Goal: Transaction & Acquisition: Purchase product/service

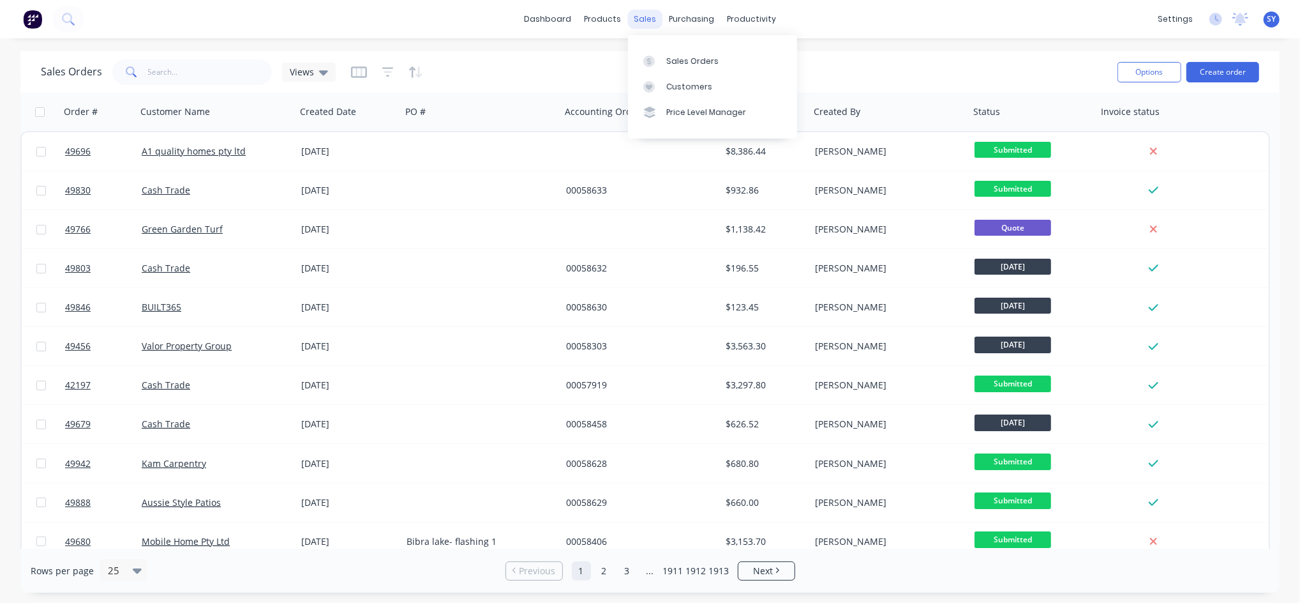
click at [637, 19] on div "sales" at bounding box center [645, 19] width 35 height 19
click at [689, 57] on div "Sales Orders" at bounding box center [692, 61] width 52 height 11
click at [1215, 77] on button "Create order" at bounding box center [1223, 72] width 73 height 20
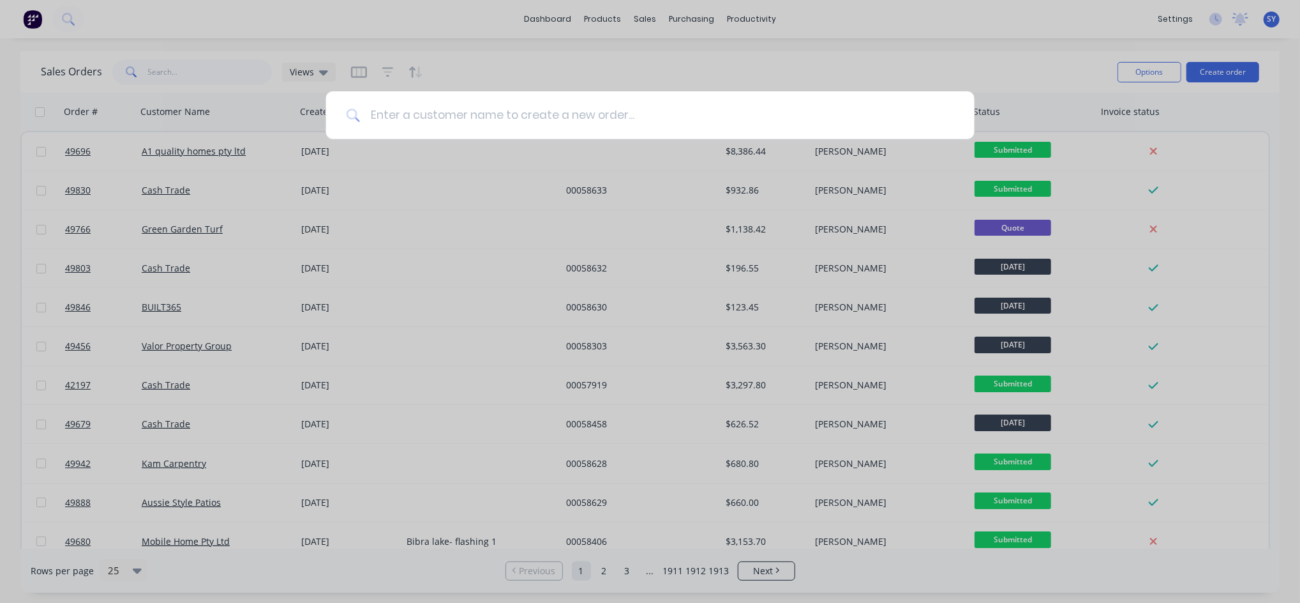
click at [596, 124] on input at bounding box center [657, 115] width 594 height 48
type input "armadale steel"
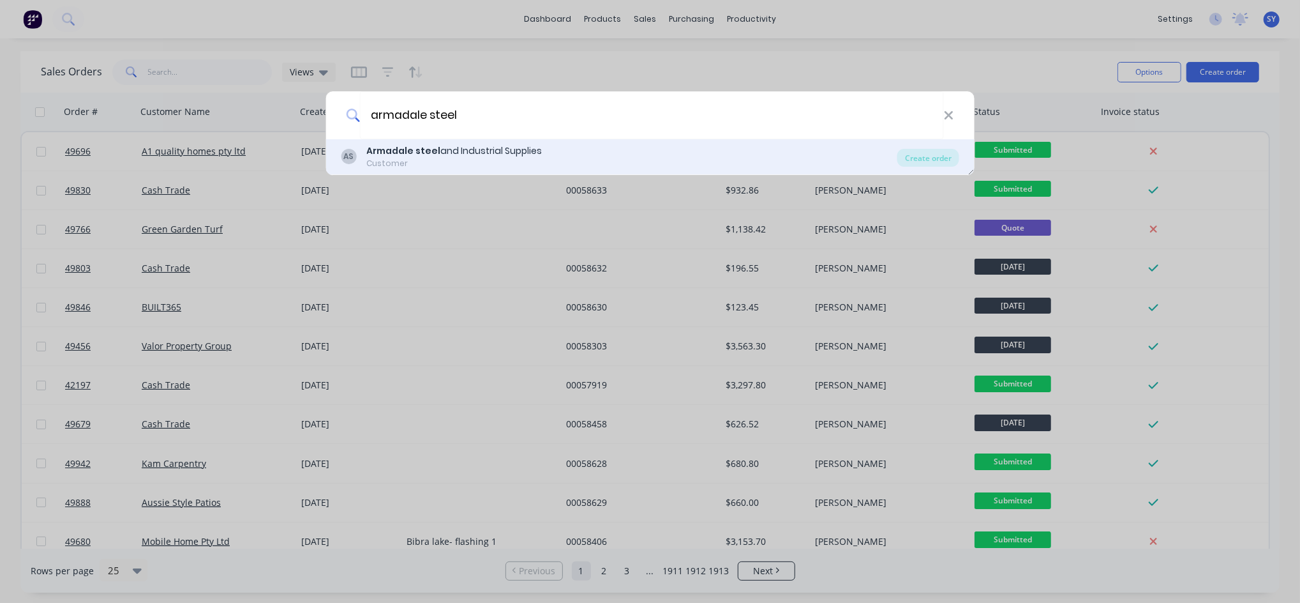
click at [542, 160] on div "AS Armadale steel and Industrial Supplies Customer" at bounding box center [619, 156] width 557 height 25
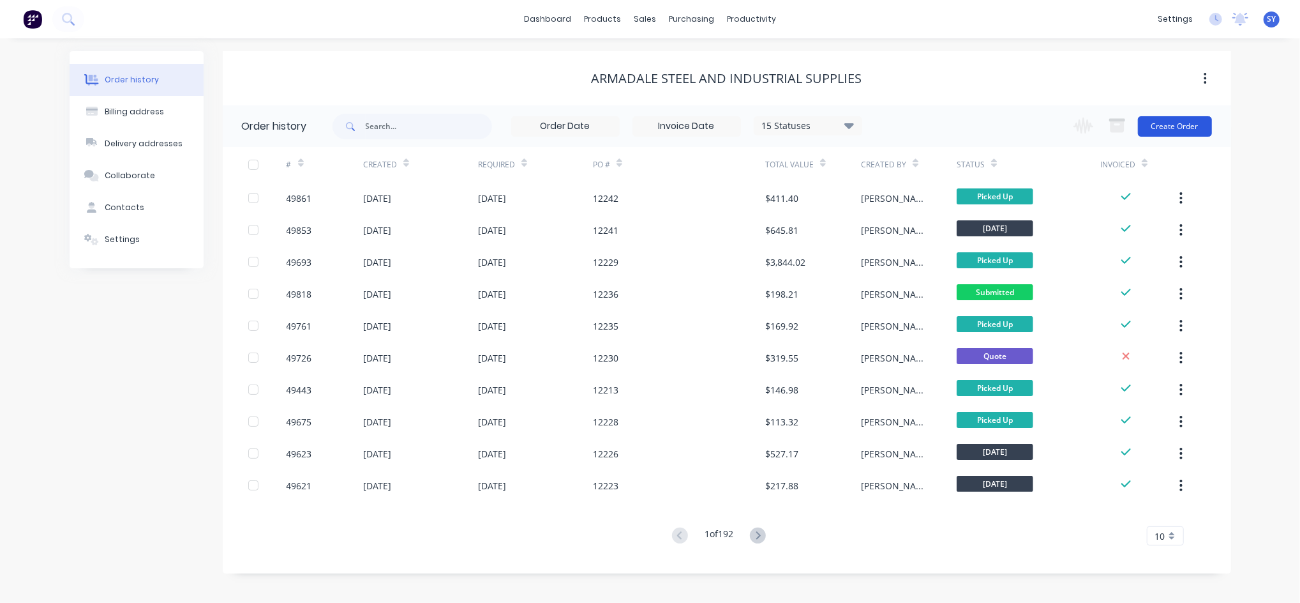
click at [1185, 129] on button "Create Order" at bounding box center [1175, 126] width 74 height 20
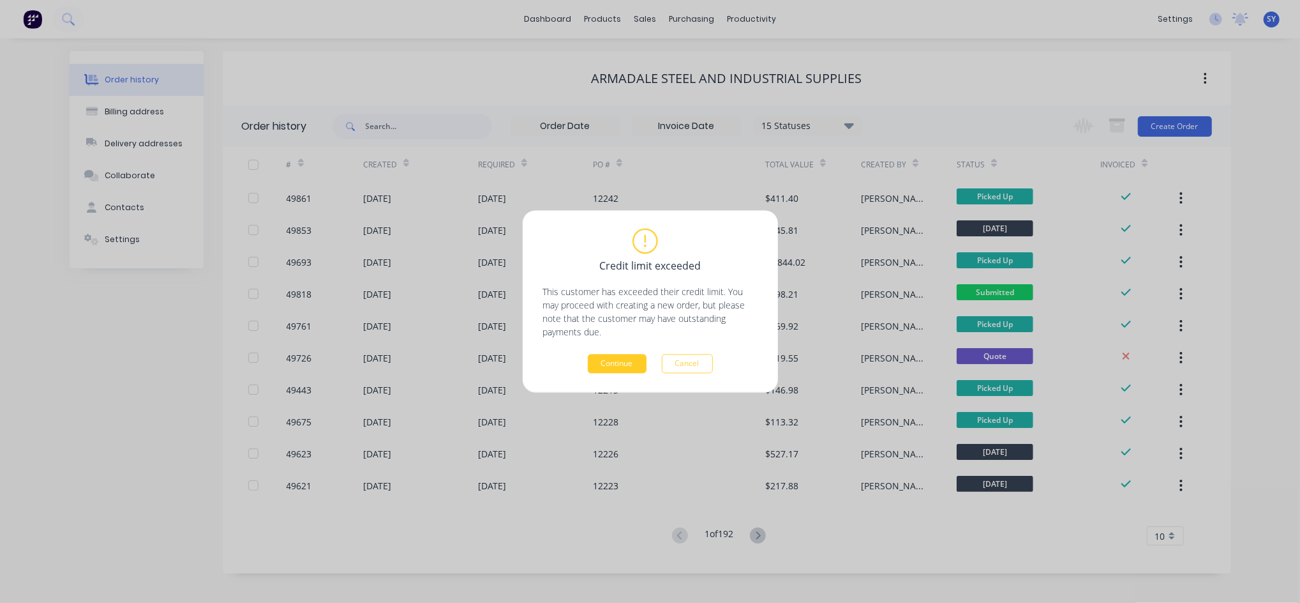
click at [599, 370] on button "Continue" at bounding box center [617, 363] width 59 height 19
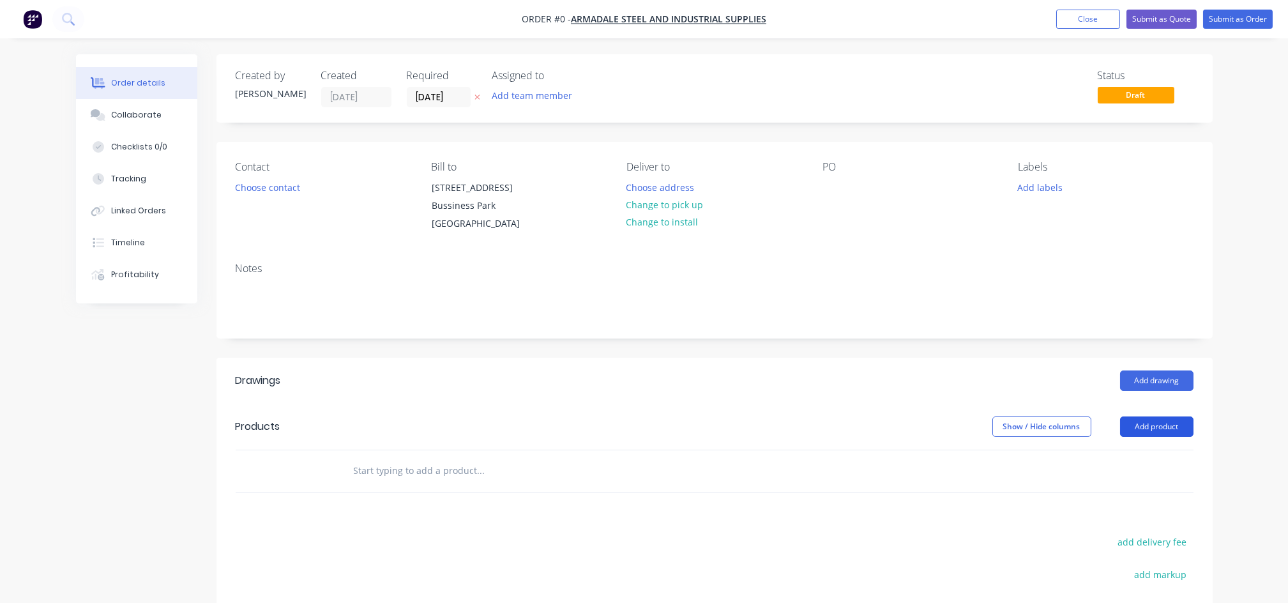
click at [1148, 421] on button "Add product" at bounding box center [1156, 426] width 73 height 20
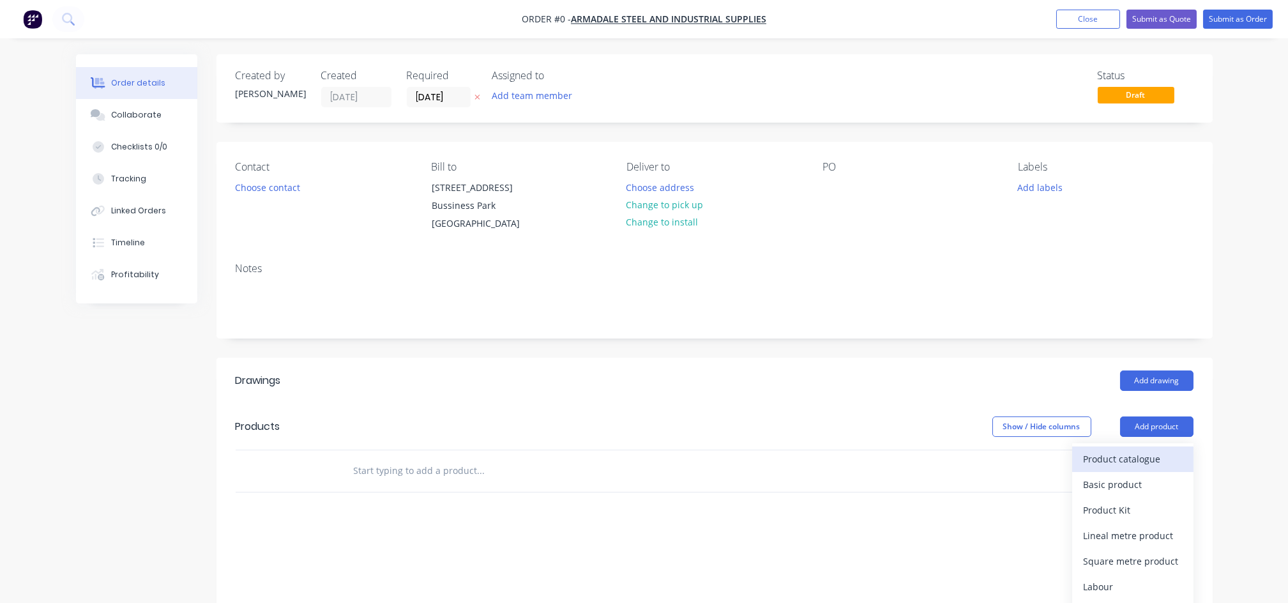
click at [1111, 463] on div "Product catalogue" at bounding box center [1132, 458] width 98 height 19
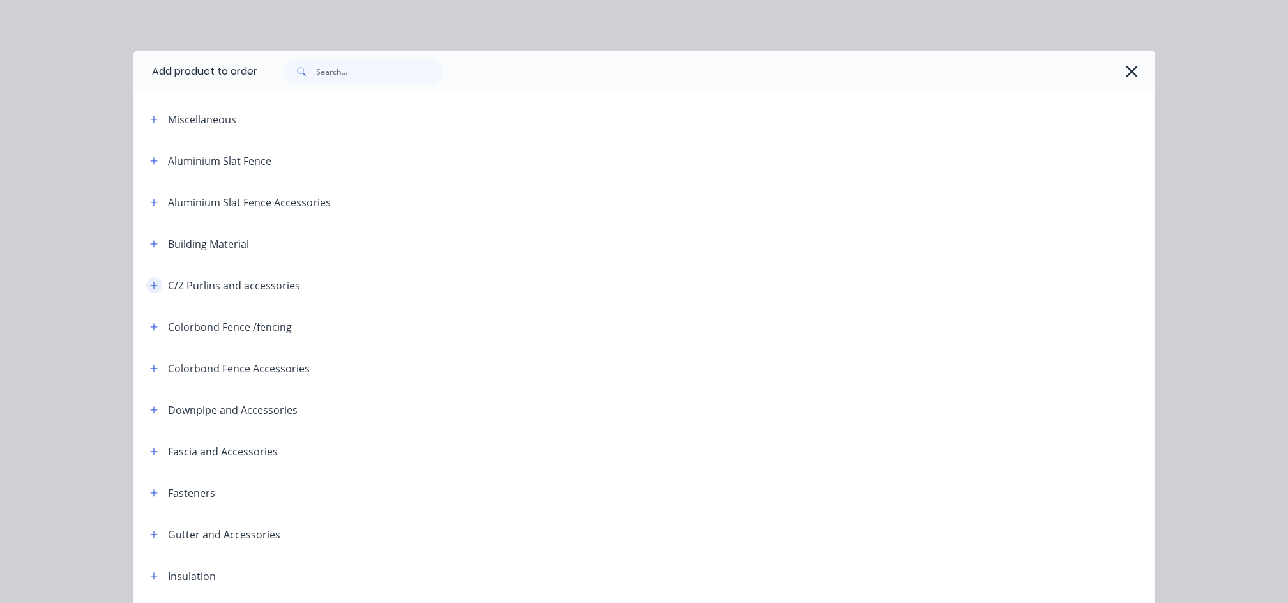
click at [147, 291] on button "button" at bounding box center [154, 285] width 16 height 16
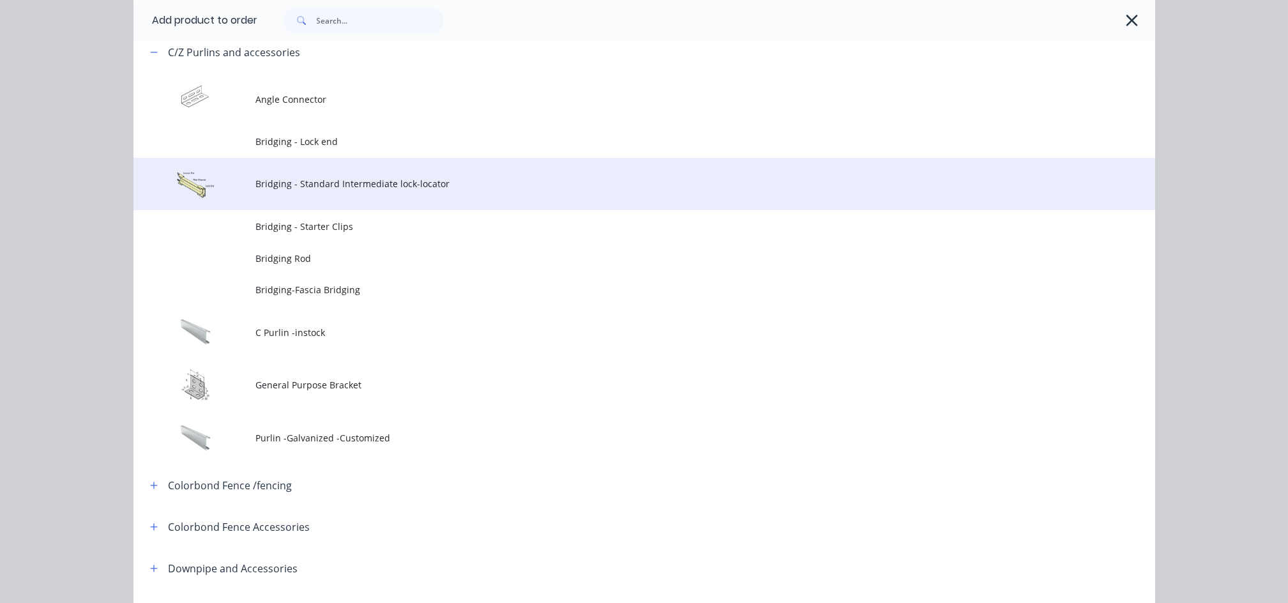
scroll to position [255, 0]
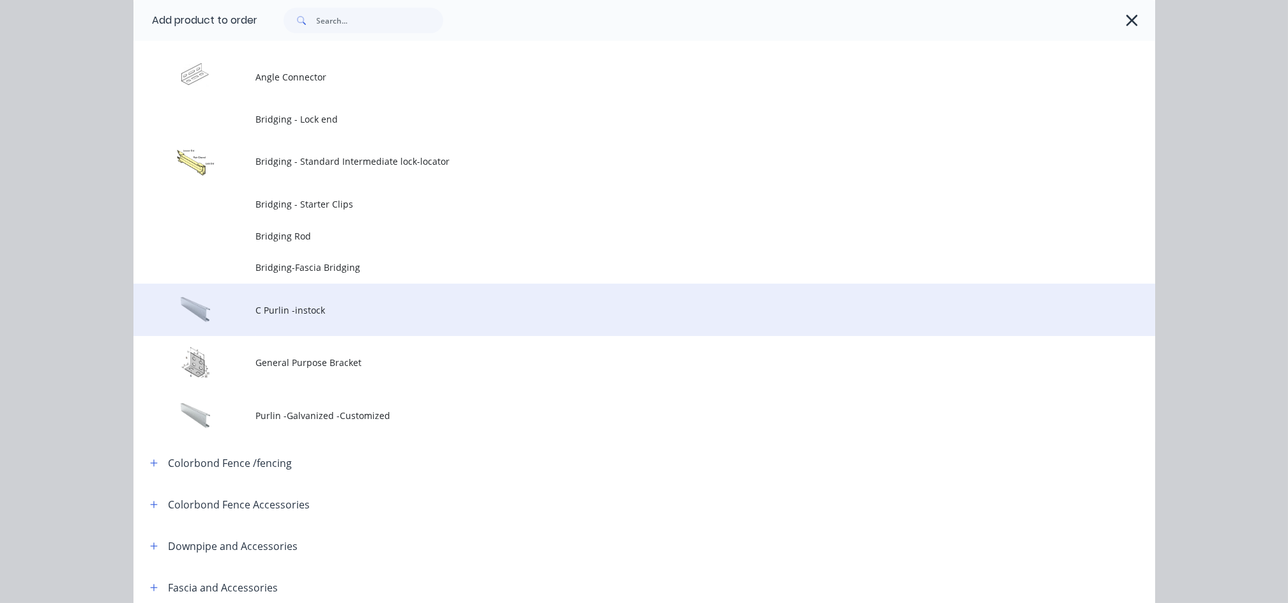
click at [305, 310] on span "C Purlin -instock" at bounding box center [615, 309] width 719 height 13
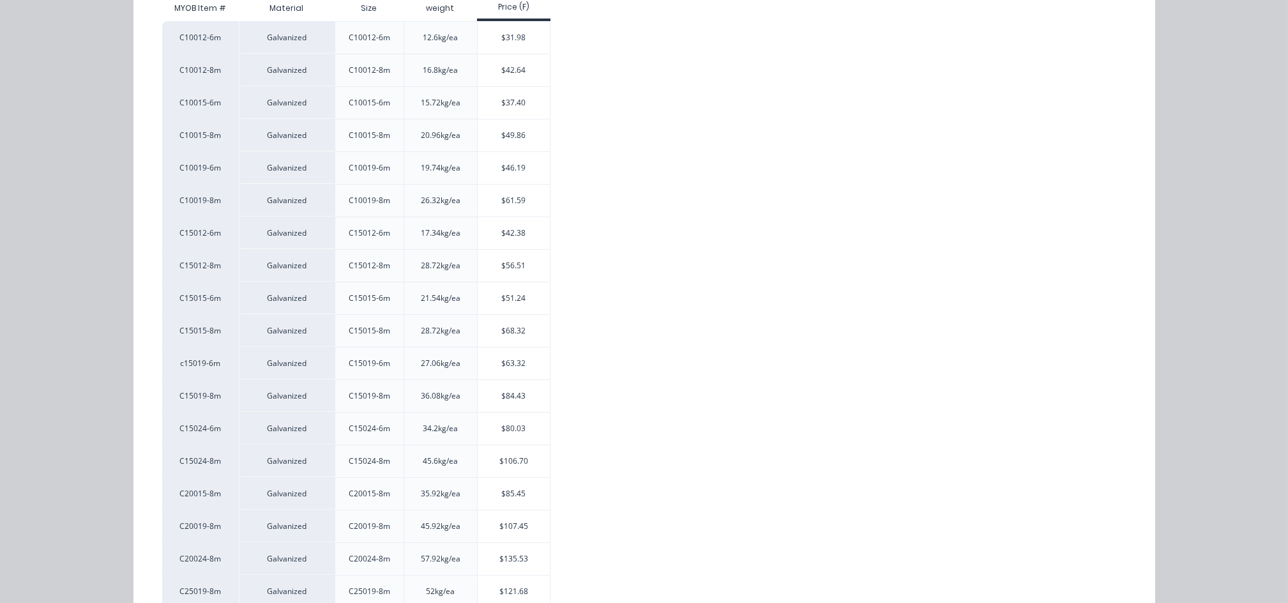
scroll to position [338, 0]
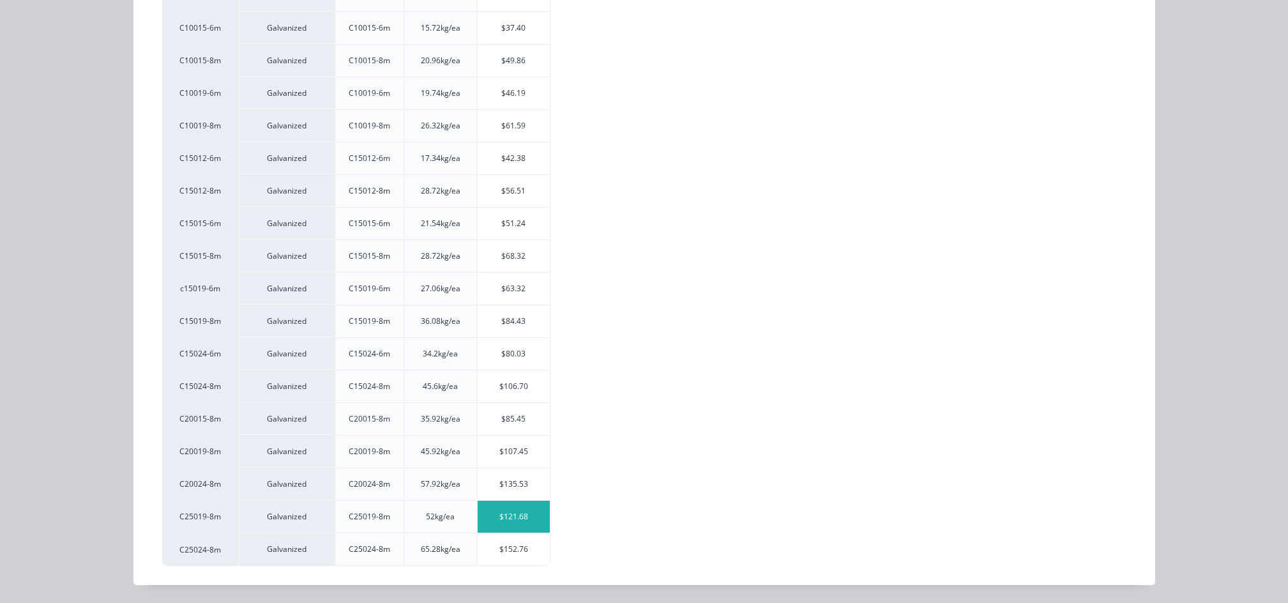
click at [495, 523] on div "$121.68" at bounding box center [514, 516] width 72 height 32
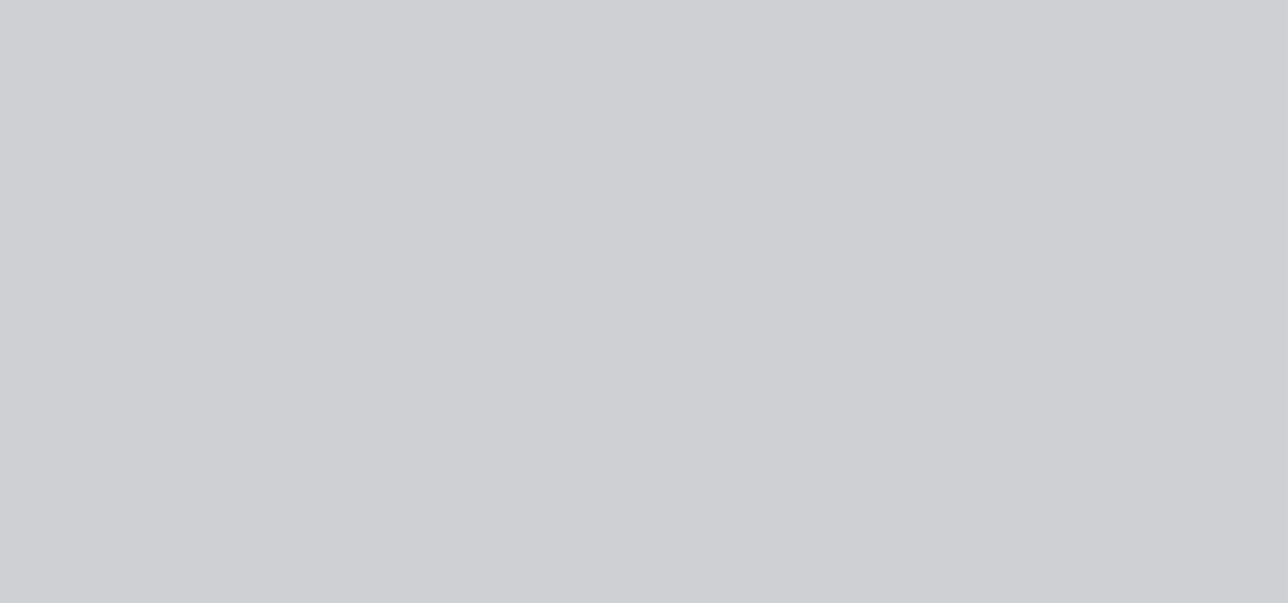
scroll to position [0, 0]
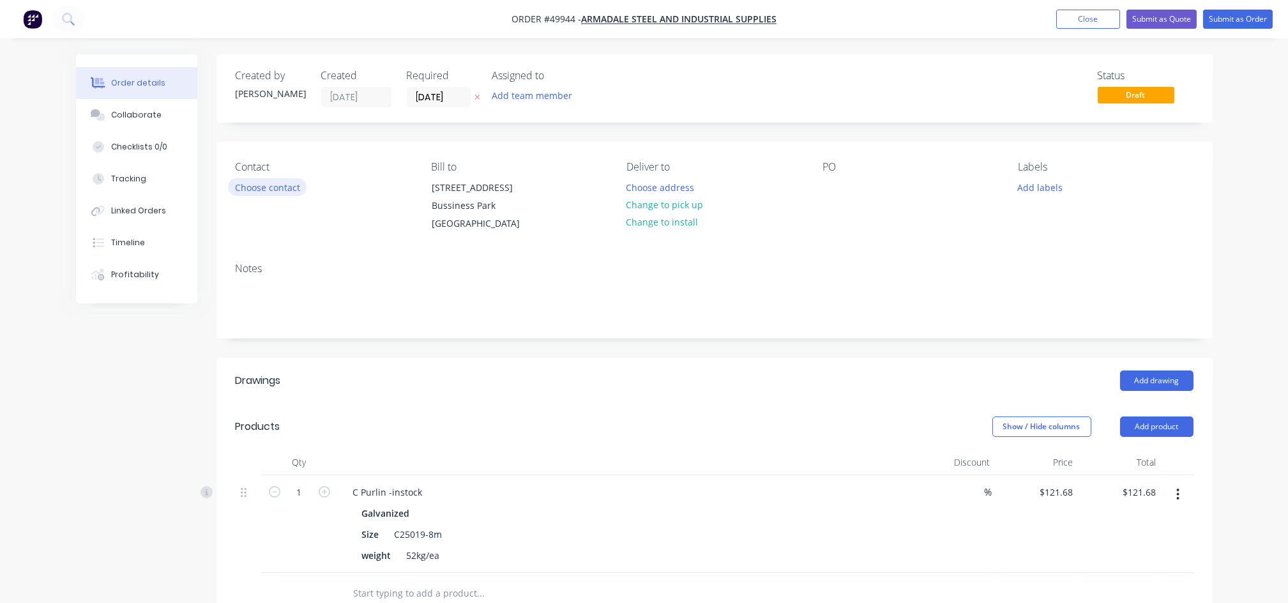
click at [269, 188] on button "Choose contact" at bounding box center [267, 186] width 79 height 17
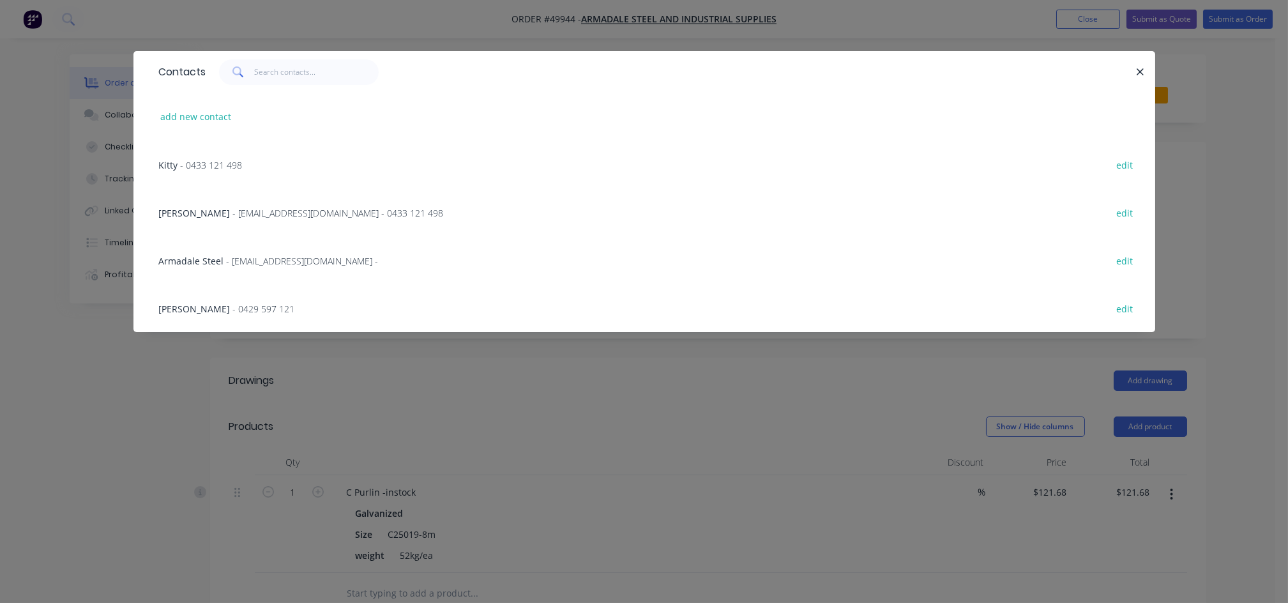
click at [187, 209] on span "[PERSON_NAME]" at bounding box center [194, 213] width 71 height 12
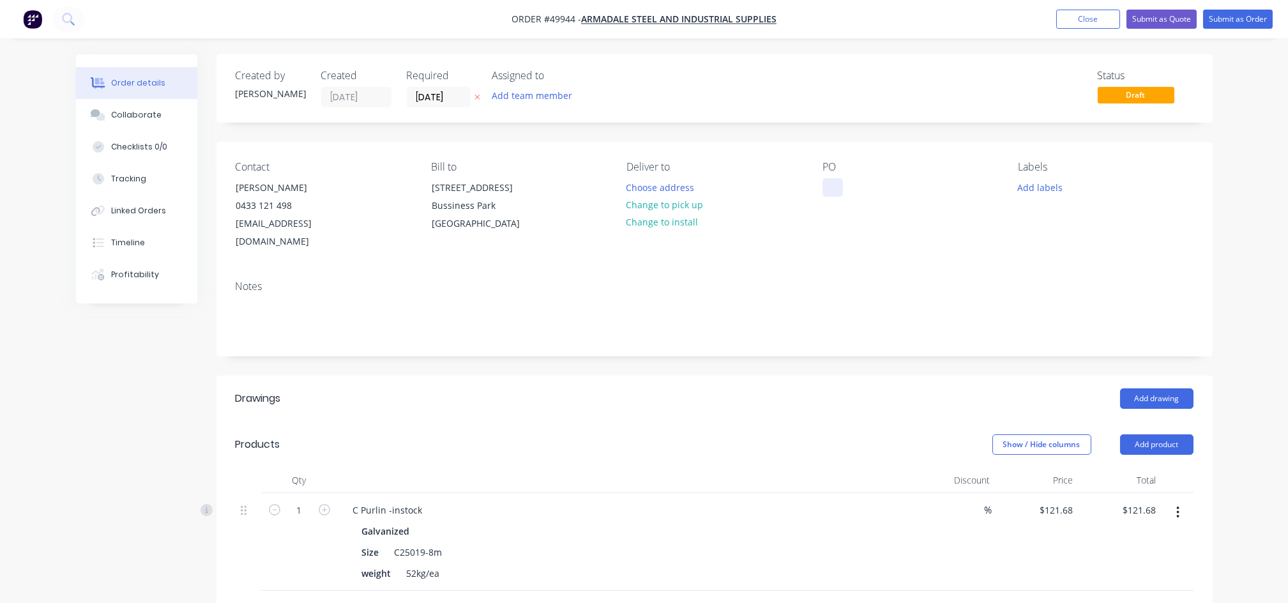
click at [823, 189] on div at bounding box center [832, 187] width 20 height 19
click at [675, 206] on button "Change to pick up" at bounding box center [664, 204] width 91 height 17
click at [1233, 20] on button "Submit as Order" at bounding box center [1238, 19] width 70 height 19
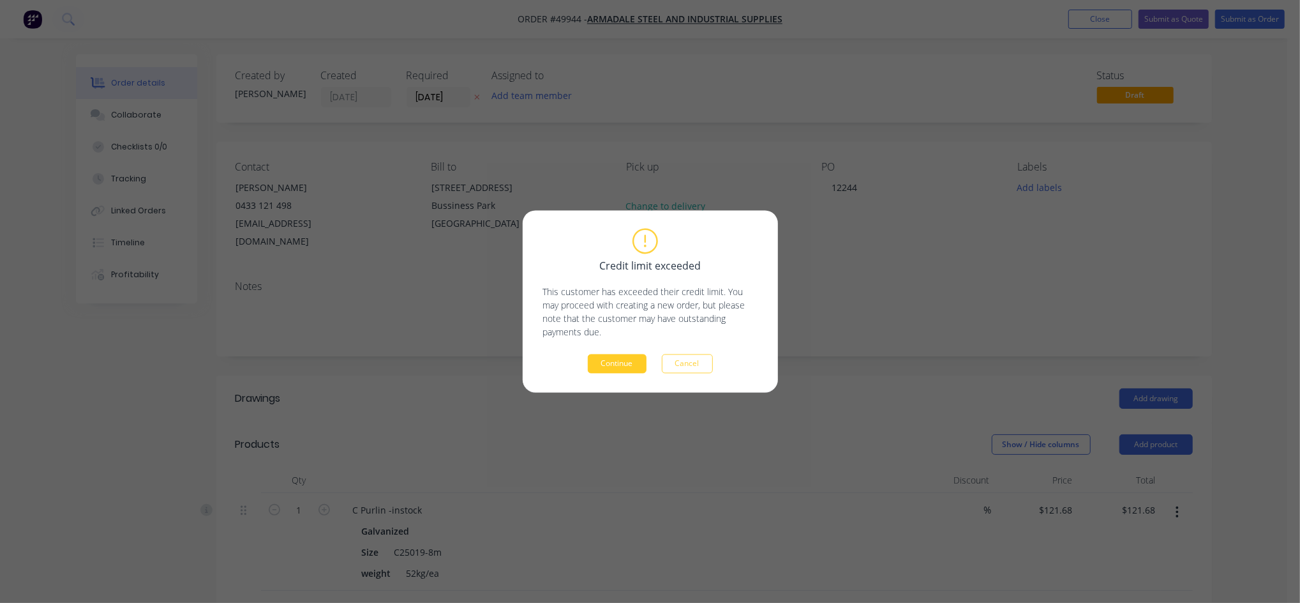
click at [610, 370] on button "Continue" at bounding box center [617, 363] width 59 height 19
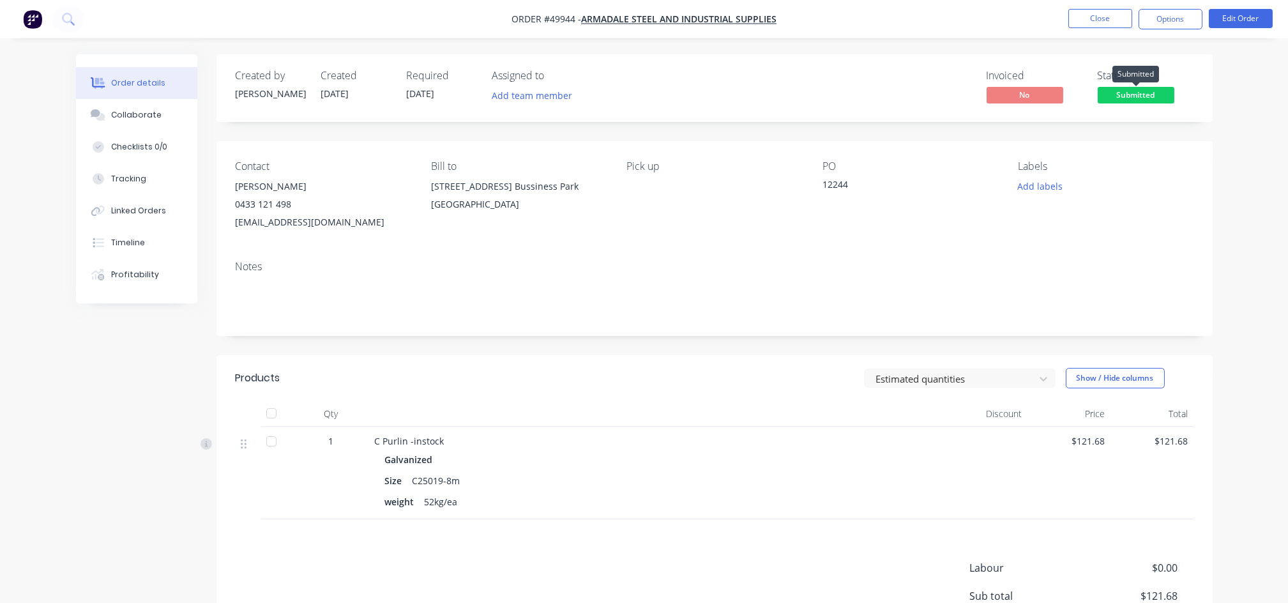
click at [1159, 96] on span "Submitted" at bounding box center [1135, 95] width 77 height 16
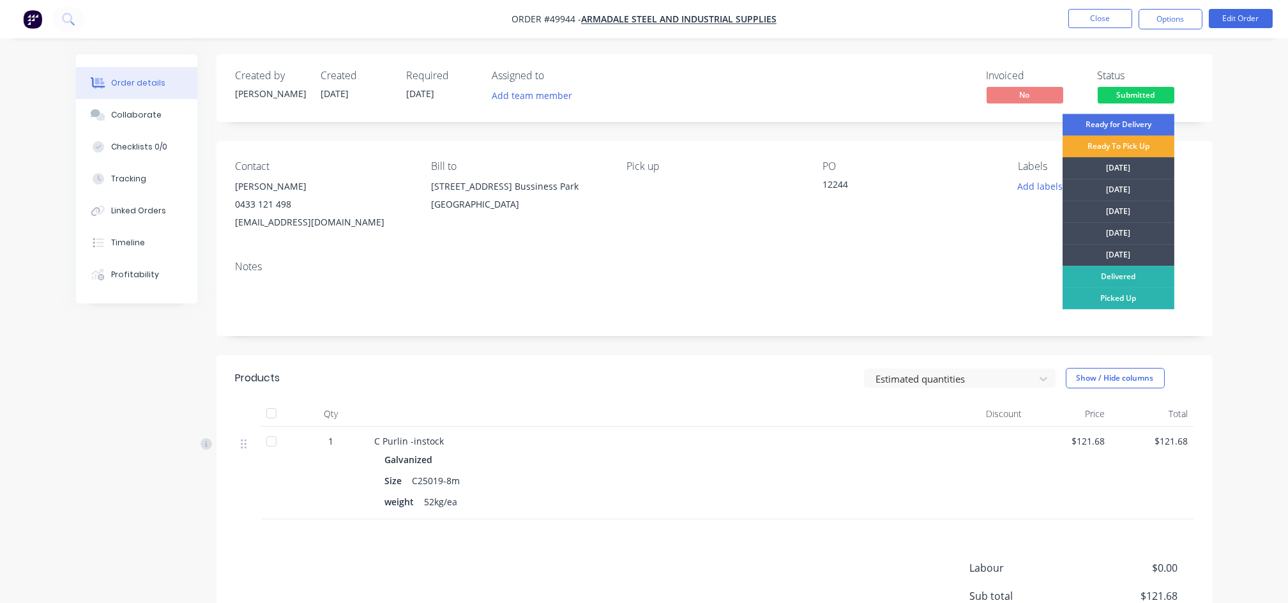
click at [1125, 146] on div "Ready To Pick Up" at bounding box center [1118, 146] width 112 height 22
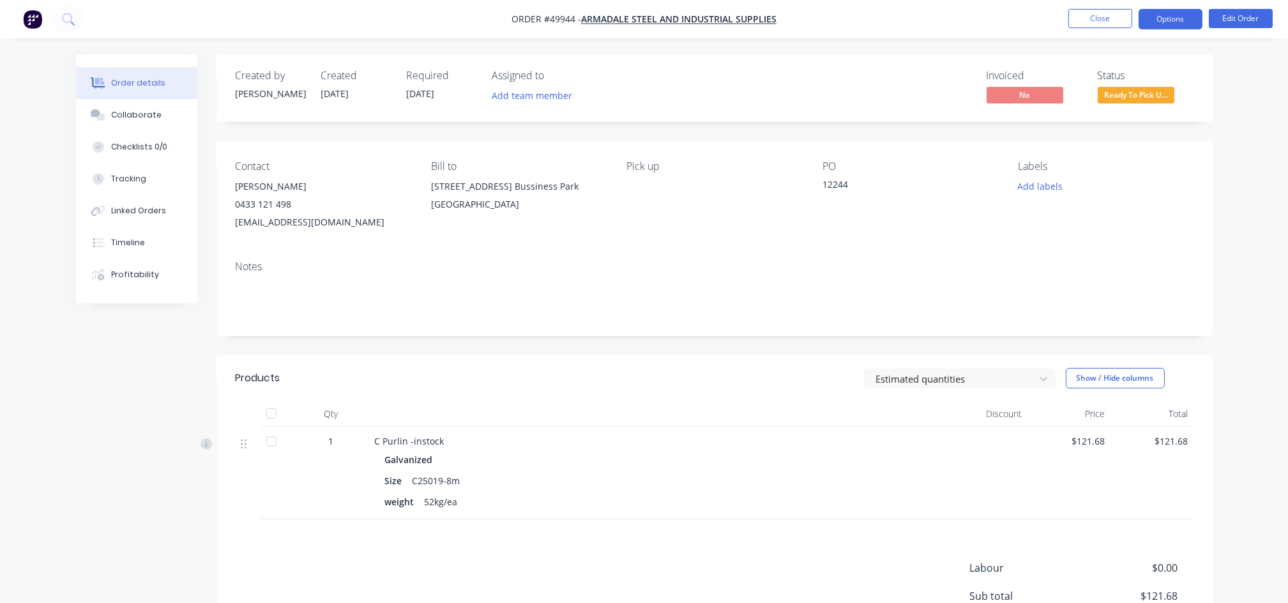
click at [1171, 22] on button "Options" at bounding box center [1170, 19] width 64 height 20
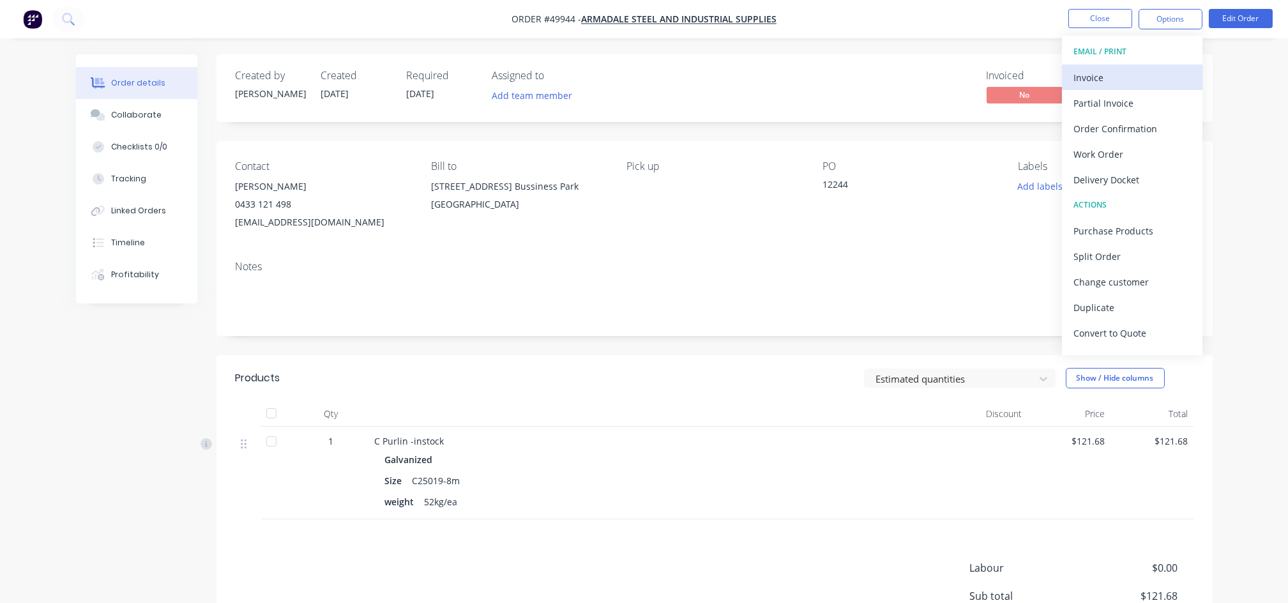
click at [1104, 69] on div "Invoice" at bounding box center [1131, 77] width 117 height 19
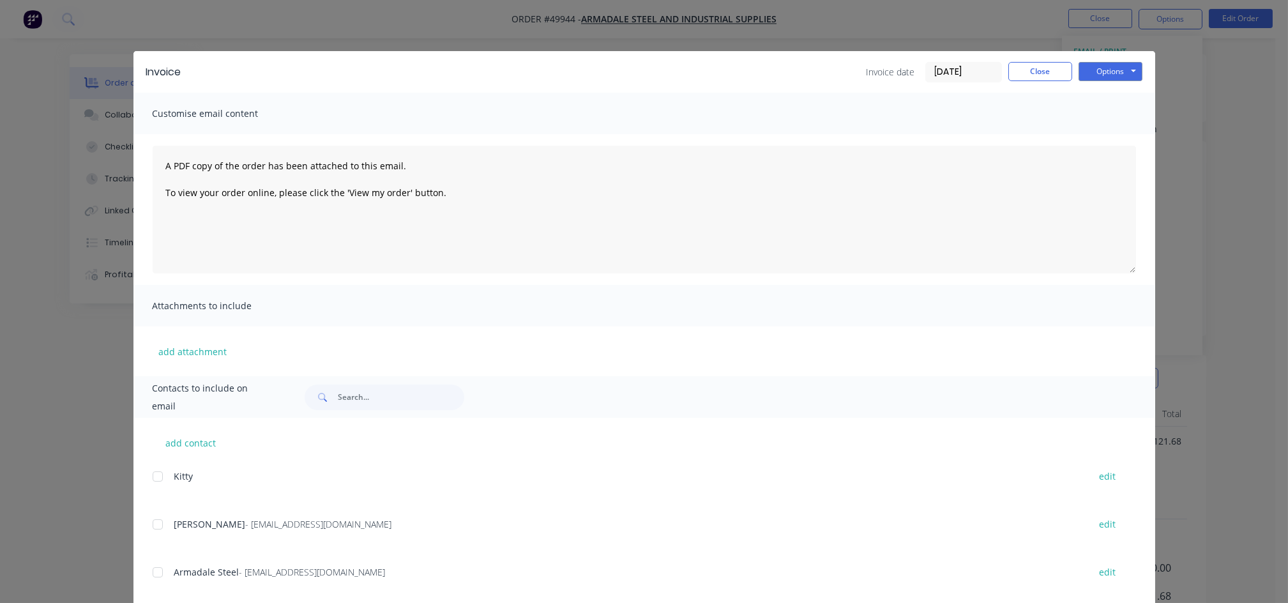
click at [148, 523] on div at bounding box center [158, 524] width 26 height 26
click at [1115, 71] on button "Options" at bounding box center [1110, 71] width 64 height 19
click at [1099, 135] on button "Email" at bounding box center [1119, 136] width 82 height 21
click at [1039, 75] on button "Close" at bounding box center [1040, 71] width 64 height 19
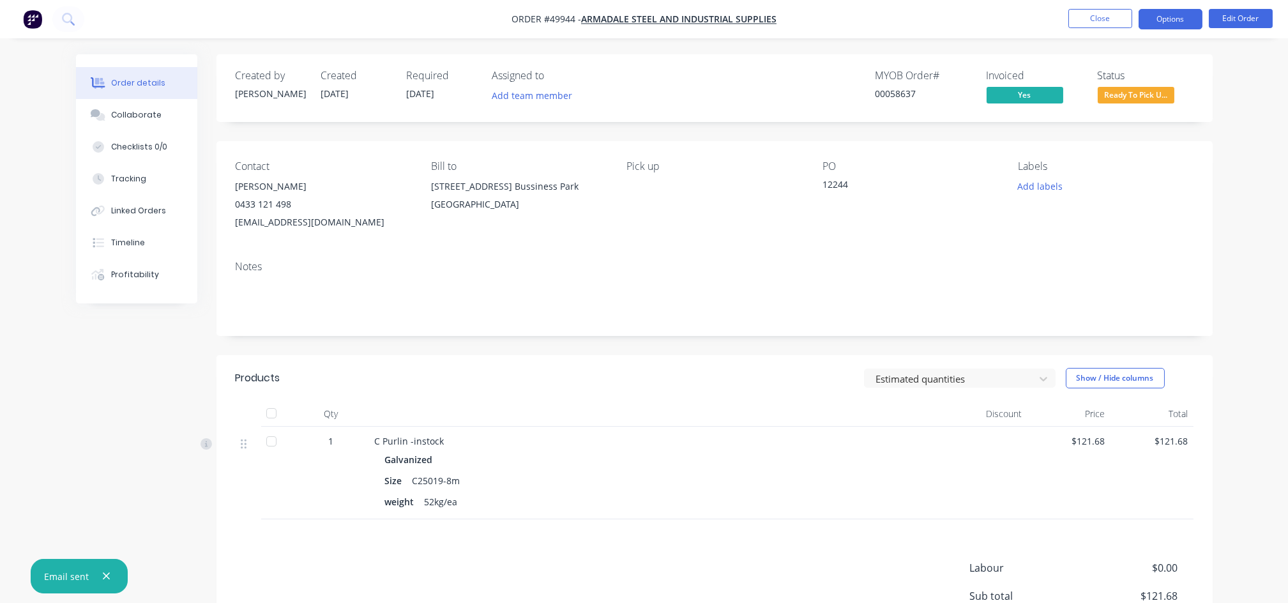
click at [1172, 27] on button "Options" at bounding box center [1170, 19] width 64 height 20
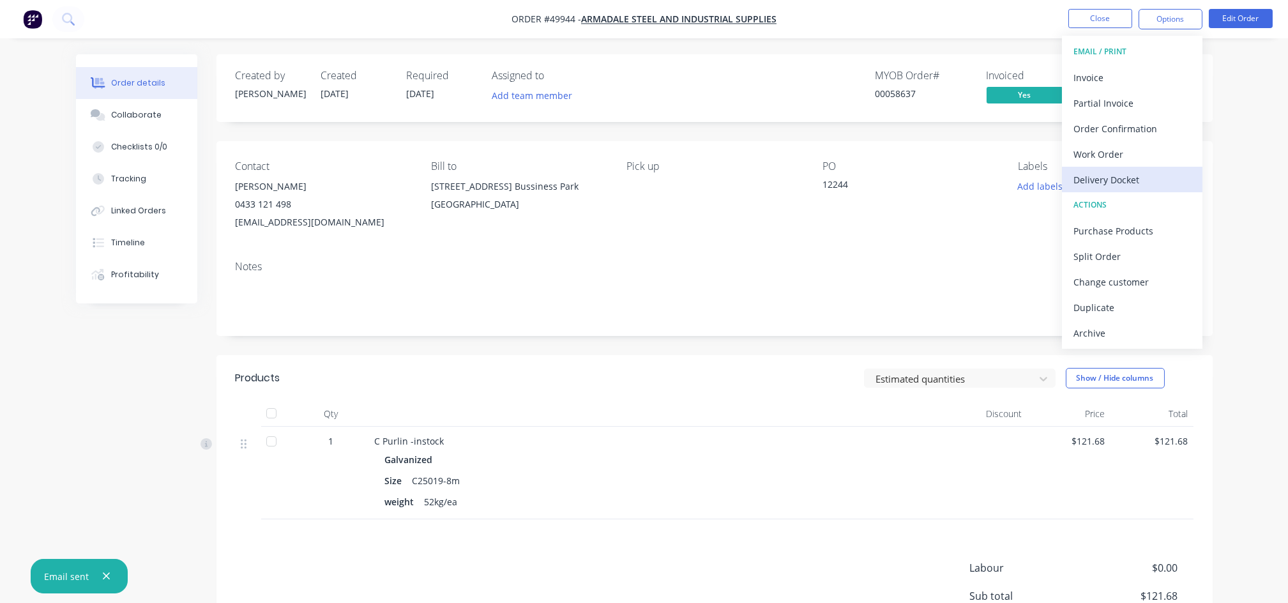
click at [1092, 189] on button "Delivery Docket" at bounding box center [1132, 180] width 140 height 26
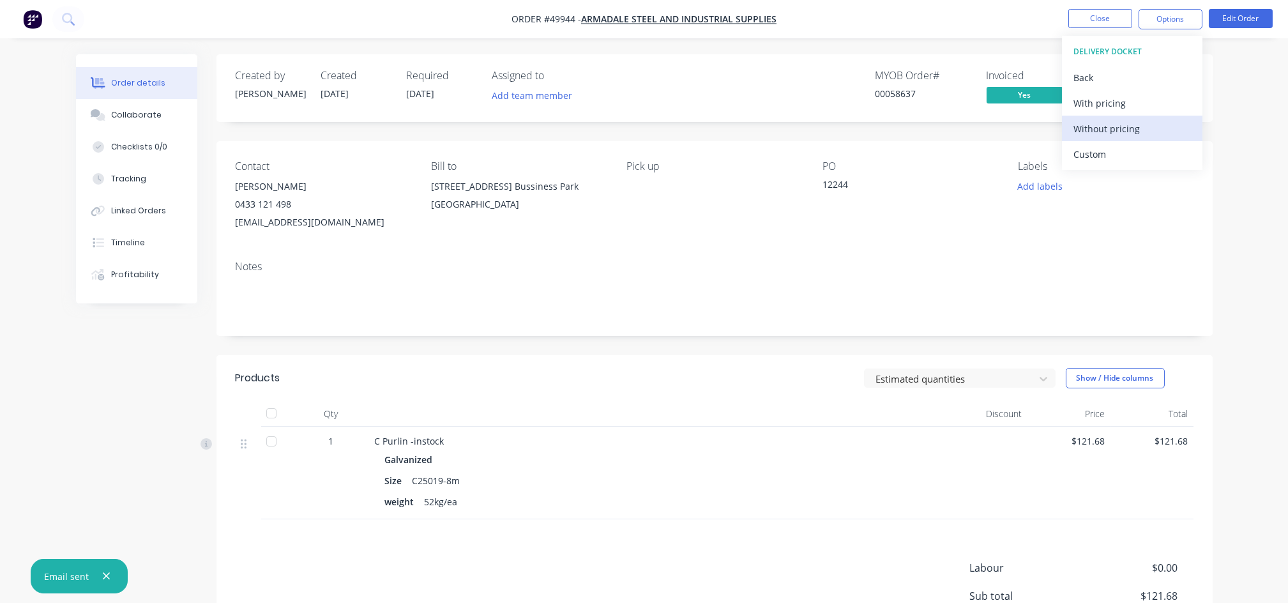
click at [1088, 133] on div "Without pricing" at bounding box center [1131, 128] width 117 height 19
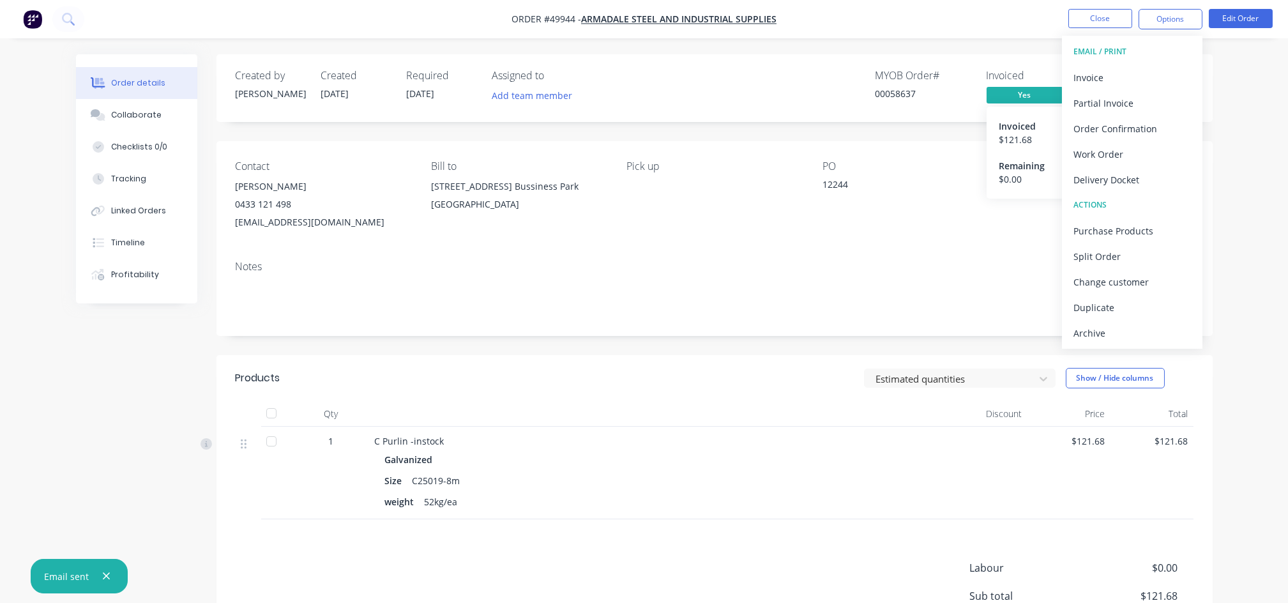
click at [979, 172] on div "PO 12244" at bounding box center [909, 195] width 175 height 71
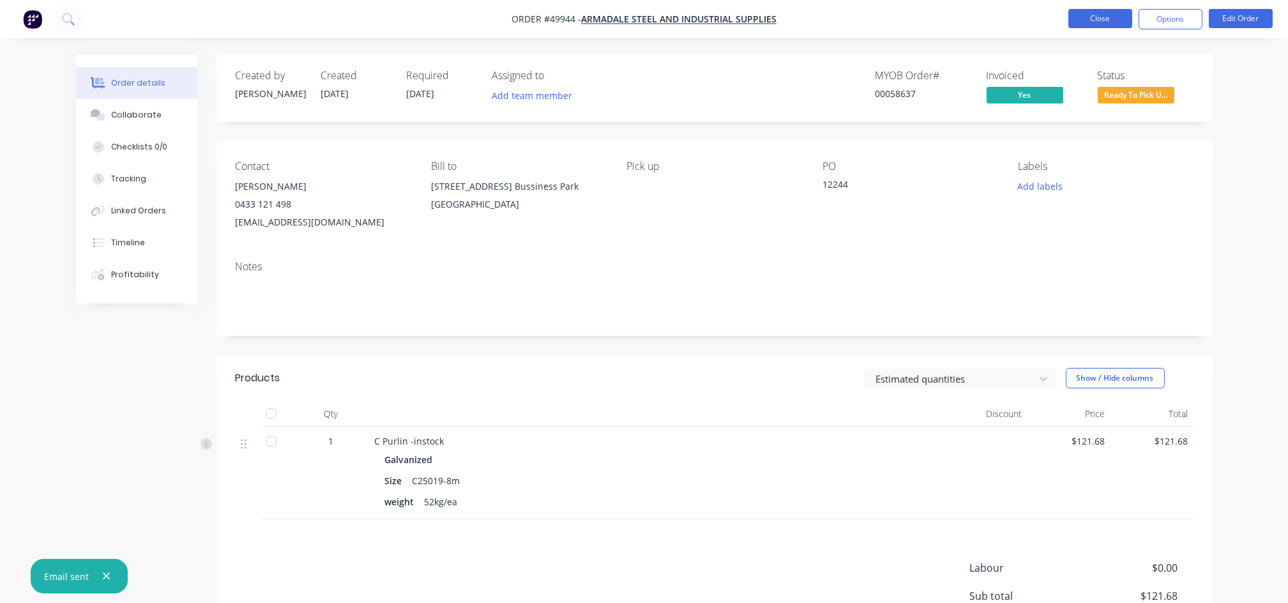
click at [1101, 17] on button "Close" at bounding box center [1100, 18] width 64 height 19
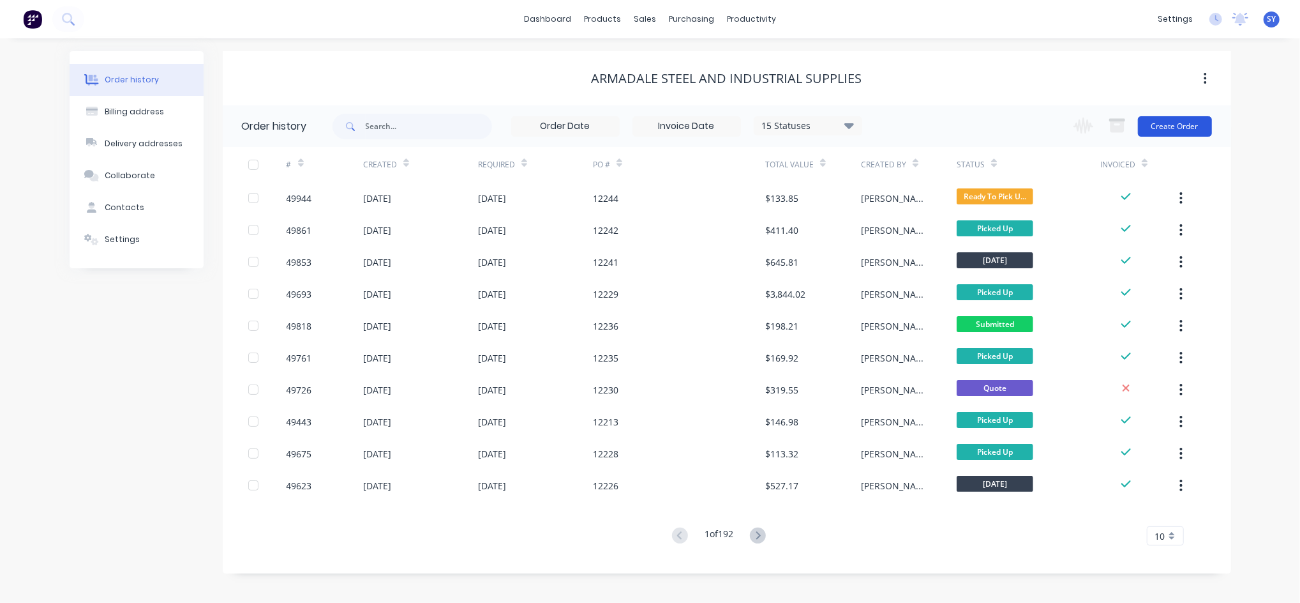
click at [1168, 121] on button "Create Order" at bounding box center [1175, 126] width 74 height 20
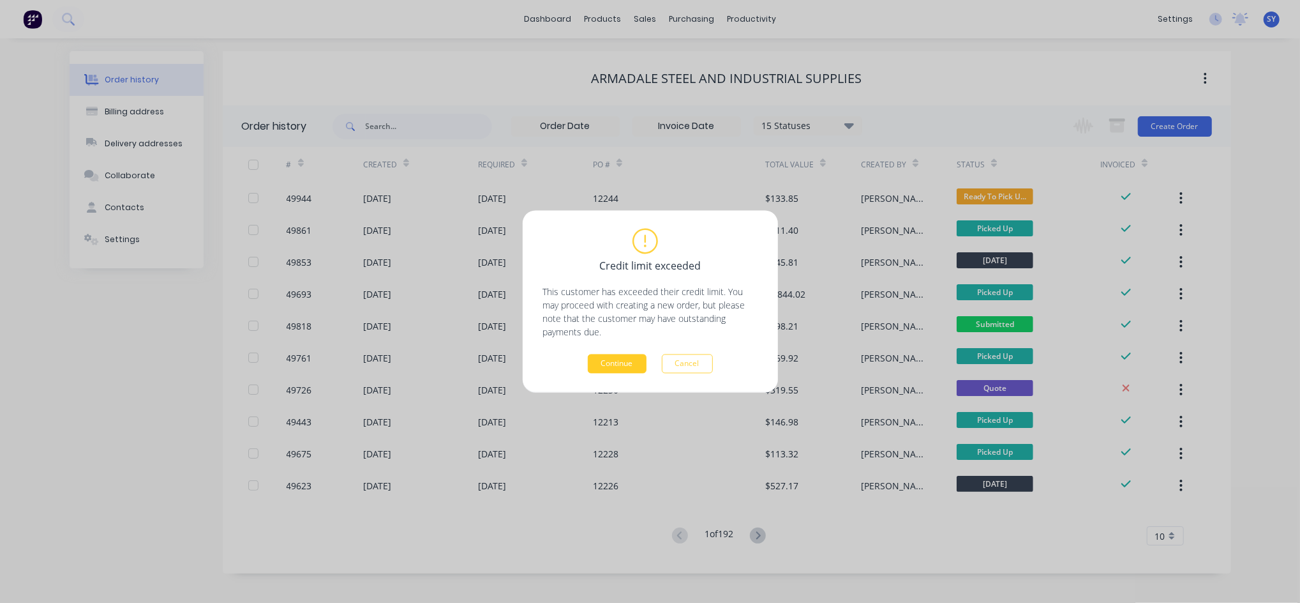
click at [613, 368] on button "Continue" at bounding box center [617, 363] width 59 height 19
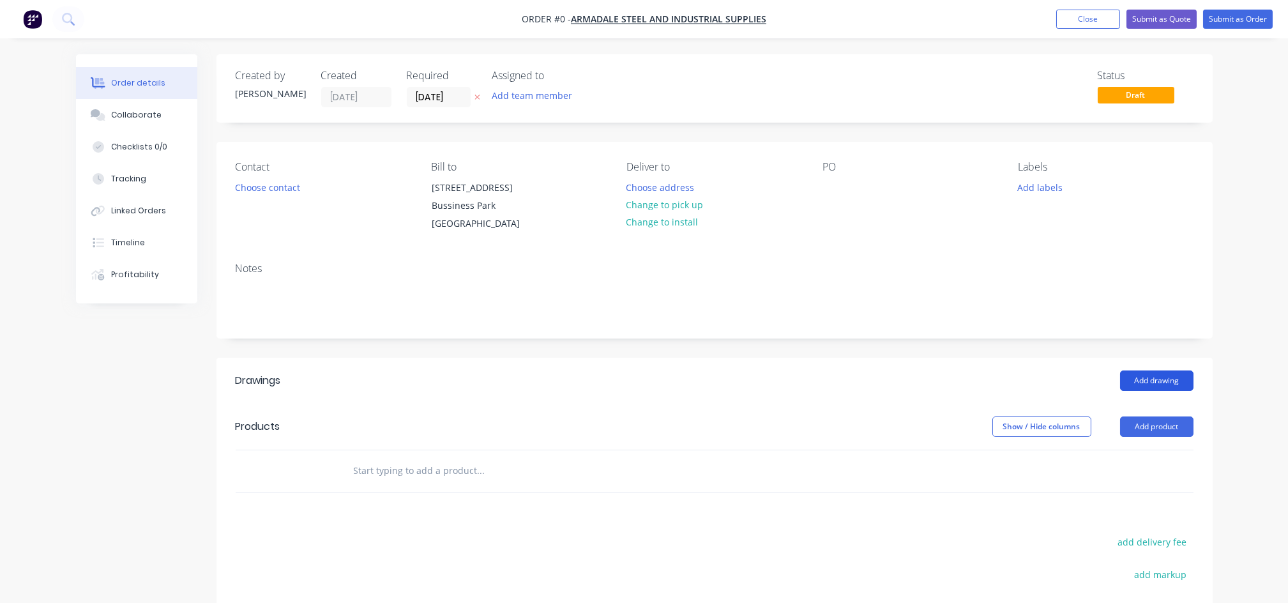
click at [1141, 380] on button "Add drawing" at bounding box center [1156, 380] width 73 height 20
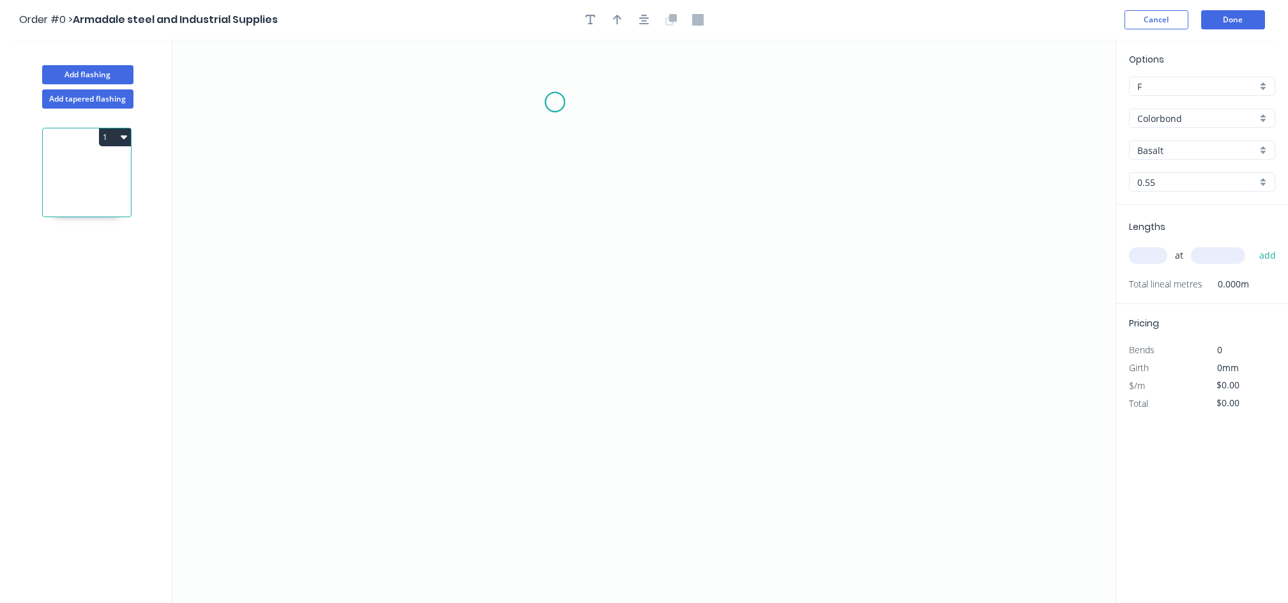
click at [555, 102] on icon "0" at bounding box center [643, 321] width 943 height 563
click at [533, 121] on icon "0" at bounding box center [643, 321] width 943 height 563
click at [540, 342] on icon "0 ?" at bounding box center [643, 321] width 943 height 563
click at [721, 337] on icon "0 ? ?" at bounding box center [643, 321] width 943 height 563
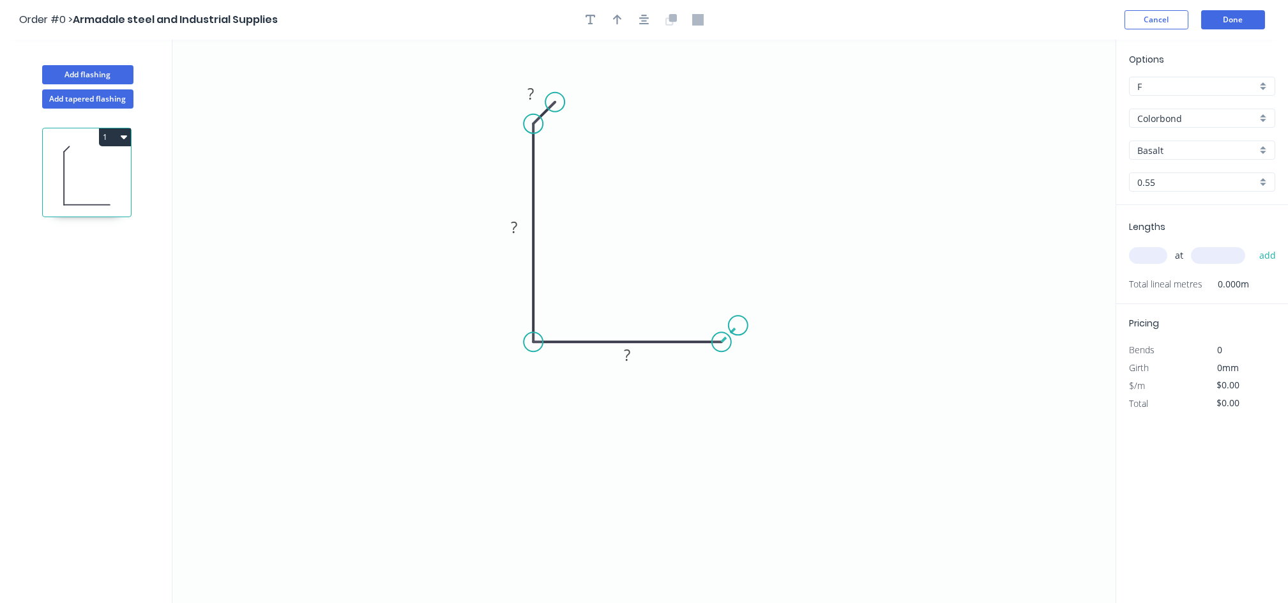
click at [738, 324] on icon "0 ? ? ?" at bounding box center [643, 321] width 943 height 563
click at [536, 94] on rect at bounding box center [531, 95] width 26 height 18
click at [516, 220] on tspan "?" at bounding box center [514, 226] width 6 height 21
click at [615, 358] on rect at bounding box center [628, 356] width 26 height 18
click at [749, 339] on rect at bounding box center [743, 342] width 26 height 18
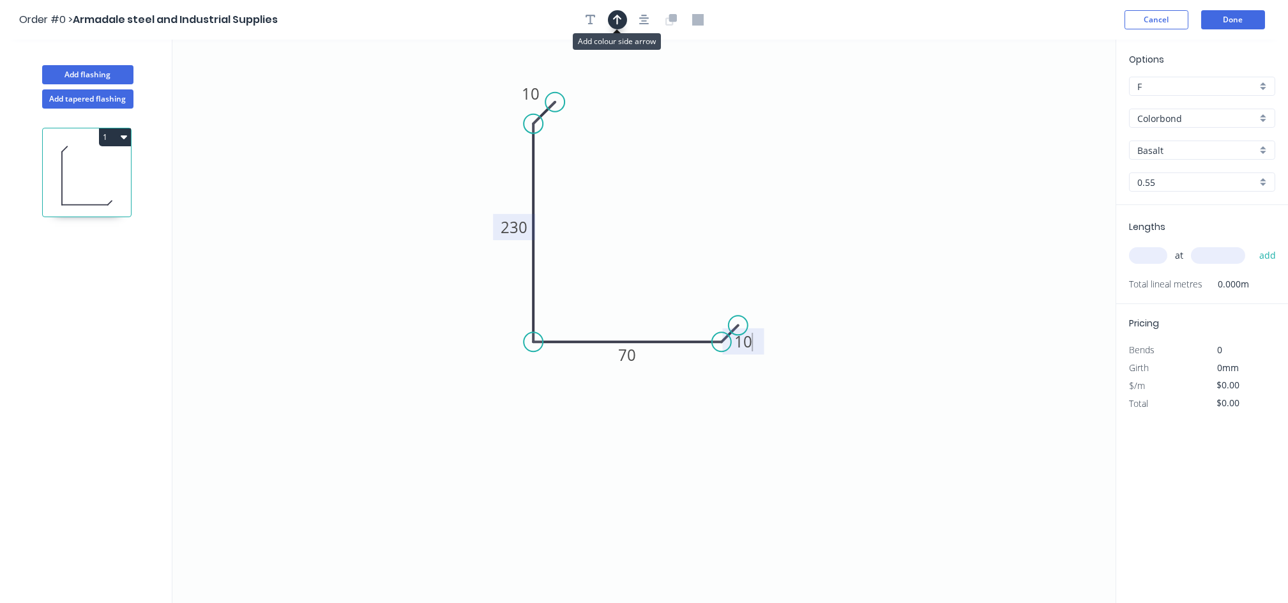
click at [620, 19] on icon "button" at bounding box center [617, 20] width 9 height 10
type input "$12.42"
drag, startPoint x: 1052, startPoint y: 100, endPoint x: 497, endPoint y: 313, distance: 594.7
click at [497, 313] on icon at bounding box center [496, 297] width 11 height 41
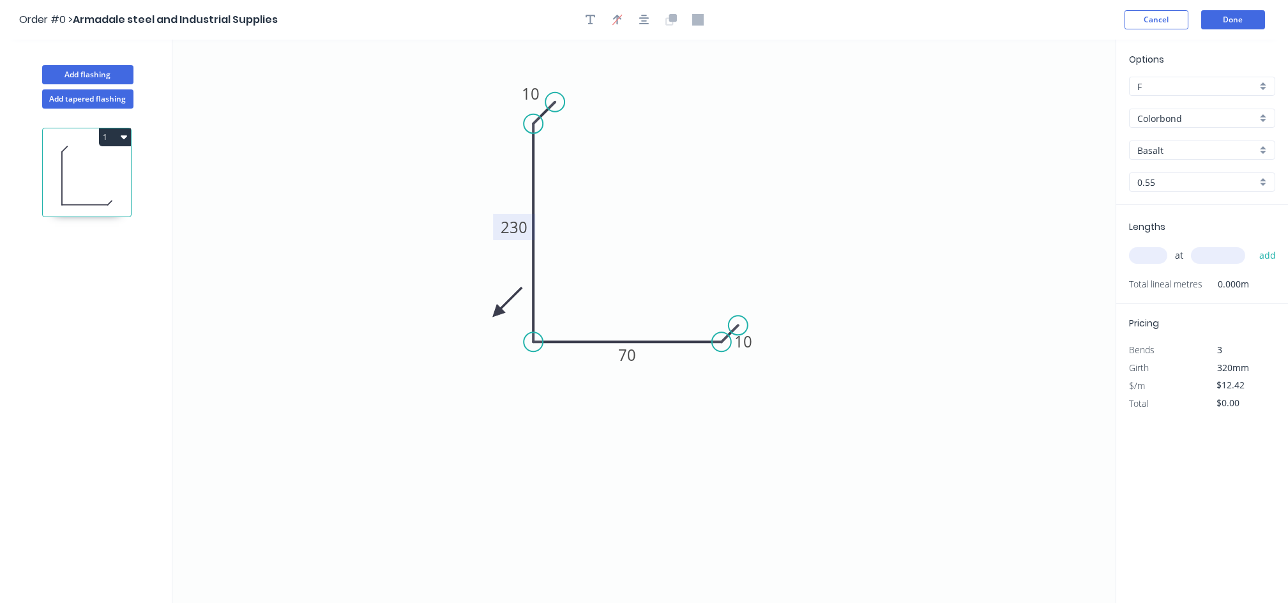
click at [497, 313] on icon at bounding box center [507, 301] width 37 height 37
click at [497, 313] on icon at bounding box center [507, 323] width 37 height 37
click at [497, 313] on icon at bounding box center [496, 326] width 11 height 41
click at [1152, 264] on div "at add" at bounding box center [1203, 255] width 149 height 22
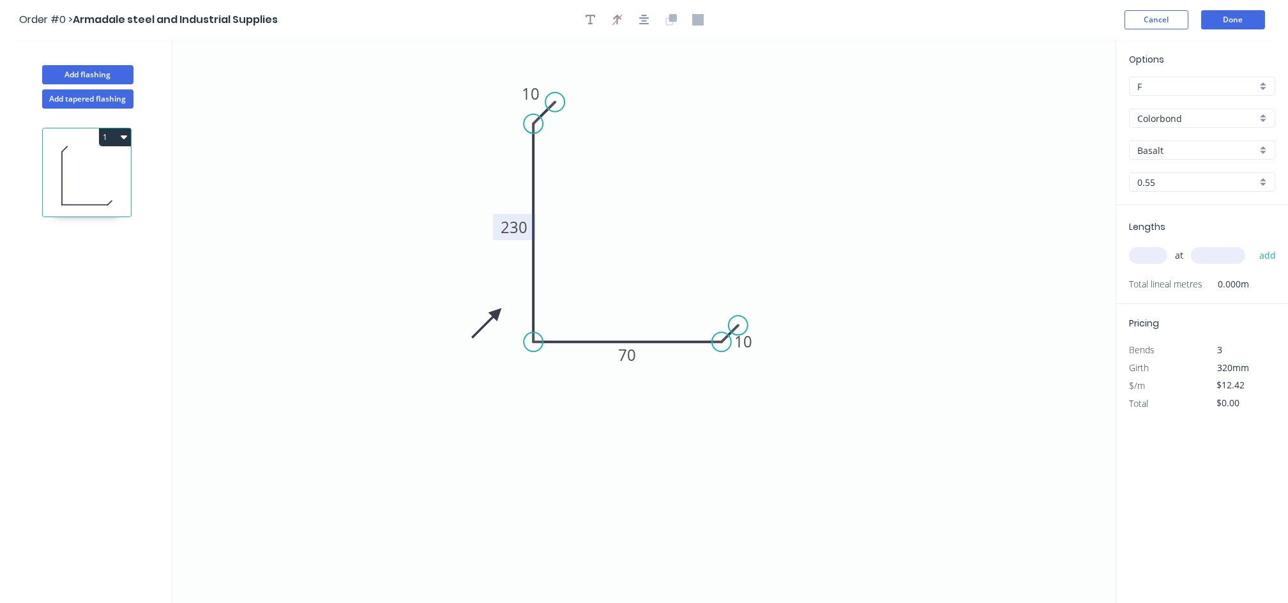
click at [1151, 255] on input "text" at bounding box center [1148, 255] width 38 height 17
type input "2"
click at [1216, 257] on input "text" at bounding box center [1218, 255] width 54 height 17
type input "1500"
click at [1272, 257] on button "add" at bounding box center [1267, 255] width 30 height 22
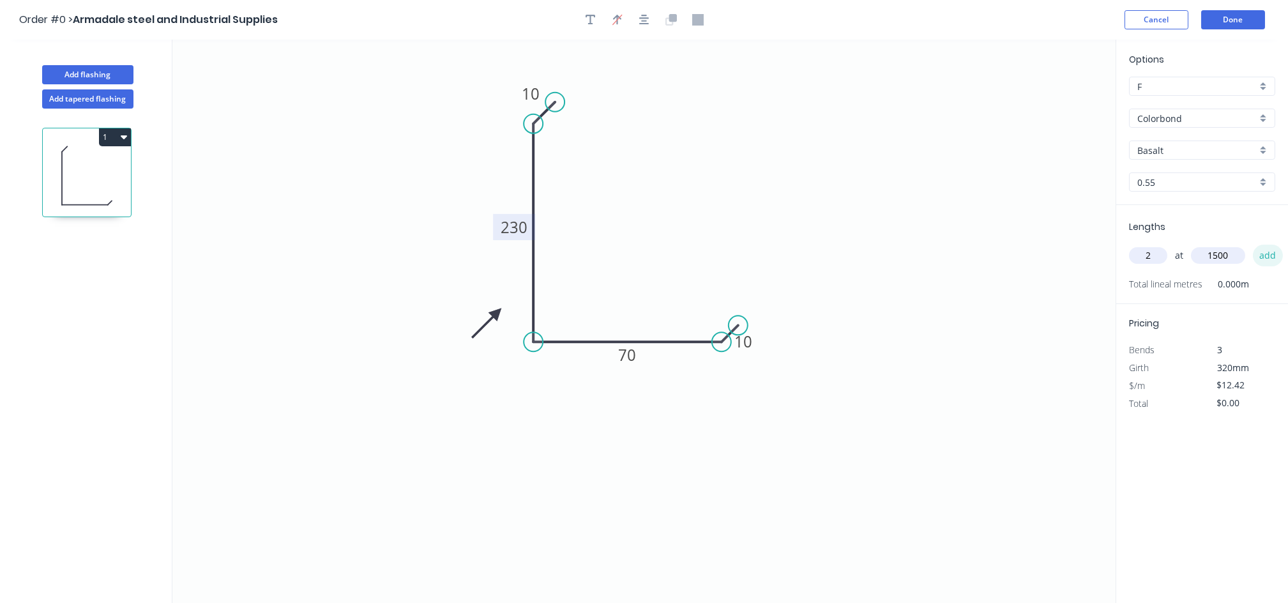
type input "$37.26"
click at [1240, 27] on button "Done" at bounding box center [1233, 19] width 64 height 19
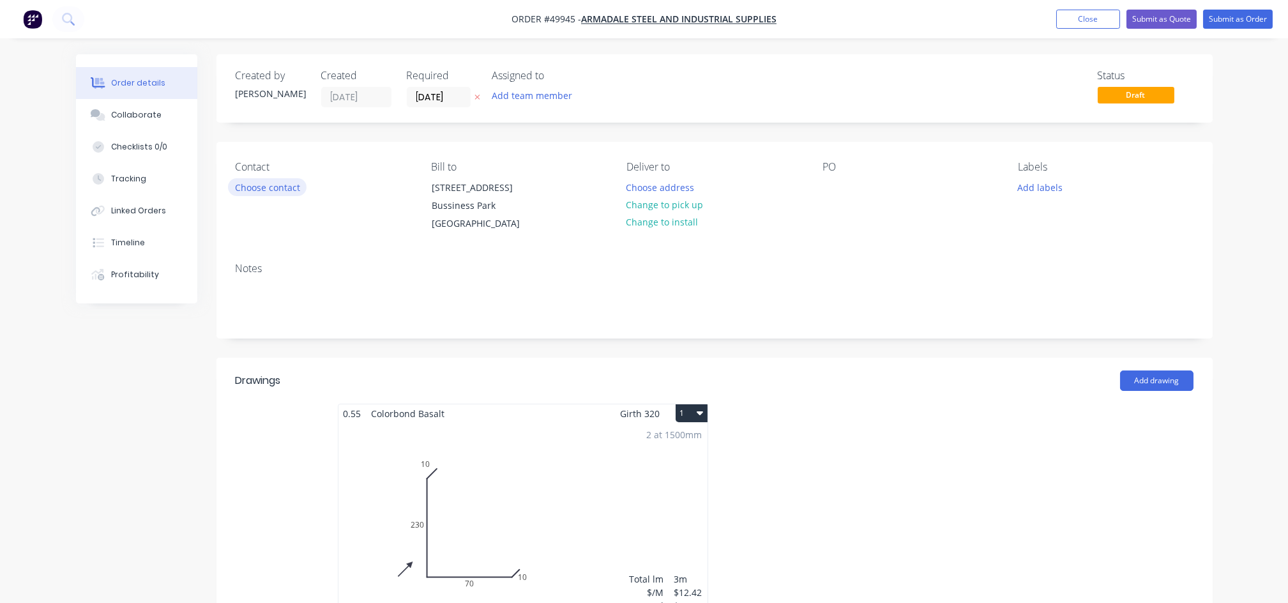
click at [268, 192] on button "Choose contact" at bounding box center [267, 186] width 79 height 17
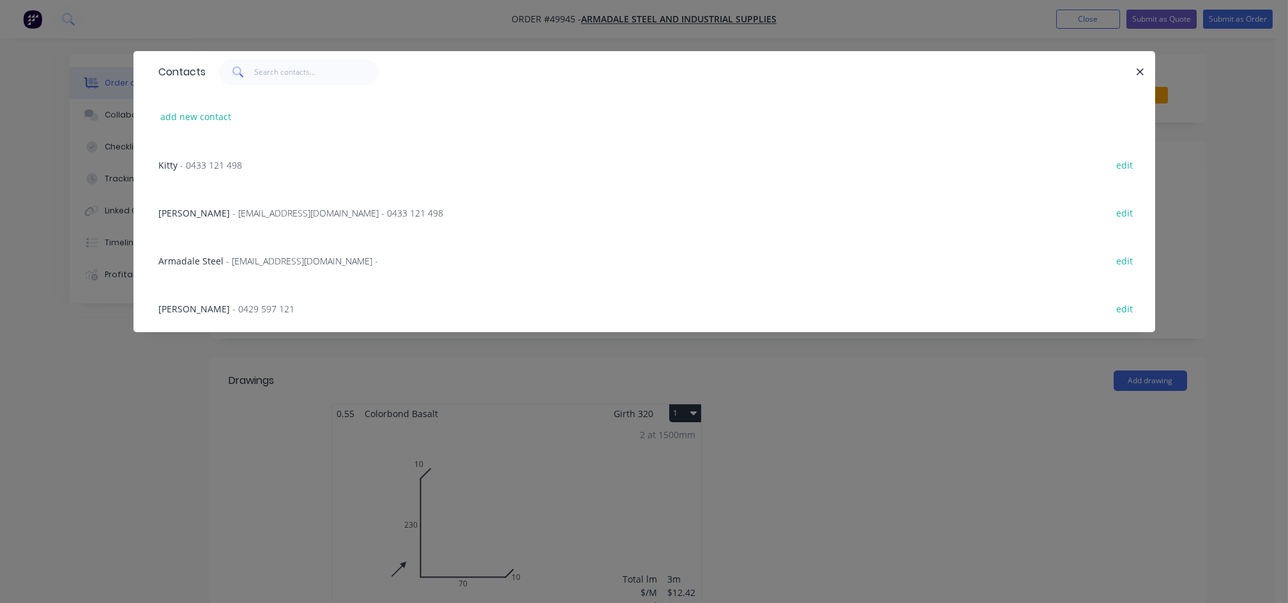
click at [233, 212] on span "- [EMAIL_ADDRESS][DOMAIN_NAME] - 0433 121 498" at bounding box center [338, 213] width 211 height 12
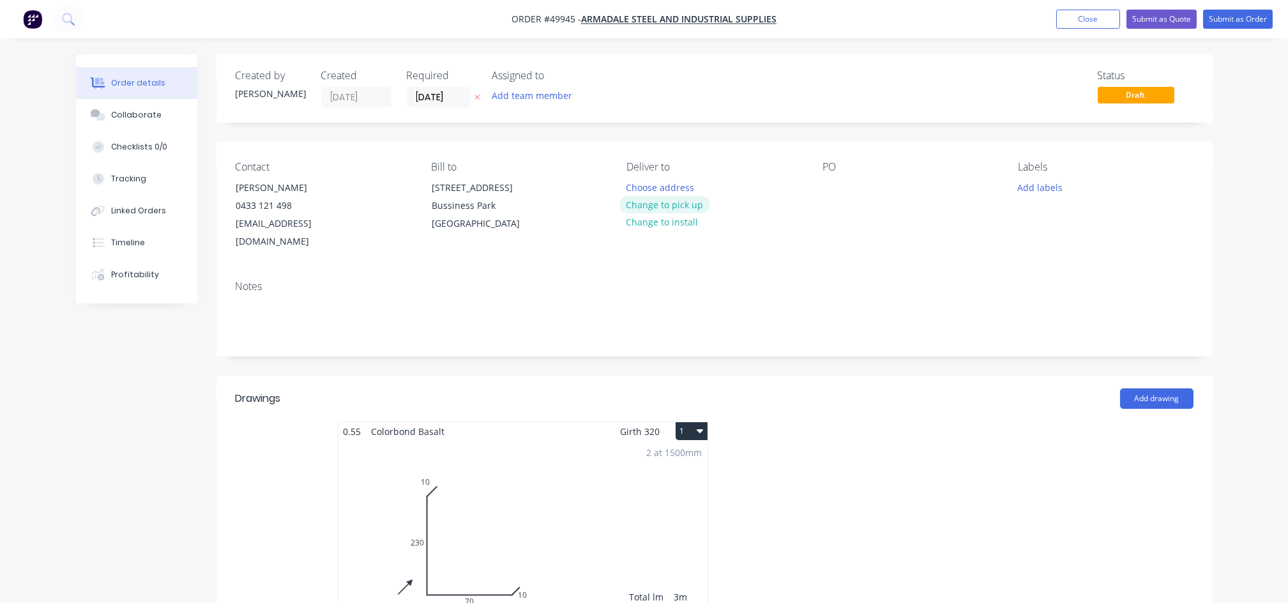
click at [661, 203] on button "Change to pick up" at bounding box center [664, 204] width 91 height 17
click at [833, 190] on div at bounding box center [832, 187] width 20 height 19
click at [442, 97] on input "[DATE]" at bounding box center [438, 96] width 63 height 19
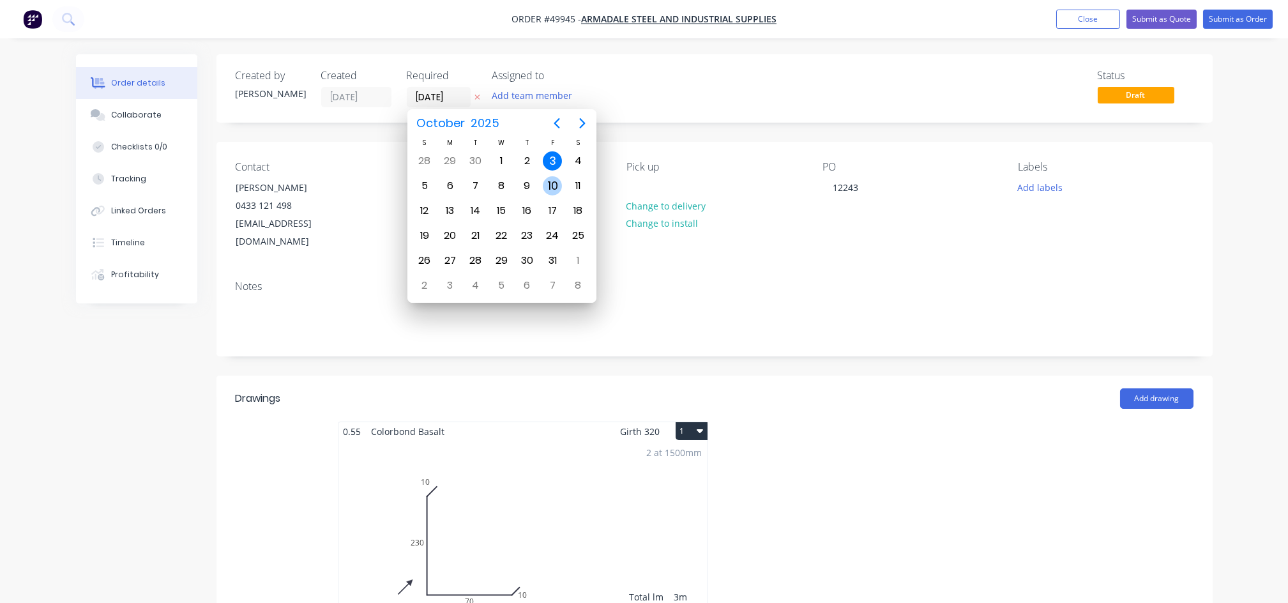
click at [546, 184] on div "10" at bounding box center [552, 185] width 19 height 19
type input "[DATE]"
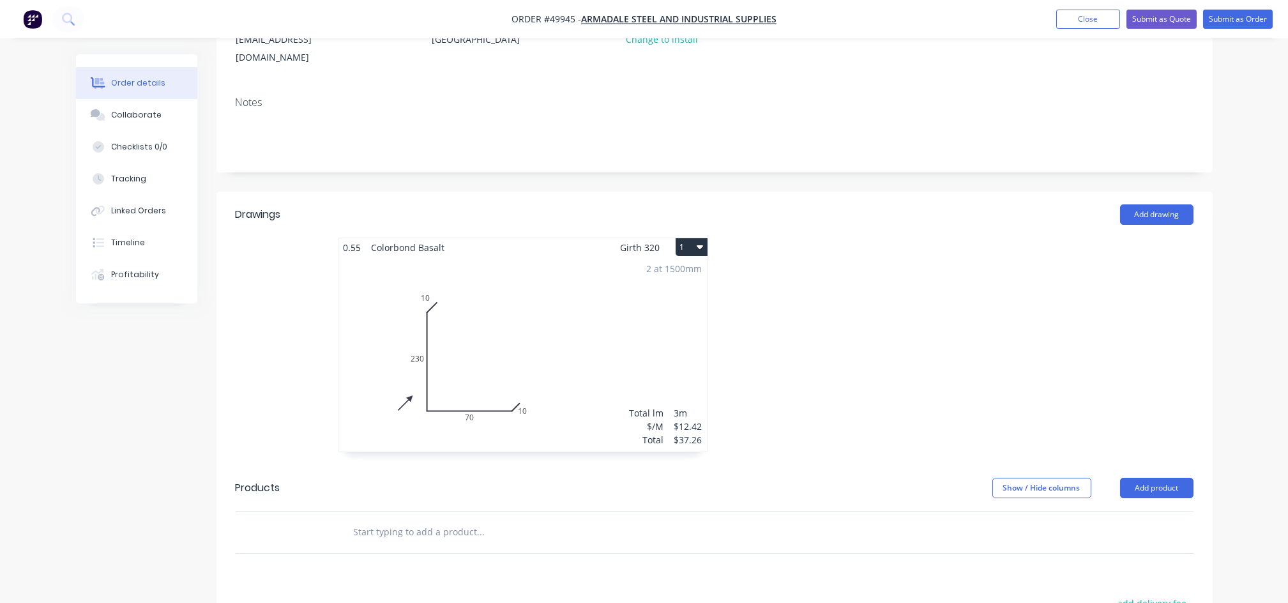
scroll to position [255, 0]
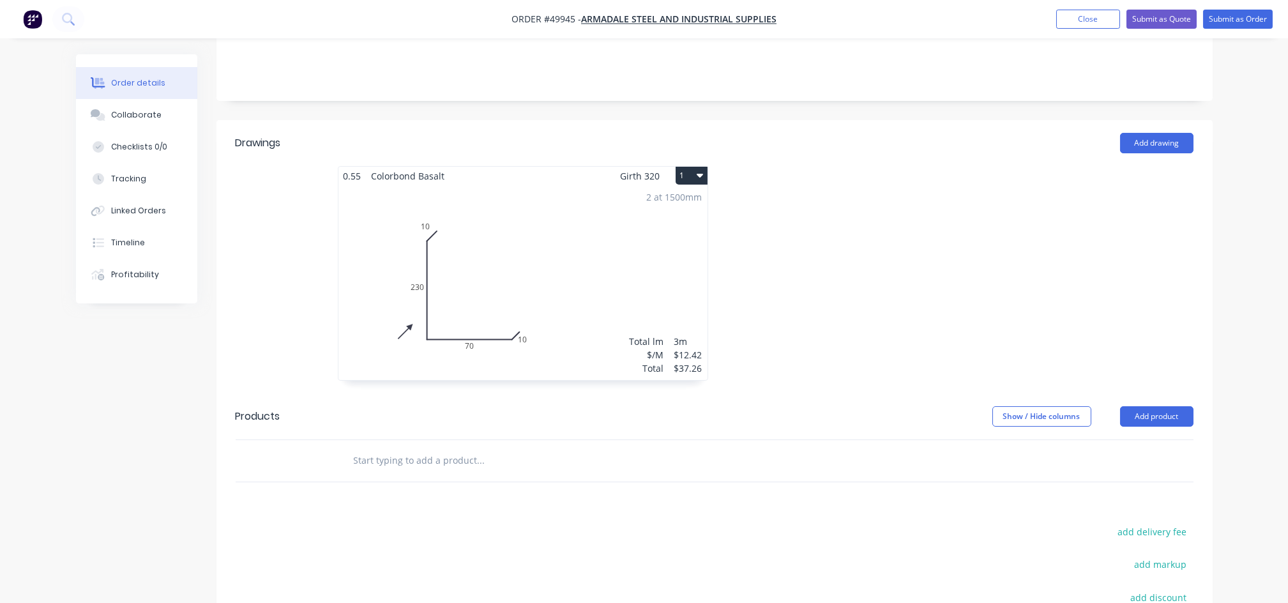
click at [548, 355] on div "2 at 1500mm Total lm $/M Total 3m $12.42 $37.26" at bounding box center [522, 282] width 369 height 195
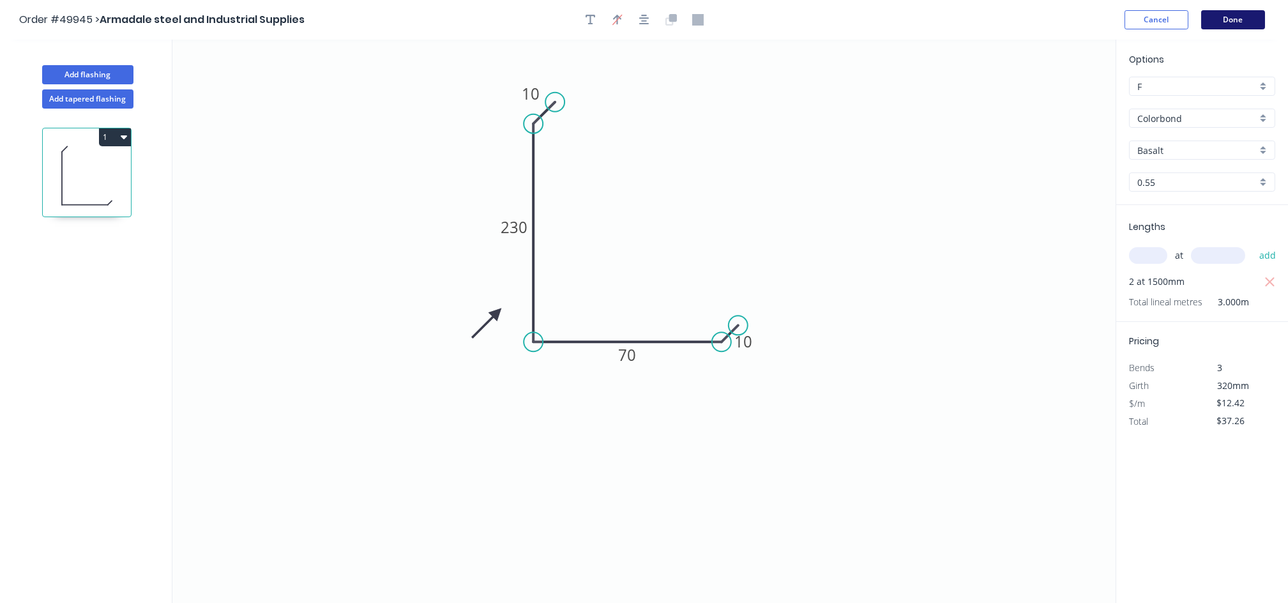
click at [1238, 17] on button "Done" at bounding box center [1233, 19] width 64 height 19
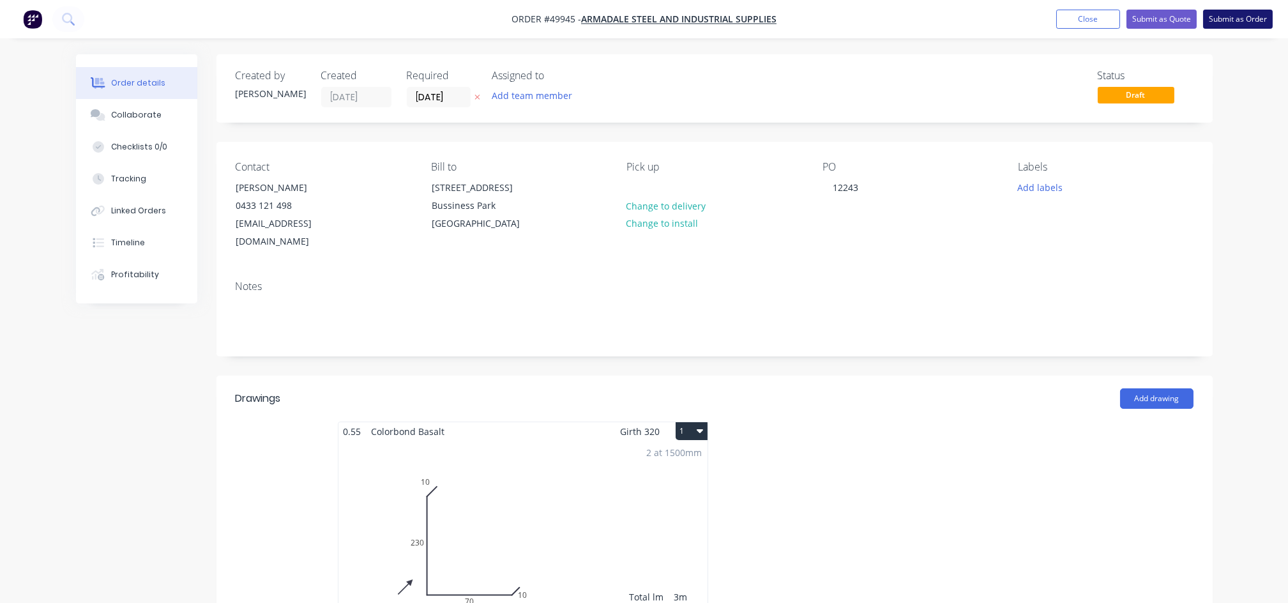
click at [1215, 19] on button "Submit as Order" at bounding box center [1238, 19] width 70 height 19
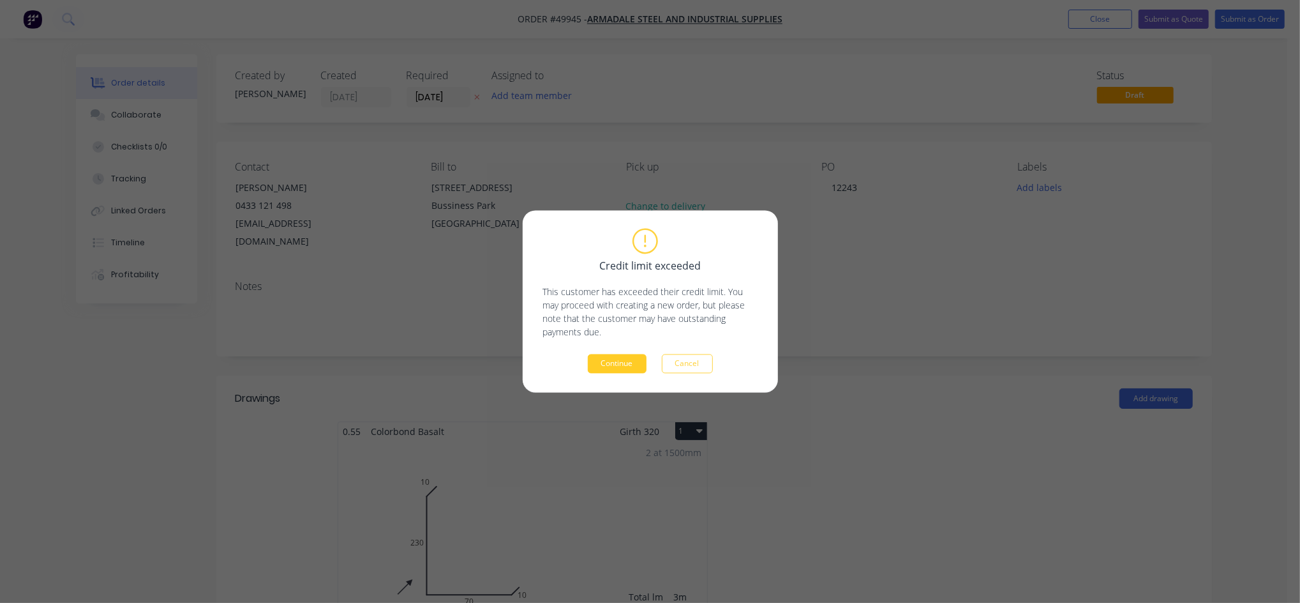
click at [636, 366] on button "Continue" at bounding box center [617, 363] width 59 height 19
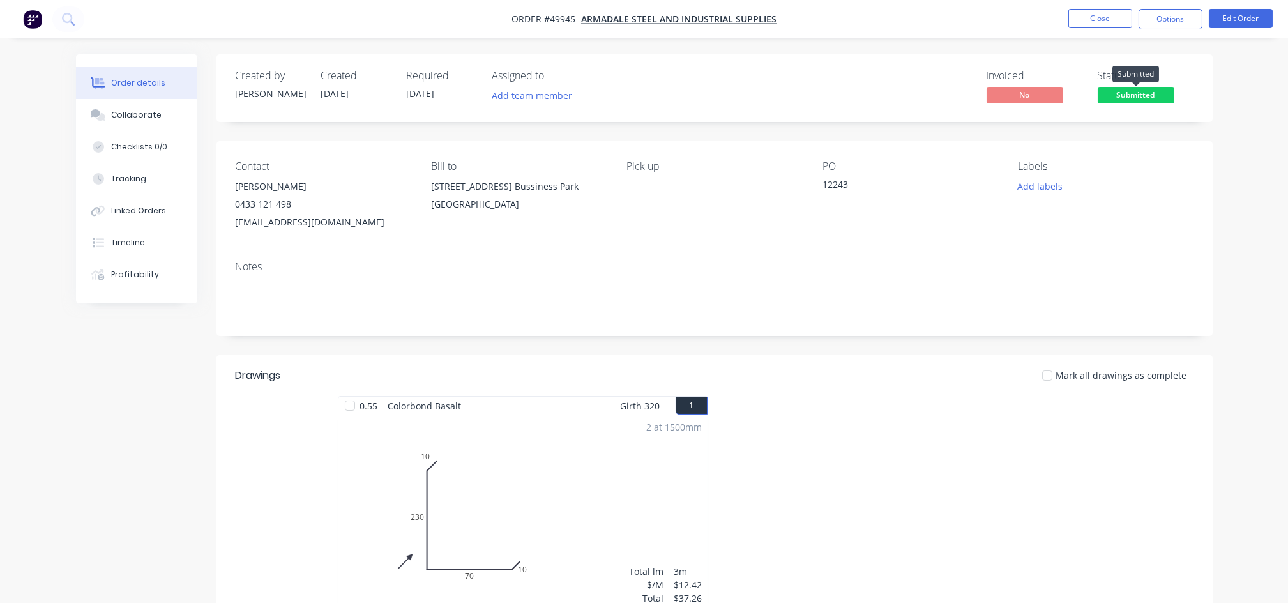
click at [1138, 99] on span "Submitted" at bounding box center [1135, 95] width 77 height 16
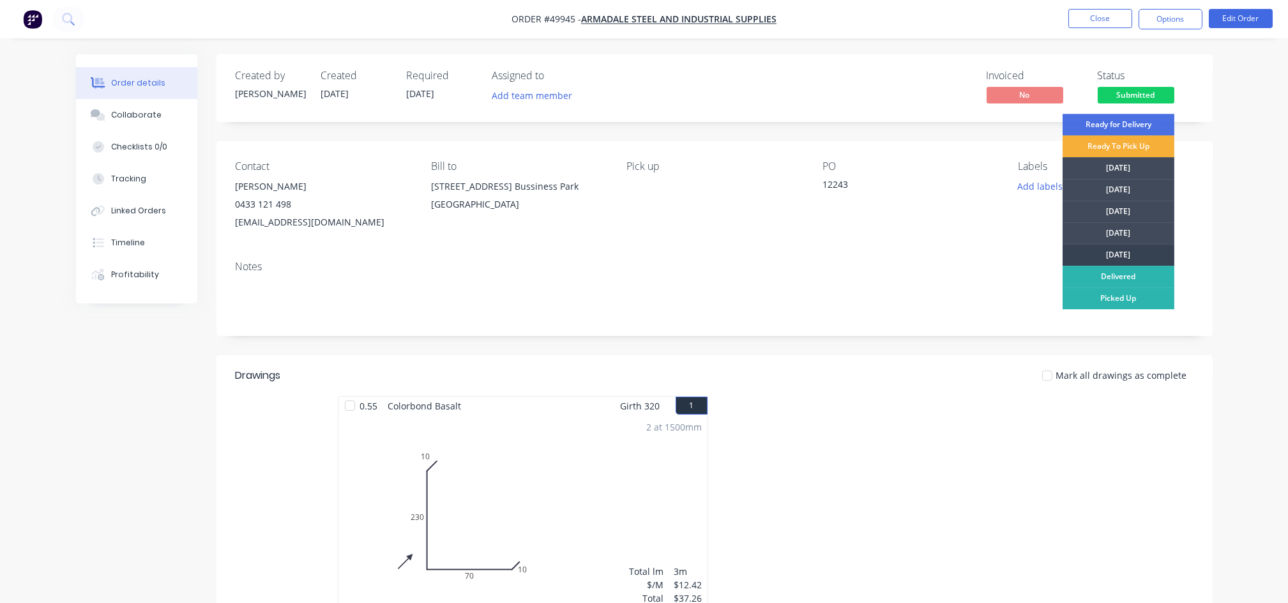
click at [1111, 254] on div "[DATE]" at bounding box center [1118, 255] width 112 height 22
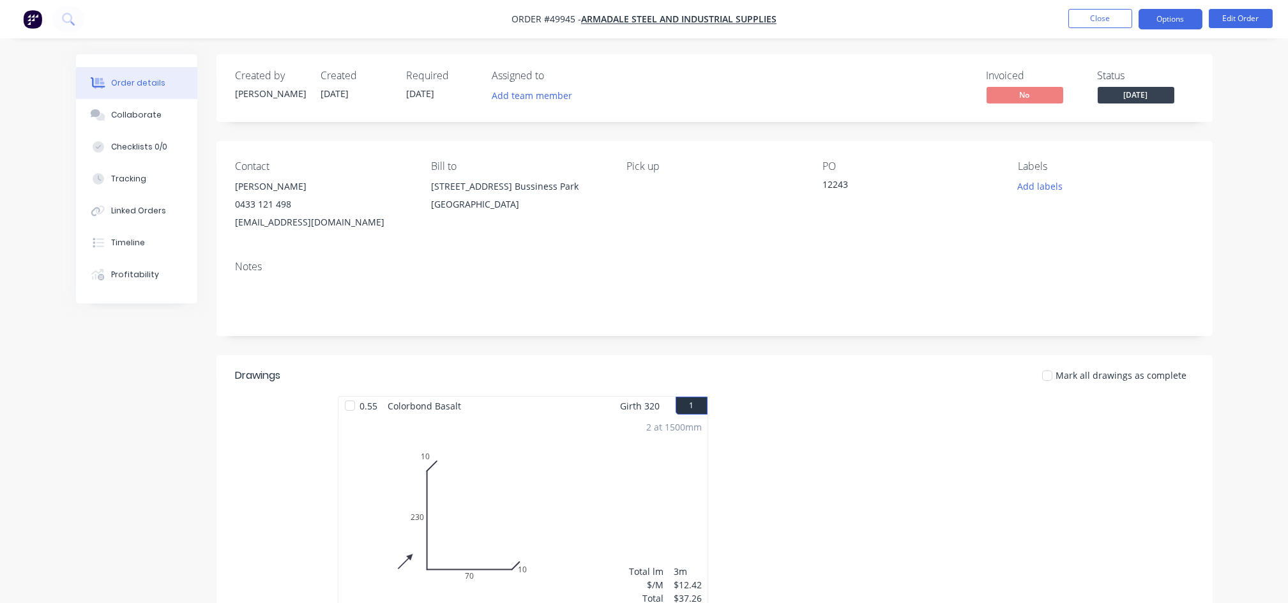
click at [1166, 22] on button "Options" at bounding box center [1170, 19] width 64 height 20
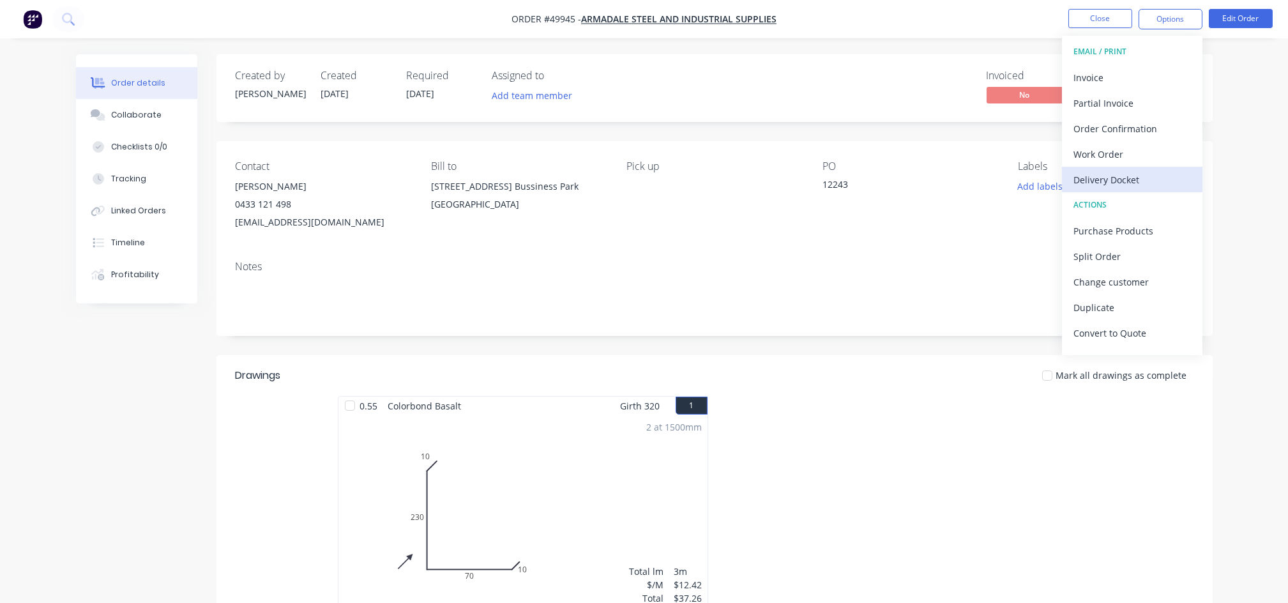
click at [1120, 174] on div "Delivery Docket" at bounding box center [1131, 179] width 117 height 19
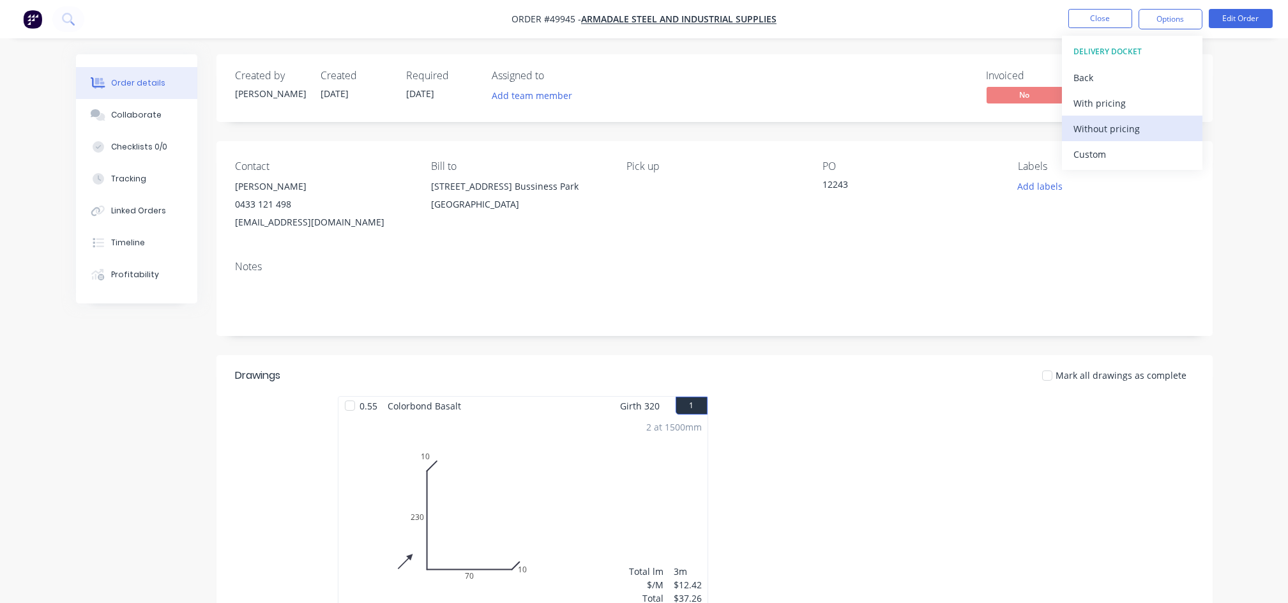
click at [1117, 135] on div "Without pricing" at bounding box center [1131, 128] width 117 height 19
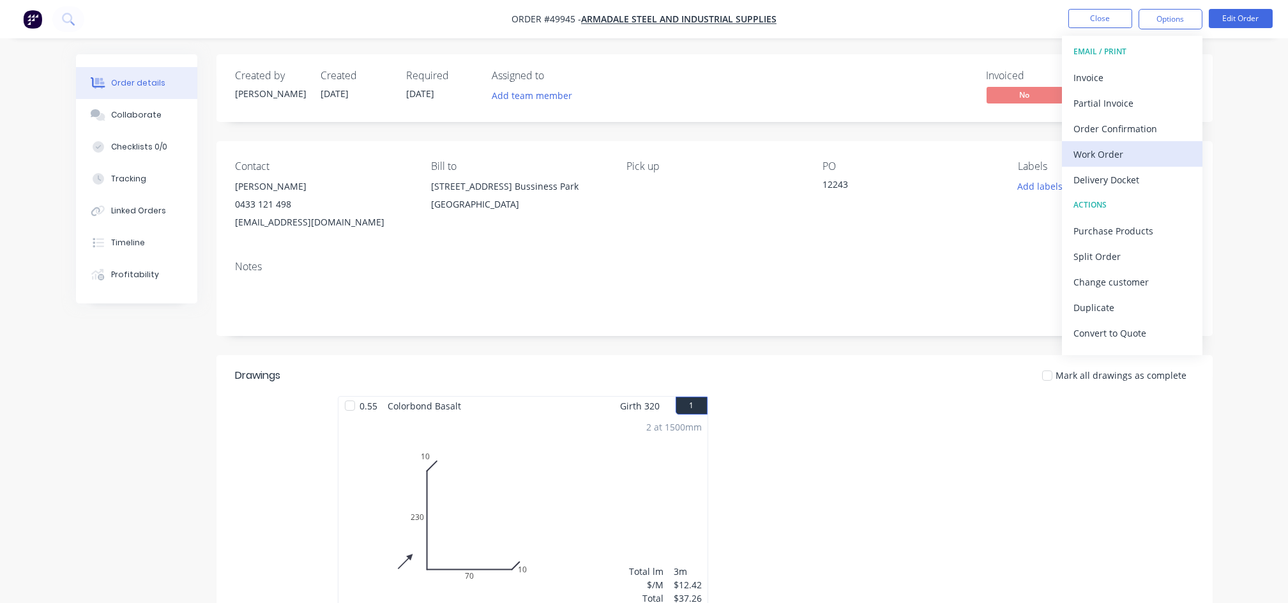
click at [1077, 151] on div "Work Order" at bounding box center [1131, 154] width 117 height 19
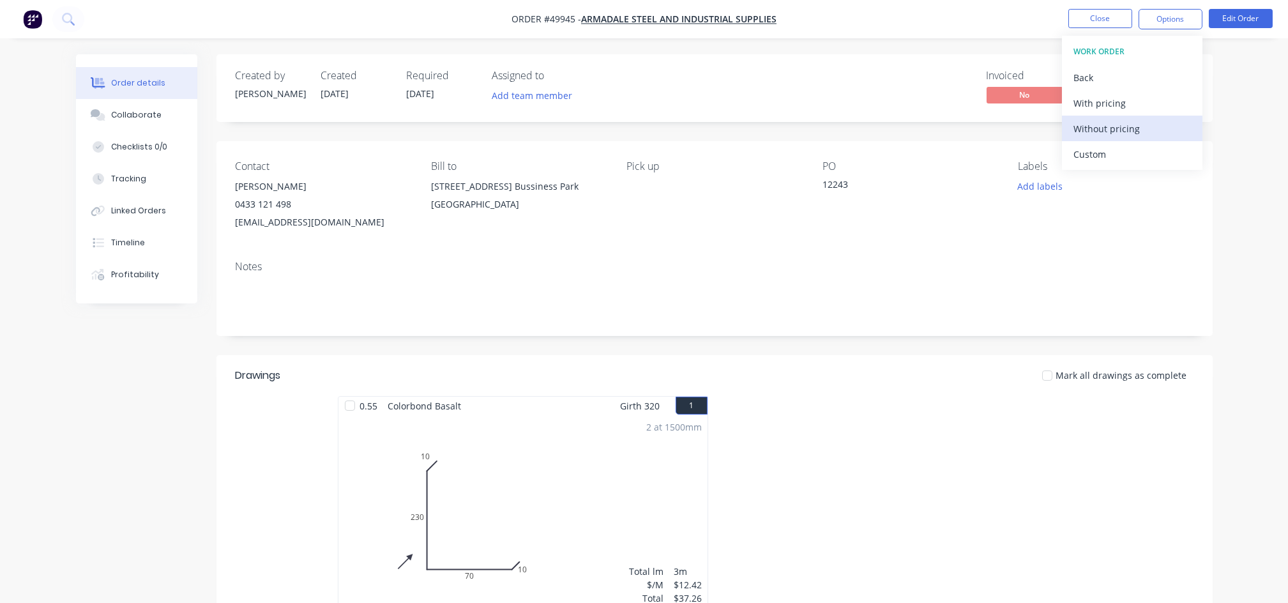
click at [1086, 131] on div "Without pricing" at bounding box center [1131, 128] width 117 height 19
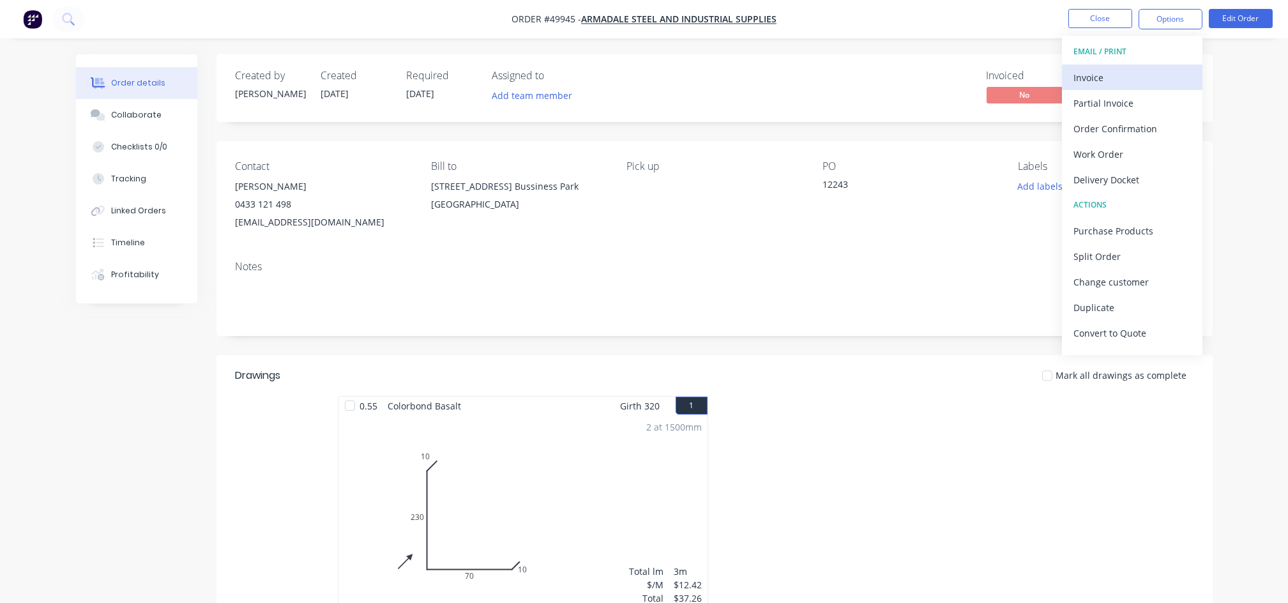
click at [1105, 79] on div "Invoice" at bounding box center [1131, 77] width 117 height 19
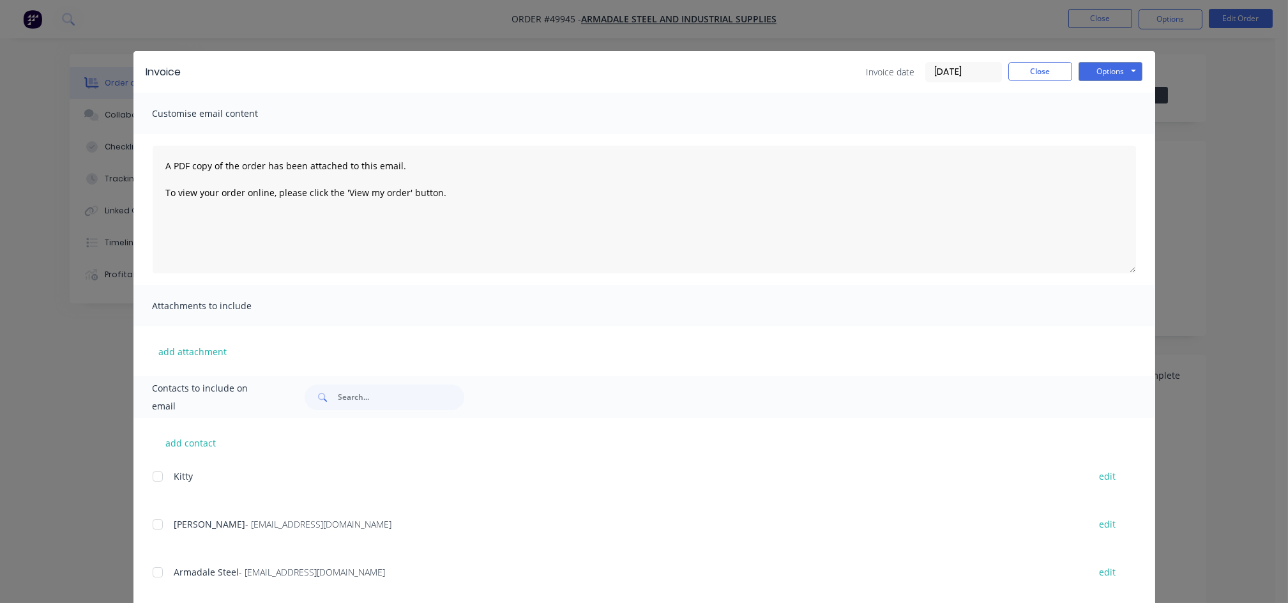
click at [151, 526] on div at bounding box center [158, 524] width 26 height 26
click at [1104, 72] on button "Options" at bounding box center [1110, 71] width 64 height 19
click at [1101, 138] on button "Email" at bounding box center [1119, 136] width 82 height 21
click at [1046, 66] on button "Close" at bounding box center [1040, 71] width 64 height 19
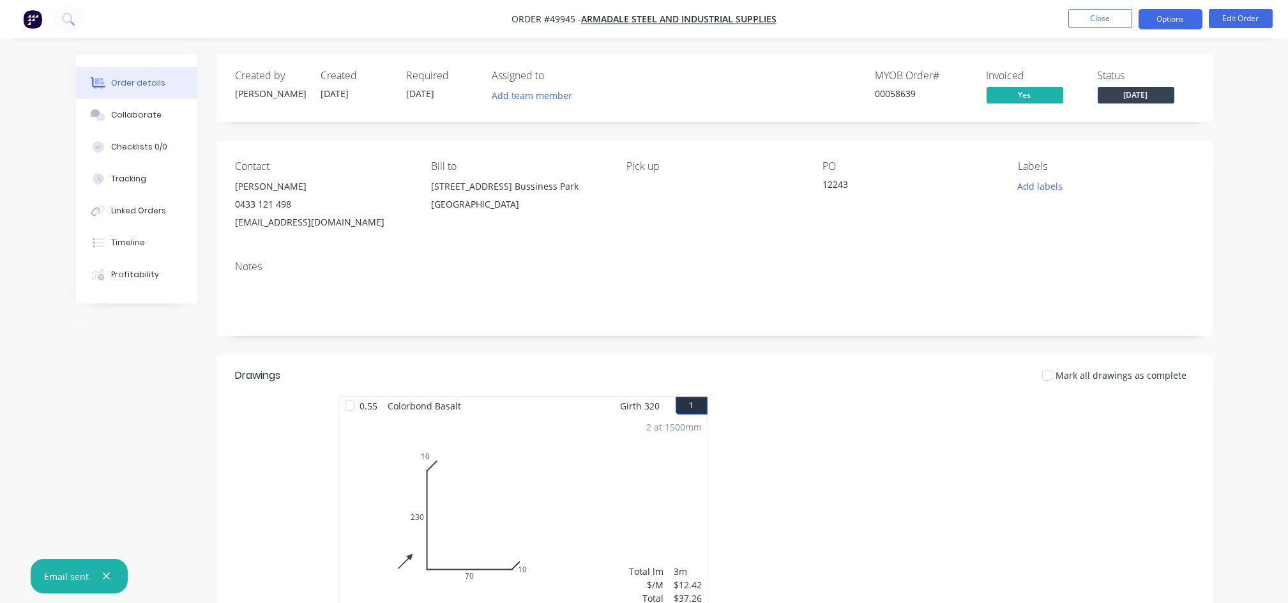
click at [1173, 15] on button "Options" at bounding box center [1170, 19] width 64 height 20
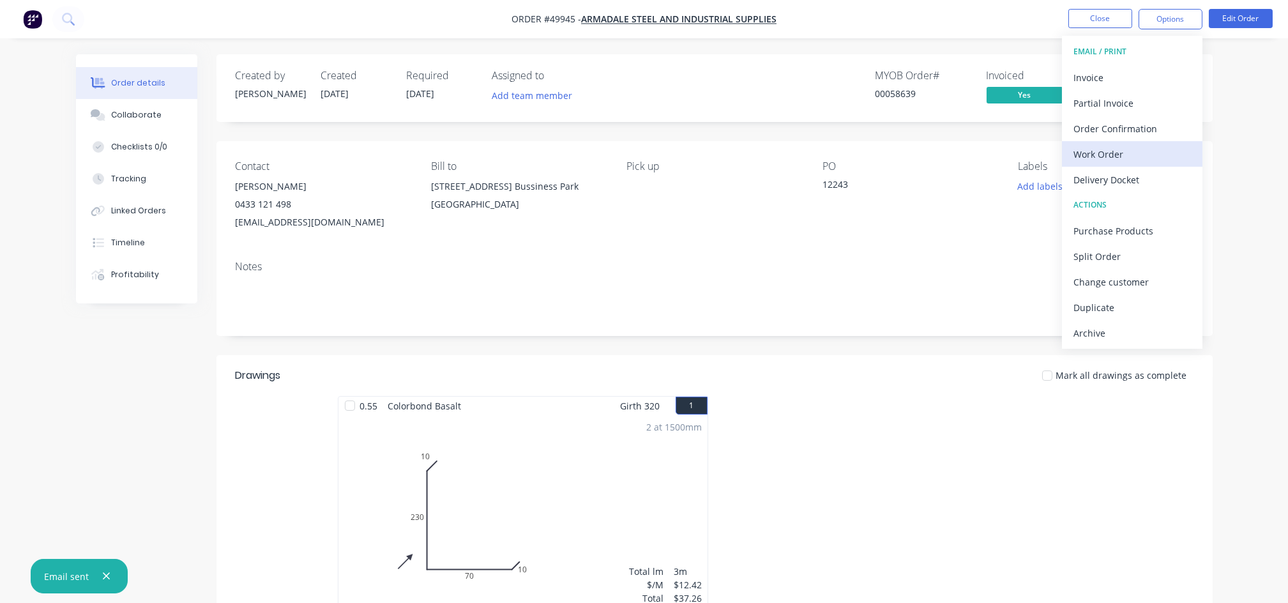
click at [1099, 159] on div "Work Order" at bounding box center [1131, 154] width 117 height 19
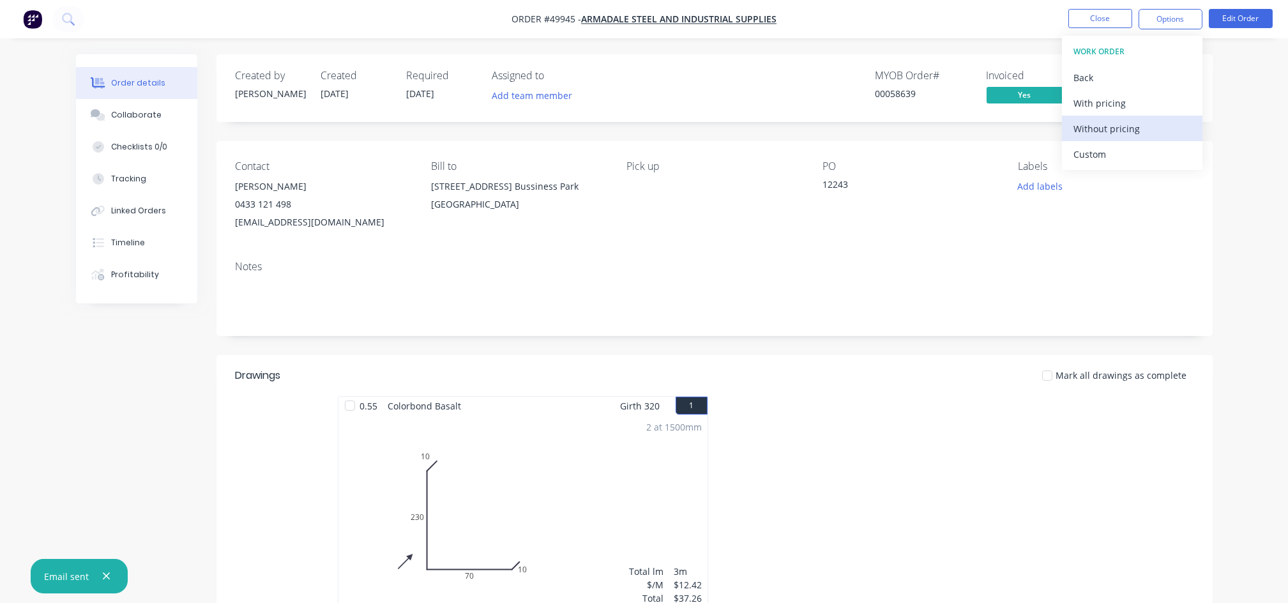
click at [1108, 130] on div "Without pricing" at bounding box center [1131, 128] width 117 height 19
click at [872, 260] on div "Notes" at bounding box center [715, 266] width 958 height 12
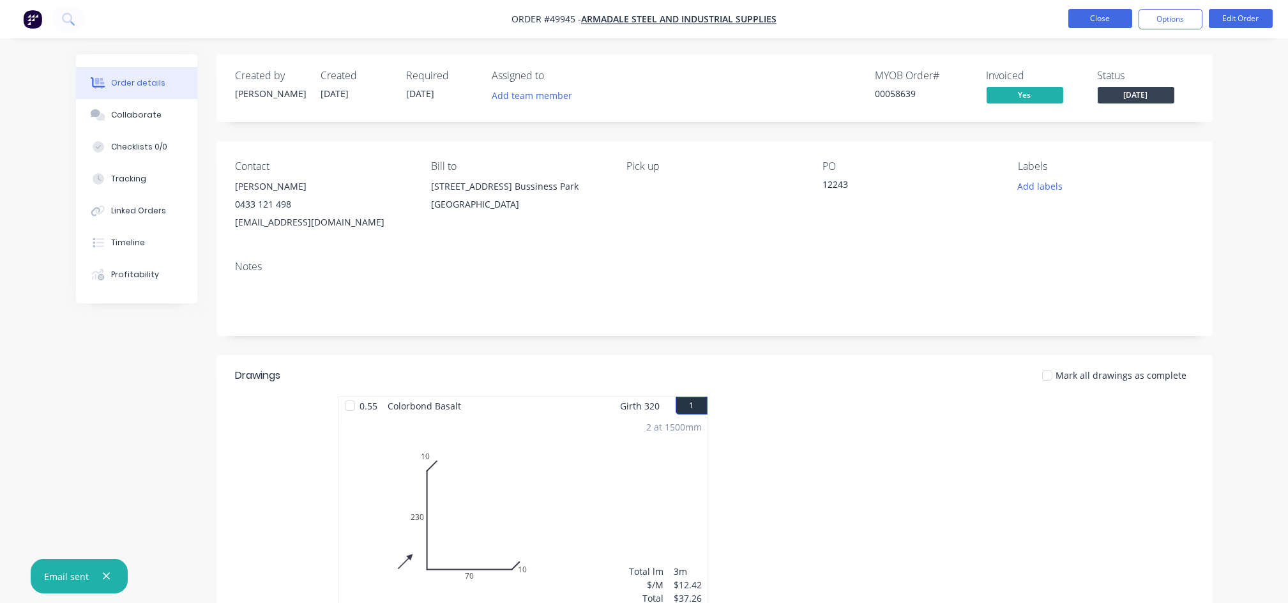
click at [1095, 19] on button "Close" at bounding box center [1100, 18] width 64 height 19
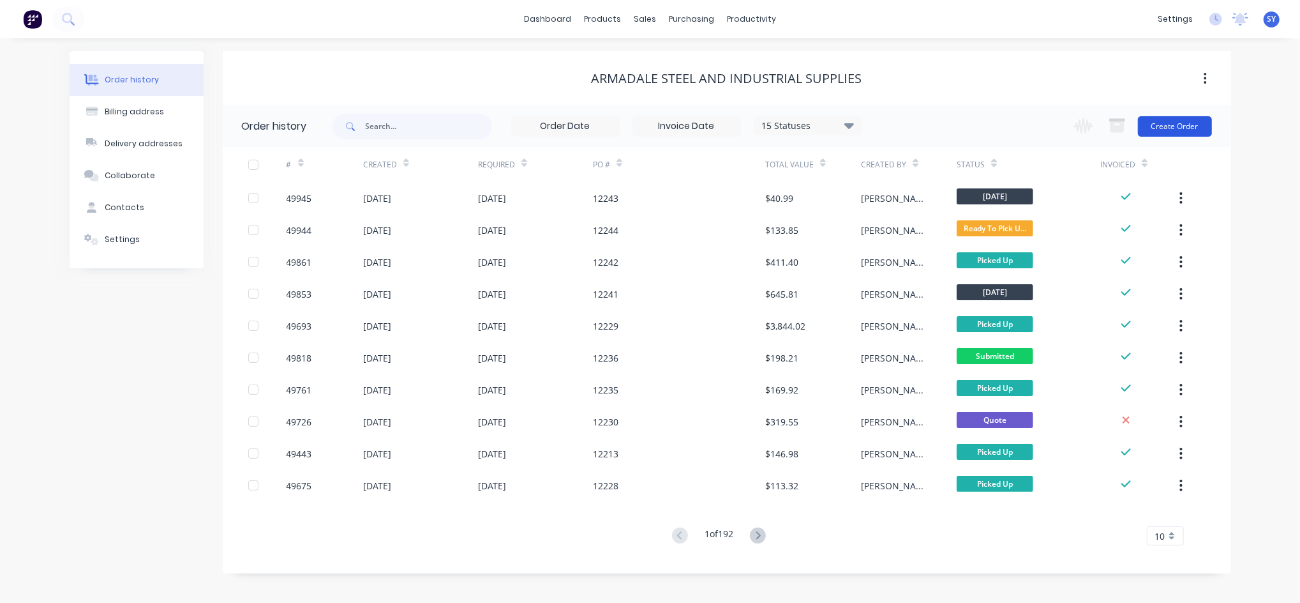
click at [1182, 117] on button "Create Order" at bounding box center [1175, 126] width 74 height 20
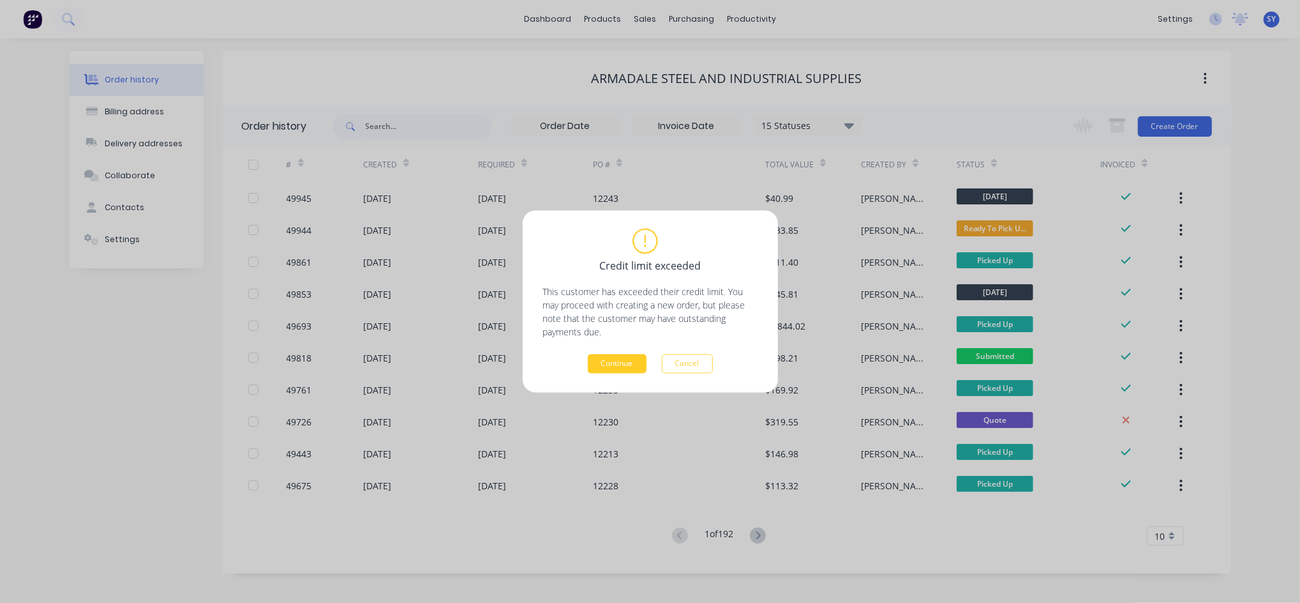
click at [620, 357] on button "Continue" at bounding box center [617, 363] width 59 height 19
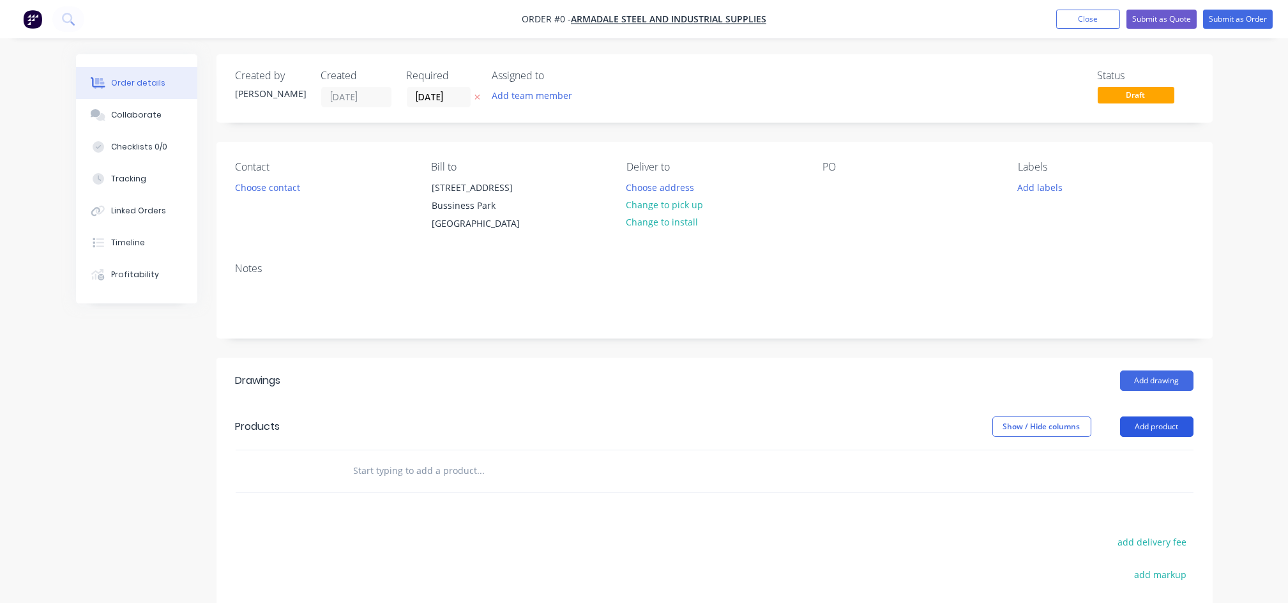
click at [1150, 429] on button "Add product" at bounding box center [1156, 426] width 73 height 20
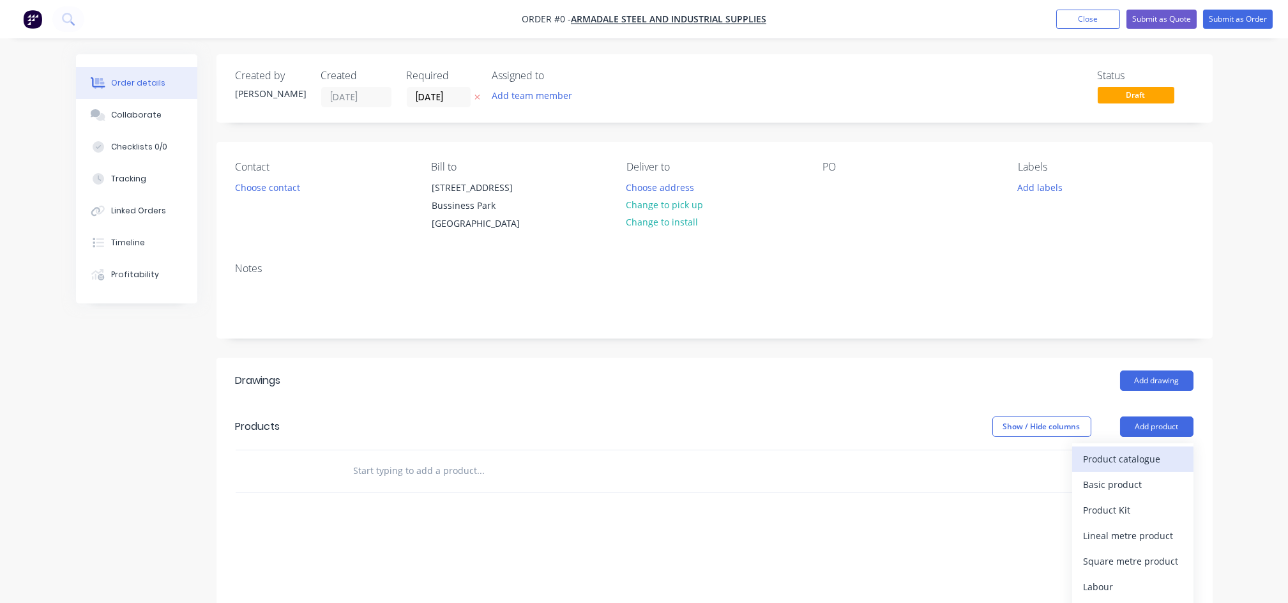
click at [1119, 465] on div "Product catalogue" at bounding box center [1132, 458] width 98 height 19
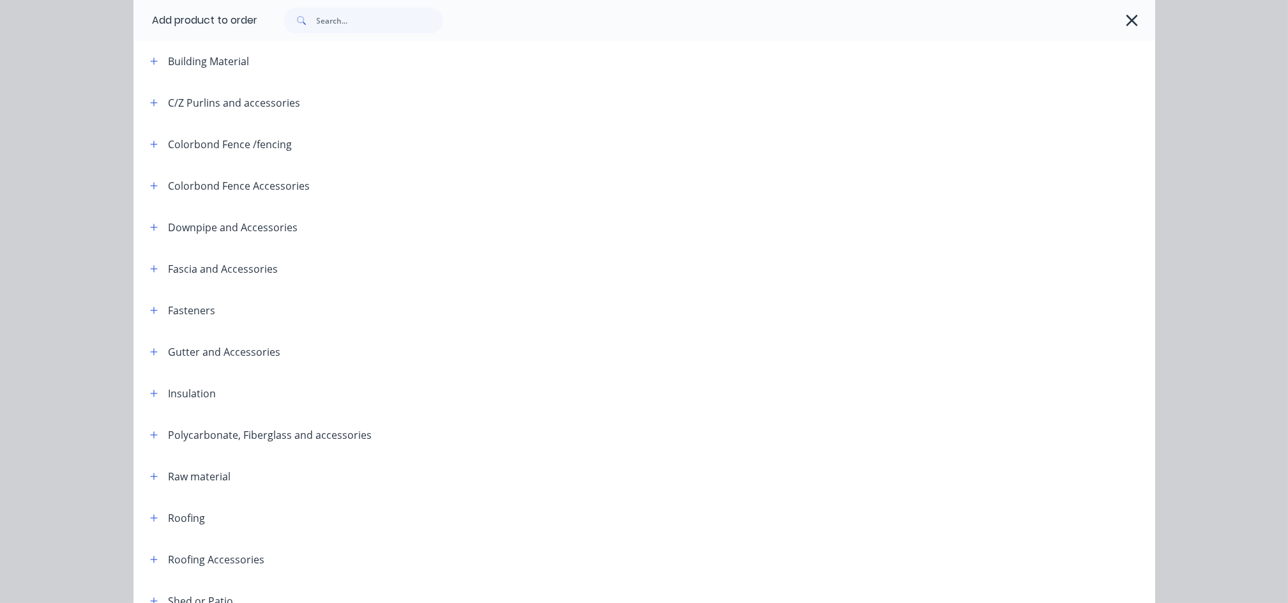
scroll to position [255, 0]
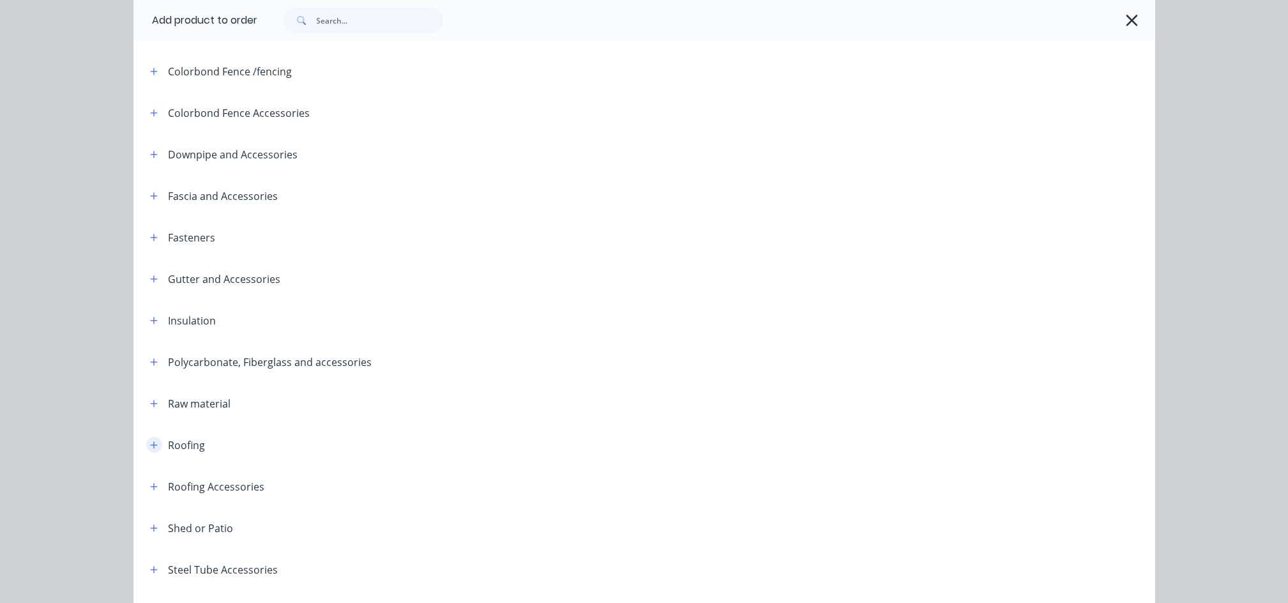
click at [150, 448] on icon "button" at bounding box center [154, 444] width 8 height 9
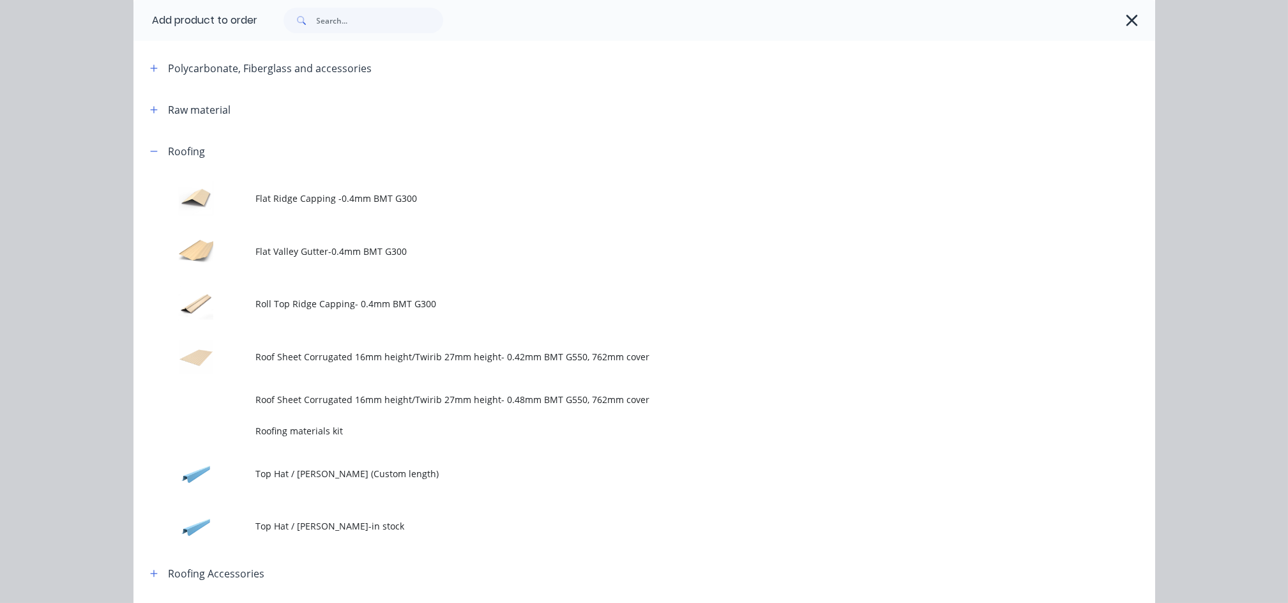
scroll to position [596, 0]
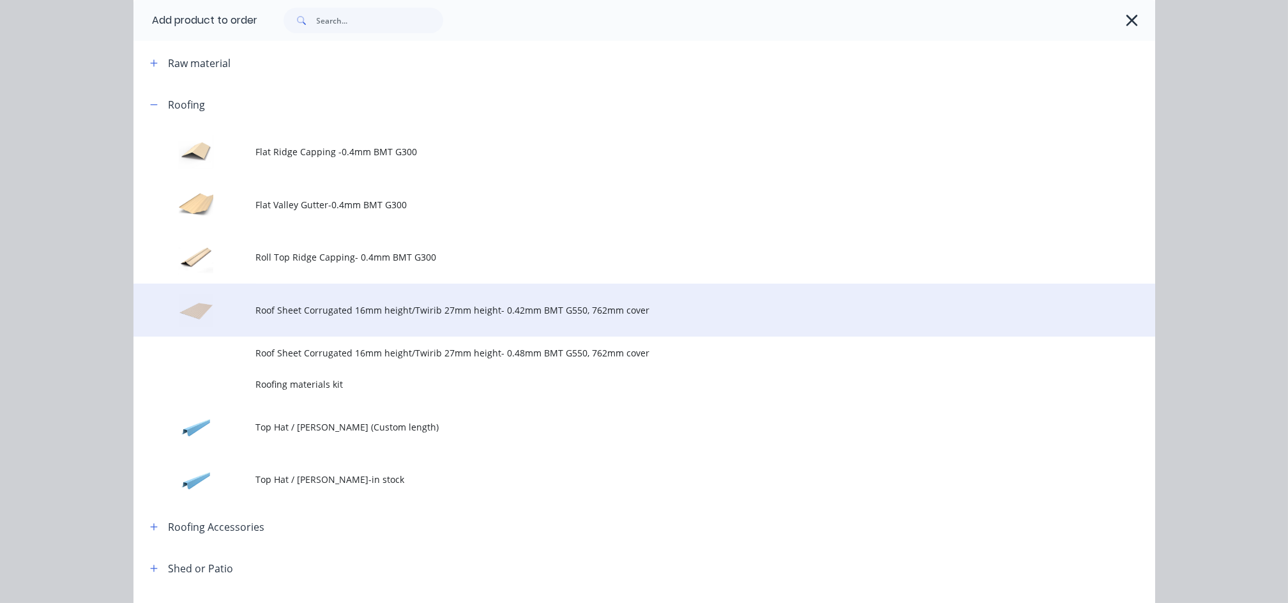
click at [381, 312] on span "Roof Sheet Corrugated 16mm height/Twirib 27mm height- 0.42mm BMT G550, 762mm co…" at bounding box center [615, 309] width 719 height 13
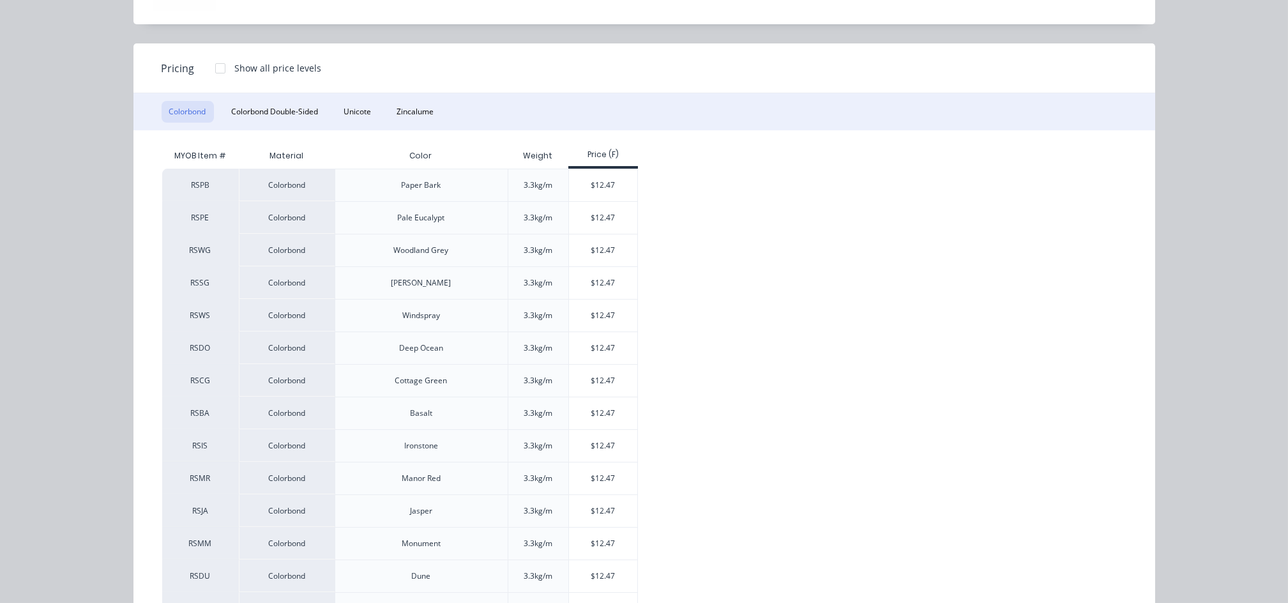
scroll to position [0, 0]
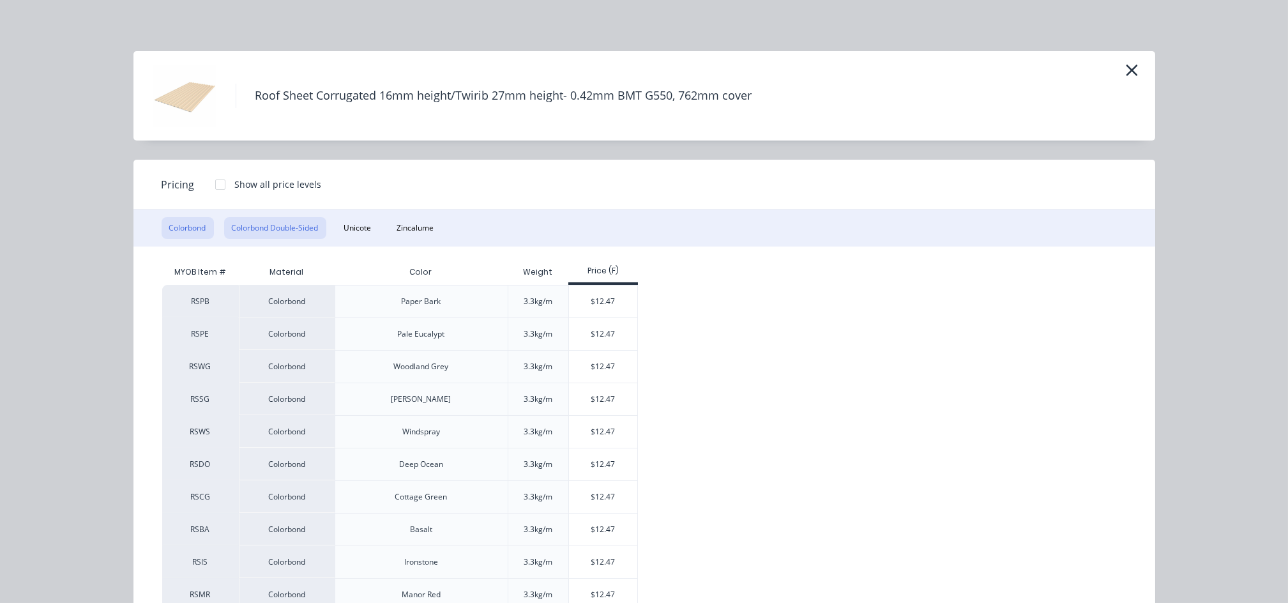
click at [285, 228] on button "Colorbond Double-Sided" at bounding box center [275, 228] width 102 height 22
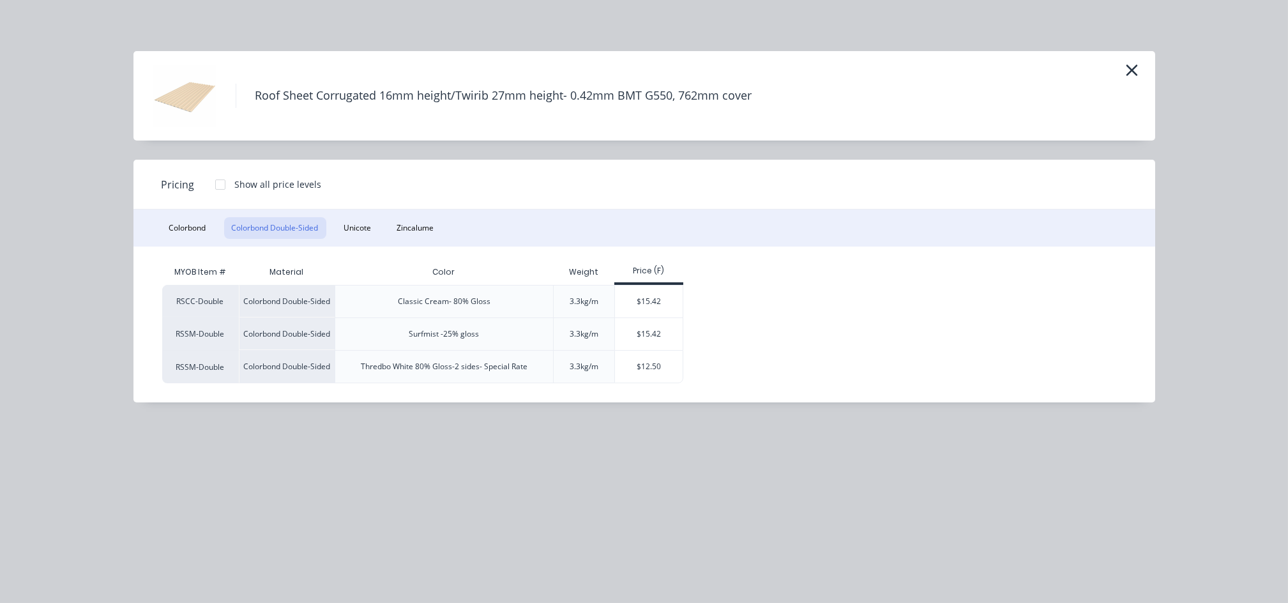
click at [612, 340] on div "3.3kg/m" at bounding box center [583, 333] width 61 height 33
click at [662, 340] on div "$15.42" at bounding box center [649, 334] width 68 height 32
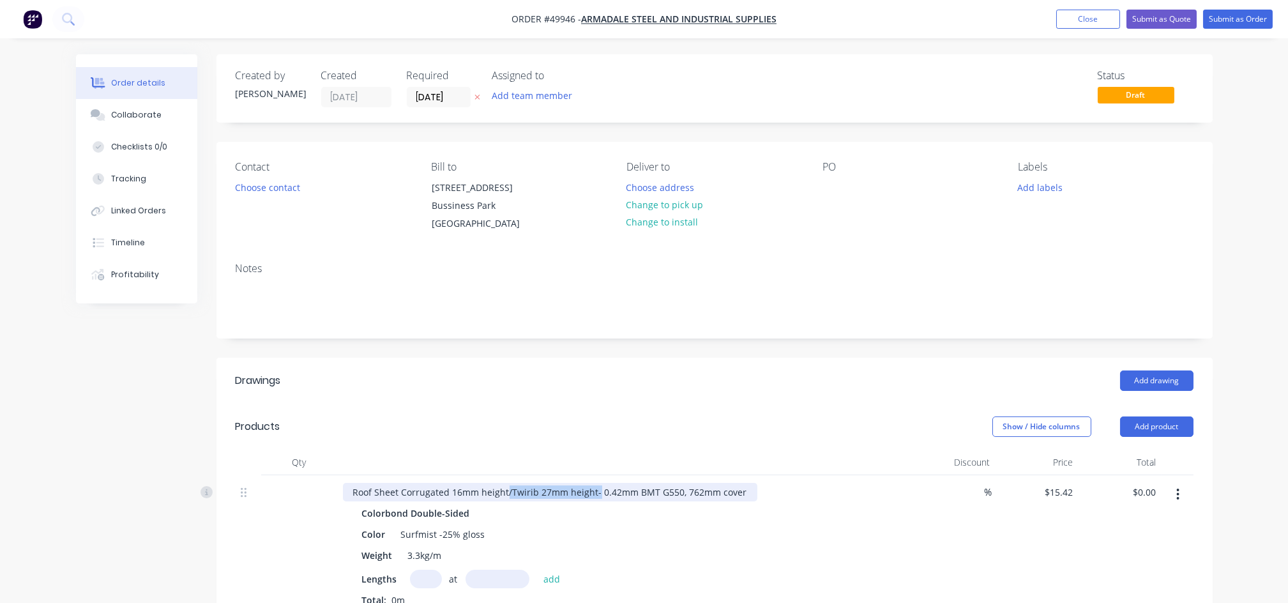
drag, startPoint x: 506, startPoint y: 493, endPoint x: 594, endPoint y: 491, distance: 88.8
click at [594, 491] on div "Roof Sheet Corrugated 16mm height/Twirib 27mm height- 0.42mm BMT G550, 762mm co…" at bounding box center [550, 492] width 414 height 19
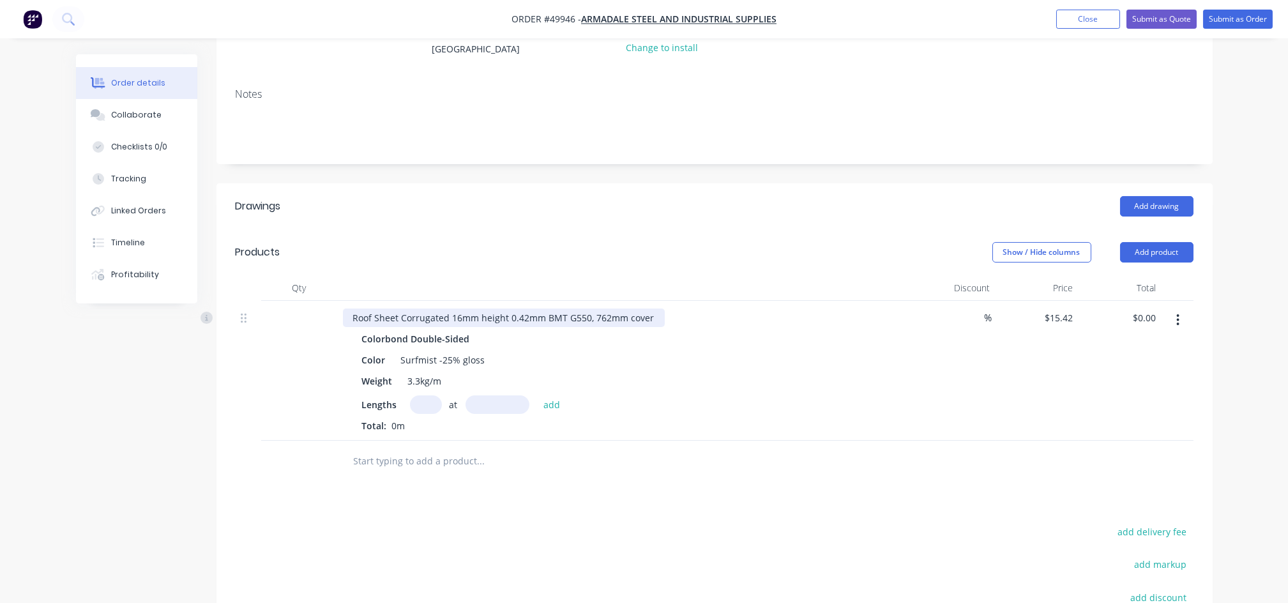
scroll to position [255, 0]
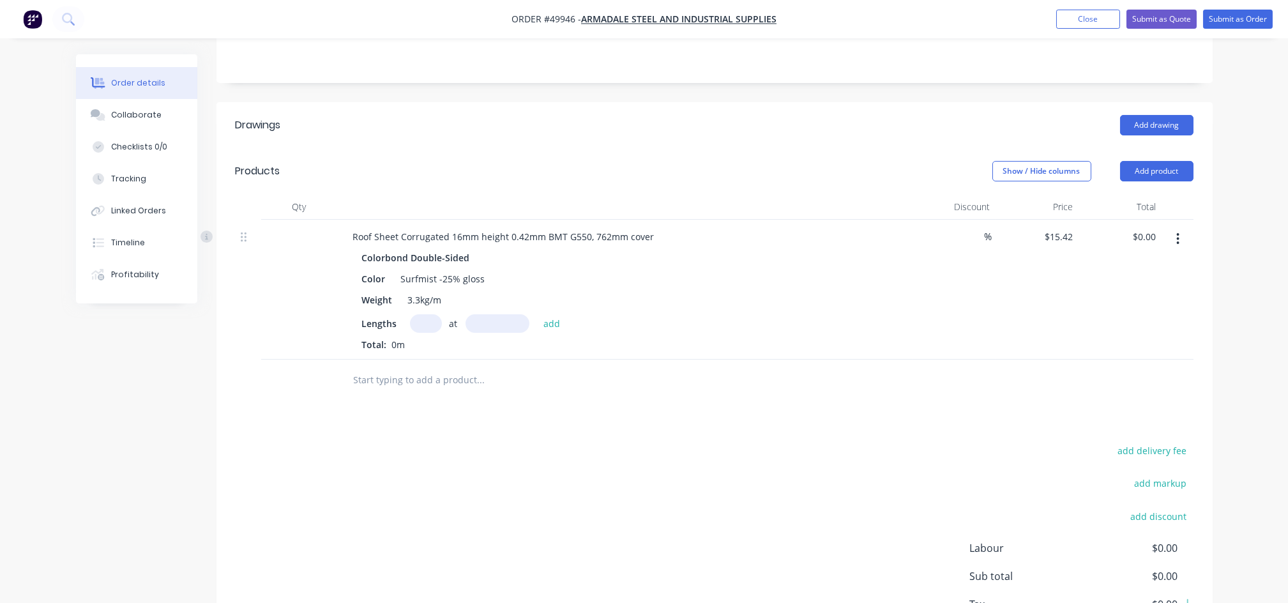
click at [421, 314] on input "text" at bounding box center [426, 323] width 32 height 19
type input "12"
click at [474, 319] on input "text" at bounding box center [497, 323] width 64 height 19
type input "2400"
click at [537, 314] on button "add" at bounding box center [552, 322] width 30 height 17
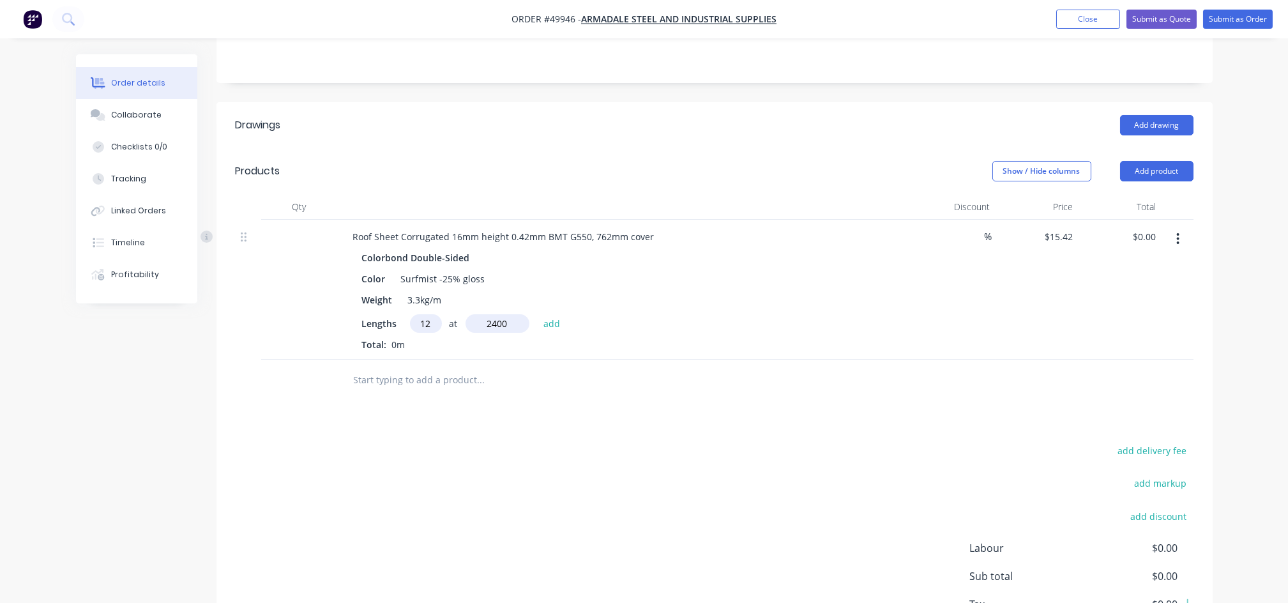
type input "$444.10"
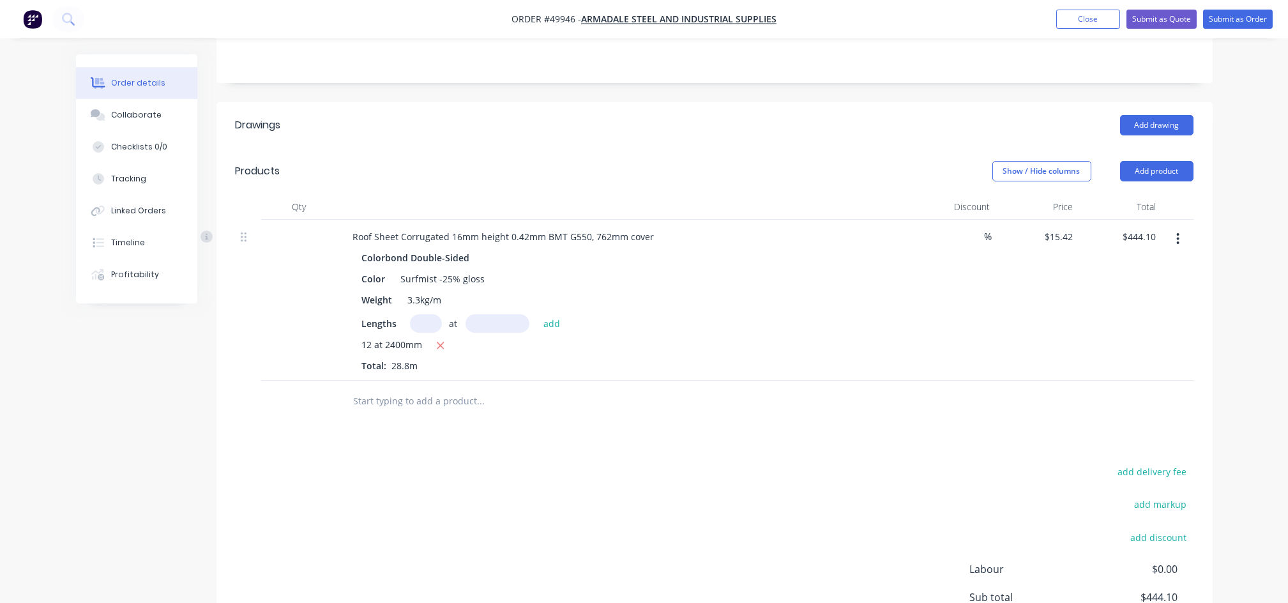
click at [415, 332] on input "text" at bounding box center [426, 323] width 32 height 19
type input "14"
click at [486, 320] on input "text" at bounding box center [497, 323] width 64 height 19
type input "1500"
click at [537, 314] on button "add" at bounding box center [552, 322] width 30 height 17
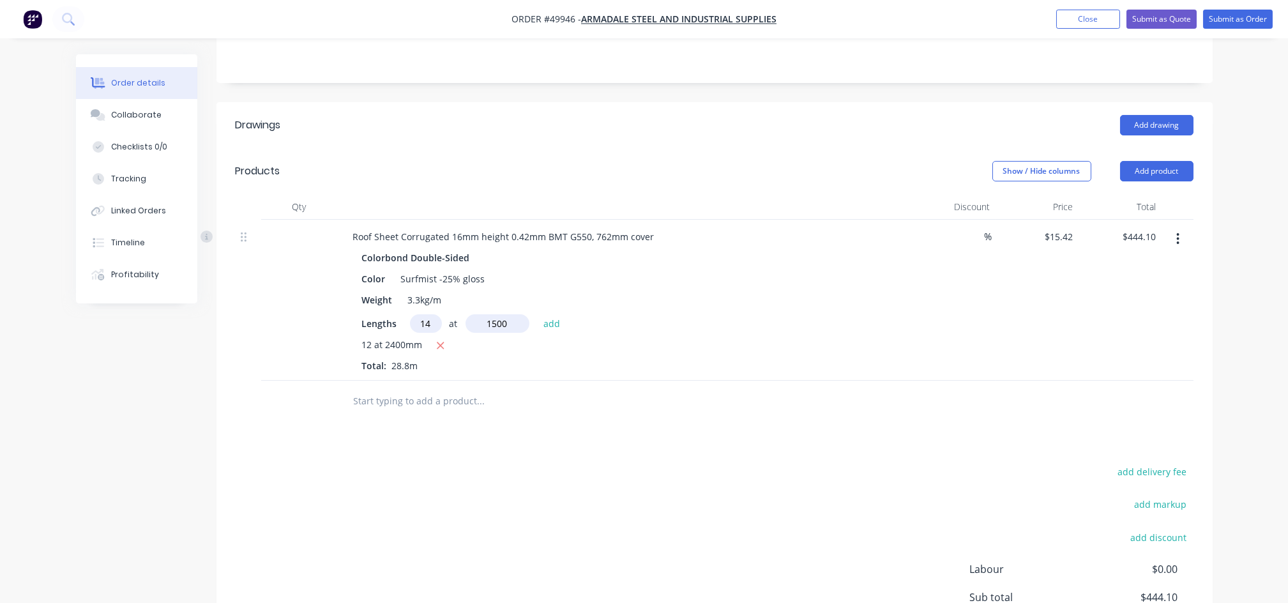
type input "$767.92"
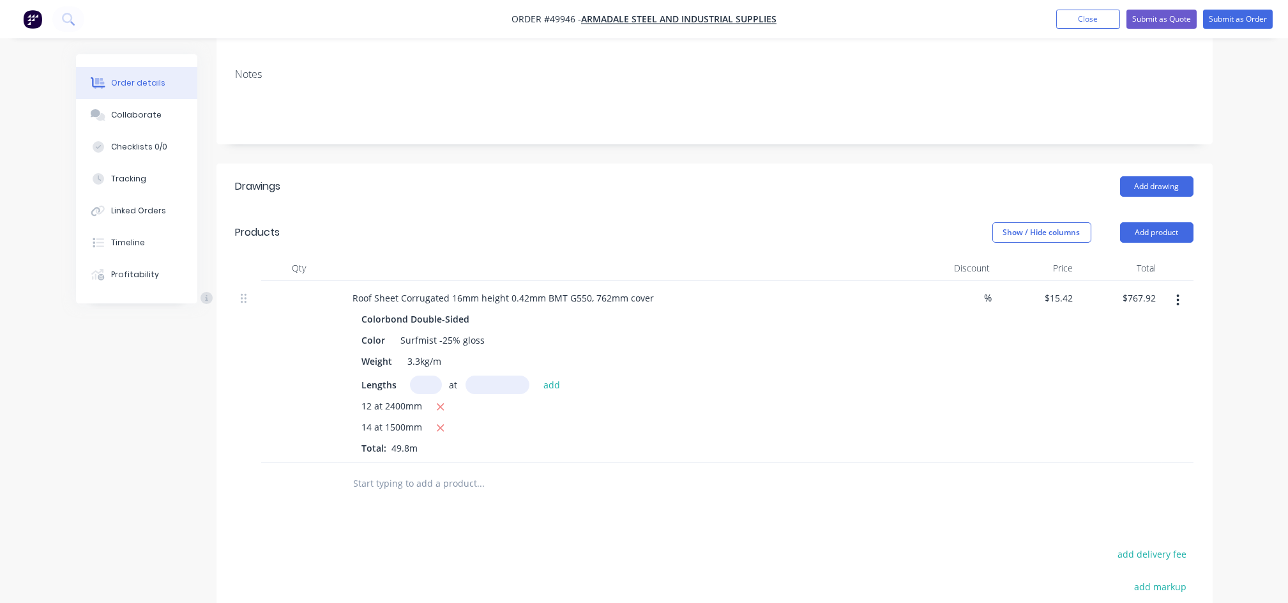
scroll to position [0, 0]
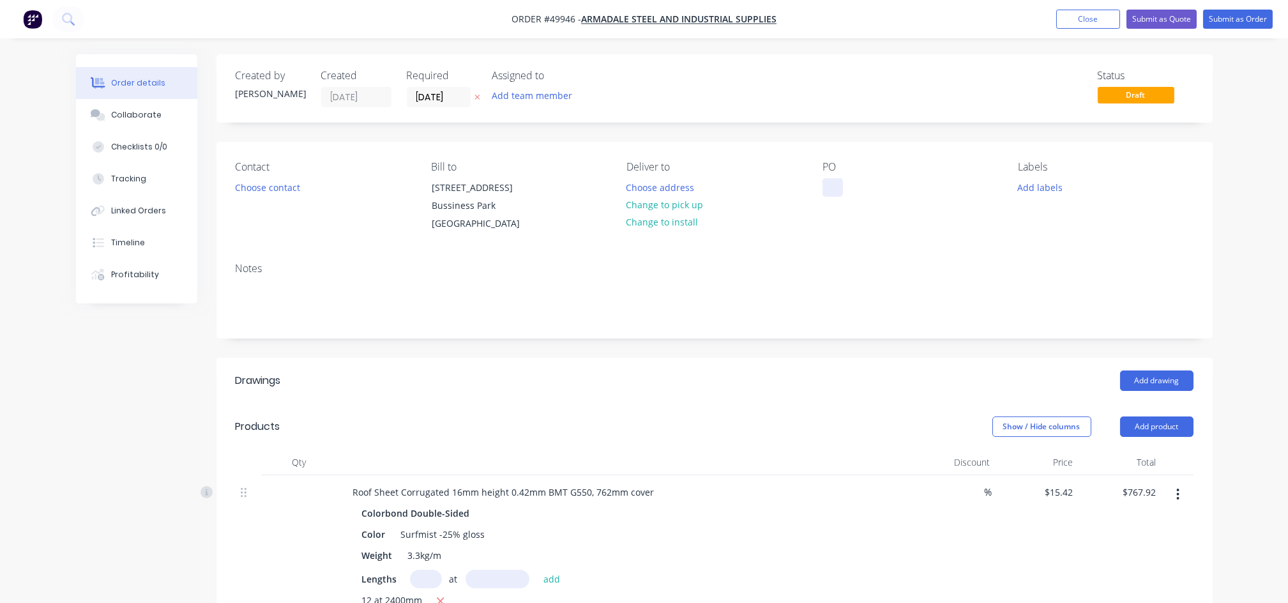
click at [832, 195] on div at bounding box center [832, 187] width 20 height 19
click at [281, 186] on button "Choose contact" at bounding box center [267, 186] width 79 height 17
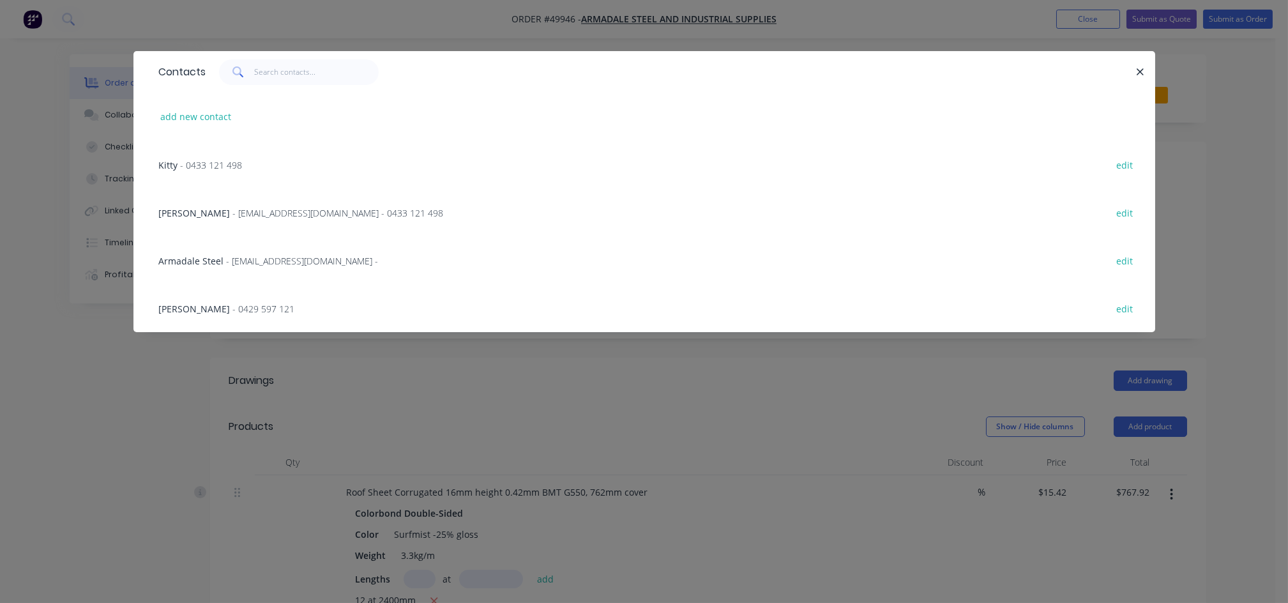
click at [262, 209] on span "- [EMAIL_ADDRESS][DOMAIN_NAME] - 0433 121 498" at bounding box center [338, 213] width 211 height 12
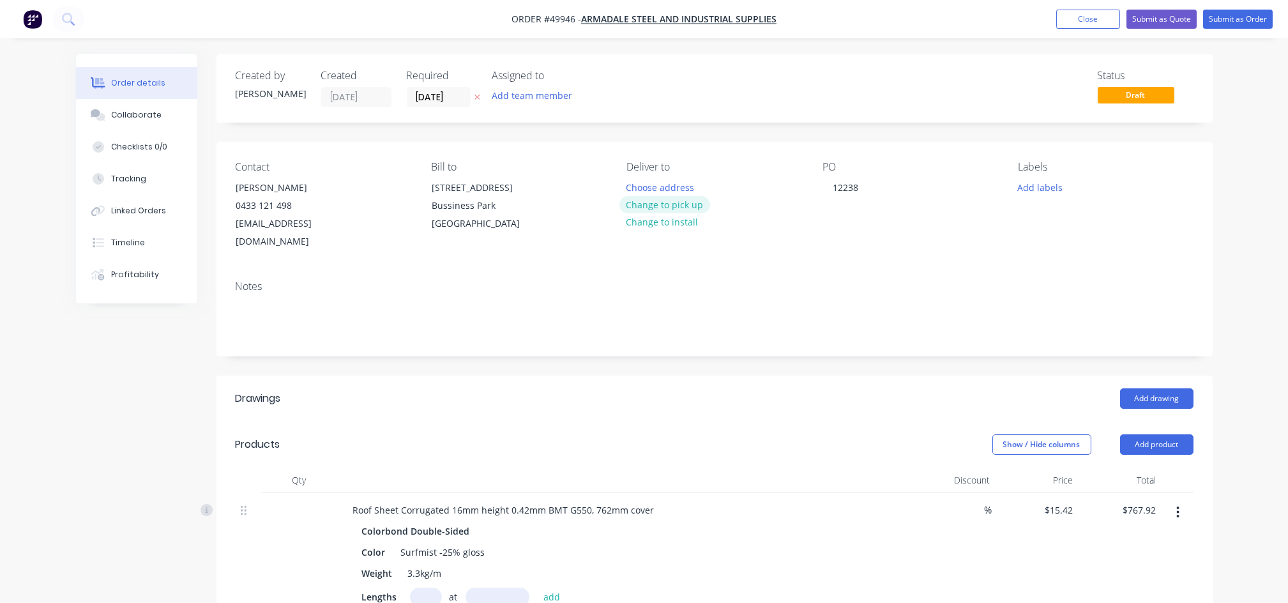
click at [679, 206] on button "Change to pick up" at bounding box center [664, 204] width 91 height 17
click at [437, 97] on input "[DATE]" at bounding box center [438, 96] width 63 height 19
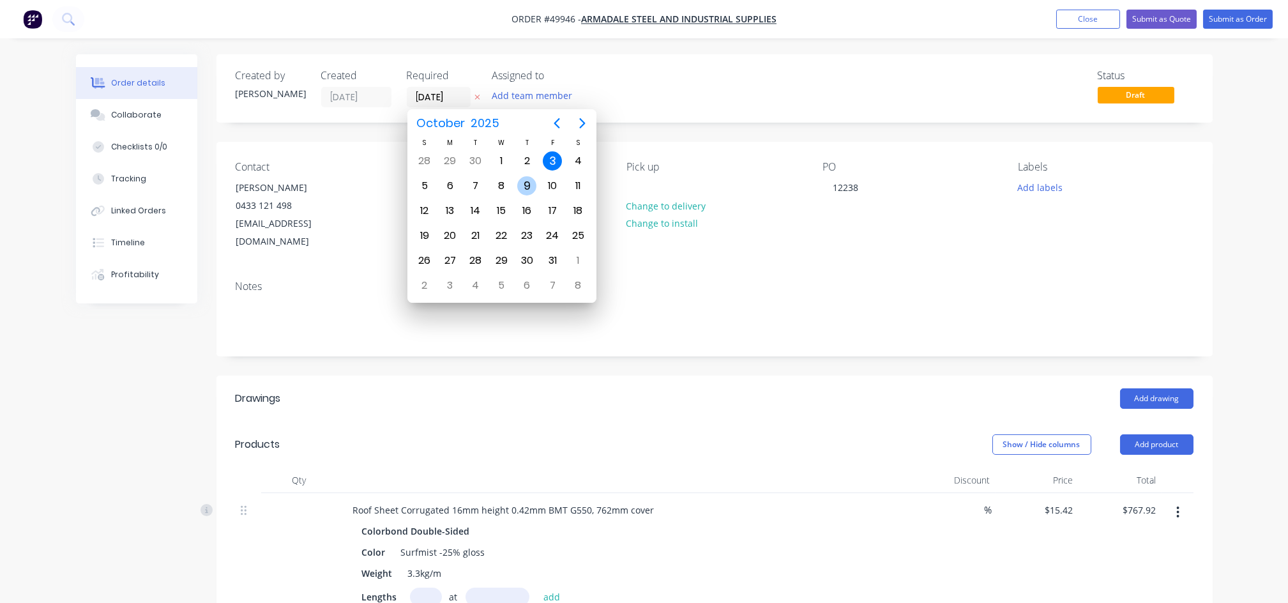
click at [528, 188] on div "9" at bounding box center [526, 185] width 19 height 19
type input "[DATE]"
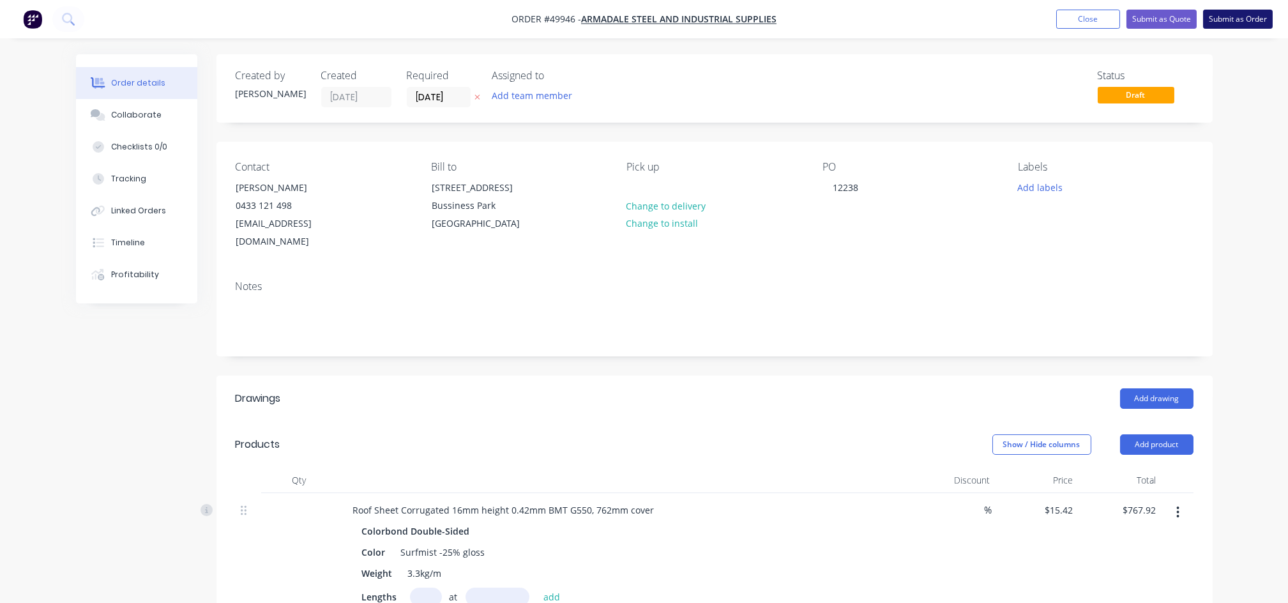
click at [1249, 20] on button "Submit as Order" at bounding box center [1238, 19] width 70 height 19
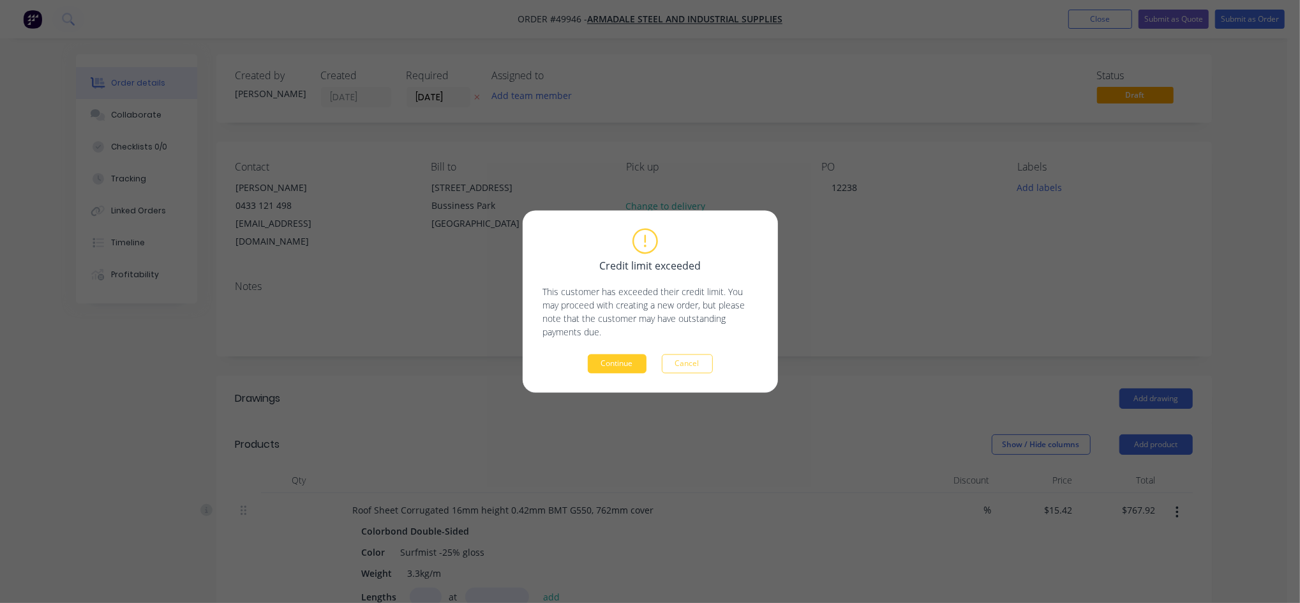
click at [598, 362] on button "Continue" at bounding box center [617, 363] width 59 height 19
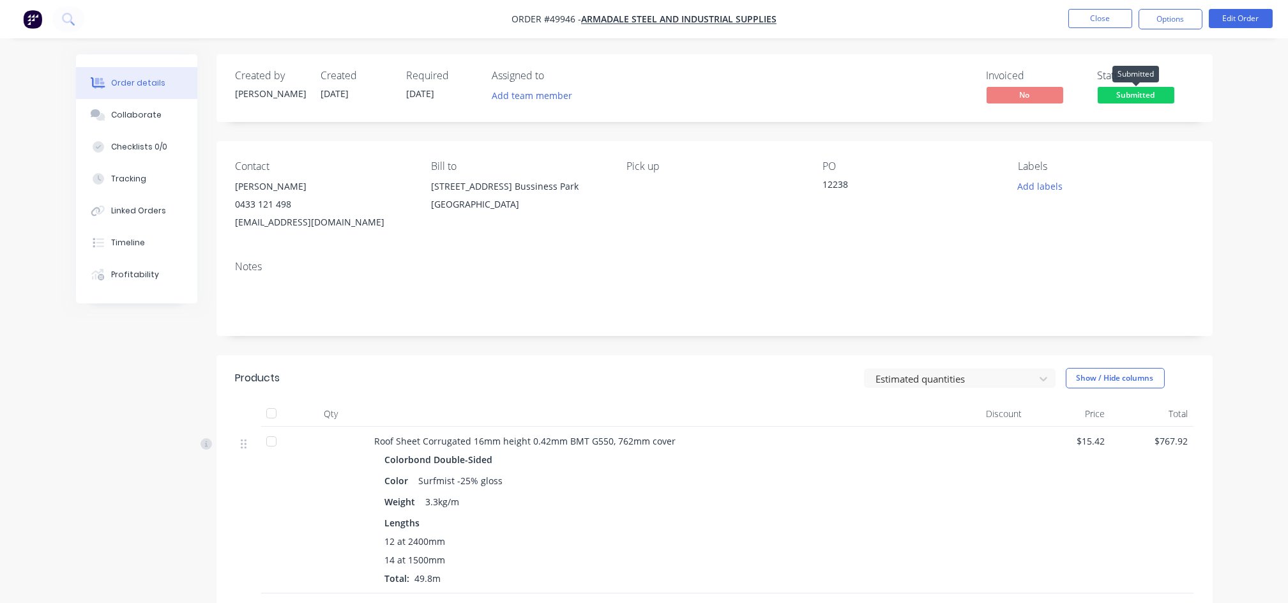
click at [1147, 89] on span "Submitted" at bounding box center [1135, 95] width 77 height 16
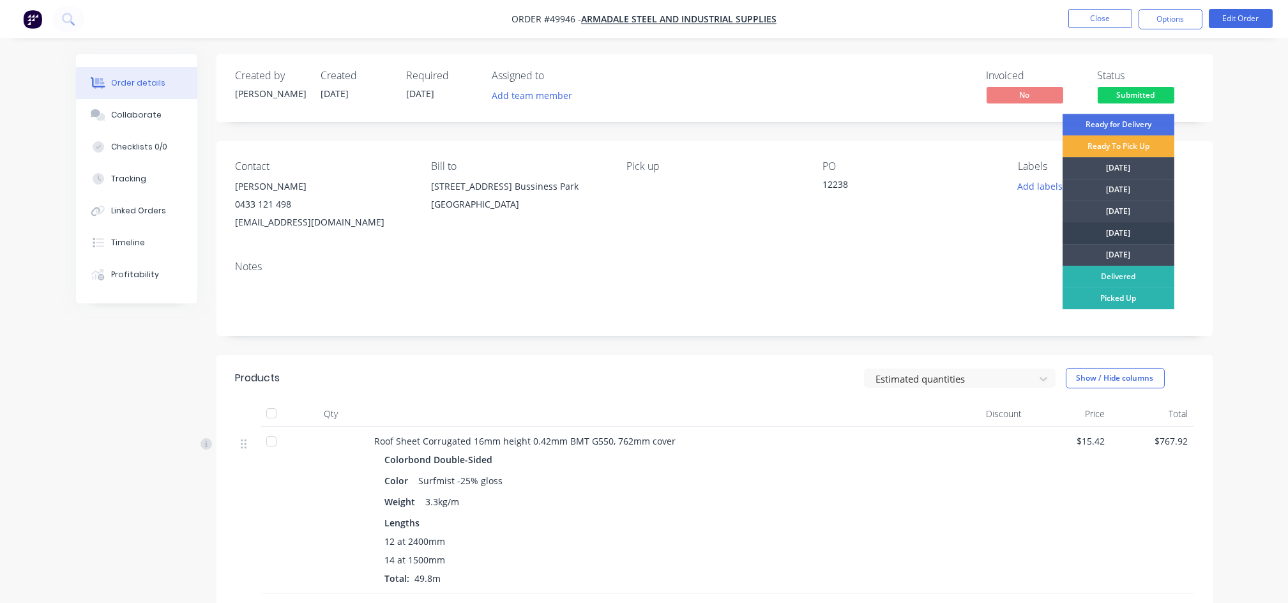
click at [1106, 232] on div "[DATE]" at bounding box center [1118, 233] width 112 height 22
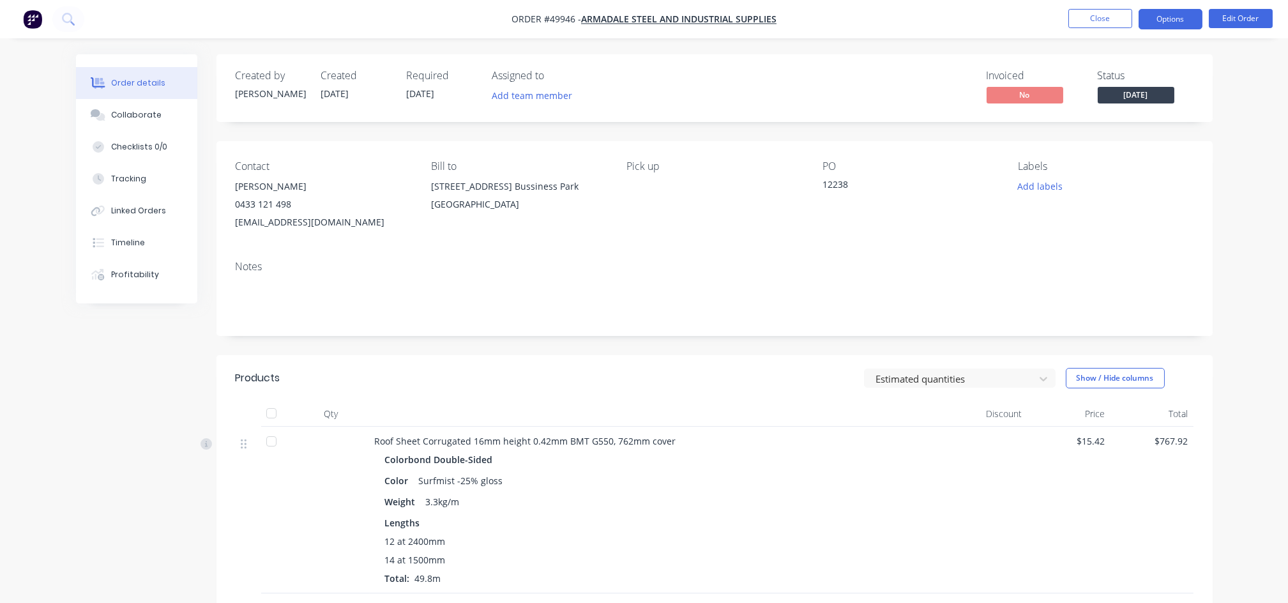
click at [1167, 14] on button "Options" at bounding box center [1170, 19] width 64 height 20
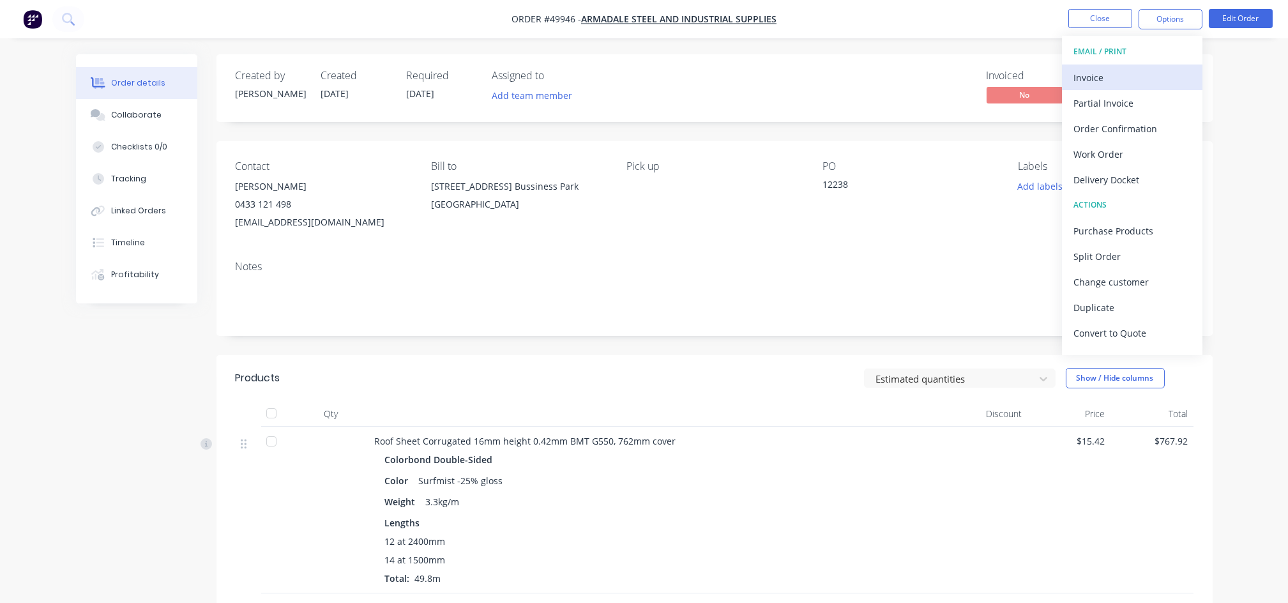
click at [1108, 80] on div "Invoice" at bounding box center [1131, 77] width 117 height 19
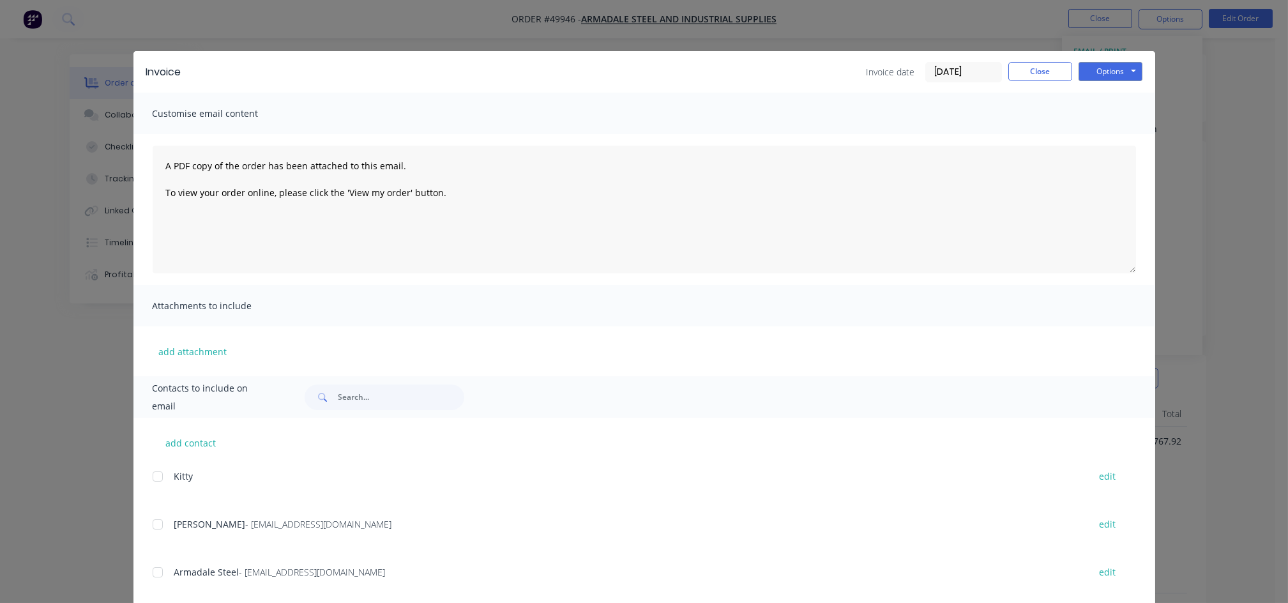
click at [147, 525] on div at bounding box center [158, 524] width 26 height 26
click at [1118, 70] on button "Options" at bounding box center [1110, 71] width 64 height 19
click at [1095, 139] on button "Email" at bounding box center [1119, 136] width 82 height 21
click at [1020, 75] on button "Close" at bounding box center [1040, 71] width 64 height 19
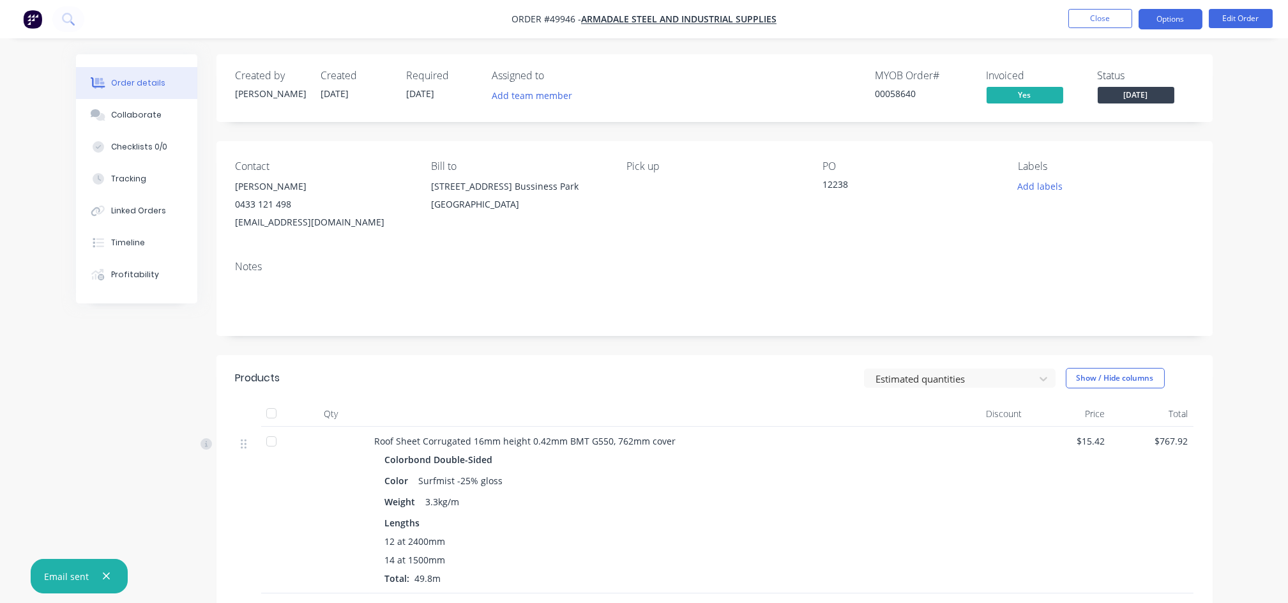
click at [1175, 16] on button "Options" at bounding box center [1170, 19] width 64 height 20
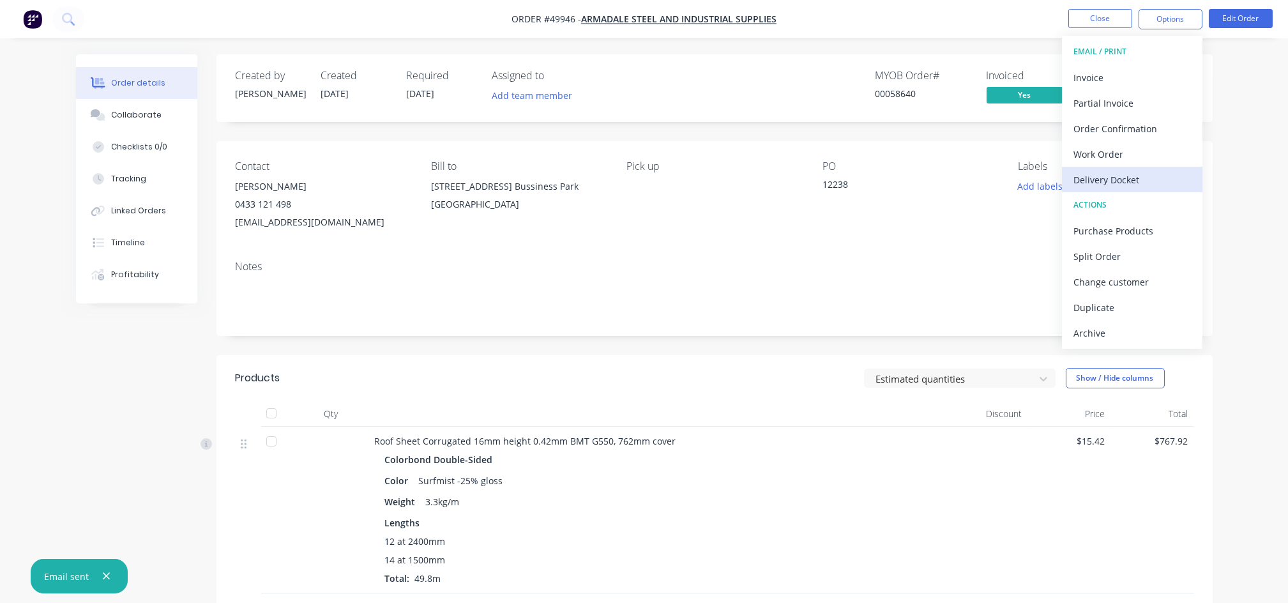
click at [1094, 177] on div "Delivery Docket" at bounding box center [1131, 179] width 117 height 19
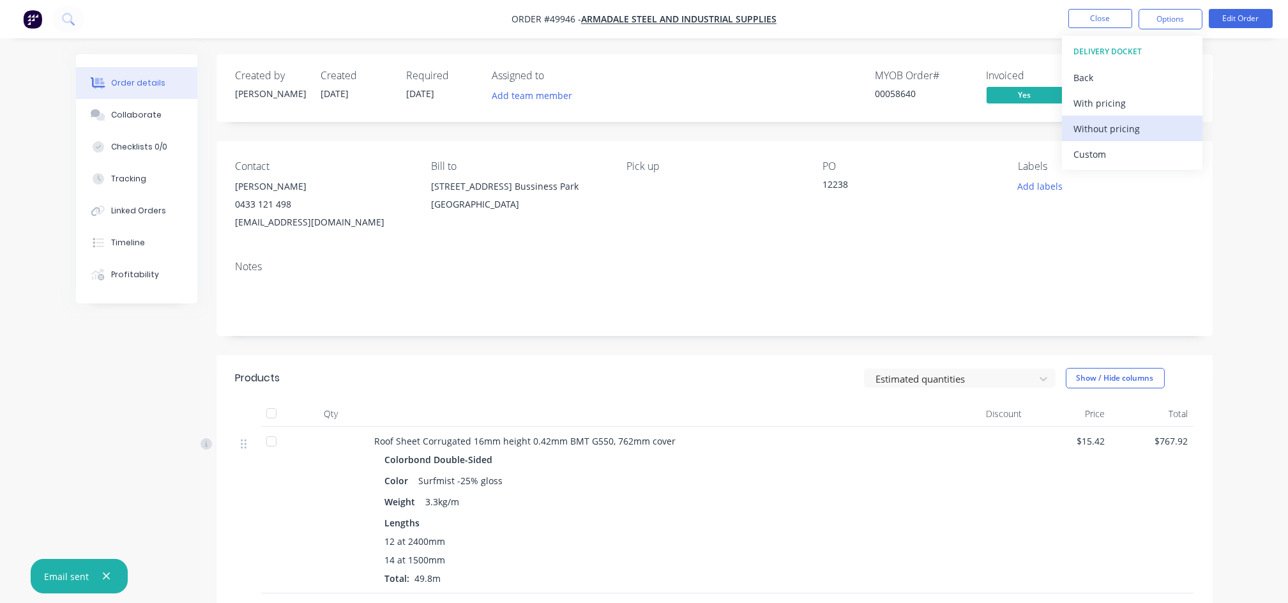
click at [1093, 126] on div "Without pricing" at bounding box center [1131, 128] width 117 height 19
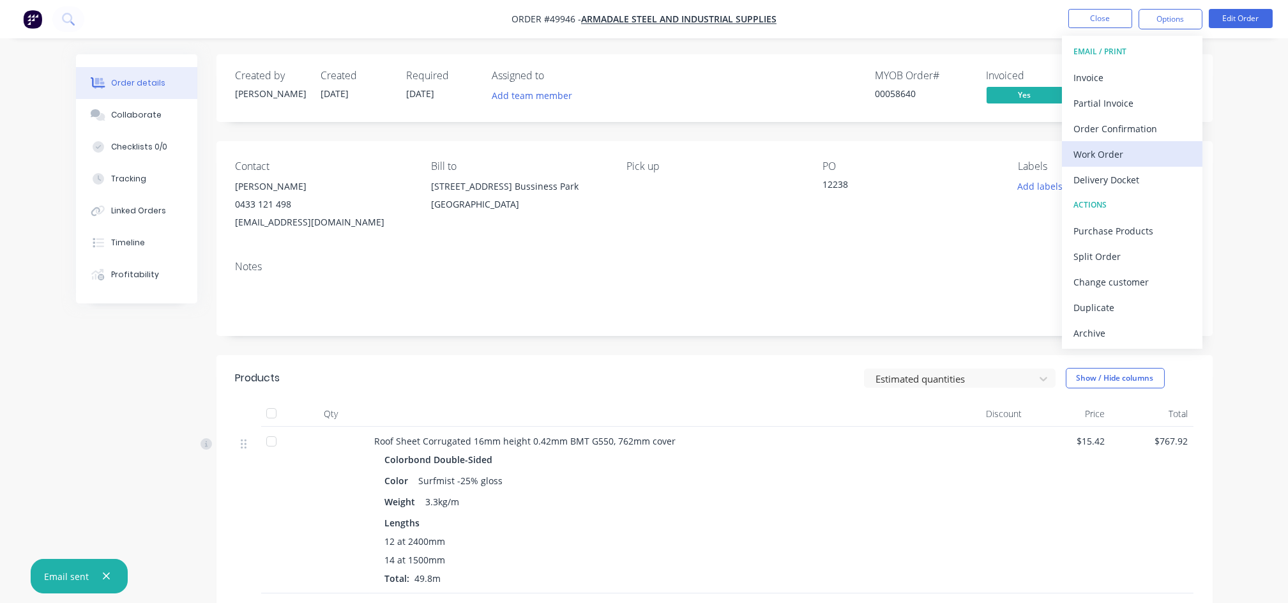
click at [1094, 153] on div "Work Order" at bounding box center [1131, 154] width 117 height 19
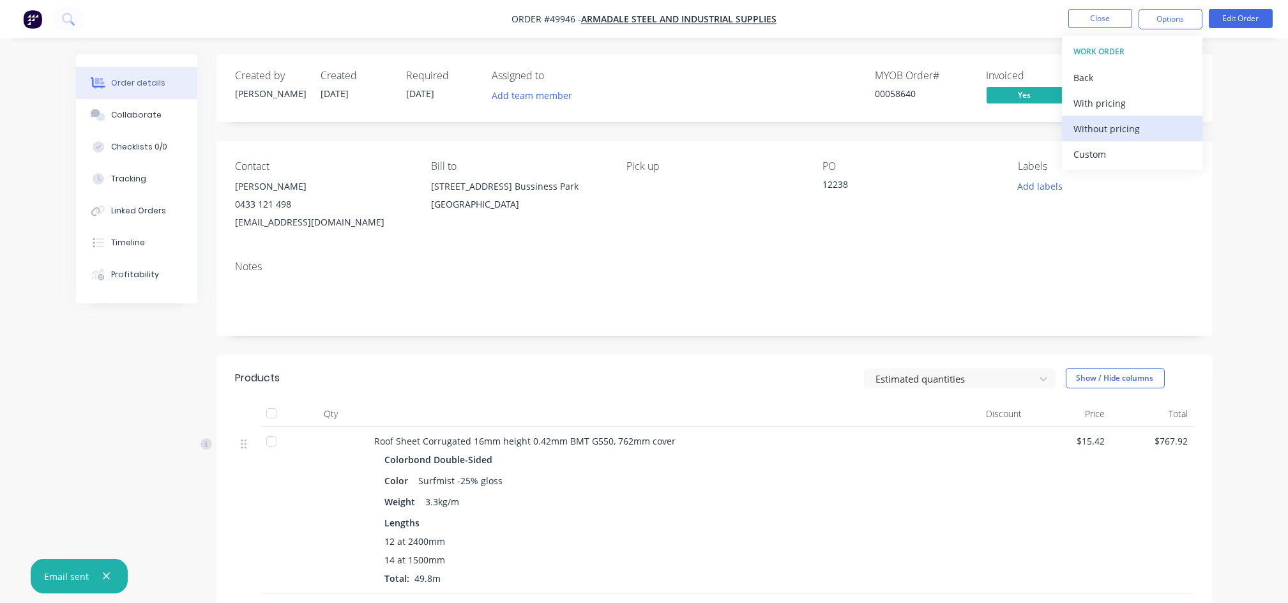
click at [1108, 128] on div "Without pricing" at bounding box center [1131, 128] width 117 height 19
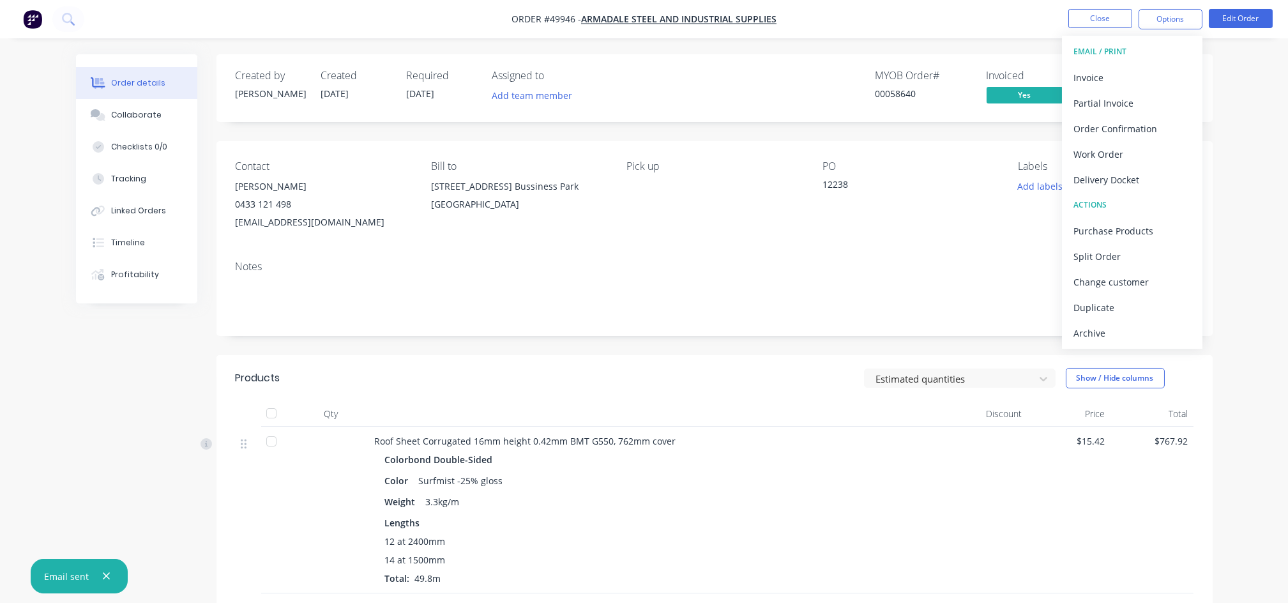
click at [948, 259] on div "Notes" at bounding box center [714, 293] width 996 height 86
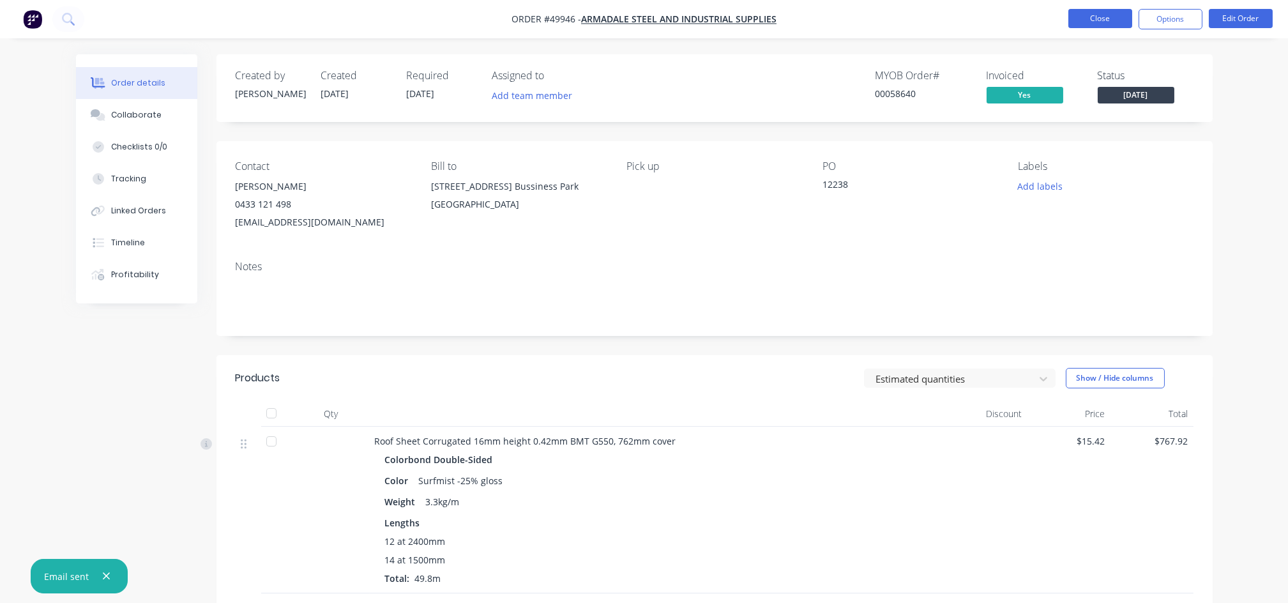
click at [1112, 19] on button "Close" at bounding box center [1100, 18] width 64 height 19
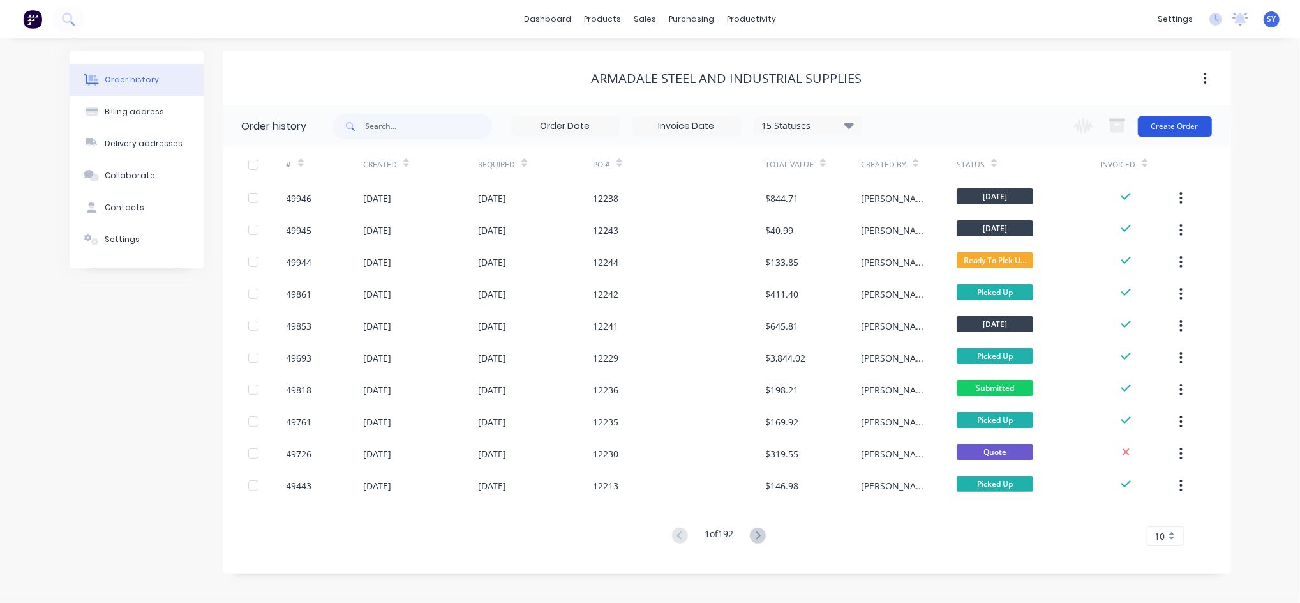
click at [1188, 126] on button "Create Order" at bounding box center [1175, 126] width 74 height 20
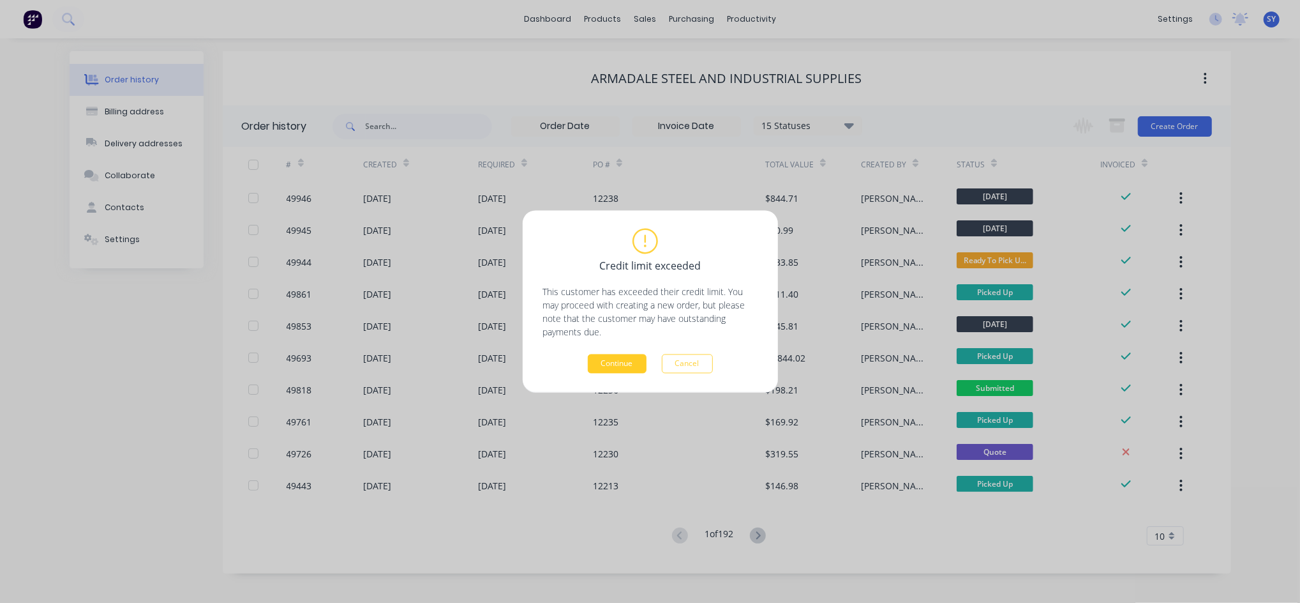
click at [636, 365] on button "Continue" at bounding box center [617, 363] width 59 height 19
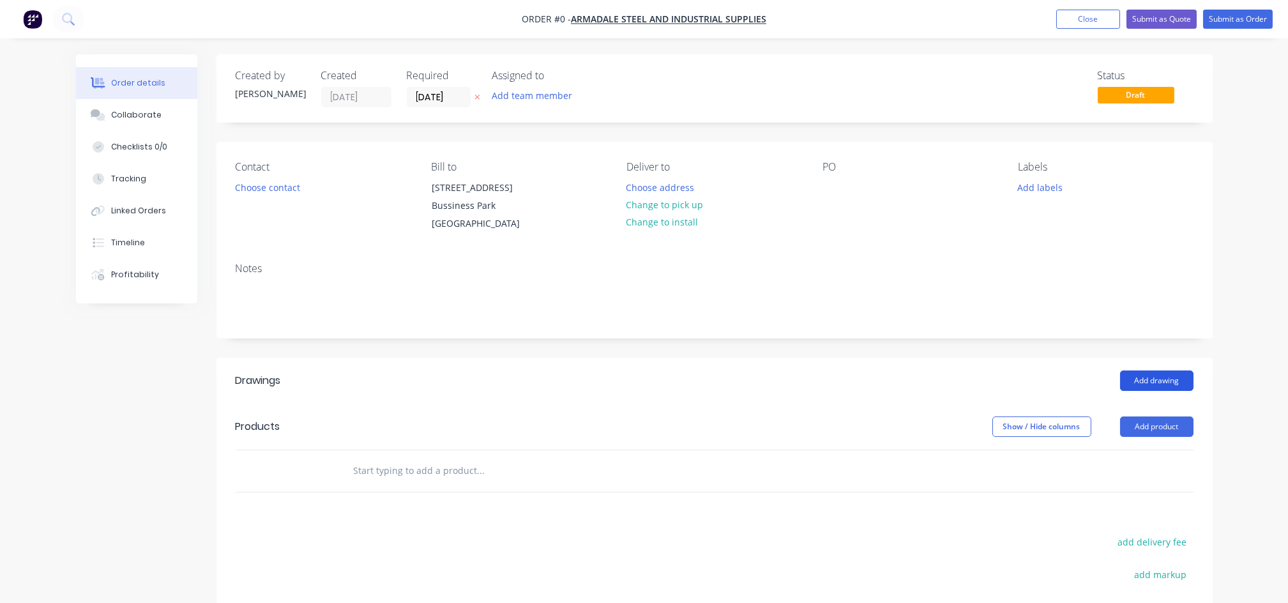
click at [1162, 382] on button "Add drawing" at bounding box center [1156, 380] width 73 height 20
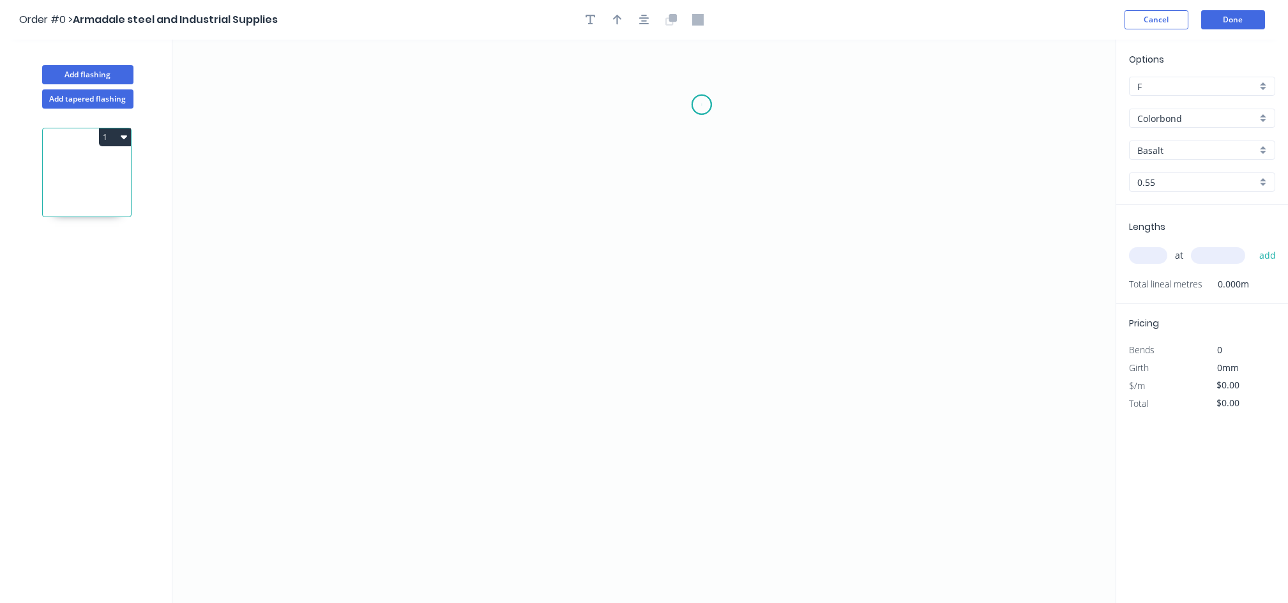
click at [702, 105] on icon "0" at bounding box center [643, 321] width 943 height 563
click at [707, 216] on icon "0" at bounding box center [643, 321] width 943 height 563
click at [594, 217] on icon "0 ?" at bounding box center [643, 321] width 943 height 563
click at [589, 379] on icon "0 ? ?" at bounding box center [643, 321] width 943 height 563
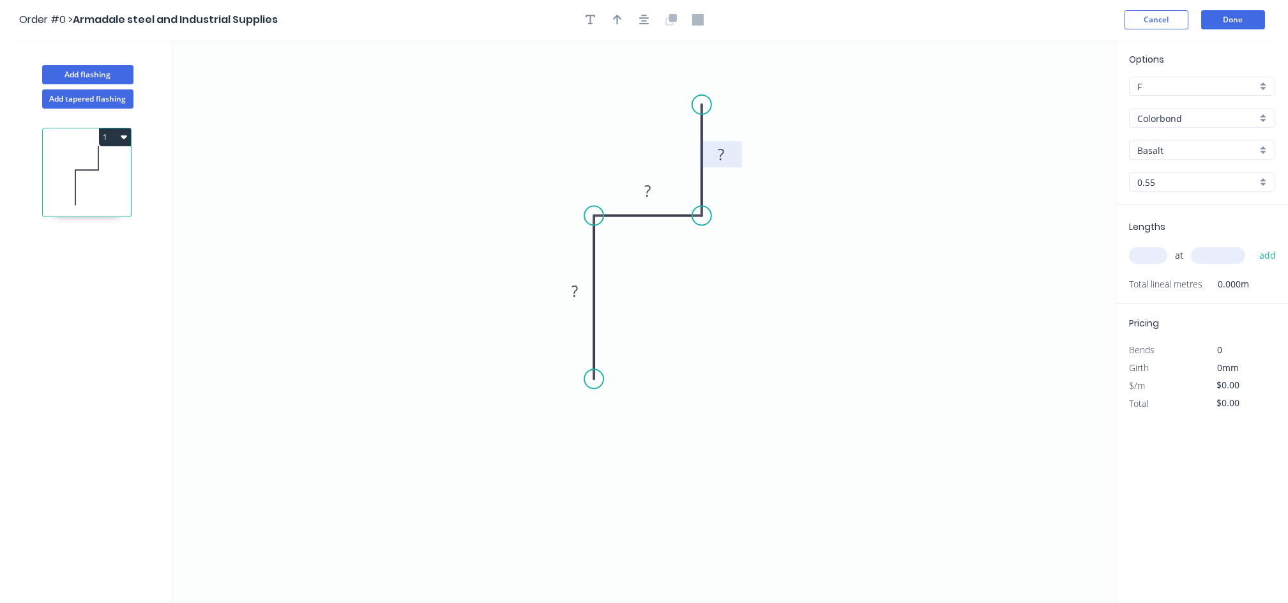
click at [731, 153] on rect at bounding box center [721, 155] width 26 height 18
click at [644, 186] on tspan "?" at bounding box center [647, 190] width 6 height 21
click at [570, 286] on rect at bounding box center [575, 292] width 26 height 18
click at [619, 22] on icon "button" at bounding box center [617, 19] width 9 height 11
type input "$5.49"
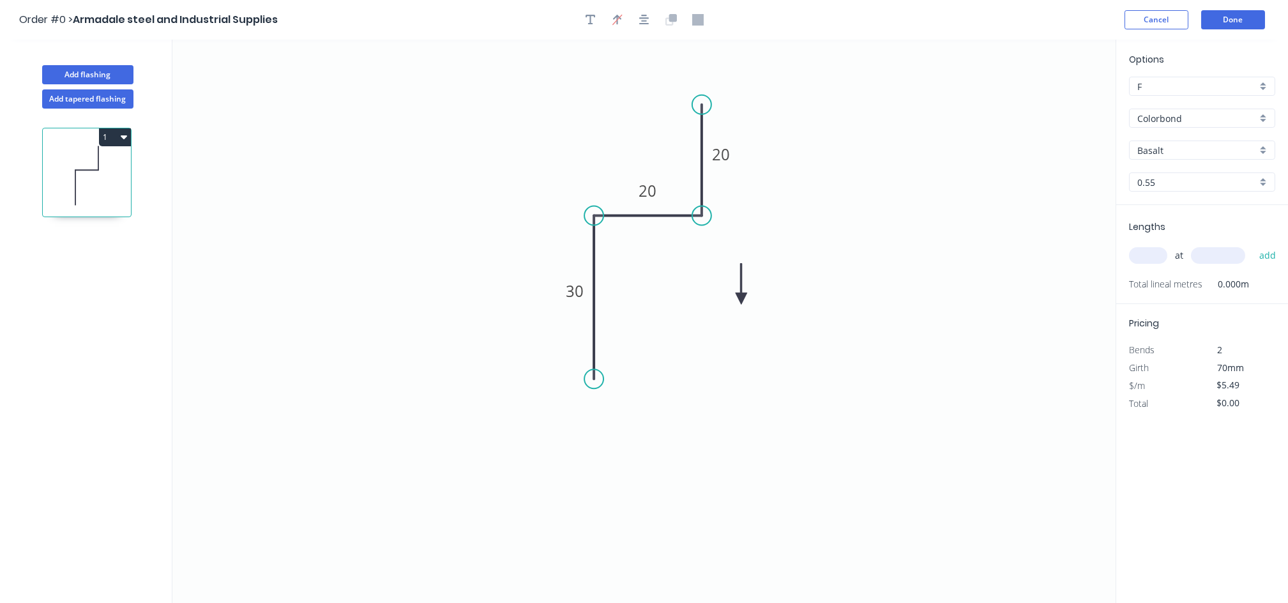
drag, startPoint x: 1049, startPoint y: 99, endPoint x: 738, endPoint y: 297, distance: 368.9
click at [738, 297] on icon at bounding box center [740, 283] width 11 height 41
click at [738, 297] on icon at bounding box center [737, 282] width 11 height 41
click at [738, 297] on icon at bounding box center [752, 296] width 41 height 11
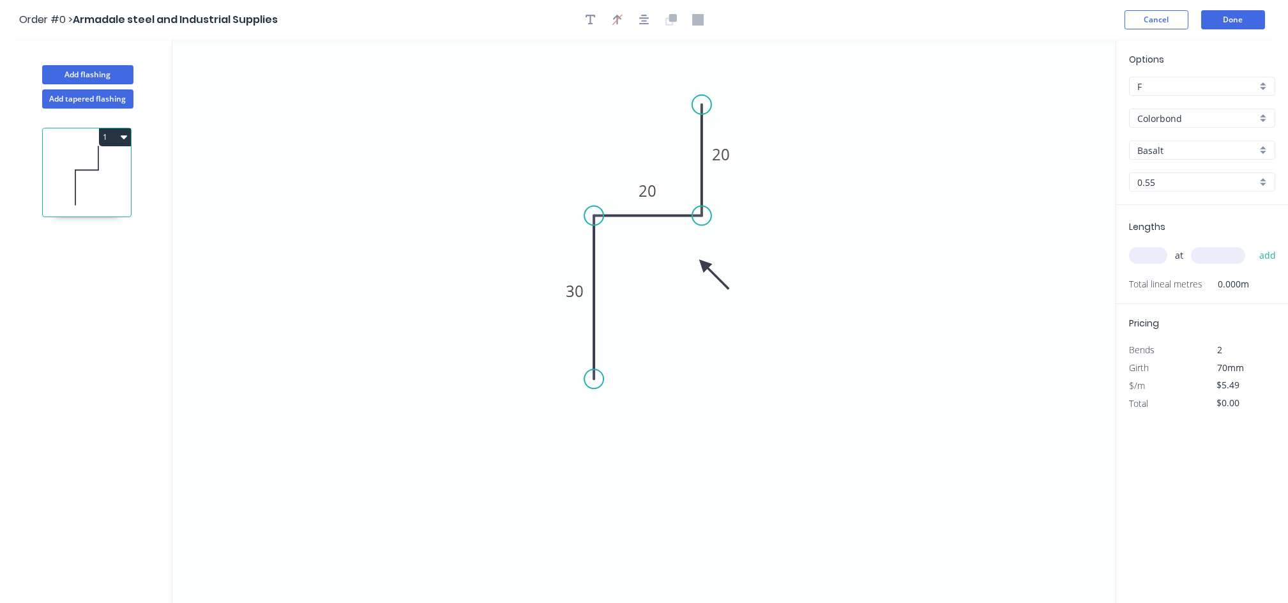
drag, startPoint x: 738, startPoint y: 297, endPoint x: 703, endPoint y: 264, distance: 47.9
click at [703, 264] on icon at bounding box center [713, 274] width 37 height 37
click at [1201, 149] on input "Basalt" at bounding box center [1196, 150] width 119 height 13
click at [1185, 199] on div "Classic Cream" at bounding box center [1201, 197] width 145 height 22
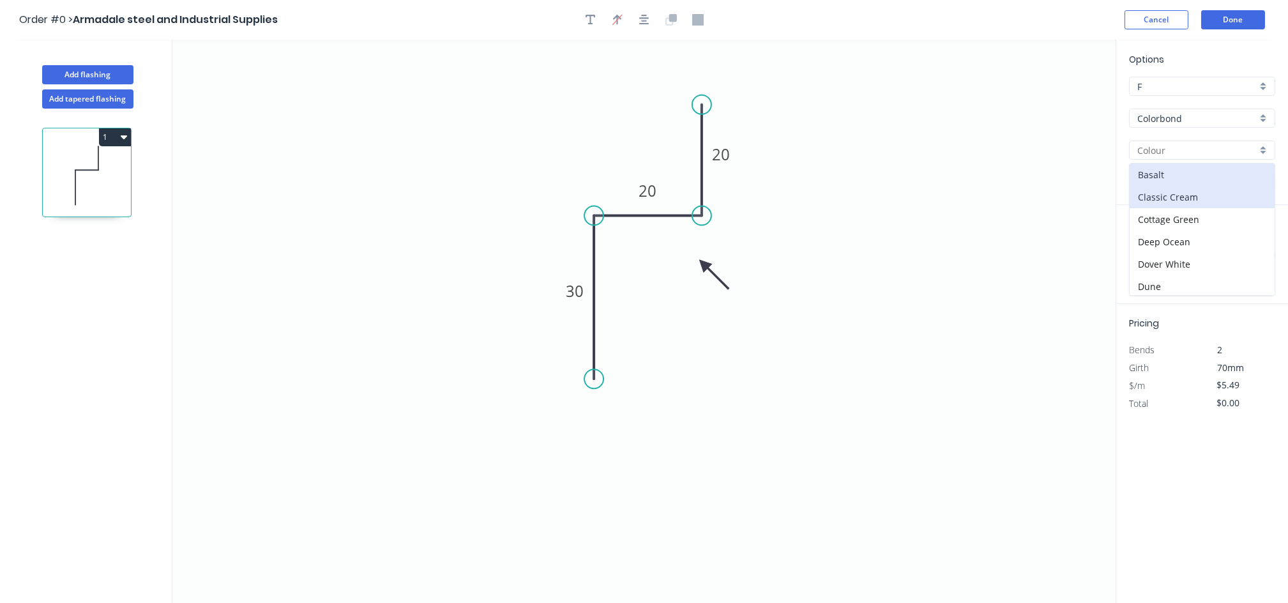
type input "Classic Cream"
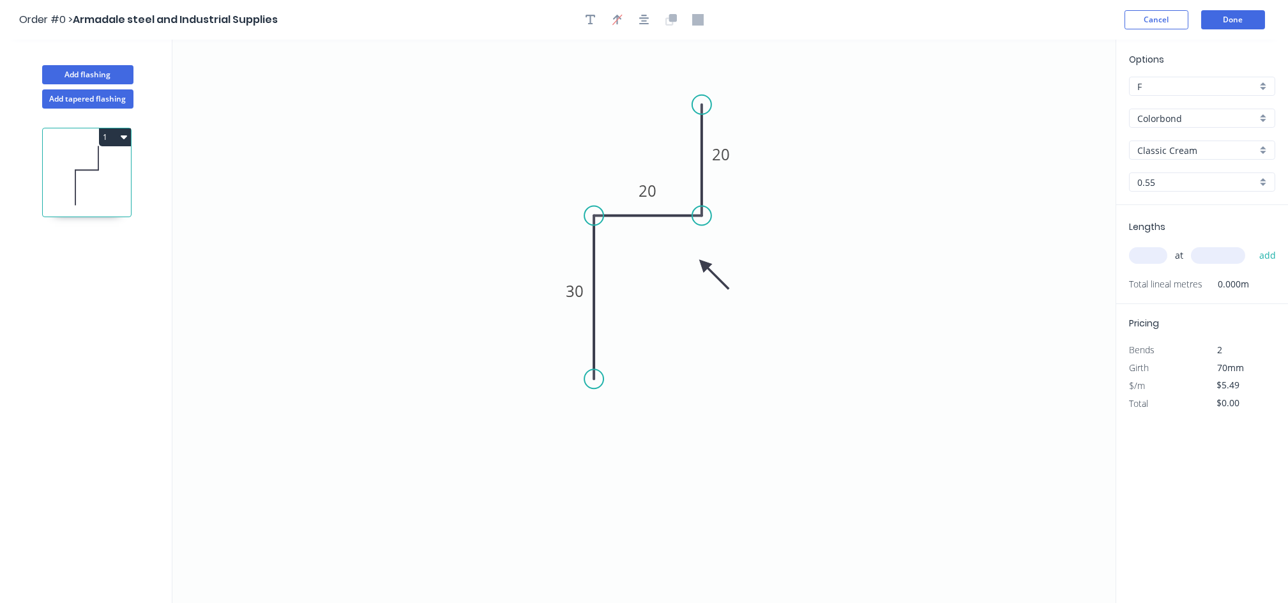
click at [1146, 258] on input "text" at bounding box center [1148, 255] width 38 height 17
click at [1151, 259] on input "text" at bounding box center [1148, 255] width 38 height 17
type input "2"
click at [1233, 259] on input "text" at bounding box center [1218, 255] width 54 height 17
type input "1980"
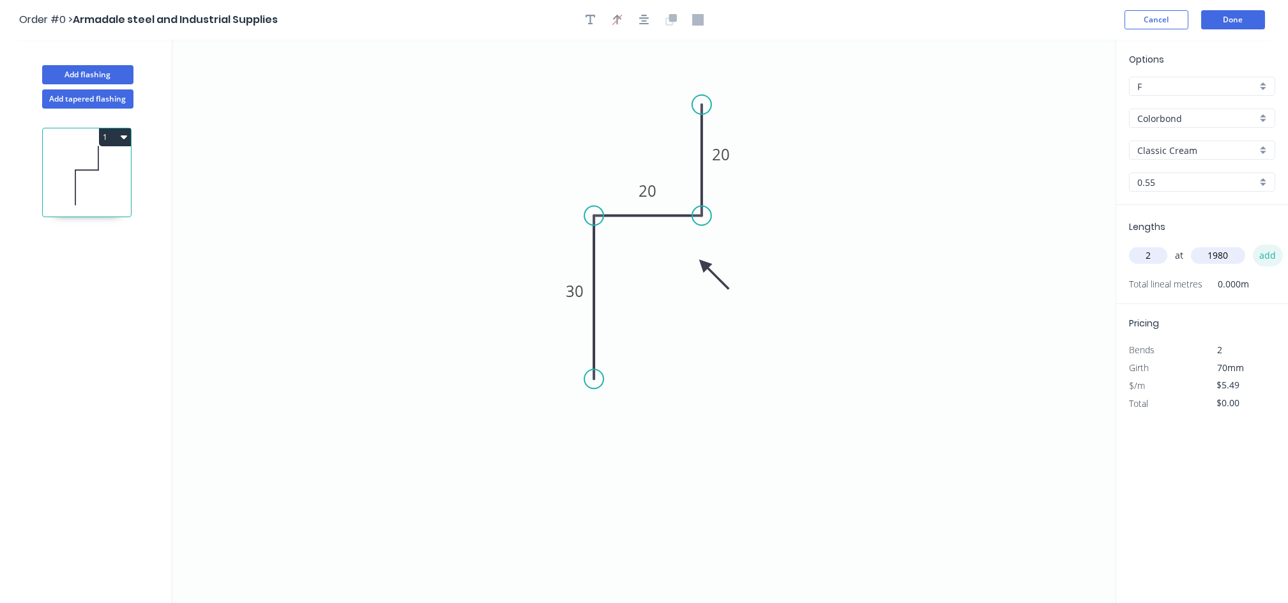
click at [1268, 252] on button "add" at bounding box center [1267, 255] width 30 height 22
type input "$21.74"
click at [1155, 257] on input "text" at bounding box center [1148, 255] width 38 height 17
type input "2"
click at [1244, 250] on div "2 at add" at bounding box center [1203, 255] width 149 height 22
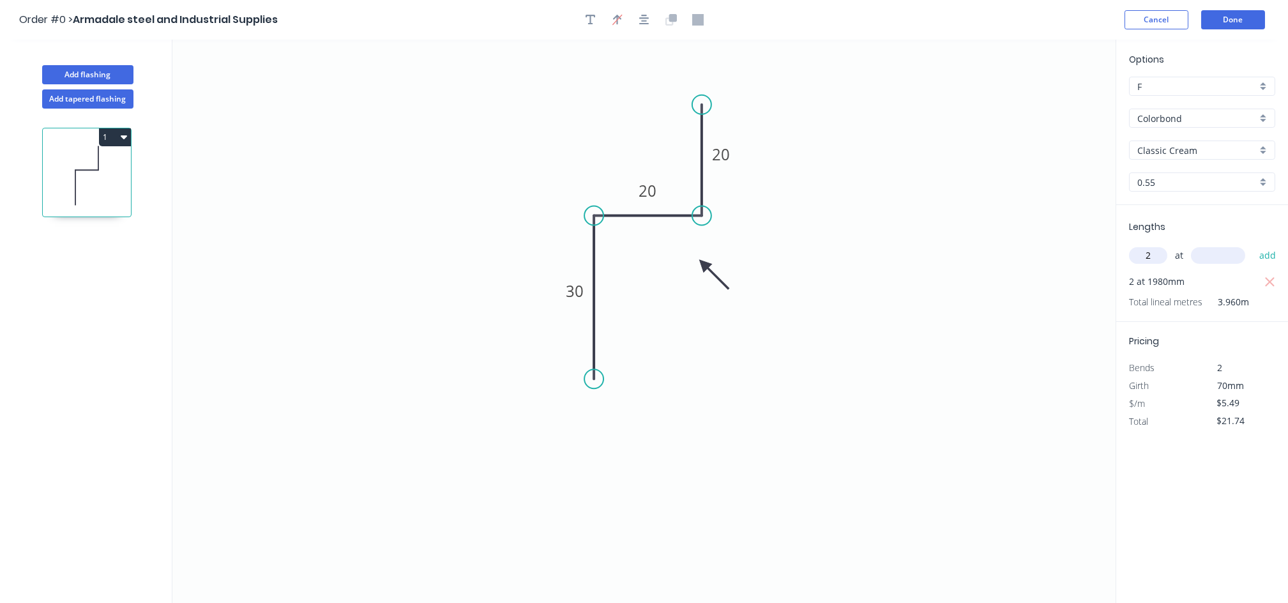
click at [1202, 248] on input "text" at bounding box center [1218, 255] width 54 height 17
type input "1600"
click at [1252, 244] on button "add" at bounding box center [1267, 255] width 30 height 22
type input "$39.31"
click at [1242, 24] on button "Done" at bounding box center [1233, 19] width 64 height 19
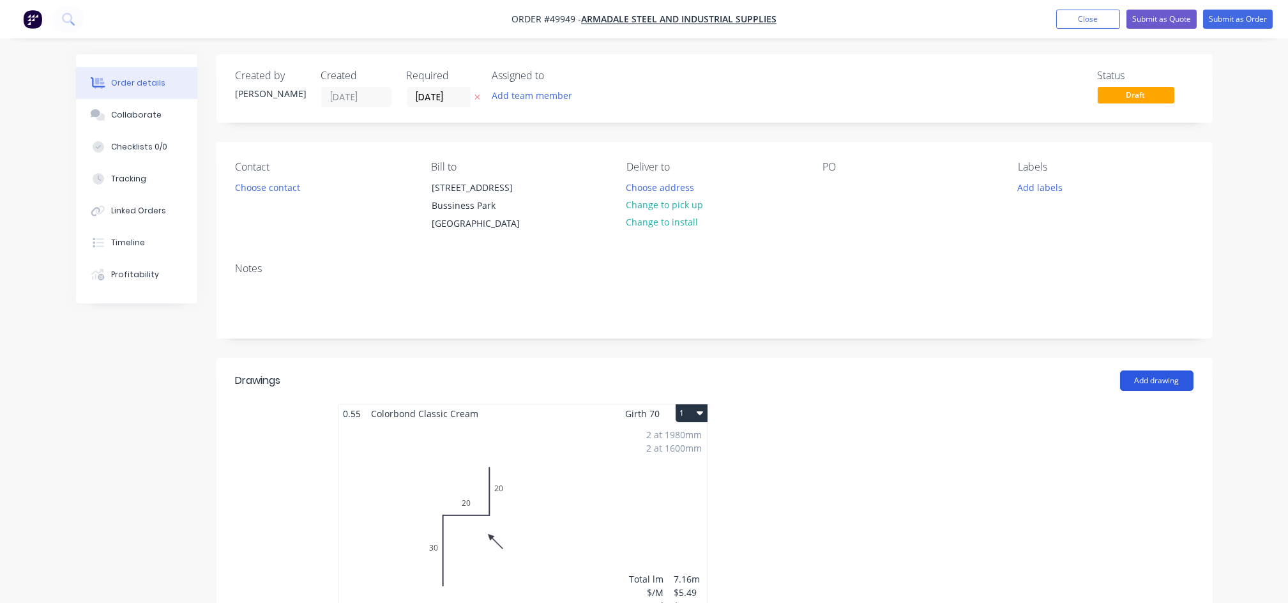
click at [1148, 380] on button "Add drawing" at bounding box center [1156, 380] width 73 height 20
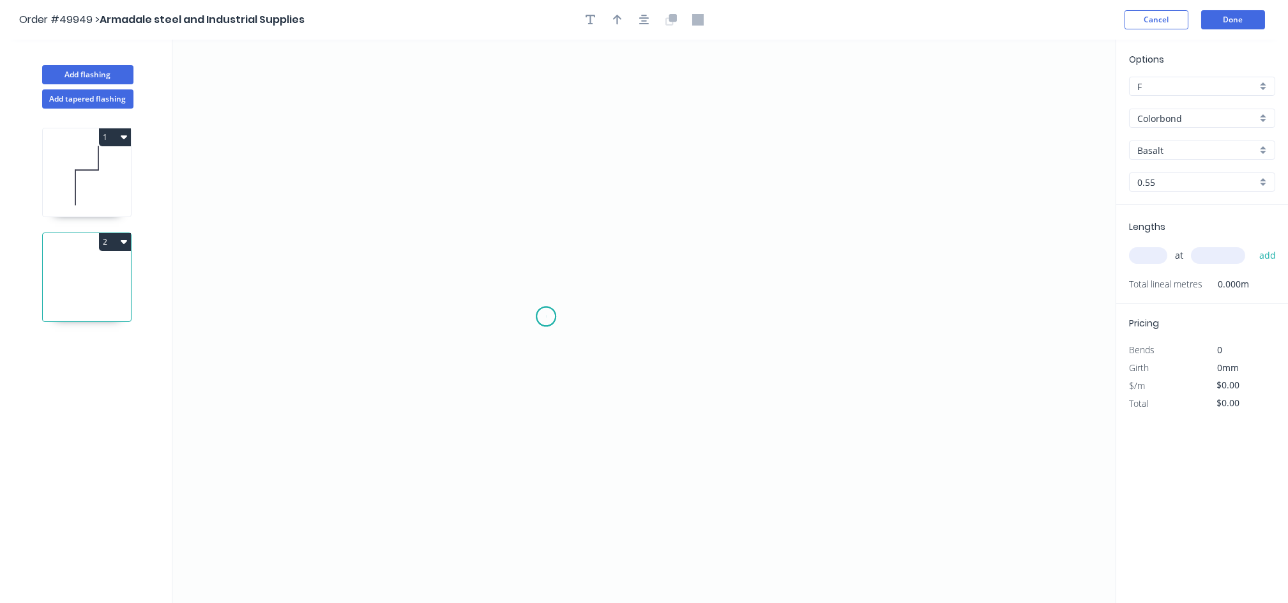
drag, startPoint x: 546, startPoint y: 317, endPoint x: 610, endPoint y: 317, distance: 64.5
click at [548, 317] on icon "0" at bounding box center [643, 321] width 943 height 563
click at [673, 318] on icon "0" at bounding box center [643, 321] width 943 height 563
click at [619, 338] on rect at bounding box center [610, 330] width 26 height 18
click at [619, 26] on button "button" at bounding box center [617, 19] width 19 height 19
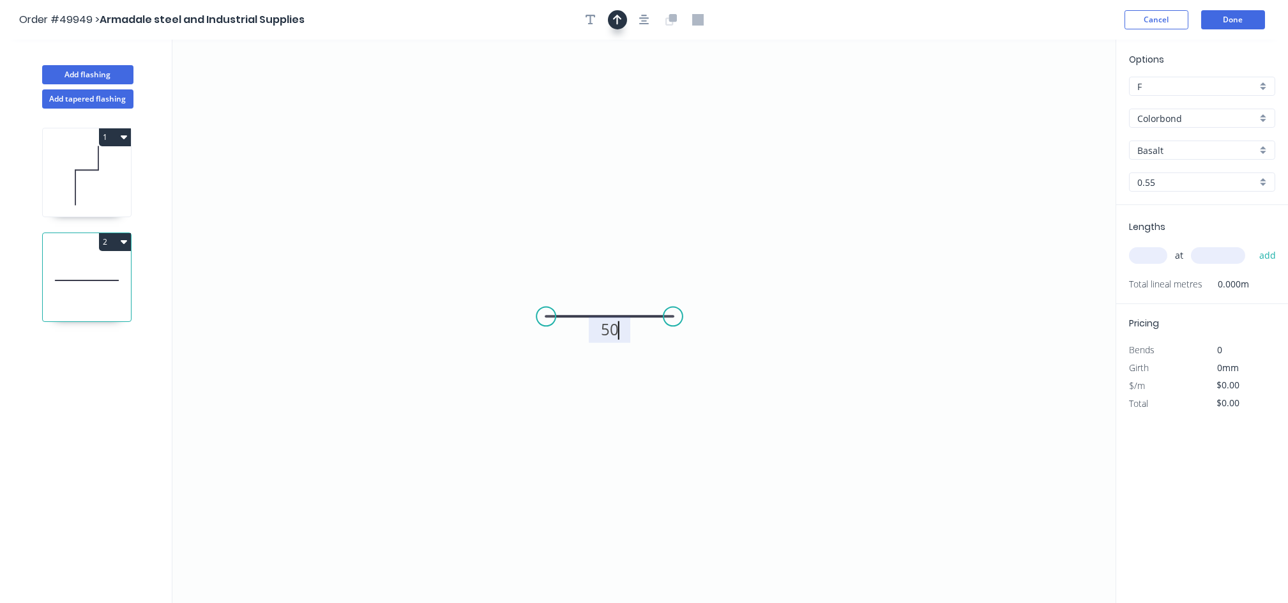
type input "$4.48"
drag, startPoint x: 1053, startPoint y: 103, endPoint x: 608, endPoint y: 274, distance: 477.3
click at [610, 274] on icon at bounding box center [615, 257] width 11 height 41
click at [1171, 153] on input "Basalt" at bounding box center [1196, 150] width 119 height 13
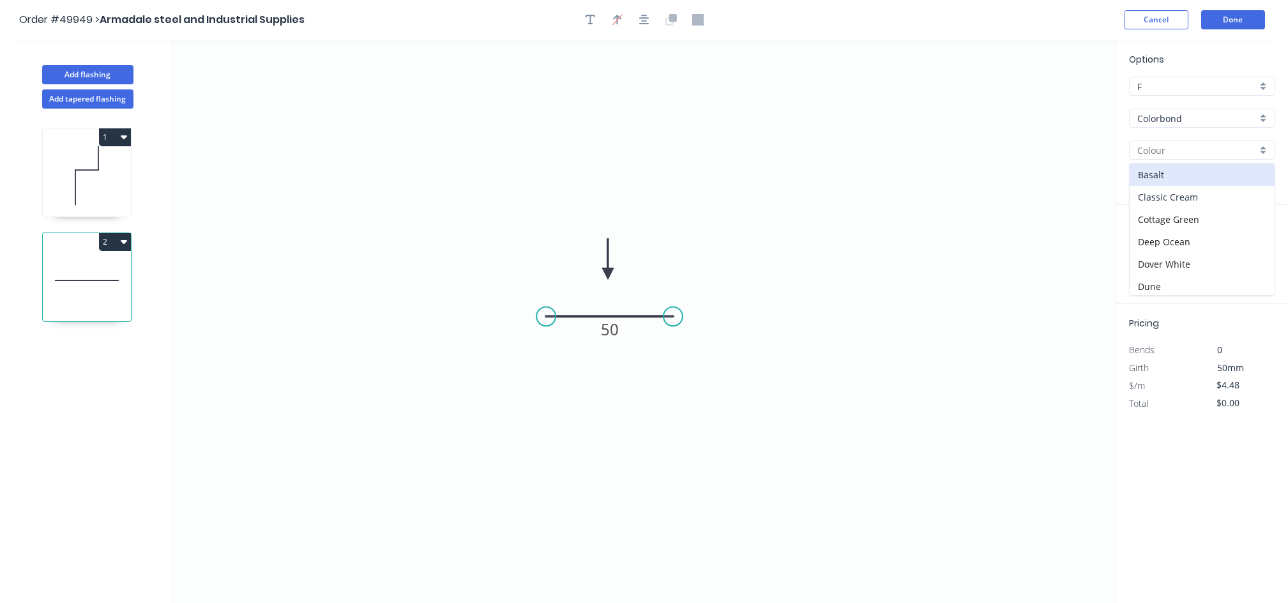
click at [1190, 194] on div "Classic Cream" at bounding box center [1201, 197] width 145 height 22
type input "Classic Cream"
click at [1148, 260] on input "text" at bounding box center [1148, 255] width 38 height 17
type input "2"
click at [1205, 258] on input "text" at bounding box center [1218, 255] width 54 height 17
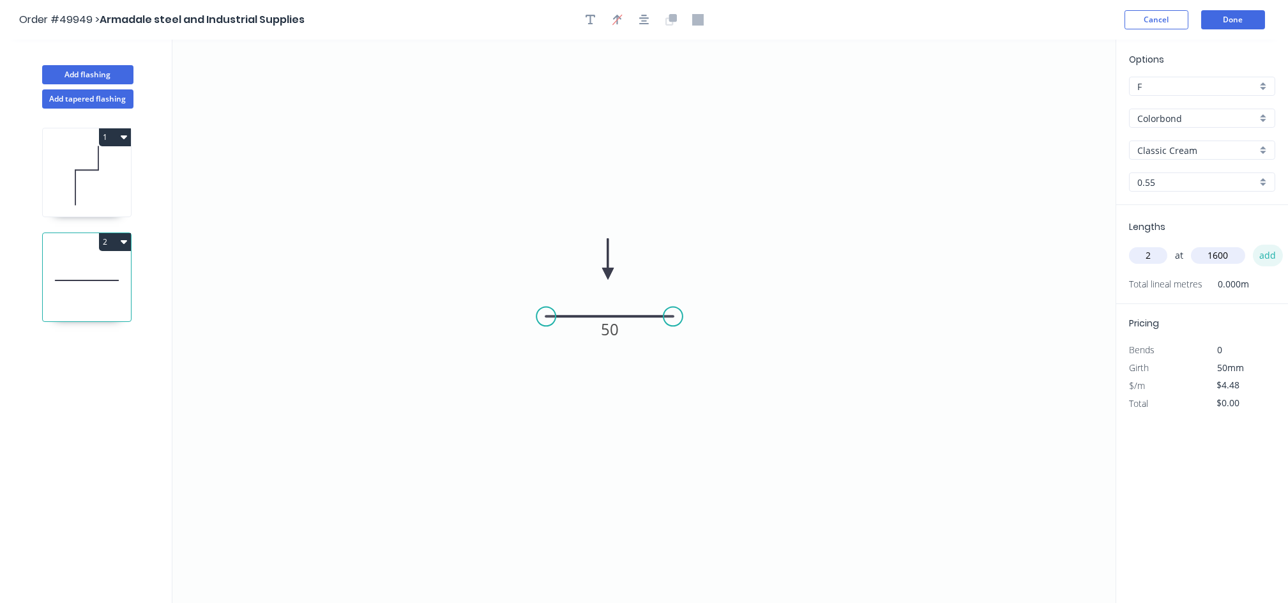
type input "1600"
click at [1273, 253] on button "add" at bounding box center [1267, 255] width 30 height 22
type input "$14.34"
click at [1150, 257] on input "text" at bounding box center [1148, 255] width 38 height 17
type input "2"
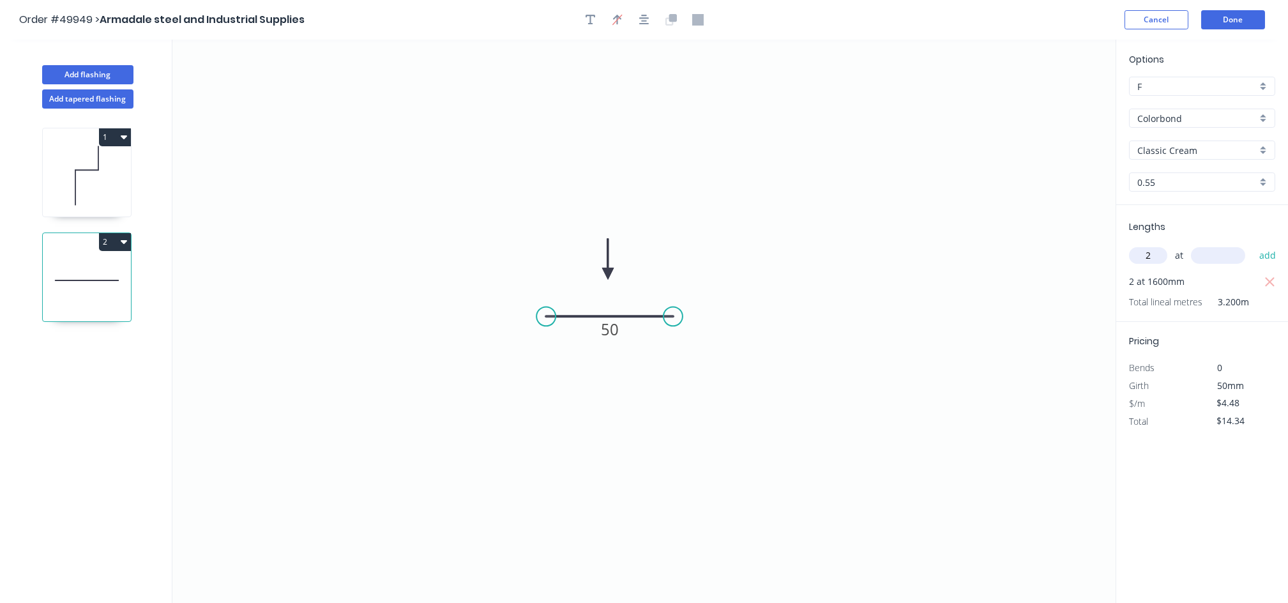
click at [1207, 254] on input "text" at bounding box center [1218, 255] width 54 height 17
type input "1980"
click at [1269, 259] on button "add" at bounding box center [1267, 255] width 30 height 22
type input "$32.08"
click at [1243, 22] on button "Done" at bounding box center [1233, 19] width 64 height 19
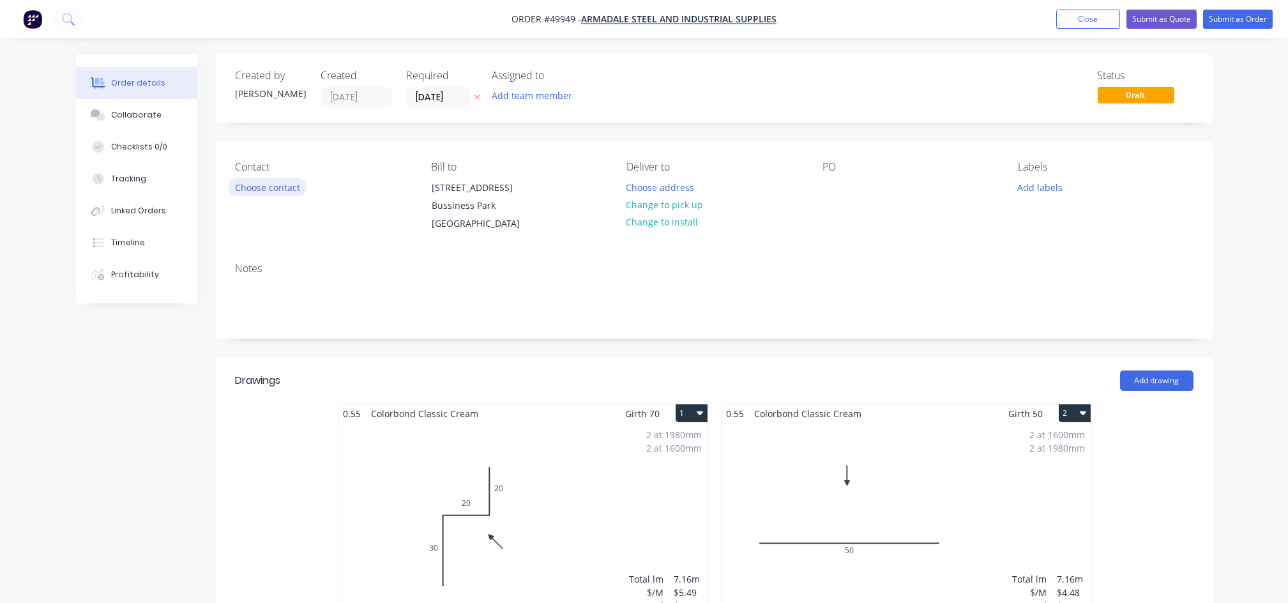
click at [283, 188] on button "Choose contact" at bounding box center [267, 186] width 79 height 17
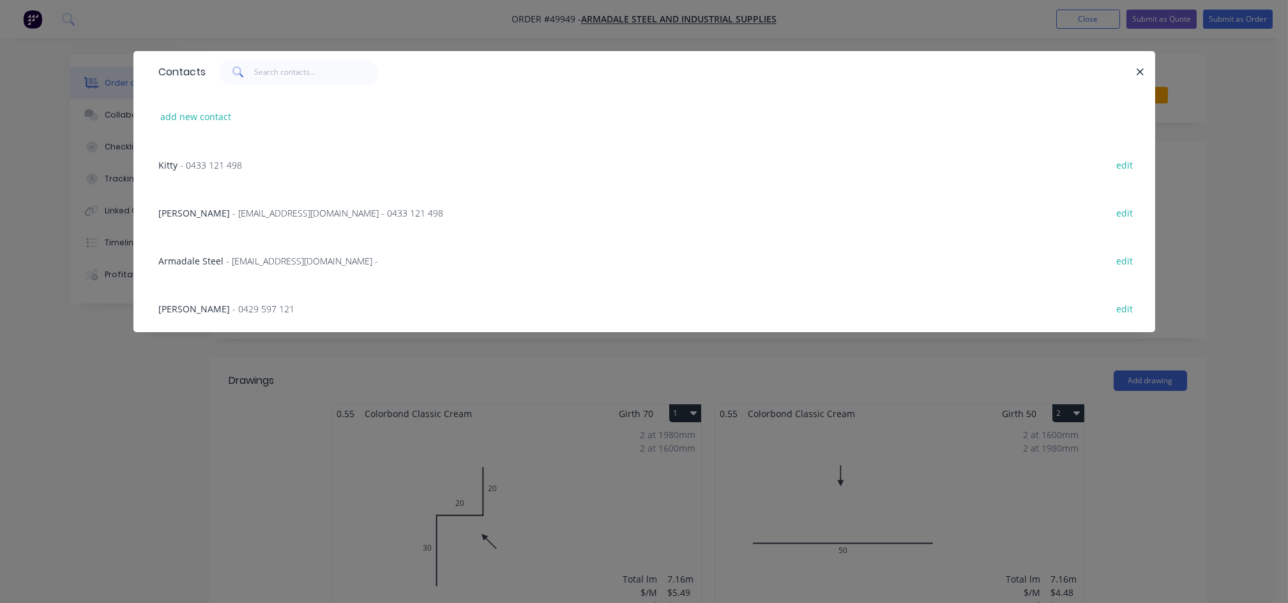
click at [233, 210] on span "- [EMAIL_ADDRESS][DOMAIN_NAME] - 0433 121 498" at bounding box center [338, 213] width 211 height 12
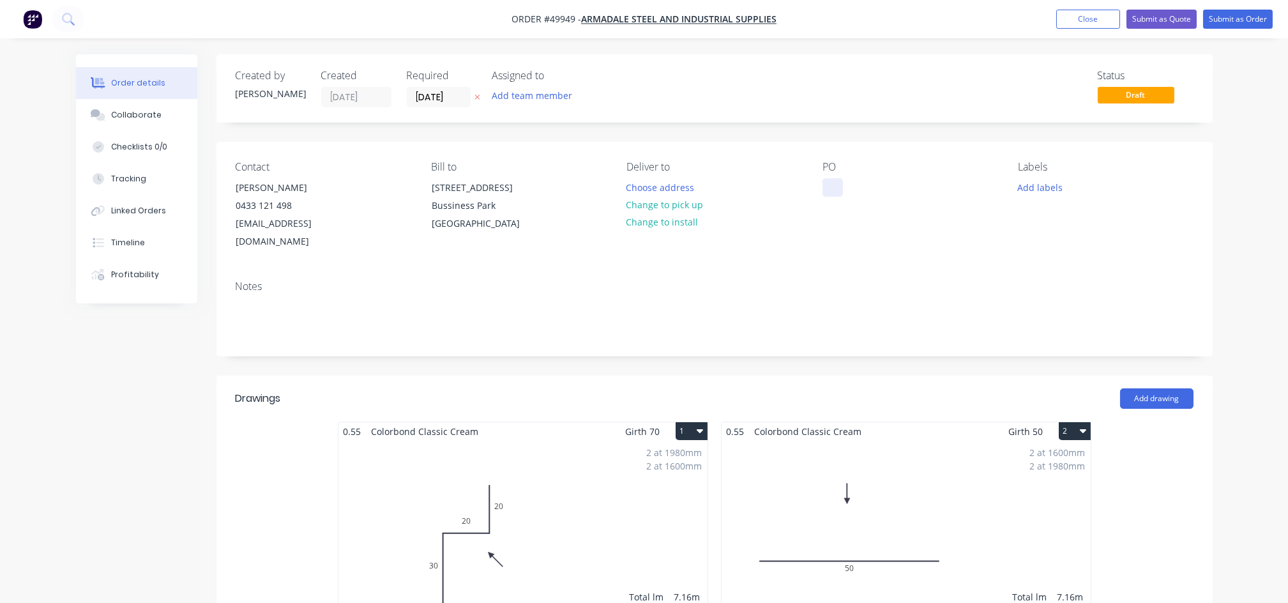
click at [823, 195] on div at bounding box center [832, 187] width 20 height 19
click at [460, 99] on input "[DATE]" at bounding box center [438, 96] width 63 height 19
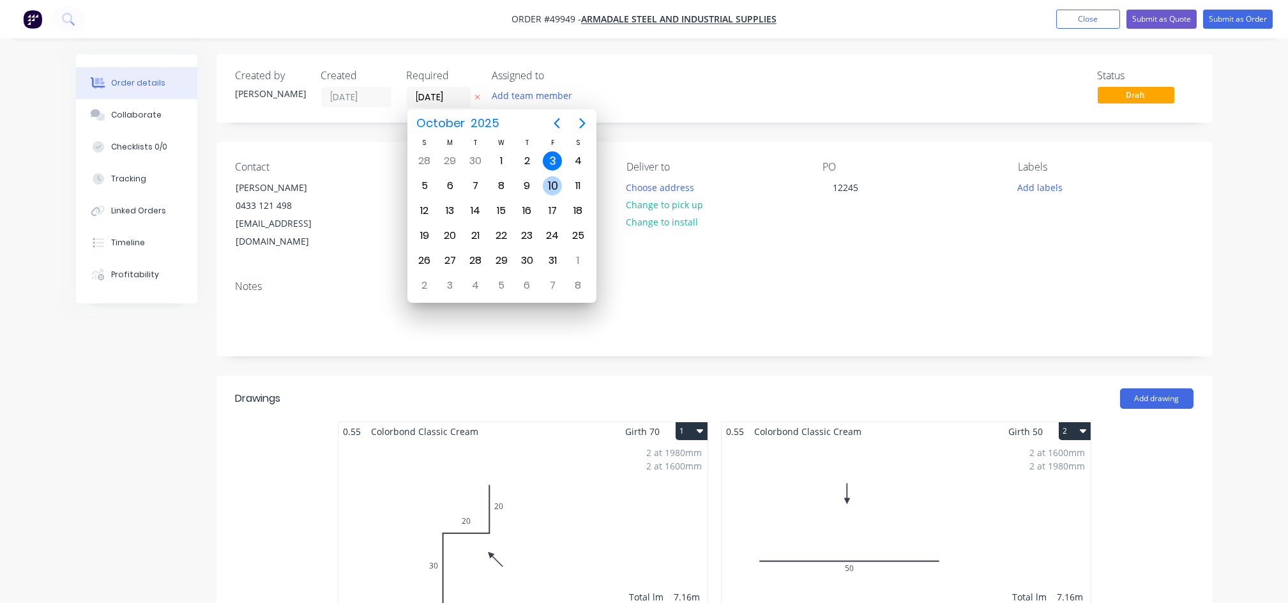
click at [548, 188] on div "10" at bounding box center [552, 185] width 19 height 19
type input "[DATE]"
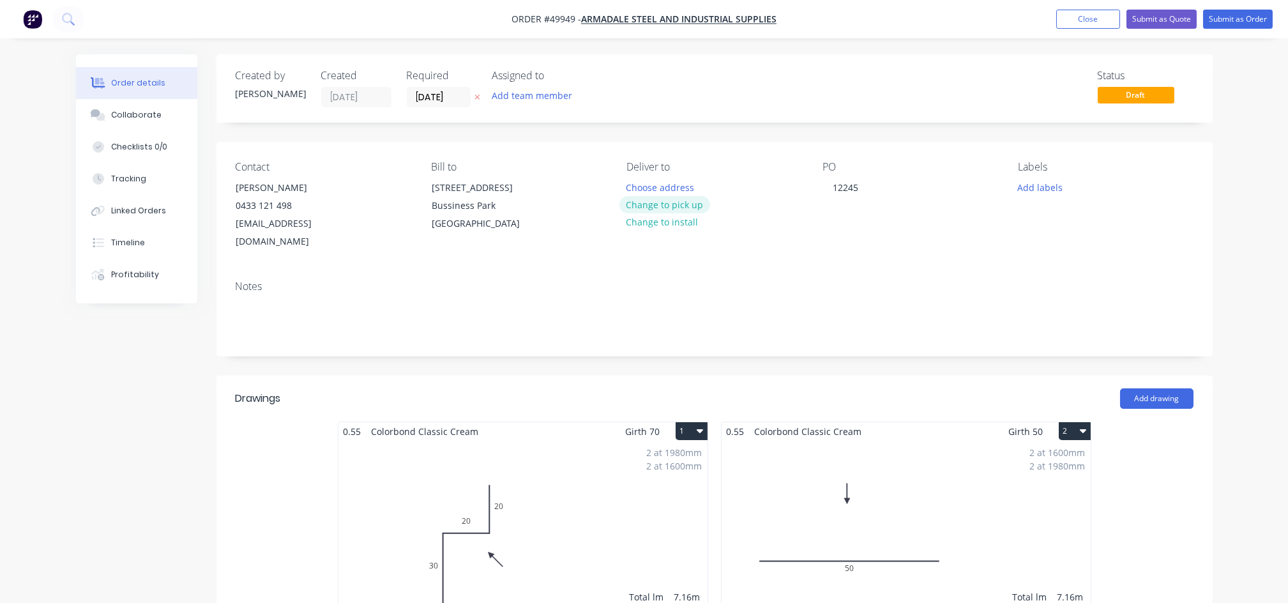
click at [679, 206] on button "Change to pick up" at bounding box center [664, 204] width 91 height 17
click at [1249, 19] on button "Submit as Order" at bounding box center [1238, 19] width 70 height 19
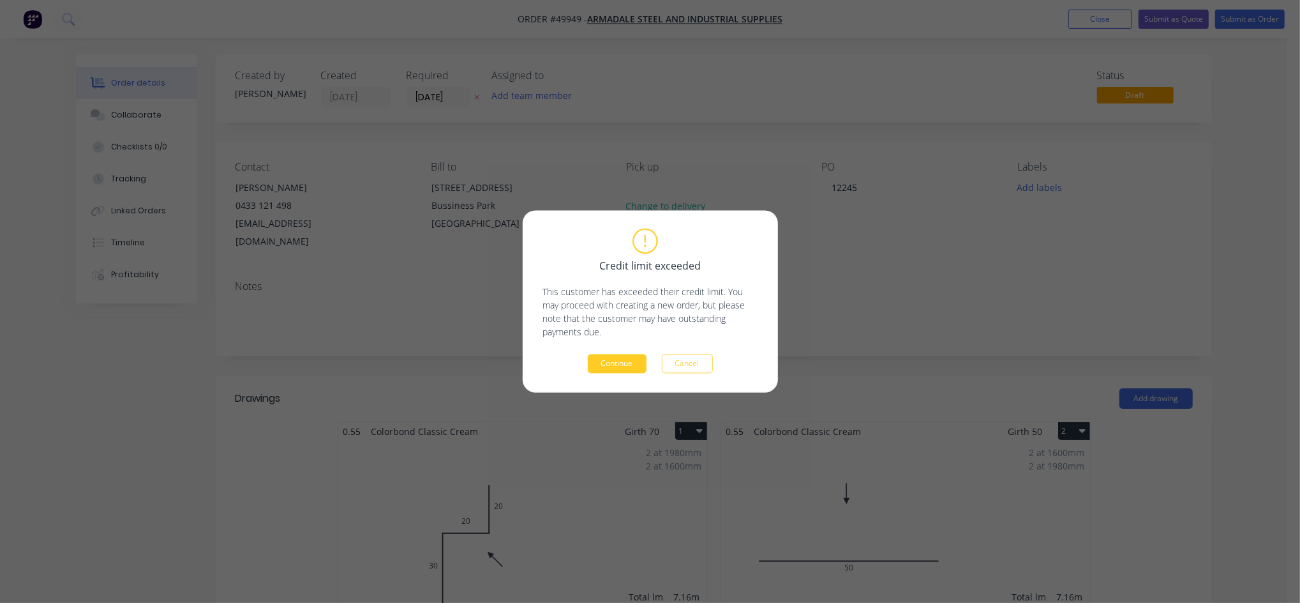
click at [607, 370] on button "Continue" at bounding box center [617, 363] width 59 height 19
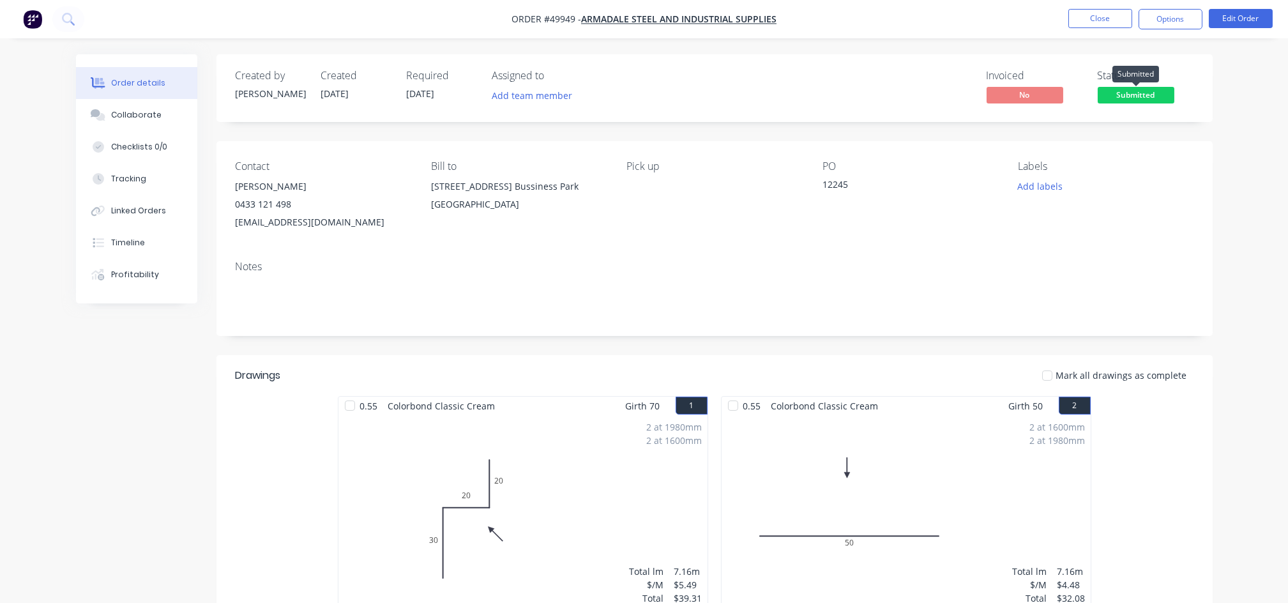
click at [1138, 97] on span "Submitted" at bounding box center [1135, 95] width 77 height 16
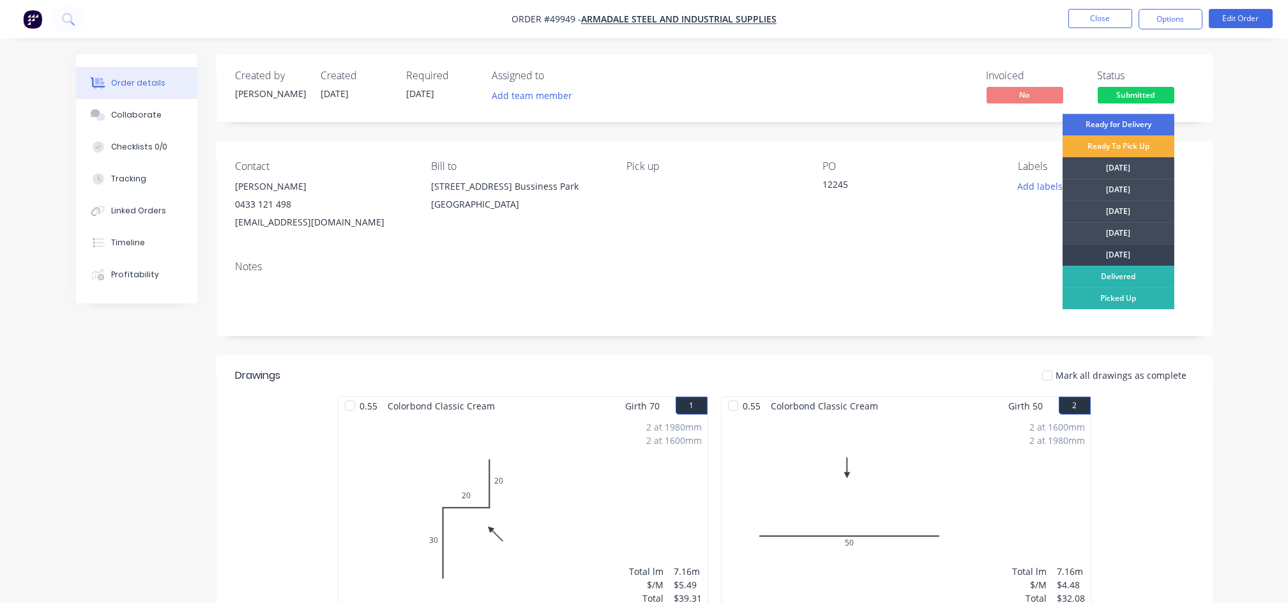
click at [1105, 256] on div "[DATE]" at bounding box center [1118, 255] width 112 height 22
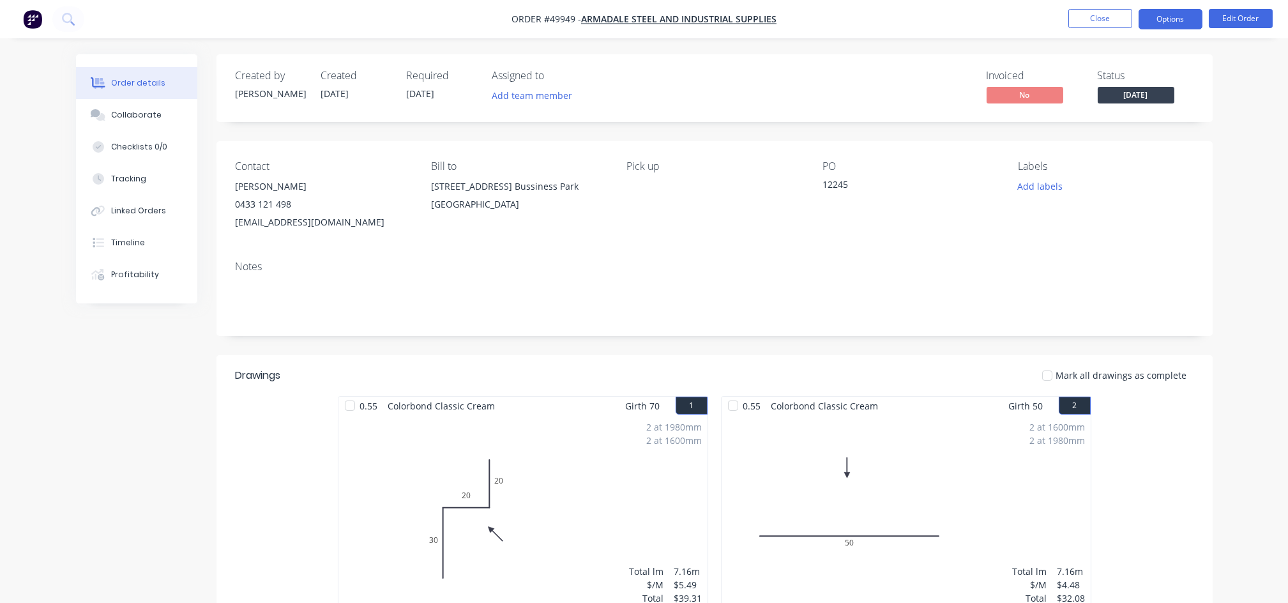
click at [1167, 24] on button "Options" at bounding box center [1170, 19] width 64 height 20
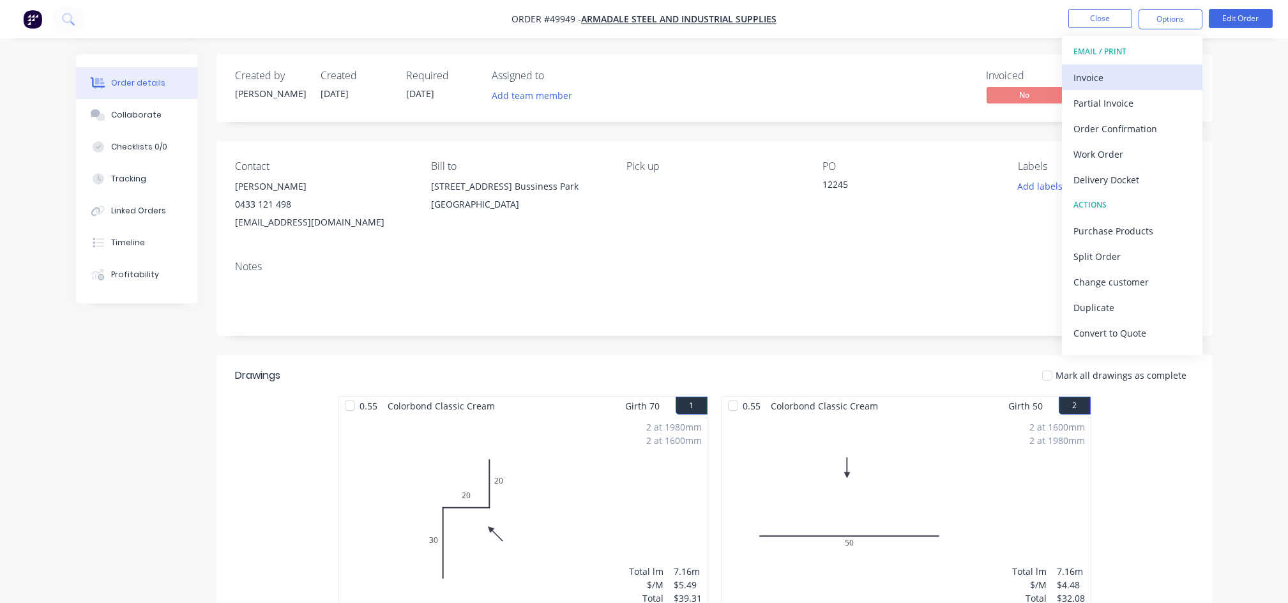
click at [1088, 84] on div "Invoice" at bounding box center [1131, 77] width 117 height 19
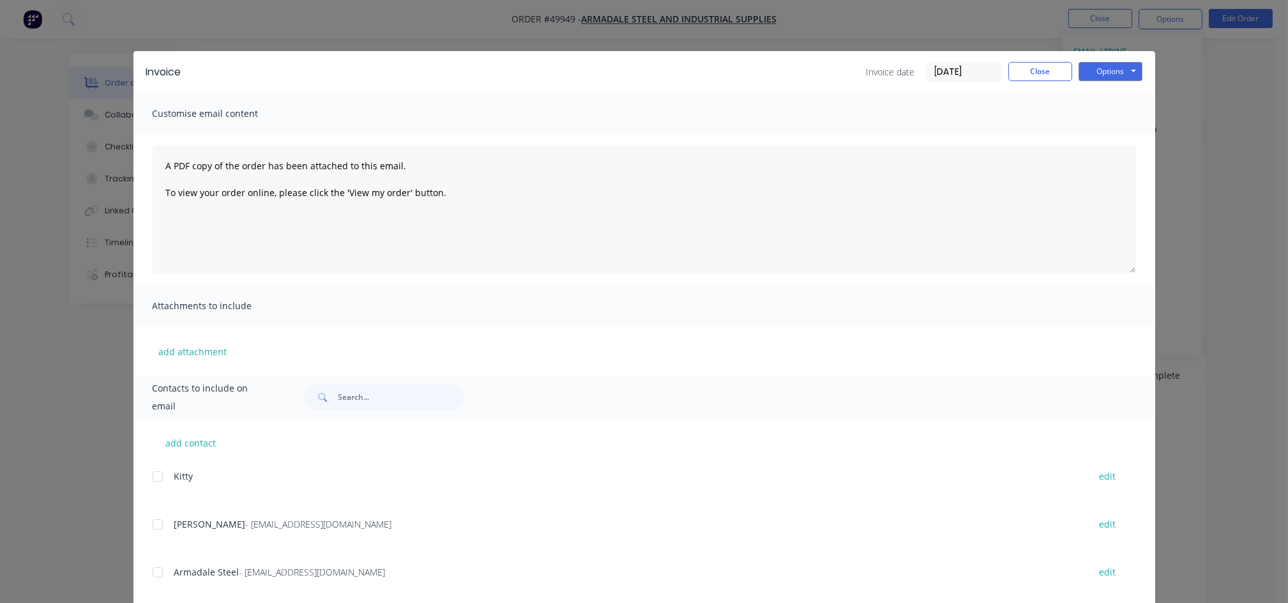
click at [152, 527] on div at bounding box center [158, 524] width 26 height 26
click at [1111, 70] on button "Options" at bounding box center [1110, 71] width 64 height 19
click at [1095, 133] on button "Email" at bounding box center [1119, 136] width 82 height 21
click at [1059, 63] on button "Close" at bounding box center [1040, 71] width 64 height 19
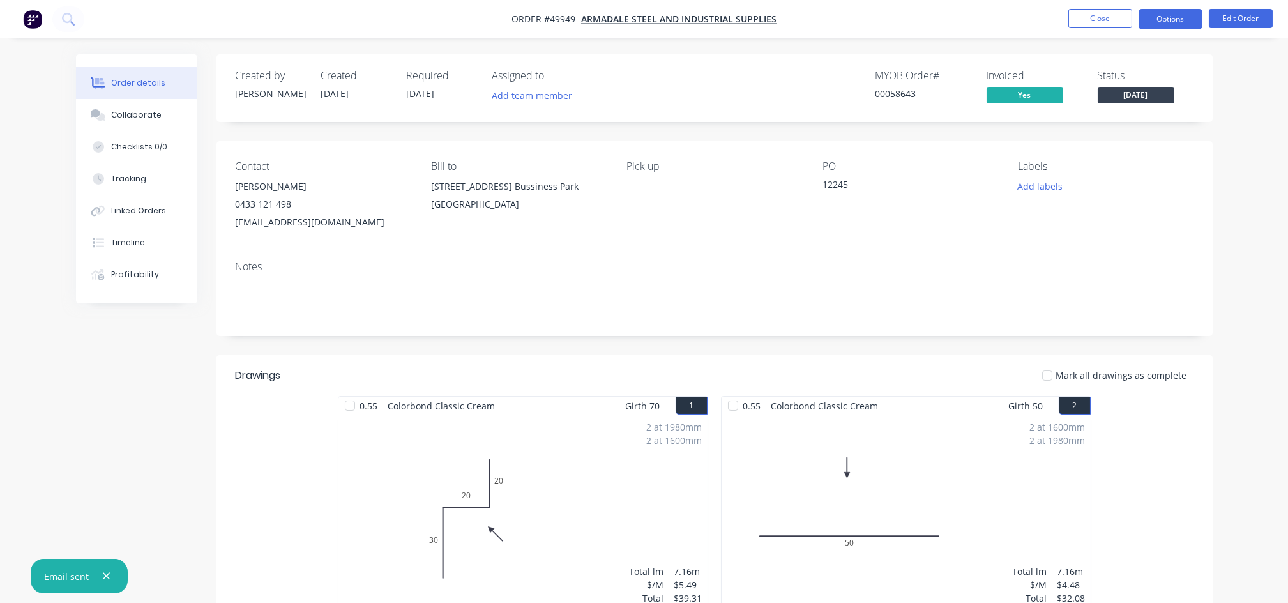
click at [1154, 13] on button "Options" at bounding box center [1170, 19] width 64 height 20
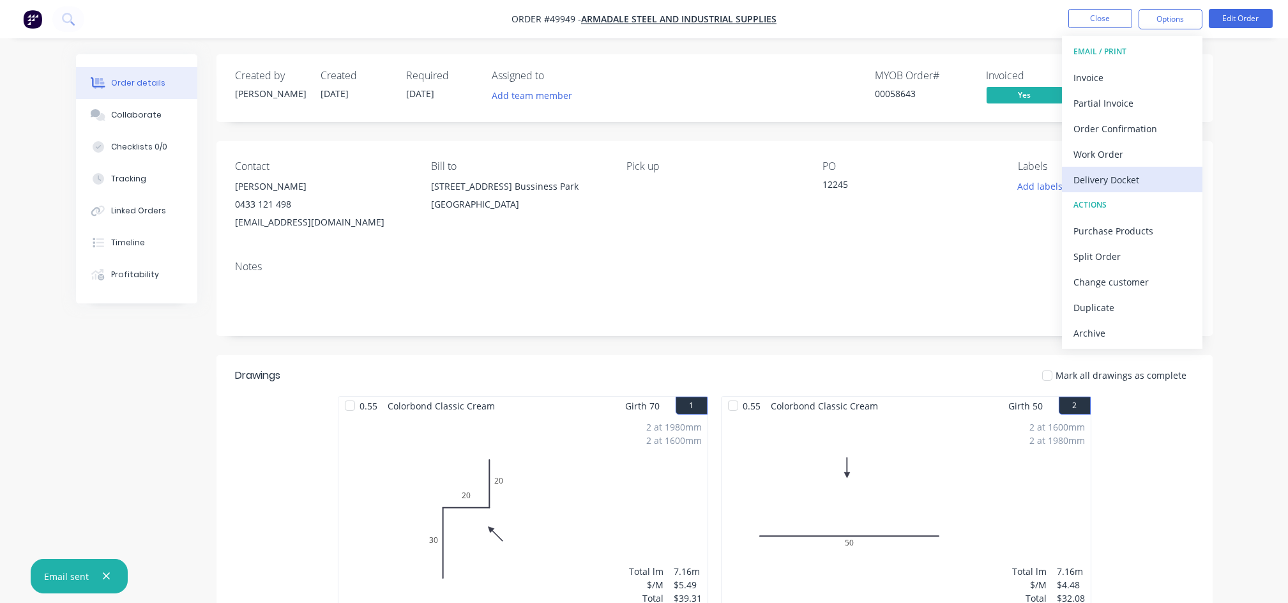
click at [1118, 181] on div "Delivery Docket" at bounding box center [1131, 179] width 117 height 19
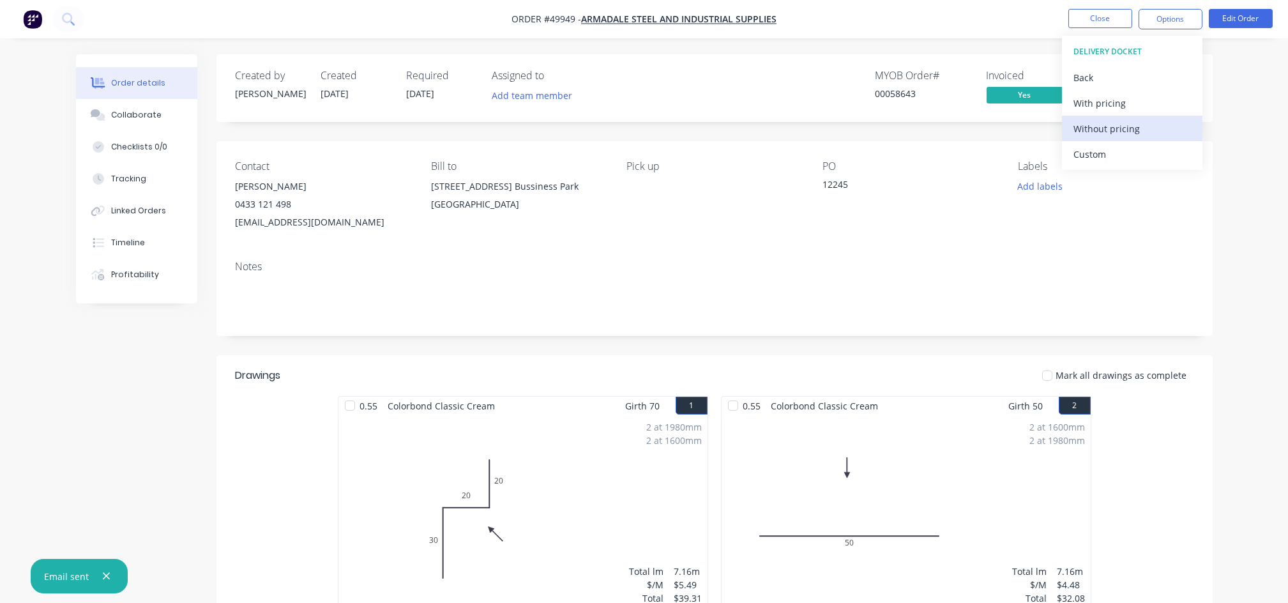
click at [1093, 124] on div "Without pricing" at bounding box center [1131, 128] width 117 height 19
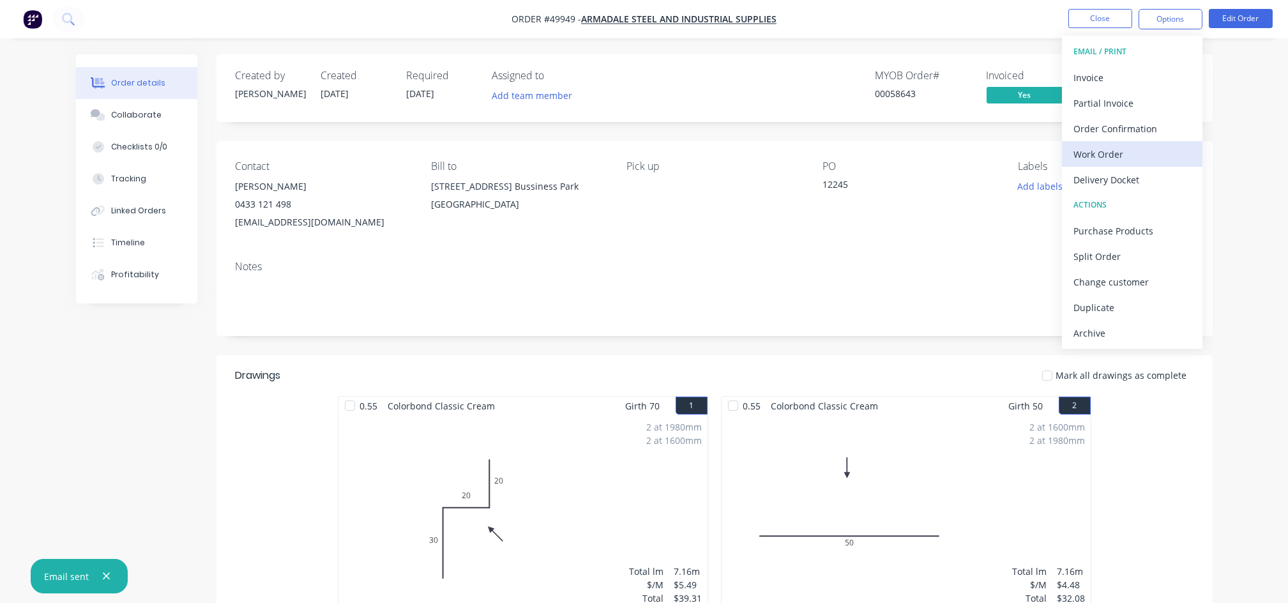
click at [1109, 149] on div "Work Order" at bounding box center [1131, 154] width 117 height 19
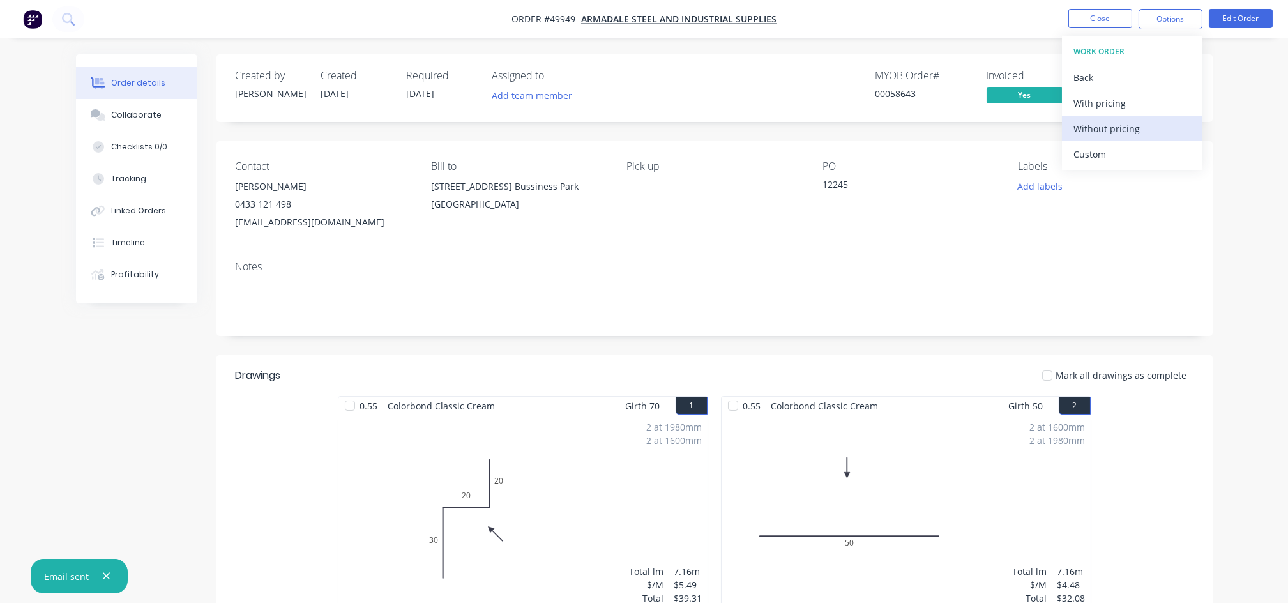
click at [1115, 128] on div "Without pricing" at bounding box center [1131, 128] width 117 height 19
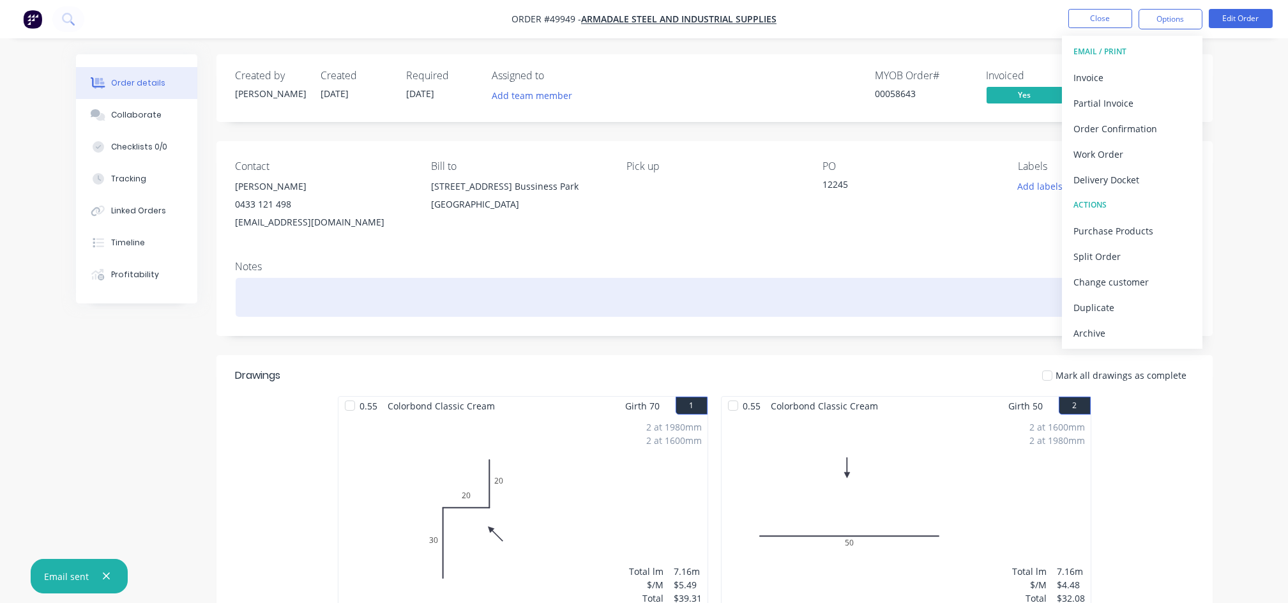
drag, startPoint x: 894, startPoint y: 297, endPoint x: 960, endPoint y: 246, distance: 83.3
click at [912, 287] on div at bounding box center [715, 297] width 958 height 39
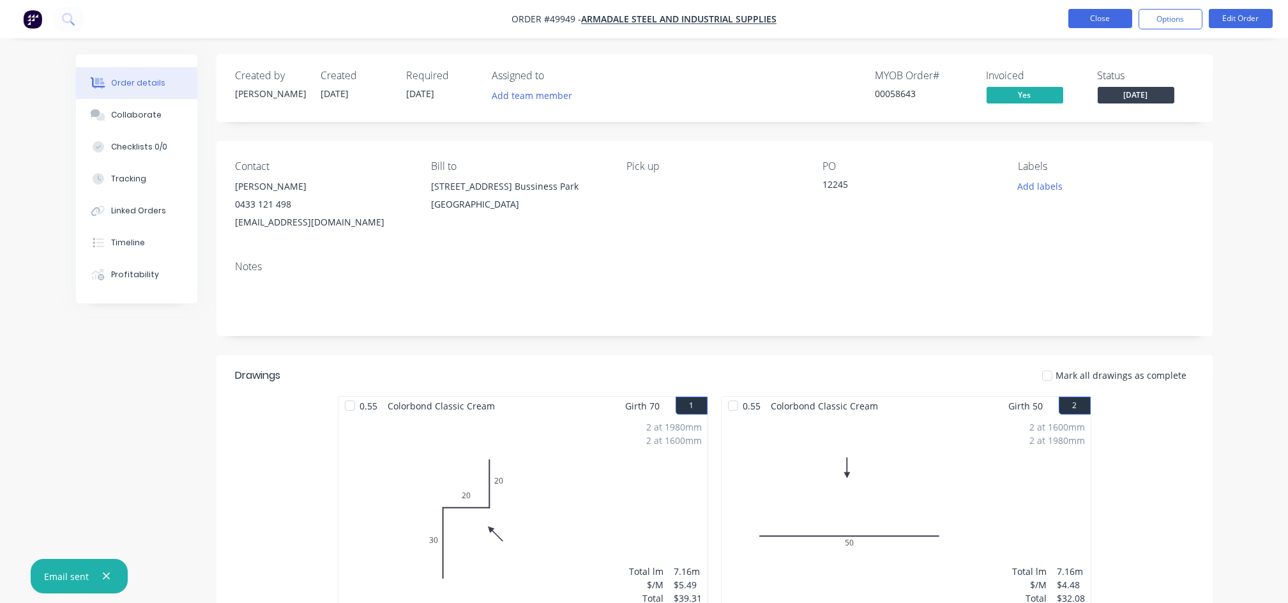
click at [1083, 15] on button "Close" at bounding box center [1100, 18] width 64 height 19
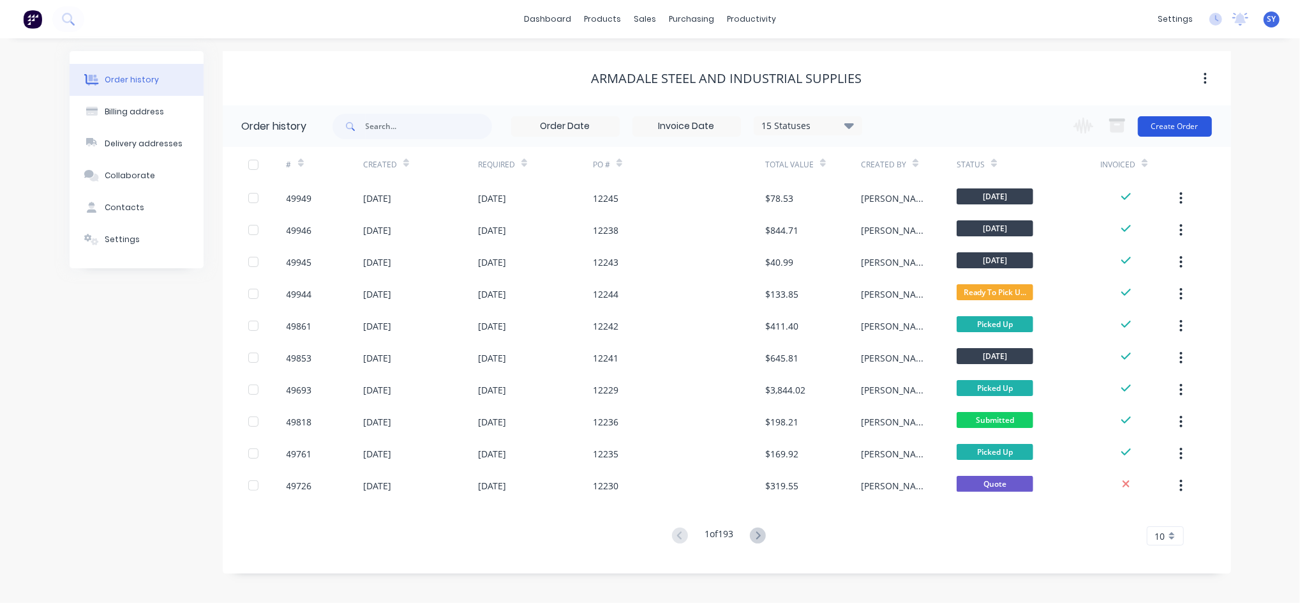
click at [1171, 121] on button "Create Order" at bounding box center [1175, 126] width 74 height 20
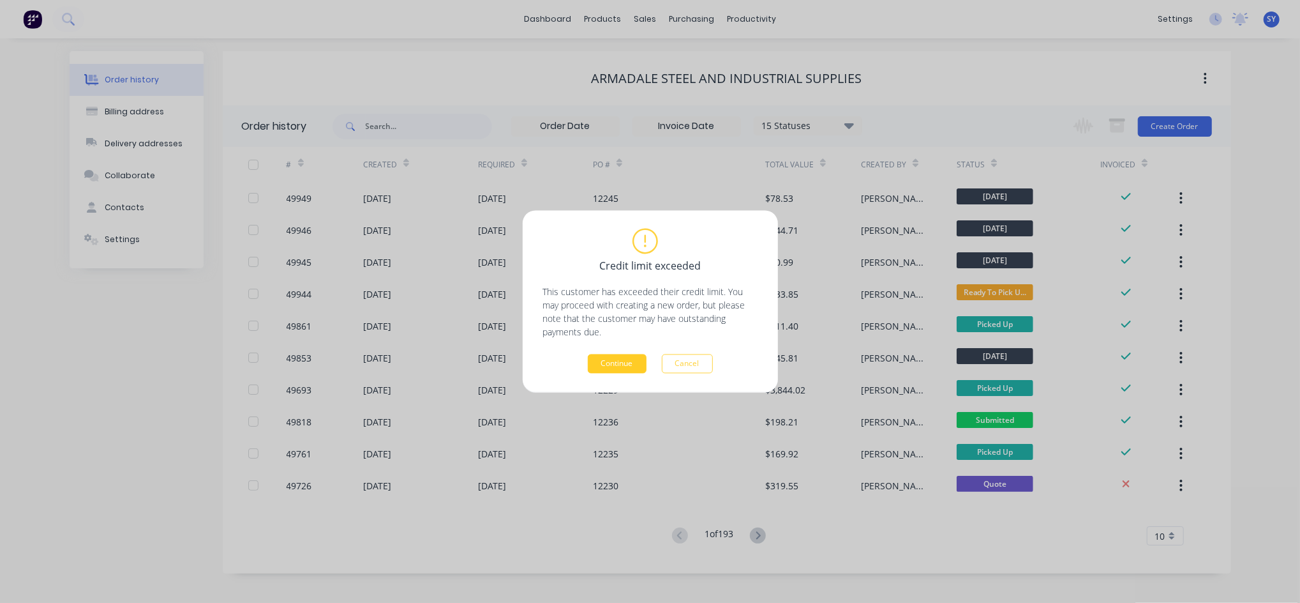
click at [598, 364] on button "Continue" at bounding box center [617, 363] width 59 height 19
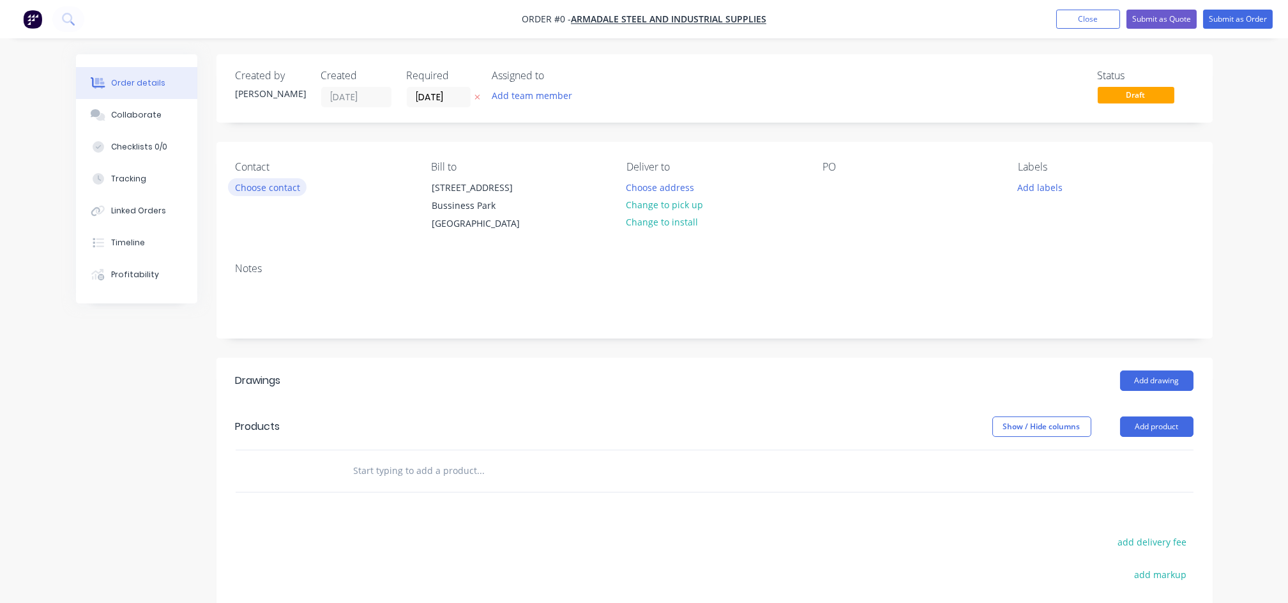
click at [263, 191] on button "Choose contact" at bounding box center [267, 186] width 79 height 17
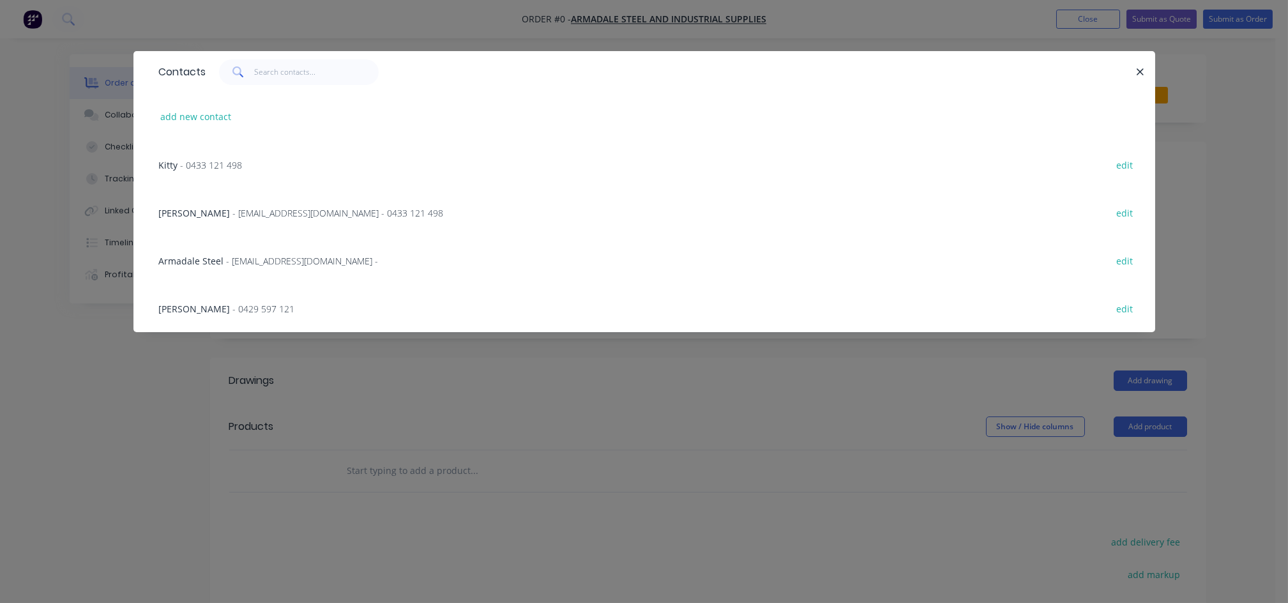
click at [233, 209] on span "- [EMAIL_ADDRESS][DOMAIN_NAME] - 0433 121 498" at bounding box center [338, 213] width 211 height 12
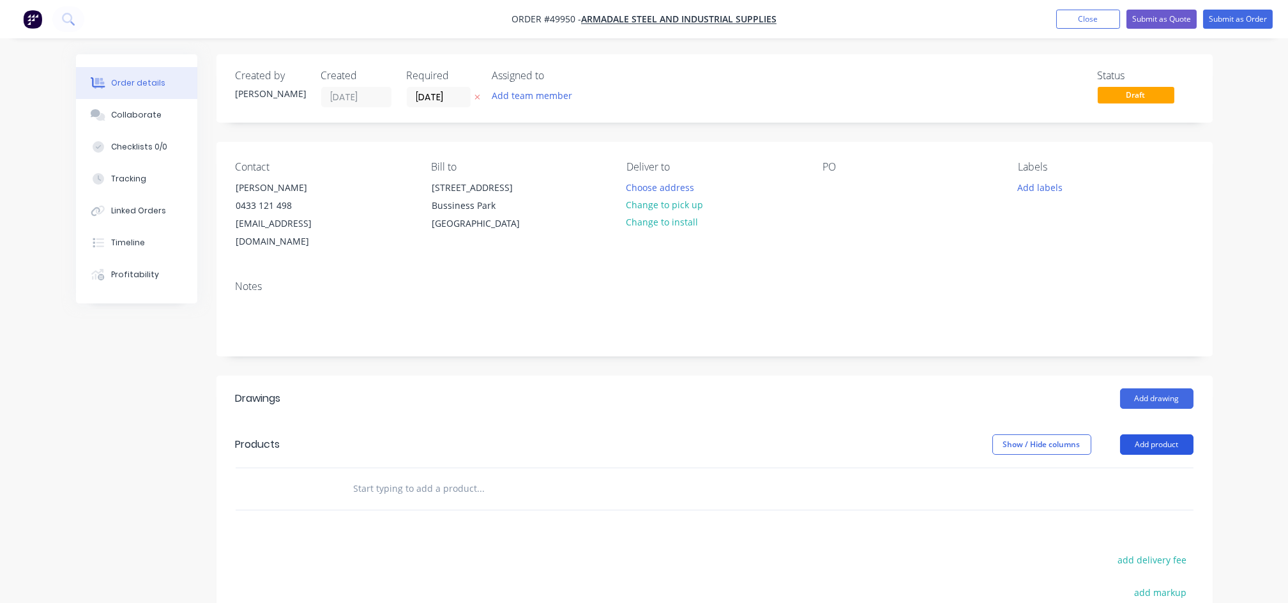
click at [1163, 434] on button "Add product" at bounding box center [1156, 444] width 73 height 20
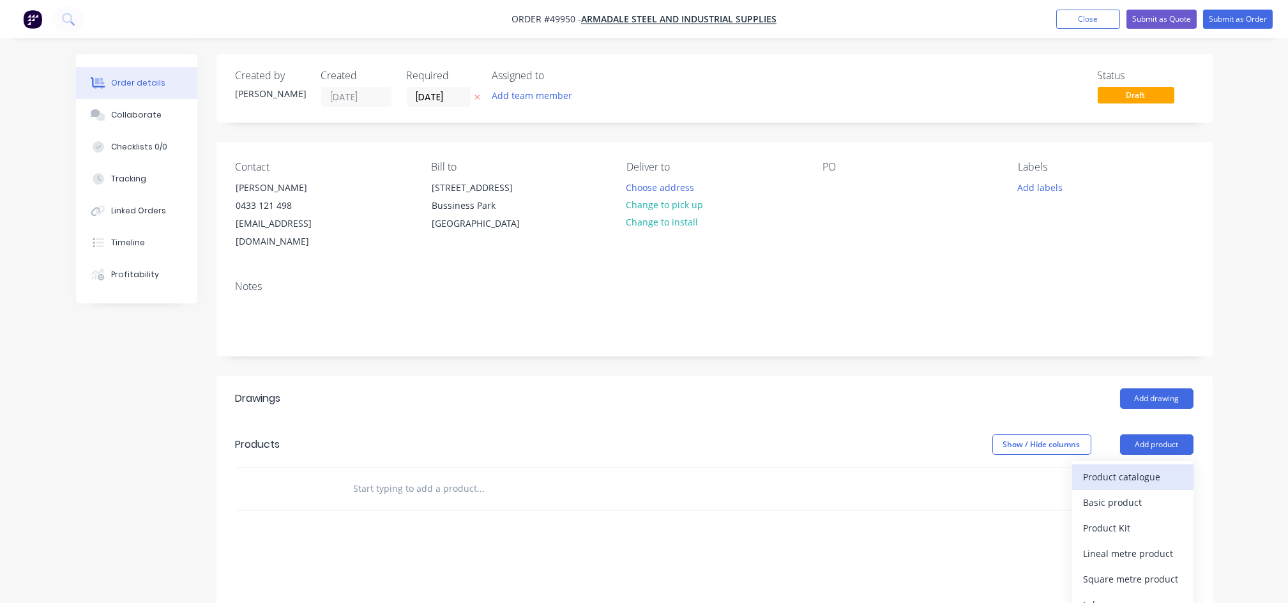
click at [1095, 467] on div "Product catalogue" at bounding box center [1132, 476] width 98 height 19
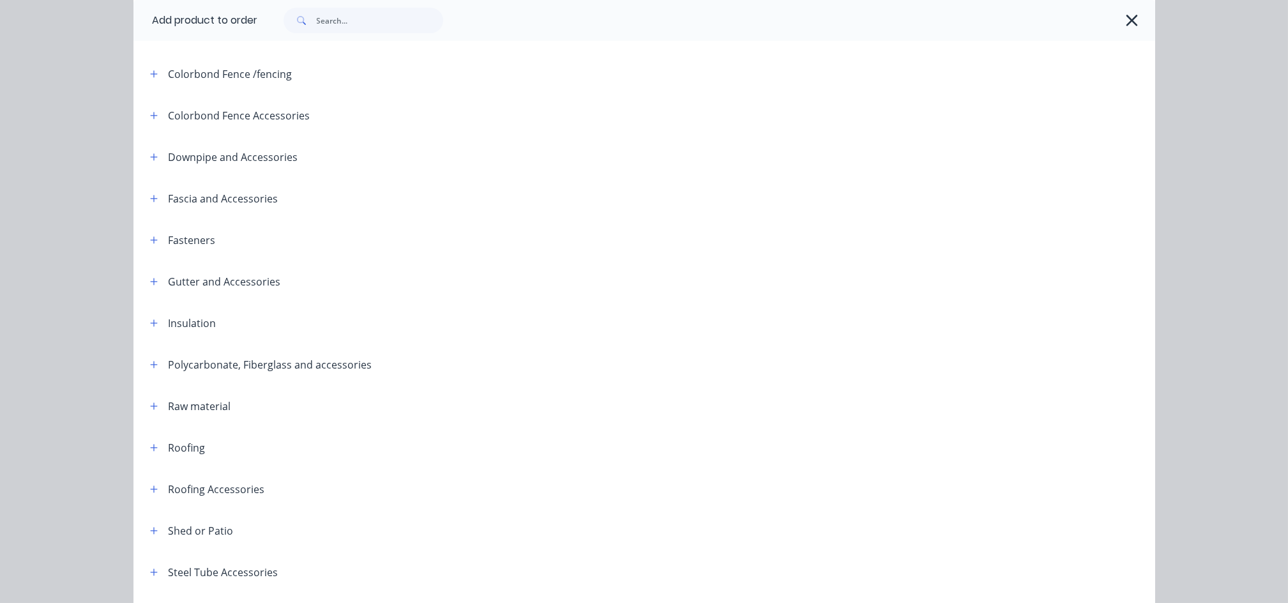
scroll to position [255, 0]
click at [146, 450] on button "button" at bounding box center [154, 445] width 16 height 16
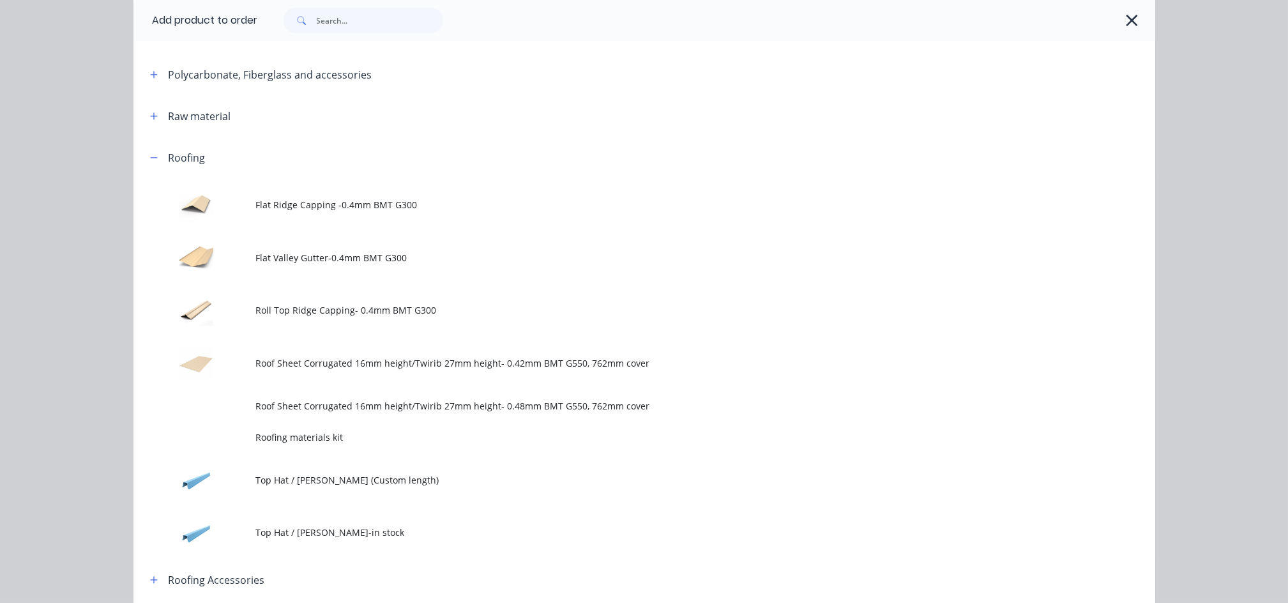
scroll to position [596, 0]
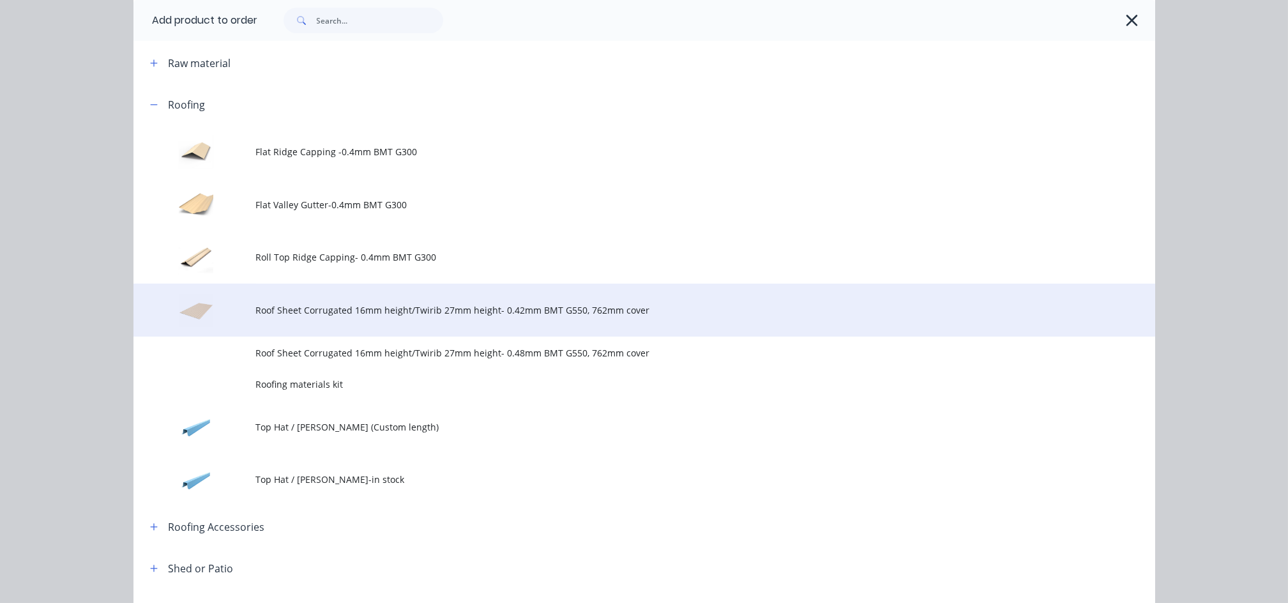
click at [338, 309] on span "Roof Sheet Corrugated 16mm height/Twirib 27mm height- 0.42mm BMT G550, 762mm co…" at bounding box center [615, 309] width 719 height 13
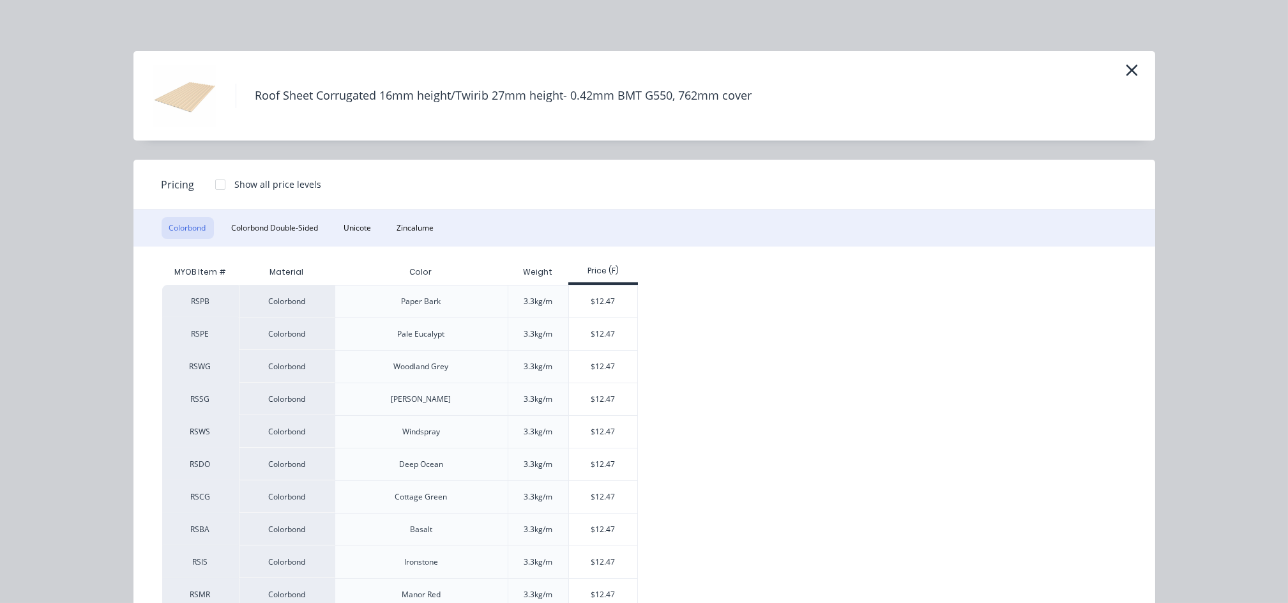
scroll to position [340, 0]
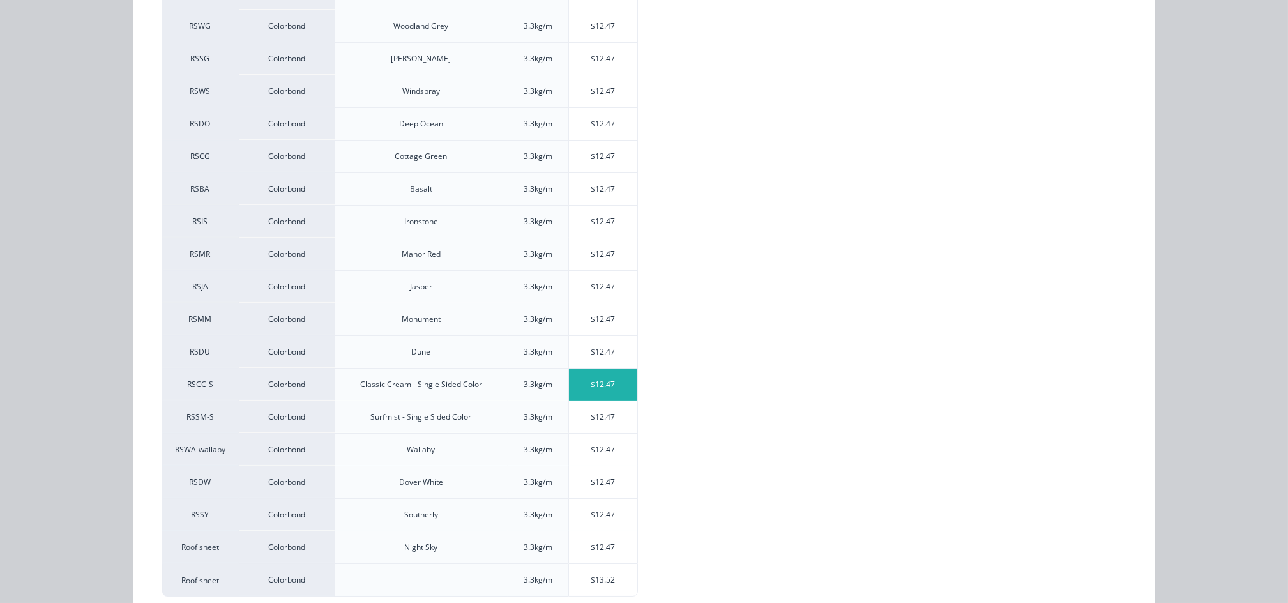
click at [614, 392] on div "$12.47" at bounding box center [603, 384] width 68 height 32
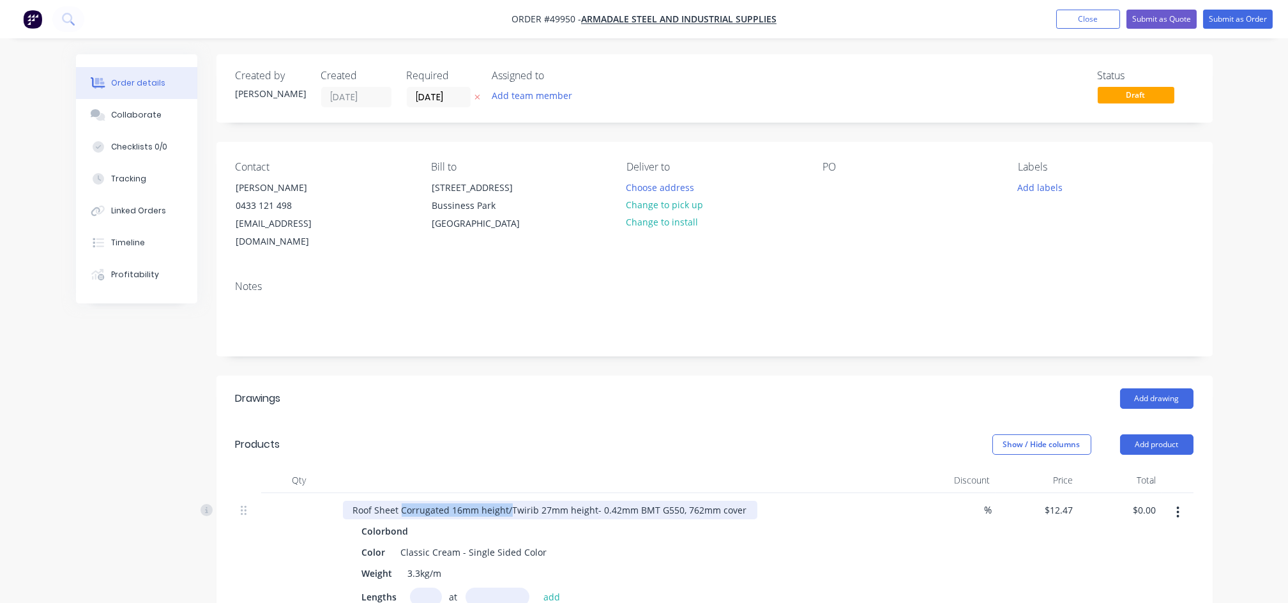
drag, startPoint x: 509, startPoint y: 489, endPoint x: 402, endPoint y: 492, distance: 106.7
click at [402, 500] on div "Roof Sheet Corrugated 16mm height/Twirib 27mm height- 0.42mm BMT G550, 762mm co…" at bounding box center [550, 509] width 414 height 19
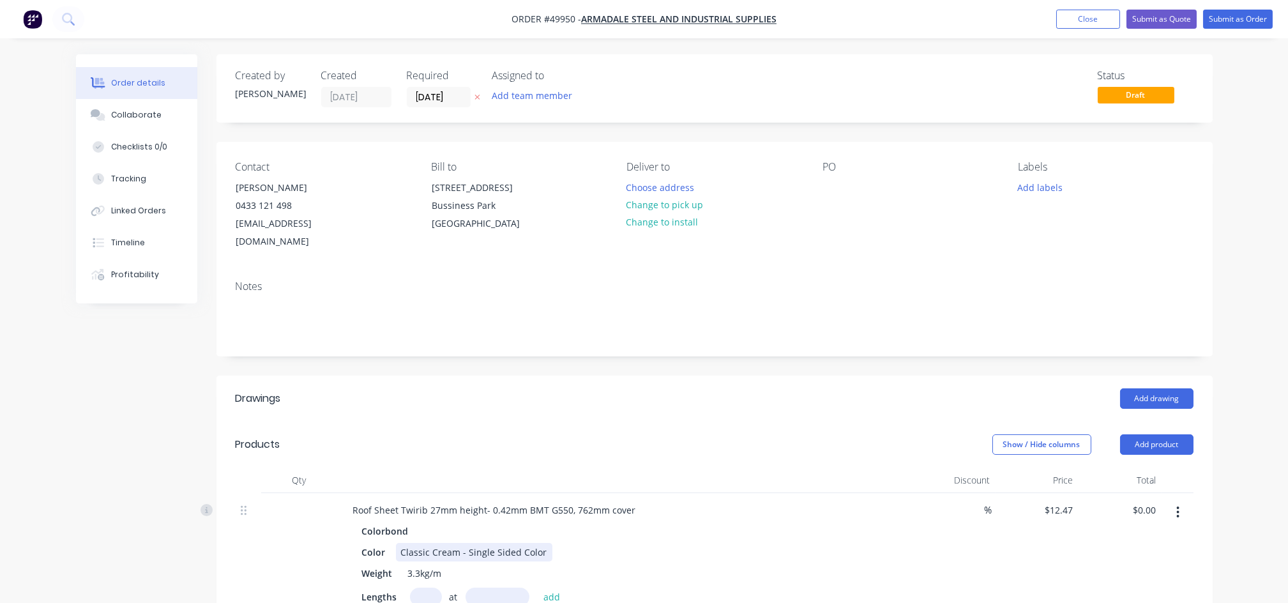
click at [686, 523] on div "Colorbond Color Classic Cream - Single Sided Color Weight 3.3kg/m Lengths at ad…" at bounding box center [625, 573] width 564 height 103
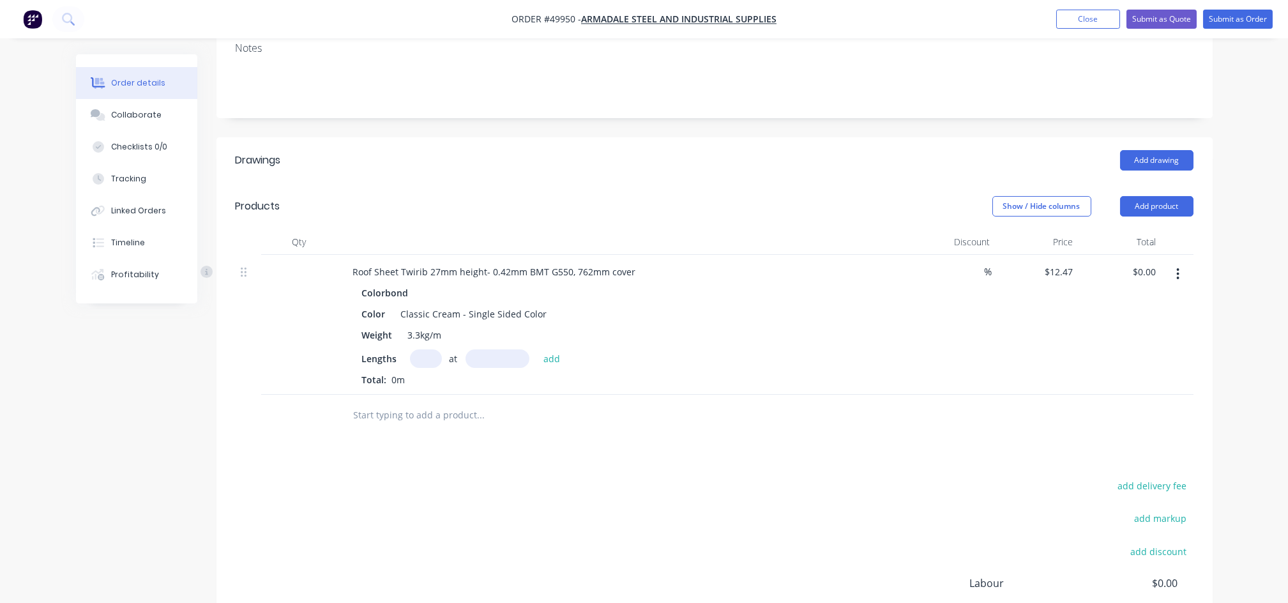
scroll to position [255, 0]
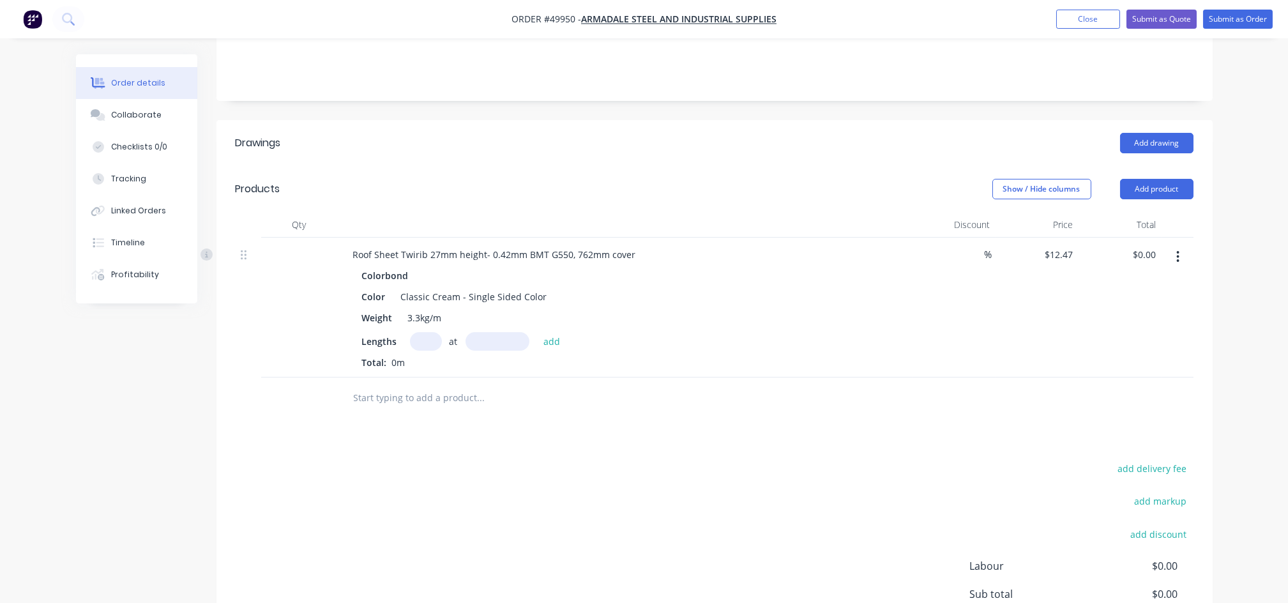
click at [421, 332] on input "text" at bounding box center [426, 341] width 32 height 19
type input "53"
click at [472, 332] on input "text" at bounding box center [497, 341] width 64 height 19
type input "1800"
click at [537, 332] on button "add" at bounding box center [552, 340] width 30 height 17
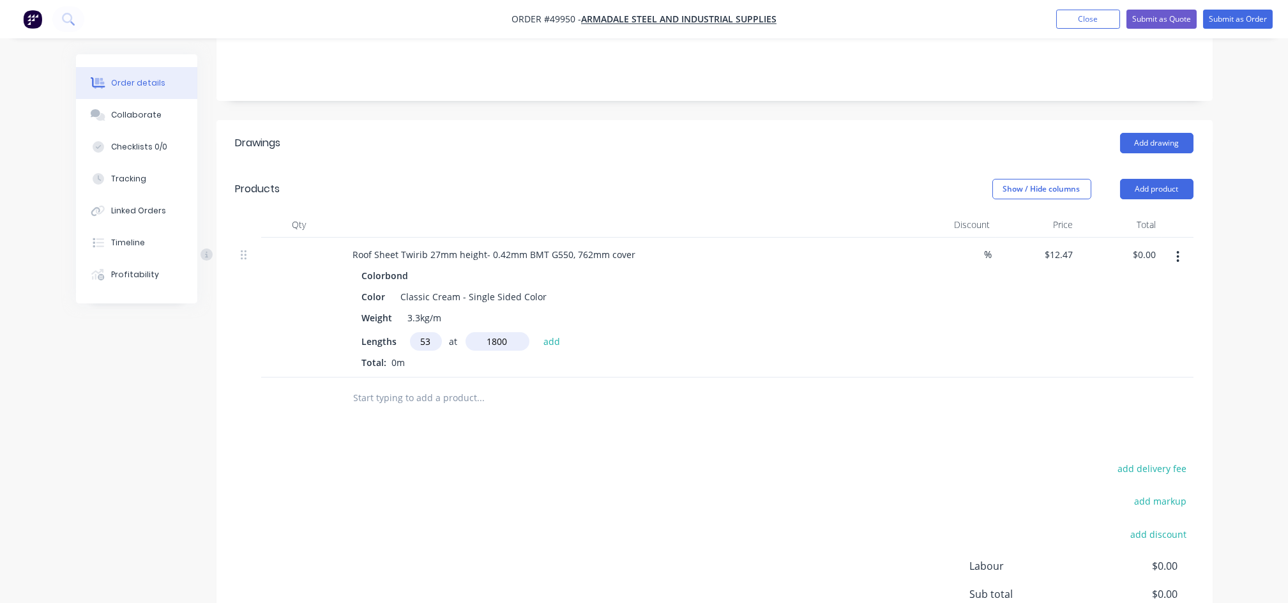
type input "$1,189.64"
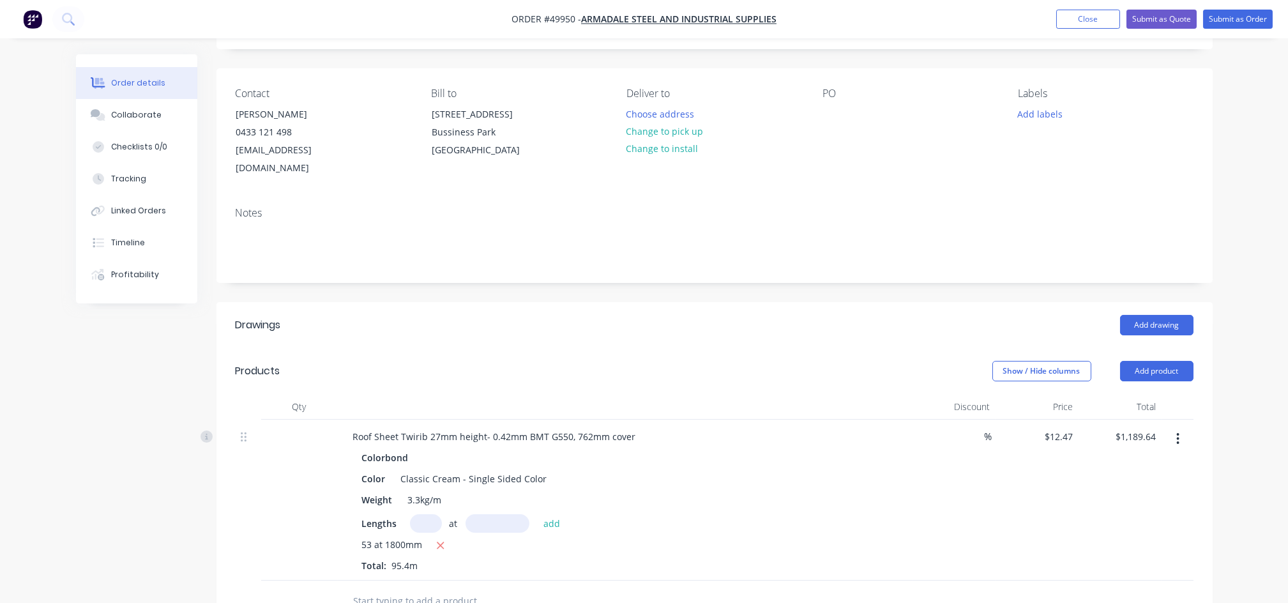
scroll to position [0, 0]
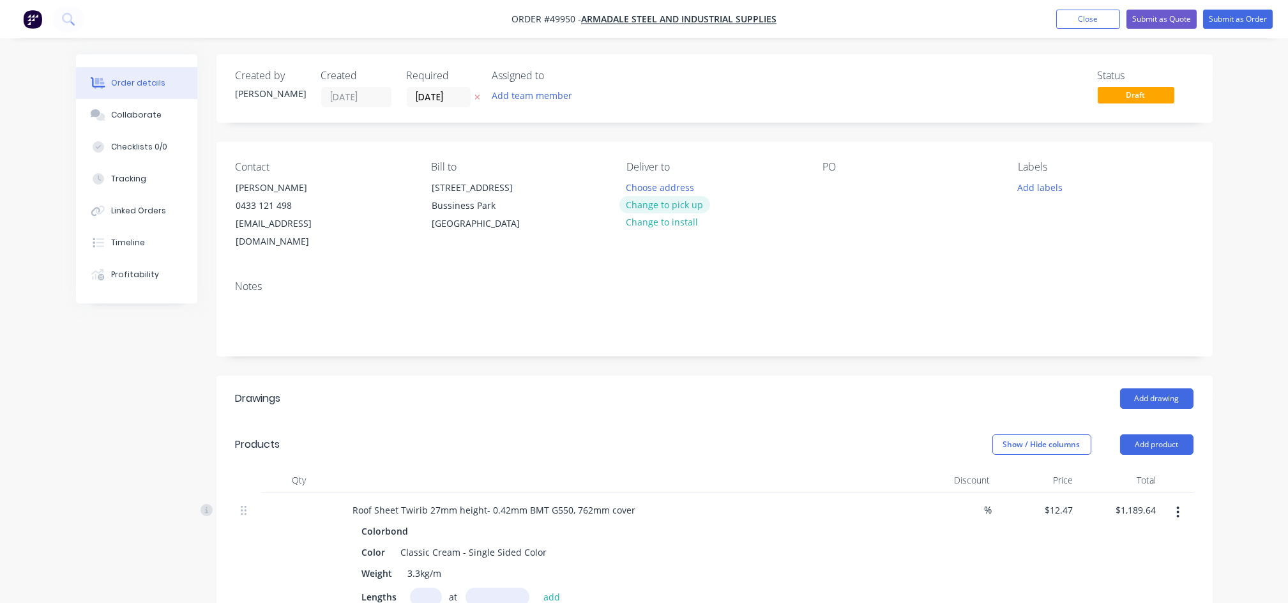
click at [677, 206] on button "Change to pick up" at bounding box center [664, 204] width 91 height 17
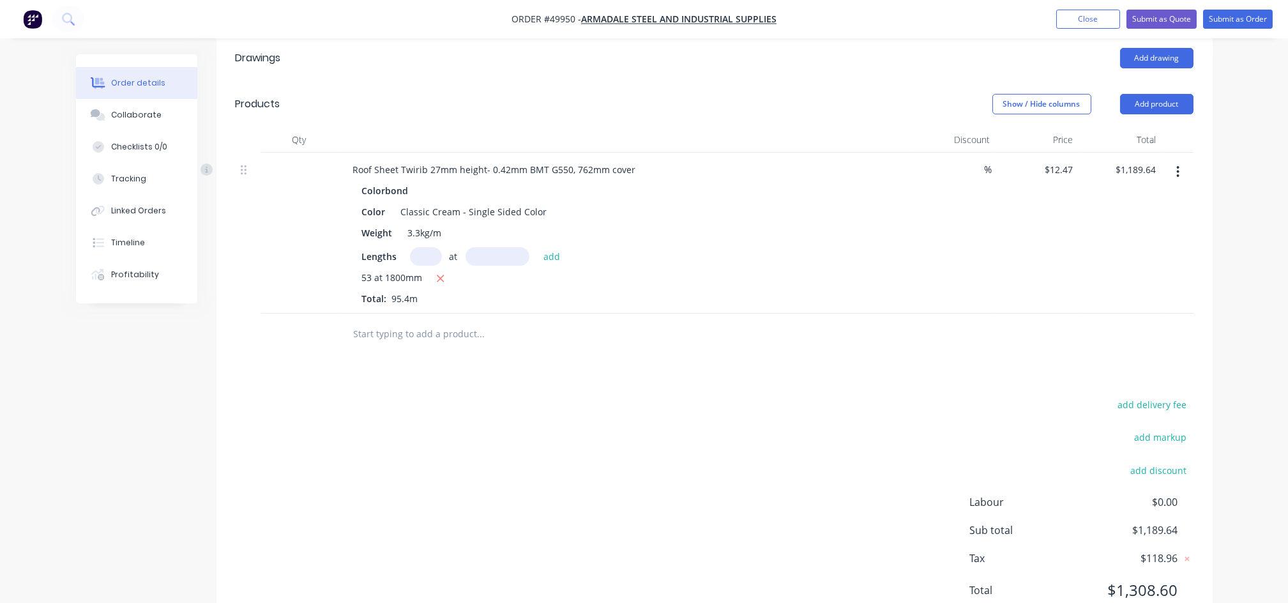
scroll to position [255, 0]
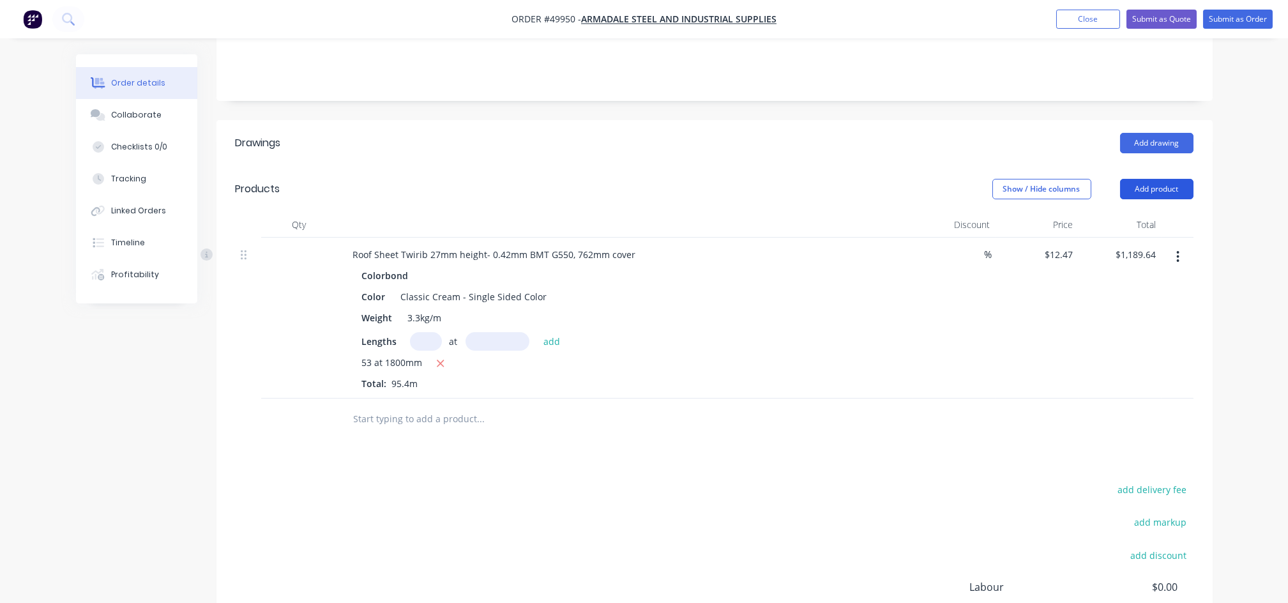
click at [1158, 179] on button "Add product" at bounding box center [1156, 189] width 73 height 20
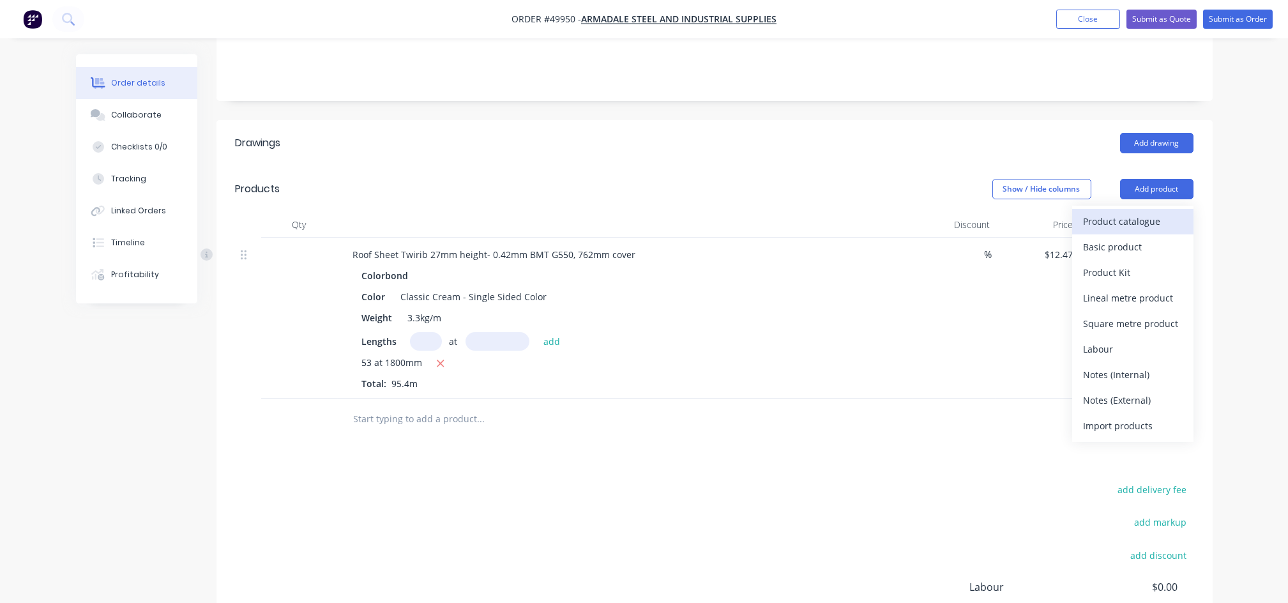
click at [1108, 212] on div "Product catalogue" at bounding box center [1132, 221] width 98 height 19
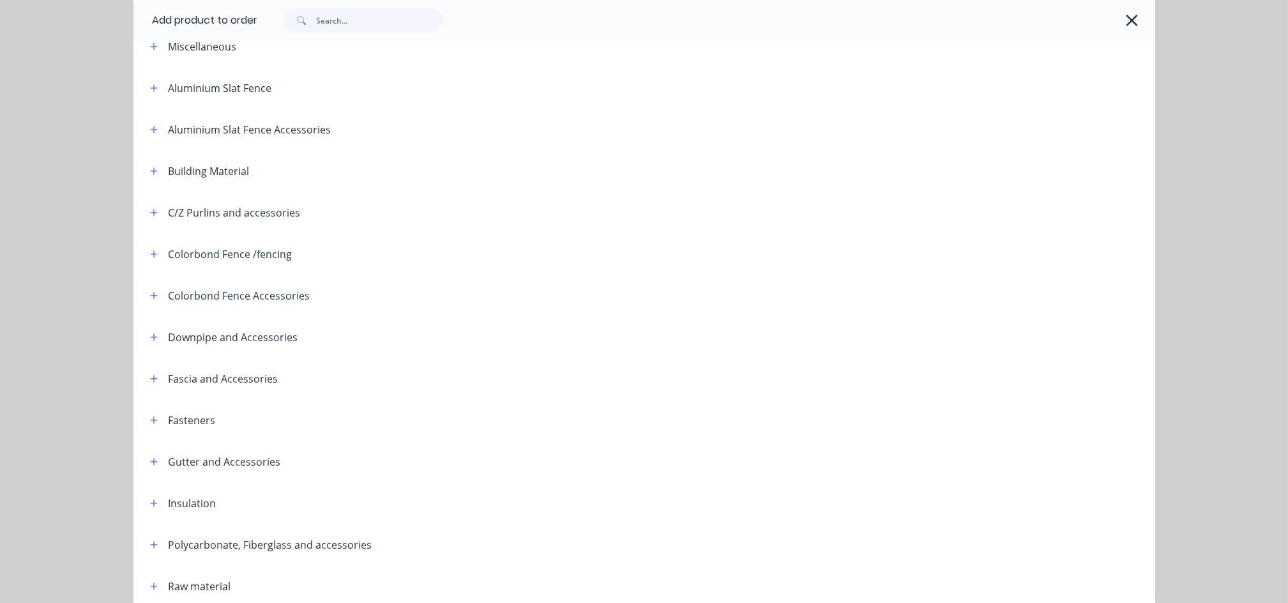
scroll to position [340, 0]
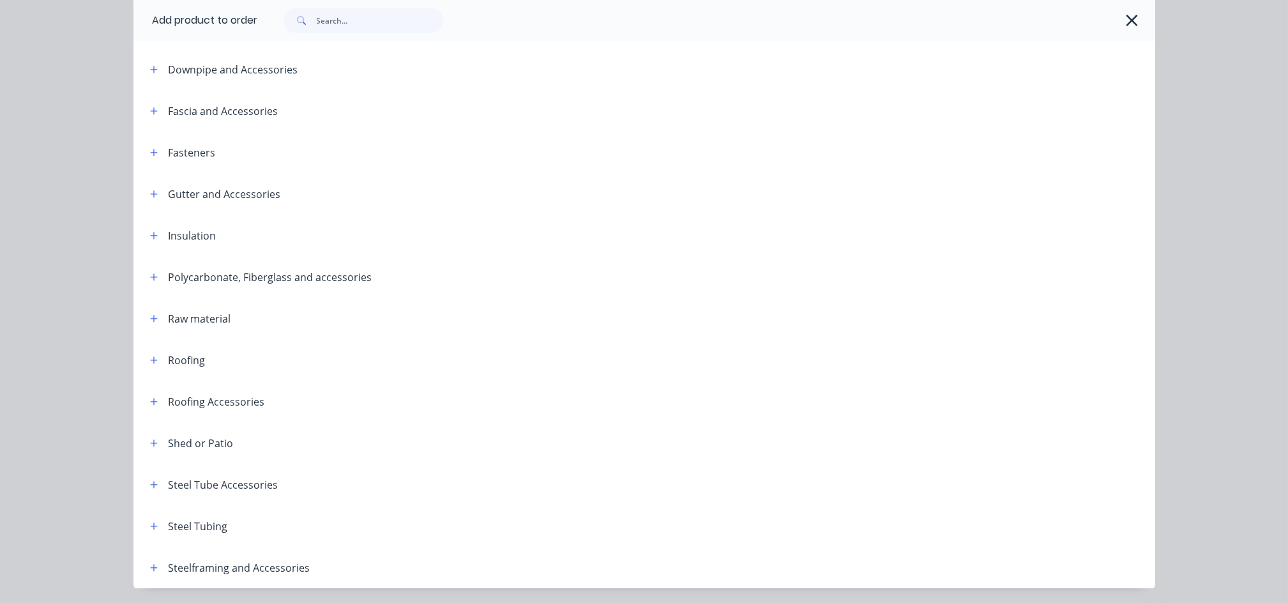
click at [181, 360] on div "Roofing" at bounding box center [187, 359] width 37 height 15
click at [150, 358] on icon "button" at bounding box center [153, 359] width 7 height 7
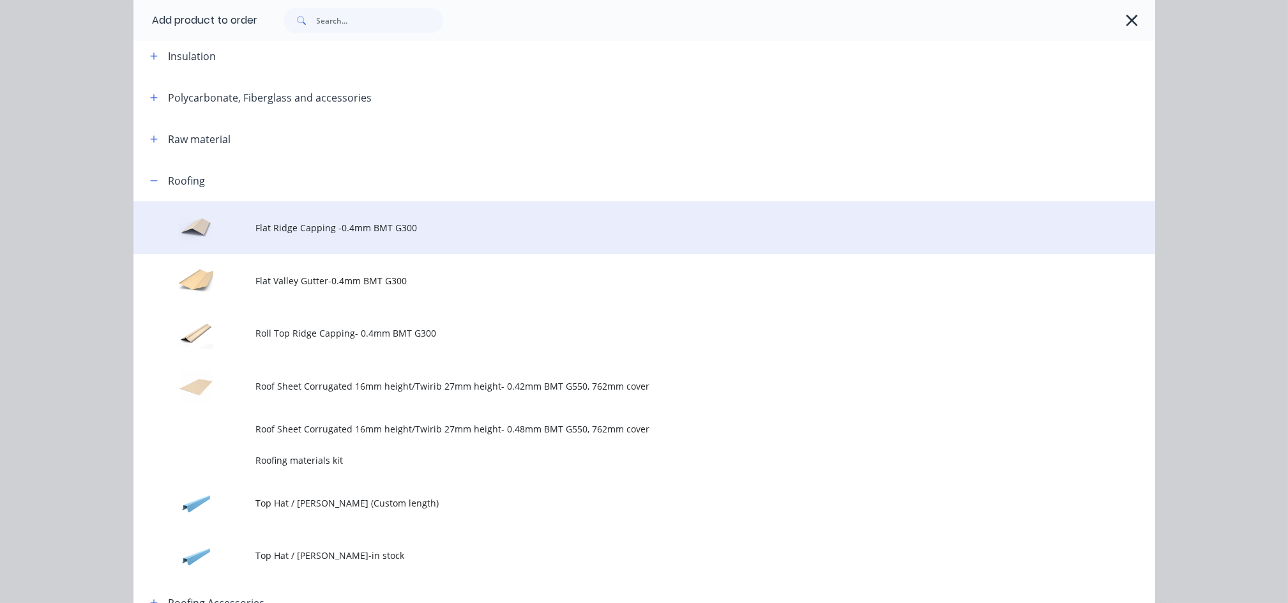
scroll to position [596, 0]
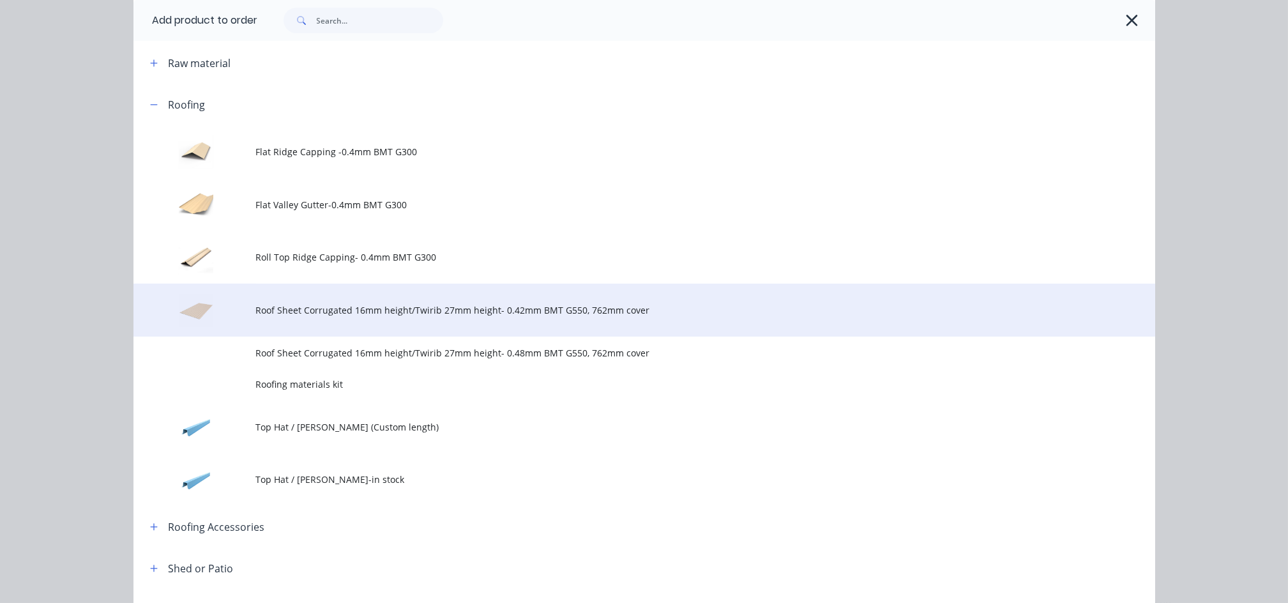
click at [379, 326] on td "Roof Sheet Corrugated 16mm height/Twirib 27mm height- 0.42mm BMT G550, 762mm co…" at bounding box center [705, 309] width 899 height 53
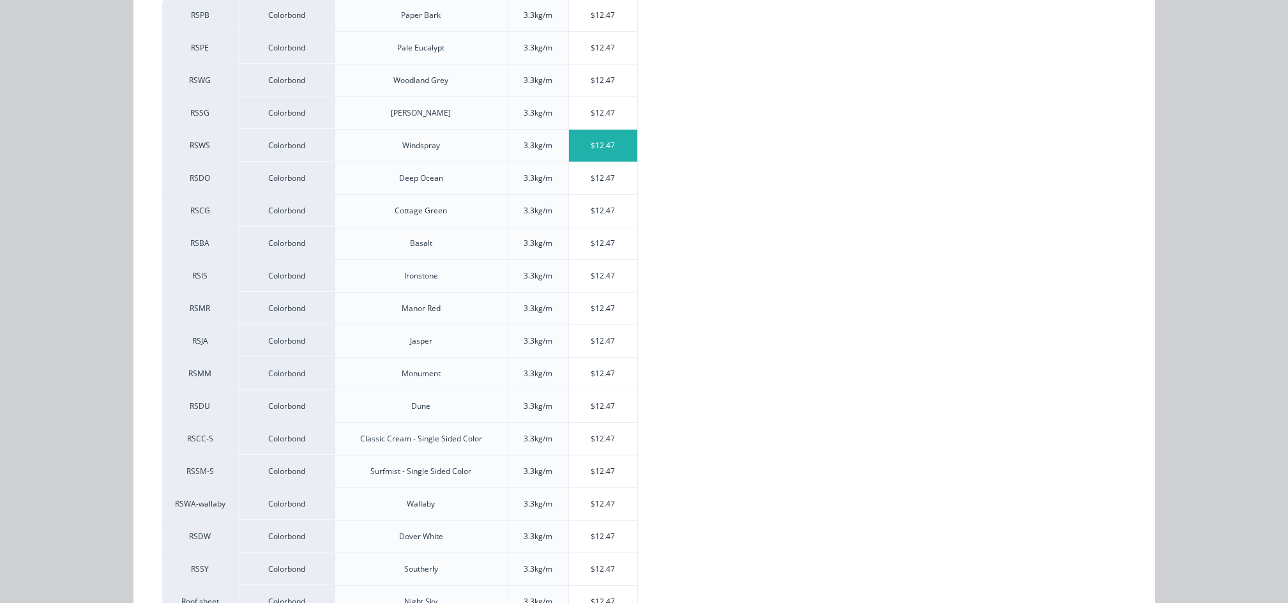
scroll to position [340, 0]
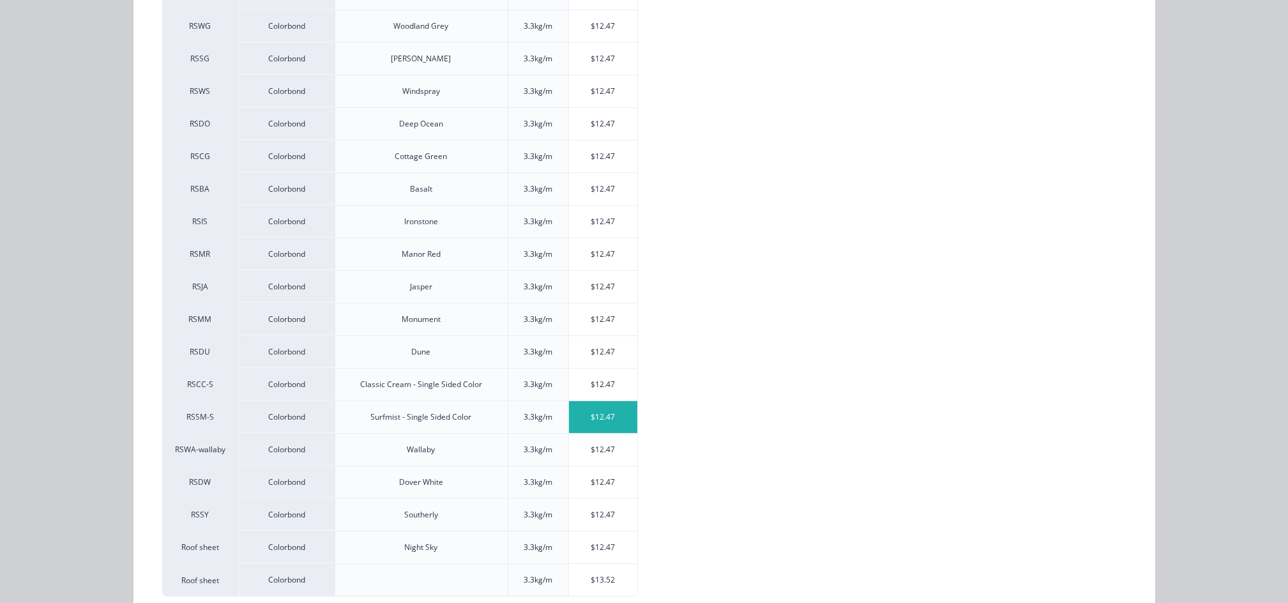
click at [585, 419] on div "$12.47" at bounding box center [603, 417] width 68 height 32
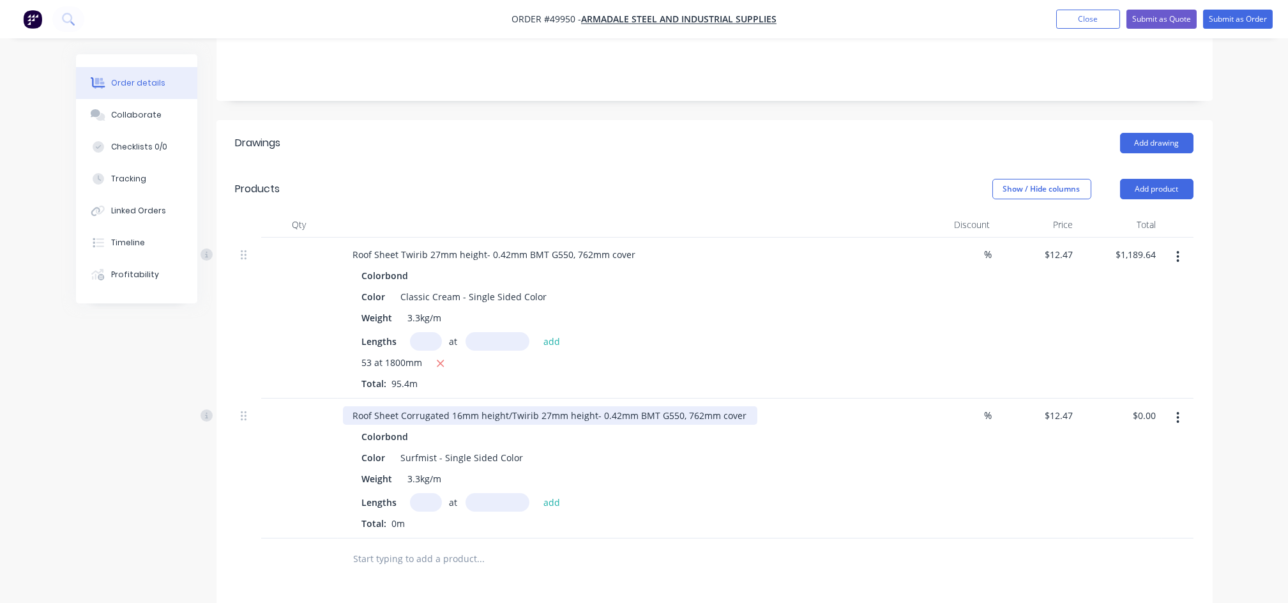
click at [504, 406] on div "Roof Sheet Corrugated 16mm height/Twirib 27mm height- 0.42mm BMT G550, 762mm co…" at bounding box center [550, 415] width 414 height 19
drag, startPoint x: 504, startPoint y: 396, endPoint x: 594, endPoint y: 395, distance: 90.0
click at [594, 406] on div "Roof Sheet Corrugated 16mm height/Twirib 27mm height- 0.42mm BMT G550, 762mm co…" at bounding box center [550, 415] width 414 height 19
click at [417, 493] on input "text" at bounding box center [426, 502] width 32 height 19
type input "8"
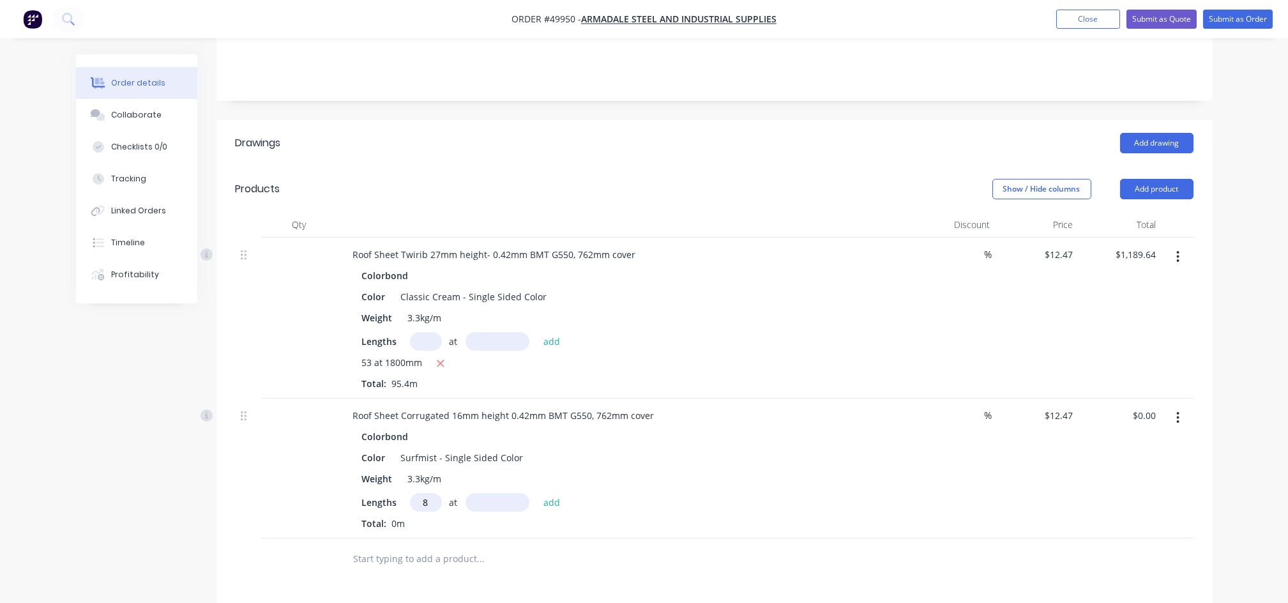
click at [483, 493] on input "text" at bounding box center [497, 502] width 64 height 19
type input "3100mm"
click at [545, 493] on button "add" at bounding box center [552, 501] width 30 height 17
type input "$309.26"
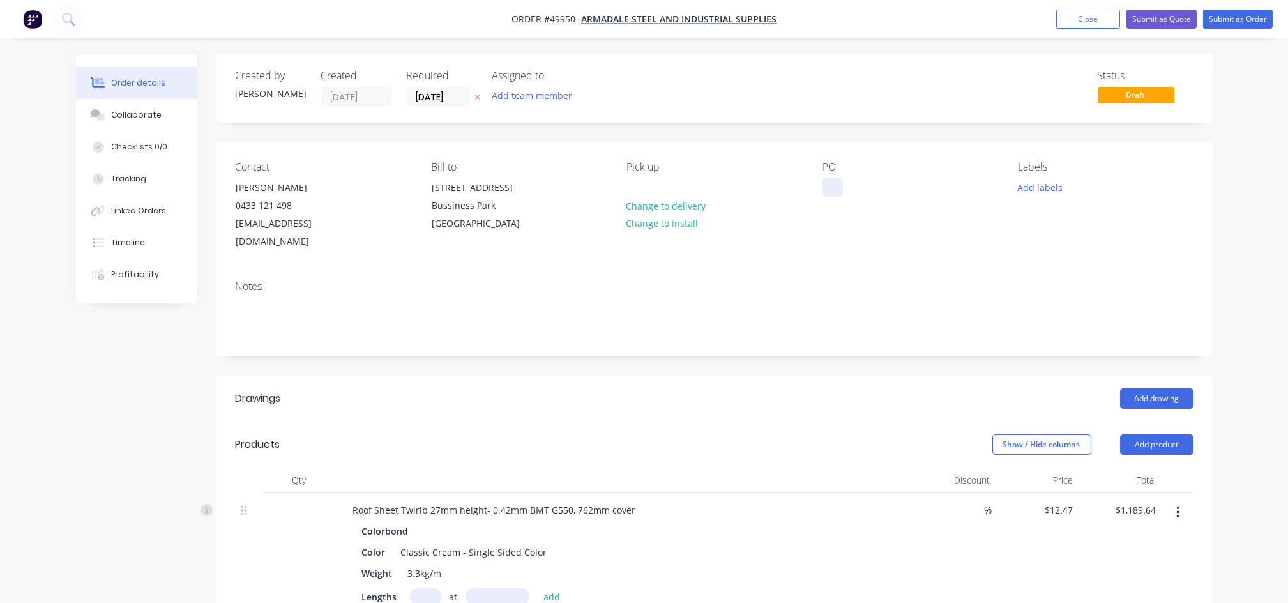
click at [827, 186] on div at bounding box center [832, 187] width 20 height 19
click at [774, 239] on div "Contact [PERSON_NAME] [PHONE_NUMBER] [EMAIL_ADDRESS][DOMAIN_NAME] Bill to [STRE…" at bounding box center [714, 206] width 996 height 128
click at [419, 96] on input "[DATE]" at bounding box center [438, 96] width 63 height 19
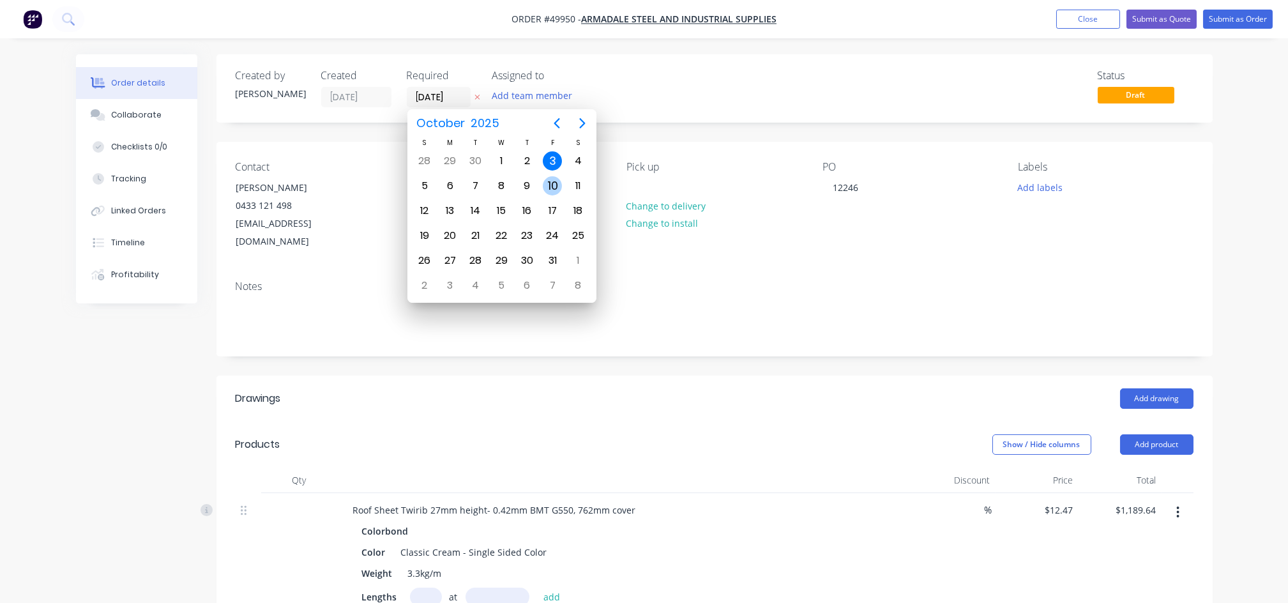
click at [548, 182] on div "10" at bounding box center [552, 185] width 19 height 19
type input "[DATE]"
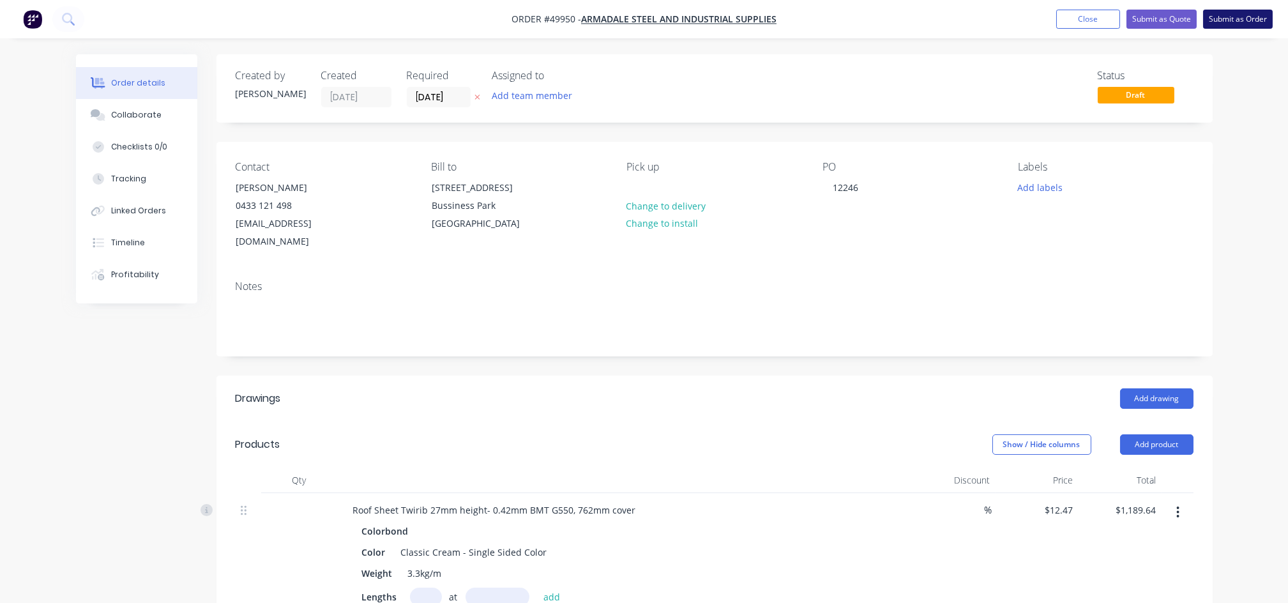
click at [1246, 23] on button "Submit as Order" at bounding box center [1238, 19] width 70 height 19
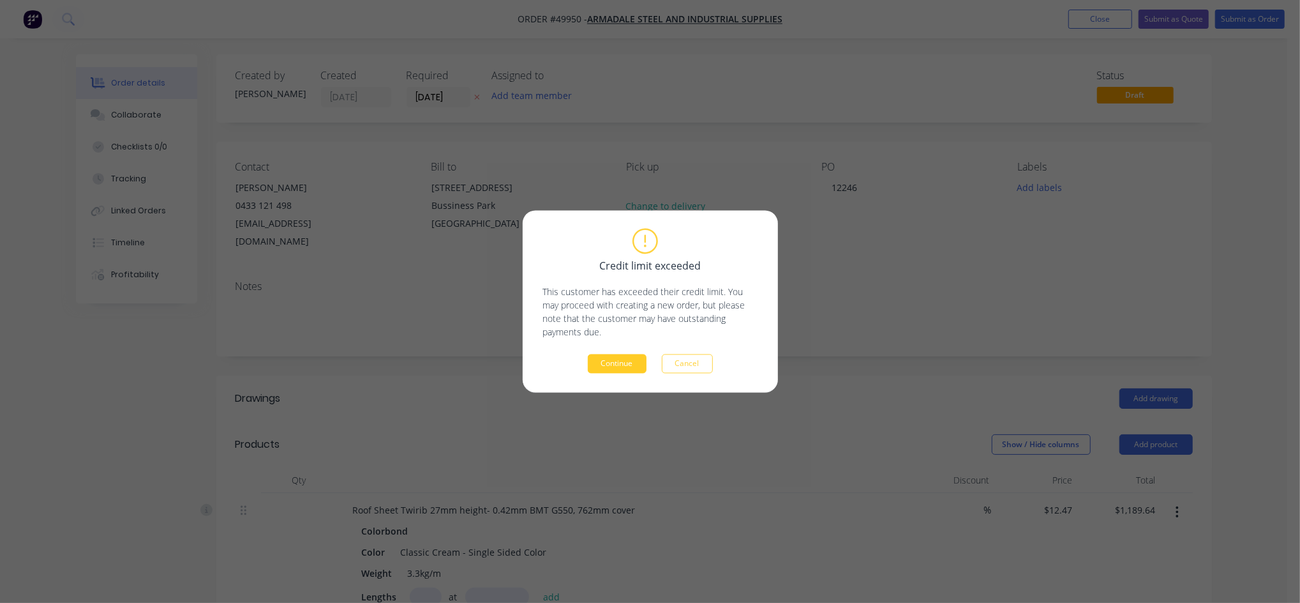
click at [613, 363] on button "Continue" at bounding box center [617, 363] width 59 height 19
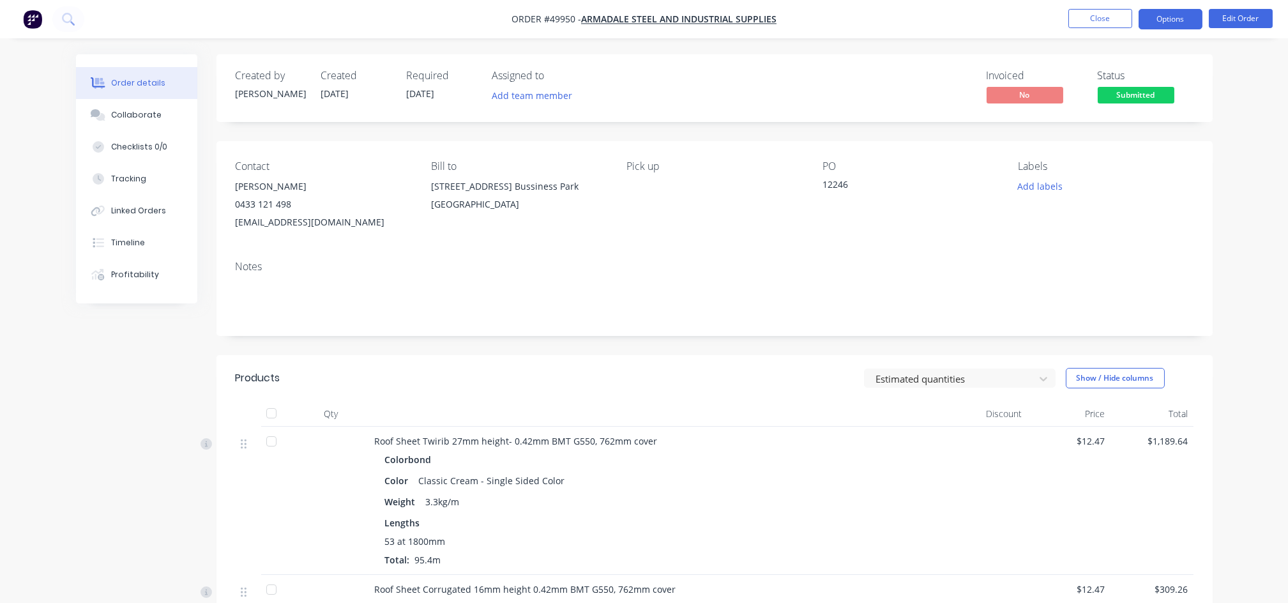
click at [1167, 17] on button "Options" at bounding box center [1170, 19] width 64 height 20
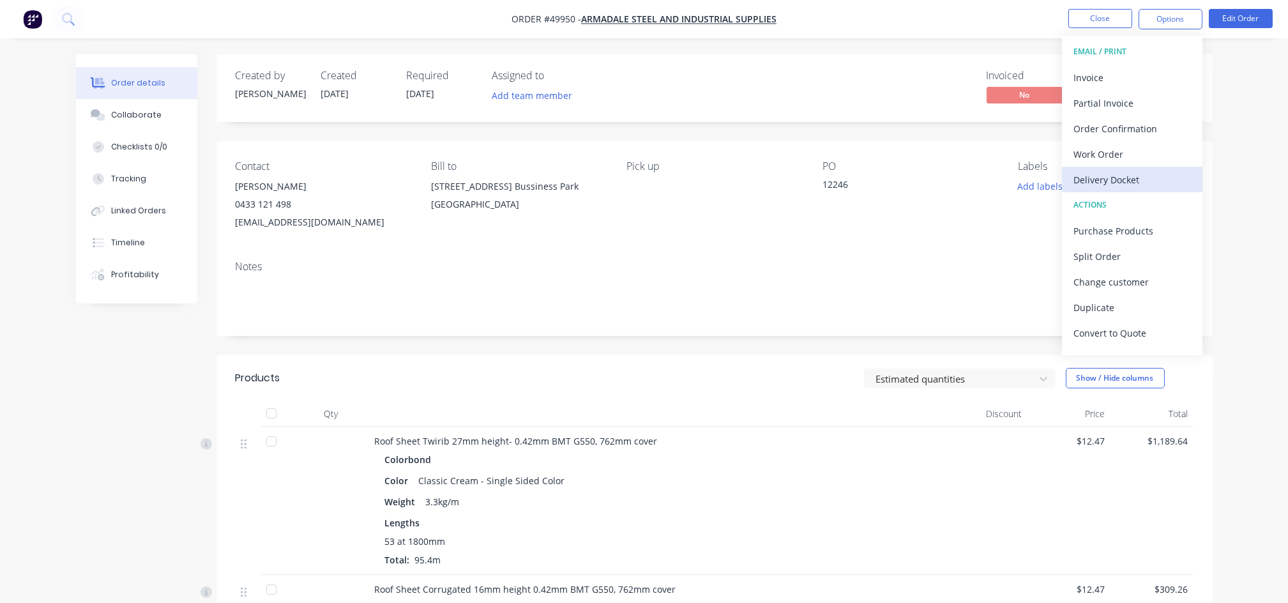
click at [1115, 175] on div "Delivery Docket" at bounding box center [1131, 179] width 117 height 19
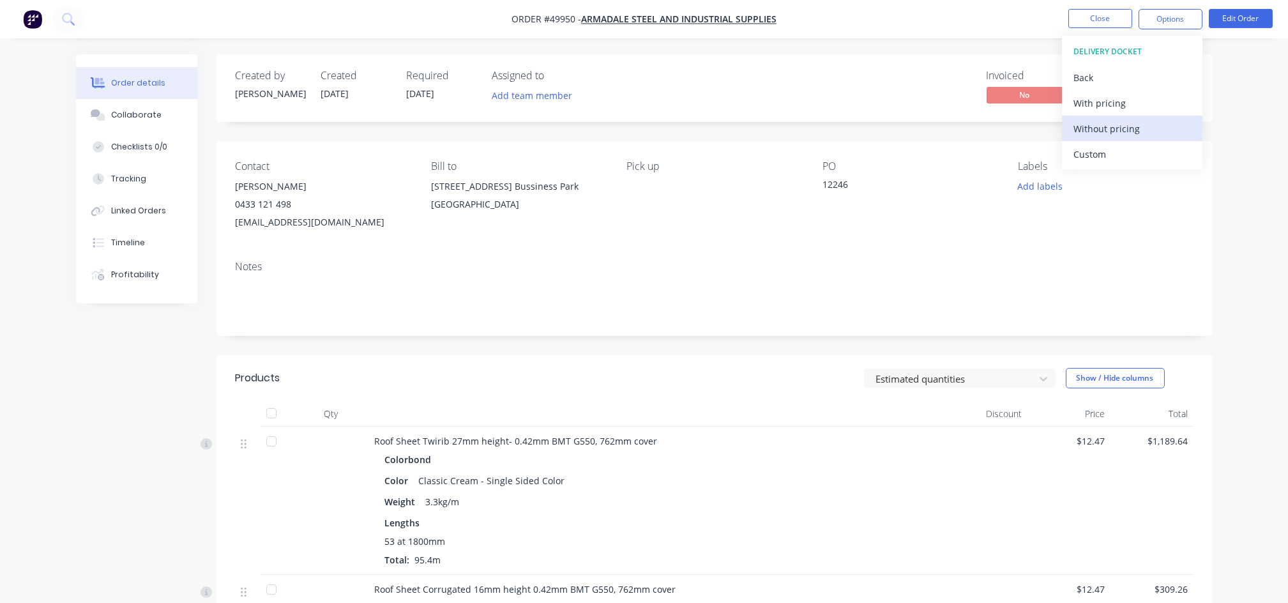
click at [1109, 124] on div "Without pricing" at bounding box center [1131, 128] width 117 height 19
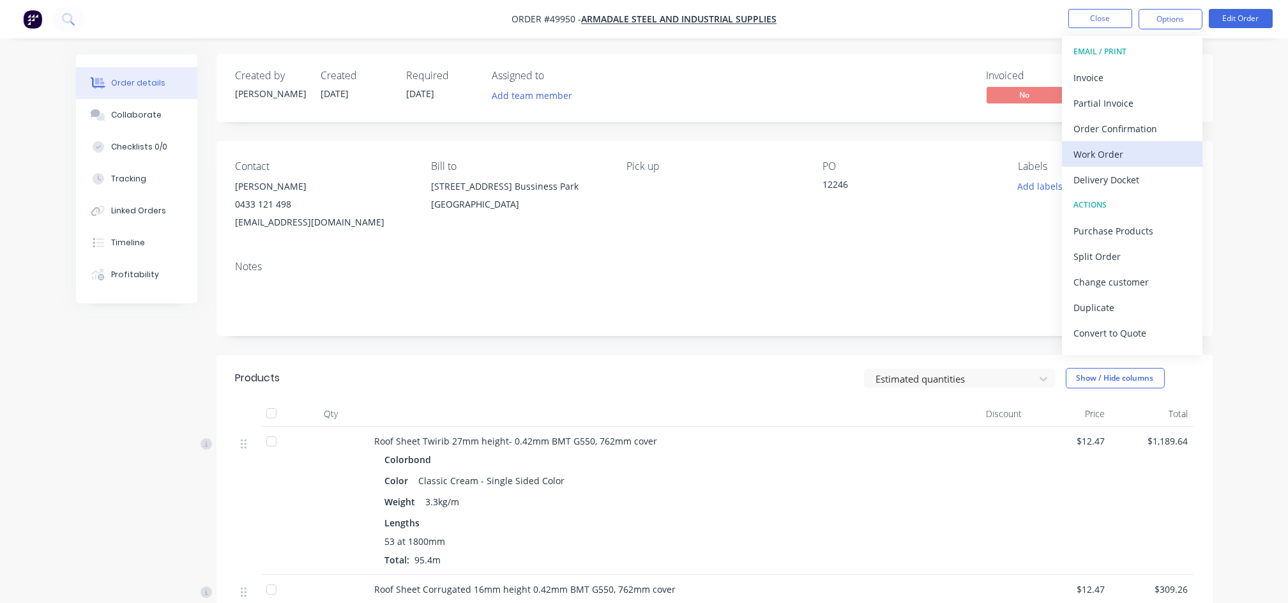
click at [1104, 153] on div "Work Order" at bounding box center [1131, 154] width 117 height 19
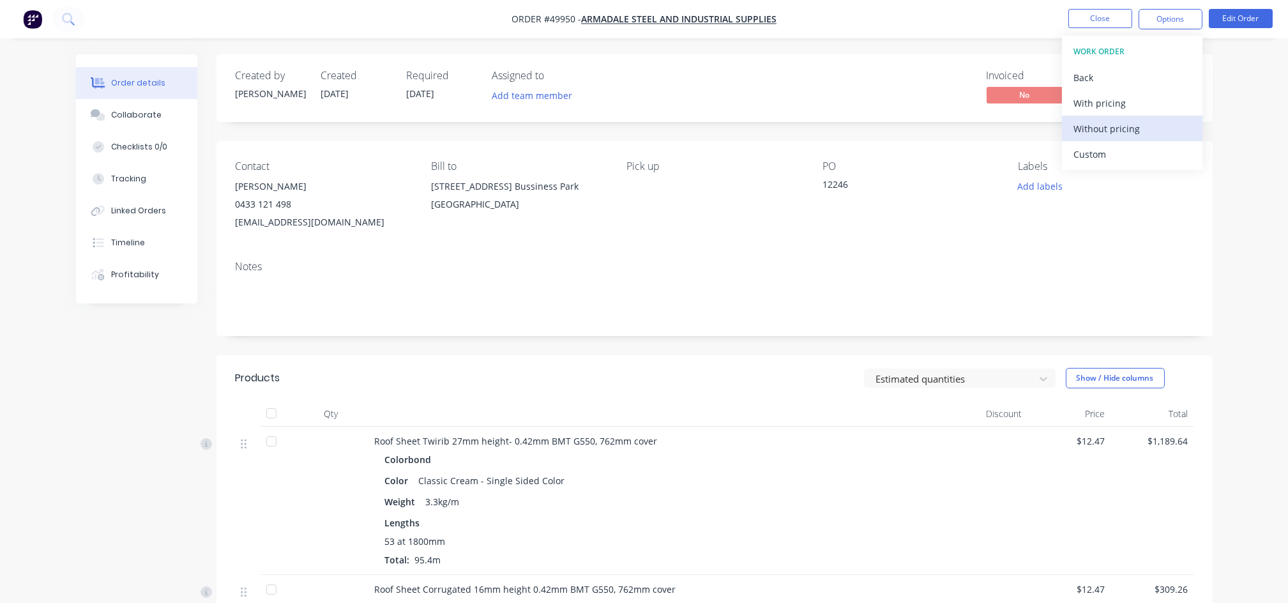
click at [1114, 127] on div "Without pricing" at bounding box center [1131, 128] width 117 height 19
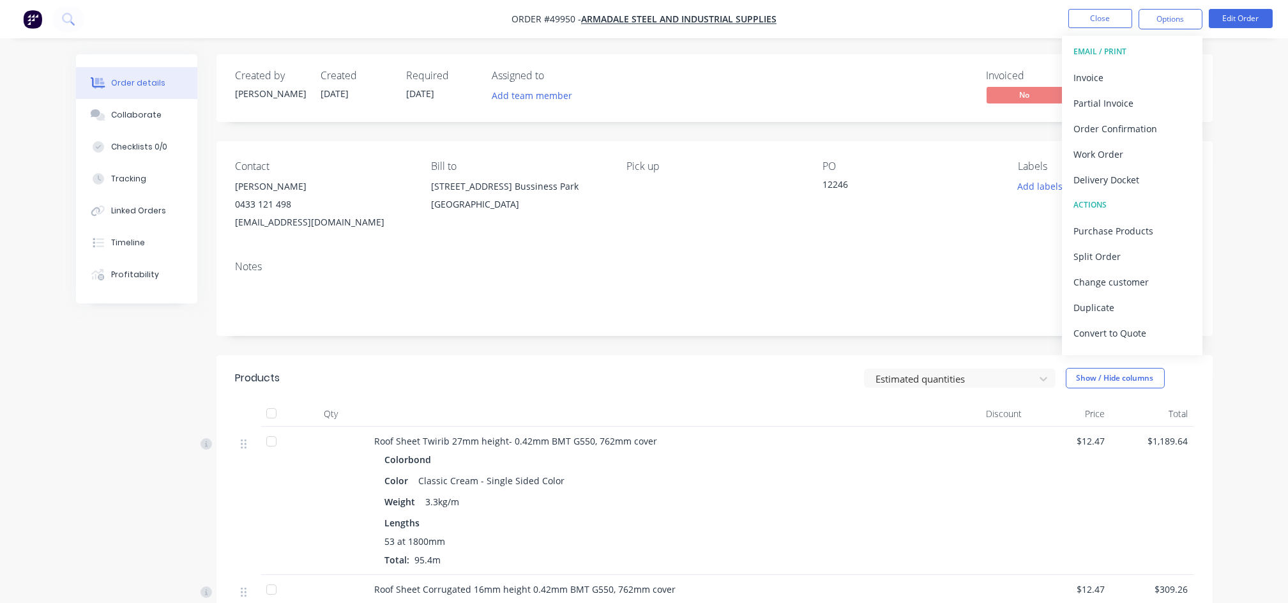
click at [930, 246] on div "Contact [PERSON_NAME] [PHONE_NUMBER] [EMAIL_ADDRESS][DOMAIN_NAME] Bill to [STRE…" at bounding box center [714, 195] width 996 height 109
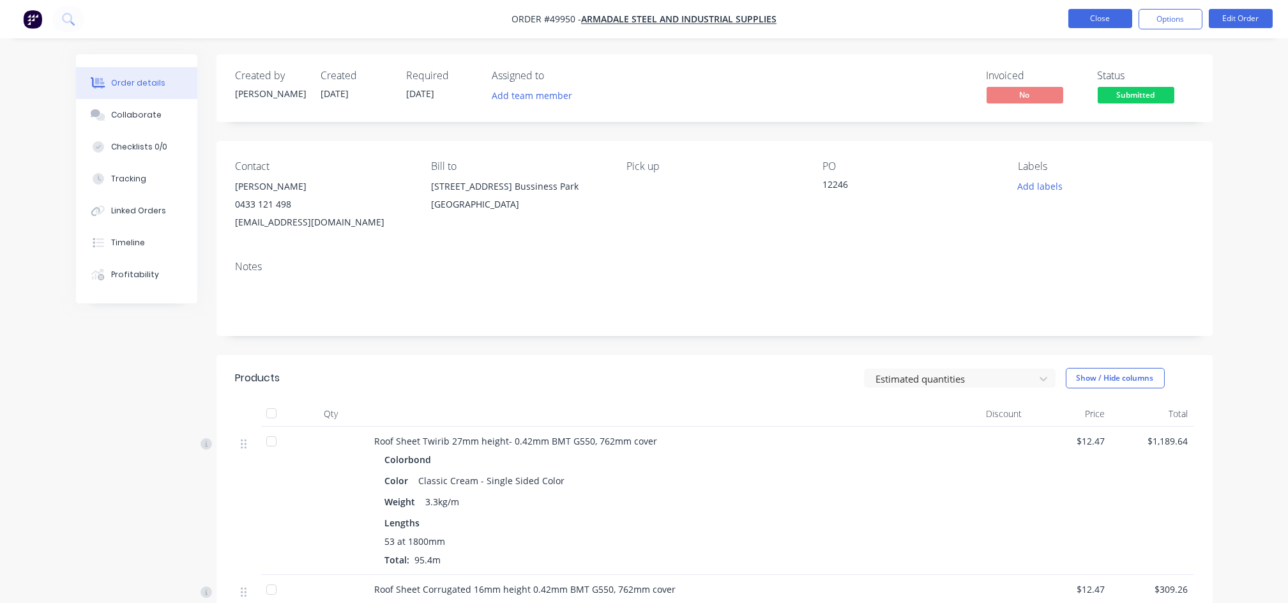
click at [1087, 14] on button "Close" at bounding box center [1100, 18] width 64 height 19
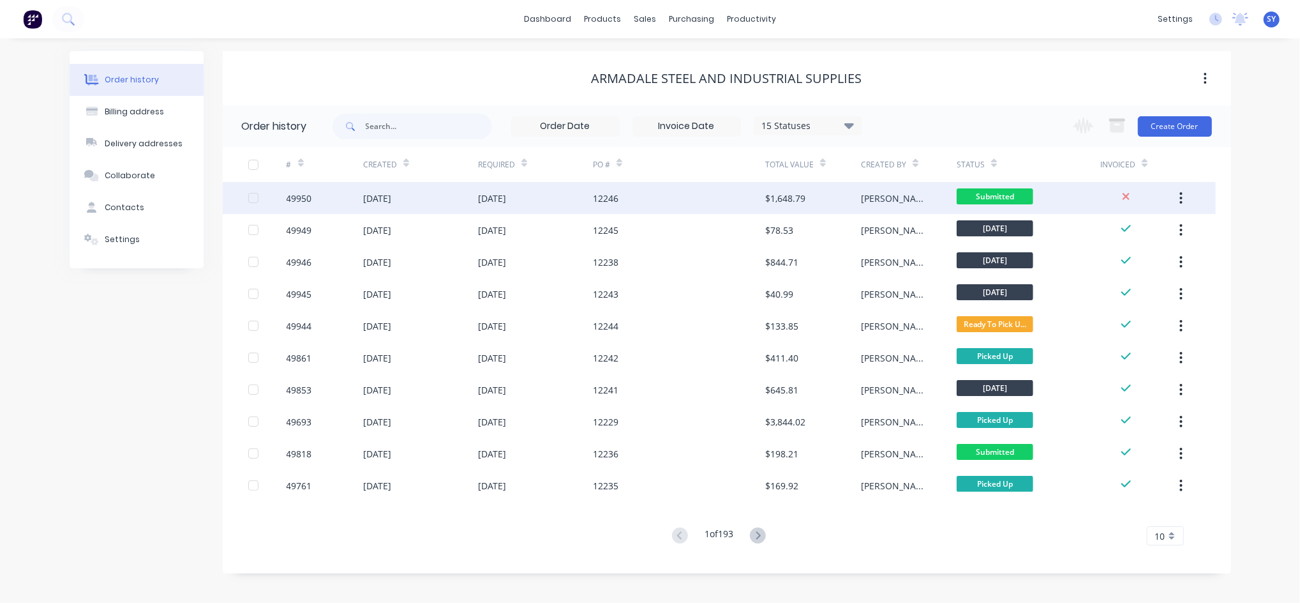
click at [629, 196] on div "12246" at bounding box center [679, 198] width 172 height 32
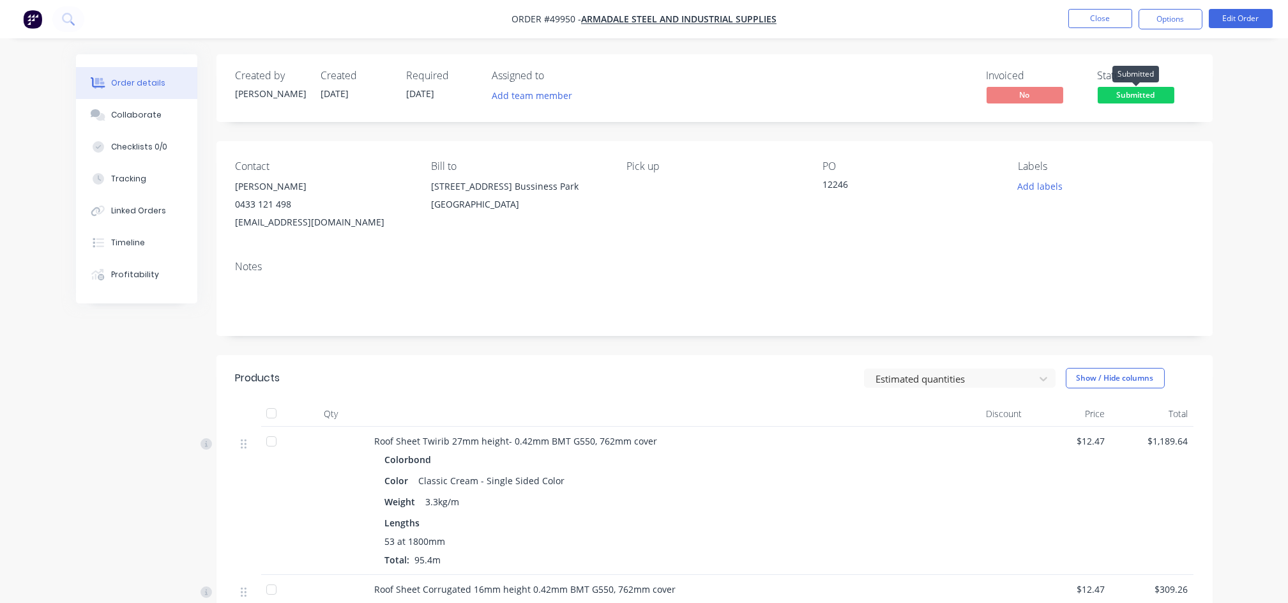
click at [1138, 101] on span "Submitted" at bounding box center [1135, 95] width 77 height 16
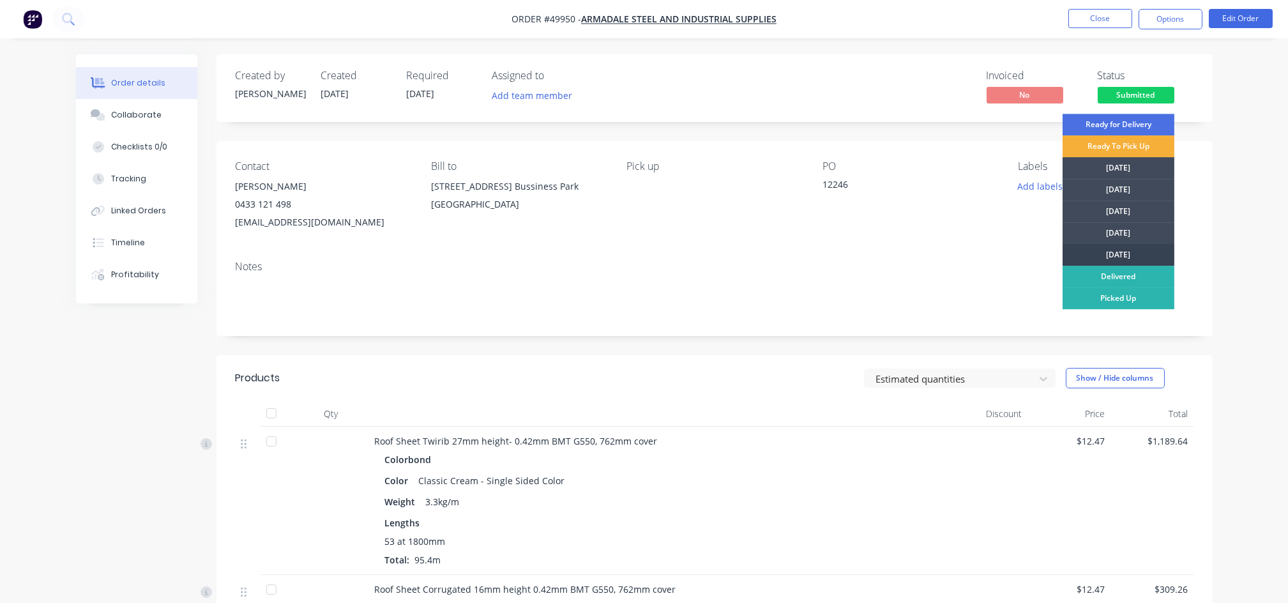
click at [1120, 251] on div "[DATE]" at bounding box center [1118, 255] width 112 height 22
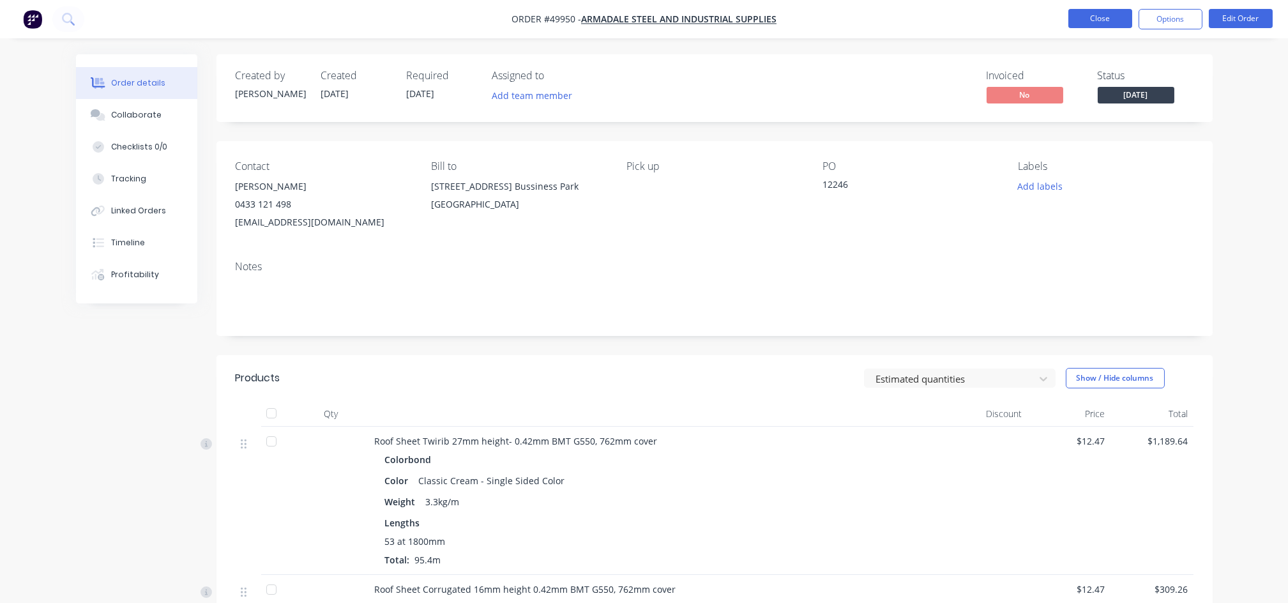
click at [1111, 16] on button "Close" at bounding box center [1100, 18] width 64 height 19
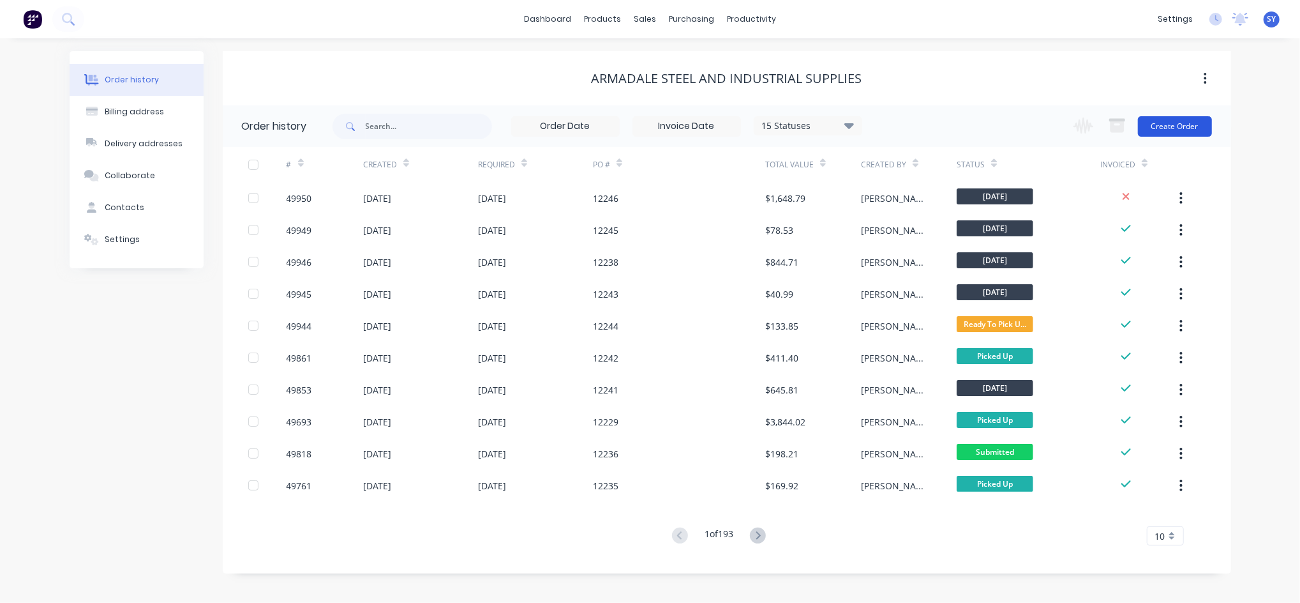
click at [1159, 124] on button "Create Order" at bounding box center [1175, 126] width 74 height 20
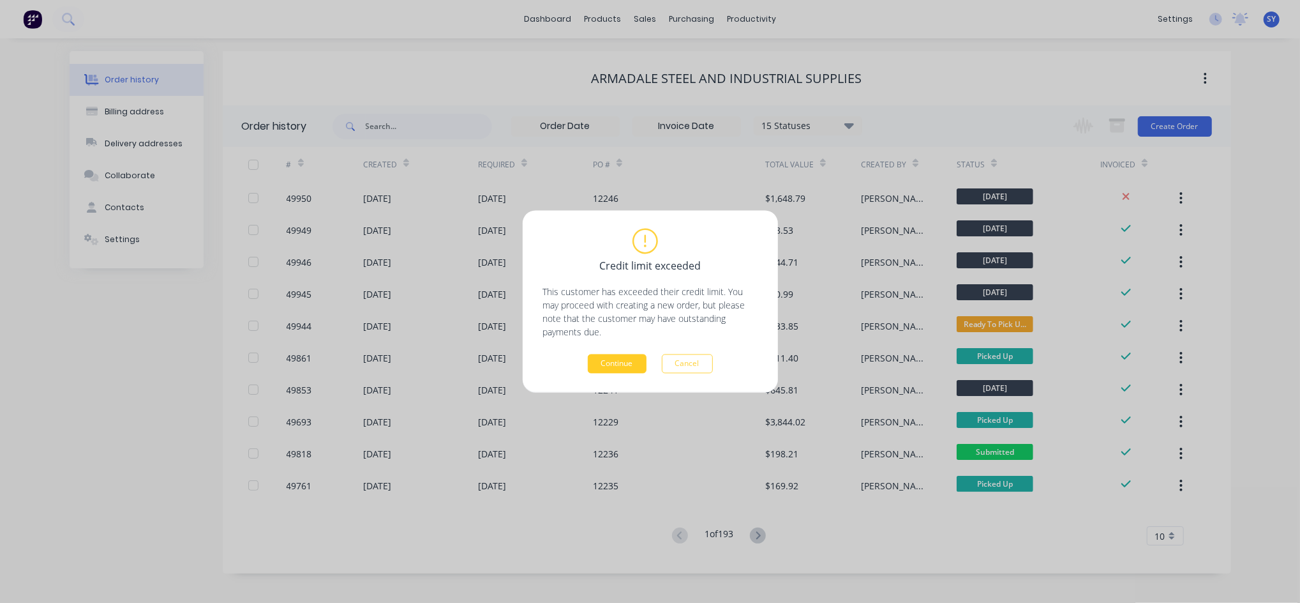
click at [601, 365] on button "Continue" at bounding box center [617, 363] width 59 height 19
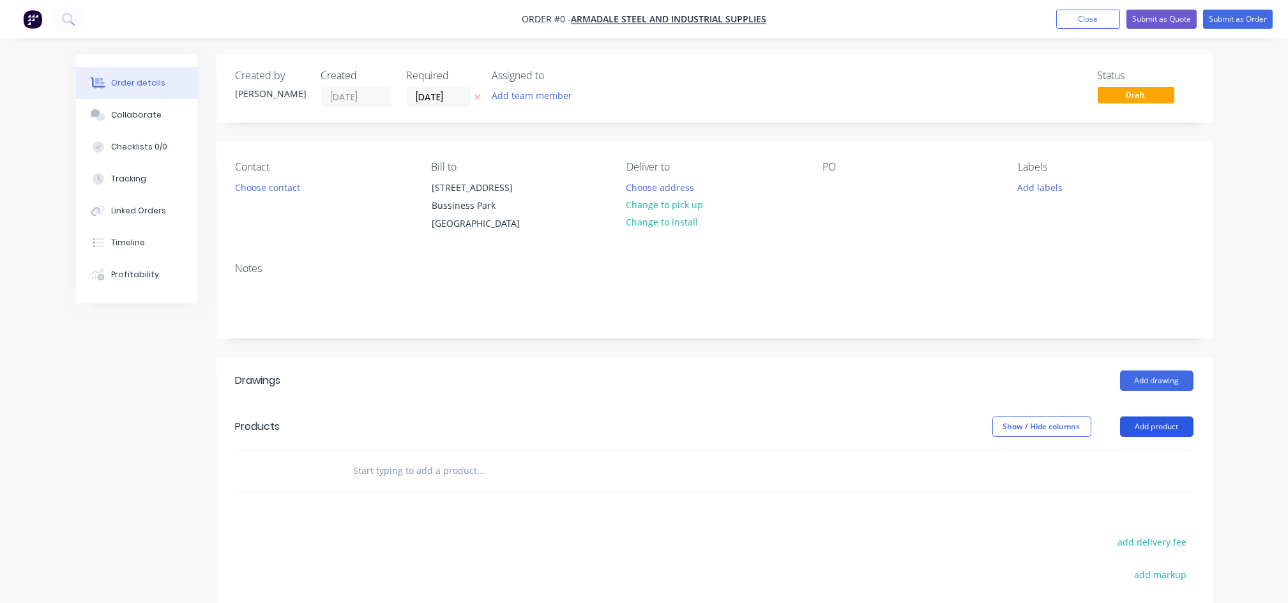
click at [1150, 429] on button "Add product" at bounding box center [1156, 426] width 73 height 20
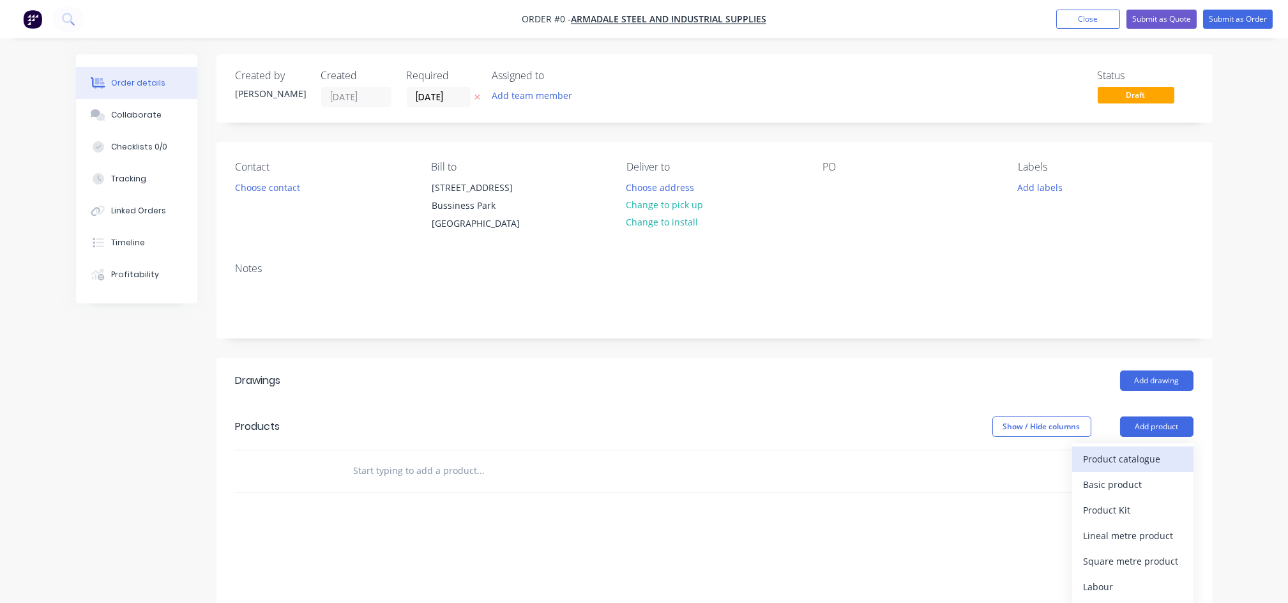
click at [1110, 463] on div "Product catalogue" at bounding box center [1132, 458] width 98 height 19
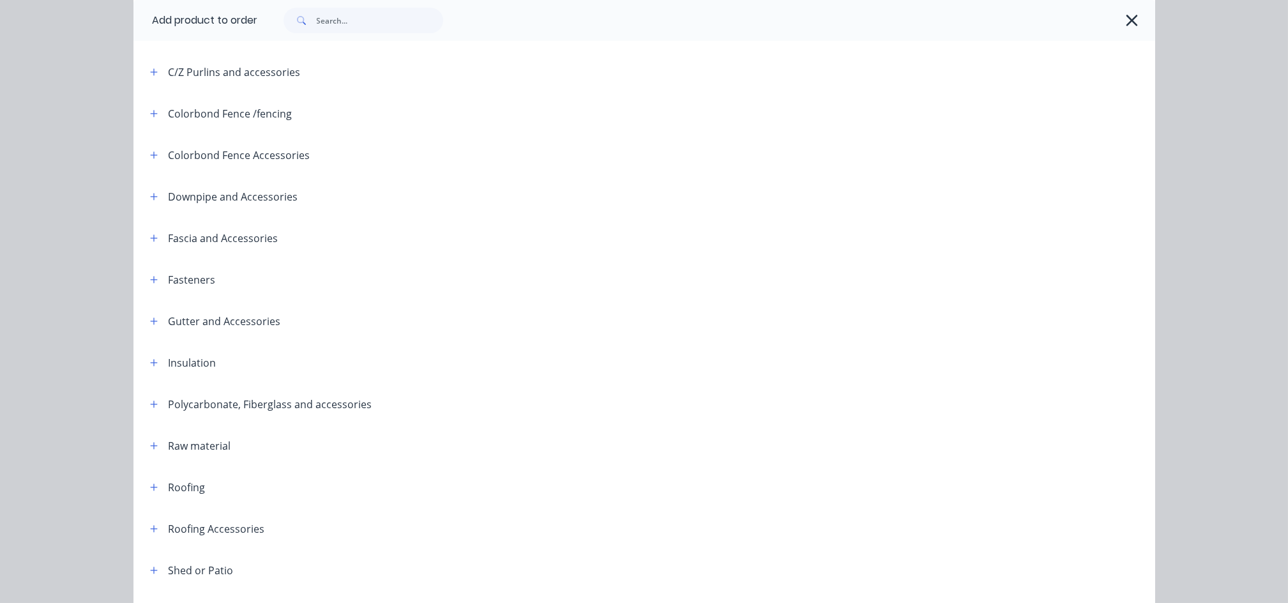
scroll to position [255, 0]
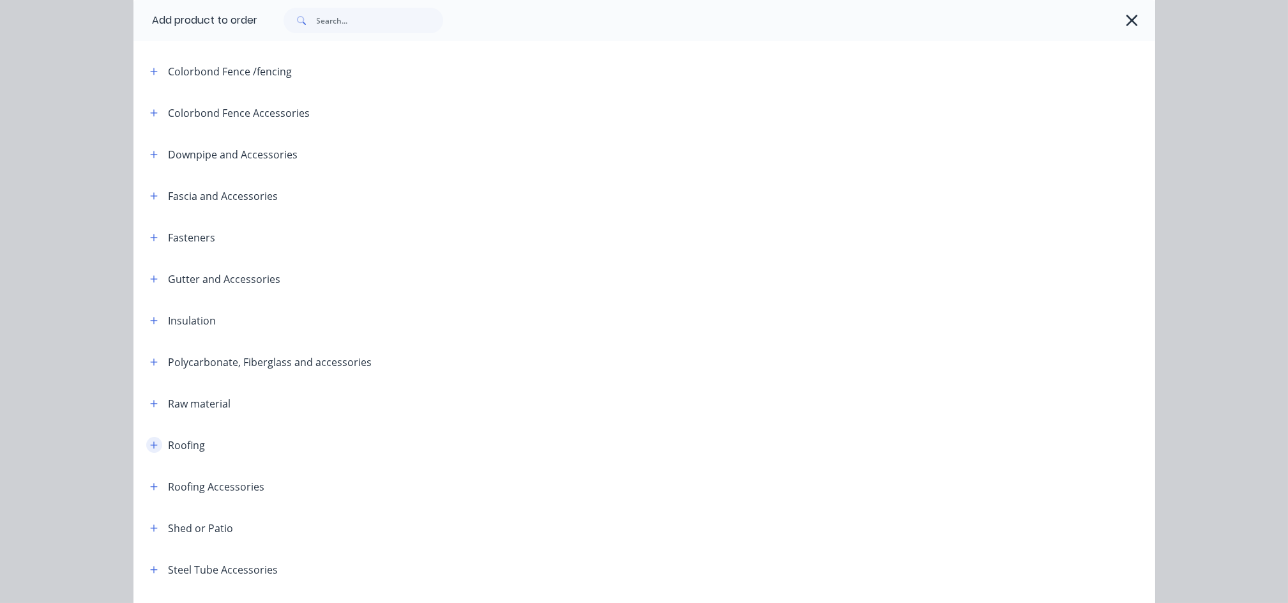
click at [150, 442] on icon "button" at bounding box center [154, 444] width 8 height 9
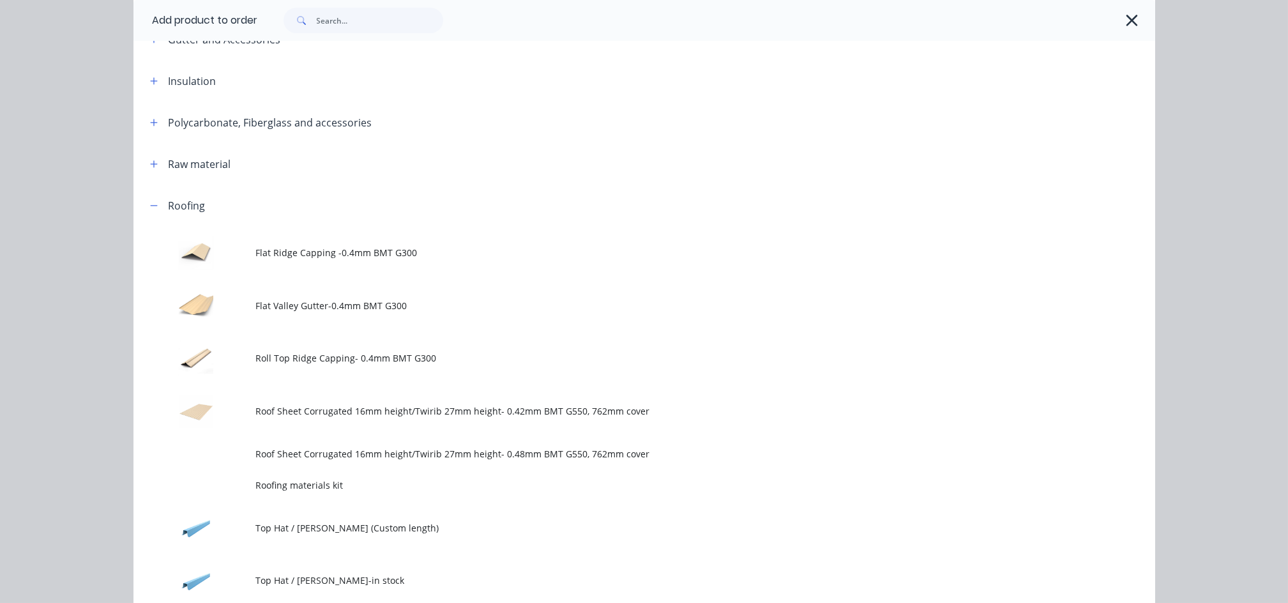
scroll to position [596, 0]
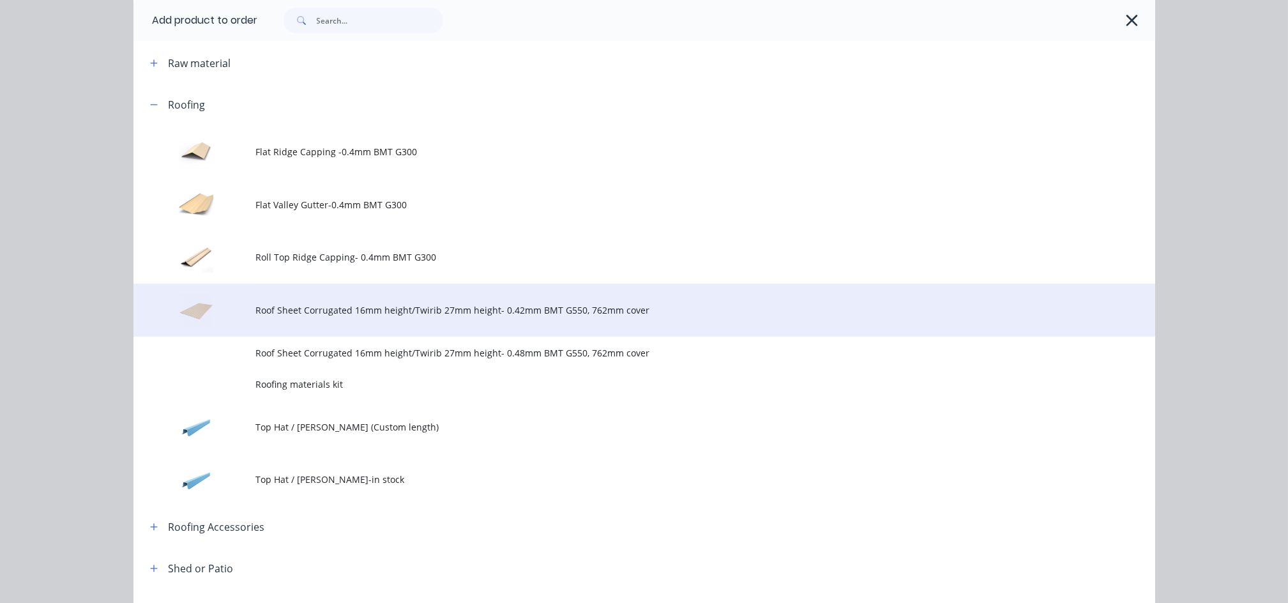
click at [342, 310] on span "Roof Sheet Corrugated 16mm height/Twirib 27mm height- 0.42mm BMT G550, 762mm co…" at bounding box center [615, 309] width 719 height 13
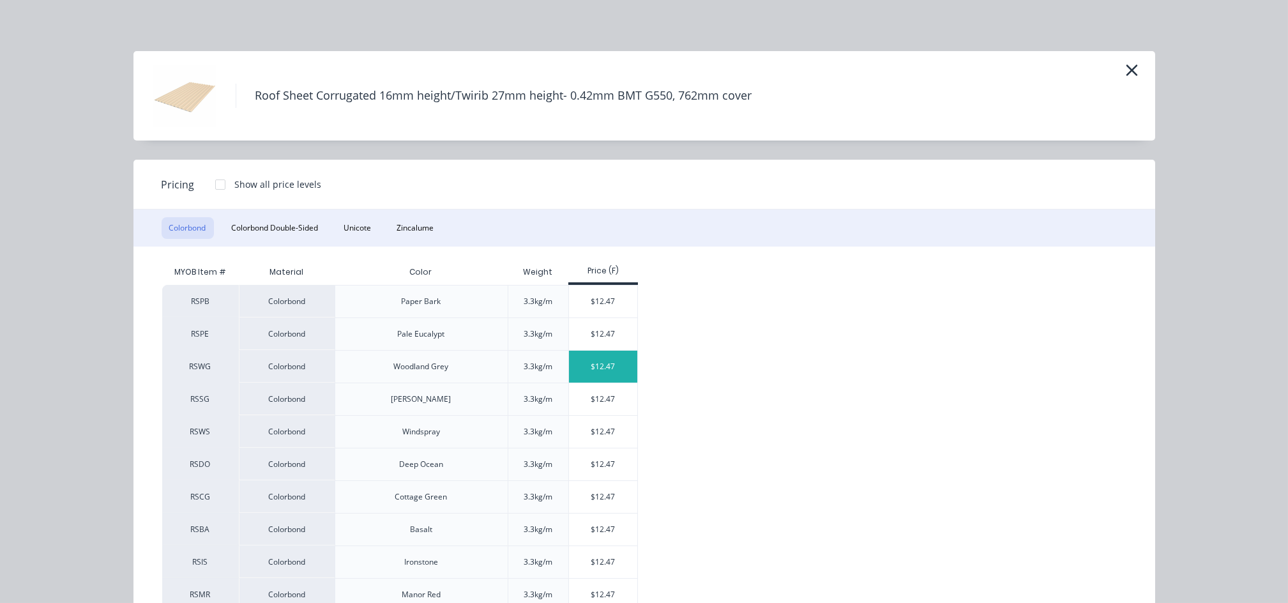
click at [589, 370] on div "$12.47" at bounding box center [603, 366] width 68 height 32
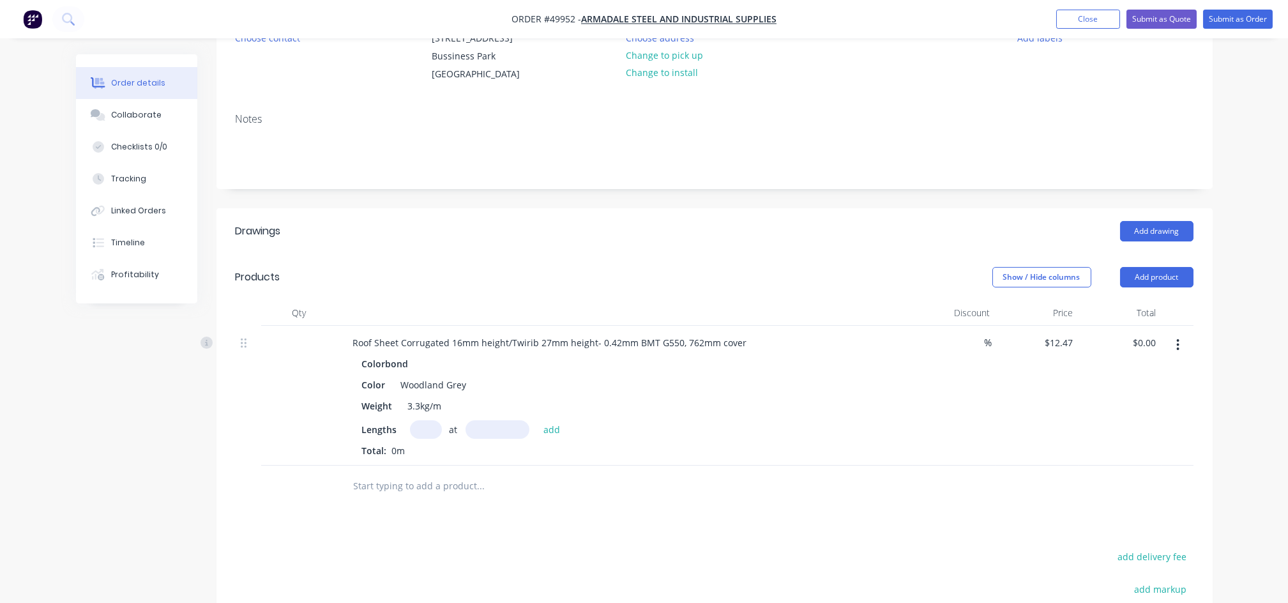
scroll to position [170, 0]
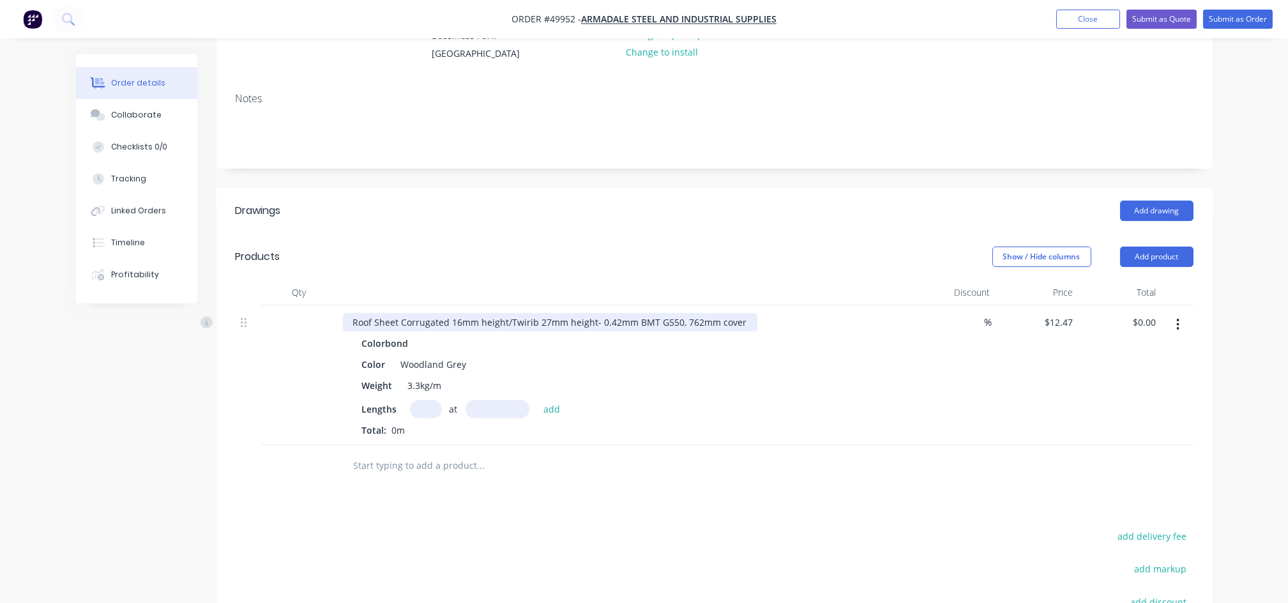
click at [508, 321] on div "Roof Sheet Corrugated 16mm height/Twirib 27mm height- 0.42mm BMT G550, 762mm co…" at bounding box center [550, 322] width 414 height 19
drag, startPoint x: 509, startPoint y: 320, endPoint x: 402, endPoint y: 307, distance: 108.7
click at [402, 307] on div "Roof Sheet Corrugated 16mm height/Twirib 27mm height- 0.42mm BMT G550, 762mm co…" at bounding box center [625, 375] width 575 height 140
click at [429, 402] on input "text" at bounding box center [426, 409] width 32 height 19
click at [428, 410] on input "text" at bounding box center [426, 409] width 32 height 19
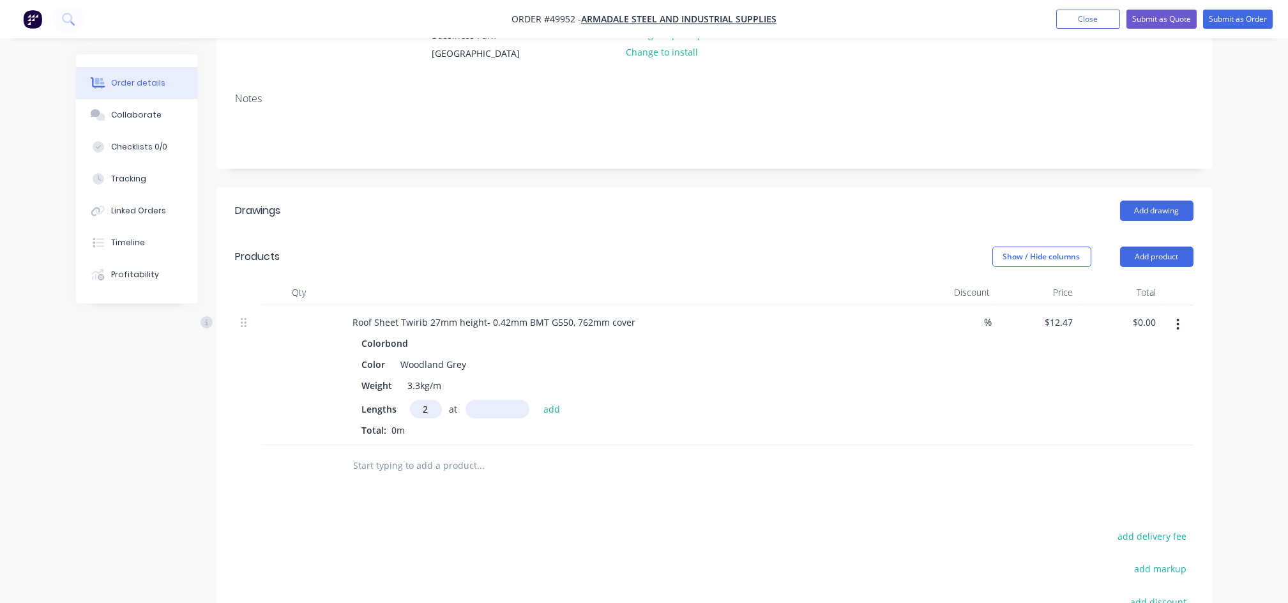
type input "2"
click at [502, 413] on input "text" at bounding box center [497, 409] width 64 height 19
type input "1580"
click at [537, 400] on button "add" at bounding box center [552, 408] width 30 height 17
type input "$39.41"
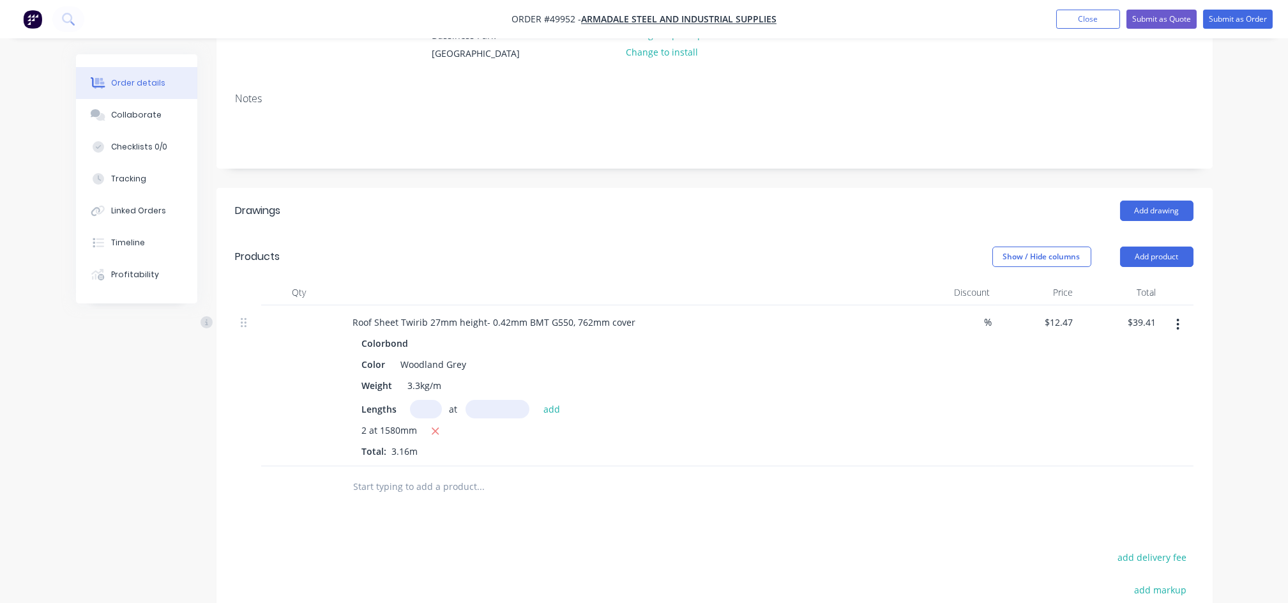
click at [426, 414] on input "text" at bounding box center [426, 409] width 32 height 19
type input "4"
click at [483, 409] on input "text" at bounding box center [497, 409] width 64 height 19
type input "1940"
click at [537, 400] on button "add" at bounding box center [552, 408] width 30 height 17
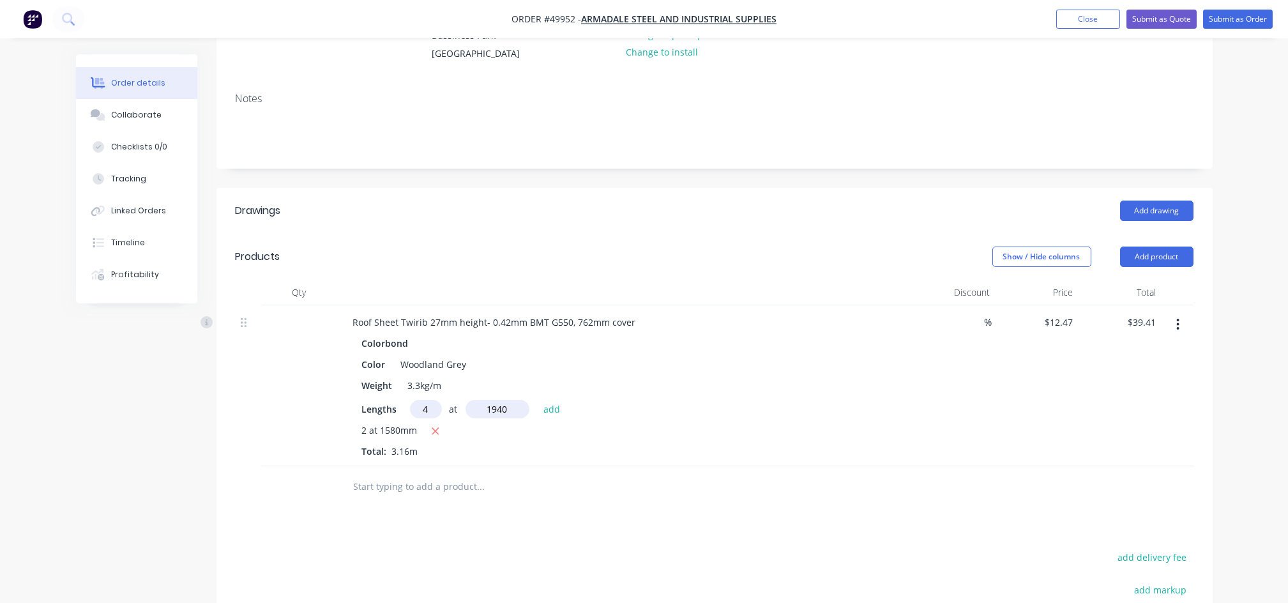
type input "$136.17"
click at [1148, 256] on button "Add product" at bounding box center [1156, 256] width 73 height 20
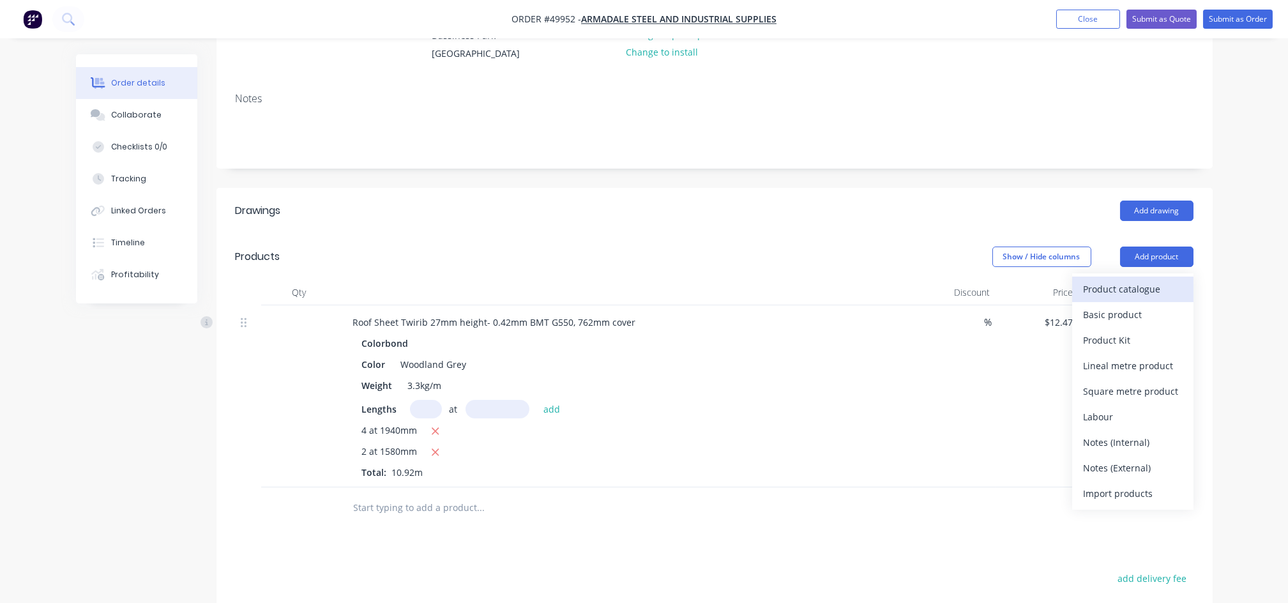
click at [1117, 289] on div "Product catalogue" at bounding box center [1132, 289] width 98 height 19
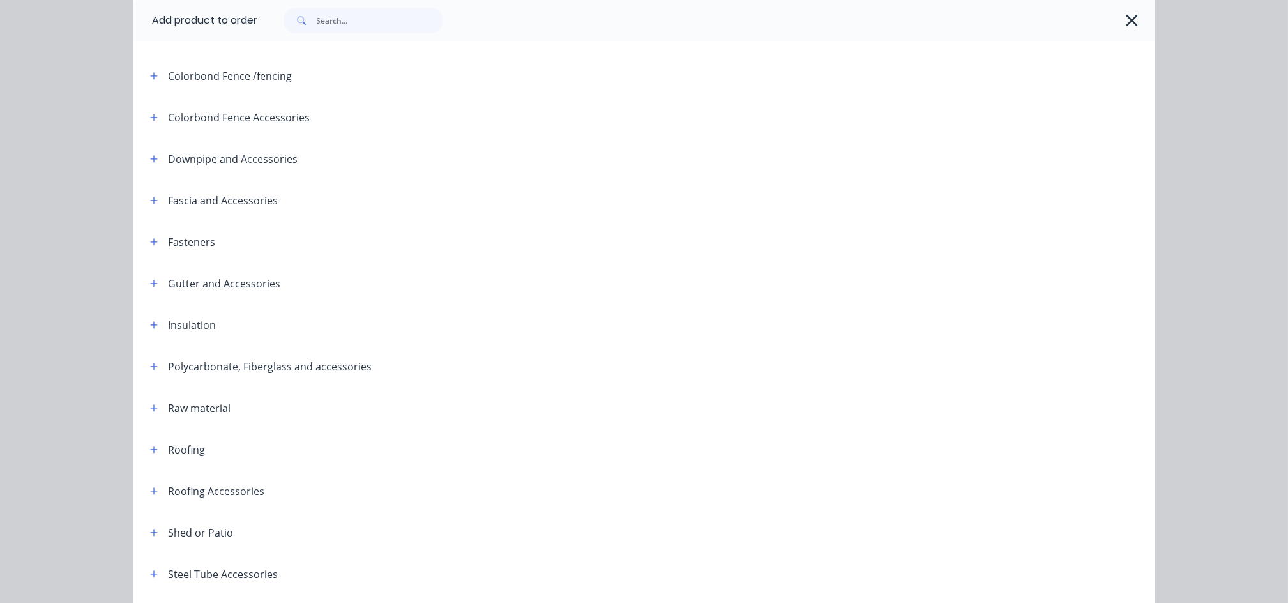
scroll to position [340, 0]
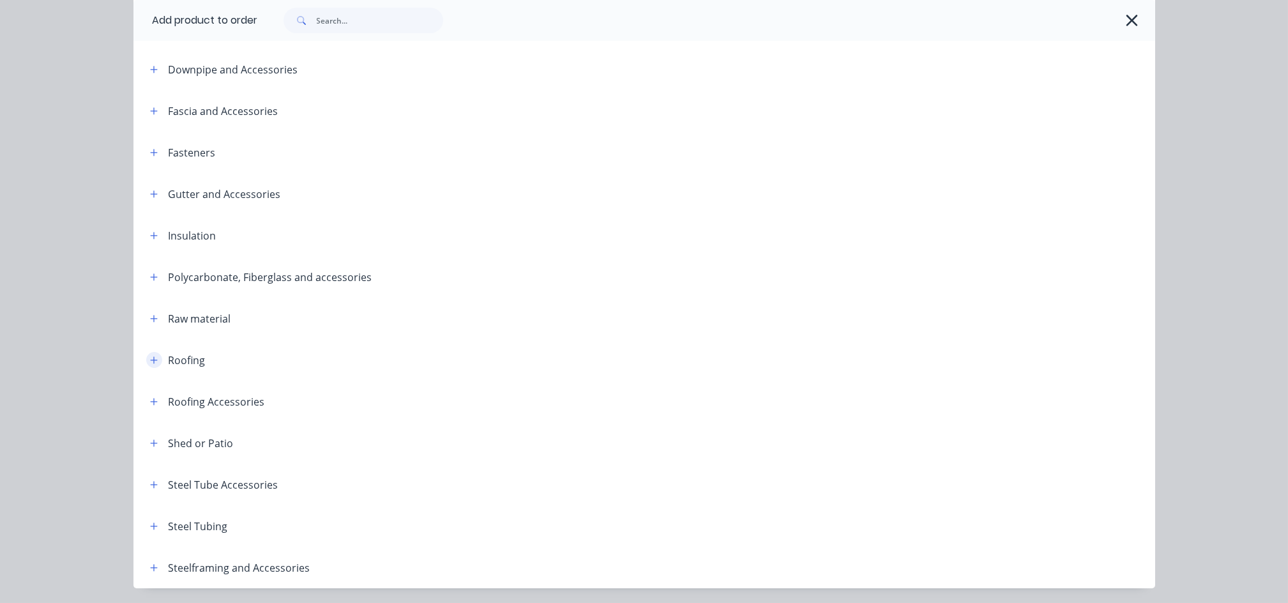
click at [150, 360] on icon "button" at bounding box center [154, 360] width 8 height 9
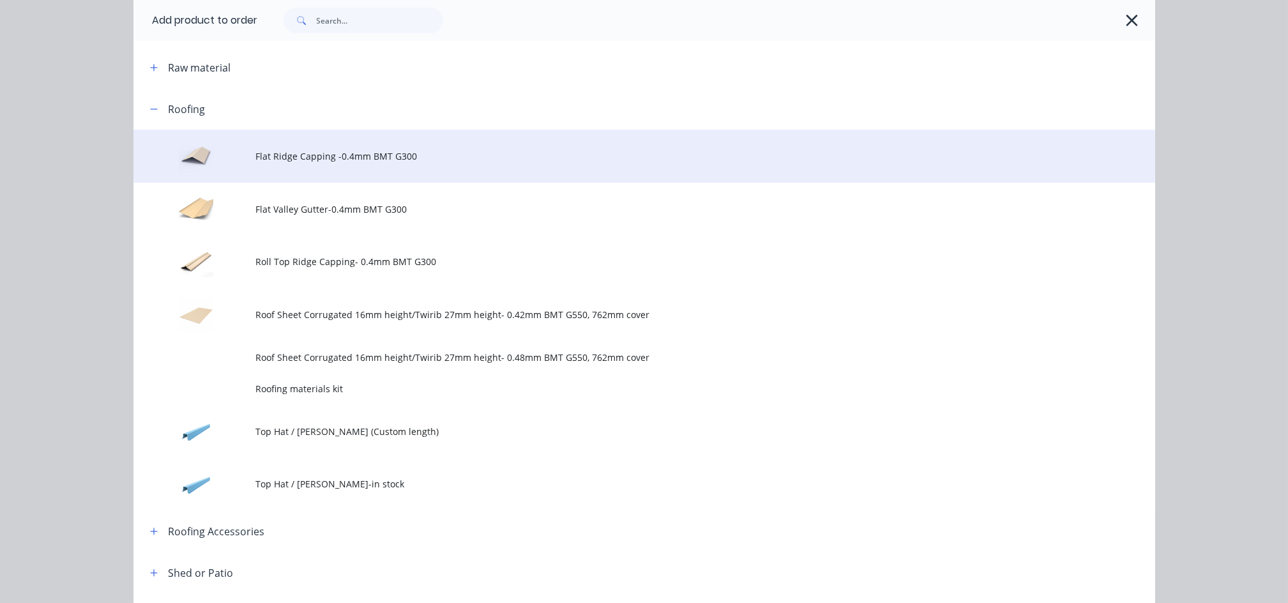
scroll to position [596, 0]
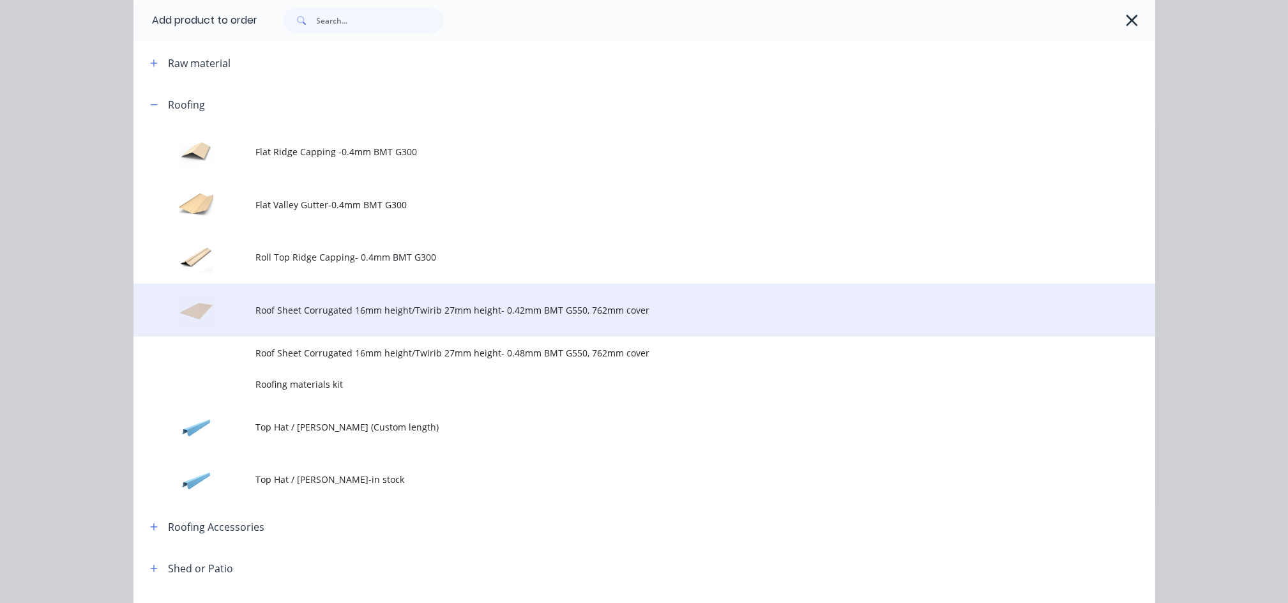
click at [411, 311] on span "Roof Sheet Corrugated 16mm height/Twirib 27mm height- 0.42mm BMT G550, 762mm co…" at bounding box center [615, 309] width 719 height 13
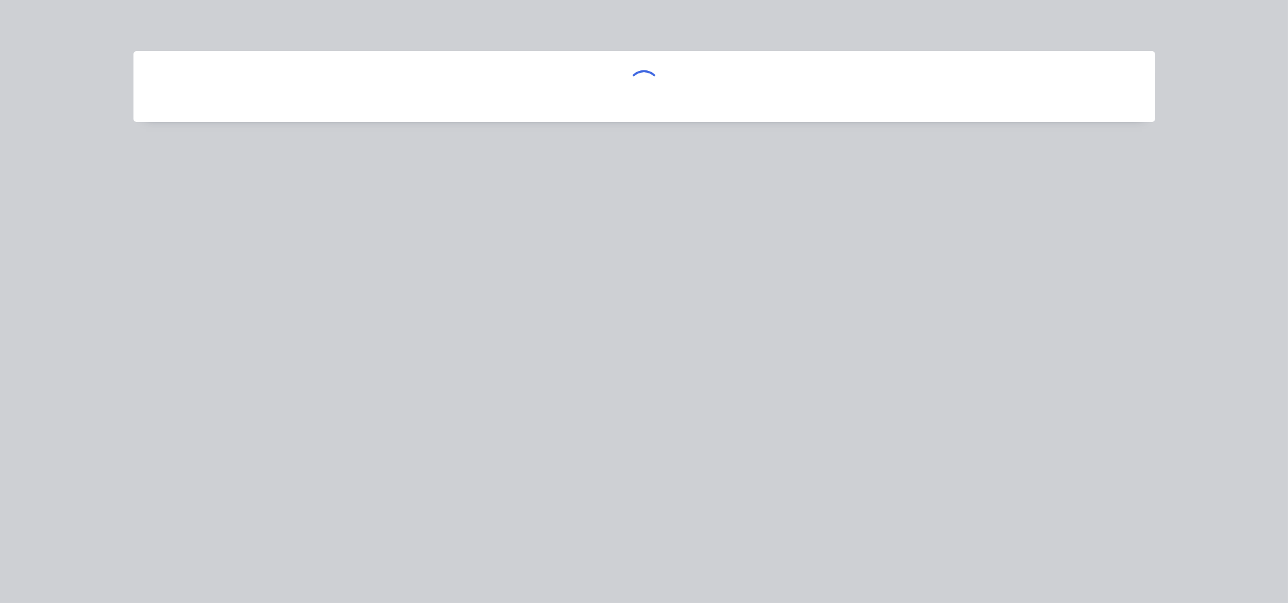
scroll to position [0, 0]
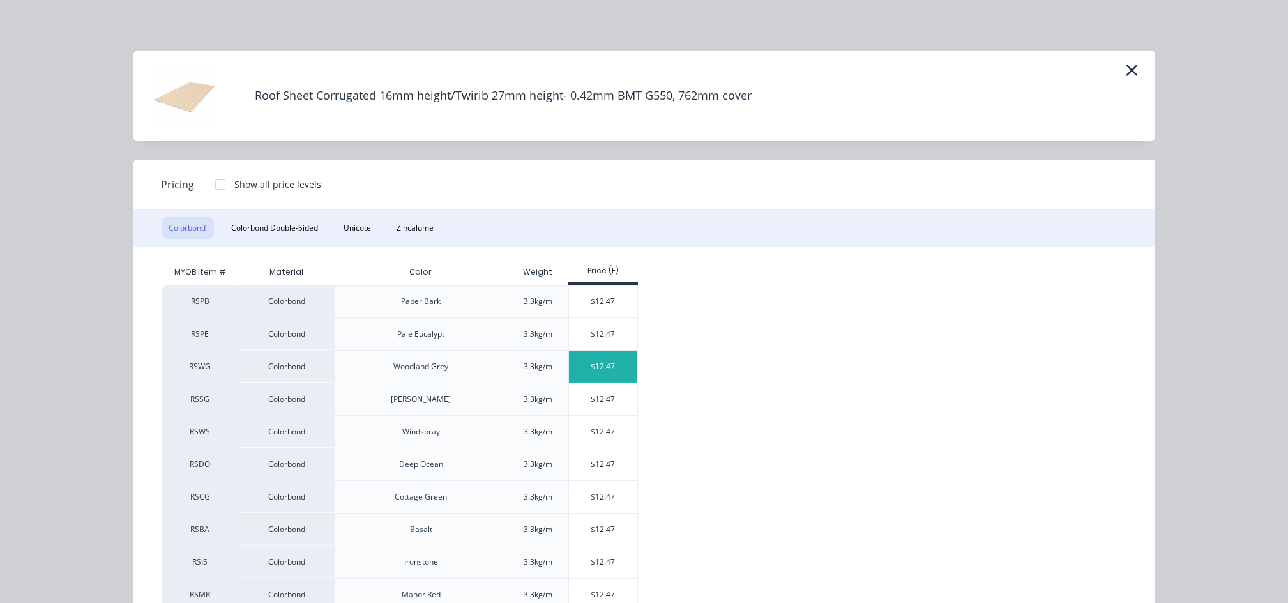
click at [593, 372] on div "$12.47" at bounding box center [603, 366] width 68 height 32
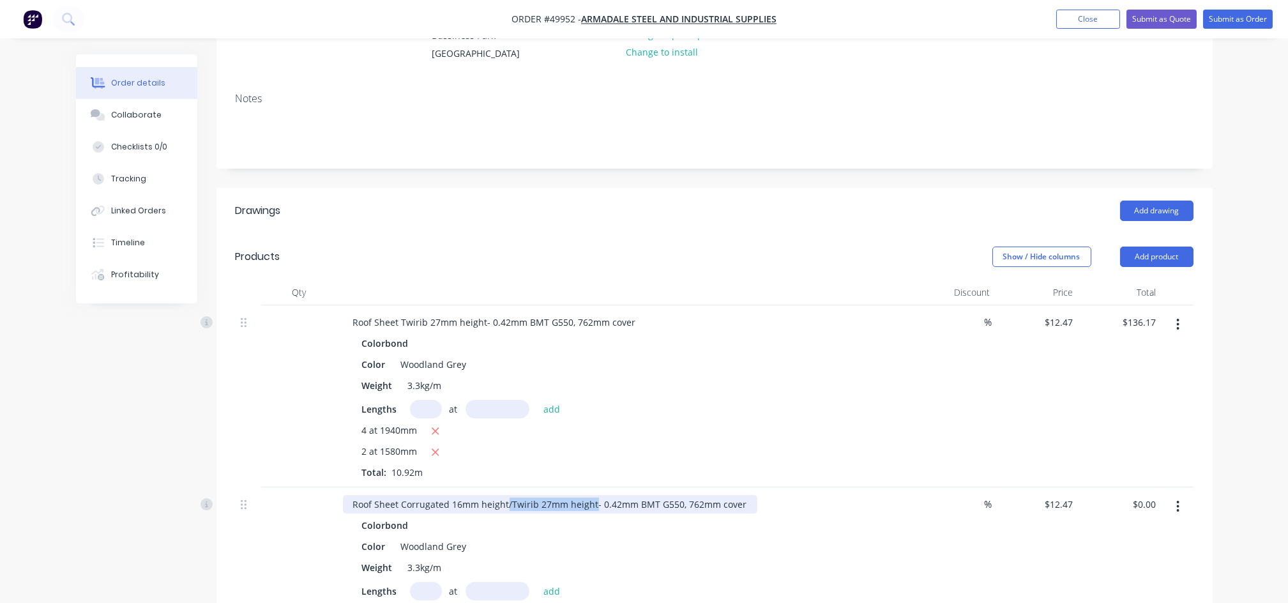
drag, startPoint x: 506, startPoint y: 504, endPoint x: 590, endPoint y: 503, distance: 84.3
click at [590, 503] on div "Roof Sheet Corrugated 16mm height/Twirib 27mm height- 0.42mm BMT G550, 762mm co…" at bounding box center [550, 504] width 414 height 19
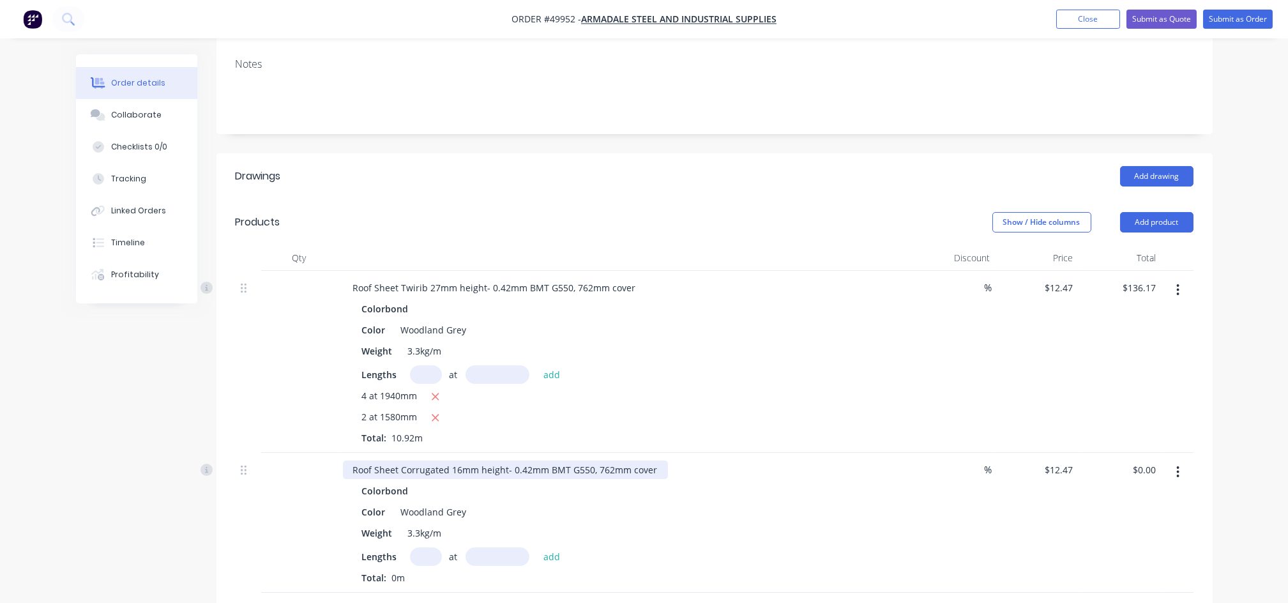
scroll to position [425, 0]
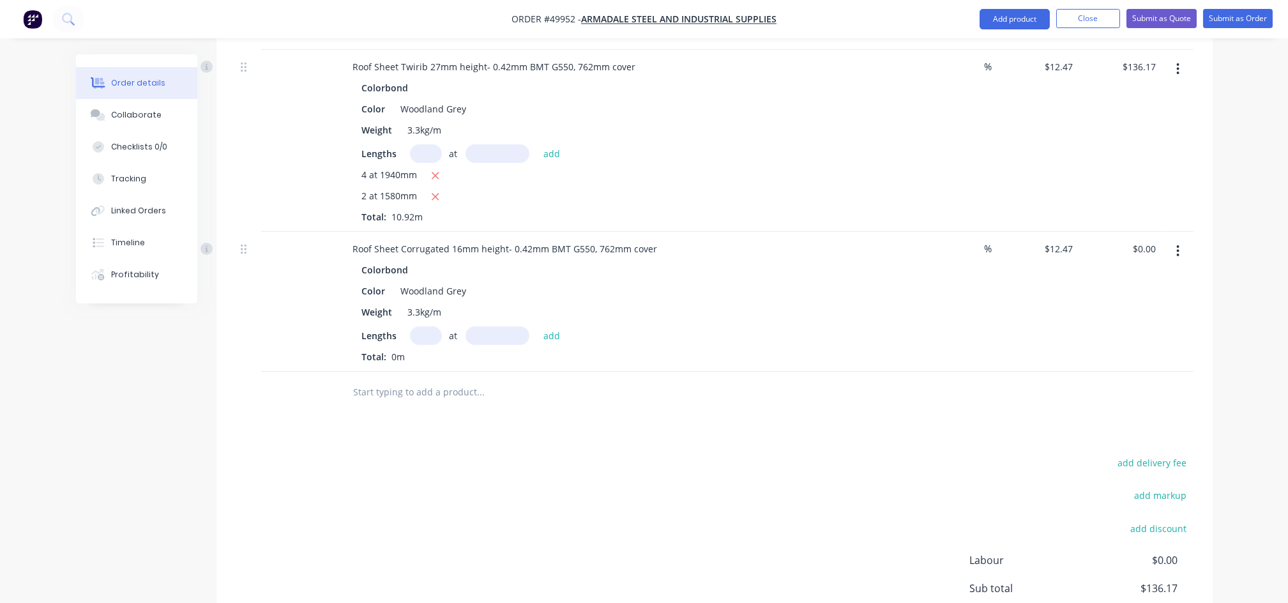
click at [412, 333] on input "text" at bounding box center [426, 335] width 32 height 19
type input "1"
click at [509, 335] on input "text" at bounding box center [497, 335] width 64 height 19
type input "3700"
click at [537, 326] on button "add" at bounding box center [552, 334] width 30 height 17
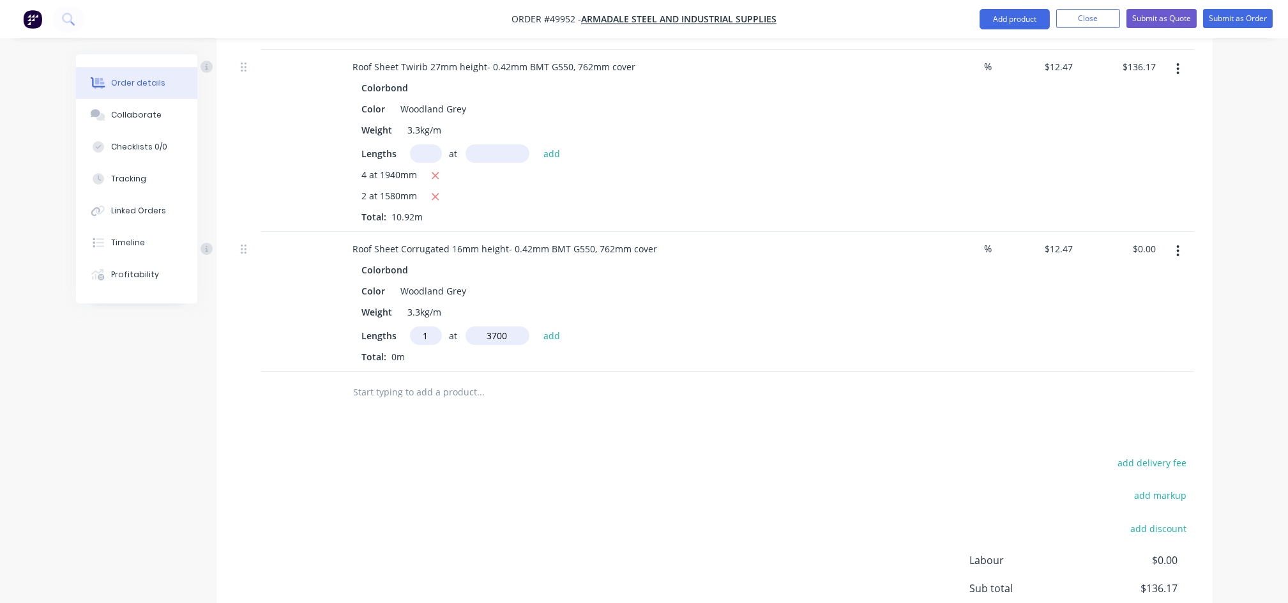
type input "$46.14"
click at [424, 337] on input "text" at bounding box center [426, 335] width 32 height 19
type input "1"
click at [498, 338] on input "text" at bounding box center [497, 335] width 64 height 19
type input "2800"
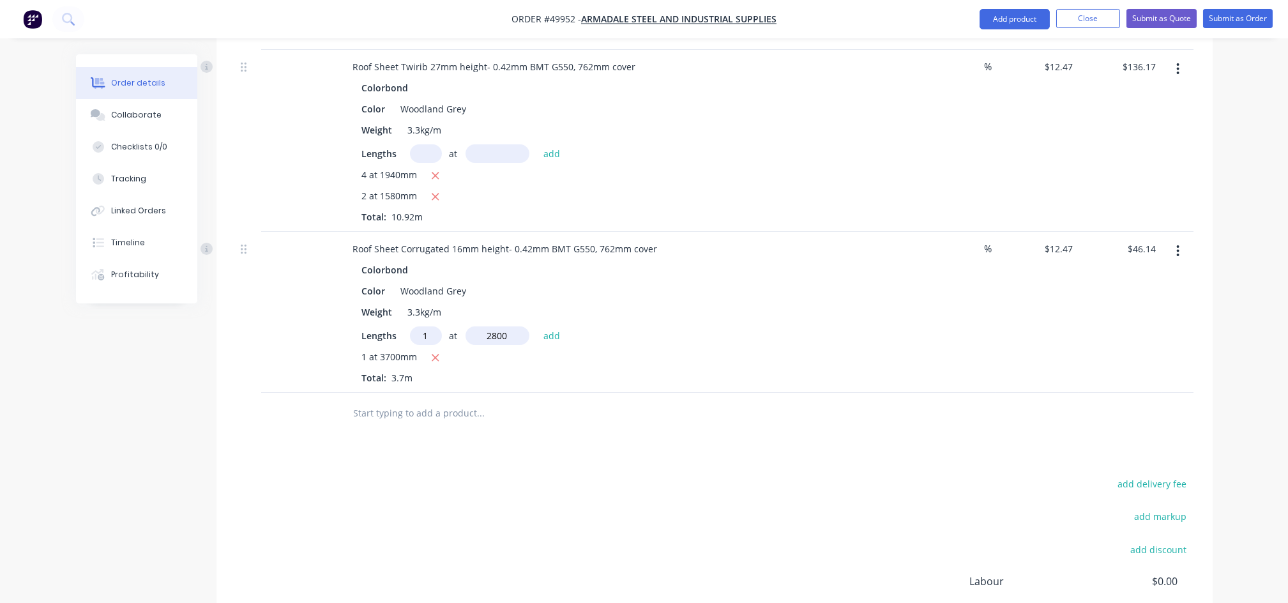
click at [537, 326] on button "add" at bounding box center [552, 334] width 30 height 17
type input "$81.06"
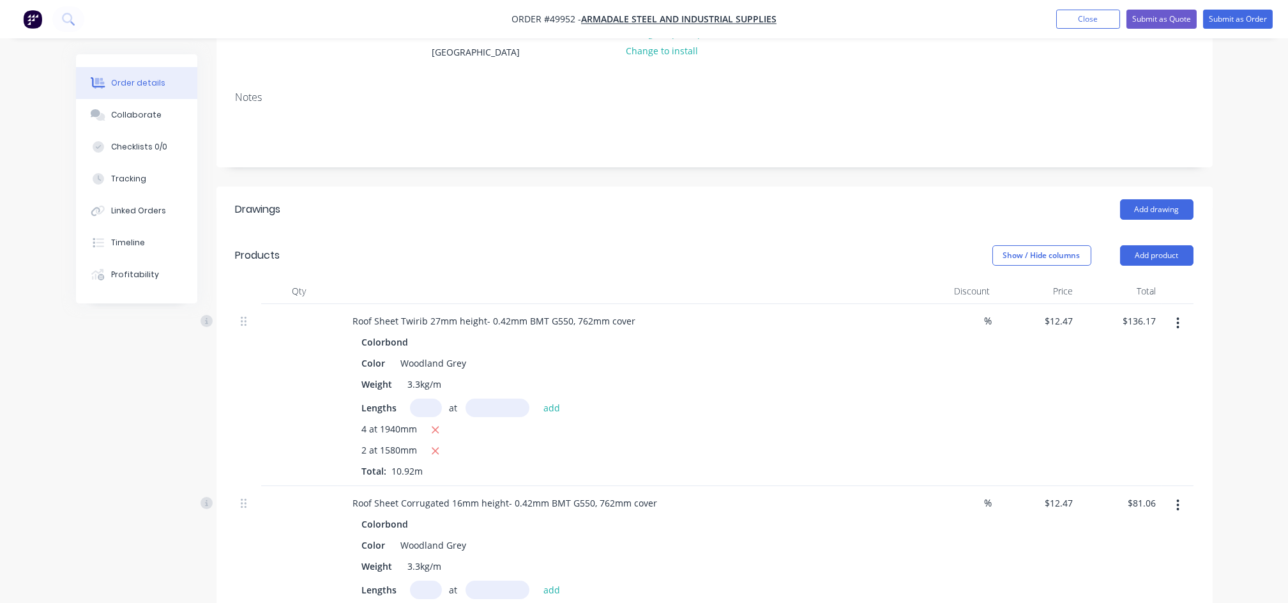
scroll to position [170, 0]
click at [1144, 258] on button "Add product" at bounding box center [1156, 256] width 73 height 20
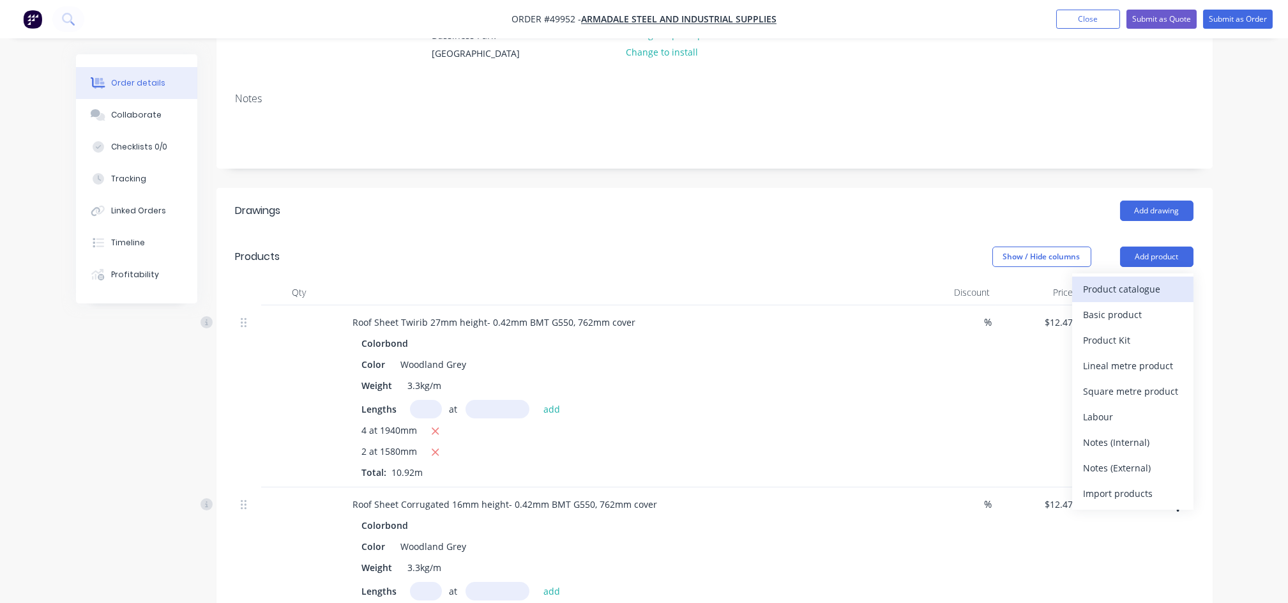
click at [1095, 290] on div "Product catalogue" at bounding box center [1132, 289] width 98 height 19
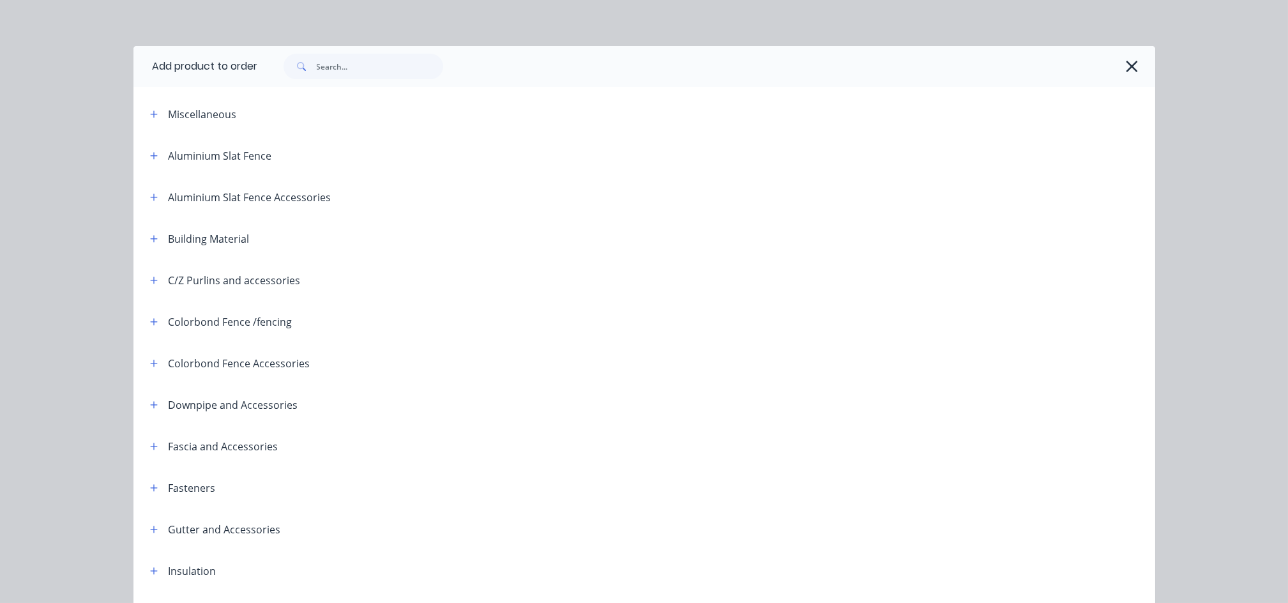
scroll to position [0, 0]
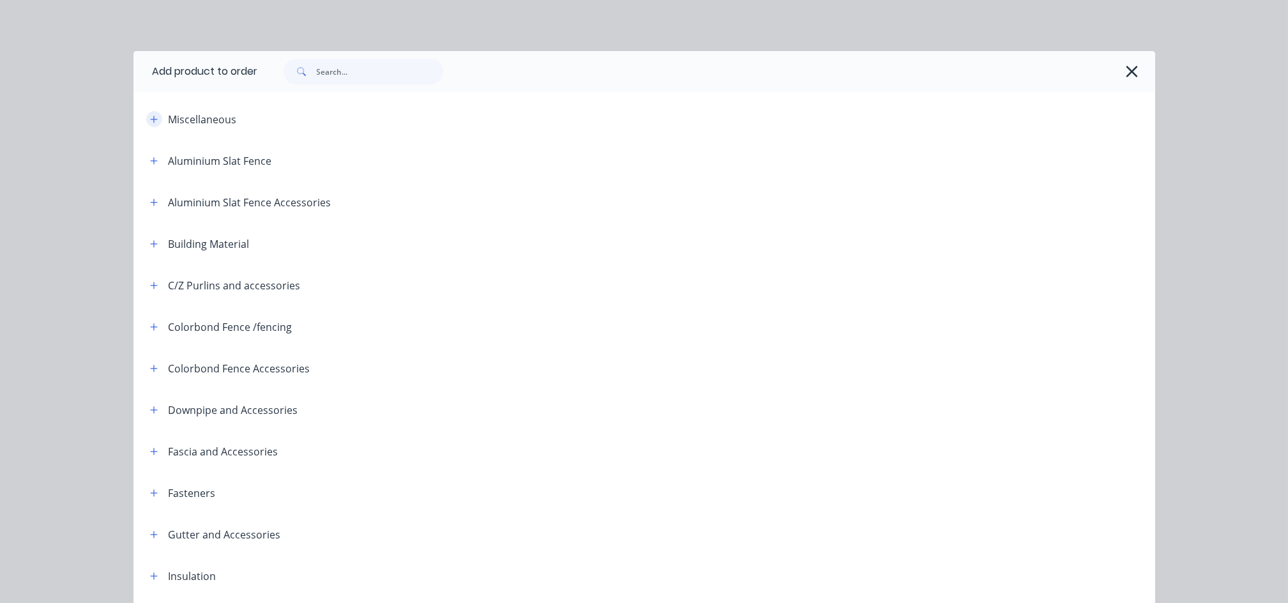
click at [146, 120] on button "button" at bounding box center [154, 119] width 16 height 16
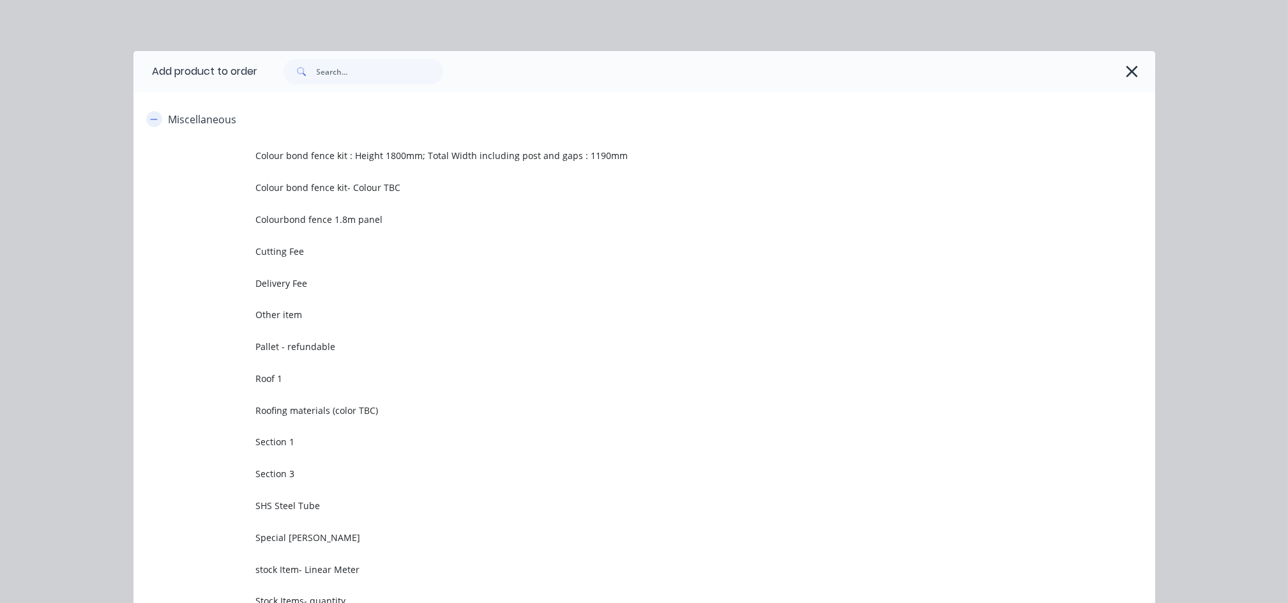
click at [150, 116] on icon "button" at bounding box center [154, 119] width 8 height 9
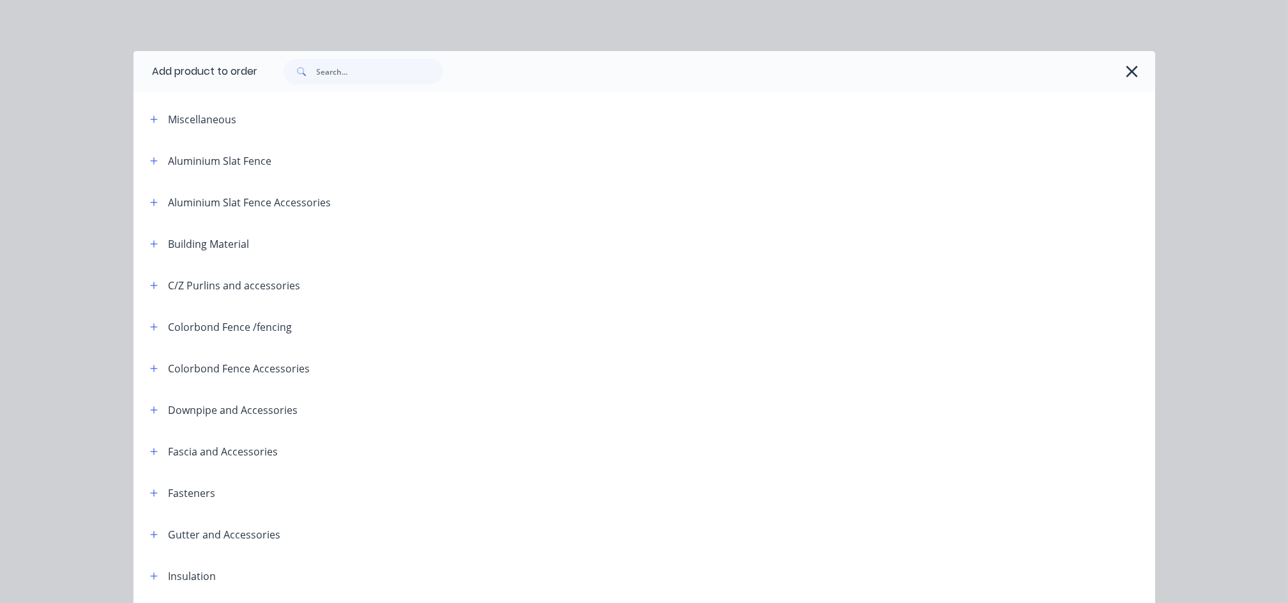
click at [192, 124] on div "Miscellaneous" at bounding box center [203, 119] width 68 height 15
click at [150, 123] on icon "button" at bounding box center [154, 119] width 8 height 9
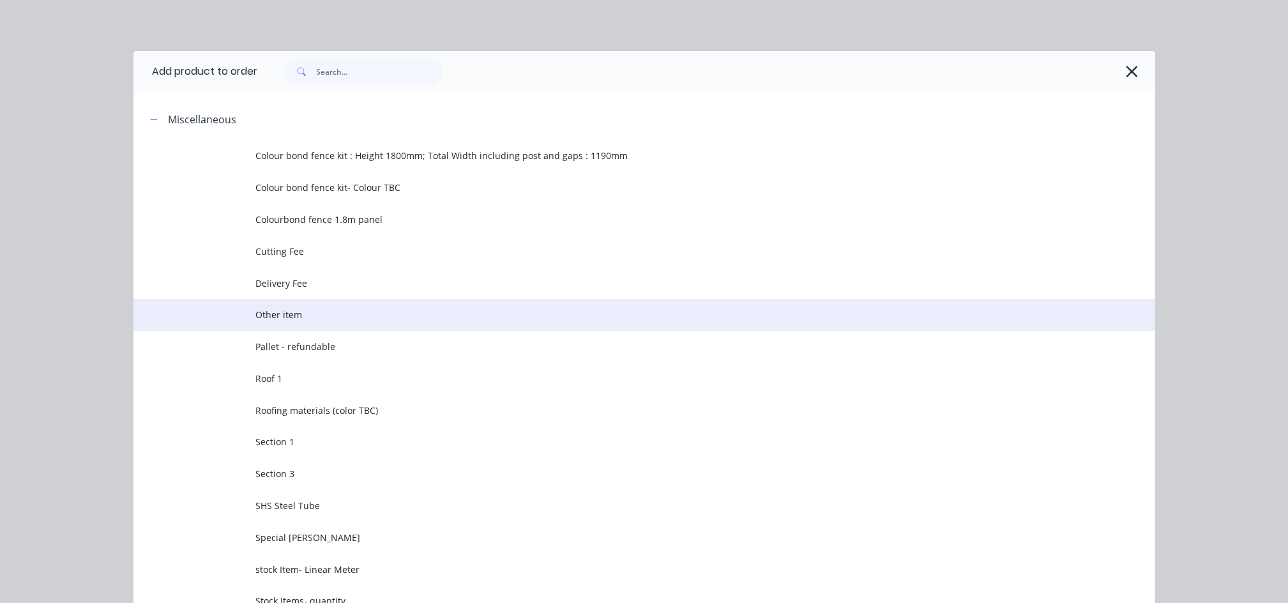
click at [290, 313] on span "Other item" at bounding box center [615, 314] width 719 height 13
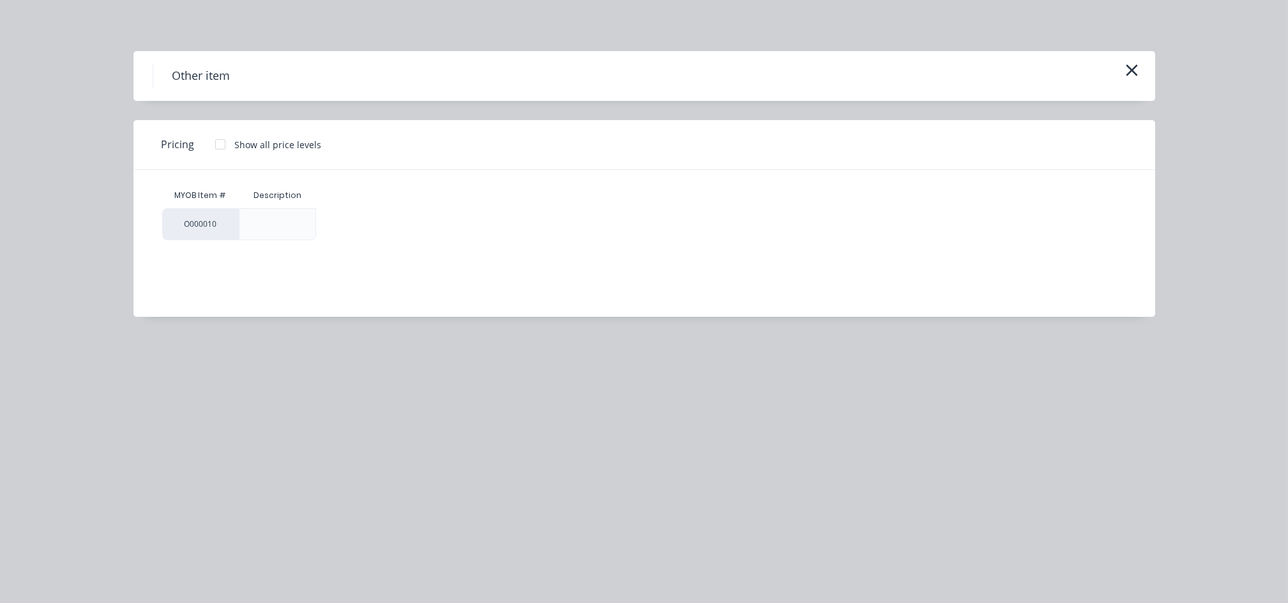
click at [209, 220] on div "O000010" at bounding box center [200, 224] width 77 height 32
click at [212, 142] on div at bounding box center [220, 145] width 26 height 26
click at [351, 225] on div "$0.00" at bounding box center [351, 224] width 68 height 31
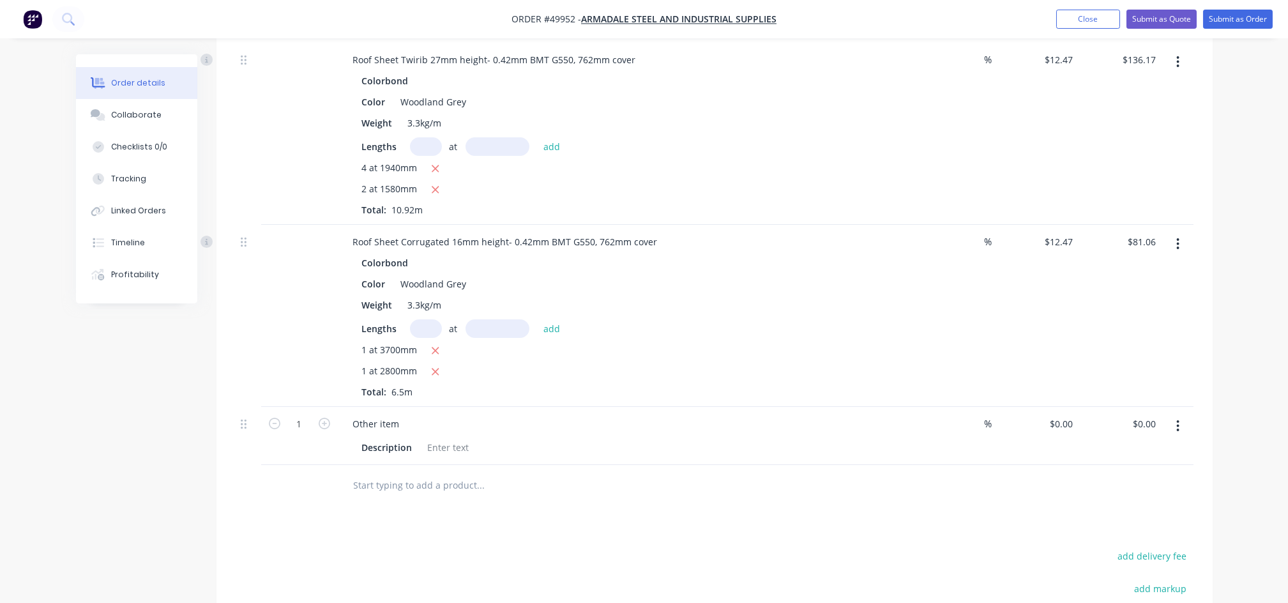
scroll to position [511, 0]
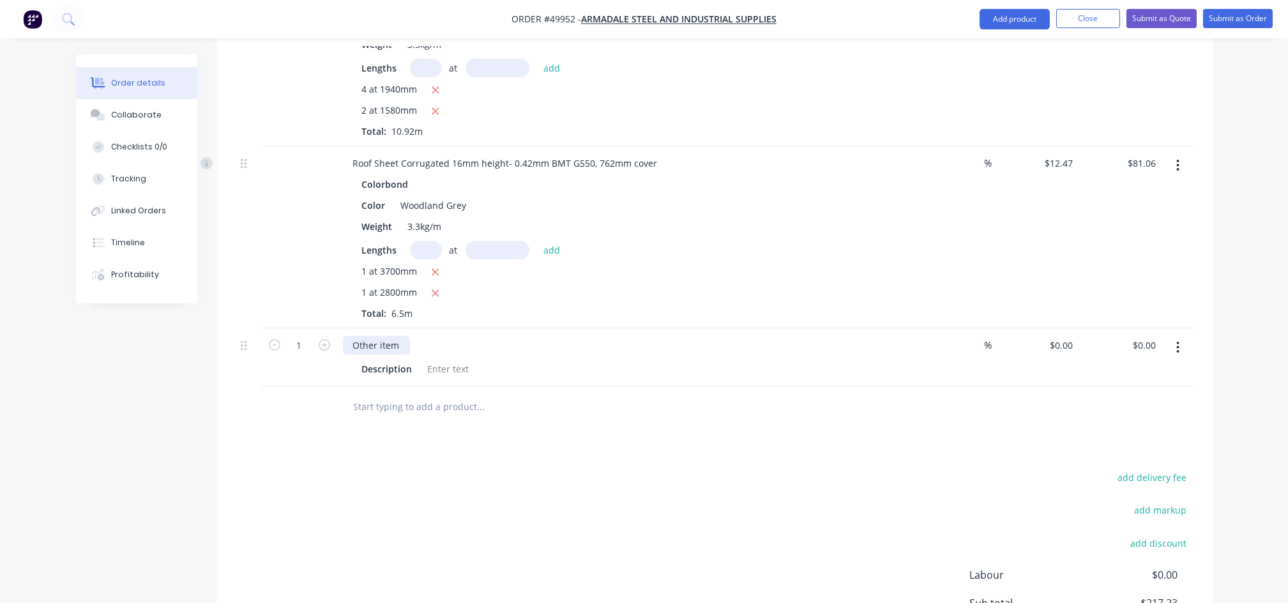
click at [400, 345] on div "Other item" at bounding box center [376, 345] width 67 height 19
drag, startPoint x: 400, startPoint y: 345, endPoint x: 329, endPoint y: 339, distance: 71.1
click at [329, 339] on div "1 Other item Description % $0.00 $0.00 $0.00 $0.00" at bounding box center [715, 357] width 958 height 58
click at [301, 343] on input "1" at bounding box center [299, 345] width 33 height 19
type input "0.5"
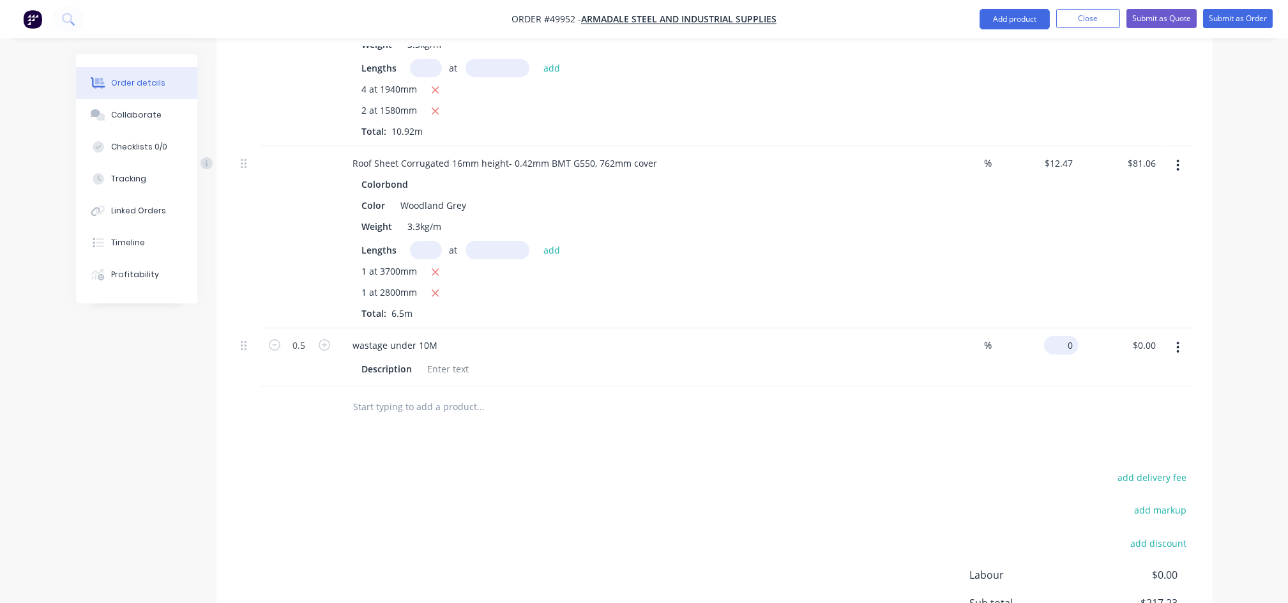
click at [1069, 347] on input "0" at bounding box center [1063, 345] width 29 height 19
type input "$12.47"
type input "$6.24"
click at [1005, 430] on div "Drawings Add drawing Products Show / Hide columns Add product Qty Discount Pric…" at bounding box center [714, 276] width 996 height 859
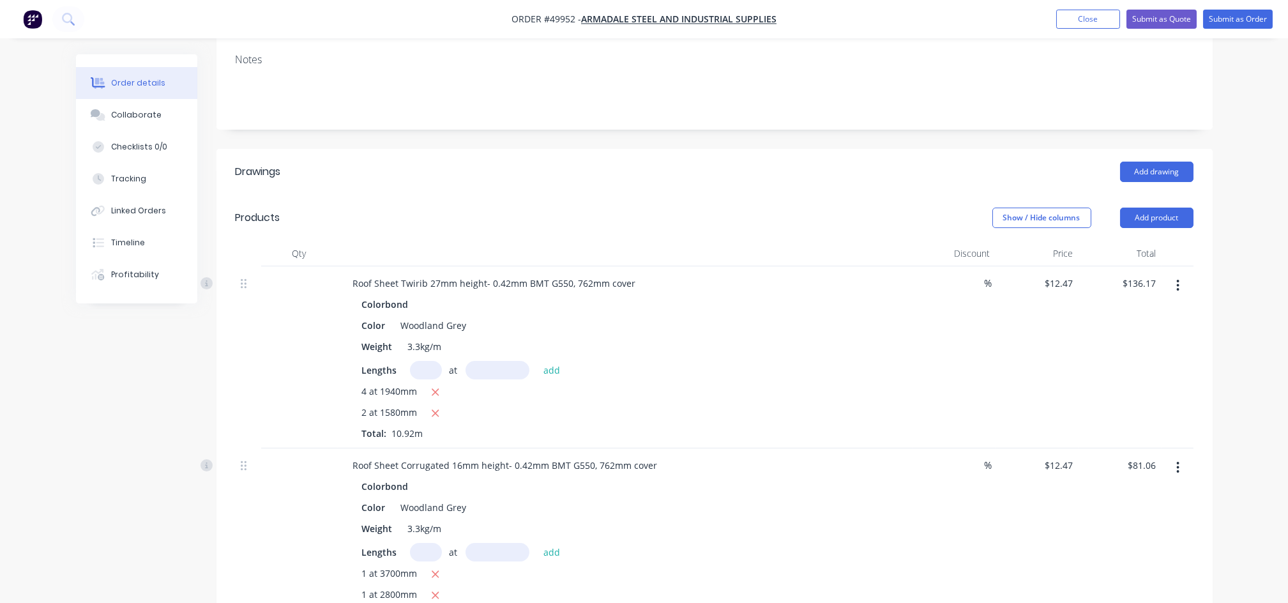
scroll to position [170, 0]
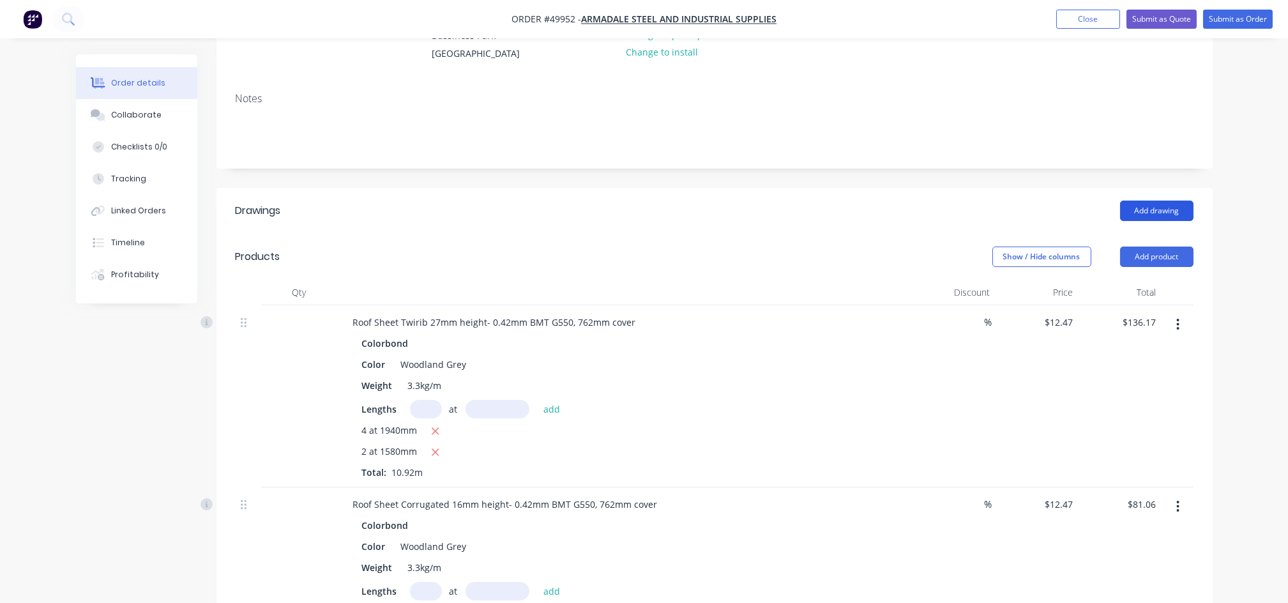
click at [1146, 207] on button "Add drawing" at bounding box center [1156, 210] width 73 height 20
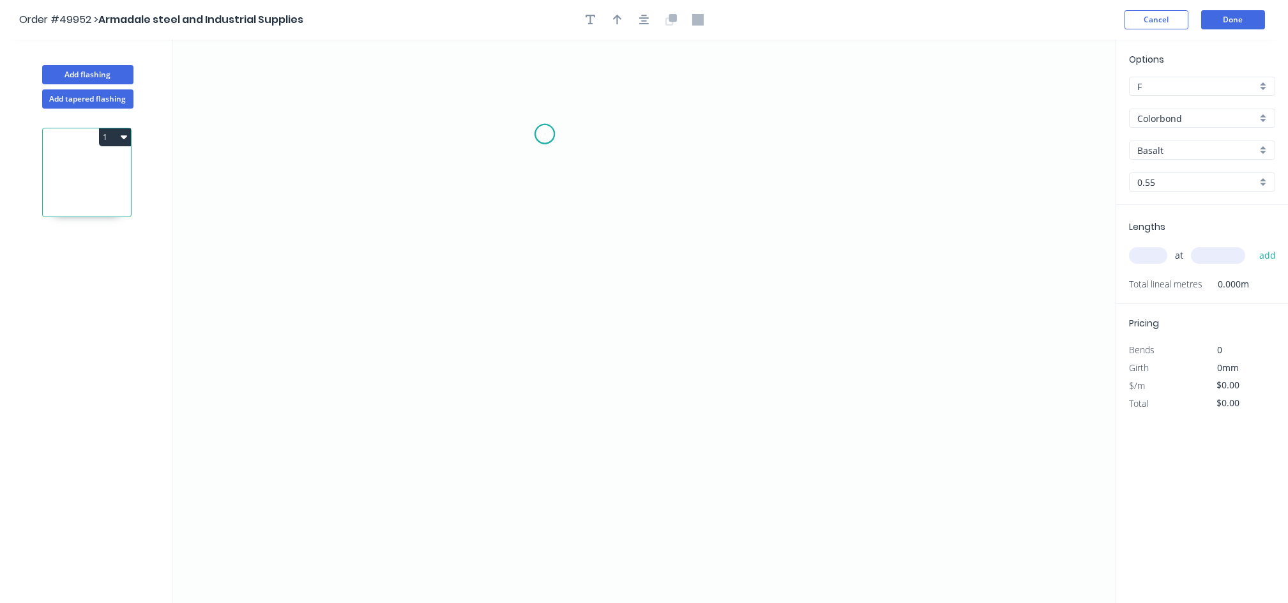
click at [545, 134] on icon "0" at bounding box center [643, 321] width 943 height 563
click at [530, 154] on icon "0" at bounding box center [643, 321] width 943 height 563
click at [523, 389] on icon "0 ?" at bounding box center [643, 321] width 943 height 563
click at [838, 382] on icon "0 ? ? ? º" at bounding box center [643, 321] width 943 height 563
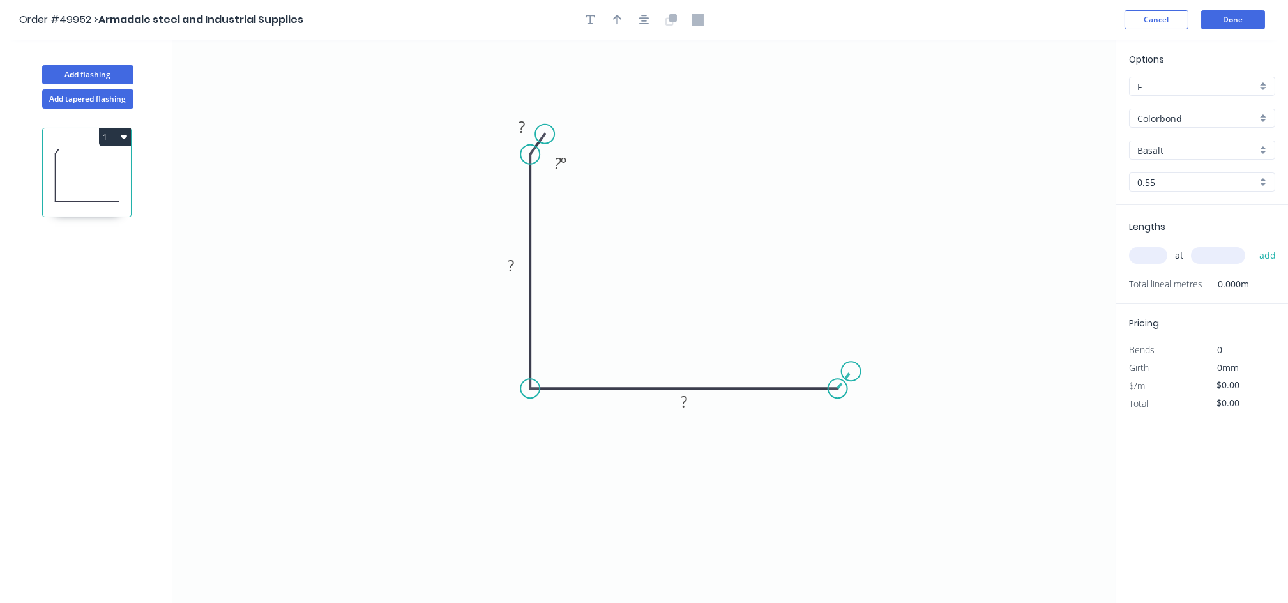
click at [851, 372] on icon "0 ? ? ? ? º" at bounding box center [643, 321] width 943 height 563
click at [537, 131] on circle at bounding box center [544, 133] width 19 height 19
click at [544, 136] on circle at bounding box center [544, 133] width 19 height 19
click at [571, 146] on div "Delete point" at bounding box center [594, 141] width 128 height 26
click at [522, 130] on tspan "?" at bounding box center [521, 126] width 6 height 21
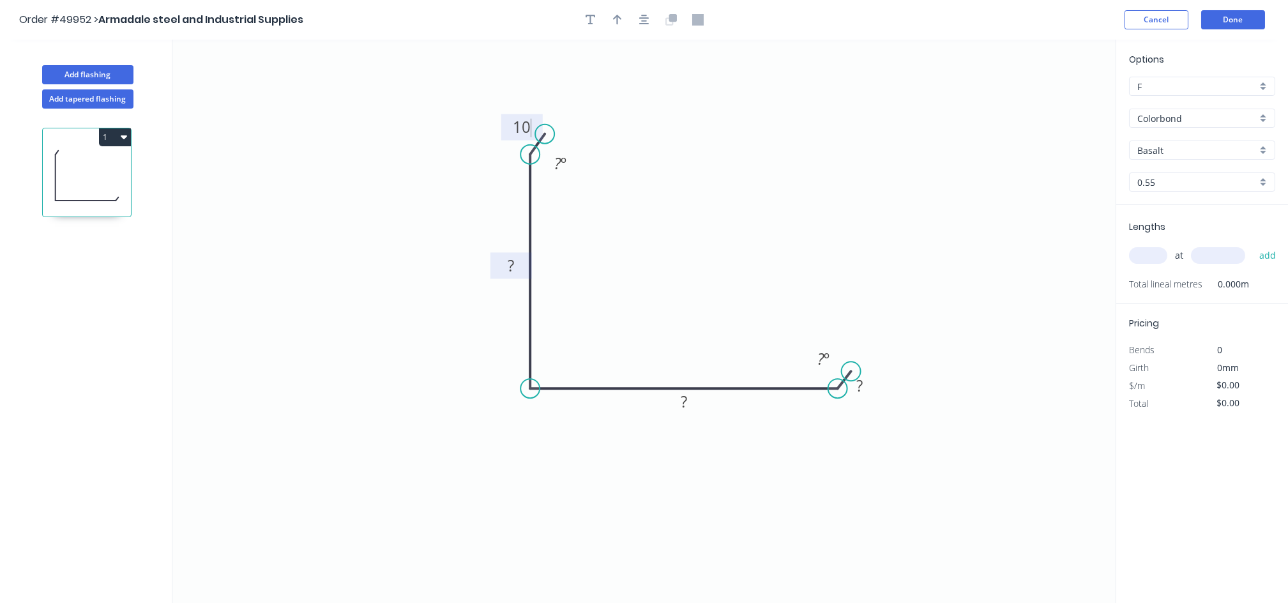
click at [508, 263] on tspan "?" at bounding box center [511, 265] width 6 height 21
click at [691, 411] on rect at bounding box center [684, 402] width 26 height 18
click at [857, 387] on tspan "?" at bounding box center [859, 385] width 6 height 21
click at [852, 373] on circle at bounding box center [852, 373] width 19 height 19
type input "$7.46"
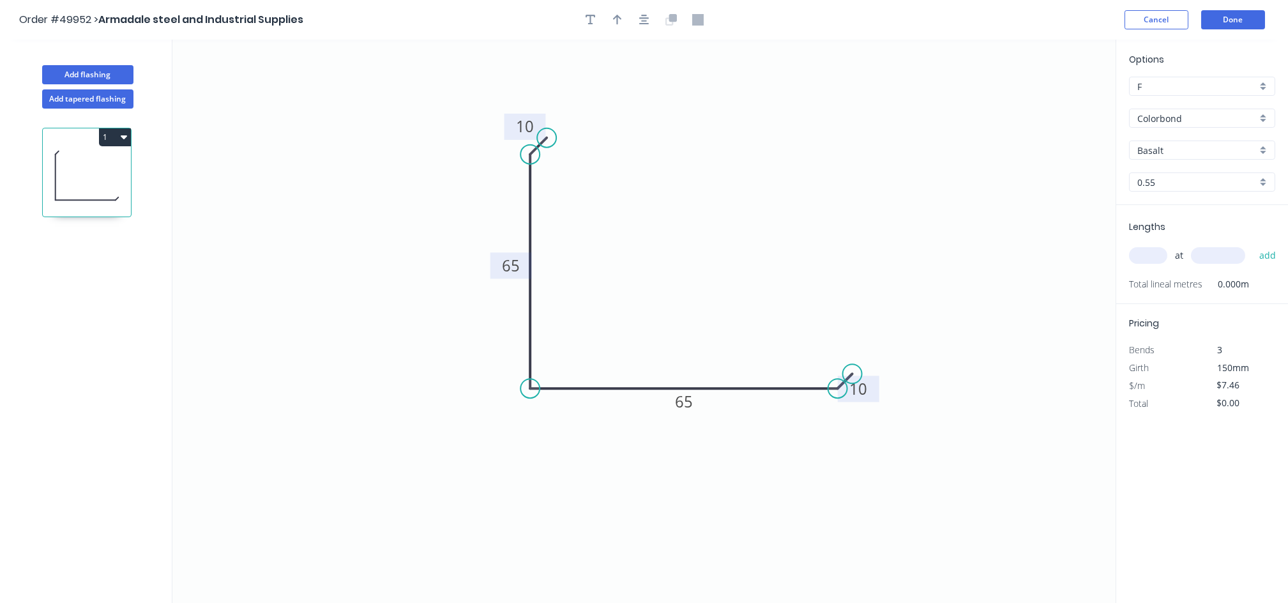
click at [546, 139] on circle at bounding box center [546, 137] width 19 height 19
click at [621, 20] on button "button" at bounding box center [617, 19] width 19 height 19
drag, startPoint x: 1047, startPoint y: 101, endPoint x: 433, endPoint y: 399, distance: 682.6
click at [433, 399] on icon at bounding box center [432, 383] width 11 height 41
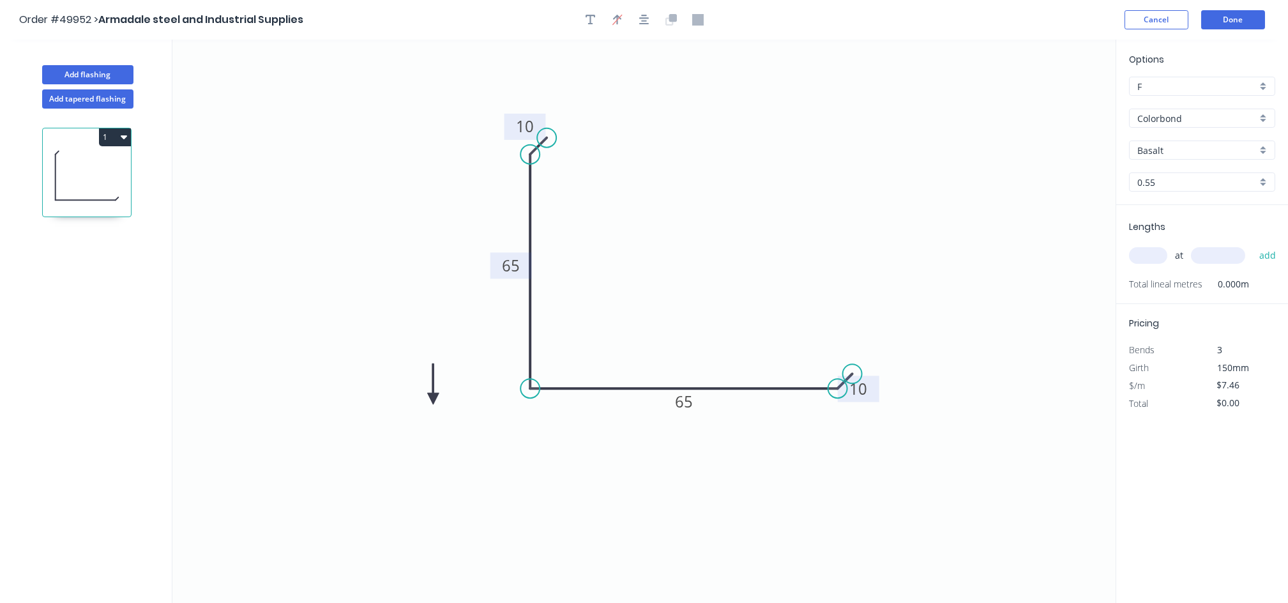
click at [433, 399] on icon at bounding box center [432, 383] width 11 height 41
click at [433, 399] on icon at bounding box center [447, 398] width 41 height 11
click at [433, 399] on icon at bounding box center [432, 413] width 11 height 41
drag, startPoint x: 433, startPoint y: 399, endPoint x: 447, endPoint y: 399, distance: 14.7
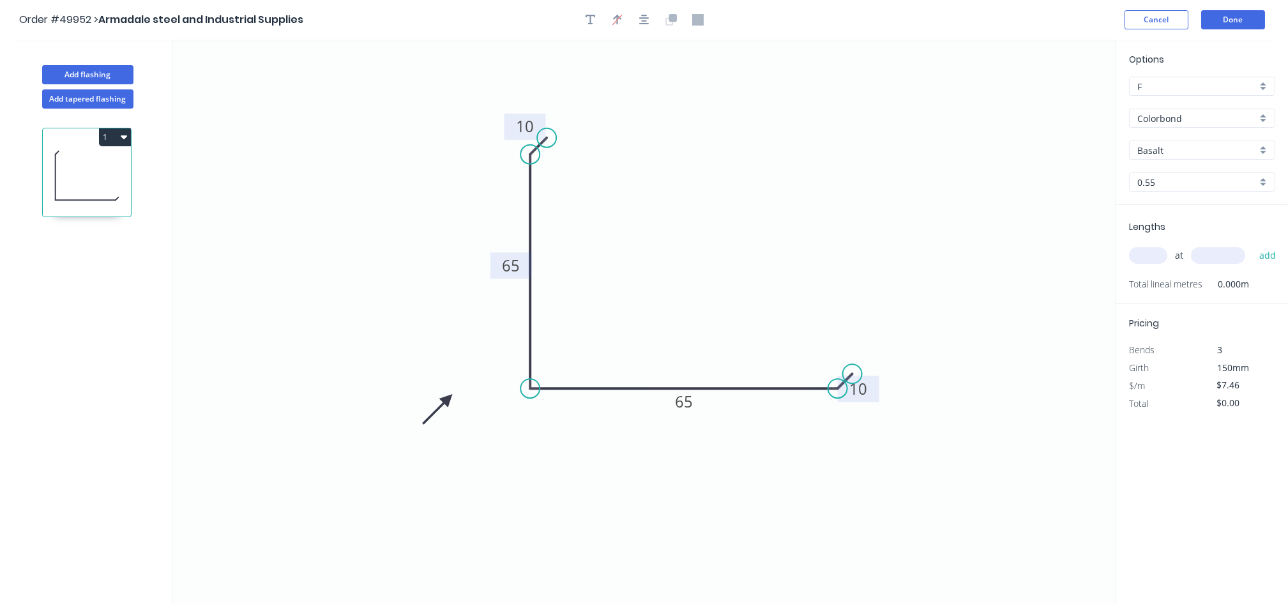
click at [447, 399] on icon at bounding box center [437, 409] width 37 height 37
click at [1166, 147] on input "Basalt" at bounding box center [1196, 150] width 119 height 13
click at [1191, 282] on div "Woodland Grey" at bounding box center [1201, 284] width 145 height 22
type input "Woodland Grey"
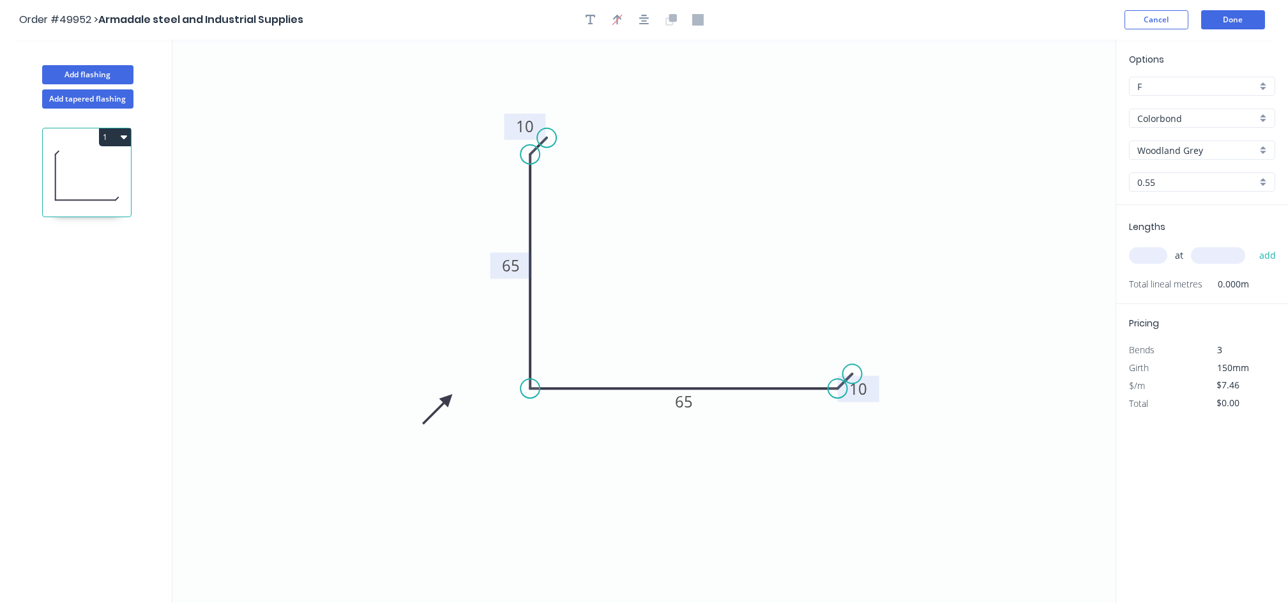
click at [1152, 260] on input "text" at bounding box center [1148, 255] width 38 height 17
type input "4"
click at [1208, 257] on input "text" at bounding box center [1218, 255] width 54 height 17
type input "1940"
click at [1270, 253] on button "add" at bounding box center [1267, 255] width 30 height 22
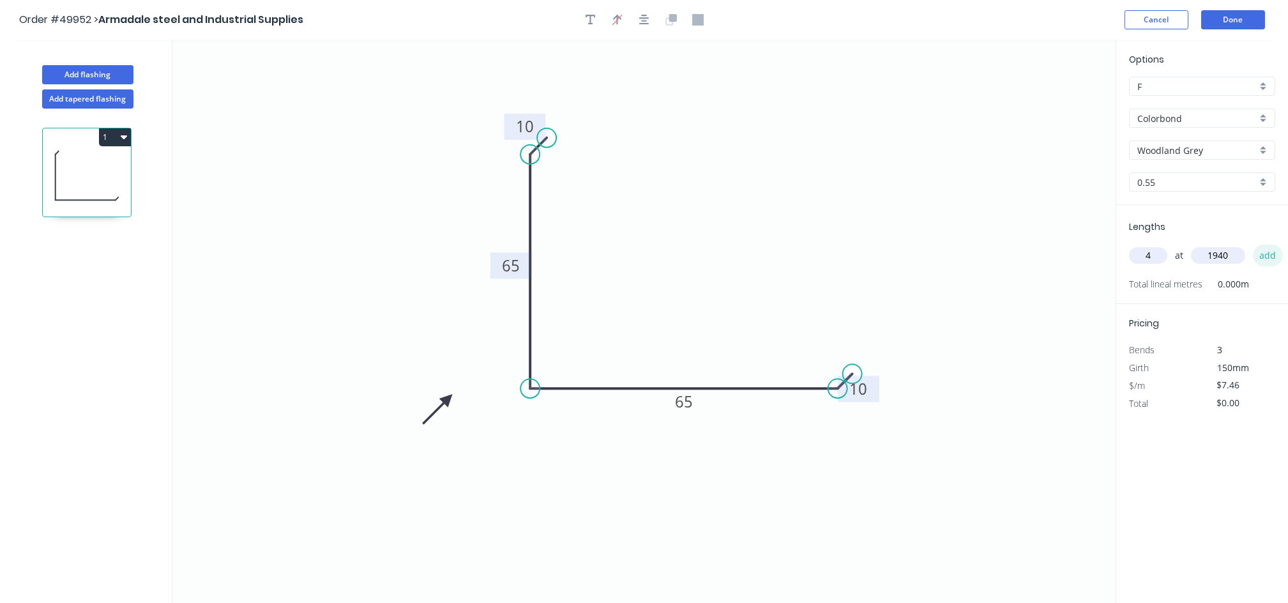
type input "$57.89"
click at [1228, 22] on button "Done" at bounding box center [1233, 19] width 64 height 19
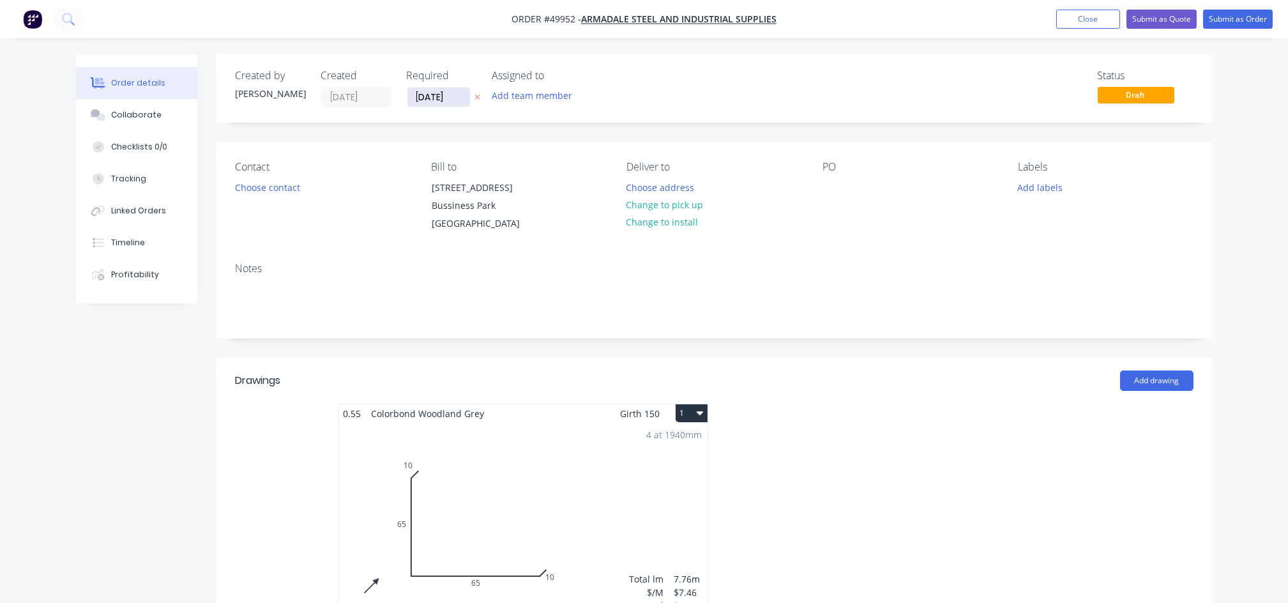
click at [455, 93] on input "[DATE]" at bounding box center [438, 96] width 63 height 19
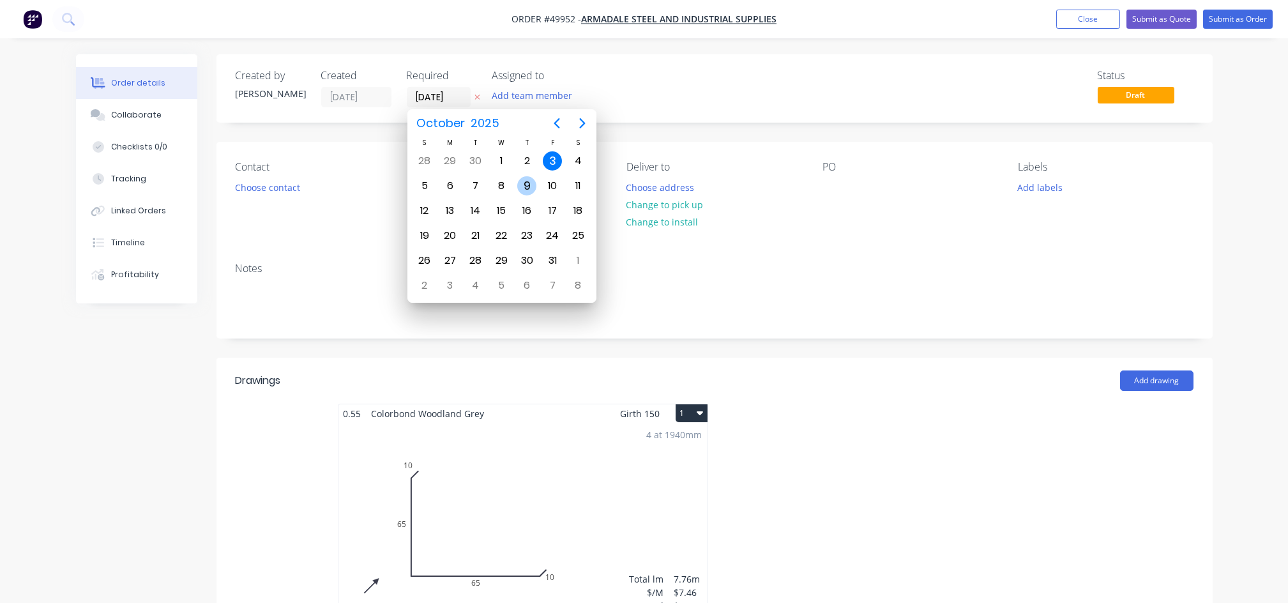
click at [522, 184] on div "9" at bounding box center [526, 185] width 19 height 19
type input "[DATE]"
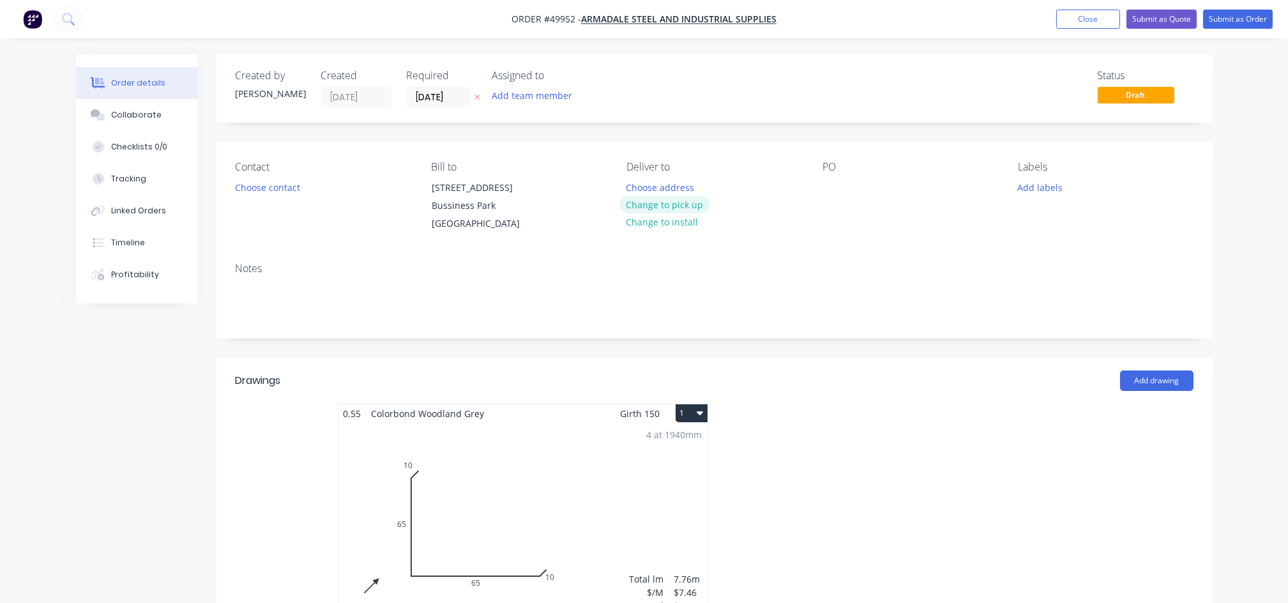
click at [688, 211] on button "Change to pick up" at bounding box center [664, 204] width 91 height 17
click at [284, 181] on button "Choose contact" at bounding box center [267, 186] width 79 height 17
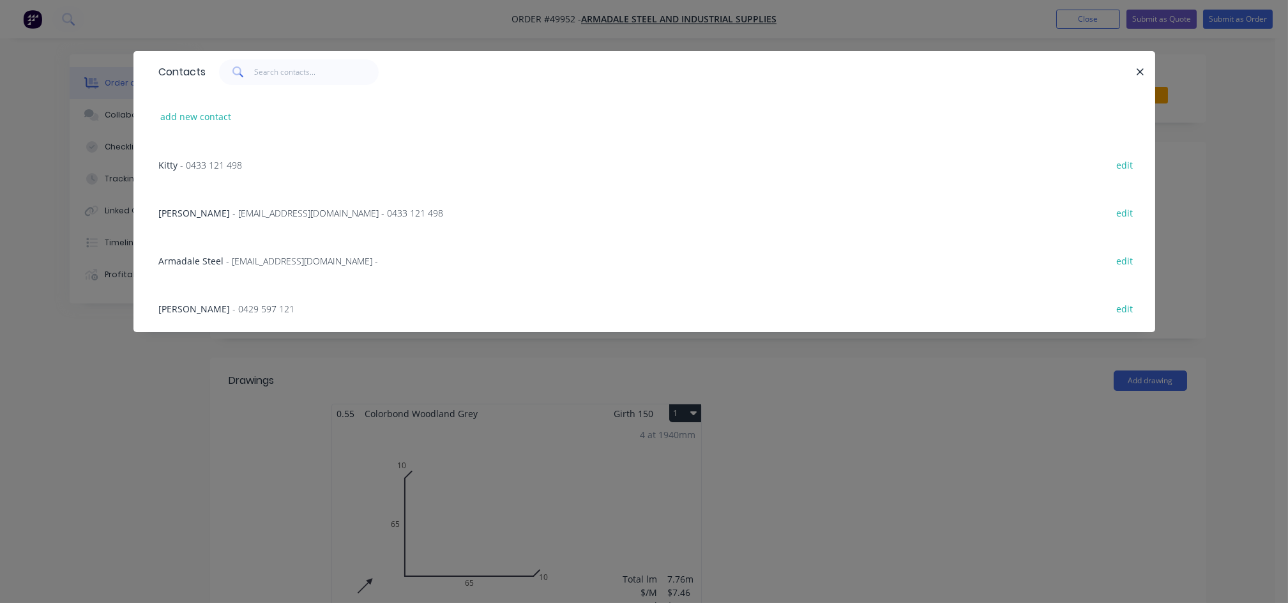
click at [182, 210] on span "[PERSON_NAME]" at bounding box center [194, 213] width 71 height 12
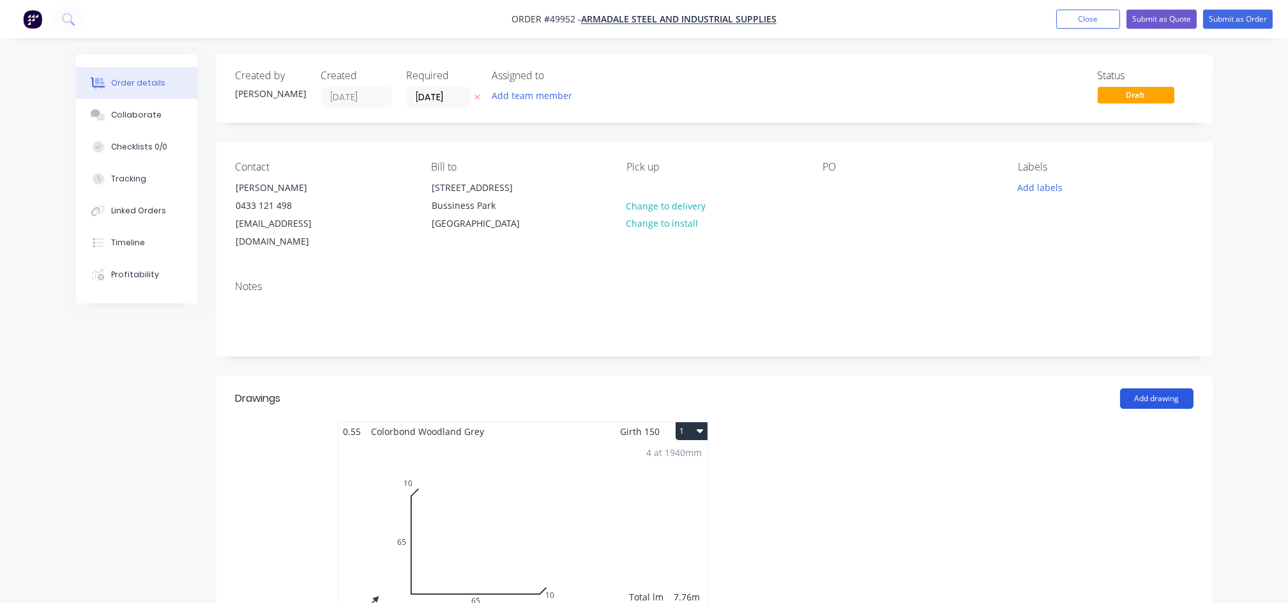
click at [1146, 388] on button "Add drawing" at bounding box center [1156, 398] width 73 height 20
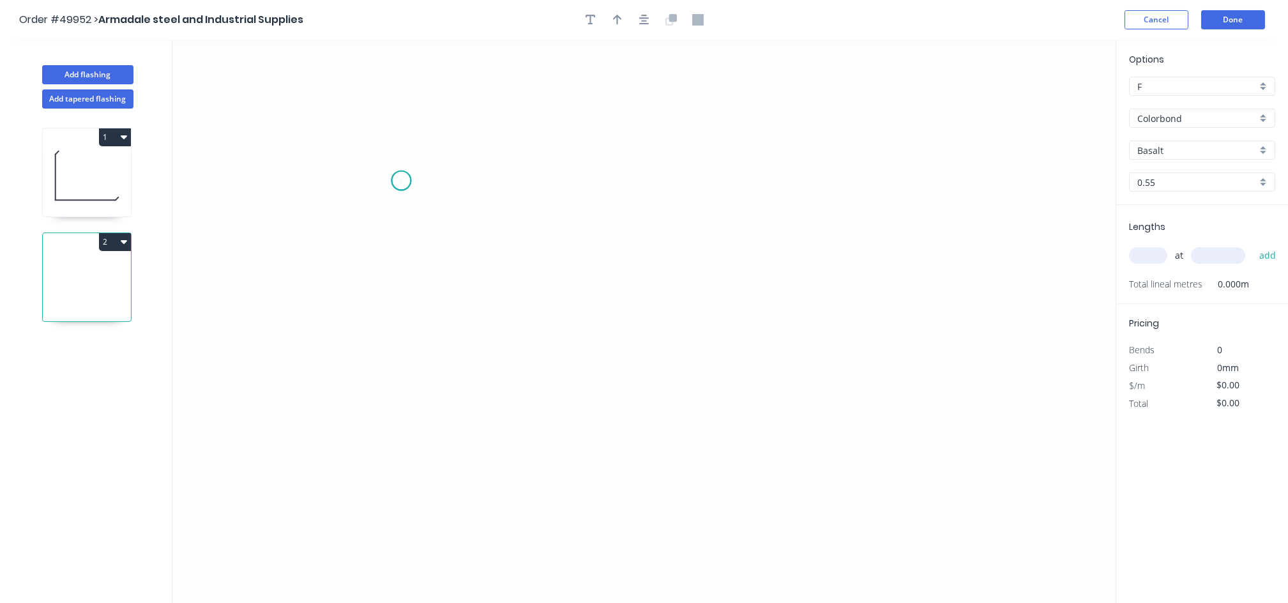
click at [401, 181] on icon "0" at bounding box center [643, 321] width 943 height 563
click at [401, 290] on icon "0" at bounding box center [643, 321] width 943 height 563
click at [563, 291] on icon "0 ?" at bounding box center [643, 321] width 943 height 563
click at [582, 301] on icon "0 ? ?" at bounding box center [643, 321] width 943 height 563
click at [379, 232] on tspan "?" at bounding box center [382, 229] width 6 height 21
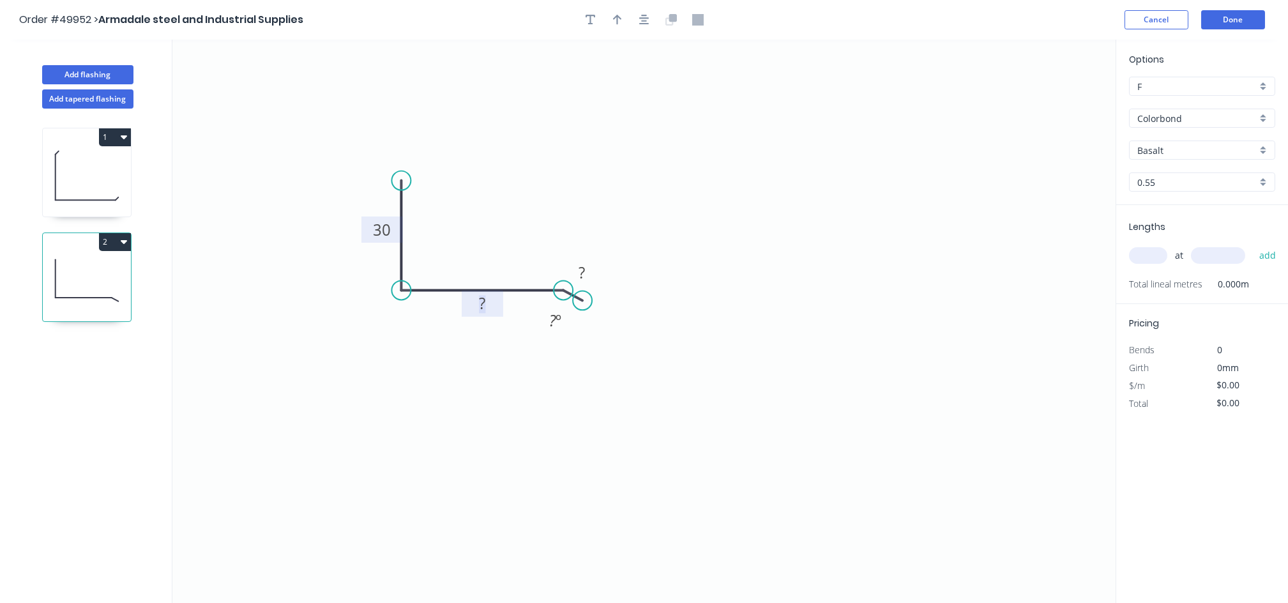
click at [488, 308] on rect at bounding box center [482, 304] width 26 height 18
click at [575, 279] on rect at bounding box center [582, 273] width 26 height 18
drag, startPoint x: 585, startPoint y: 300, endPoint x: 580, endPoint y: 307, distance: 8.7
click at [580, 307] on circle at bounding box center [580, 306] width 19 height 19
type input "$5.49"
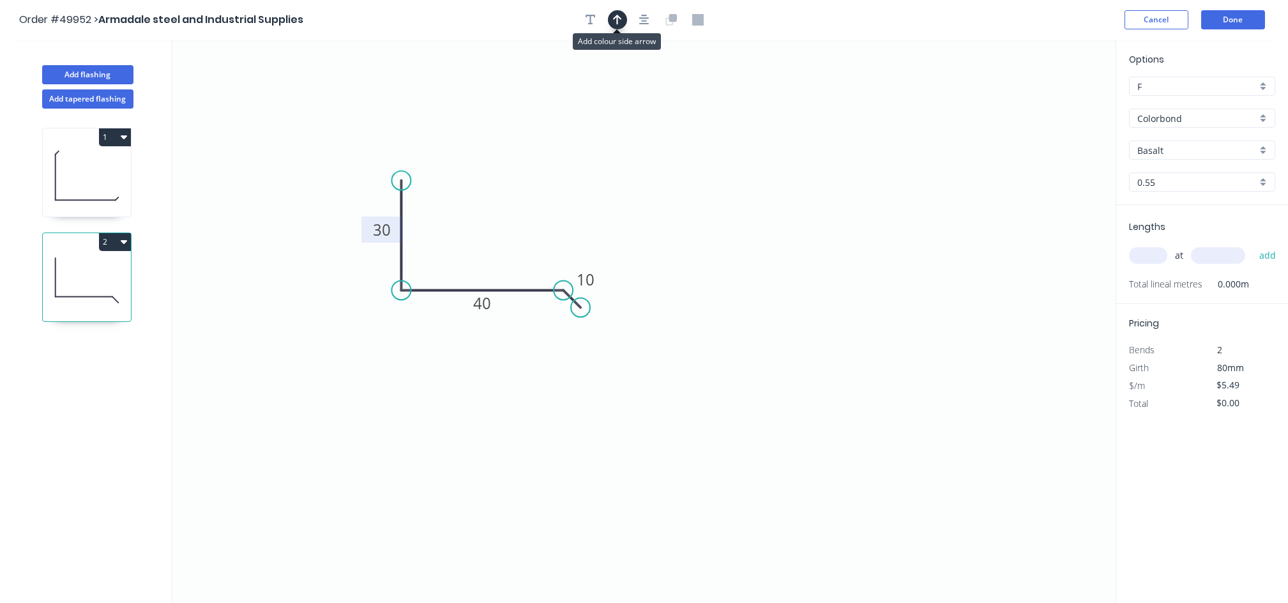
click at [622, 26] on button "button" at bounding box center [617, 19] width 19 height 19
drag, startPoint x: 1048, startPoint y: 102, endPoint x: 489, endPoint y: 225, distance: 572.5
click at [489, 225] on icon at bounding box center [491, 208] width 11 height 41
click at [1145, 259] on input "text" at bounding box center [1148, 255] width 38 height 17
type input "8"
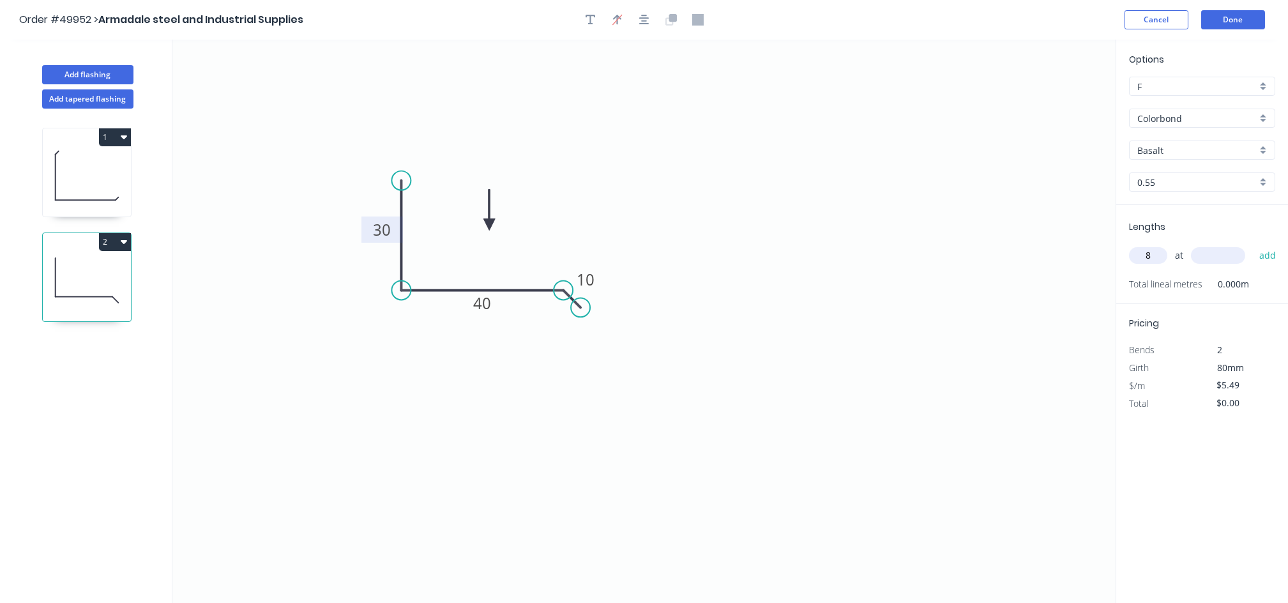
click at [1226, 257] on input "text" at bounding box center [1218, 255] width 54 height 17
type input "800"
click at [1268, 257] on button "add" at bounding box center [1267, 255] width 30 height 22
type input "$35.14"
click at [1233, 19] on button "Done" at bounding box center [1233, 19] width 64 height 19
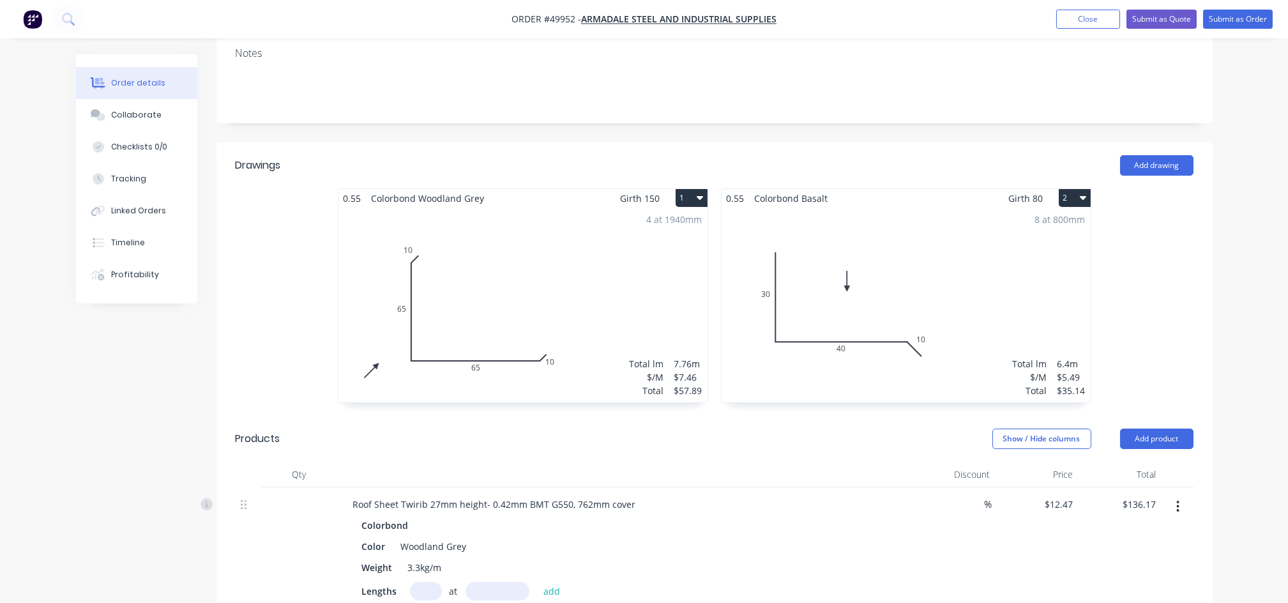
scroll to position [340, 0]
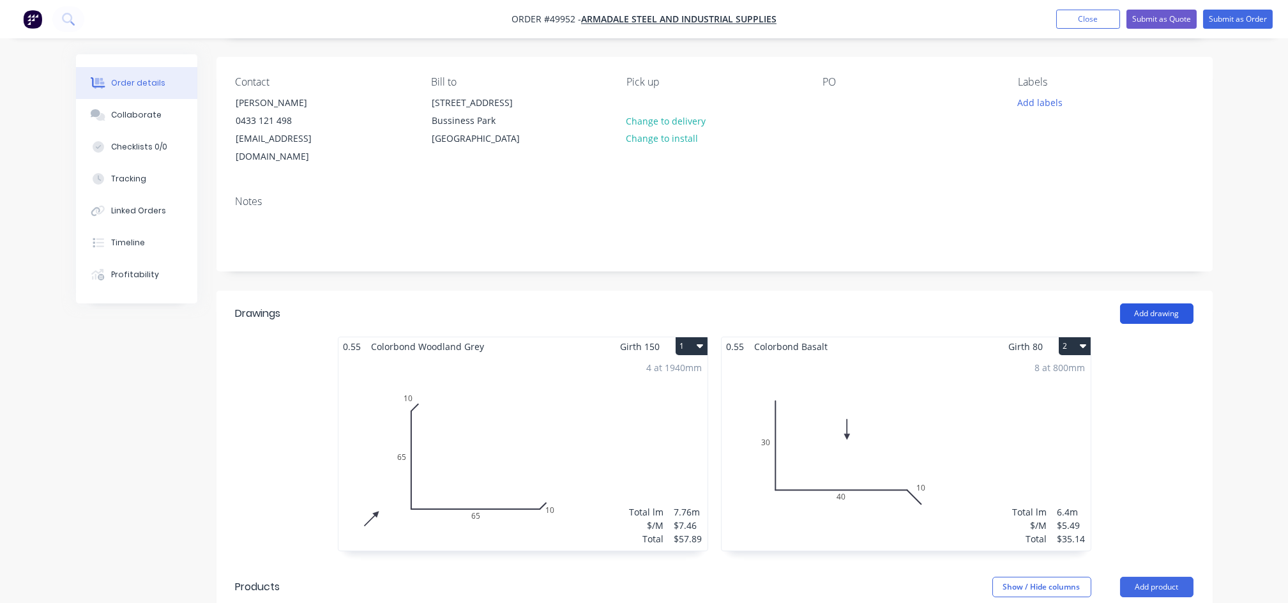
click at [1171, 303] on button "Add drawing" at bounding box center [1156, 313] width 73 height 20
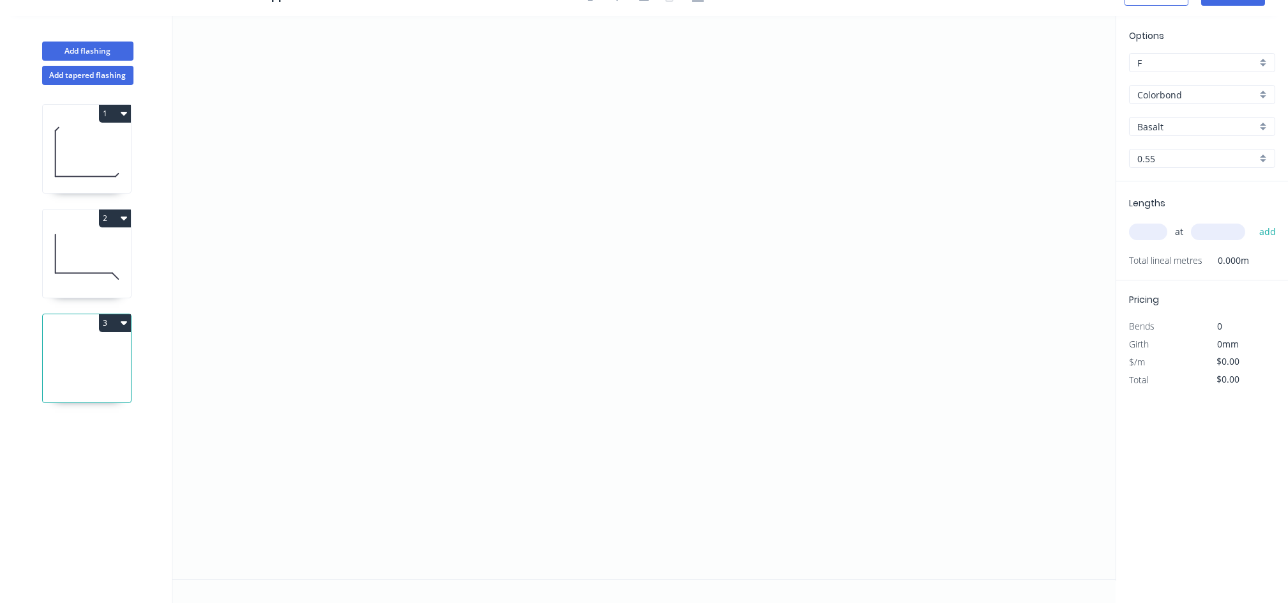
scroll to position [24, 0]
click at [516, 192] on icon "0" at bounding box center [643, 297] width 943 height 563
click at [517, 327] on icon "0" at bounding box center [643, 297] width 943 height 563
click at [698, 333] on icon "0 ?" at bounding box center [643, 297] width 943 height 563
click at [710, 318] on icon "0 ? ?" at bounding box center [643, 297] width 943 height 563
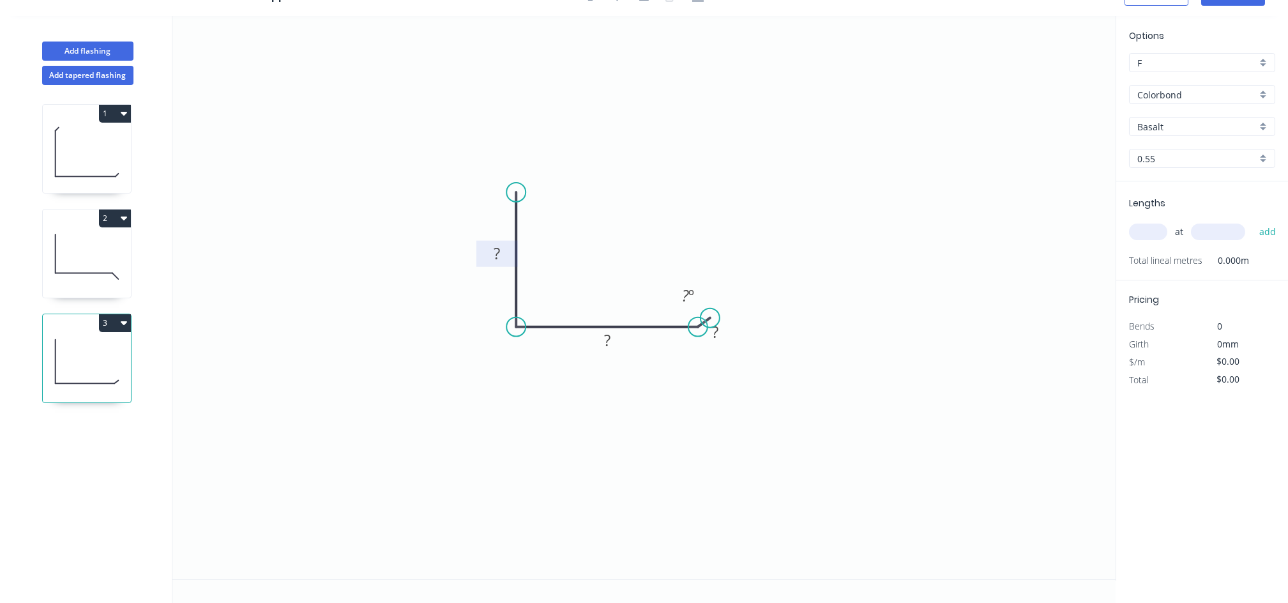
click at [503, 256] on rect at bounding box center [497, 254] width 26 height 18
click at [618, 340] on rect at bounding box center [607, 341] width 26 height 18
click at [716, 329] on tspan "?" at bounding box center [715, 331] width 6 height 21
click at [711, 313] on circle at bounding box center [711, 313] width 19 height 19
type input "$5.49"
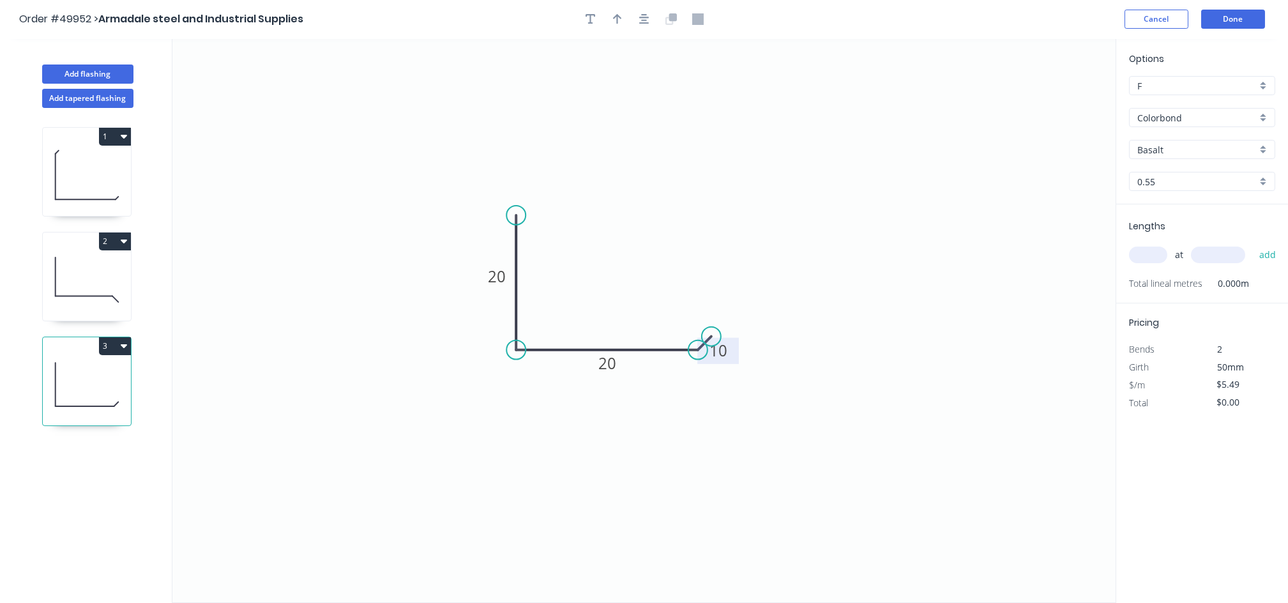
scroll to position [0, 0]
click at [613, 24] on icon "button" at bounding box center [617, 19] width 9 height 11
drag, startPoint x: 1049, startPoint y: 99, endPoint x: 384, endPoint y: 398, distance: 729.5
click at [384, 398] on icon at bounding box center [387, 379] width 11 height 41
click at [384, 398] on icon at bounding box center [384, 383] width 11 height 41
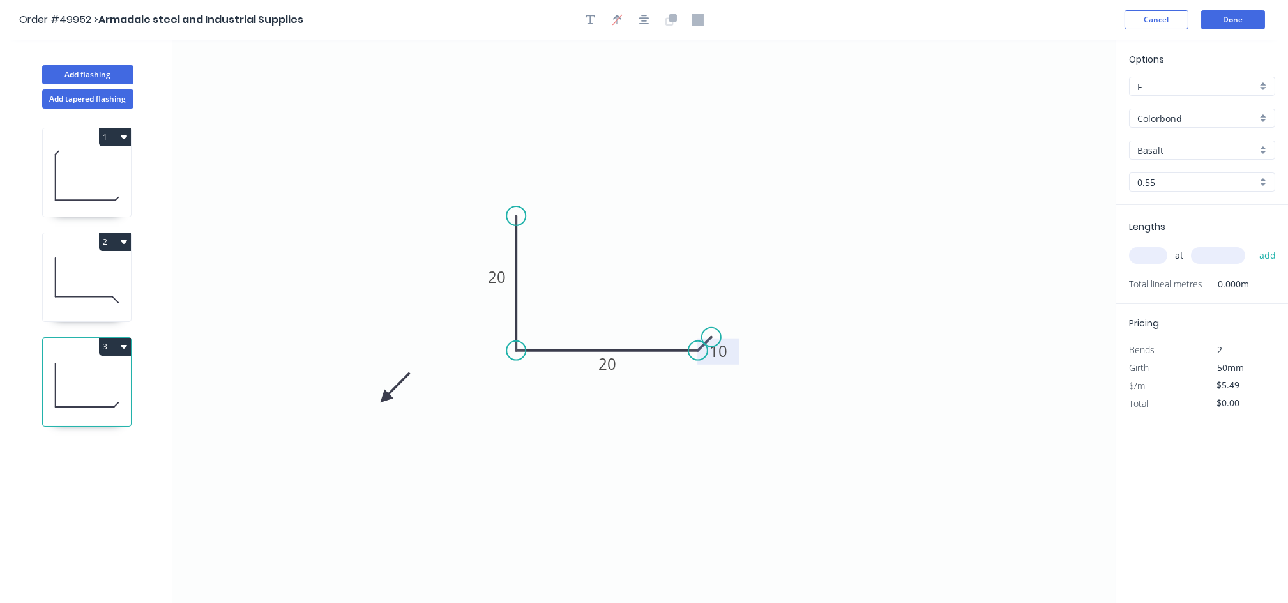
click at [384, 398] on icon at bounding box center [395, 387] width 37 height 37
click at [384, 398] on icon at bounding box center [399, 397] width 41 height 11
click at [384, 398] on icon at bounding box center [384, 412] width 11 height 41
drag, startPoint x: 384, startPoint y: 398, endPoint x: 424, endPoint y: 392, distance: 40.1
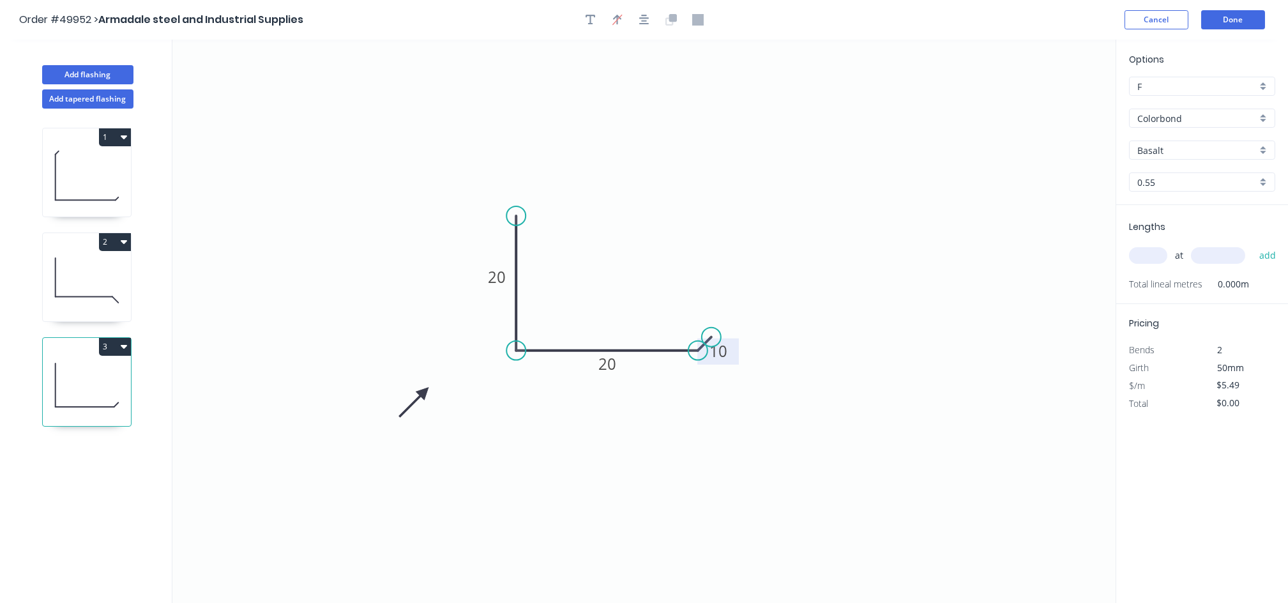
click at [424, 392] on icon at bounding box center [413, 402] width 37 height 37
click at [1168, 156] on div "Basalt" at bounding box center [1202, 149] width 146 height 19
click at [1222, 285] on div "Woodland Grey" at bounding box center [1201, 284] width 145 height 22
type input "Woodland Grey"
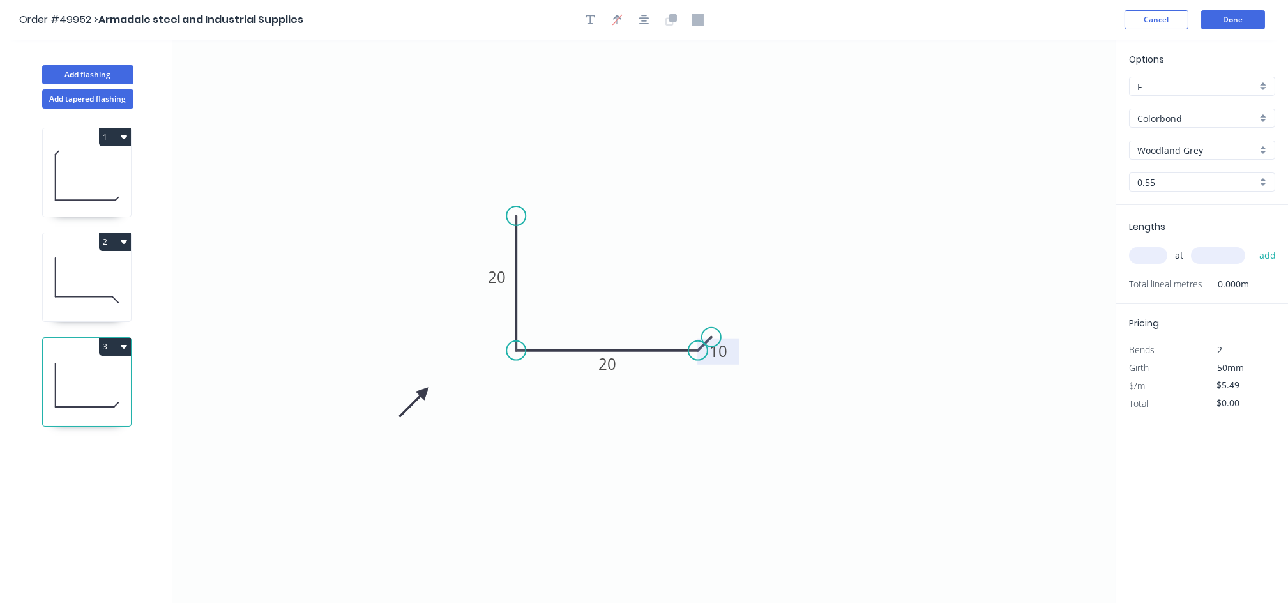
click at [1134, 260] on input "text" at bounding box center [1148, 255] width 38 height 17
type input "24"
click at [1215, 253] on input "text" at bounding box center [1218, 255] width 54 height 17
type input "800"
click at [1252, 244] on button "add" at bounding box center [1267, 255] width 30 height 22
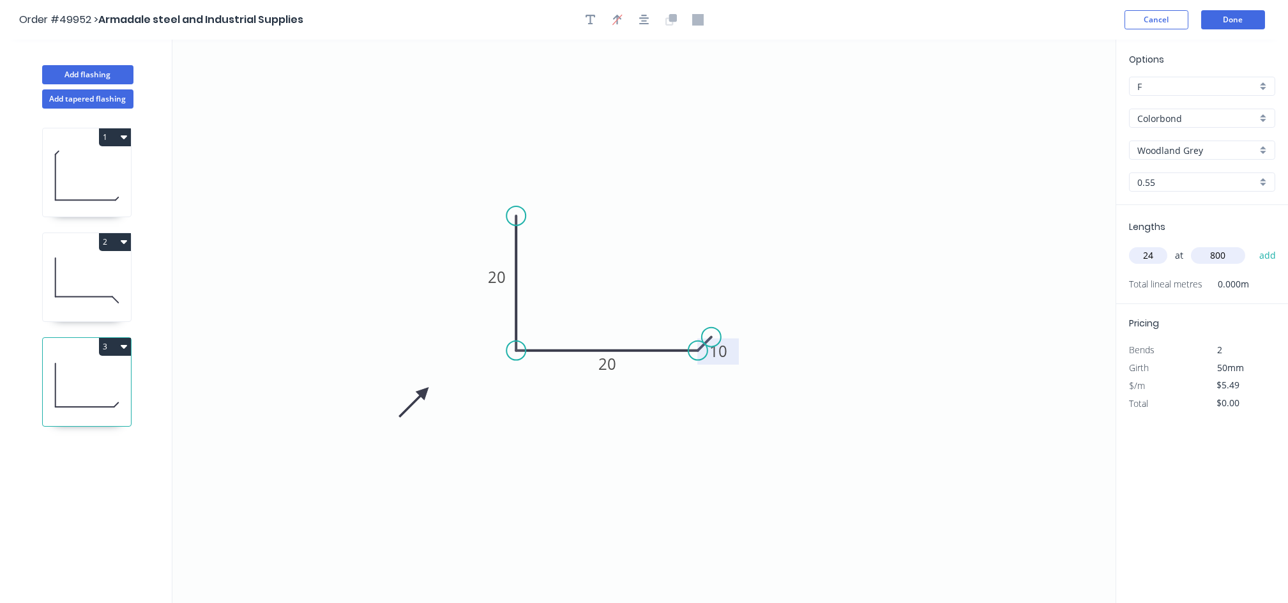
type input "$105.41"
click at [1242, 19] on button "Done" at bounding box center [1233, 19] width 64 height 19
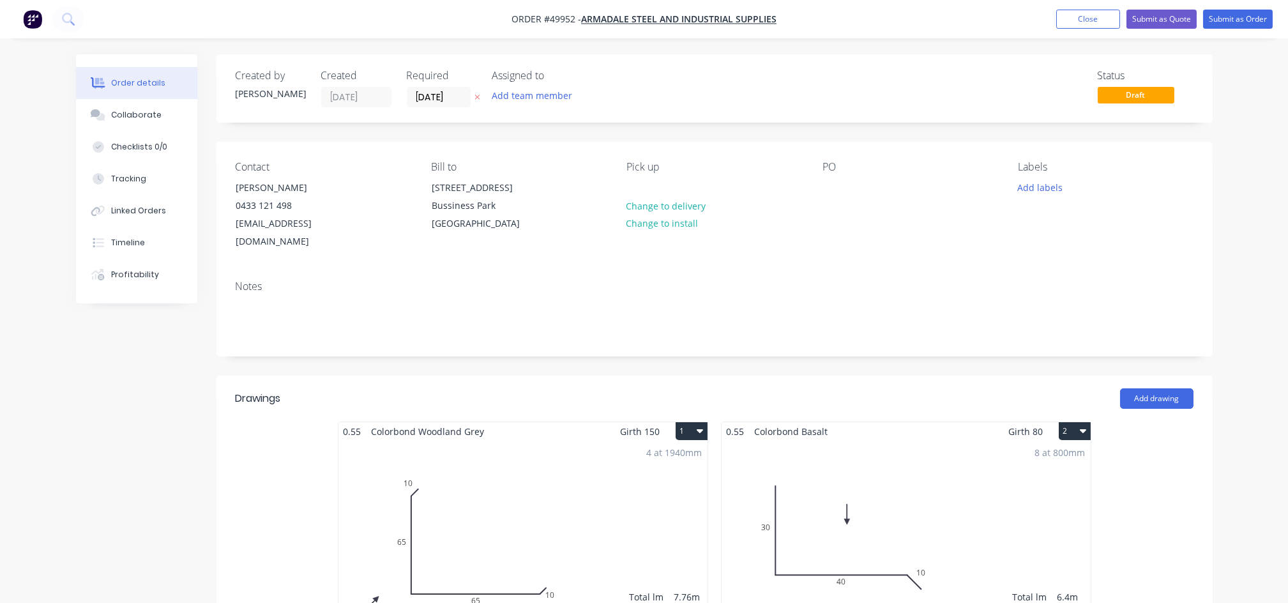
click at [910, 456] on div "8 at 800mm Total lm $/M Total 6.4m $5.49 $35.14" at bounding box center [905, 537] width 369 height 195
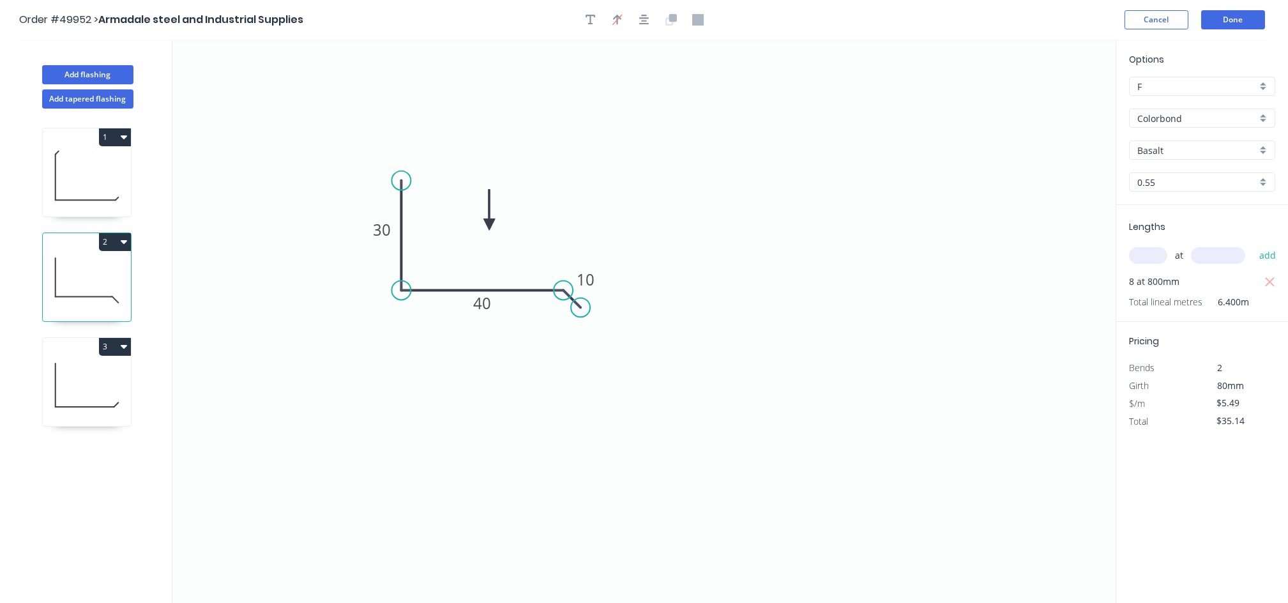
click at [1161, 154] on input "Basalt" at bounding box center [1196, 150] width 119 height 13
click at [1227, 289] on div "Woodland Grey" at bounding box center [1201, 284] width 145 height 22
type input "Woodland Grey"
click at [1240, 21] on button "Done" at bounding box center [1233, 19] width 64 height 19
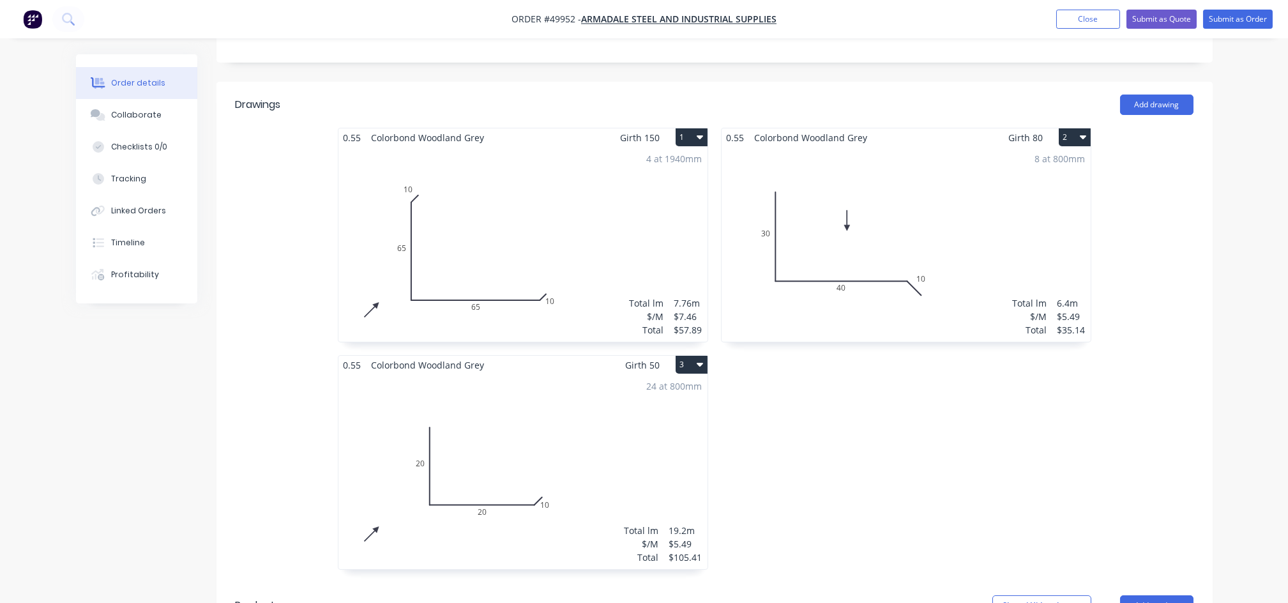
scroll to position [85, 0]
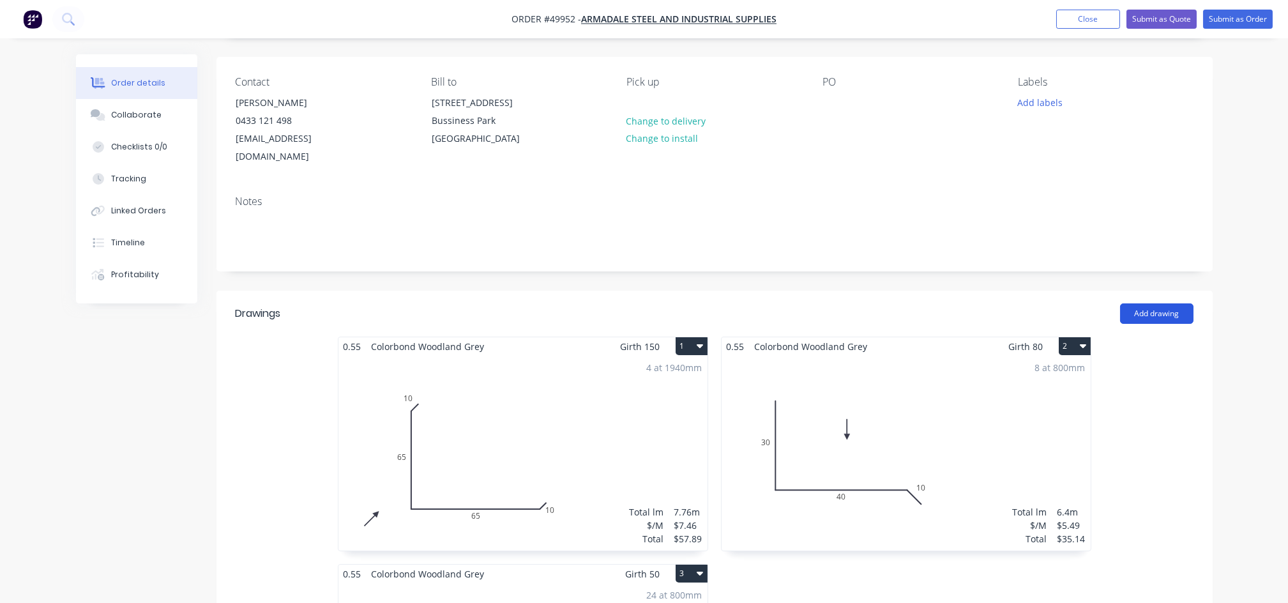
click at [1146, 303] on button "Add drawing" at bounding box center [1156, 313] width 73 height 20
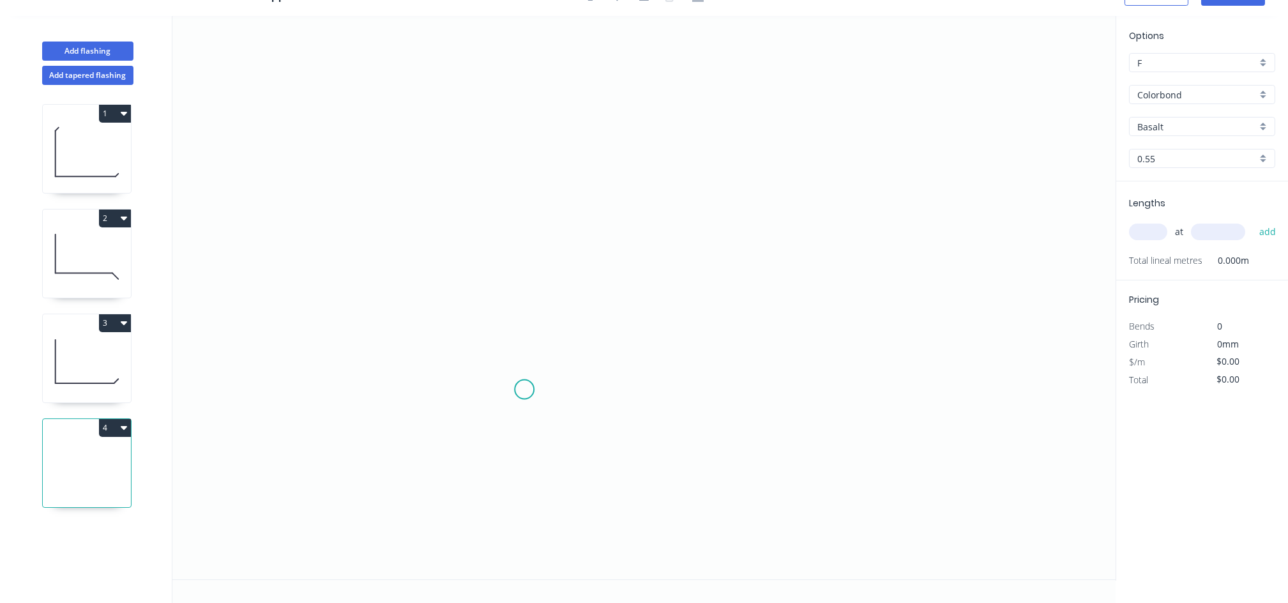
click at [524, 392] on icon "0" at bounding box center [643, 297] width 943 height 563
click at [509, 366] on icon at bounding box center [516, 379] width 15 height 26
click at [501, 216] on icon "0 ?" at bounding box center [643, 297] width 943 height 563
click at [693, 215] on icon "0 ? ? ? º" at bounding box center [643, 297] width 943 height 563
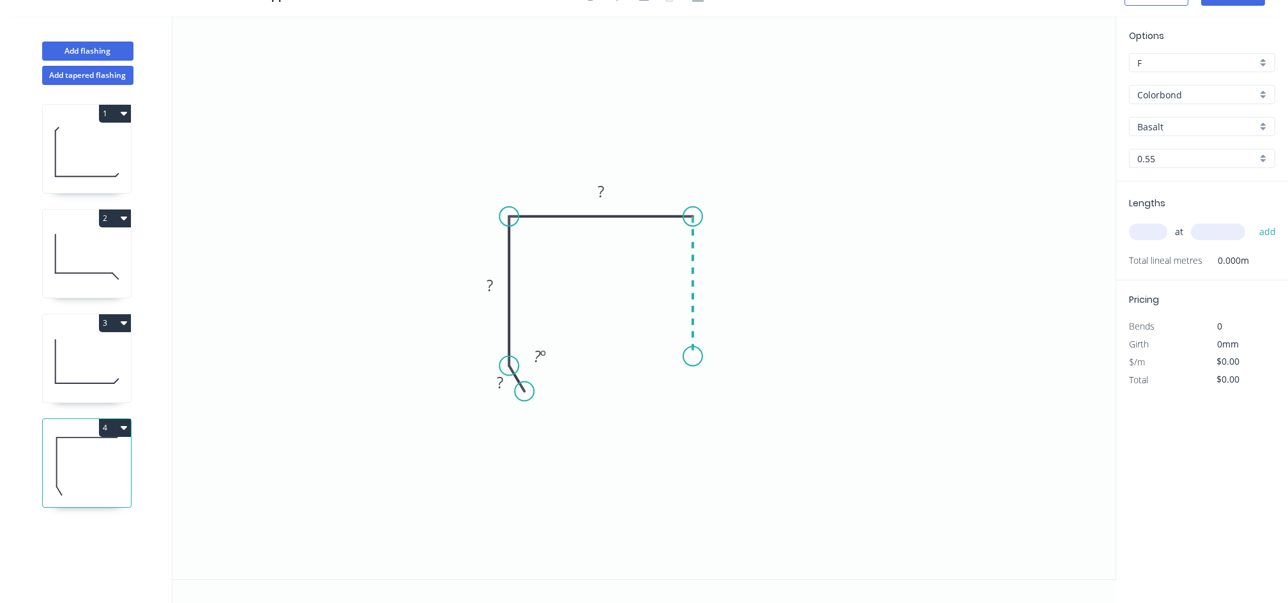
click at [695, 356] on icon "0 ? ? ? ? º" at bounding box center [643, 297] width 943 height 563
click at [679, 383] on icon "0 ? ? ? ? ? º" at bounding box center [643, 297] width 943 height 563
click at [504, 381] on rect at bounding box center [501, 383] width 26 height 18
click at [705, 373] on tspan "?" at bounding box center [703, 371] width 6 height 21
click at [530, 388] on circle at bounding box center [529, 386] width 19 height 19
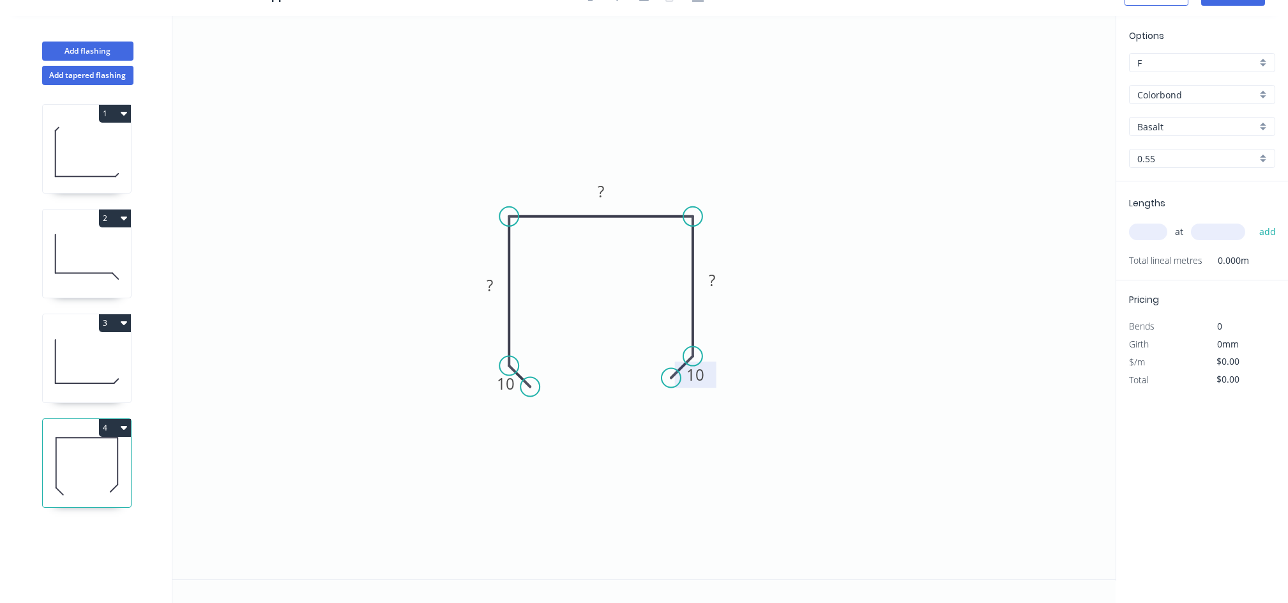
click at [671, 380] on circle at bounding box center [670, 377] width 19 height 19
click at [486, 278] on tspan "?" at bounding box center [489, 284] width 6 height 21
click at [600, 183] on tspan "?" at bounding box center [601, 191] width 6 height 21
click at [711, 269] on tspan "?" at bounding box center [712, 279] width 6 height 21
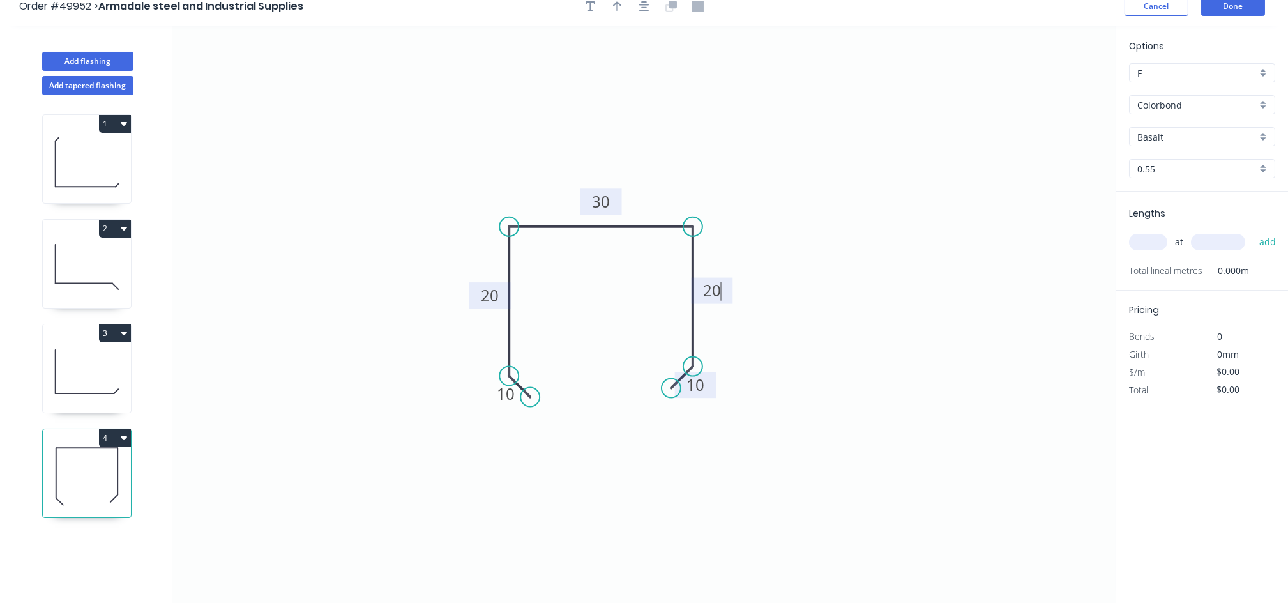
scroll to position [0, 0]
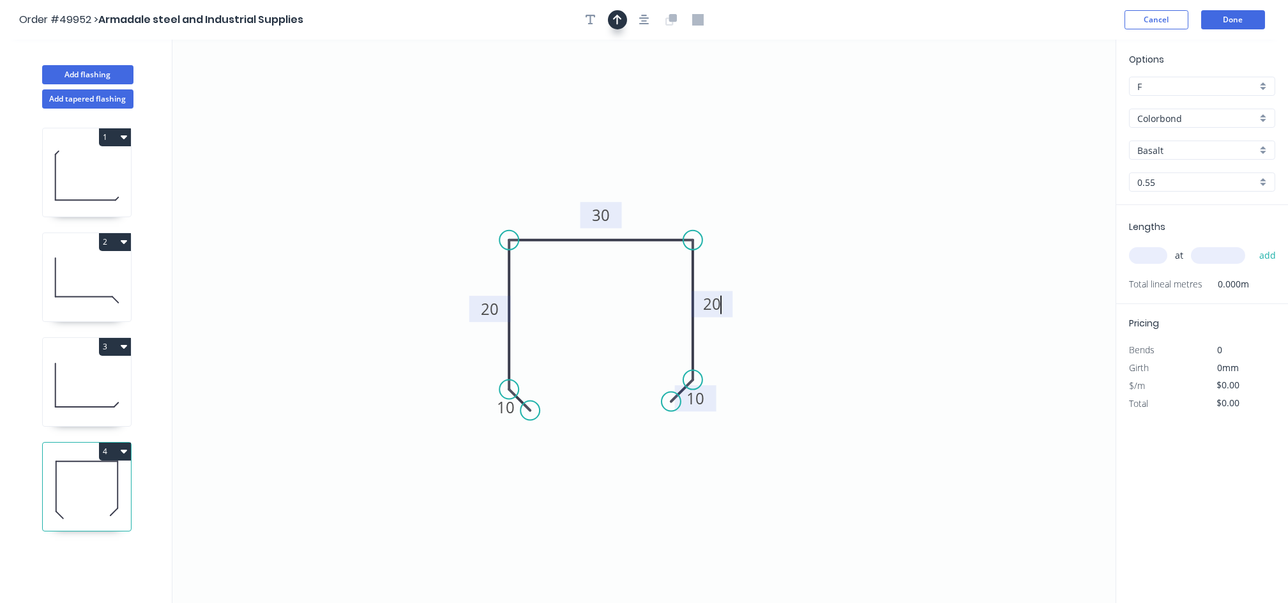
click at [611, 23] on button "button" at bounding box center [617, 19] width 19 height 19
type input "$6.37"
drag, startPoint x: 1048, startPoint y: 100, endPoint x: 666, endPoint y: 185, distance: 390.6
click at [666, 185] on icon at bounding box center [668, 167] width 11 height 41
click at [1173, 149] on input "Basalt" at bounding box center [1196, 150] width 119 height 13
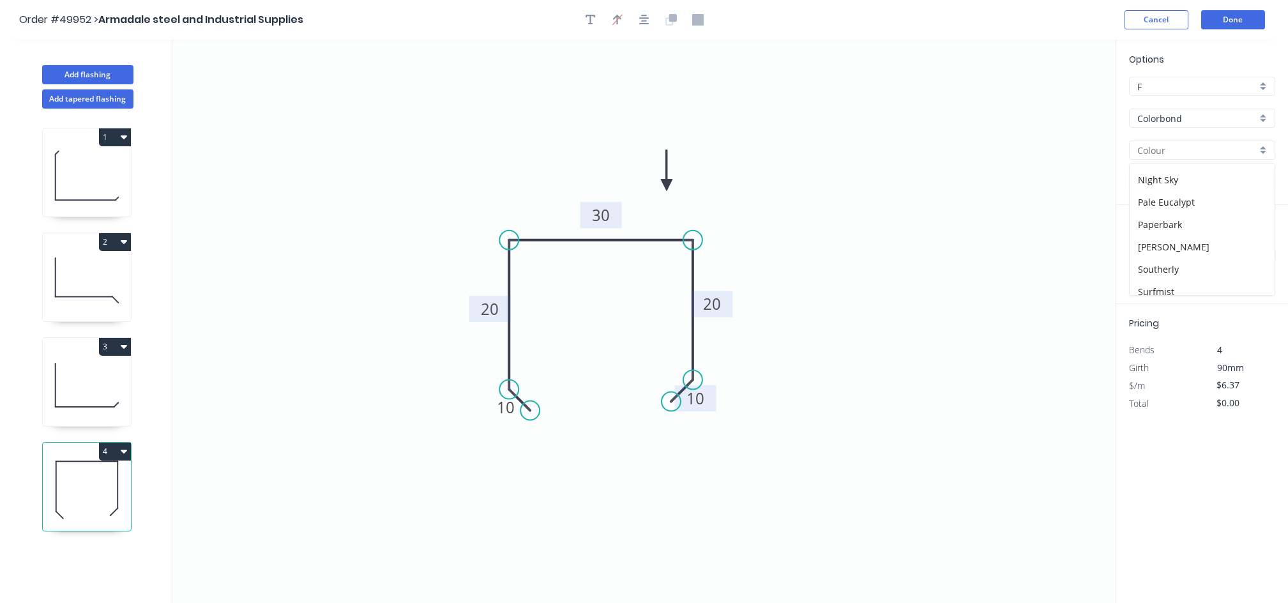
scroll to position [362, 0]
click at [1211, 294] on div "Basalt Classic Cream Cottage Green Deep Ocean Dover White Dune Evening Haze Iro…" at bounding box center [1202, 229] width 146 height 133
click at [1207, 287] on div "Woodland Grey" at bounding box center [1201, 284] width 145 height 22
type input "Woodland Grey"
click at [1153, 251] on input "text" at bounding box center [1148, 255] width 38 height 17
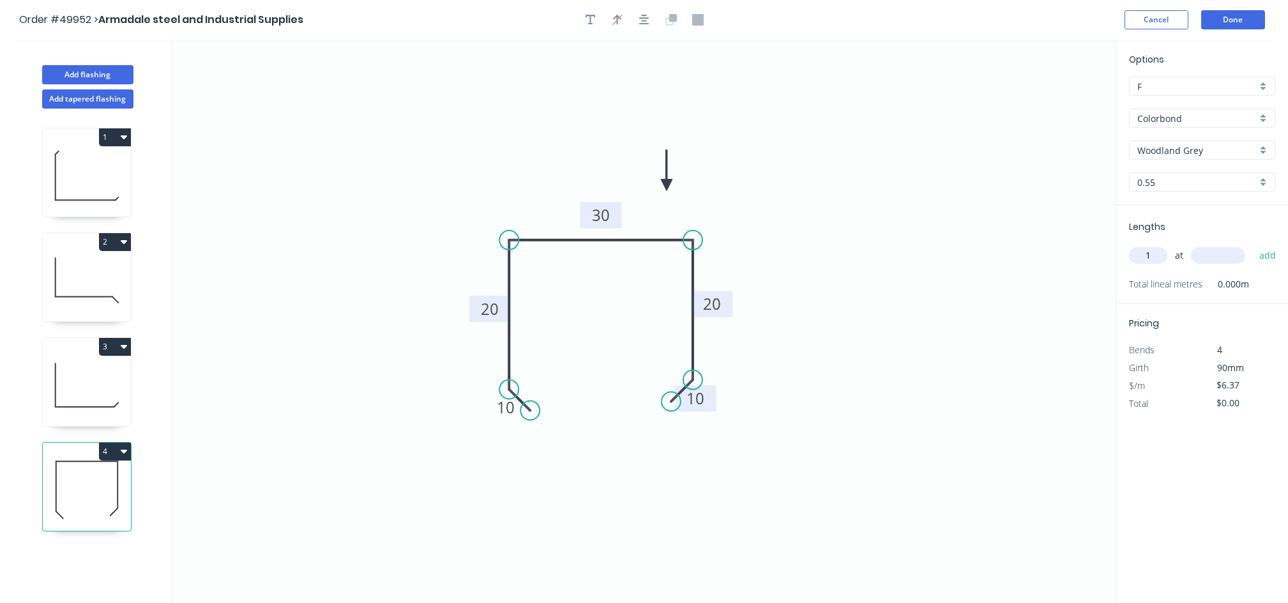
type input "1"
click at [1205, 250] on input "text" at bounding box center [1218, 255] width 54 height 17
type input "2800"
click at [1252, 244] on button "add" at bounding box center [1267, 255] width 30 height 22
type input "$17.84"
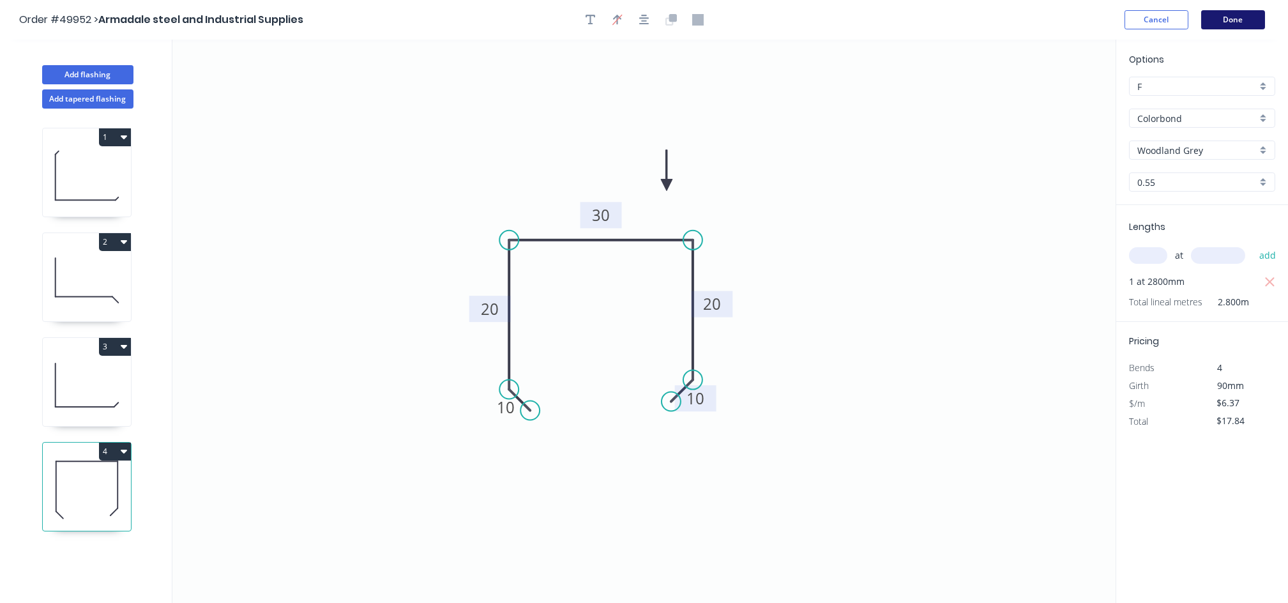
click at [1230, 15] on button "Done" at bounding box center [1233, 19] width 64 height 19
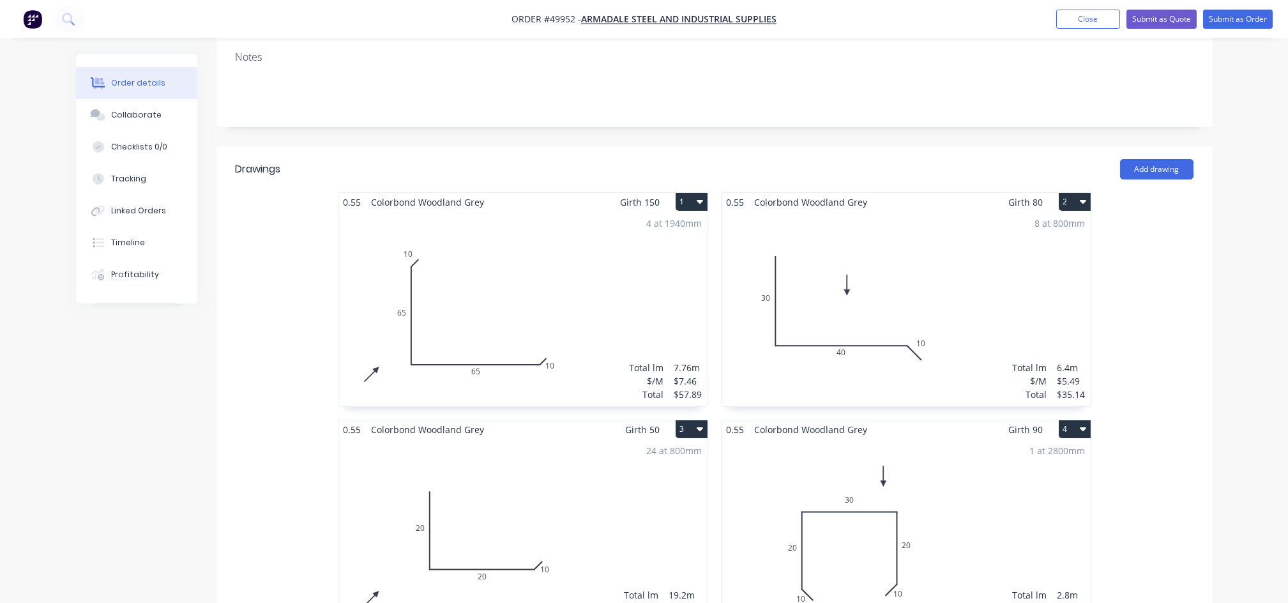
scroll to position [170, 0]
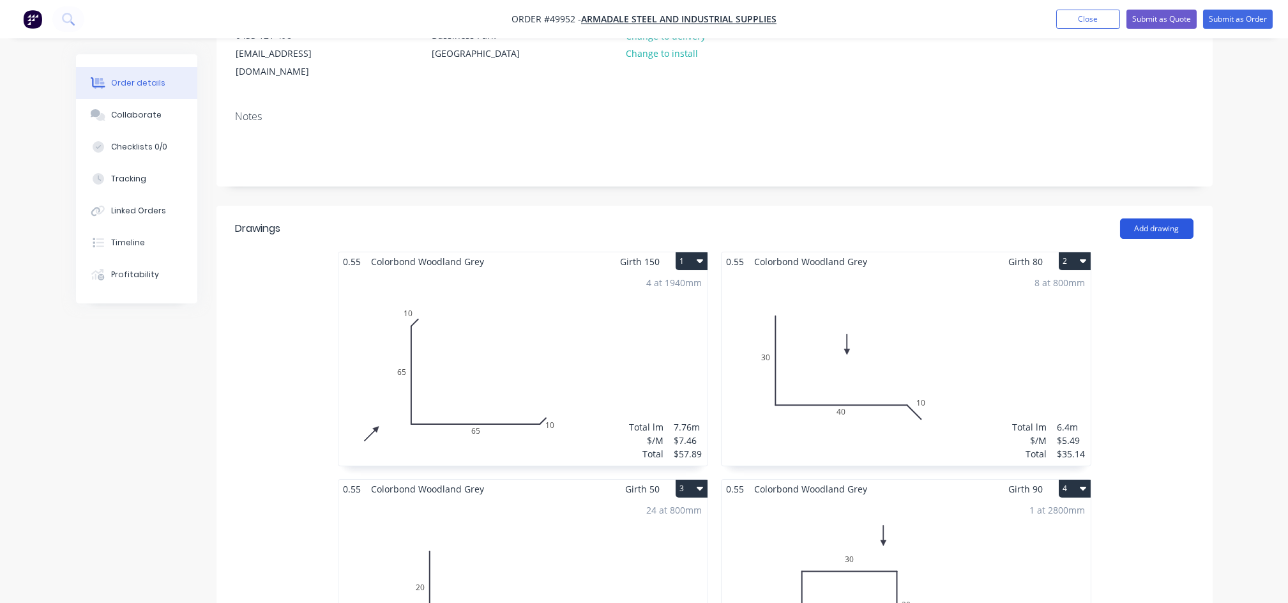
click at [1147, 218] on button "Add drawing" at bounding box center [1156, 228] width 73 height 20
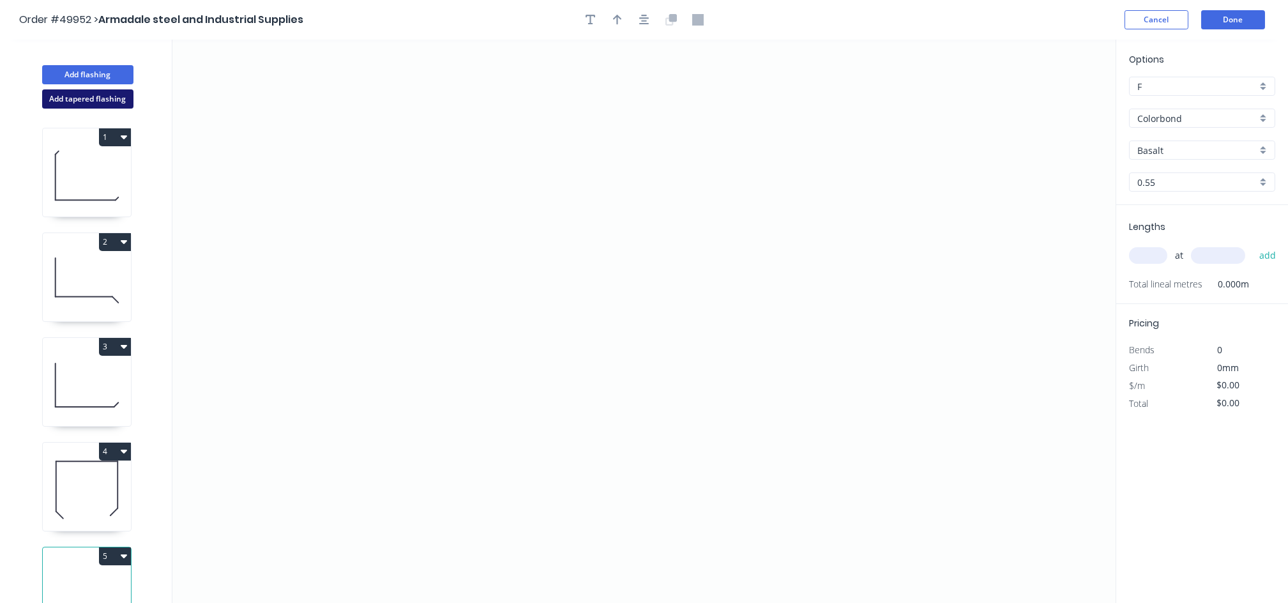
click at [64, 95] on button "Add tapered flashing" at bounding box center [87, 98] width 91 height 19
drag, startPoint x: 514, startPoint y: 158, endPoint x: 529, endPoint y: 144, distance: 20.3
click at [513, 158] on icon "0" at bounding box center [643, 181] width 943 height 282
click at [547, 133] on icon at bounding box center [530, 145] width 33 height 25
click at [552, 266] on icon "0 ?" at bounding box center [643, 181] width 943 height 282
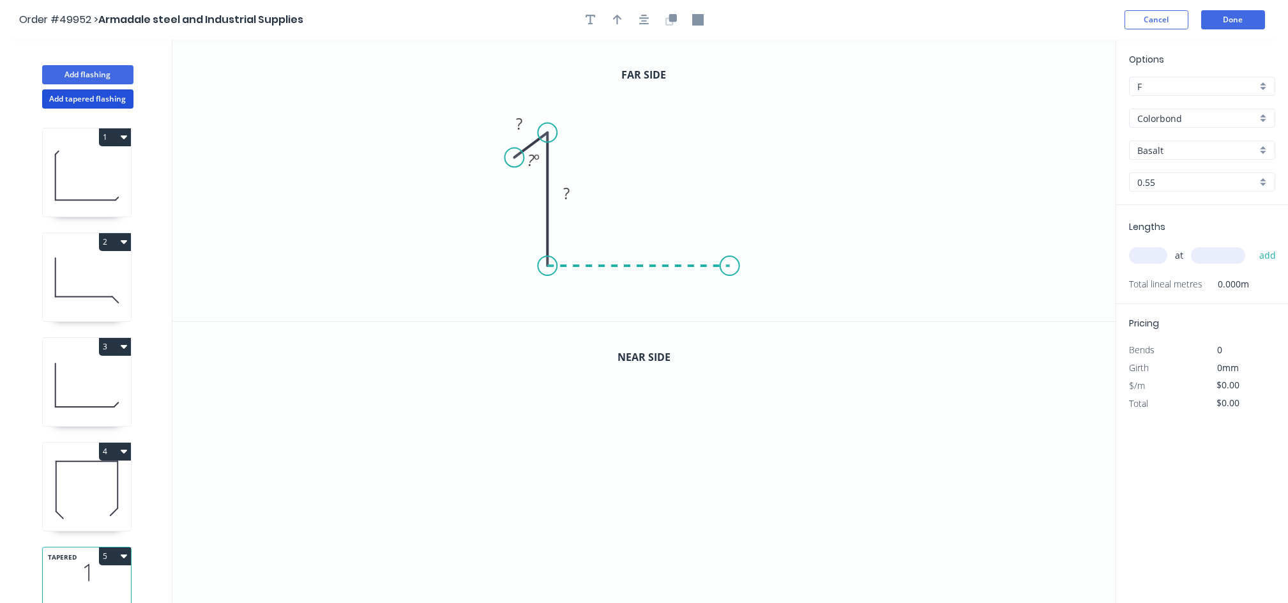
click at [730, 266] on icon "0 ? ? ? º" at bounding box center [643, 181] width 943 height 282
click at [744, 278] on icon "0 ? ? ? ? º" at bounding box center [643, 181] width 943 height 282
click at [523, 130] on rect at bounding box center [519, 125] width 26 height 18
click at [529, 162] on tspan "?" at bounding box center [530, 159] width 7 height 21
click at [567, 194] on tspan "?" at bounding box center [566, 193] width 6 height 21
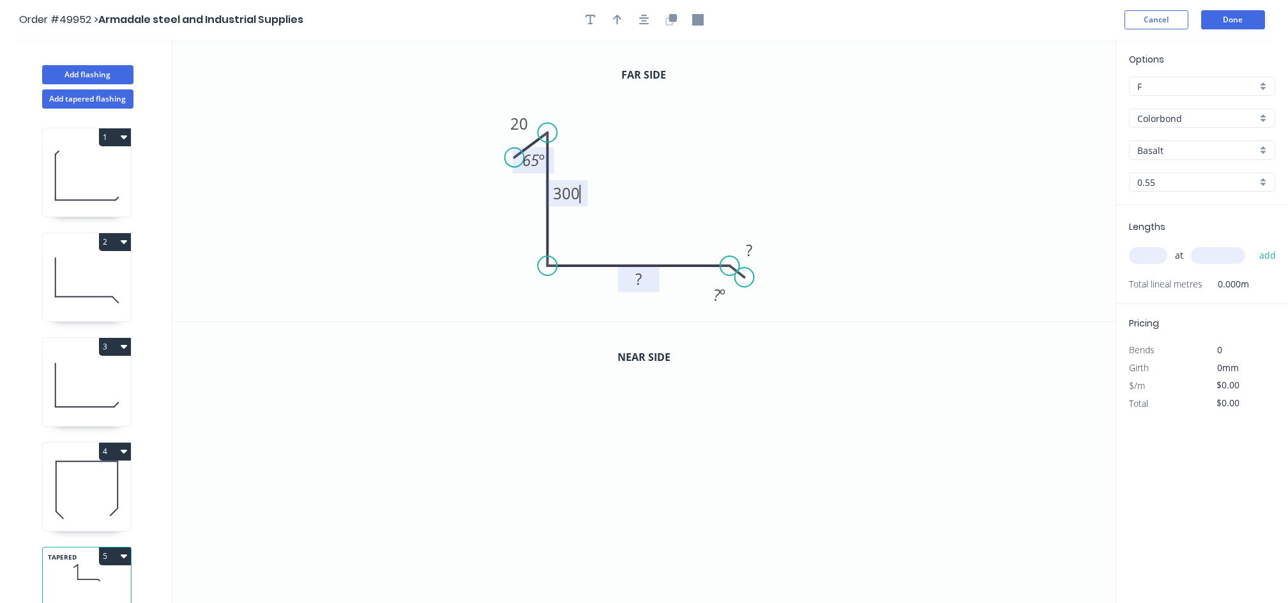
click at [649, 286] on rect at bounding box center [639, 280] width 26 height 18
click at [749, 259] on tspan "?" at bounding box center [749, 249] width 6 height 21
click at [741, 280] on circle at bounding box center [741, 276] width 19 height 19
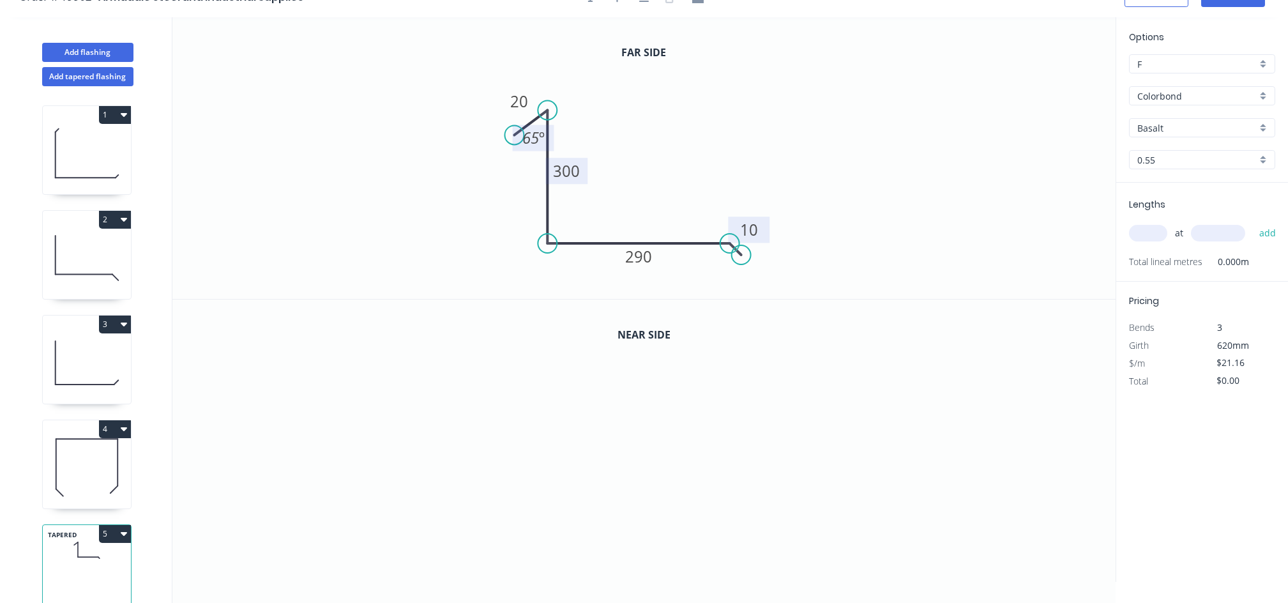
scroll to position [24, 0]
click at [476, 421] on icon "0" at bounding box center [643, 439] width 943 height 282
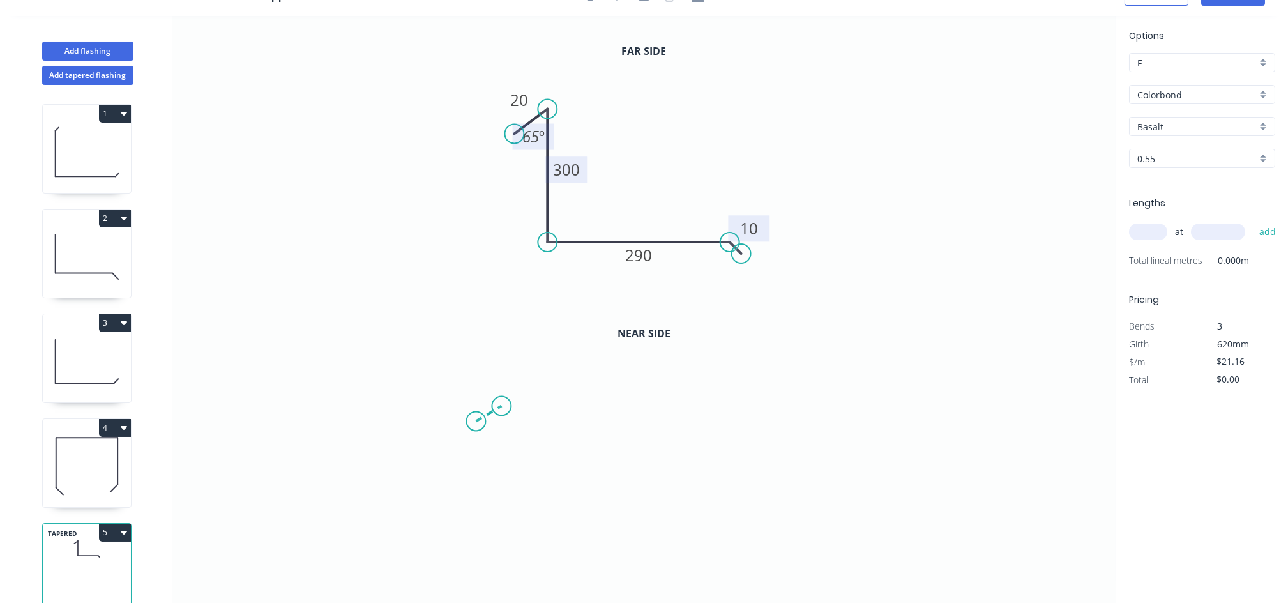
click at [502, 405] on icon at bounding box center [489, 412] width 26 height 15
click at [499, 559] on icon "0 ?" at bounding box center [643, 439] width 943 height 282
click at [673, 555] on icon "0 ? ? ? º" at bounding box center [643, 439] width 943 height 282
click at [689, 573] on icon "0 ? ? ? ? º" at bounding box center [643, 439] width 943 height 282
click at [476, 403] on rect at bounding box center [478, 391] width 41 height 26
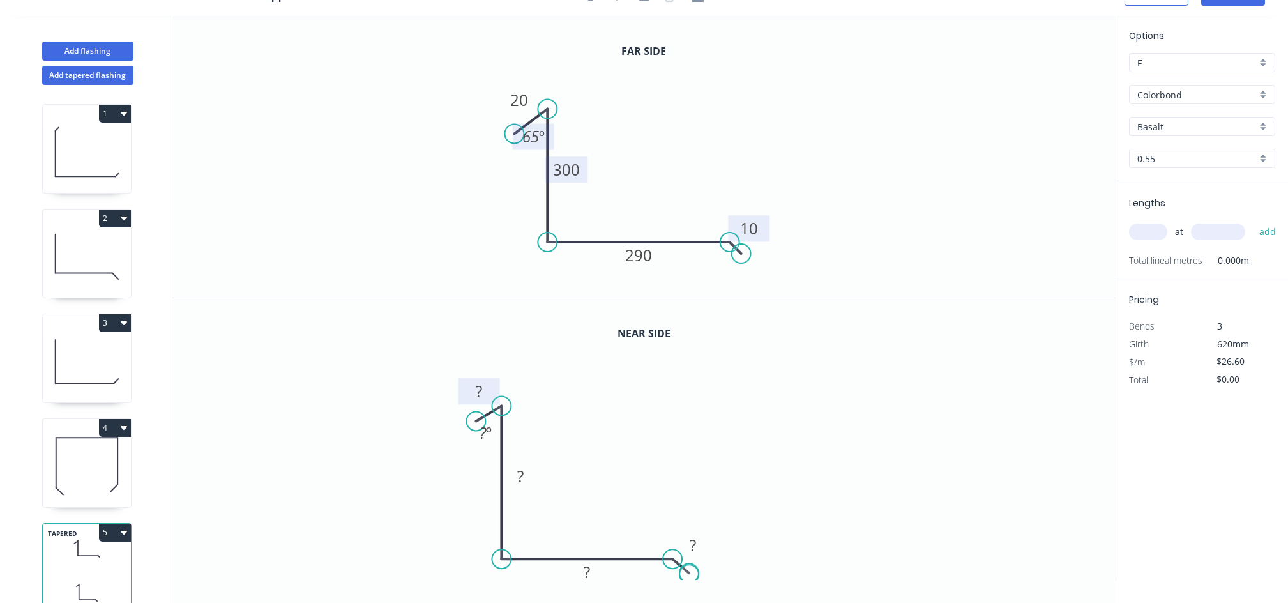
click at [481, 393] on tspan "?" at bounding box center [479, 390] width 6 height 21
click at [483, 436] on tspan "?" at bounding box center [483, 432] width 7 height 21
click at [522, 481] on tspan "?" at bounding box center [521, 475] width 6 height 21
click at [584, 571] on tspan "?" at bounding box center [587, 571] width 6 height 21
click at [699, 546] on rect at bounding box center [694, 546] width 26 height 18
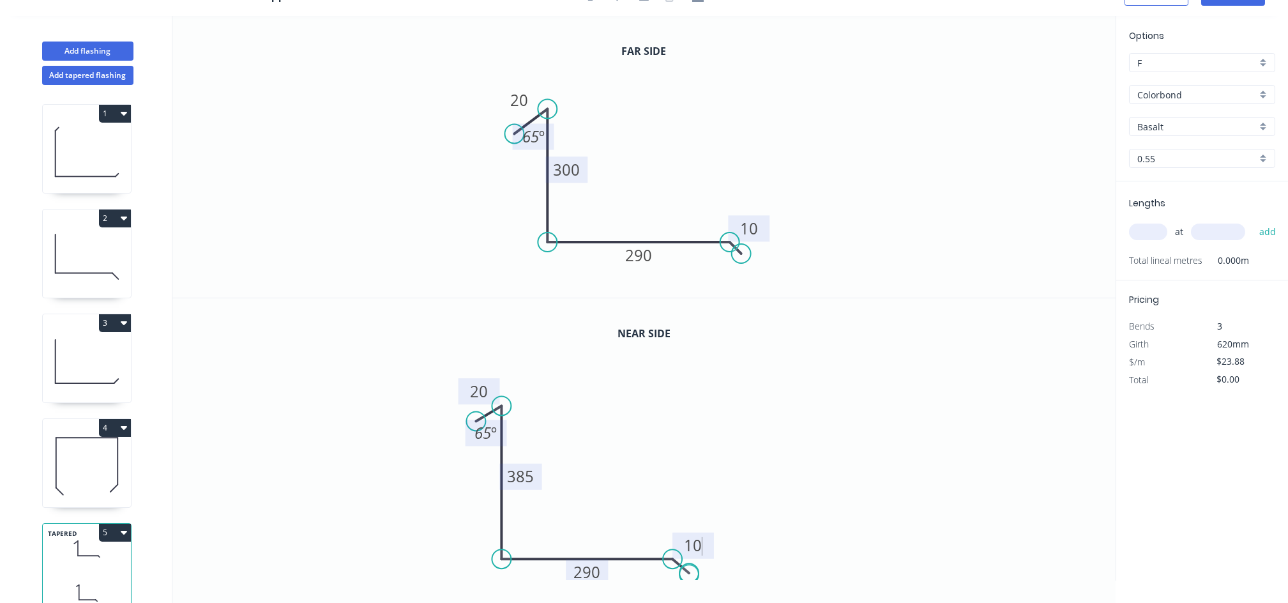
click at [855, 483] on icon "0 20 385 290 10 65 º ? º" at bounding box center [643, 439] width 943 height 282
type input "$25.10"
click at [1191, 120] on input "Basalt" at bounding box center [1196, 126] width 119 height 13
click at [1189, 260] on div "Woodland Grey" at bounding box center [1201, 260] width 145 height 22
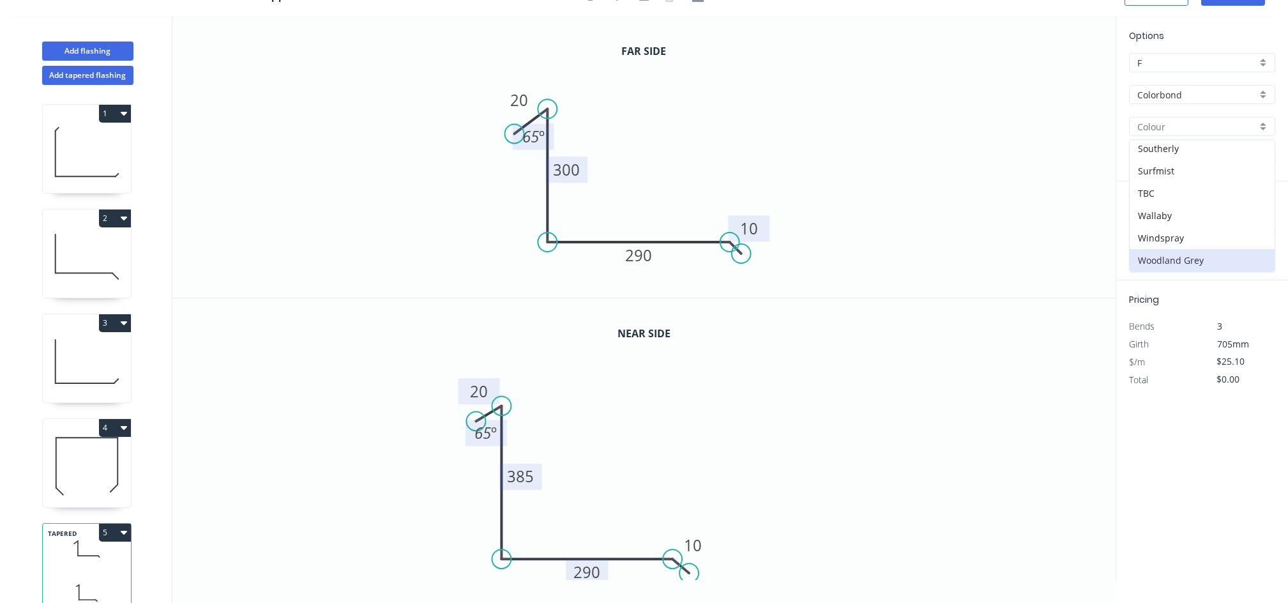
type input "Woodland Grey"
click at [1139, 232] on input "text" at bounding box center [1148, 231] width 38 height 17
type input "1"
click at [1221, 232] on input "text" at bounding box center [1218, 231] width 54 height 17
type input "3050"
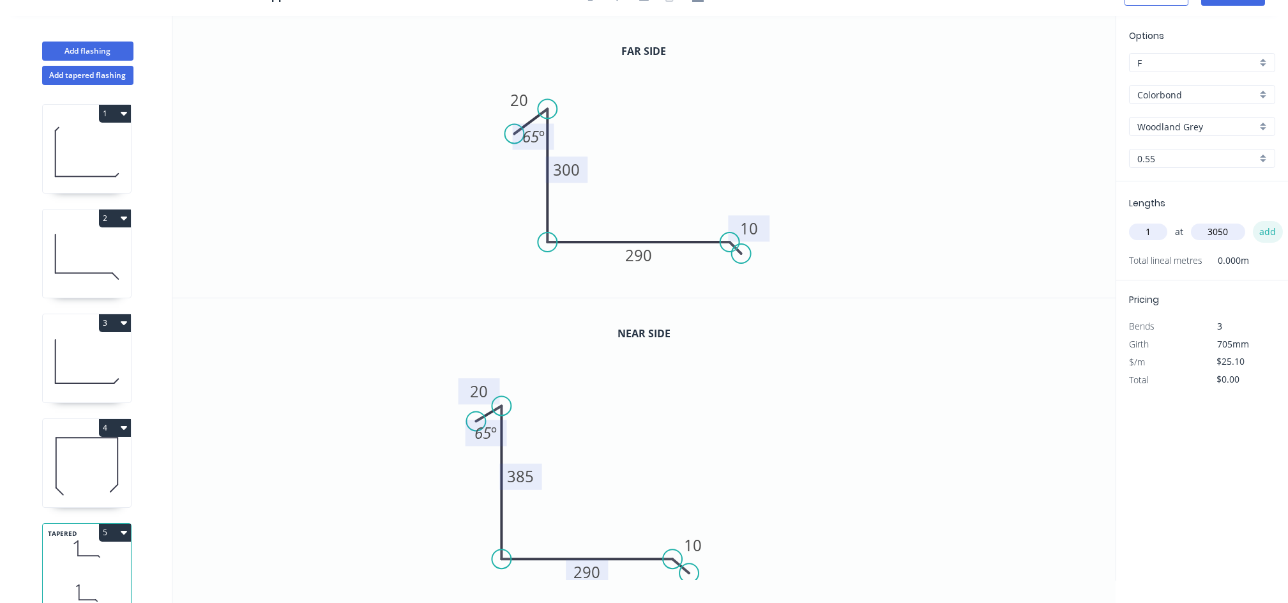
click at [1267, 233] on button "add" at bounding box center [1267, 232] width 30 height 22
type input "$76.56"
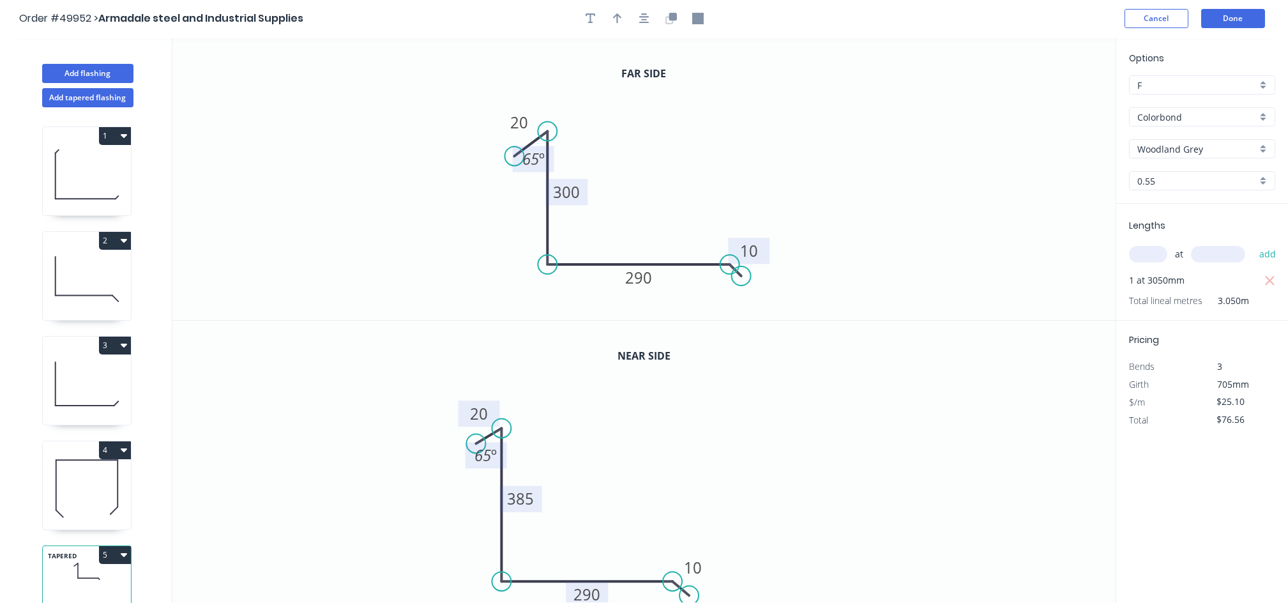
scroll to position [0, 0]
click at [608, 20] on button "button" at bounding box center [617, 19] width 19 height 19
drag, startPoint x: 795, startPoint y: 160, endPoint x: 649, endPoint y: 194, distance: 150.2
click at [654, 194] on icon at bounding box center [659, 174] width 11 height 41
click at [1230, 23] on button "Done" at bounding box center [1233, 19] width 64 height 19
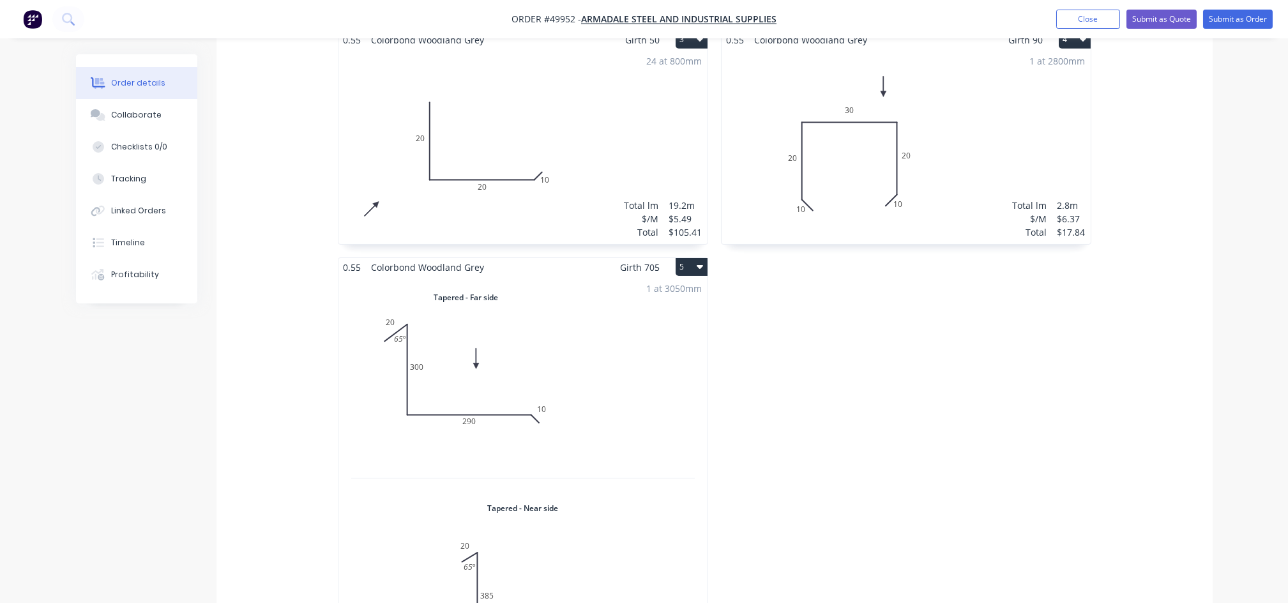
scroll to position [681, 0]
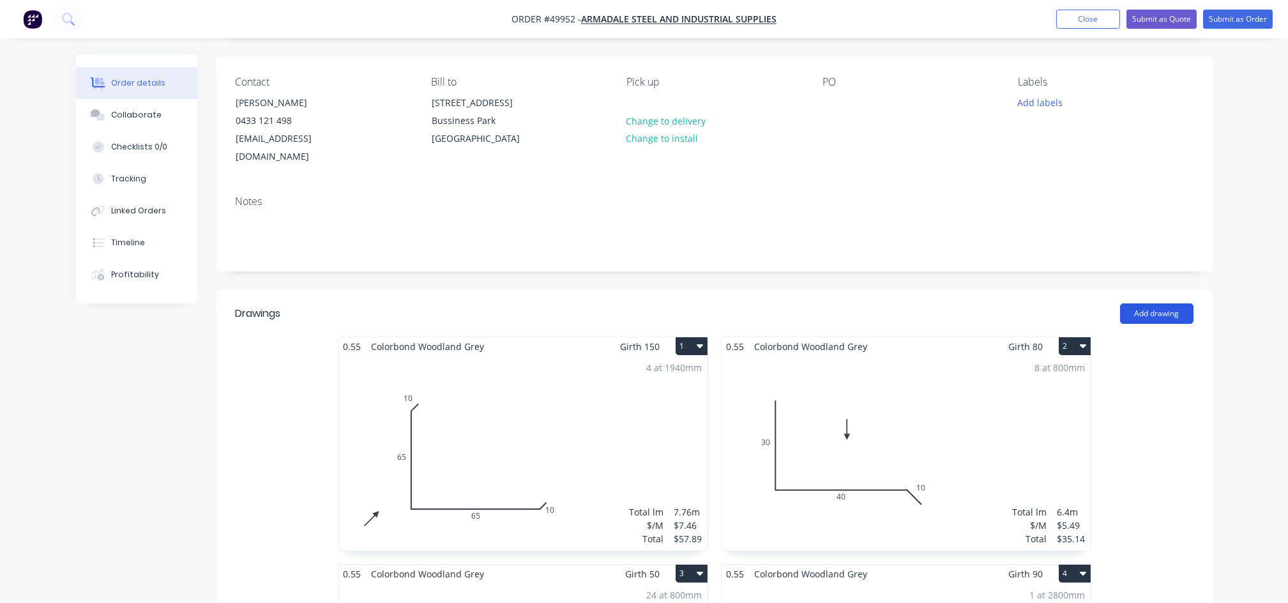
click at [1164, 303] on button "Add drawing" at bounding box center [1156, 313] width 73 height 20
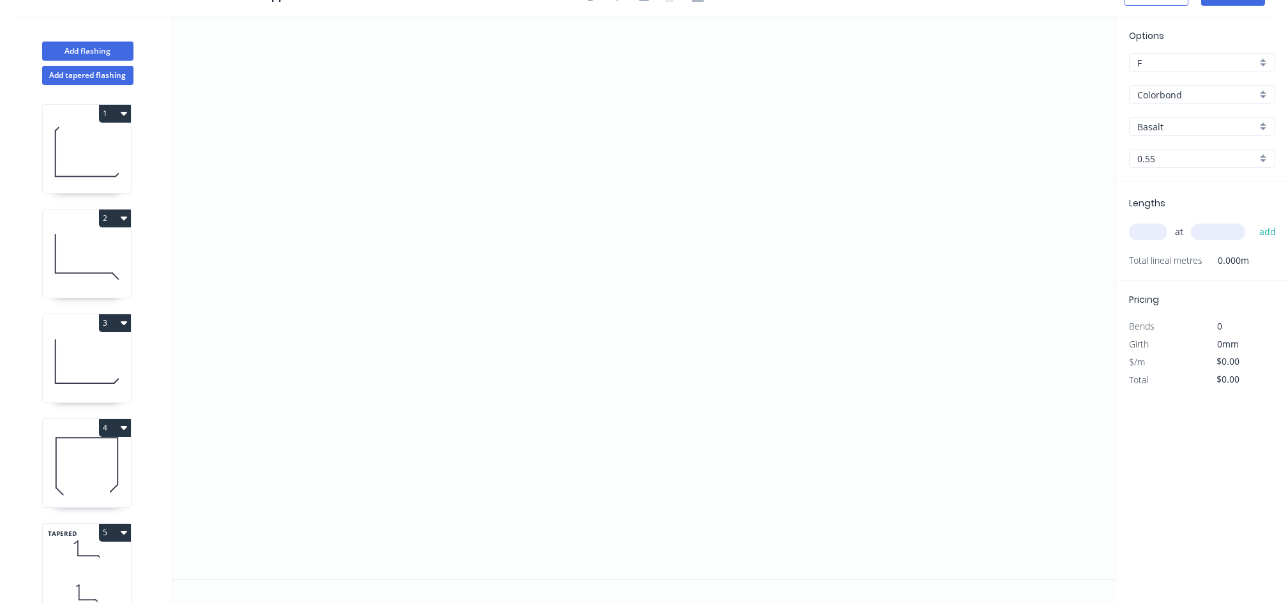
scroll to position [24, 0]
click at [96, 80] on button "Add tapered flashing" at bounding box center [87, 75] width 91 height 19
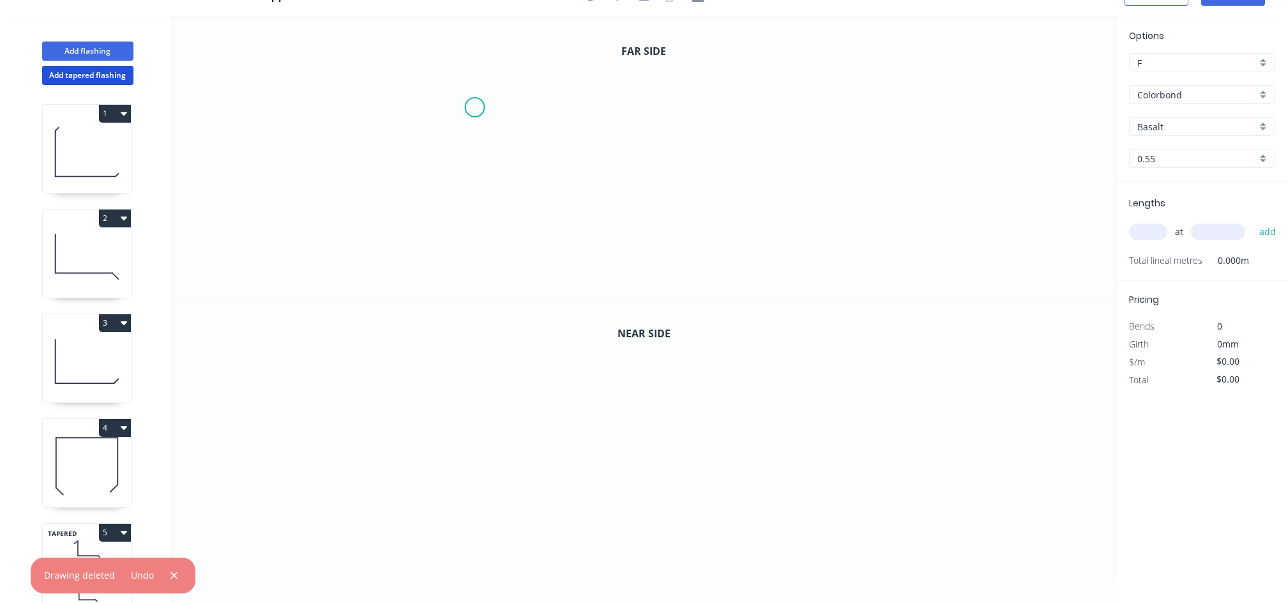
click at [474, 107] on icon "0" at bounding box center [643, 157] width 943 height 282
click at [495, 95] on icon "0" at bounding box center [643, 157] width 943 height 282
click at [485, 252] on icon "0 ?" at bounding box center [643, 157] width 943 height 282
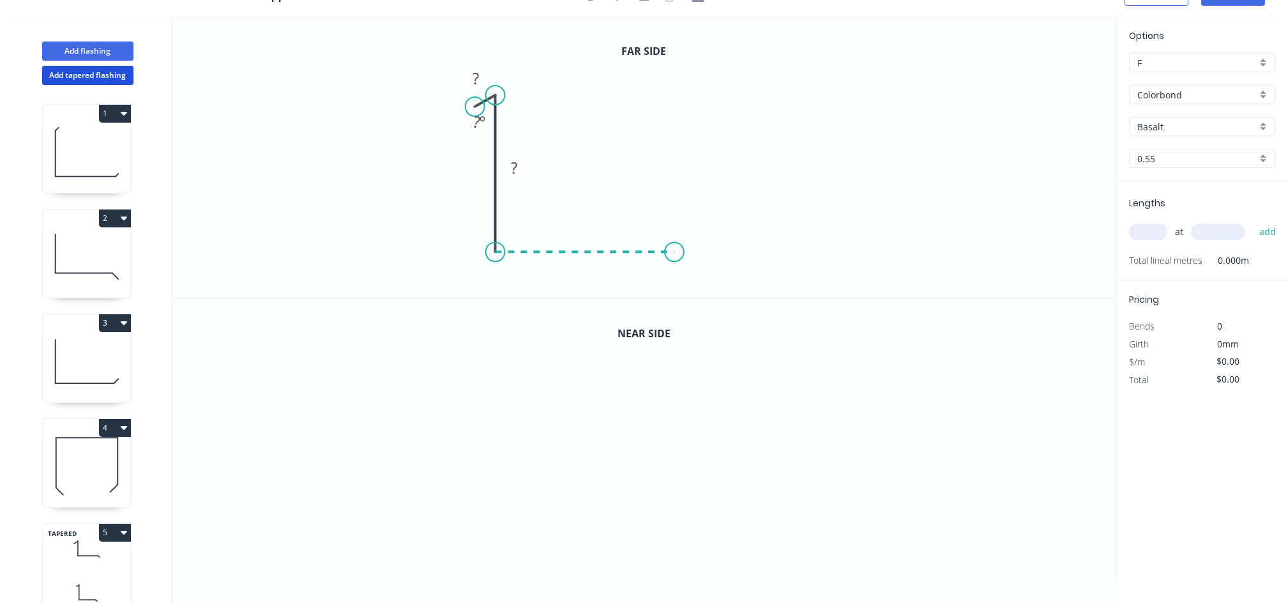
click at [675, 252] on icon "0 ? ? ? º" at bounding box center [643, 157] width 943 height 282
click at [693, 262] on icon "0 ? ? ? ? º" at bounding box center [643, 157] width 943 height 282
click at [472, 84] on tspan "?" at bounding box center [475, 78] width 6 height 21
click at [474, 121] on tspan "?" at bounding box center [476, 121] width 7 height 21
click at [516, 165] on tspan "?" at bounding box center [514, 167] width 6 height 21
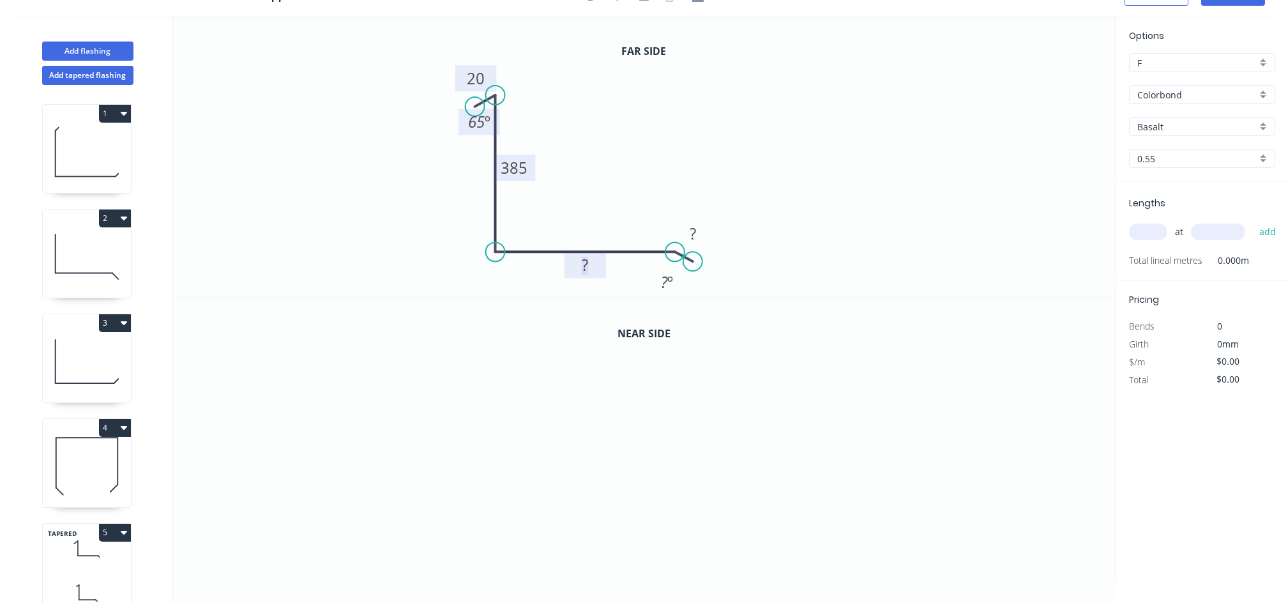
click at [587, 271] on tspan "?" at bounding box center [585, 264] width 6 height 21
click at [700, 234] on rect at bounding box center [693, 235] width 26 height 18
click at [688, 266] on circle at bounding box center [687, 264] width 19 height 19
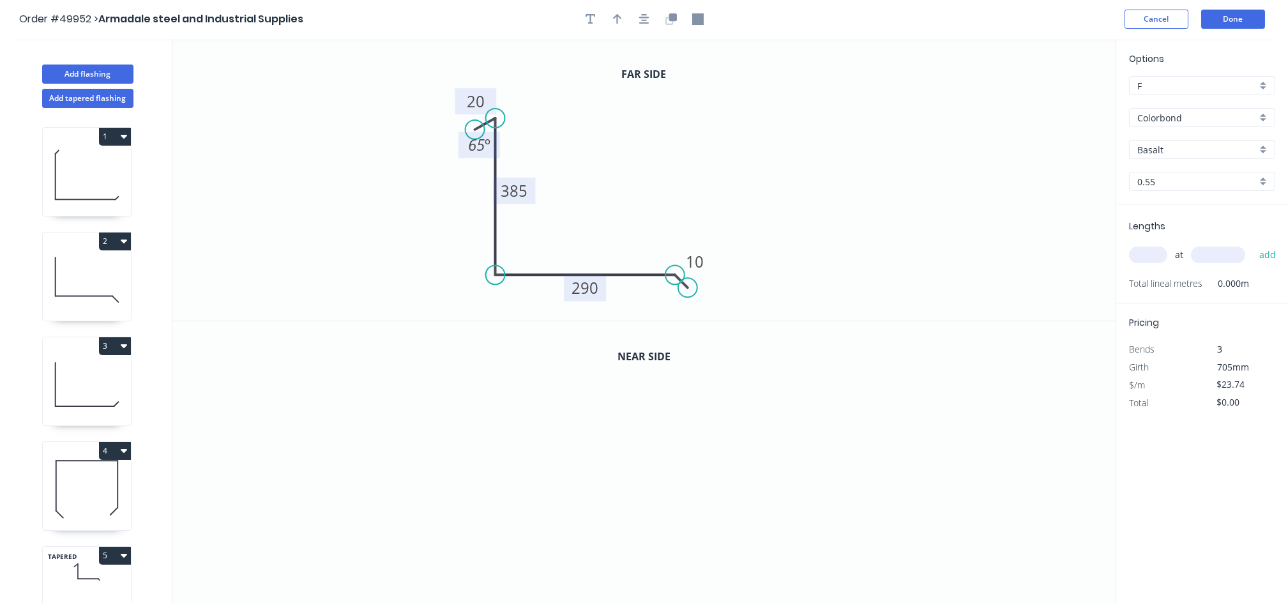
scroll to position [0, 0]
click at [620, 15] on icon "button" at bounding box center [617, 19] width 9 height 11
drag, startPoint x: 1049, startPoint y: 100, endPoint x: 650, endPoint y: 189, distance: 409.5
click at [650, 189] on icon at bounding box center [649, 173] width 11 height 41
click at [488, 428] on icon "0" at bounding box center [643, 463] width 943 height 282
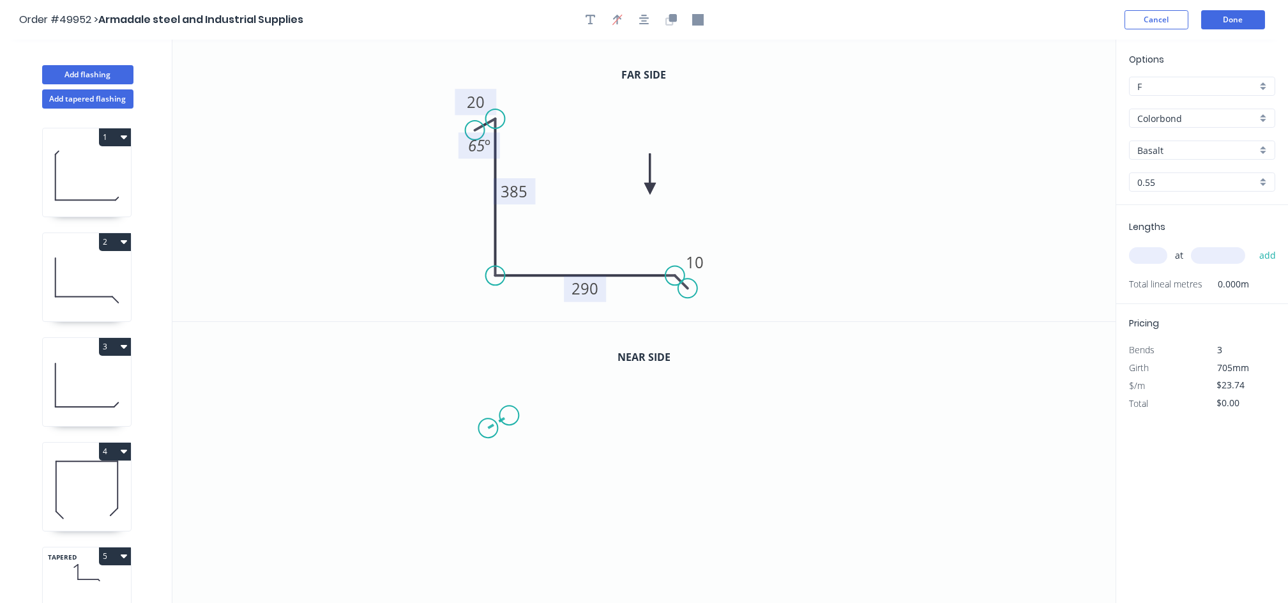
click at [509, 415] on icon "0" at bounding box center [643, 463] width 943 height 282
click at [502, 569] on icon "0 ?" at bounding box center [643, 463] width 943 height 282
click at [682, 578] on icon "0 ? ? ? º" at bounding box center [643, 463] width 943 height 282
click at [689, 581] on icon "0 ? ? ? ? º" at bounding box center [643, 463] width 943 height 282
type input "$29.18"
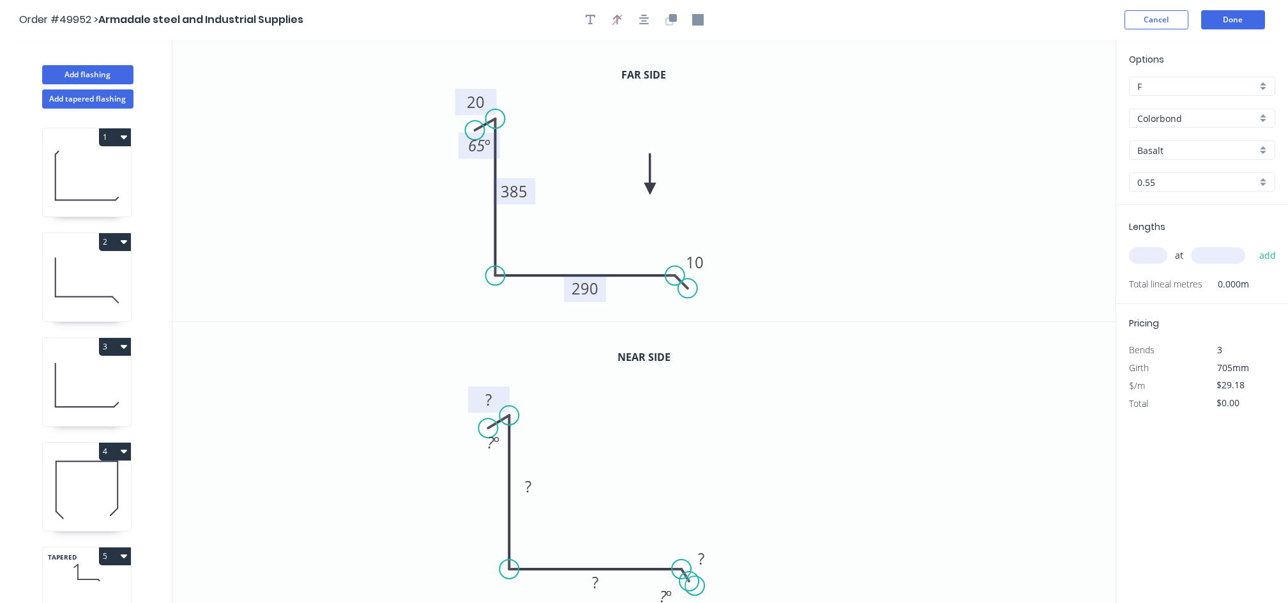
click at [491, 402] on tspan "?" at bounding box center [489, 398] width 6 height 21
click at [500, 447] on rect at bounding box center [494, 442] width 26 height 18
click at [543, 492] on rect at bounding box center [528, 486] width 41 height 26
click at [523, 488] on rect at bounding box center [529, 487] width 26 height 18
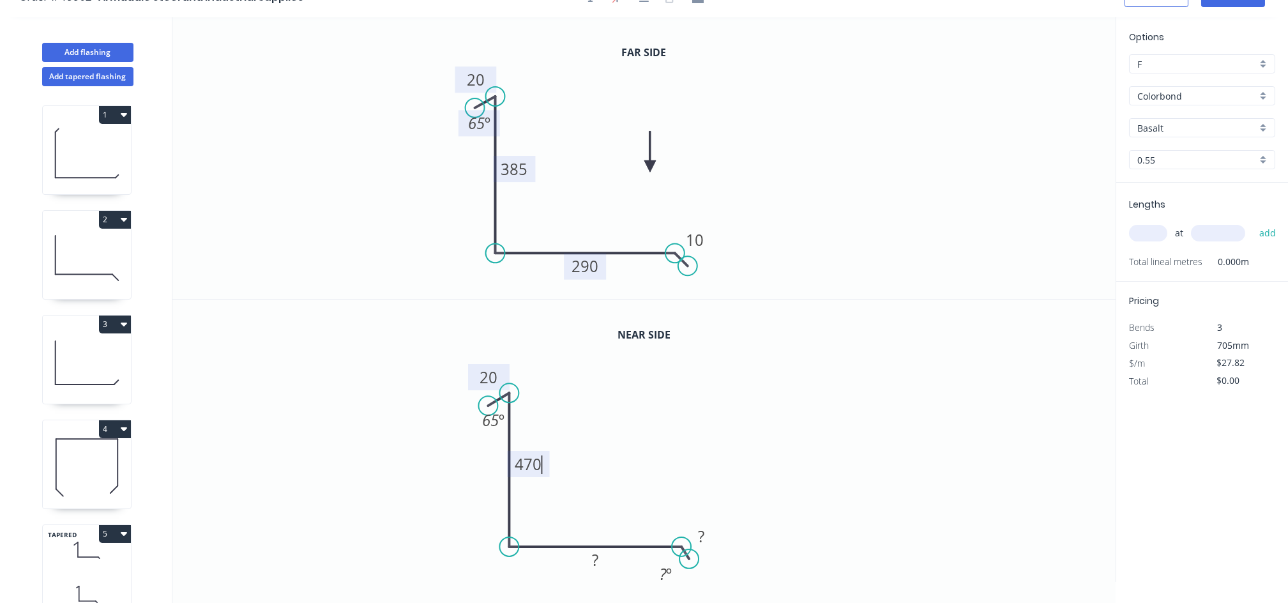
scroll to position [24, 0]
click at [599, 560] on rect at bounding box center [596, 559] width 26 height 18
click at [716, 538] on rect at bounding box center [701, 535] width 41 height 26
click at [711, 533] on rect at bounding box center [702, 536] width 26 height 18
click at [693, 555] on circle at bounding box center [692, 555] width 19 height 19
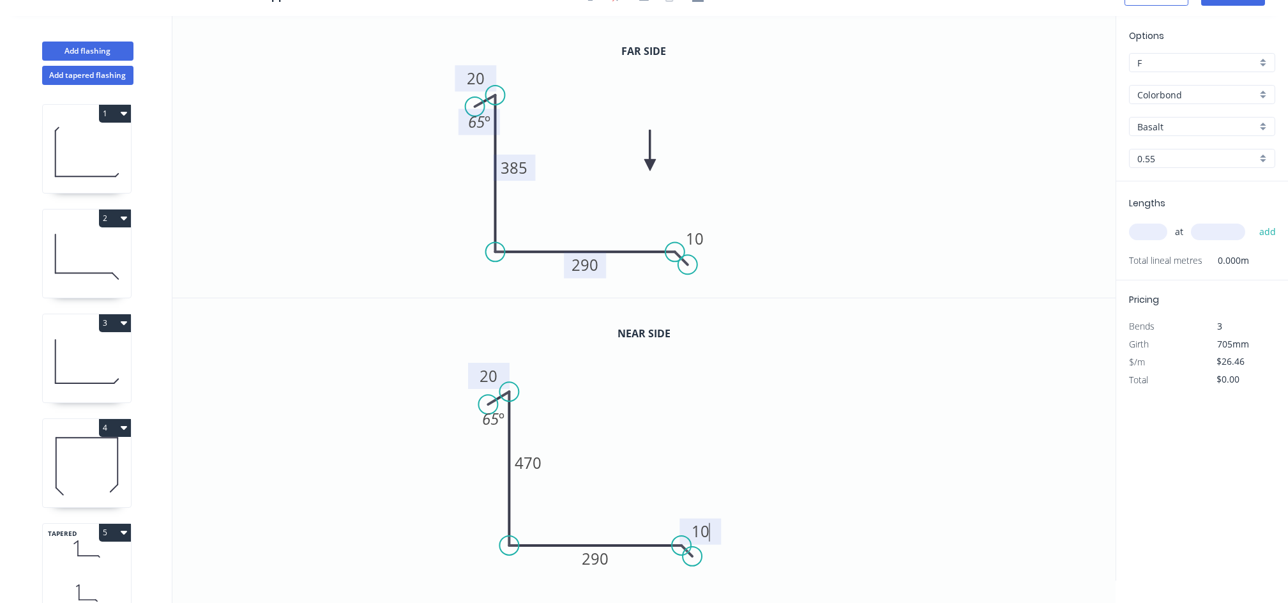
type input "$25.10"
click at [1221, 130] on input "Basalt" at bounding box center [1196, 126] width 119 height 13
click at [1231, 258] on div "Woodland Grey" at bounding box center [1201, 260] width 145 height 22
type input "Woodland Grey"
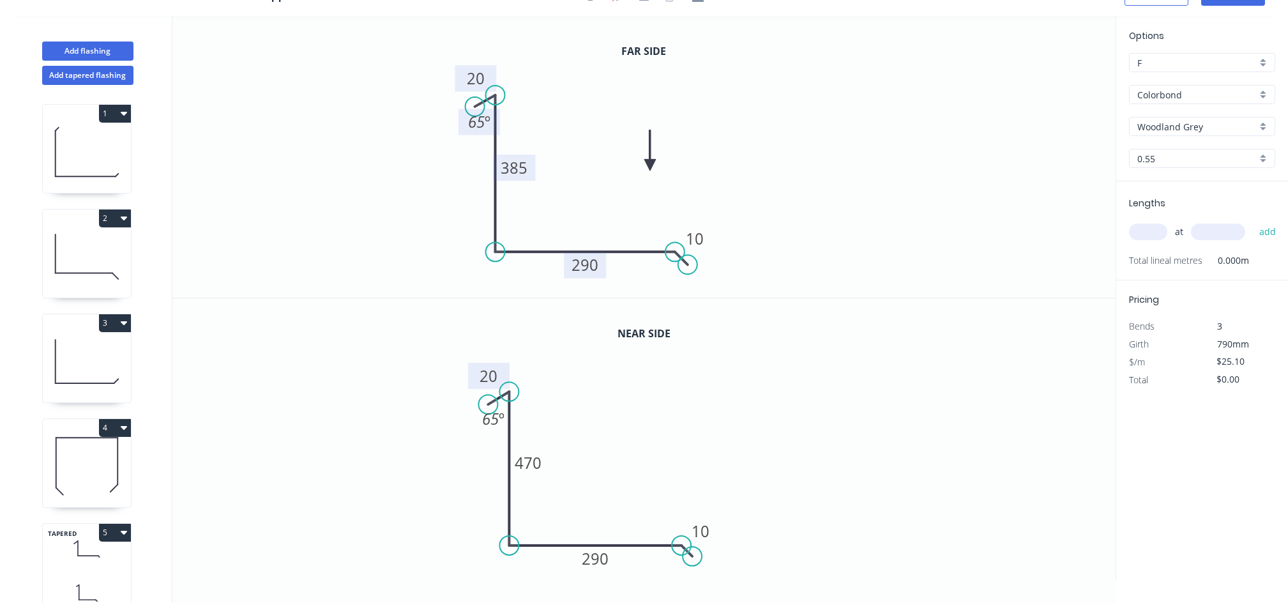
click at [1148, 234] on input "text" at bounding box center [1148, 231] width 38 height 17
type input "1"
click at [1212, 227] on input "text" at bounding box center [1218, 231] width 54 height 17
type input "3050"
click at [1274, 229] on button "add" at bounding box center [1267, 232] width 30 height 22
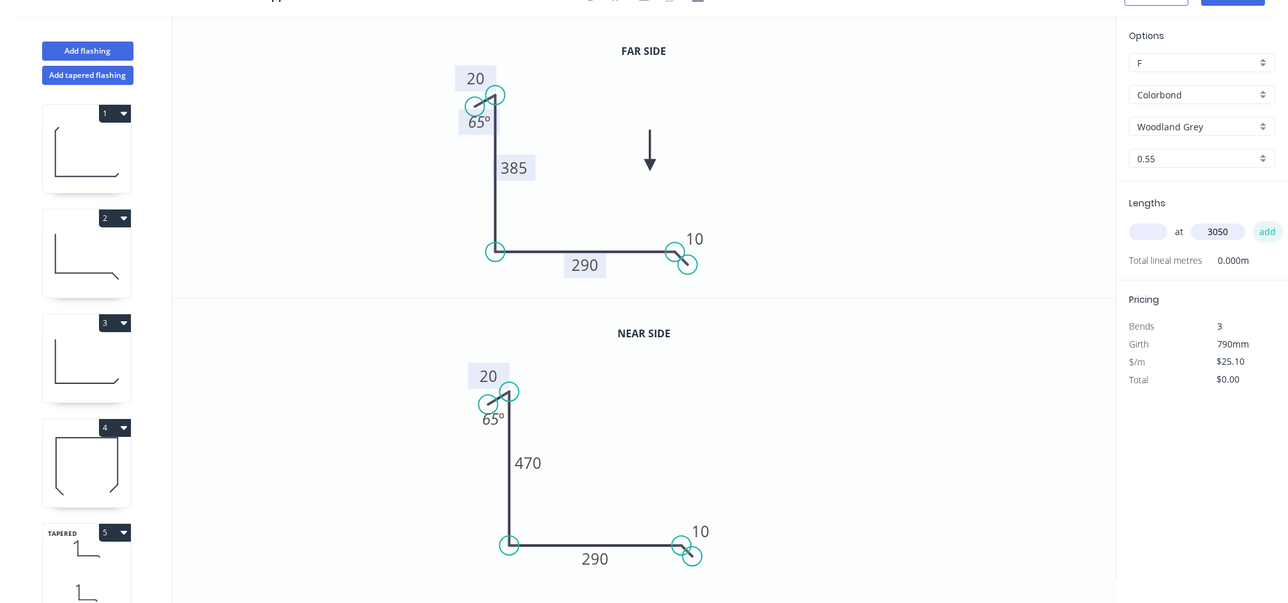
type input "$76.56"
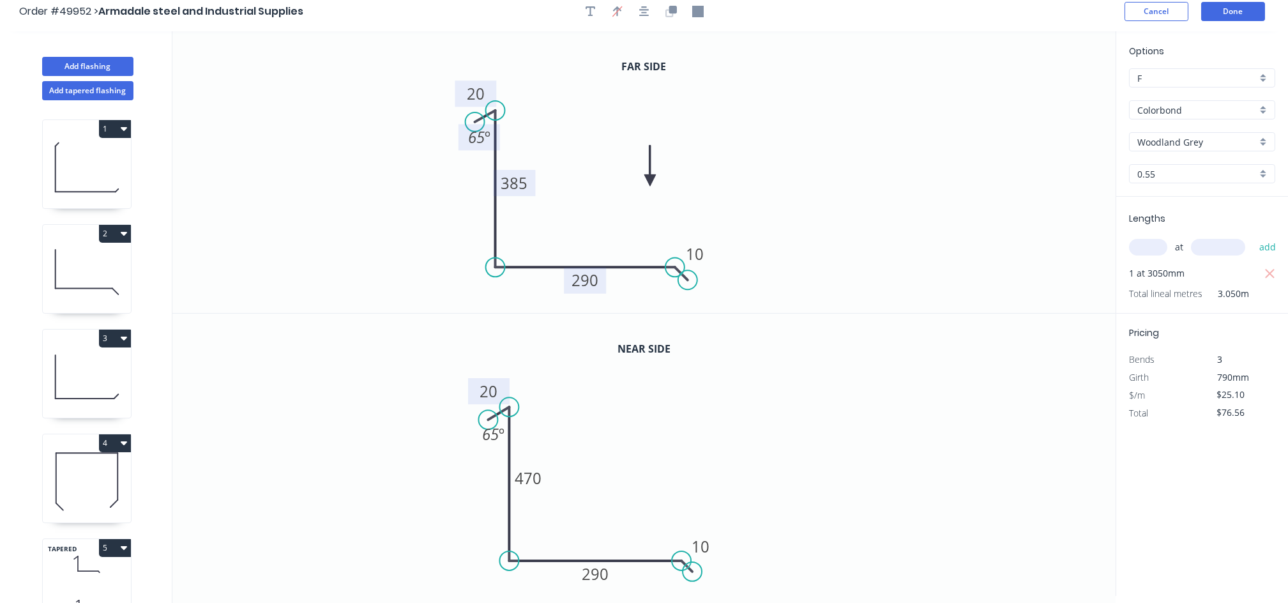
scroll to position [0, 0]
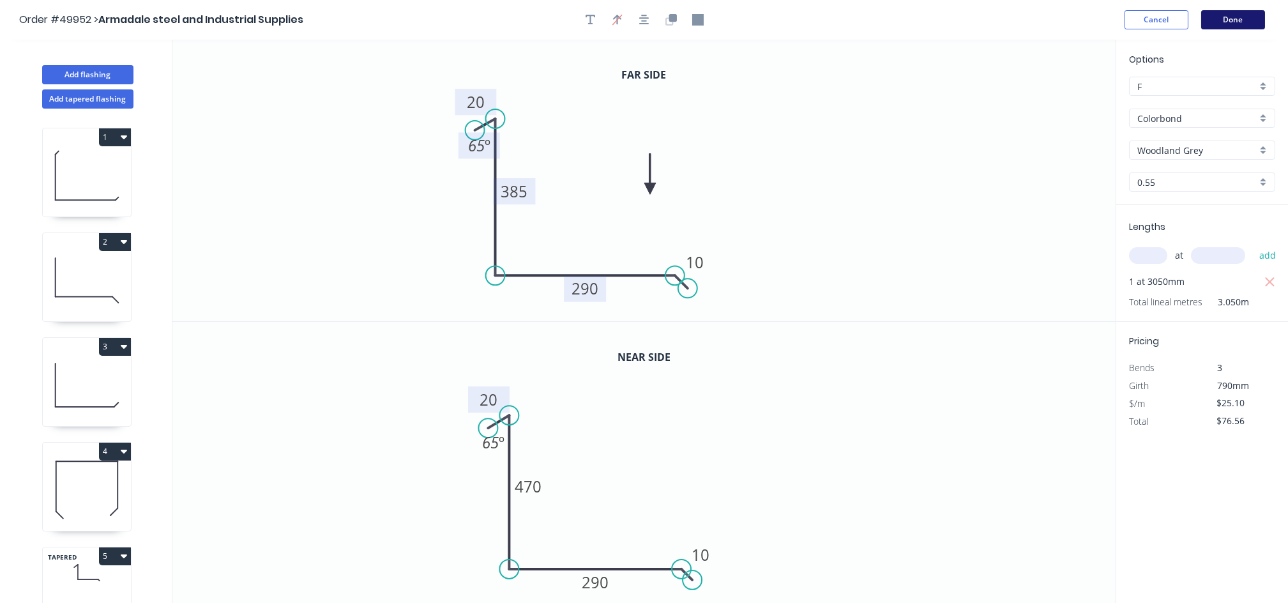
click at [1236, 22] on button "Done" at bounding box center [1233, 19] width 64 height 19
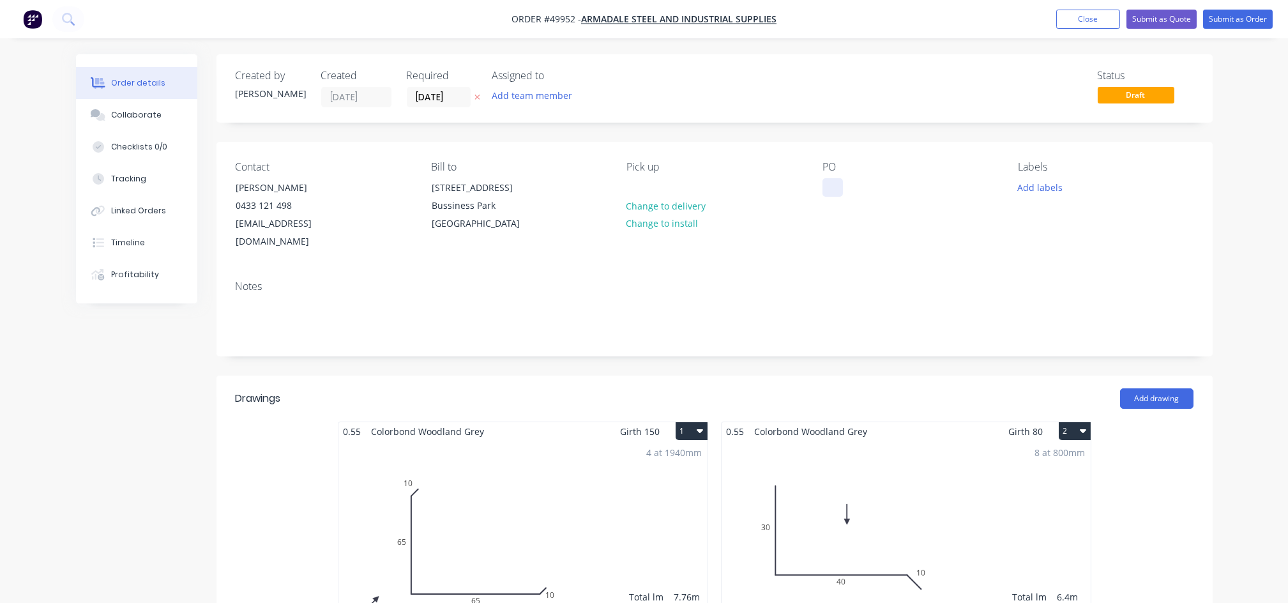
click at [835, 185] on div at bounding box center [832, 187] width 20 height 19
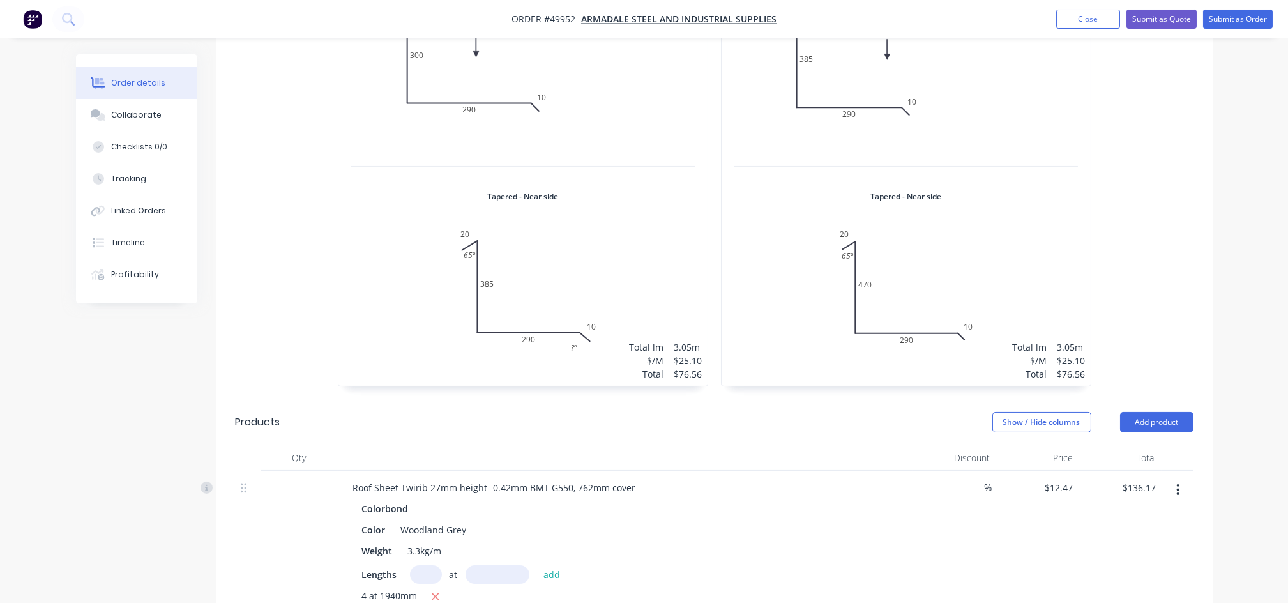
scroll to position [936, 0]
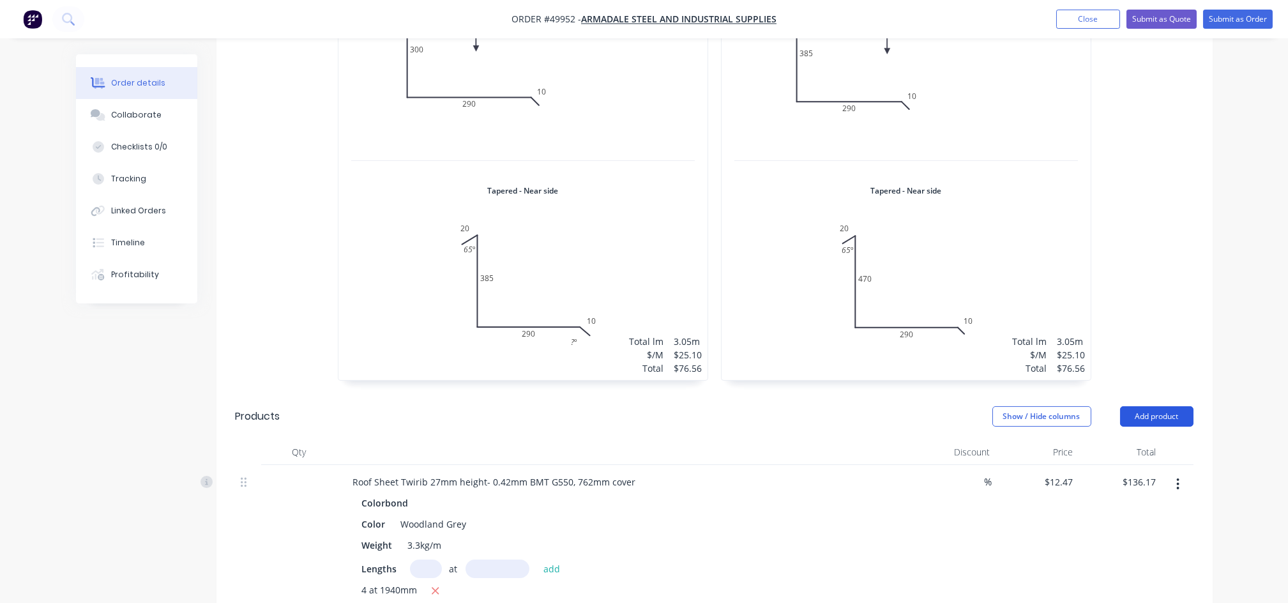
click at [1160, 406] on button "Add product" at bounding box center [1156, 416] width 73 height 20
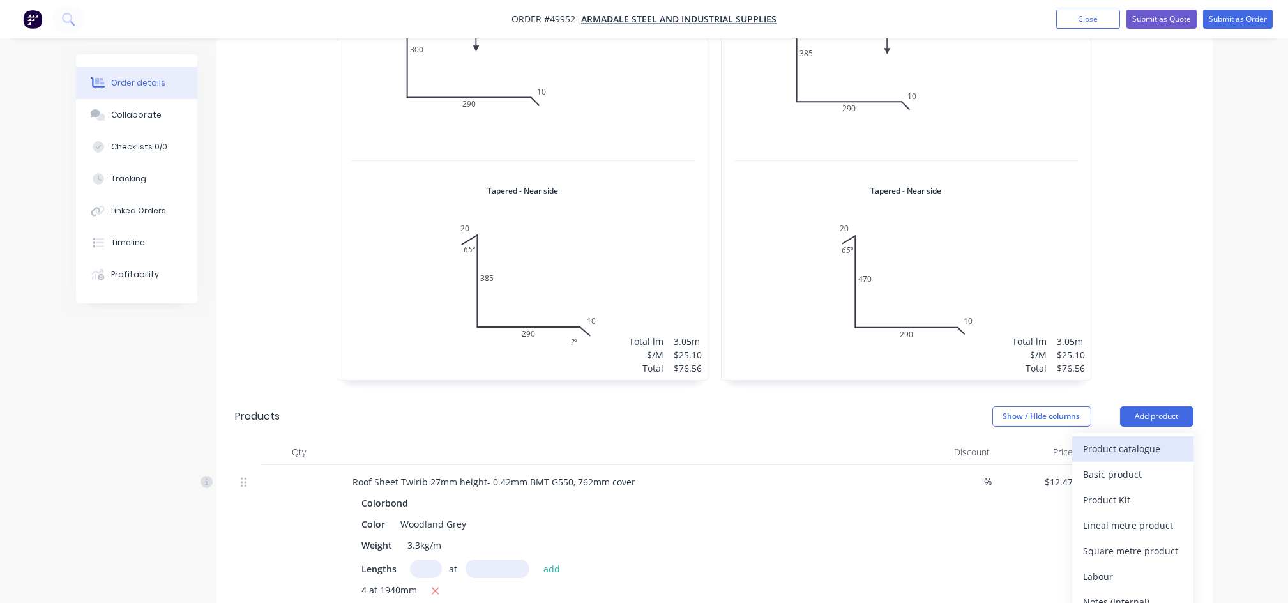
click at [1102, 439] on div "Product catalogue" at bounding box center [1132, 448] width 98 height 19
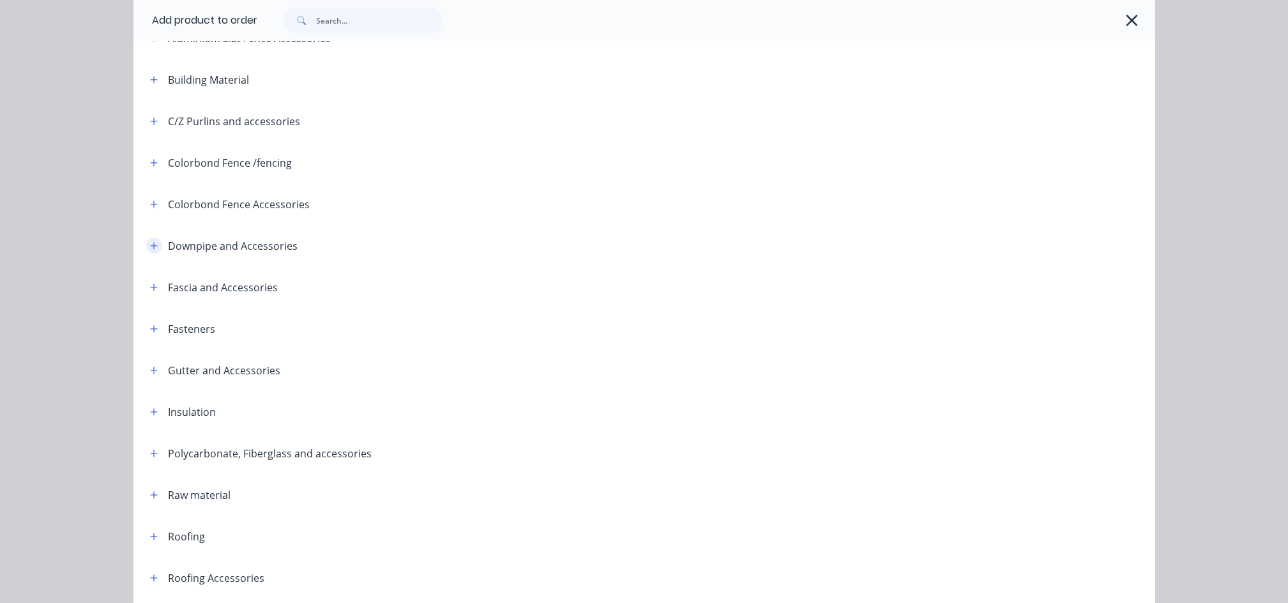
scroll to position [170, 0]
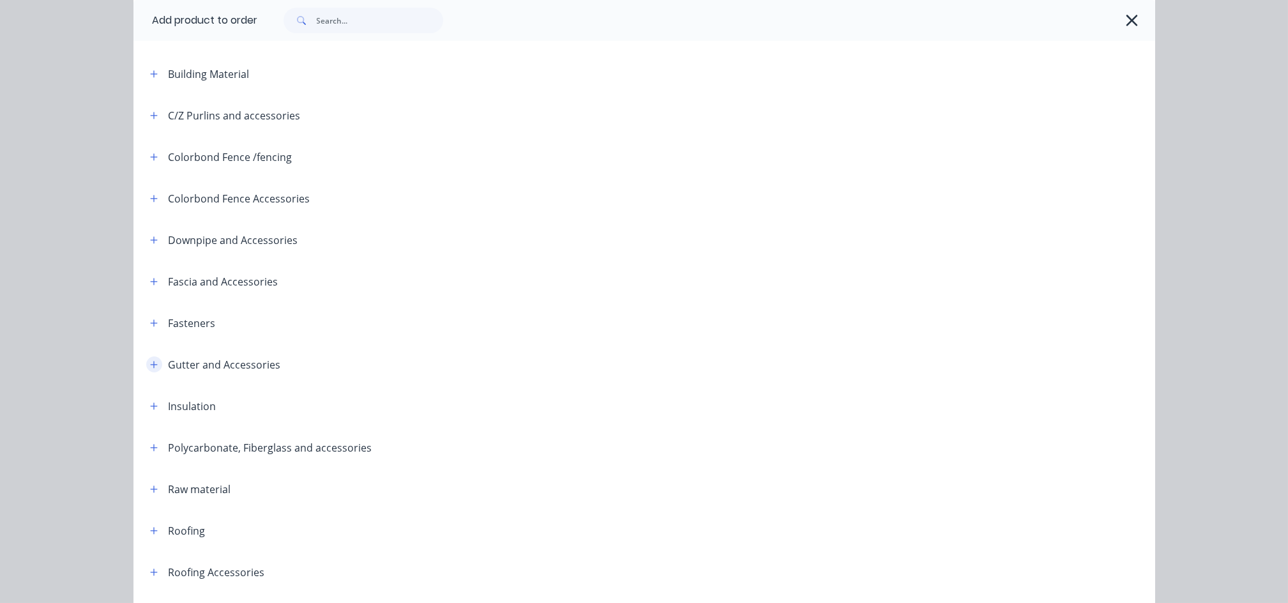
click at [150, 363] on icon "button" at bounding box center [153, 364] width 7 height 7
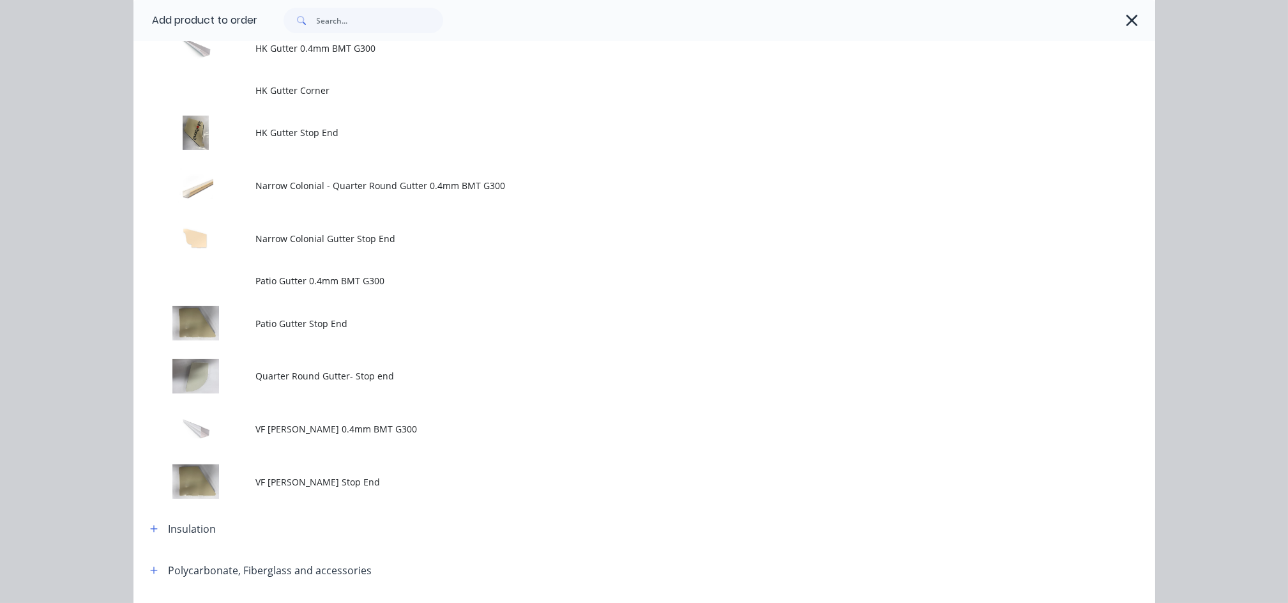
scroll to position [1021, 0]
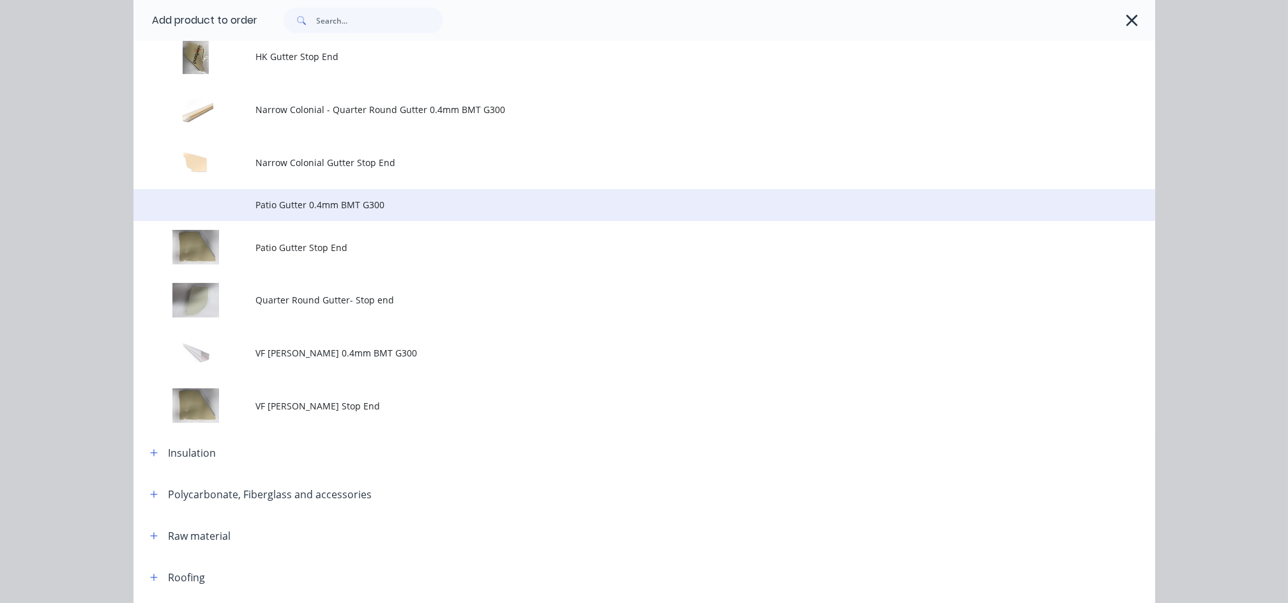
click at [357, 211] on span "Patio Gutter 0.4mm BMT G300" at bounding box center [615, 204] width 719 height 13
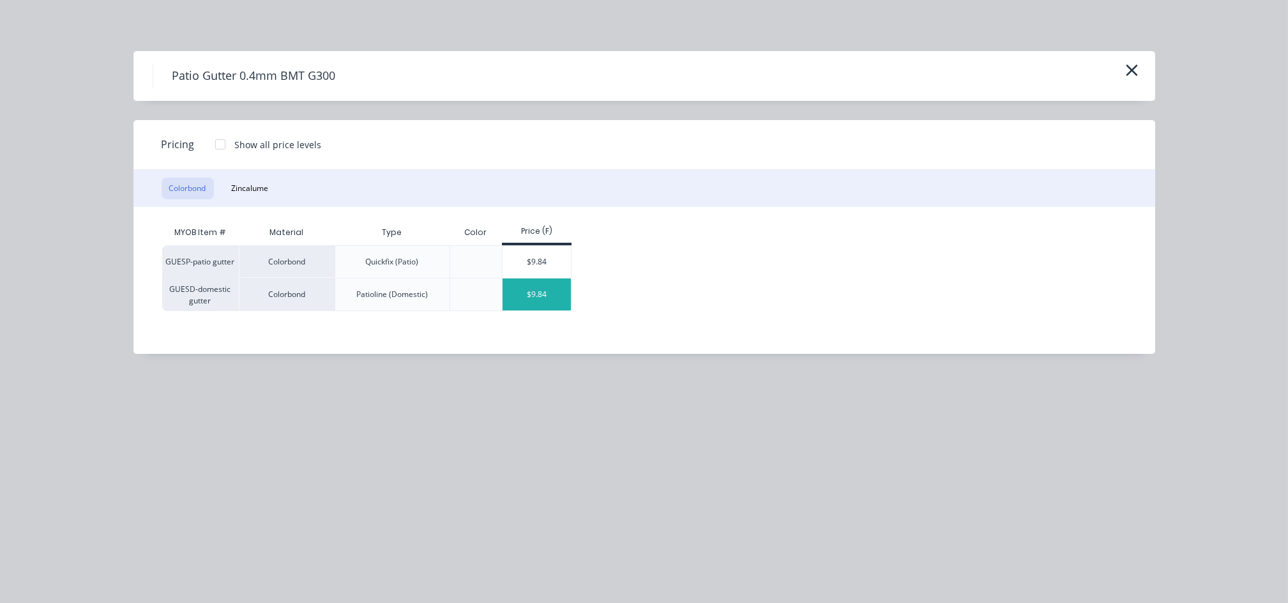
click at [534, 297] on div "$9.84" at bounding box center [536, 294] width 68 height 32
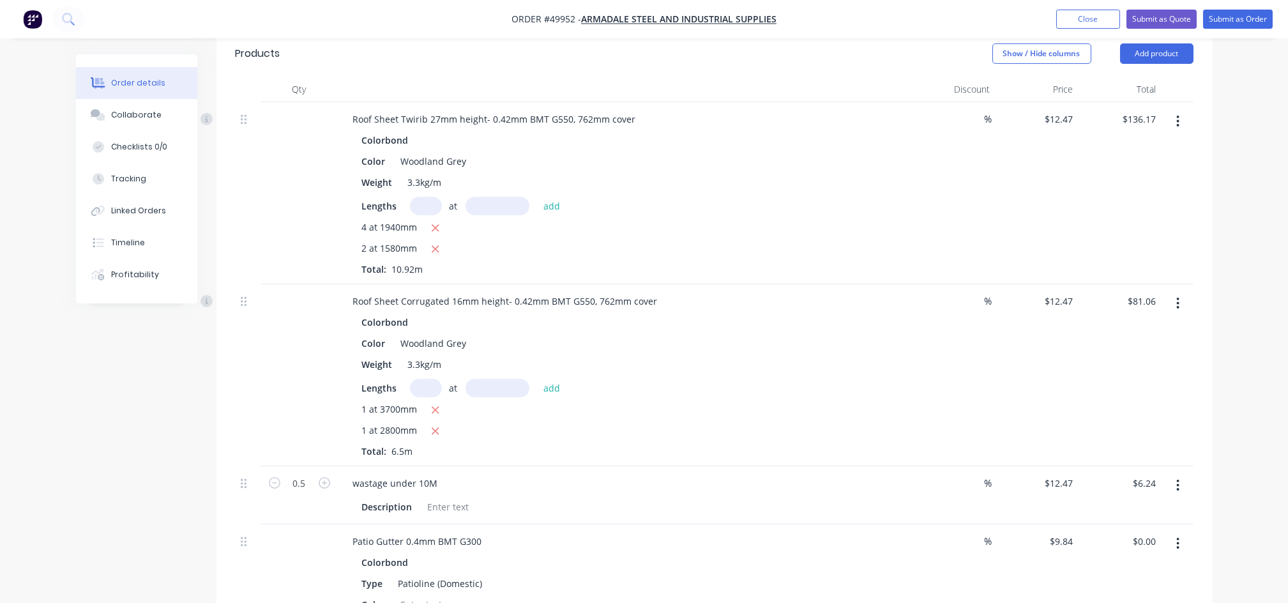
scroll to position [1362, 0]
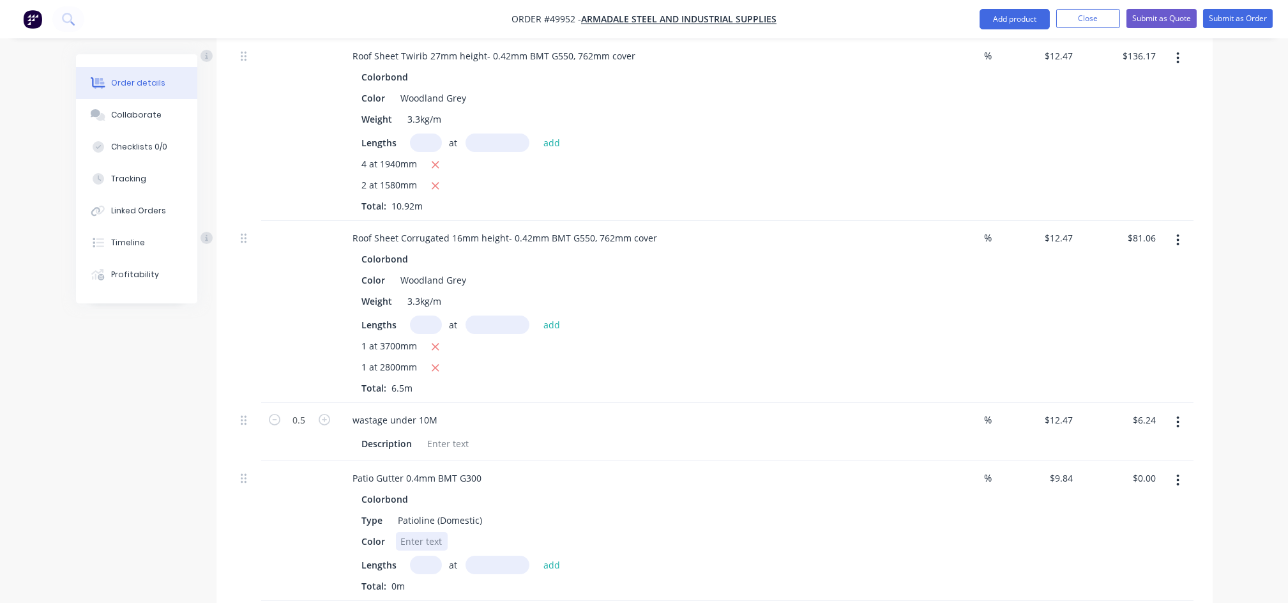
click at [429, 532] on div at bounding box center [422, 541] width 52 height 19
click at [426, 555] on input "text" at bounding box center [426, 564] width 32 height 19
click at [432, 555] on input "text" at bounding box center [426, 564] width 32 height 19
type input "1"
click at [511, 555] on input "text" at bounding box center [497, 564] width 64 height 19
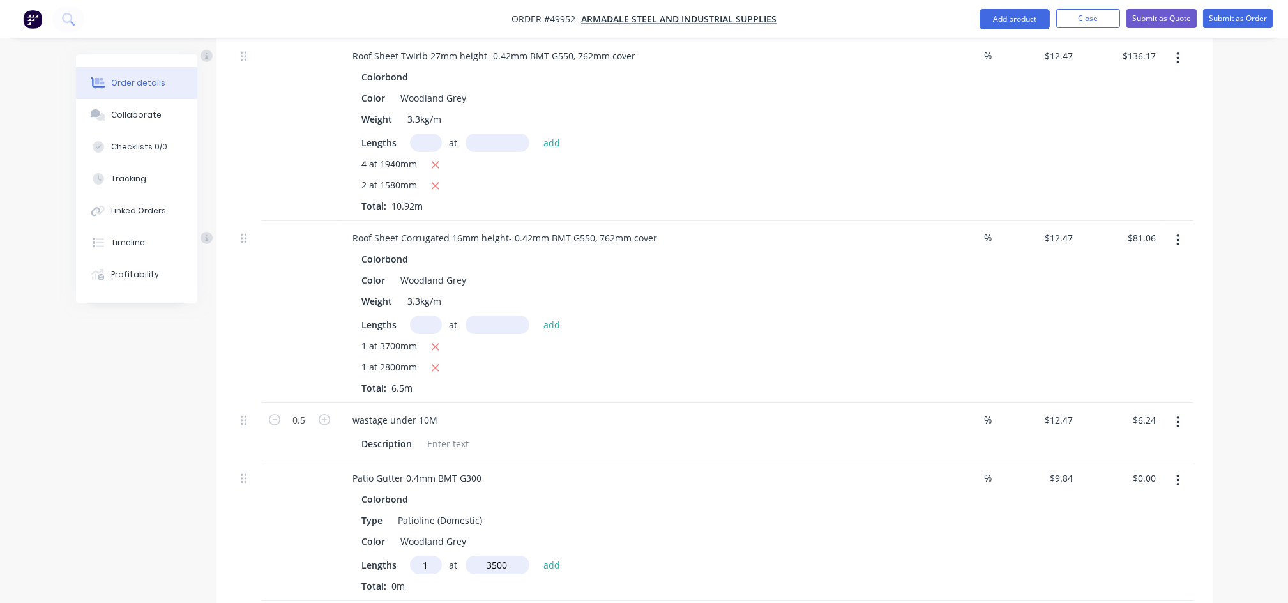
type input "3500"
click at [537, 555] on button "add" at bounding box center [552, 563] width 30 height 17
type input "$34.44"
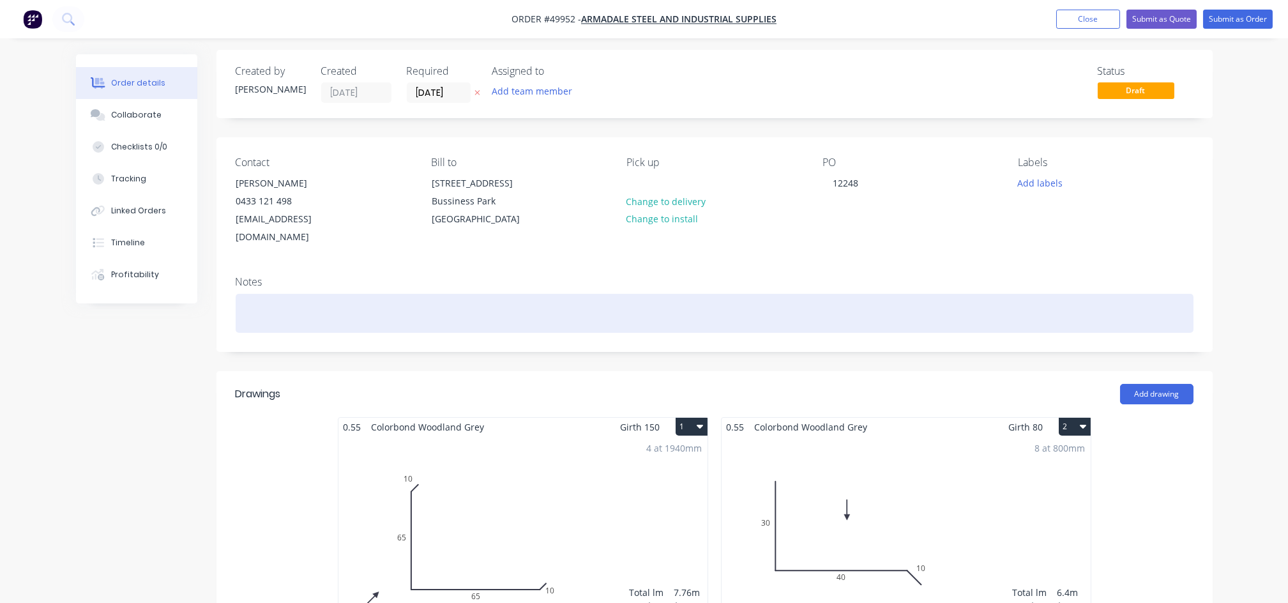
scroll to position [0, 0]
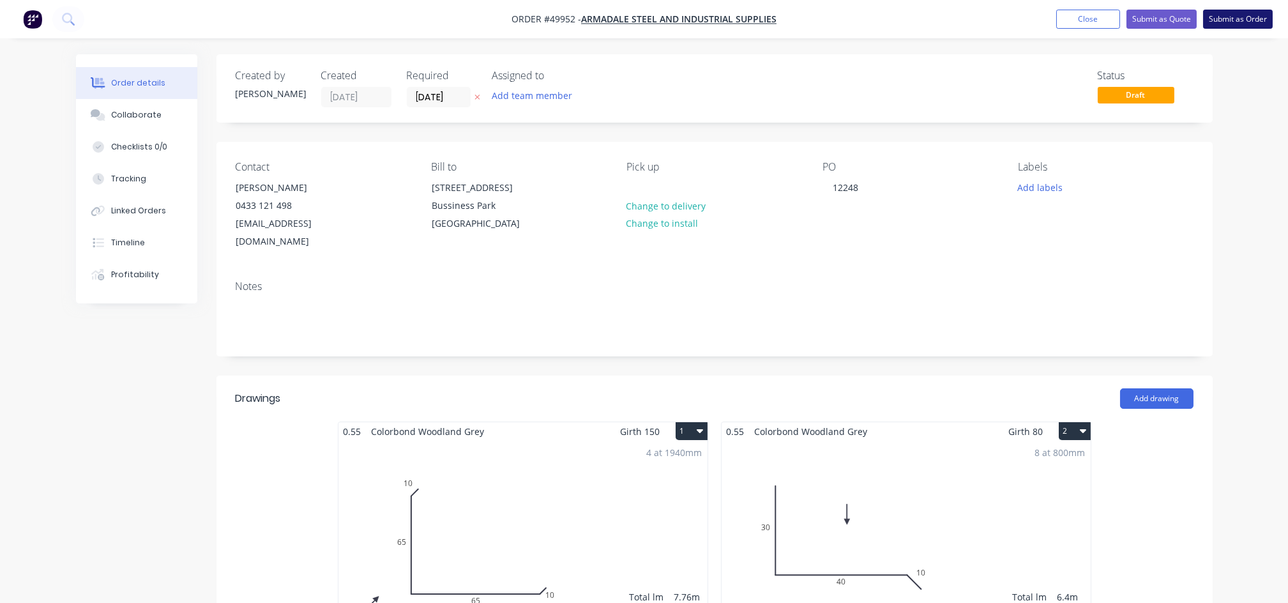
click at [1226, 23] on button "Submit as Order" at bounding box center [1238, 19] width 70 height 19
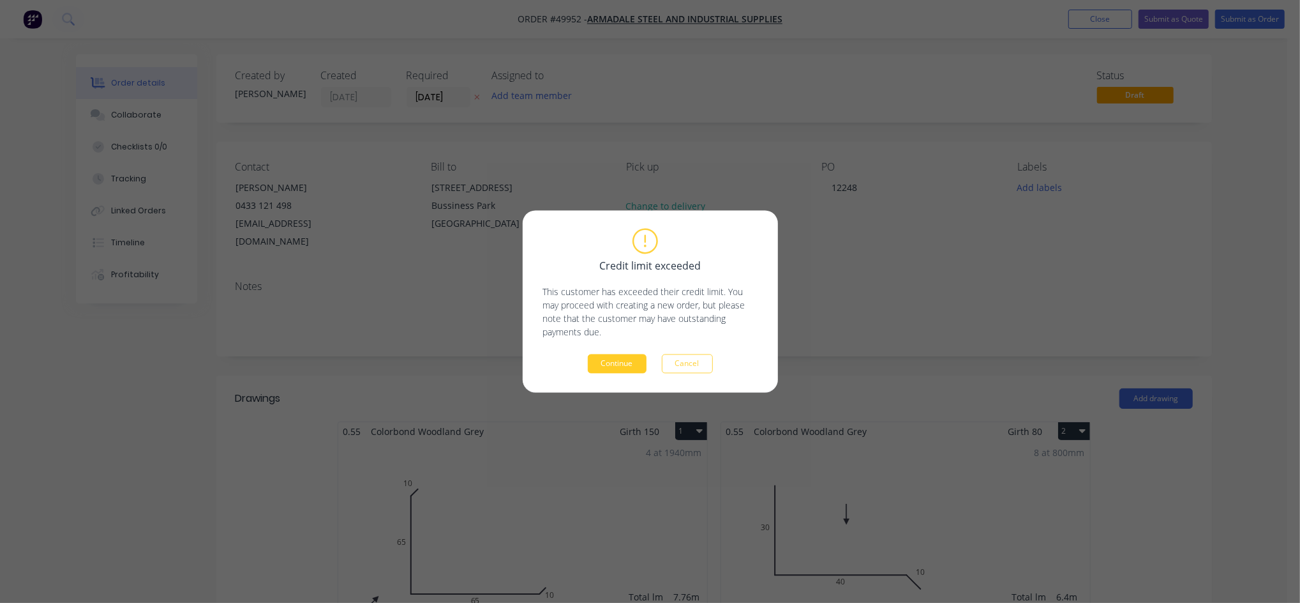
click at [617, 360] on button "Continue" at bounding box center [617, 363] width 59 height 19
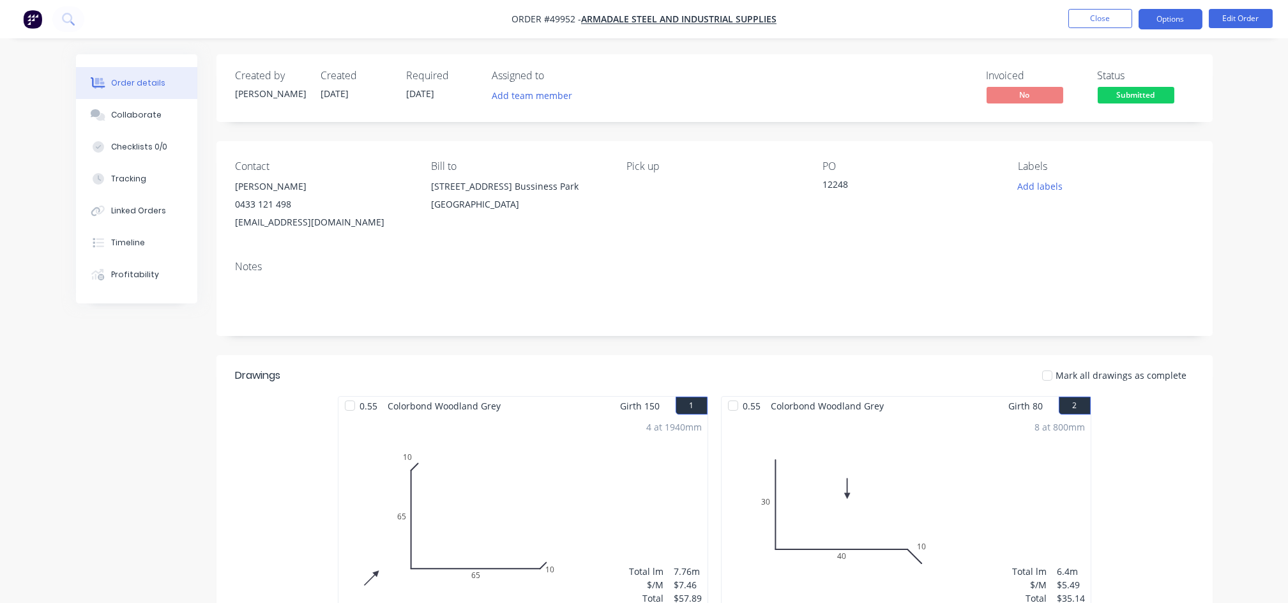
click at [1171, 17] on button "Options" at bounding box center [1170, 19] width 64 height 20
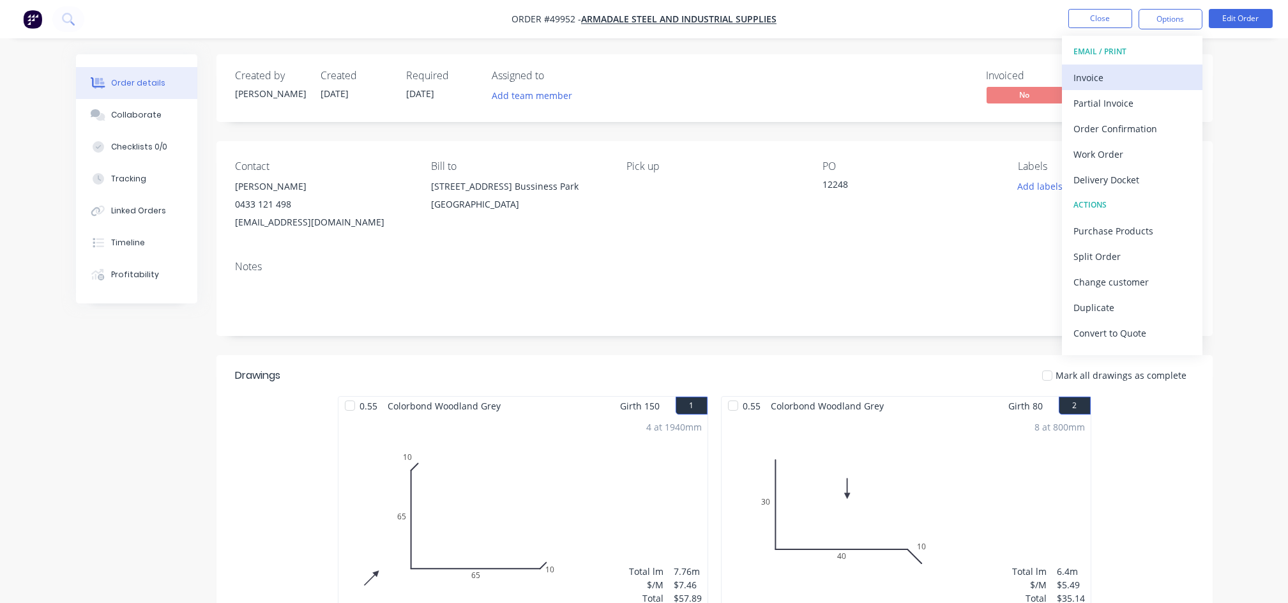
click at [1108, 77] on div "Invoice" at bounding box center [1131, 77] width 117 height 19
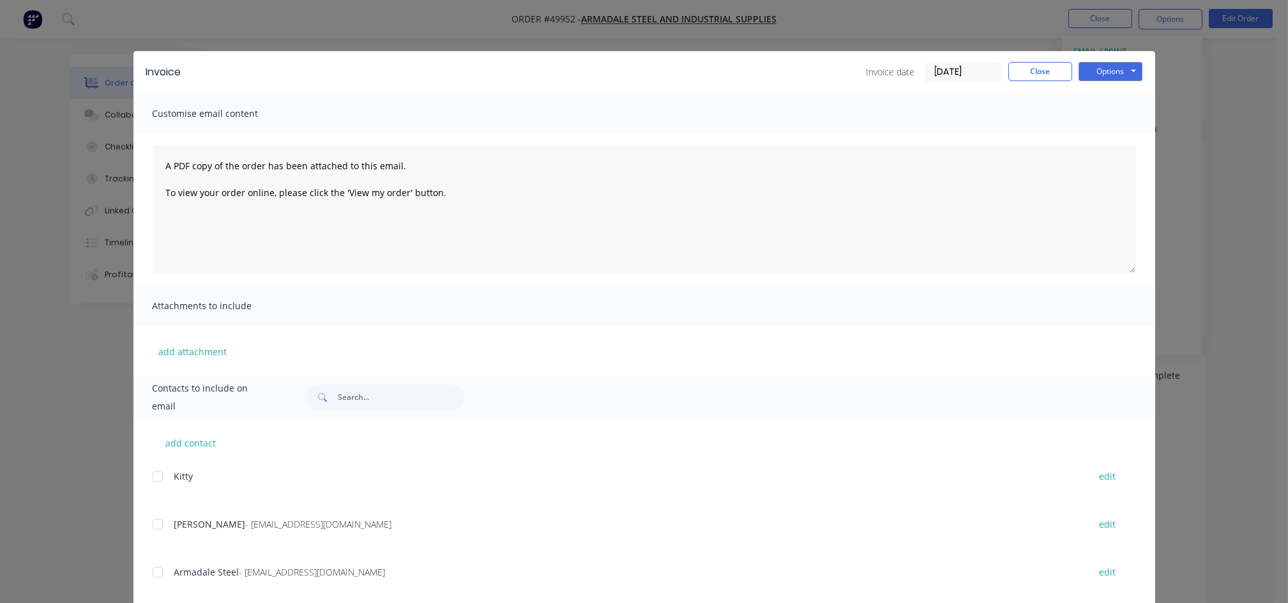
click at [151, 529] on div at bounding box center [158, 524] width 26 height 26
click at [1098, 71] on button "Options" at bounding box center [1110, 71] width 64 height 19
click at [1099, 142] on button "Email" at bounding box center [1119, 136] width 82 height 21
click at [1044, 70] on button "Close" at bounding box center [1040, 71] width 64 height 19
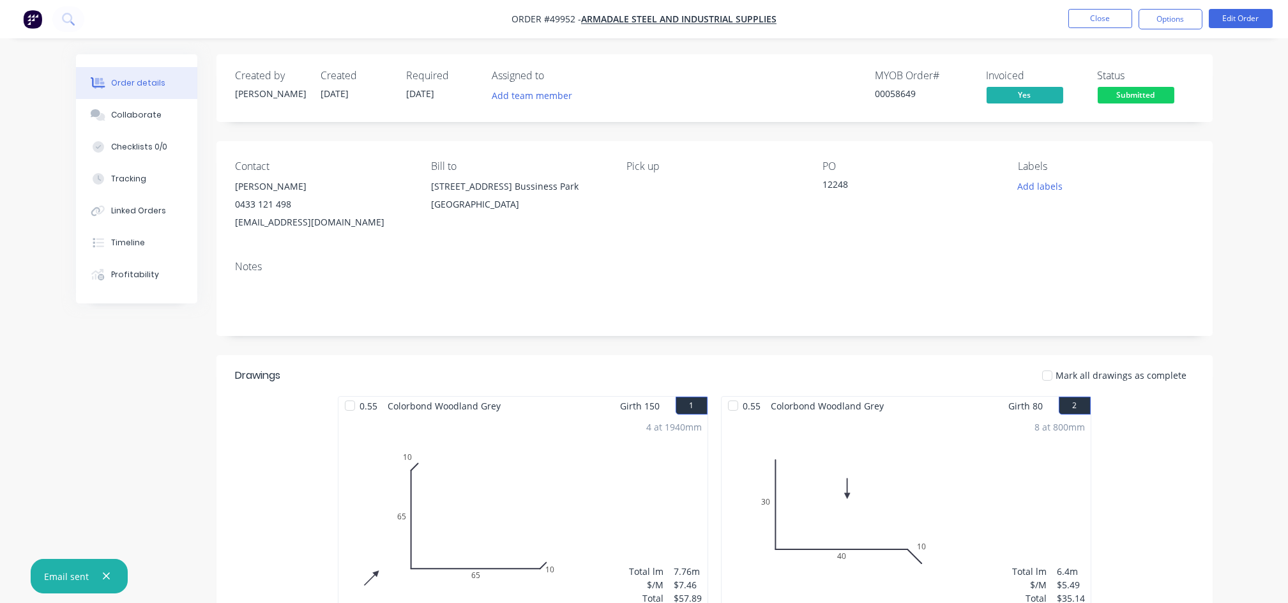
click at [1125, 91] on span "Submitted" at bounding box center [1135, 95] width 77 height 16
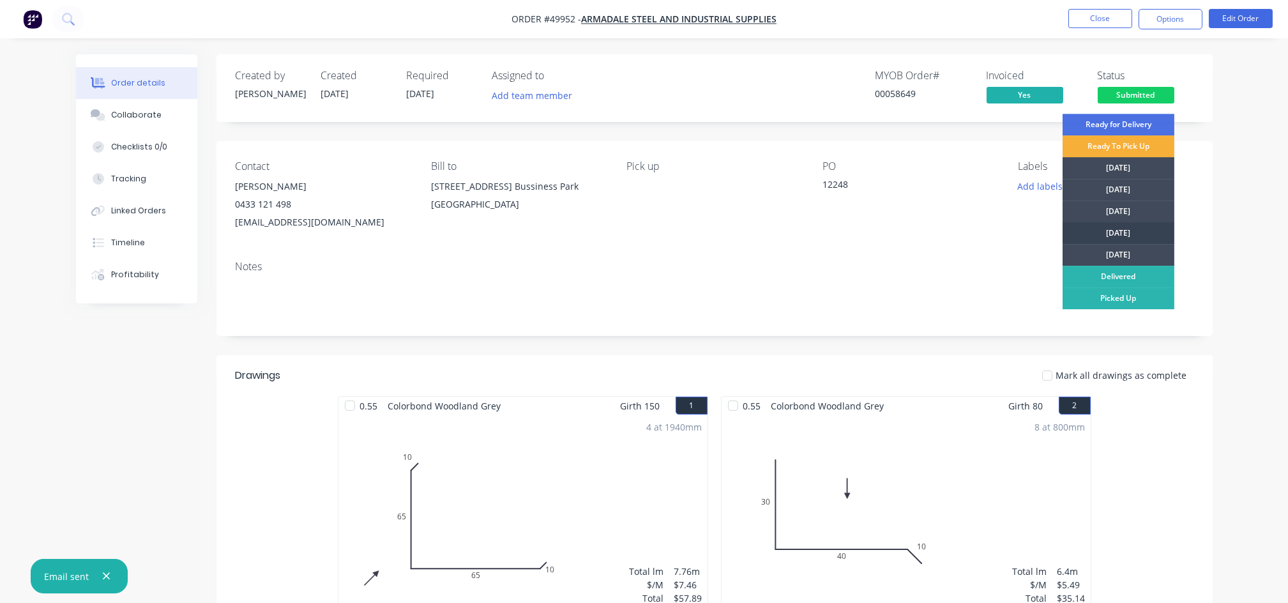
click at [1124, 236] on div "[DATE]" at bounding box center [1118, 233] width 112 height 22
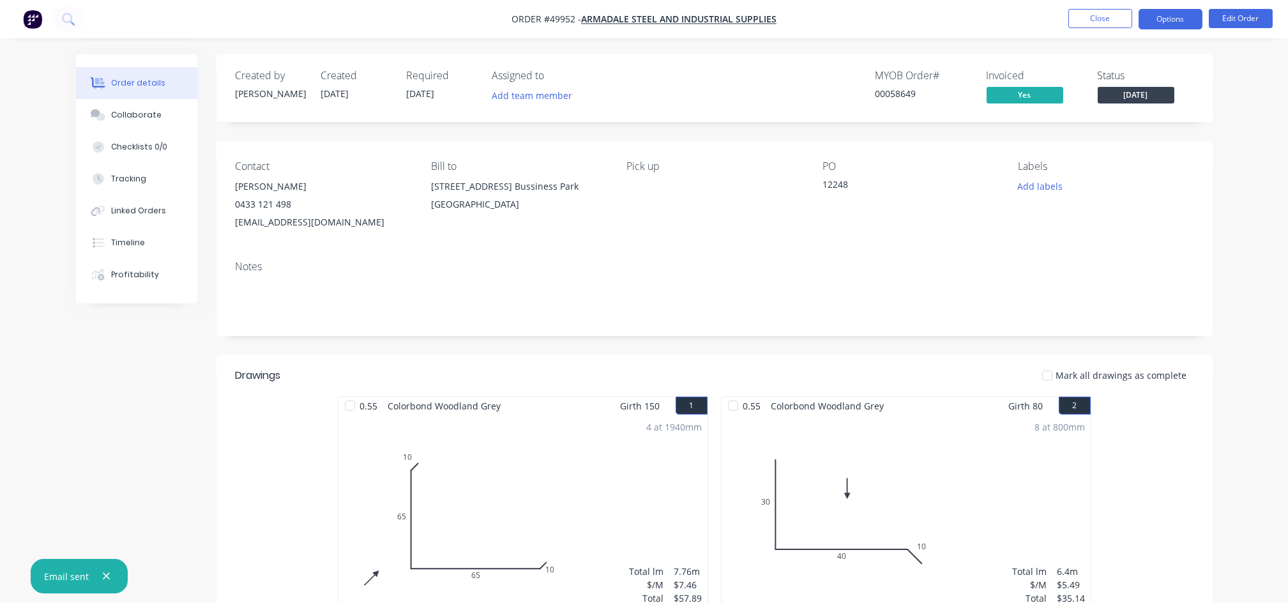
click at [1162, 19] on button "Options" at bounding box center [1170, 19] width 64 height 20
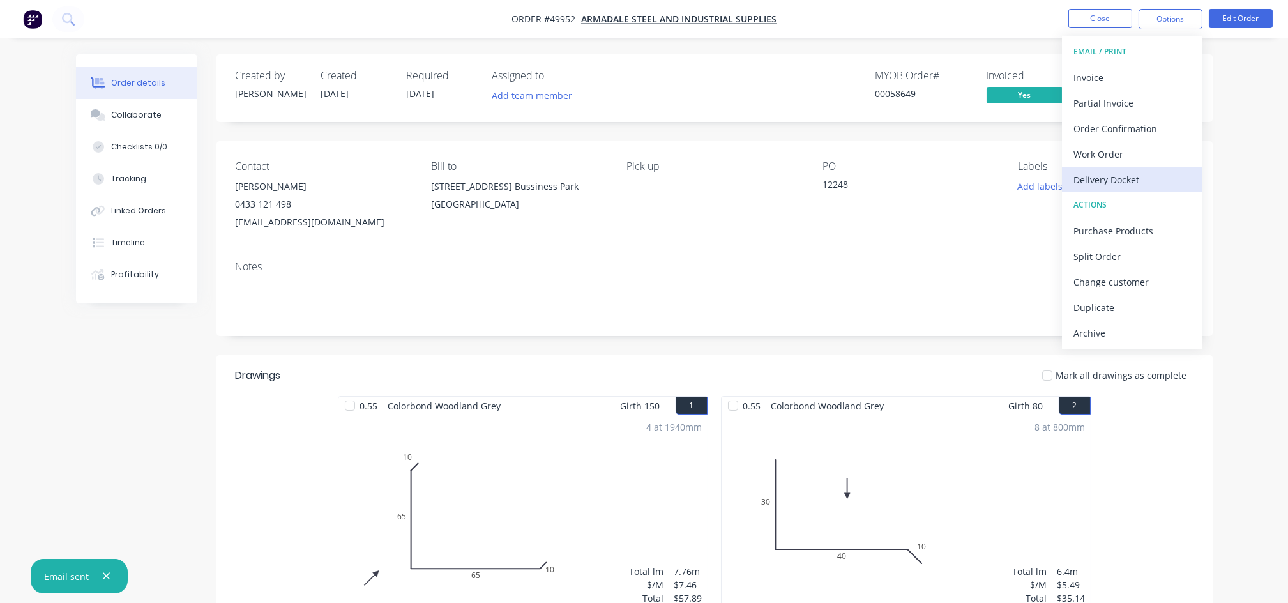
click at [1130, 188] on div "Delivery Docket" at bounding box center [1131, 179] width 117 height 19
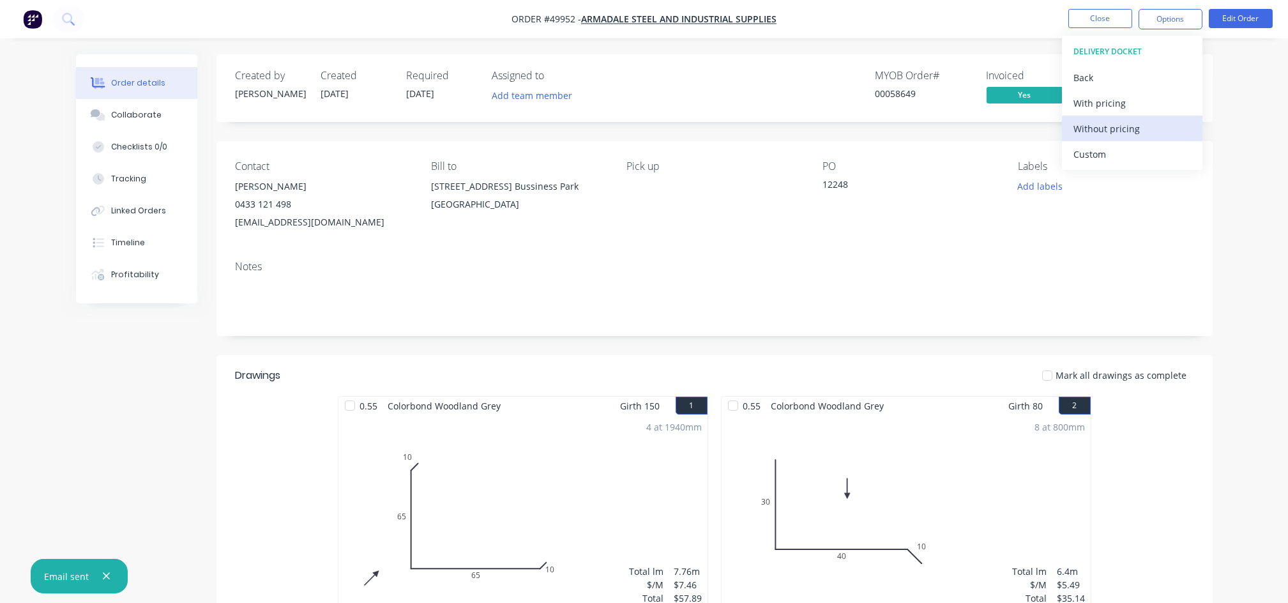
click at [1127, 135] on div "Without pricing" at bounding box center [1131, 128] width 117 height 19
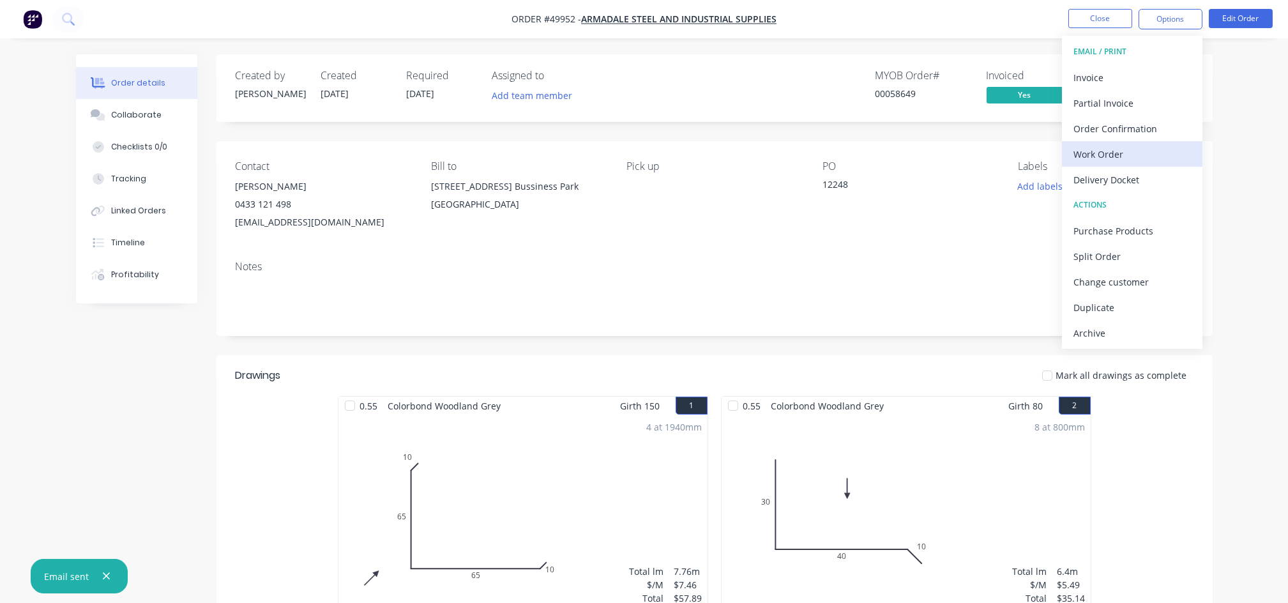
click at [1115, 154] on div "Work Order" at bounding box center [1131, 154] width 117 height 19
click at [1081, 158] on div "Custom" at bounding box center [1131, 154] width 117 height 19
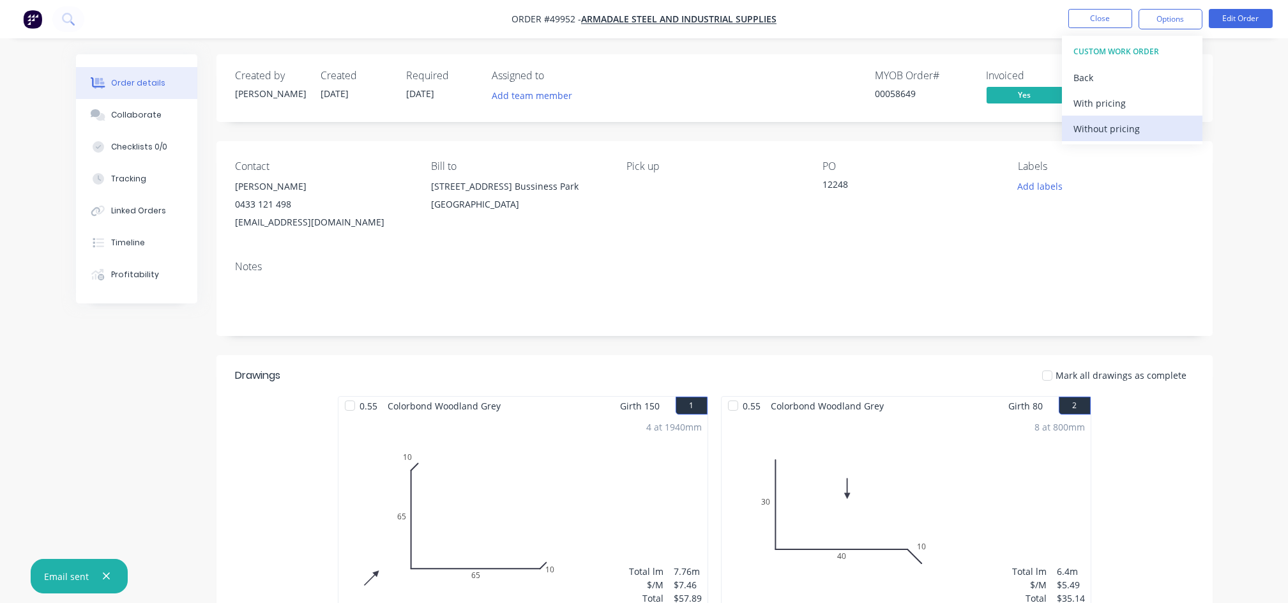
click at [1090, 127] on div "Without pricing" at bounding box center [1131, 128] width 117 height 19
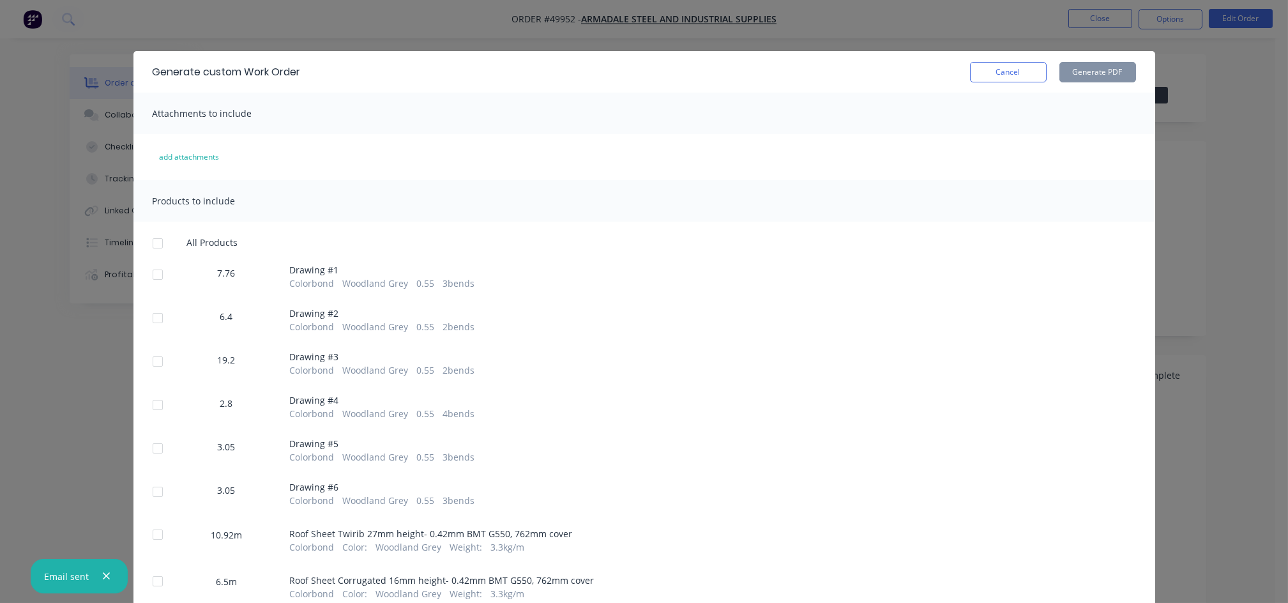
click at [150, 278] on div at bounding box center [158, 275] width 26 height 26
click at [153, 317] on div at bounding box center [158, 318] width 26 height 26
click at [145, 364] on div at bounding box center [158, 362] width 26 height 26
click at [146, 400] on div at bounding box center [158, 405] width 26 height 26
click at [149, 447] on div at bounding box center [158, 448] width 26 height 26
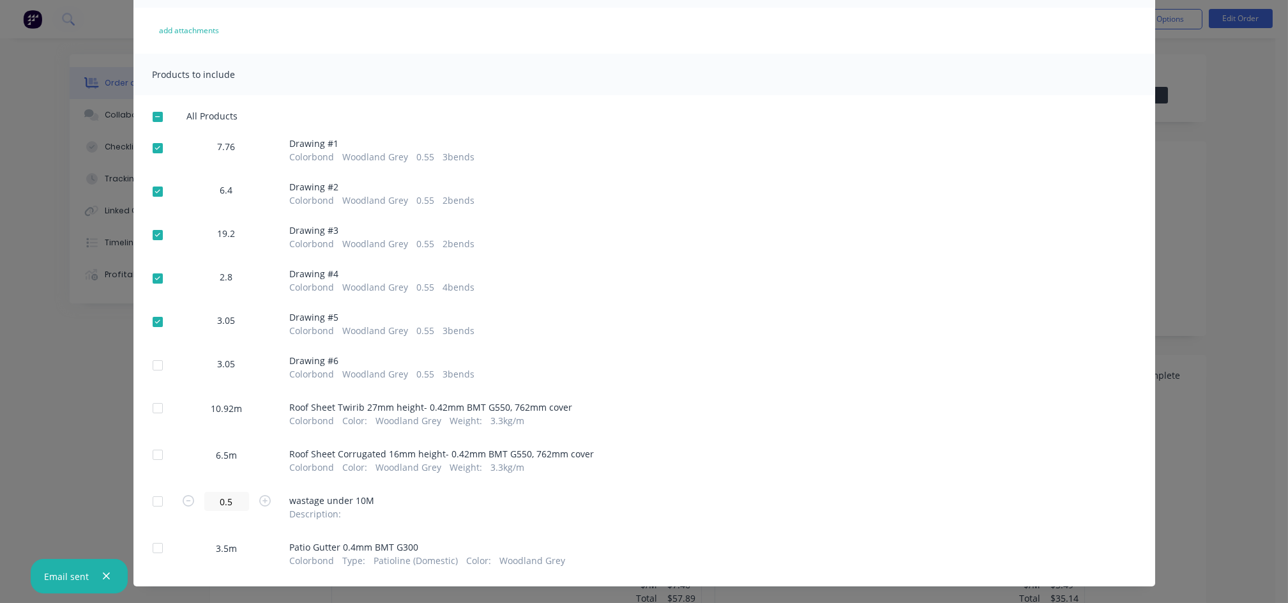
scroll to position [147, 0]
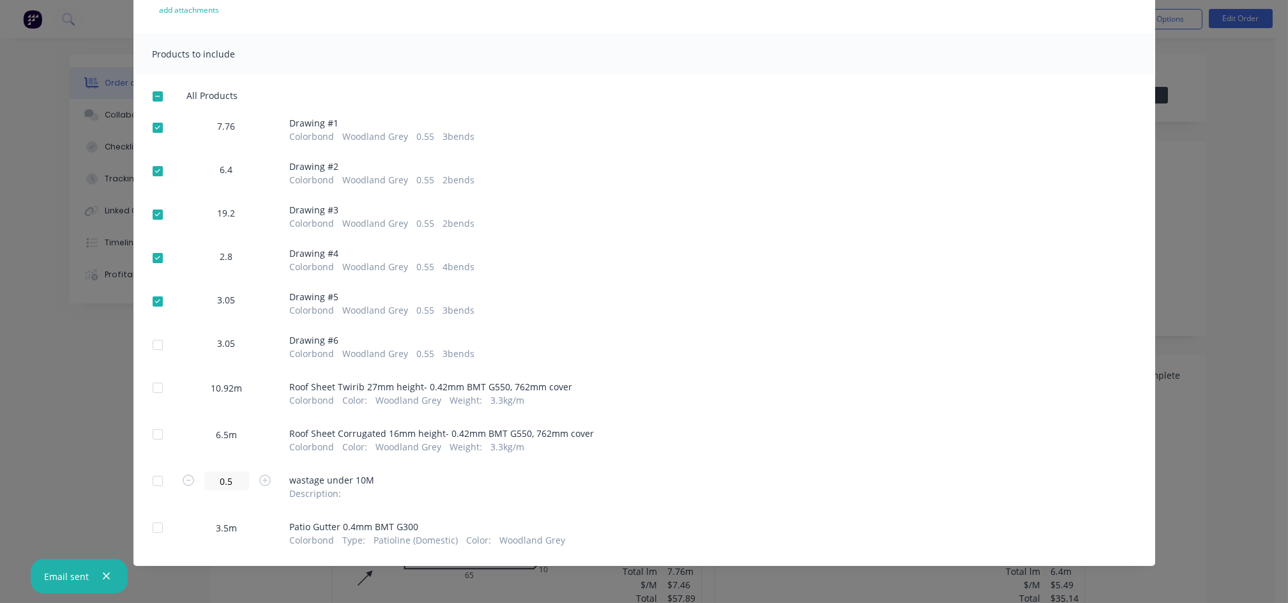
click at [153, 349] on div at bounding box center [158, 345] width 26 height 26
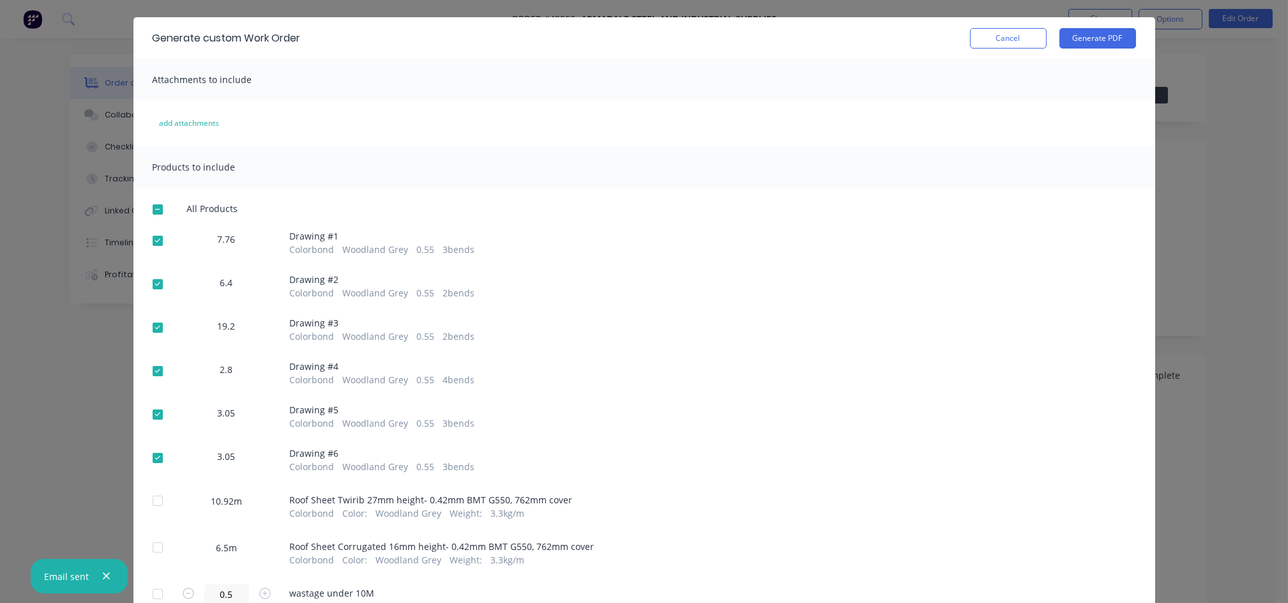
scroll to position [0, 0]
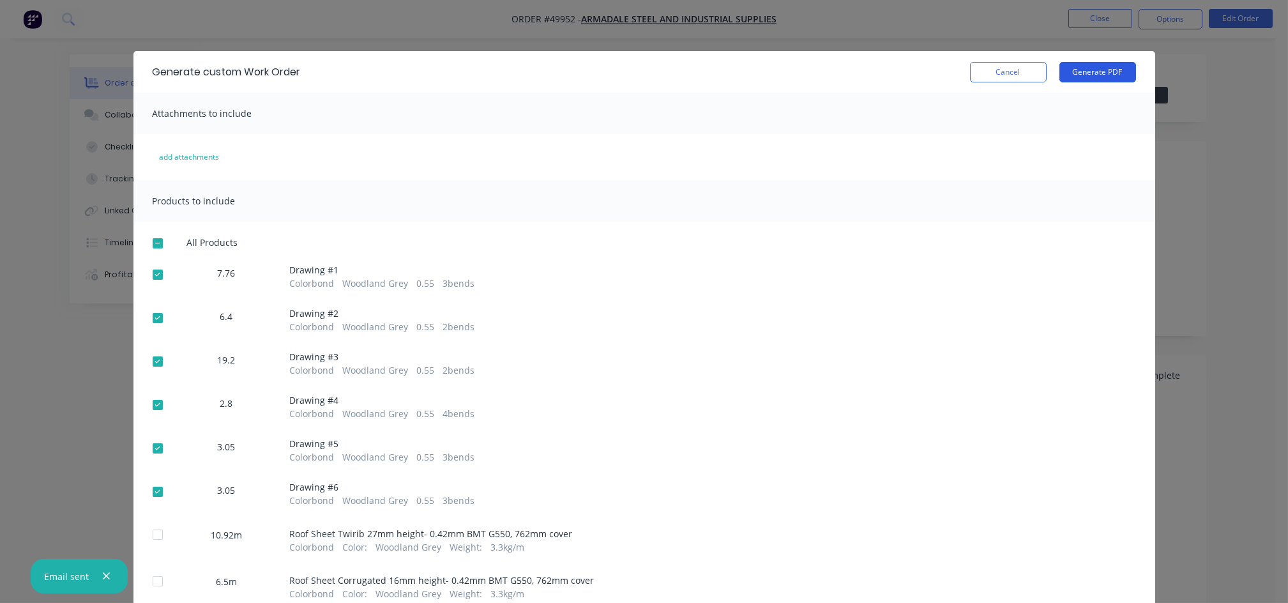
click at [1099, 70] on button "Generate PDF" at bounding box center [1097, 72] width 77 height 20
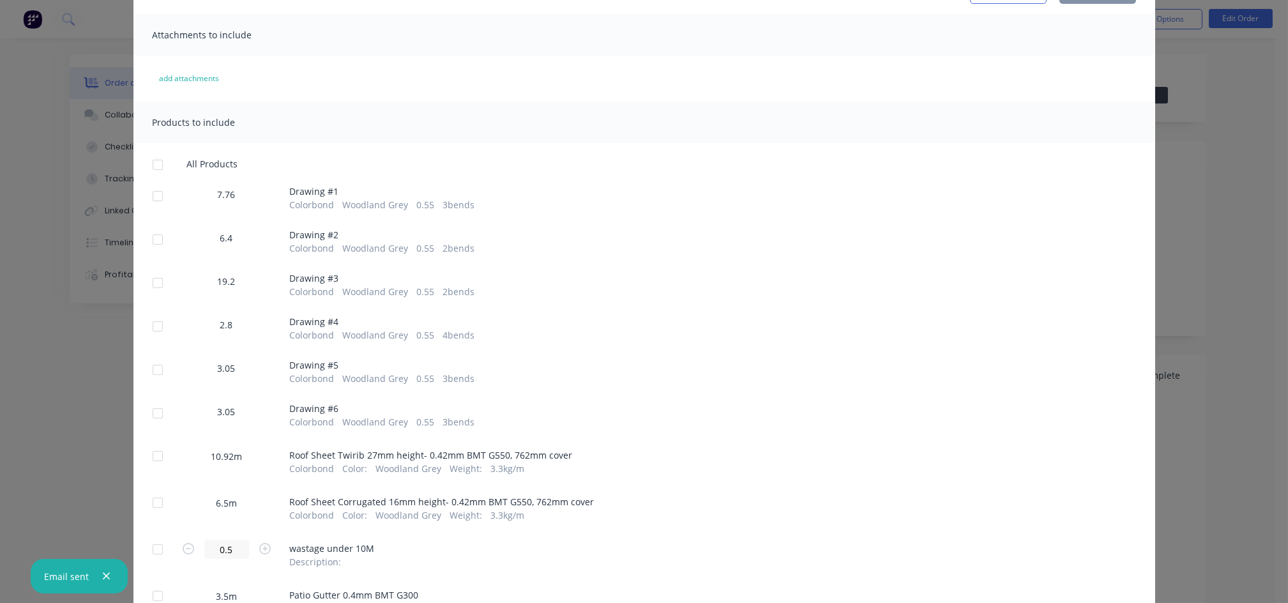
scroll to position [147, 0]
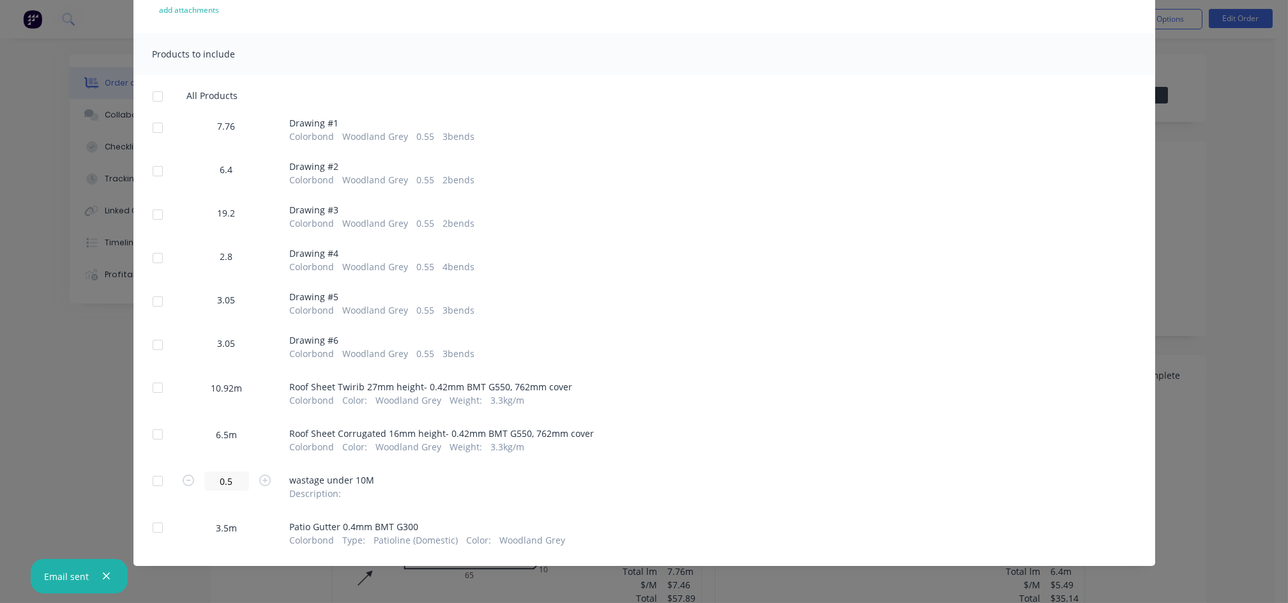
click at [146, 395] on div at bounding box center [158, 388] width 26 height 26
click at [146, 437] on div at bounding box center [158, 434] width 26 height 26
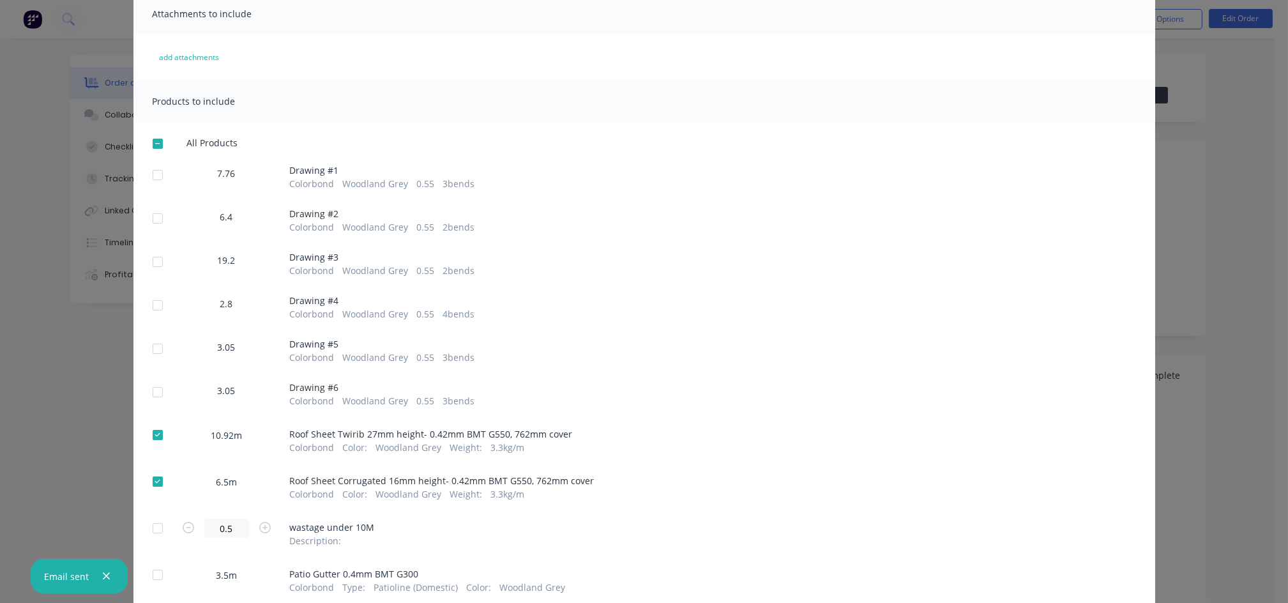
scroll to position [0, 0]
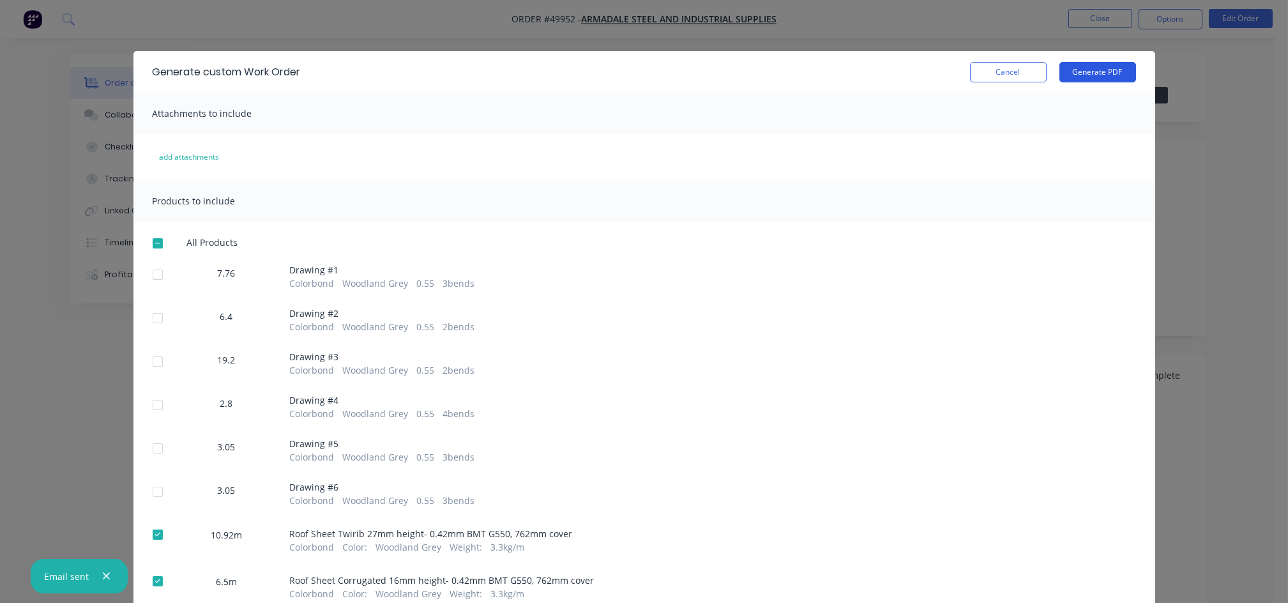
click at [1108, 73] on button "Generate PDF" at bounding box center [1097, 72] width 77 height 20
click at [1006, 71] on button "Cancel" at bounding box center [1008, 72] width 77 height 20
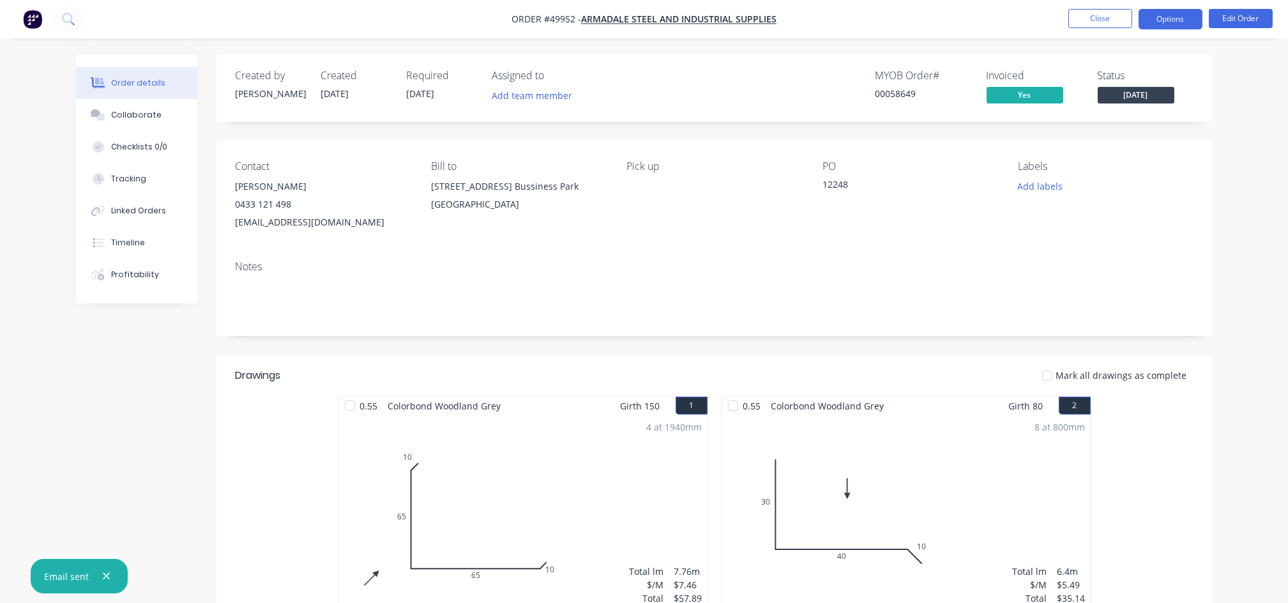
click at [1168, 19] on button "Options" at bounding box center [1170, 19] width 64 height 20
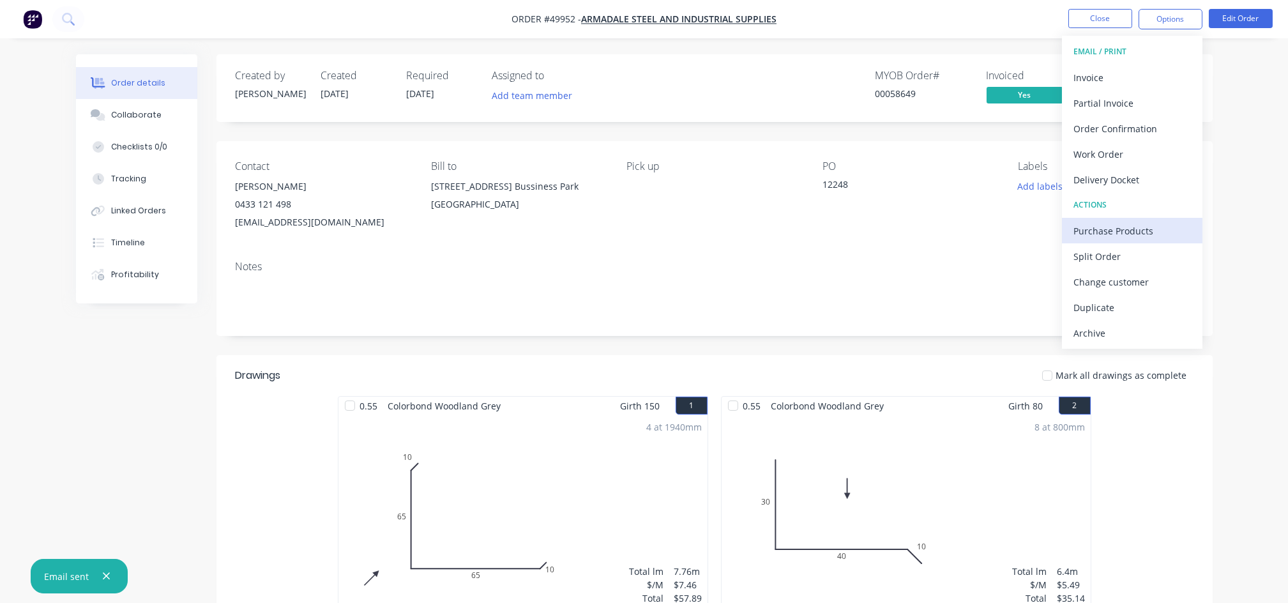
click at [1113, 227] on div "Purchase Products" at bounding box center [1131, 231] width 117 height 19
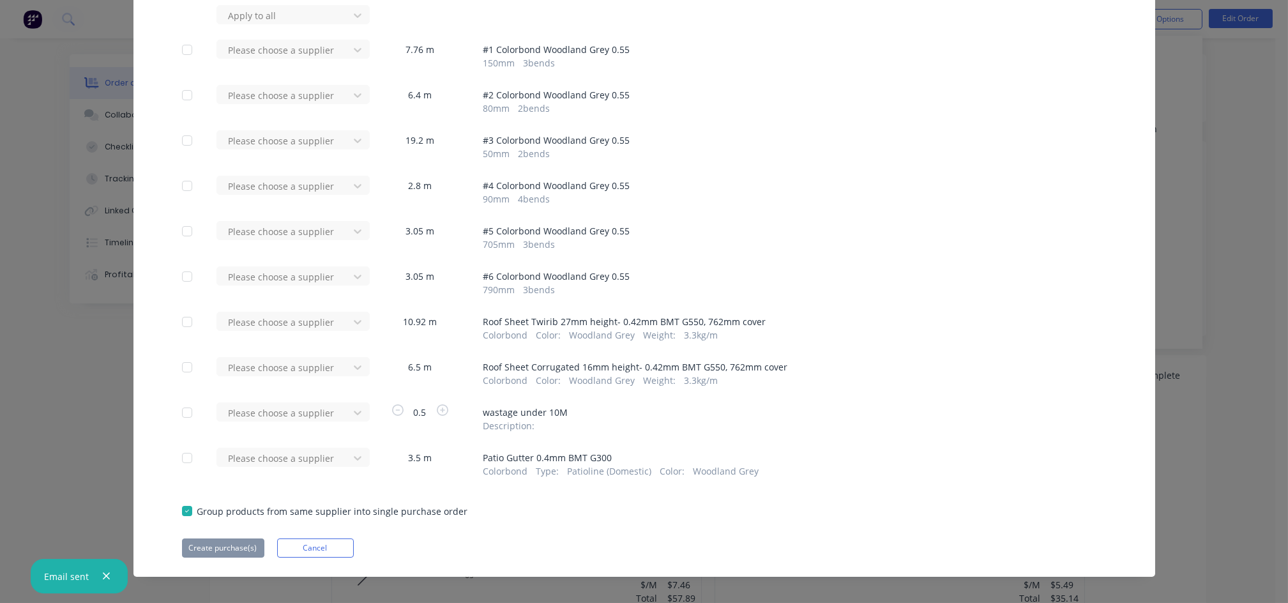
scroll to position [110, 0]
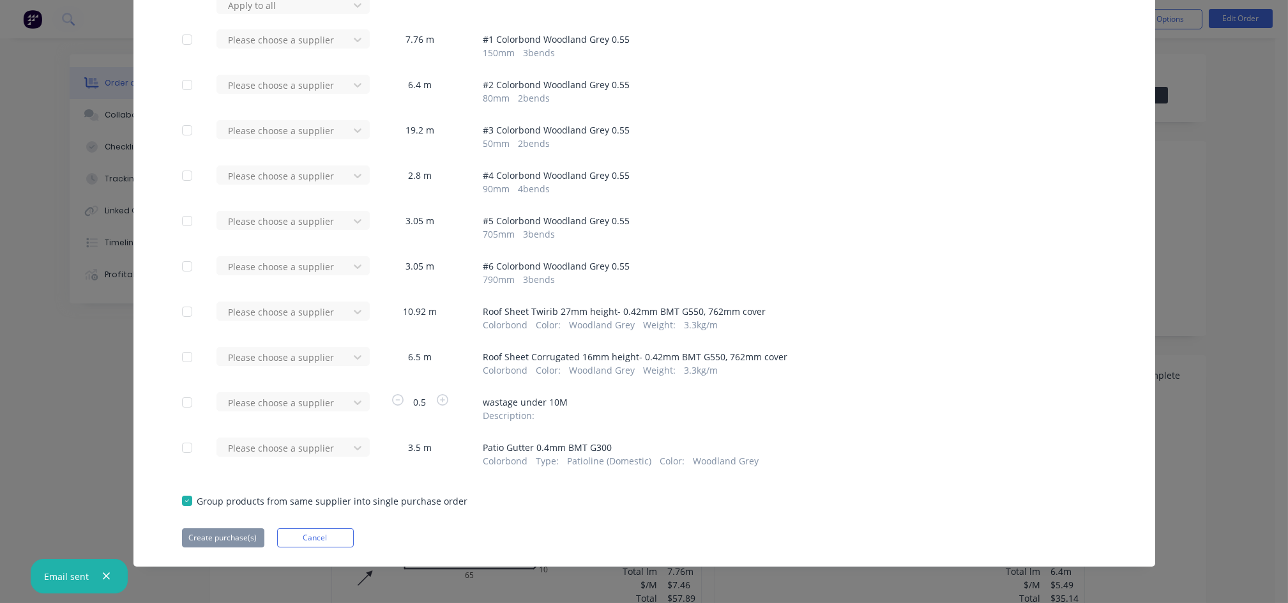
click at [174, 449] on div at bounding box center [187, 448] width 26 height 26
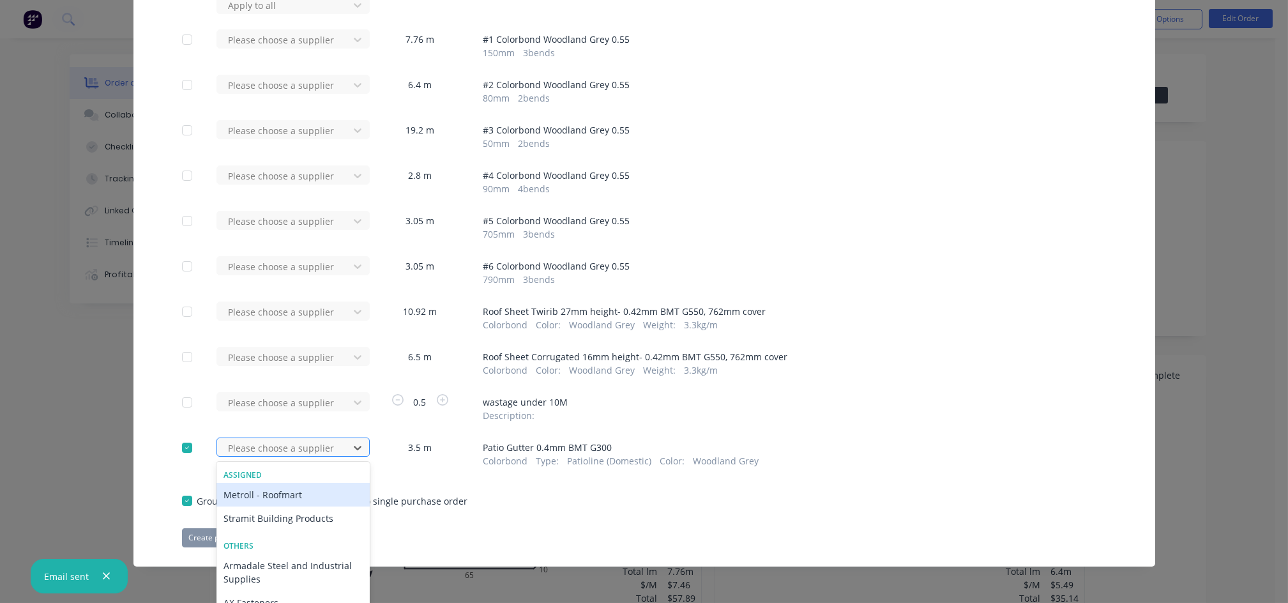
scroll to position [160, 0]
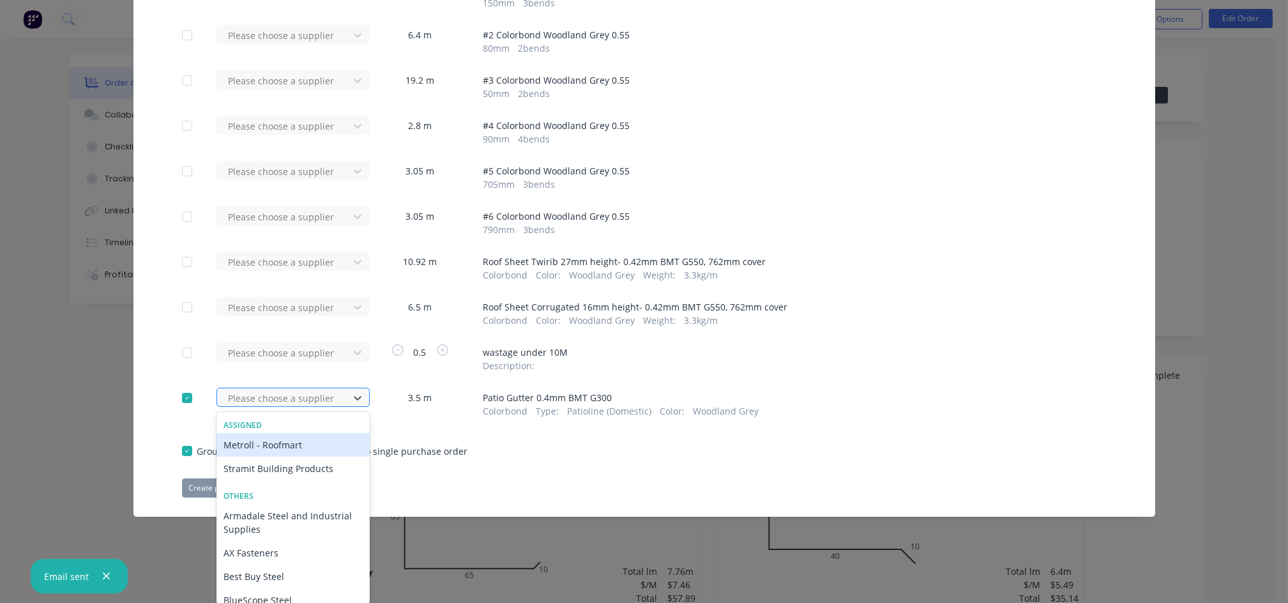
click at [329, 407] on div "34 results available. Use Up and Down to choose options, press Enter to select …" at bounding box center [286, 396] width 140 height 19
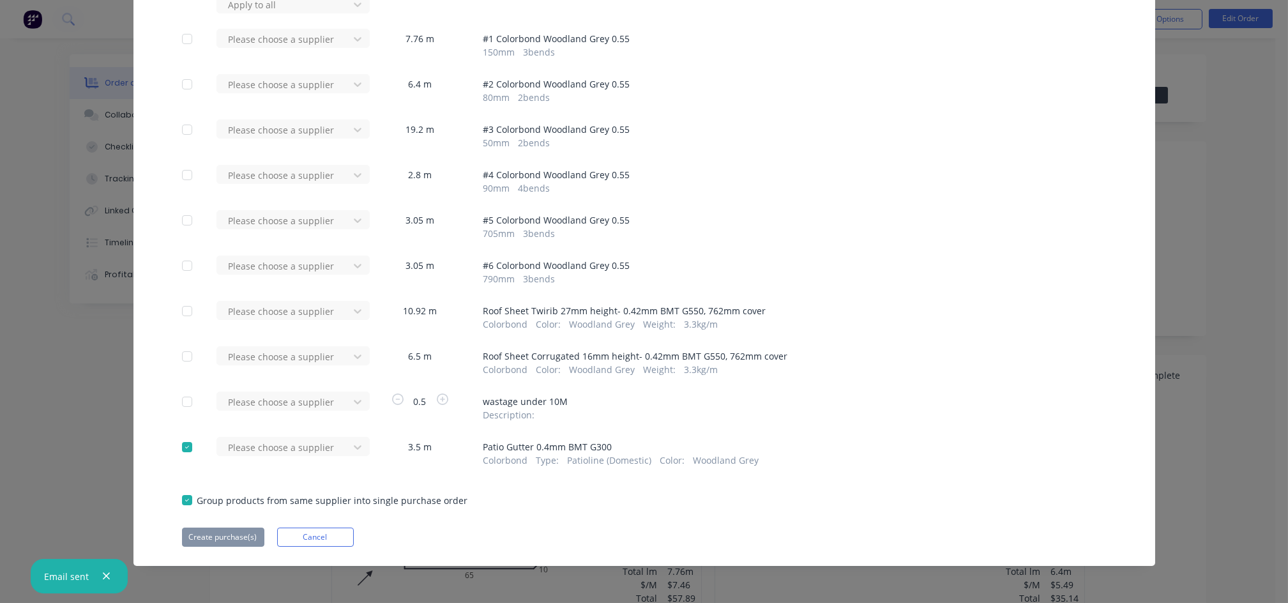
scroll to position [110, 0]
click at [525, 485] on div "Apply to all Please choose a supplier 7.76 m # 1 Colorbond Woodland Grey 0.55 1…" at bounding box center [643, 271] width 1021 height 552
click at [1169, 269] on div "Purchase Products Apply to all Please choose a supplier 7.76 m # 1 Colorbond Wo…" at bounding box center [644, 301] width 1288 height 603
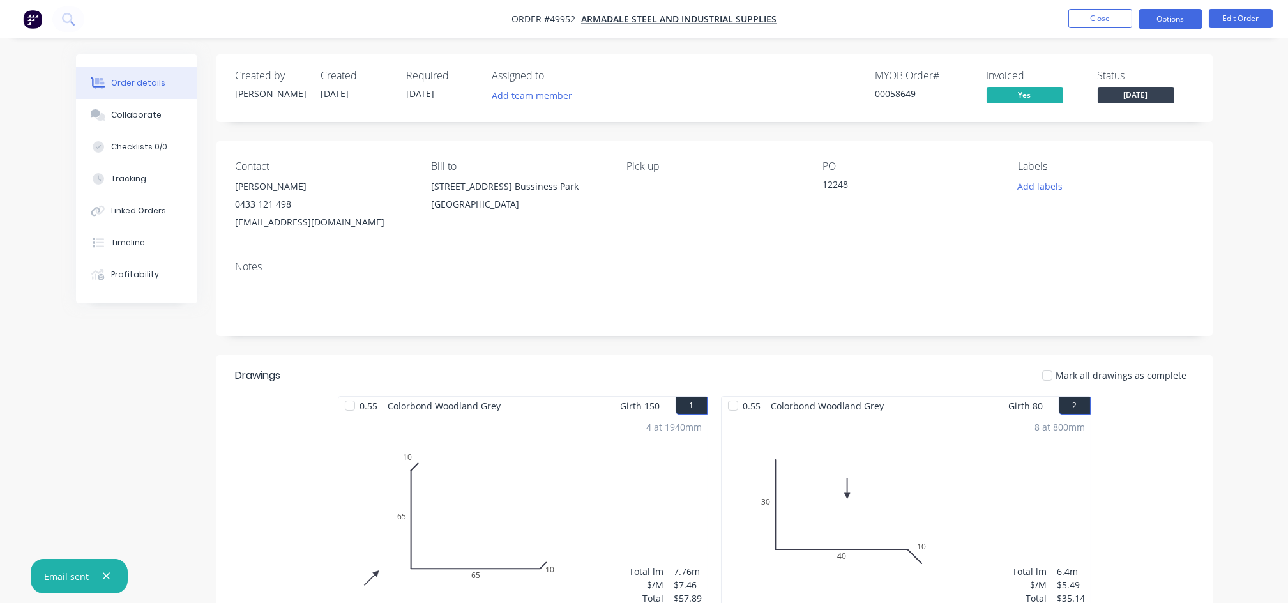
click at [1189, 15] on button "Options" at bounding box center [1170, 19] width 64 height 20
click at [1253, 22] on button "Edit Order" at bounding box center [1240, 18] width 64 height 19
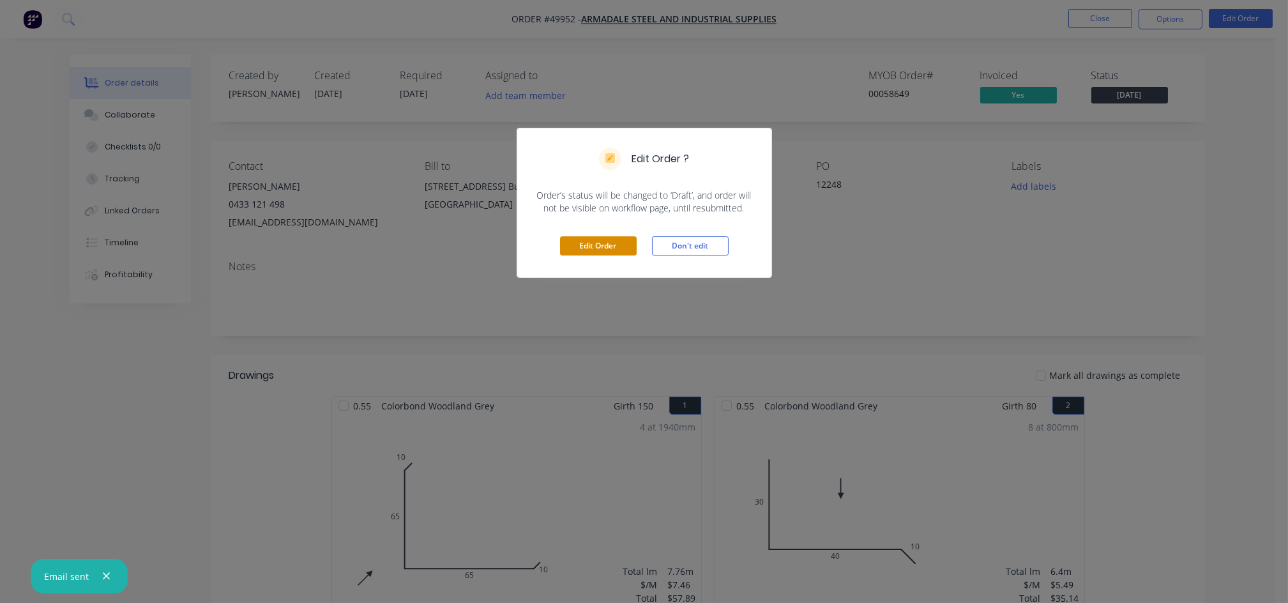
click at [606, 241] on button "Edit Order" at bounding box center [598, 245] width 77 height 19
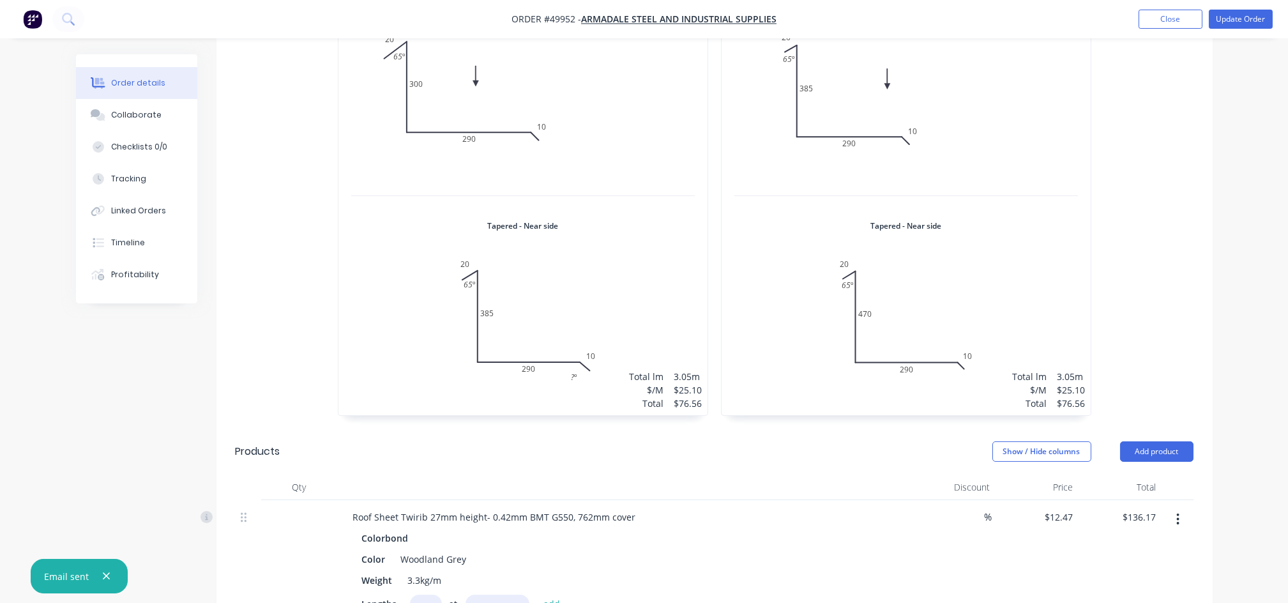
scroll to position [851, 0]
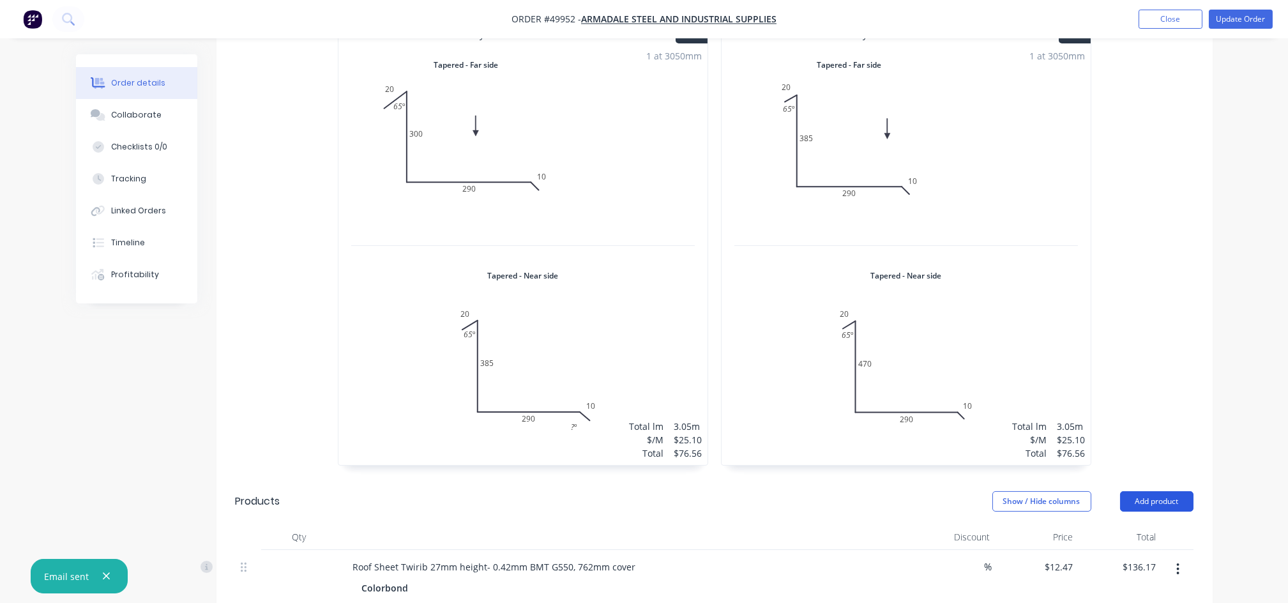
click at [1166, 491] on button "Add product" at bounding box center [1156, 501] width 73 height 20
click at [1129, 524] on div "Product catalogue" at bounding box center [1132, 533] width 98 height 19
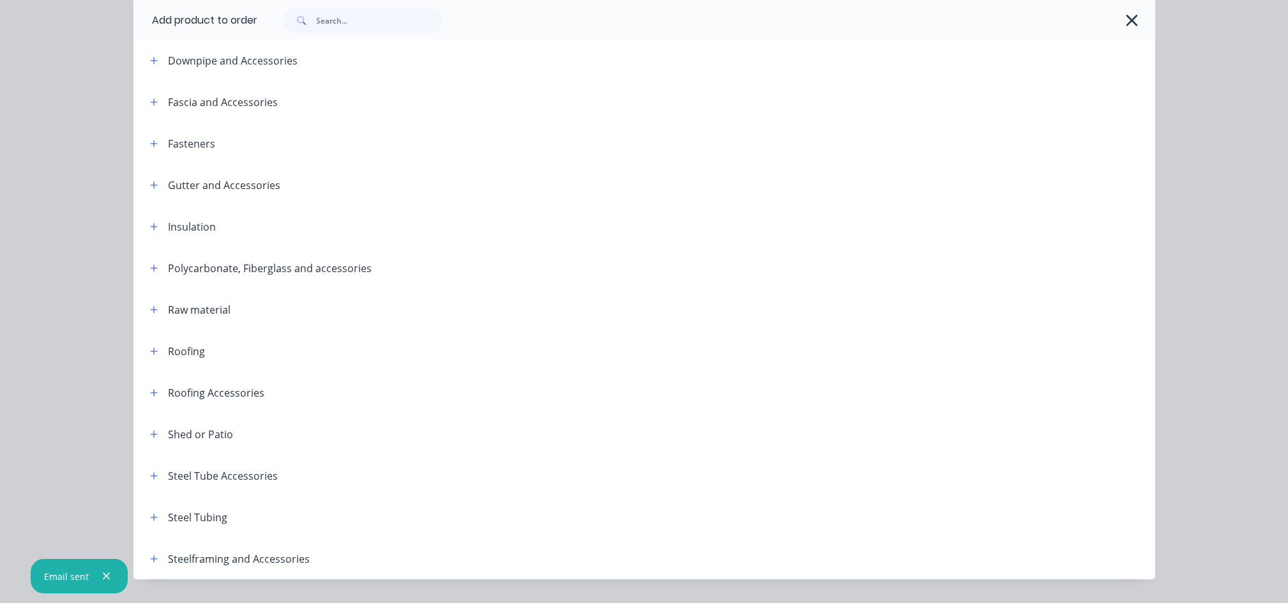
scroll to position [382, 0]
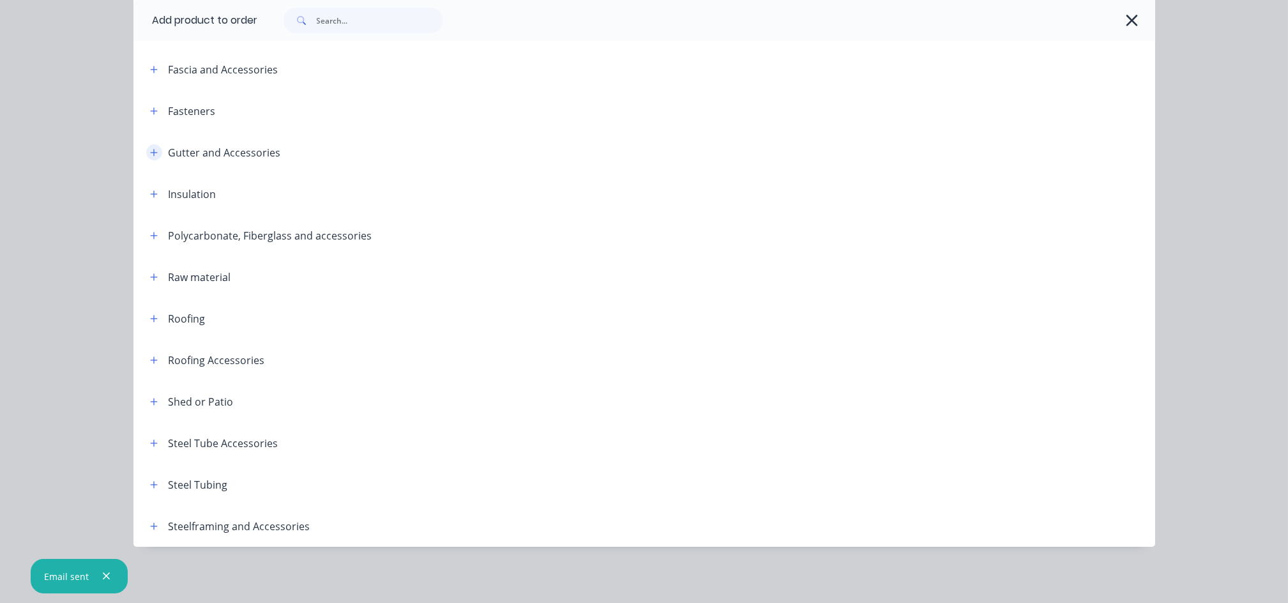
click at [150, 148] on icon "button" at bounding box center [154, 152] width 8 height 9
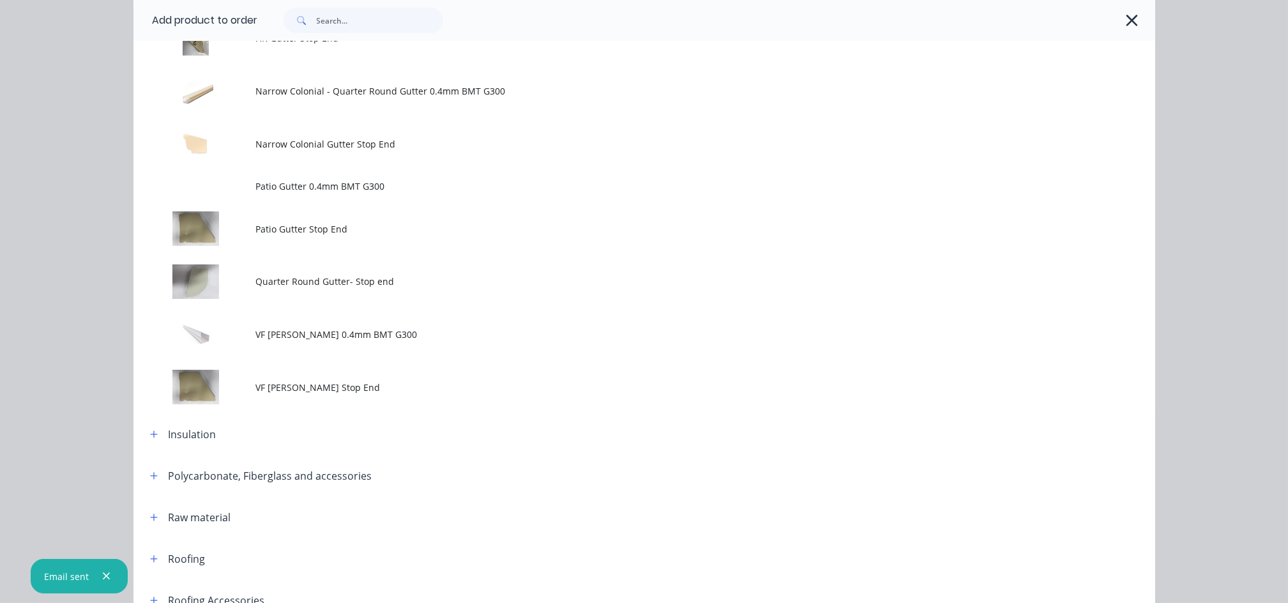
scroll to position [1063, 0]
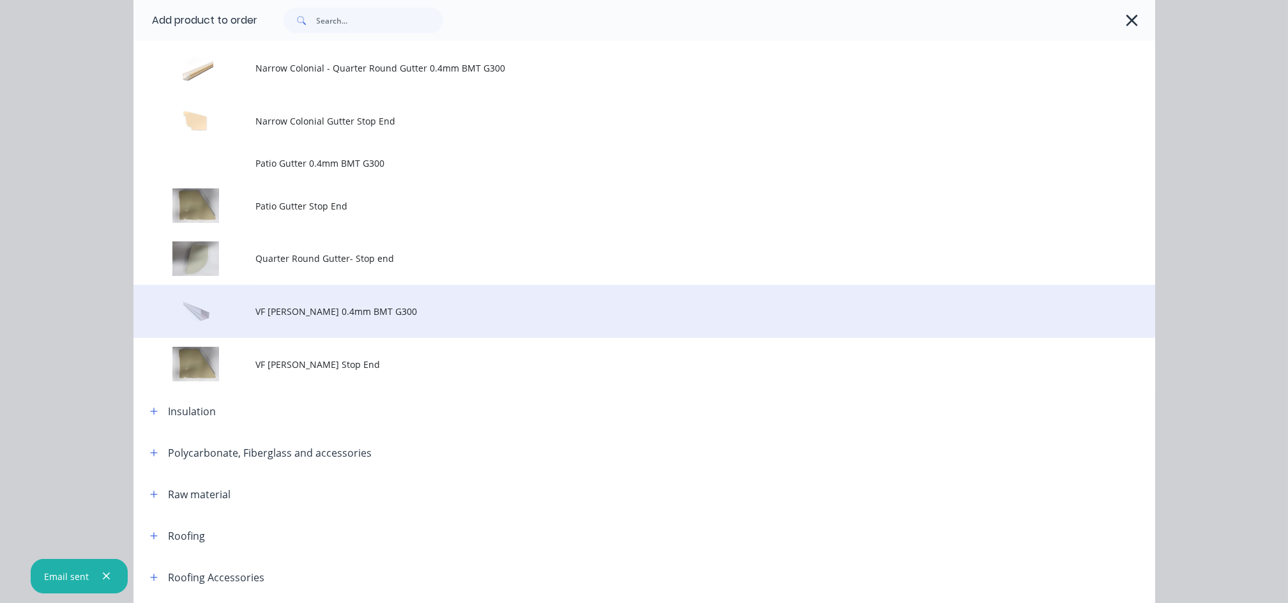
click at [338, 322] on td "VF [PERSON_NAME] 0.4mm BMT G300" at bounding box center [705, 311] width 899 height 53
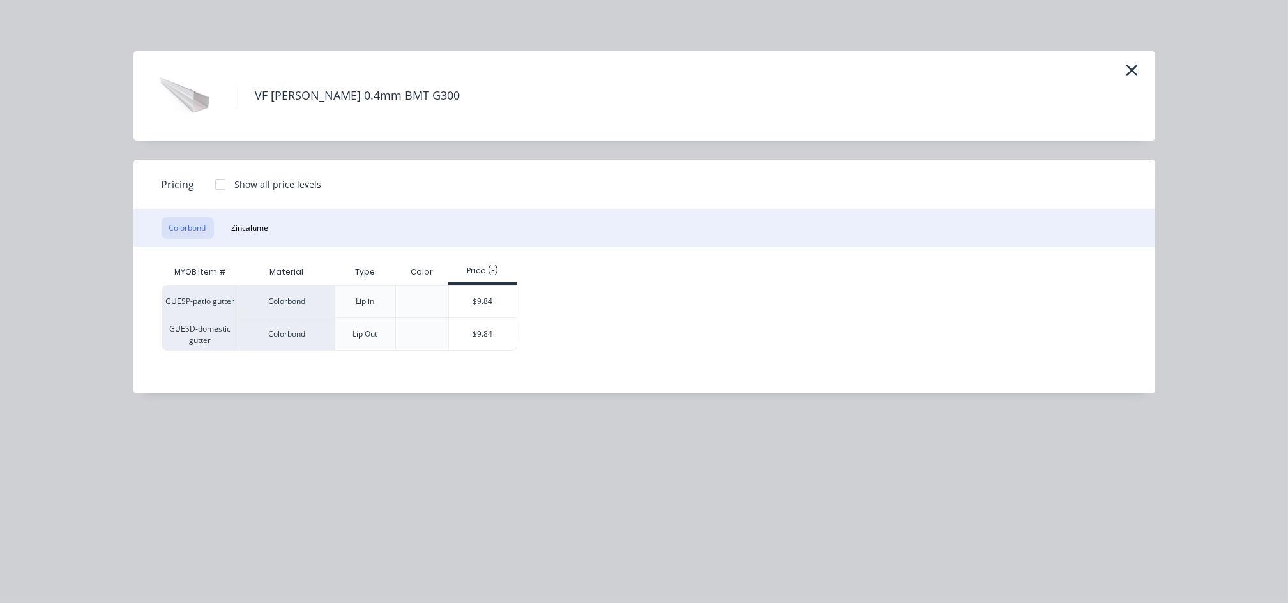
click at [382, 301] on div "Lip in" at bounding box center [364, 301] width 39 height 32
click at [456, 301] on div "$9.84" at bounding box center [483, 301] width 68 height 32
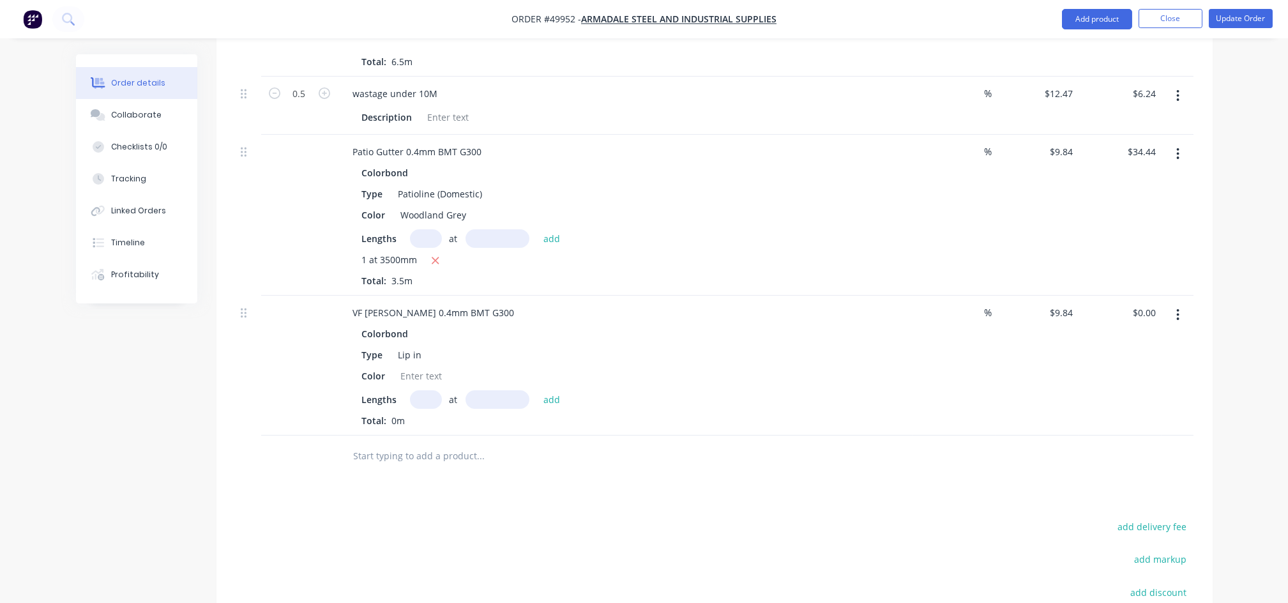
scroll to position [1702, 0]
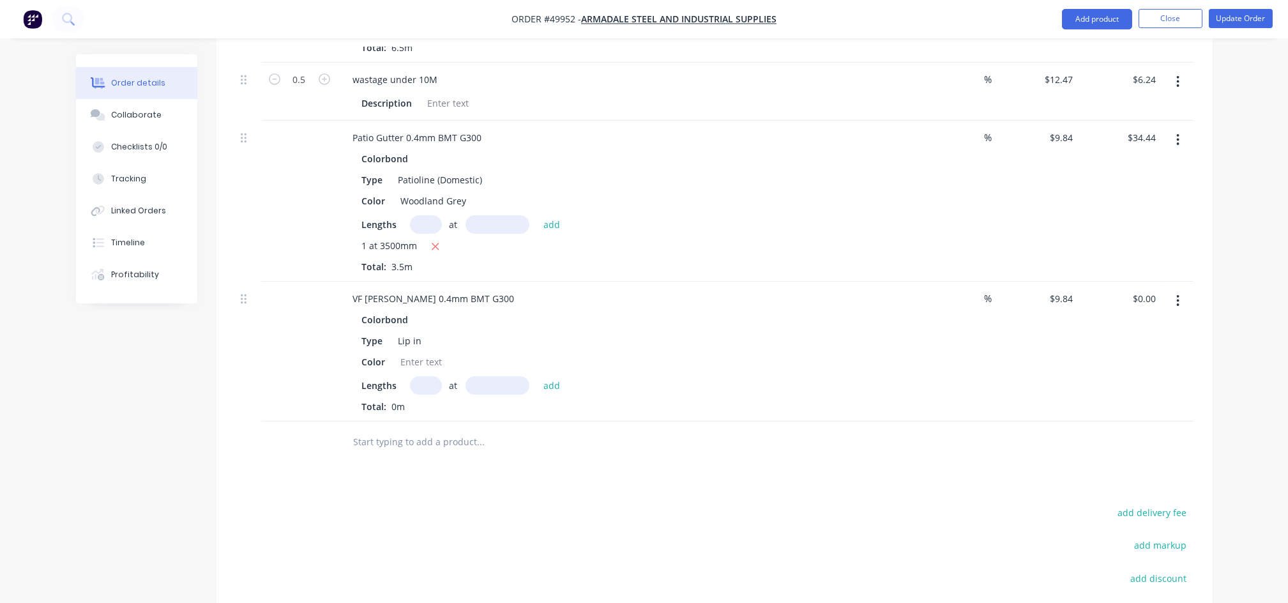
click at [1179, 128] on button "button" at bounding box center [1177, 139] width 30 height 23
click at [1095, 241] on div "Delete" at bounding box center [1132, 250] width 98 height 19
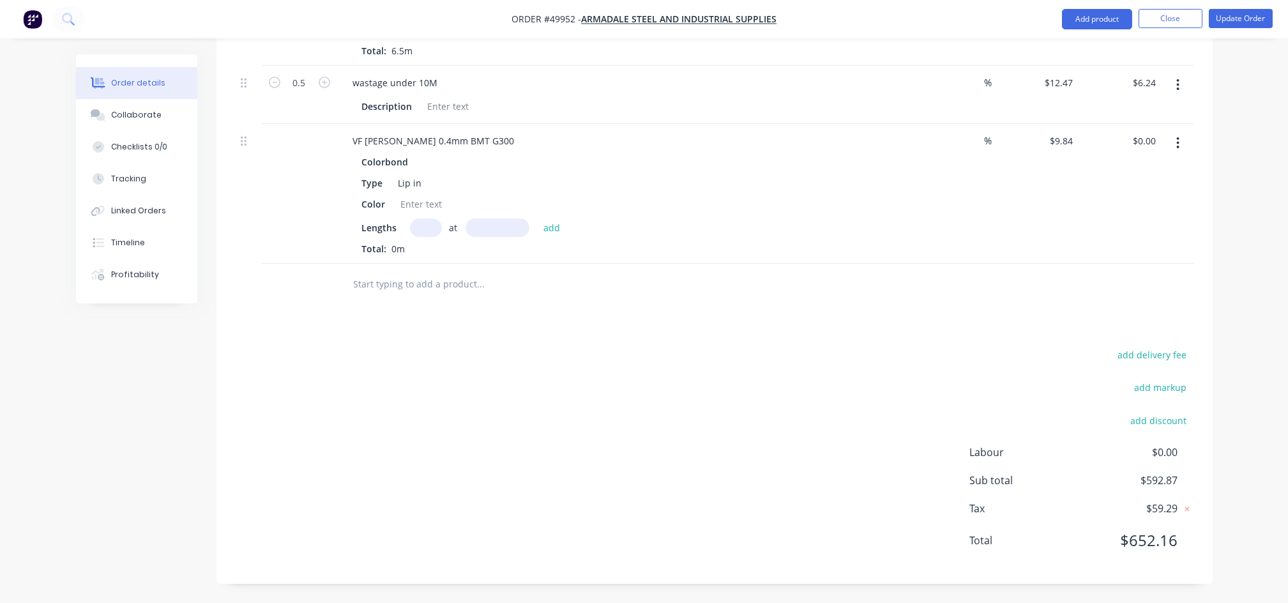
scroll to position [1681, 0]
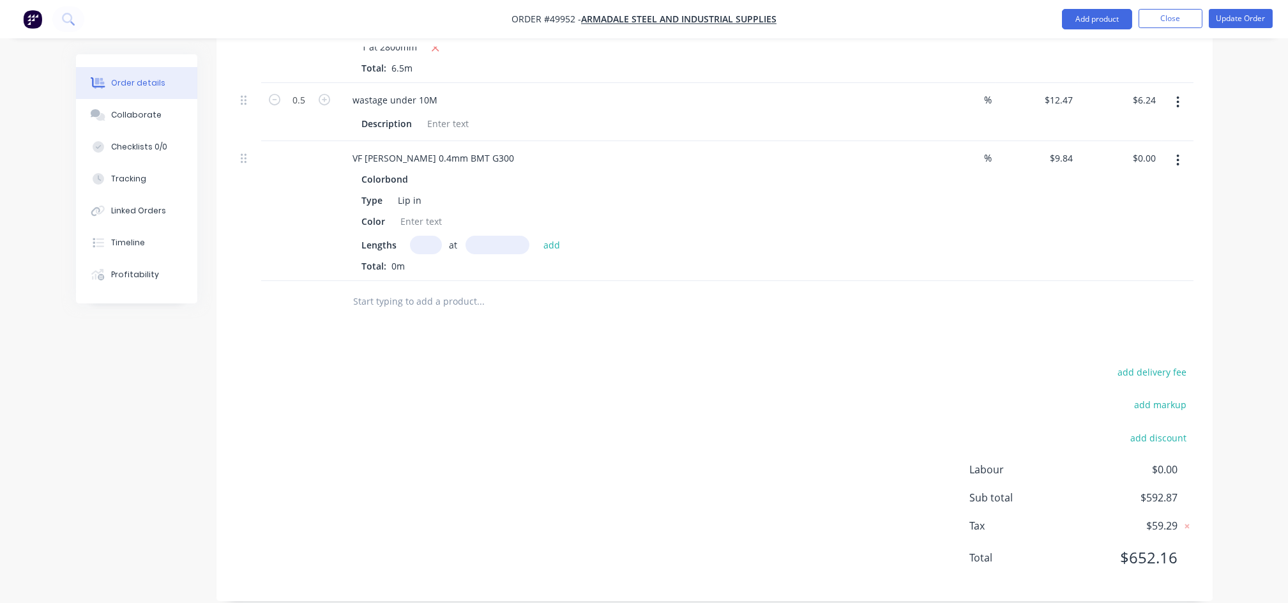
click at [414, 259] on div "Total: 0m" at bounding box center [625, 265] width 526 height 13
click at [420, 236] on input "text" at bounding box center [426, 245] width 32 height 19
type input "1"
click at [482, 236] on input "text" at bounding box center [497, 245] width 64 height 19
type input "3500mm"
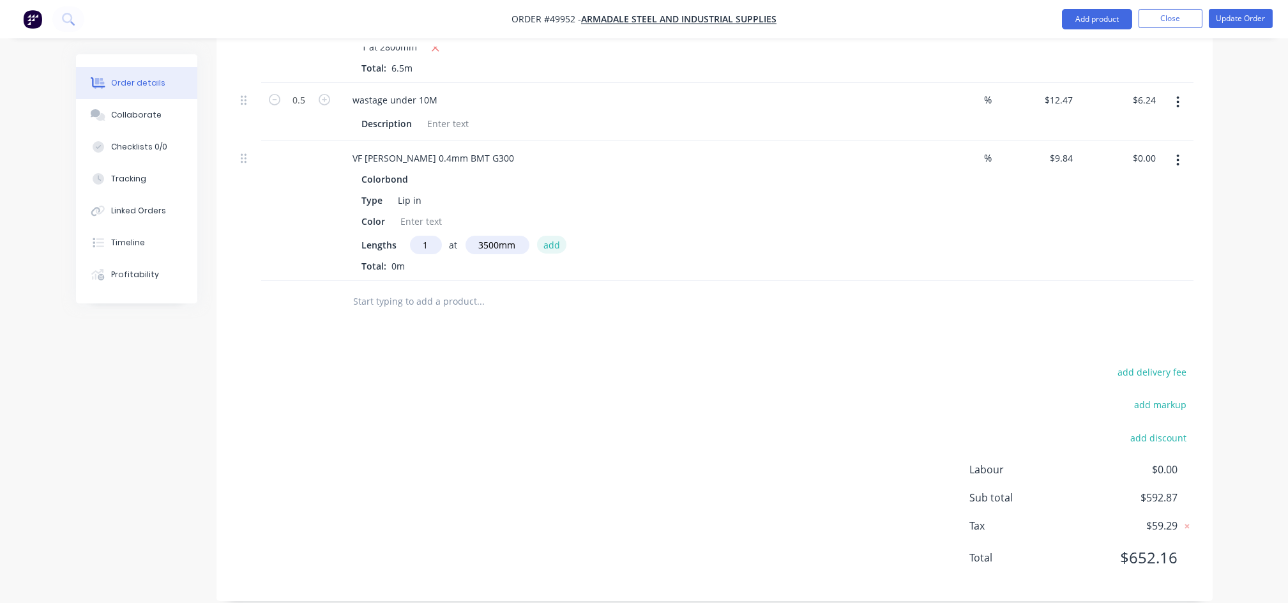
click at [560, 236] on button "add" at bounding box center [552, 244] width 30 height 17
type input "$34.44"
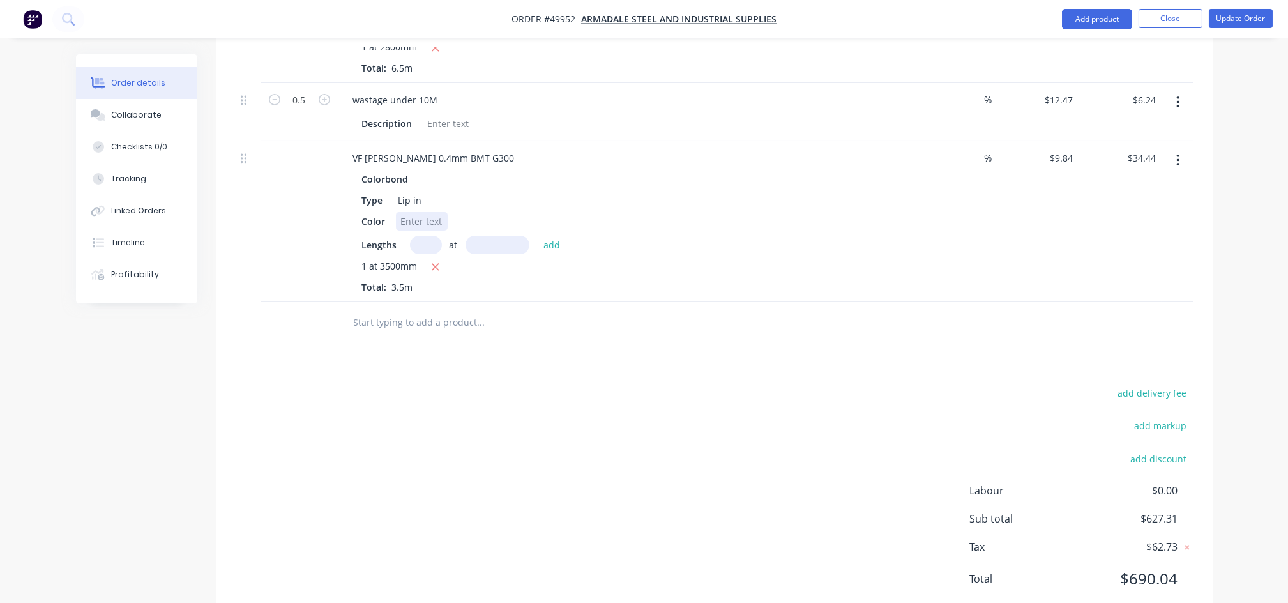
click at [439, 212] on div at bounding box center [422, 221] width 52 height 19
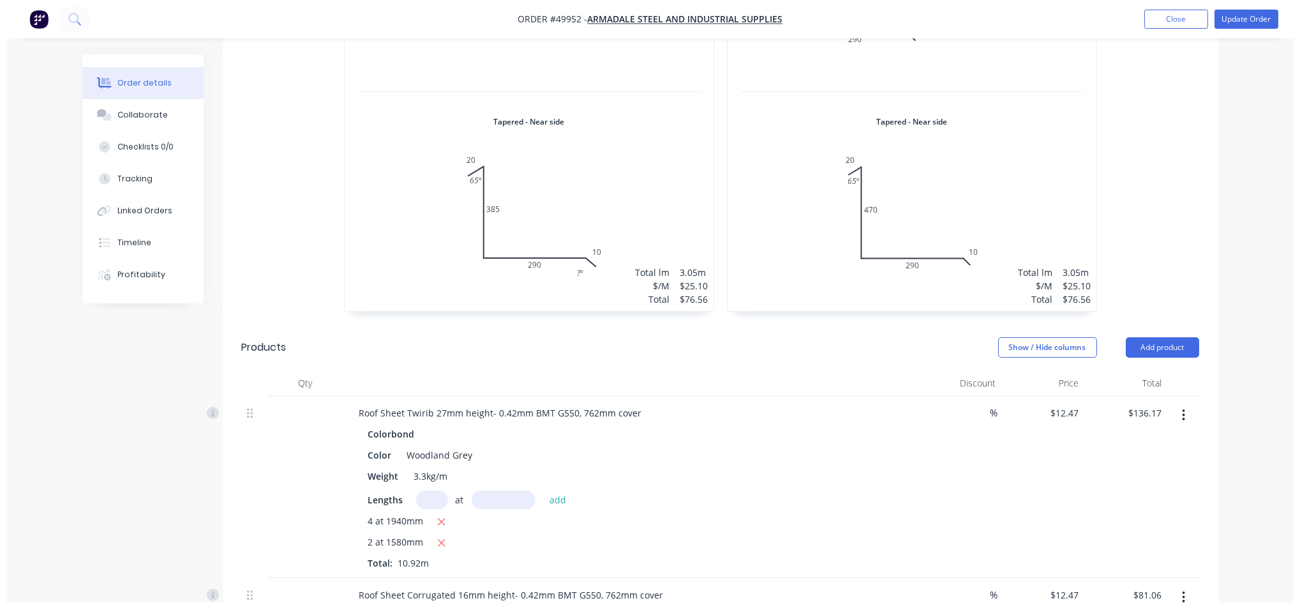
scroll to position [1001, 0]
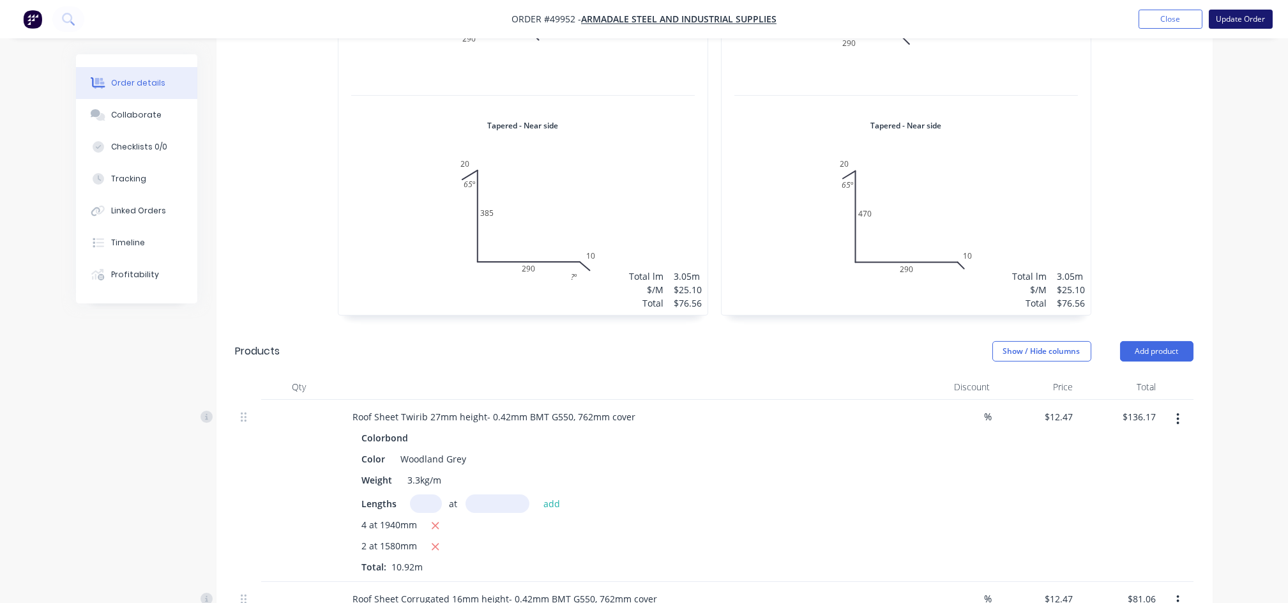
click at [1249, 21] on button "Update Order" at bounding box center [1240, 19] width 64 height 19
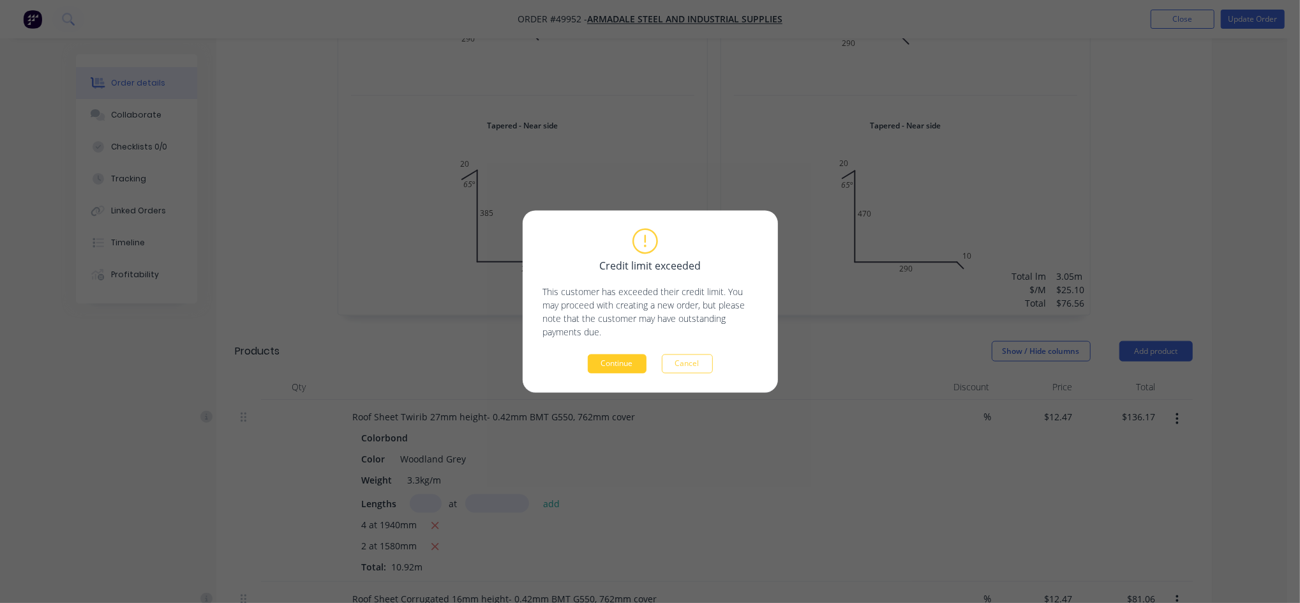
click at [614, 365] on button "Continue" at bounding box center [617, 363] width 59 height 19
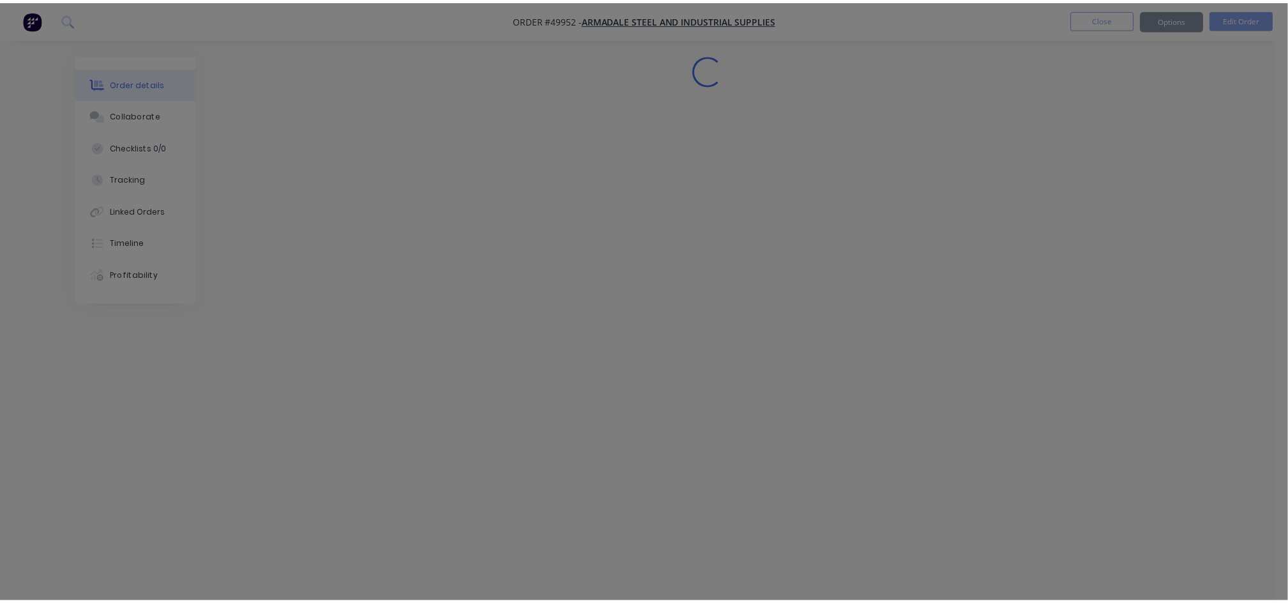
scroll to position [0, 0]
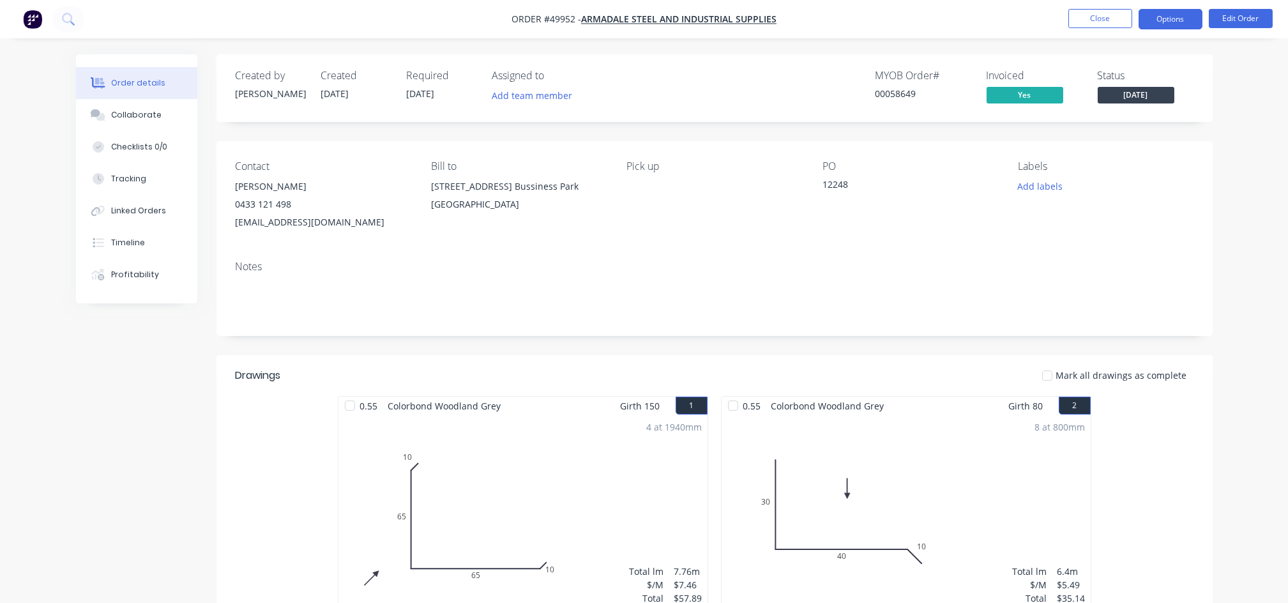
click at [1180, 21] on button "Options" at bounding box center [1170, 19] width 64 height 20
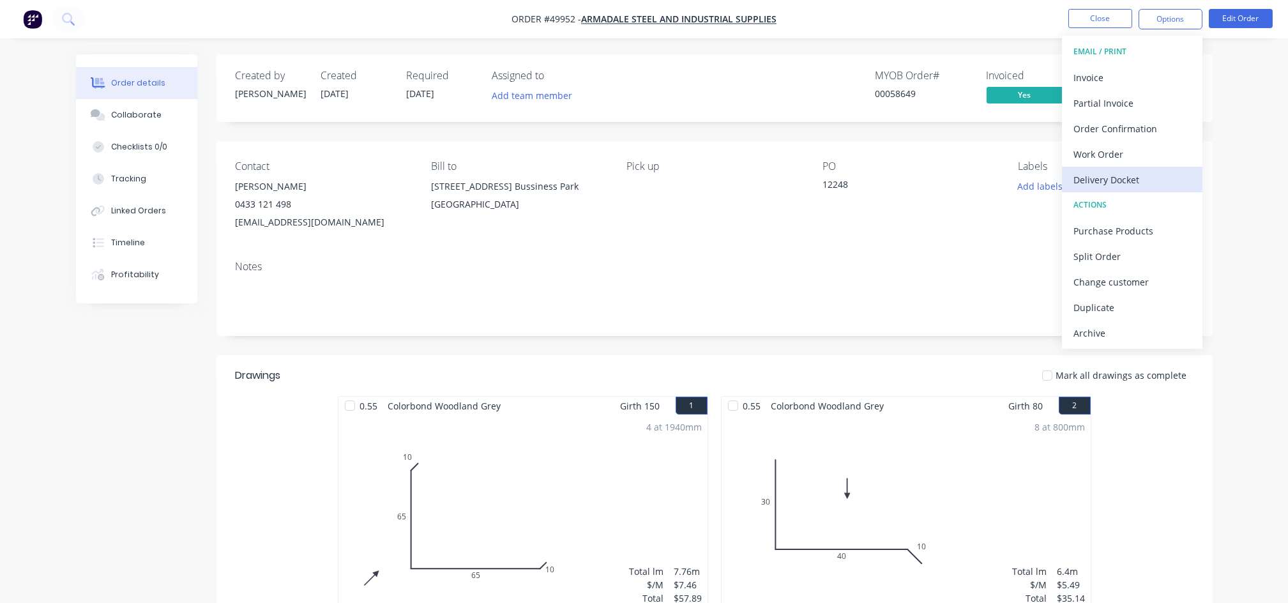
click at [1132, 177] on div "Delivery Docket" at bounding box center [1131, 179] width 117 height 19
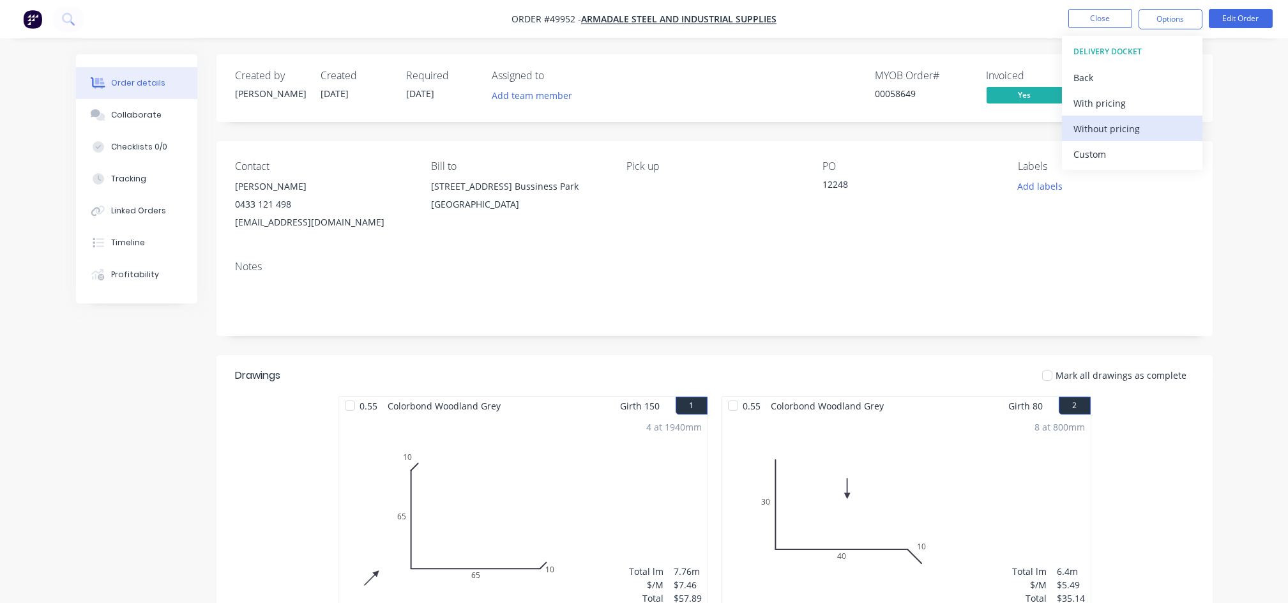
click at [1115, 130] on div "Without pricing" at bounding box center [1131, 128] width 117 height 19
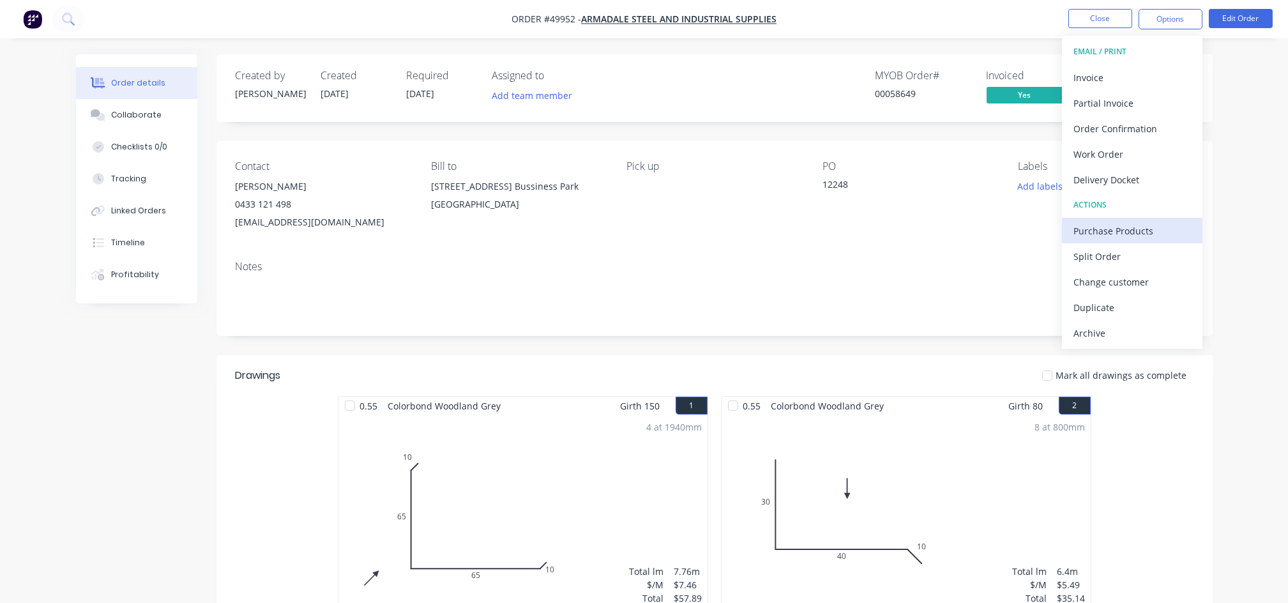
click at [1109, 230] on div "Purchase Products" at bounding box center [1131, 231] width 117 height 19
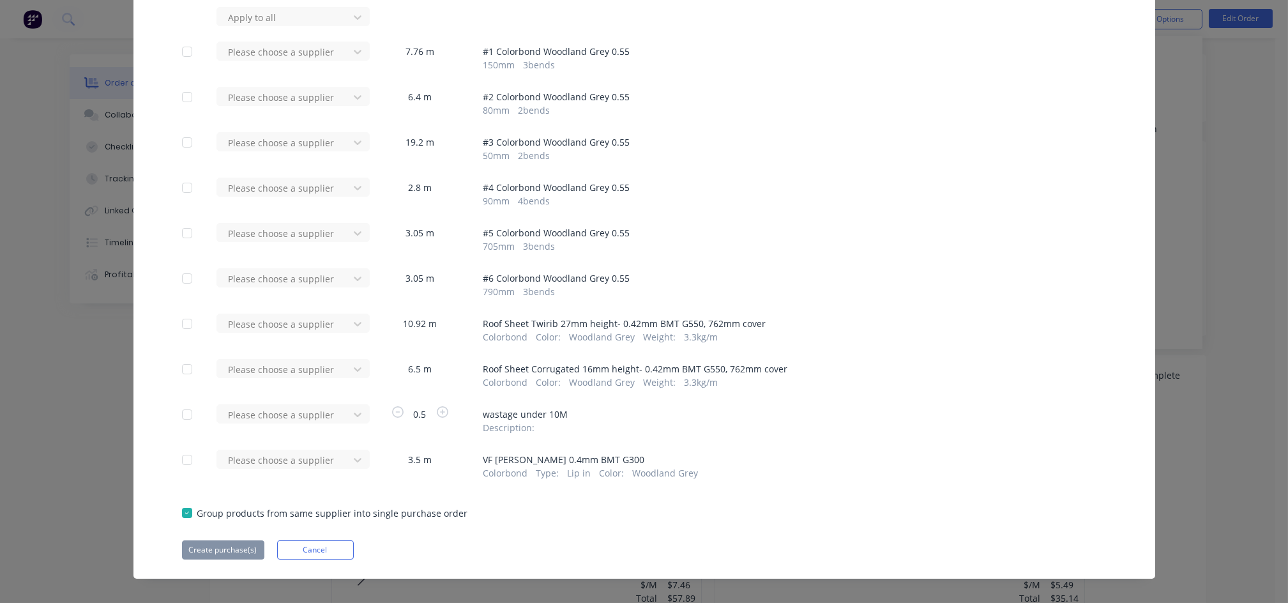
scroll to position [110, 0]
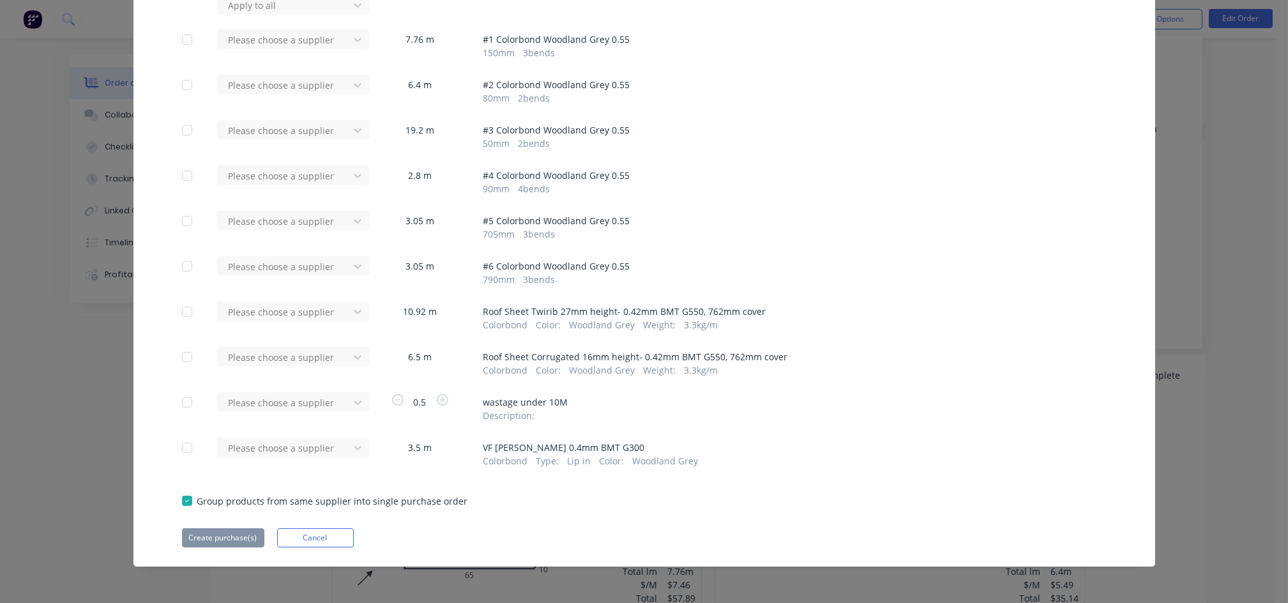
click at [183, 448] on div at bounding box center [187, 448] width 26 height 26
click at [350, 447] on div "Please choose a supplier" at bounding box center [286, 446] width 140 height 19
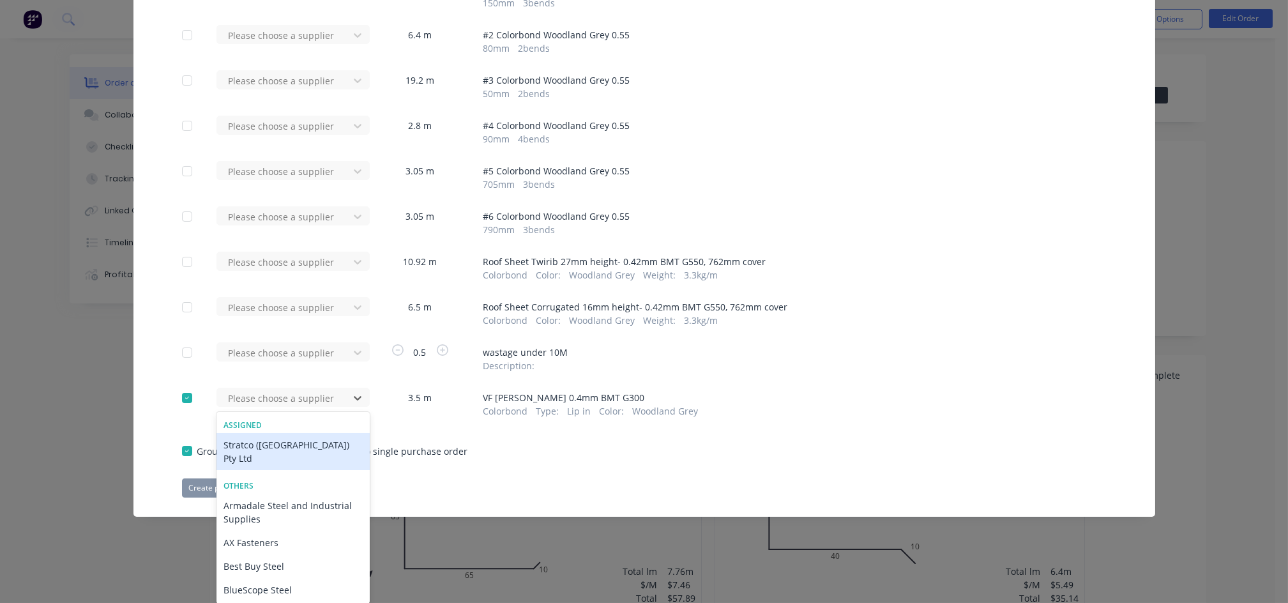
click at [294, 445] on div "Stratco ([GEOGRAPHIC_DATA]) Pty Ltd" at bounding box center [292, 451] width 153 height 37
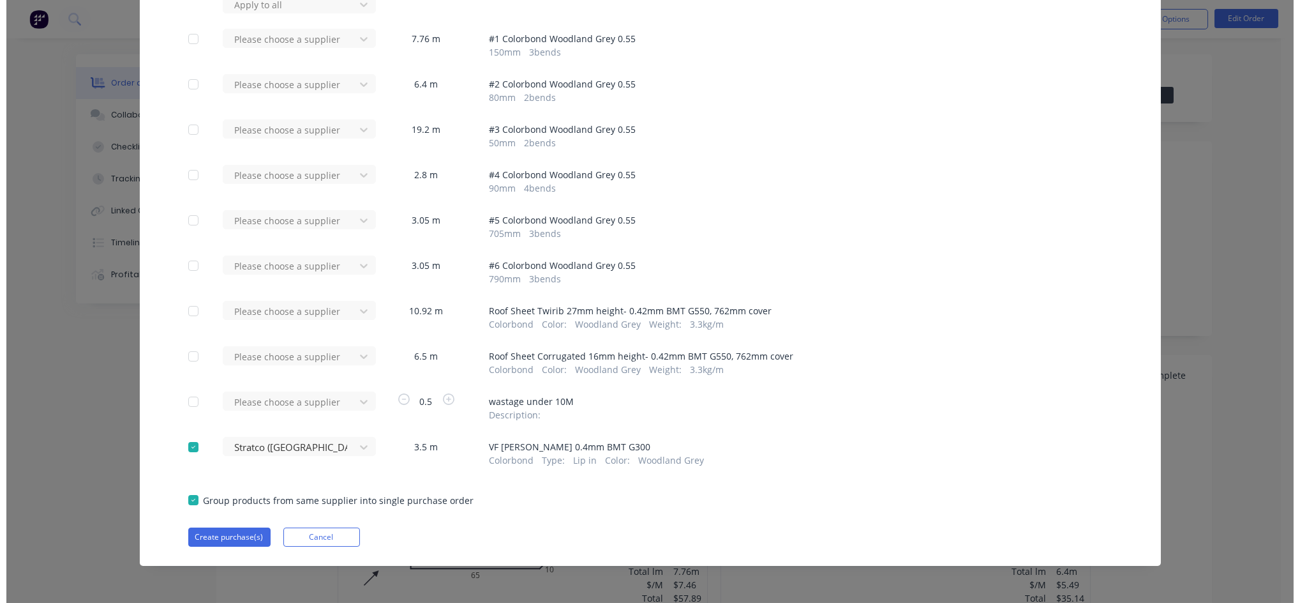
scroll to position [110, 0]
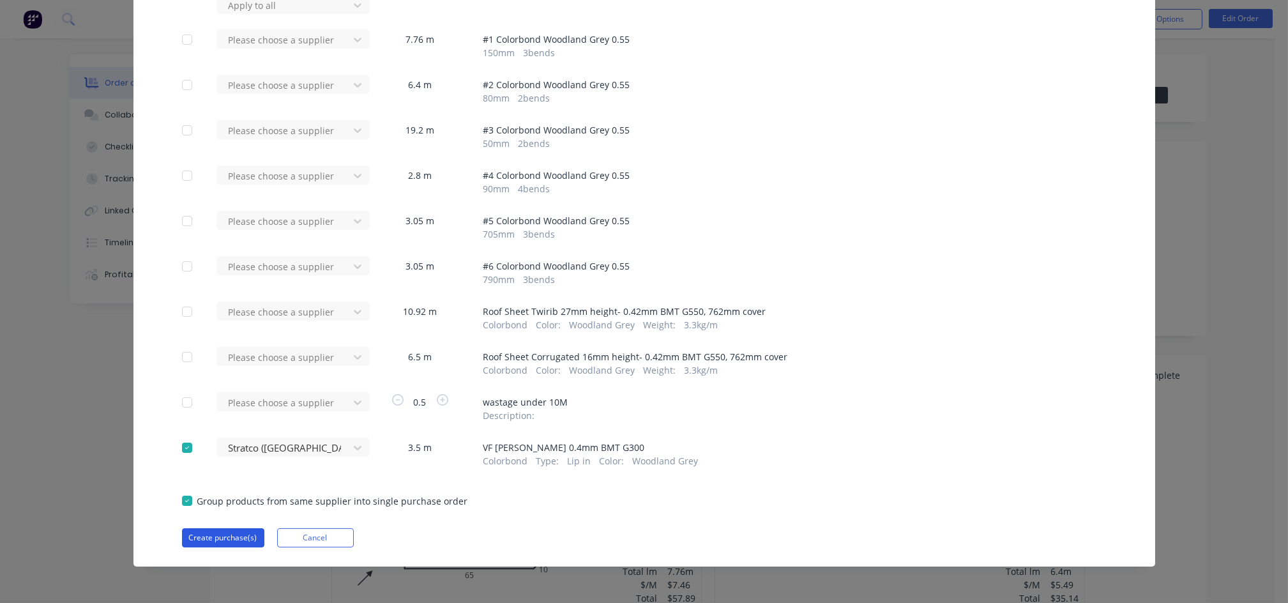
click at [227, 534] on button "Create purchase(s)" at bounding box center [223, 537] width 82 height 19
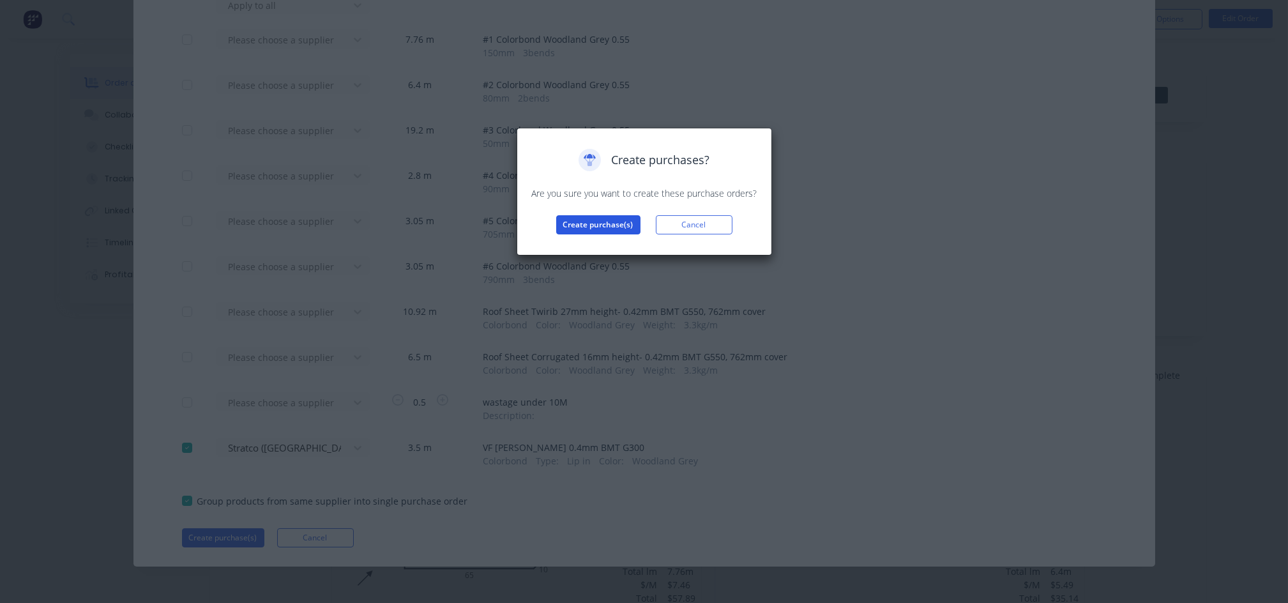
click at [607, 227] on button "Create purchase(s)" at bounding box center [598, 224] width 84 height 19
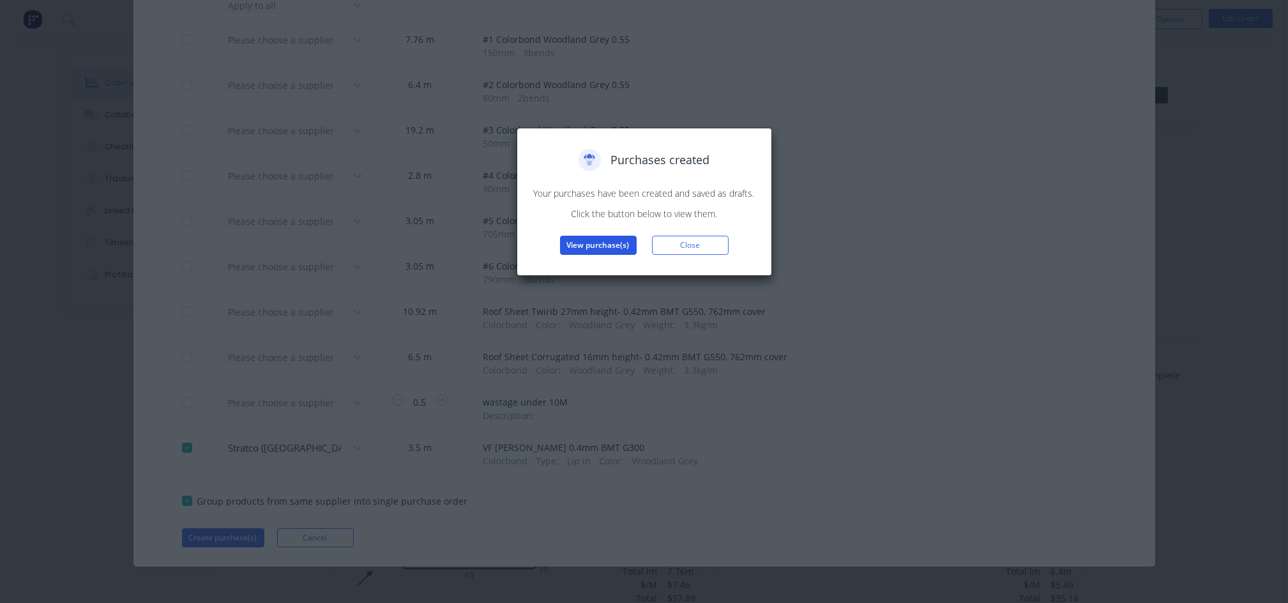
click at [613, 250] on button "View purchase(s)" at bounding box center [598, 245] width 77 height 19
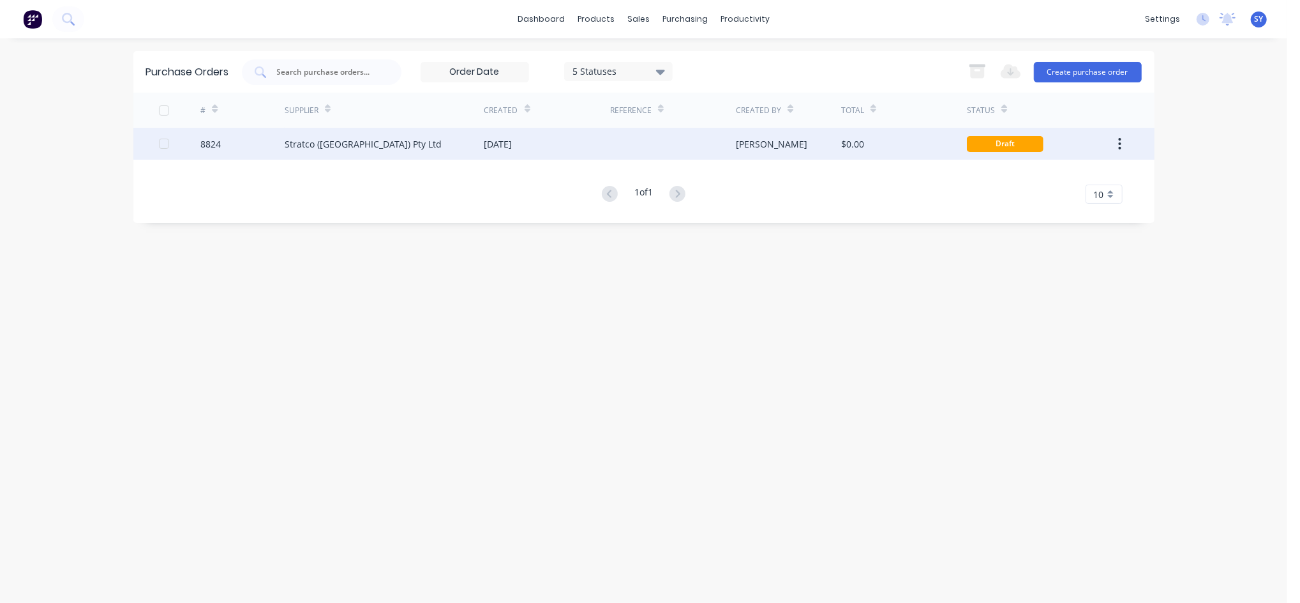
click at [324, 141] on div "Stratco ([GEOGRAPHIC_DATA]) Pty Ltd" at bounding box center [363, 143] width 157 height 13
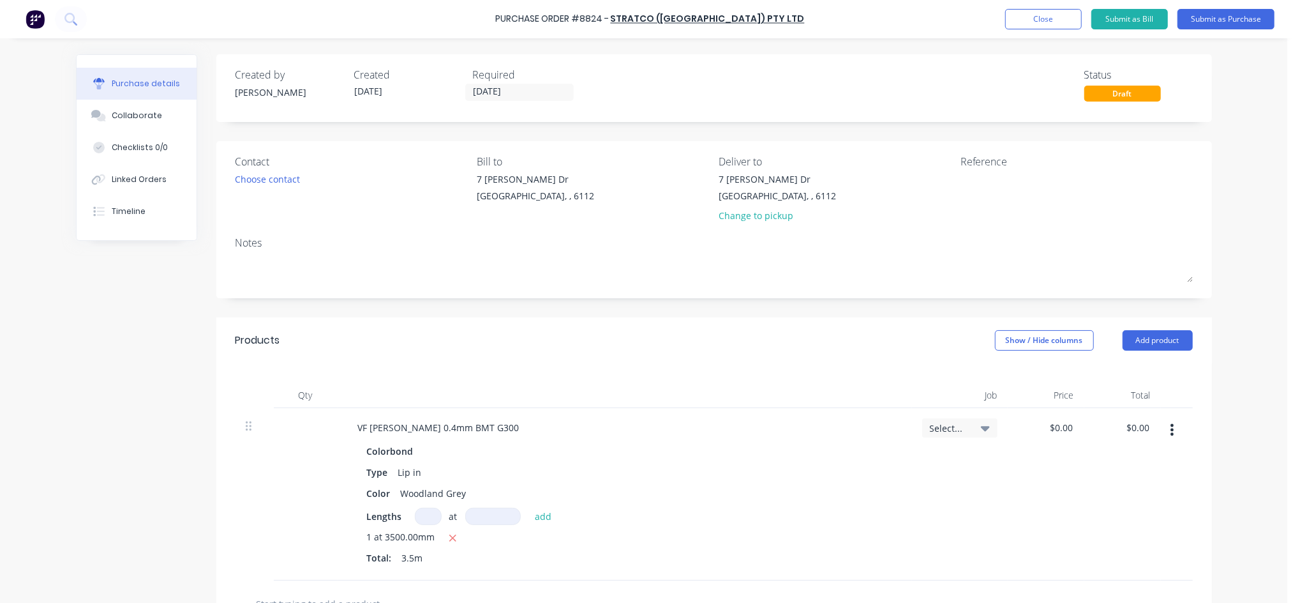
click at [299, 181] on div "Choose contact" at bounding box center [352, 178] width 232 height 13
click at [238, 172] on div "Choose contact" at bounding box center [268, 178] width 65 height 13
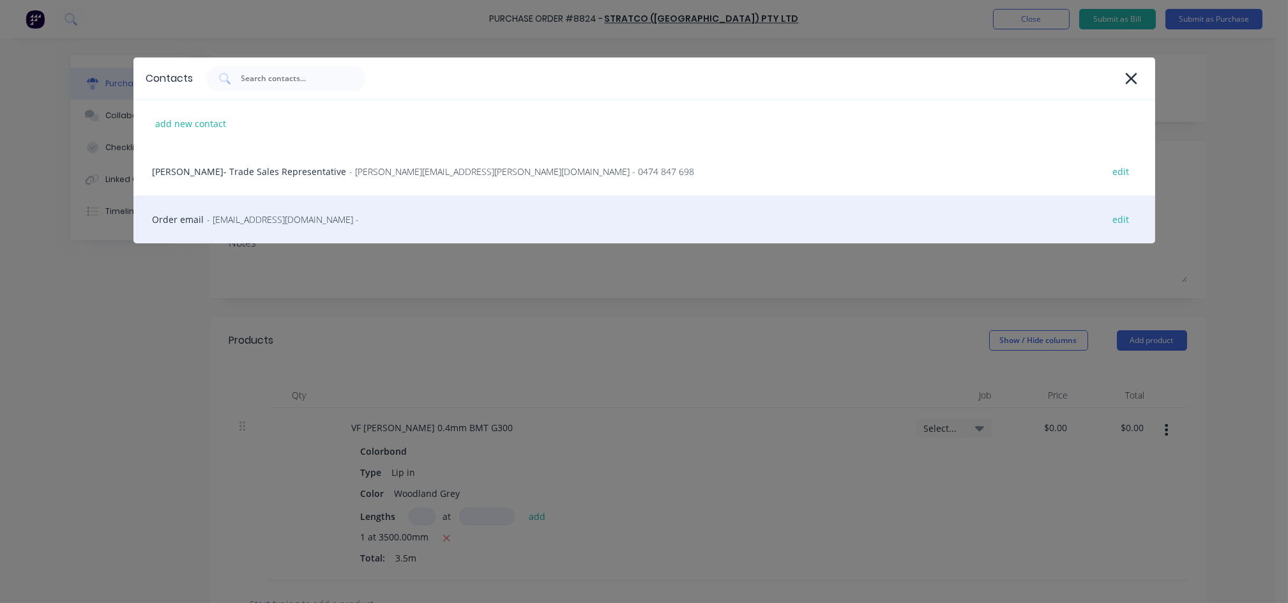
click at [252, 213] on span "- [EMAIL_ADDRESS][DOMAIN_NAME] -" at bounding box center [283, 219] width 152 height 13
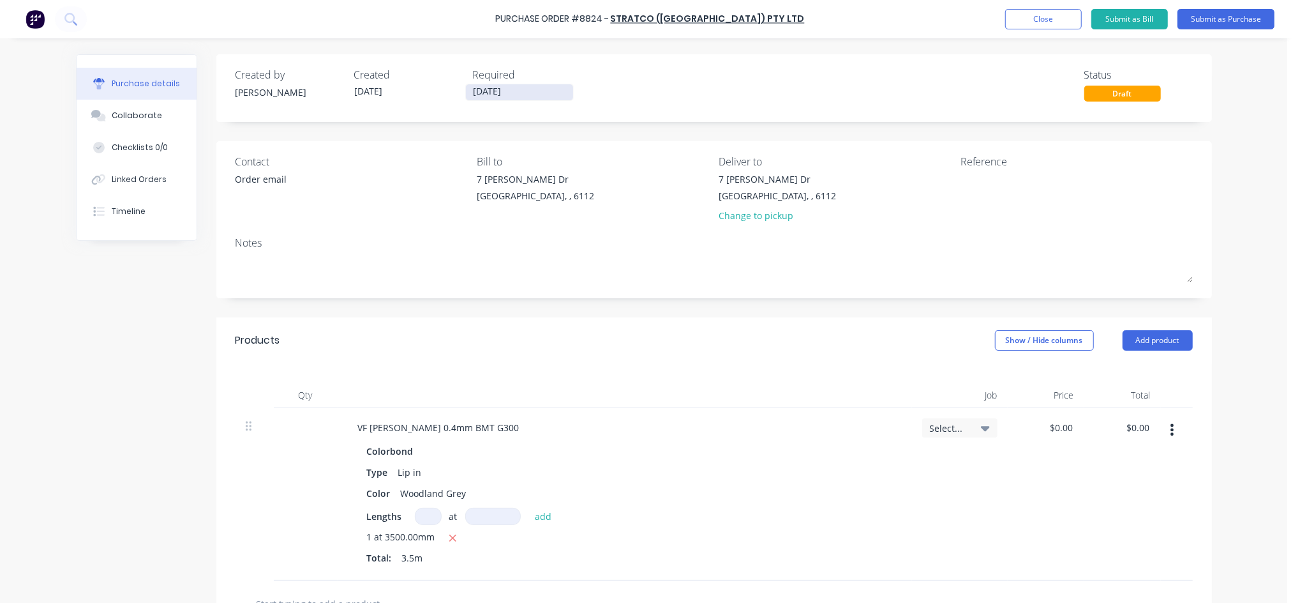
click at [508, 97] on input "[DATE]" at bounding box center [519, 92] width 107 height 16
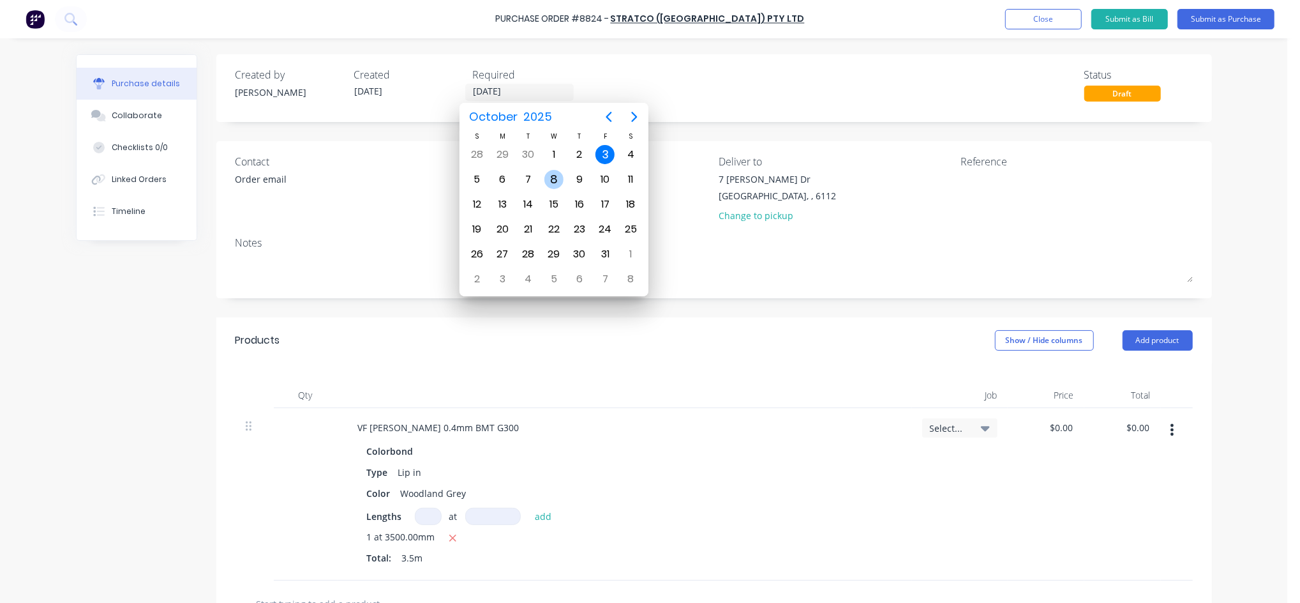
click at [559, 177] on div "8" at bounding box center [554, 179] width 19 height 19
type input "[DATE]"
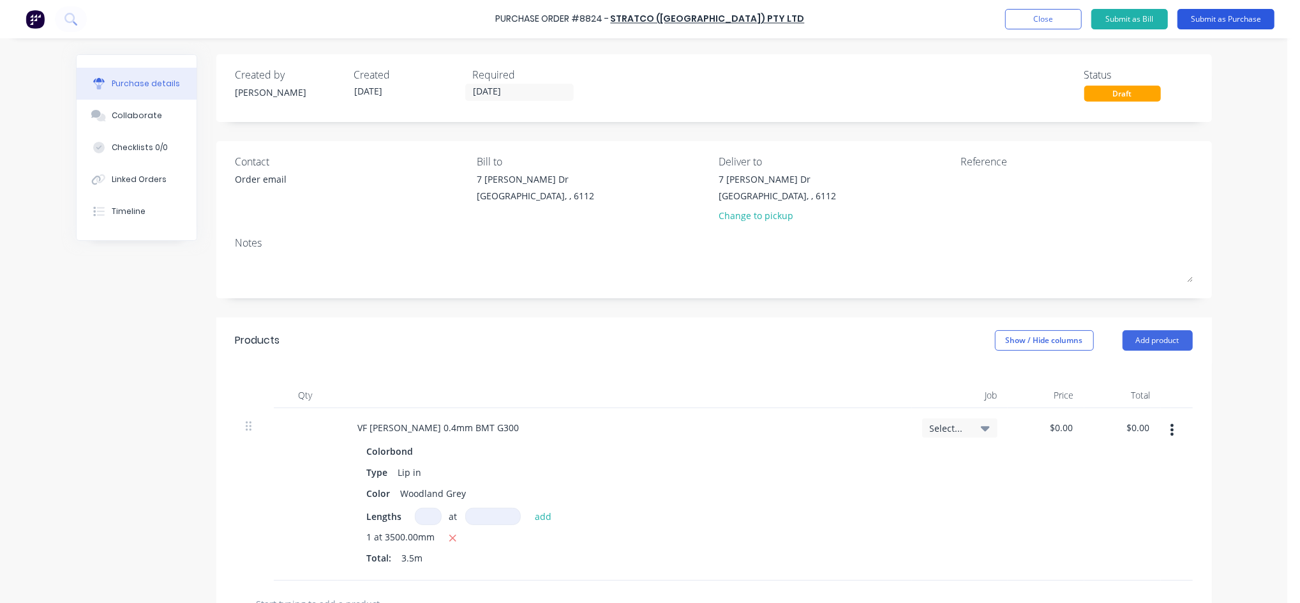
click at [1207, 22] on button "Submit as Purchase" at bounding box center [1226, 19] width 97 height 20
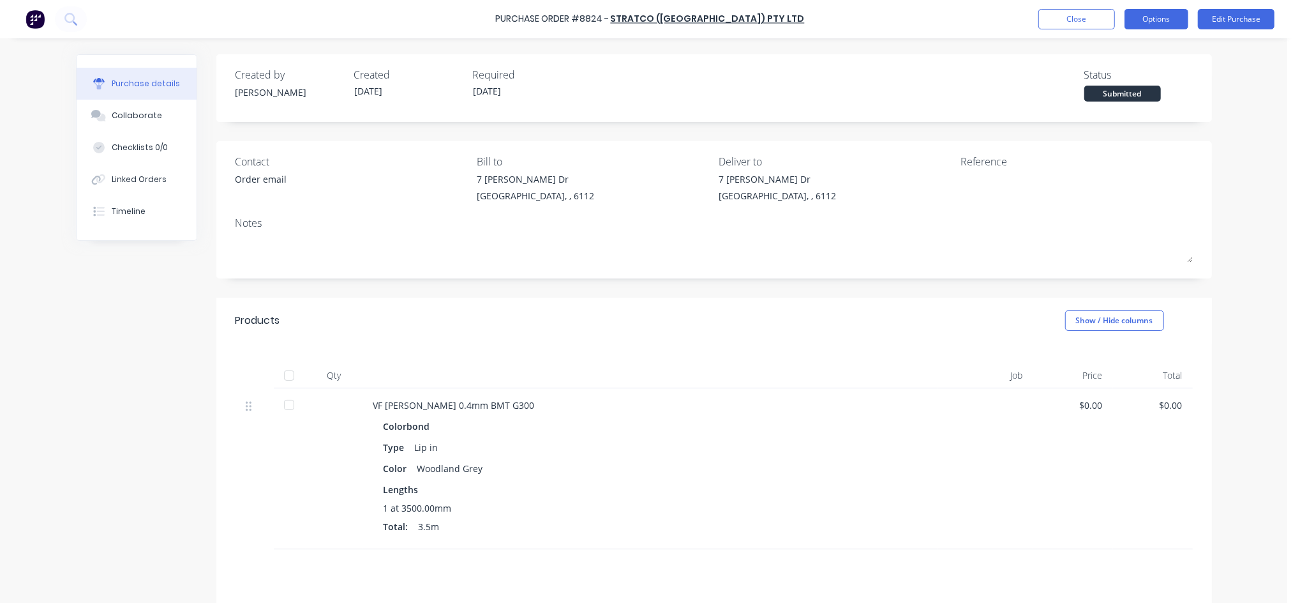
click at [1147, 14] on button "Options" at bounding box center [1157, 19] width 64 height 20
click at [1105, 47] on div "Print / Email" at bounding box center [1128, 52] width 98 height 19
click at [1094, 103] on div "Without pricing" at bounding box center [1128, 103] width 98 height 19
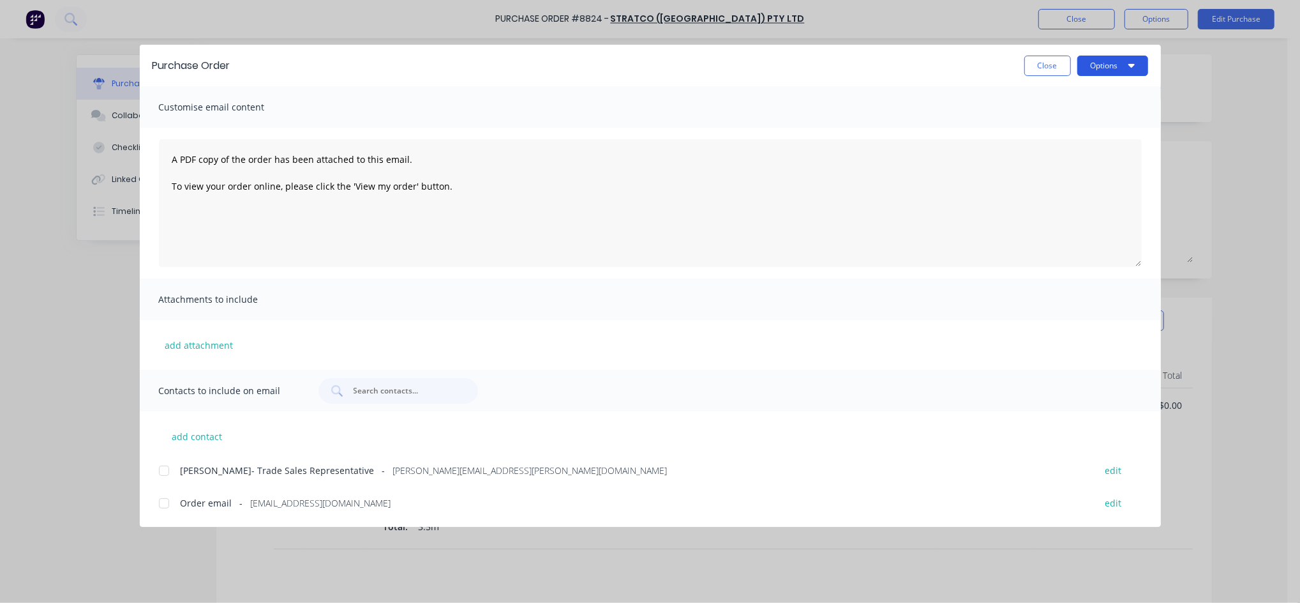
click at [1084, 69] on button "Options" at bounding box center [1113, 66] width 71 height 20
click at [157, 504] on div at bounding box center [164, 503] width 26 height 26
click at [1088, 68] on button "Options" at bounding box center [1113, 66] width 71 height 20
click at [1066, 151] on div "Email" at bounding box center [1088, 149] width 98 height 19
click at [1053, 63] on button "Close" at bounding box center [1048, 66] width 47 height 20
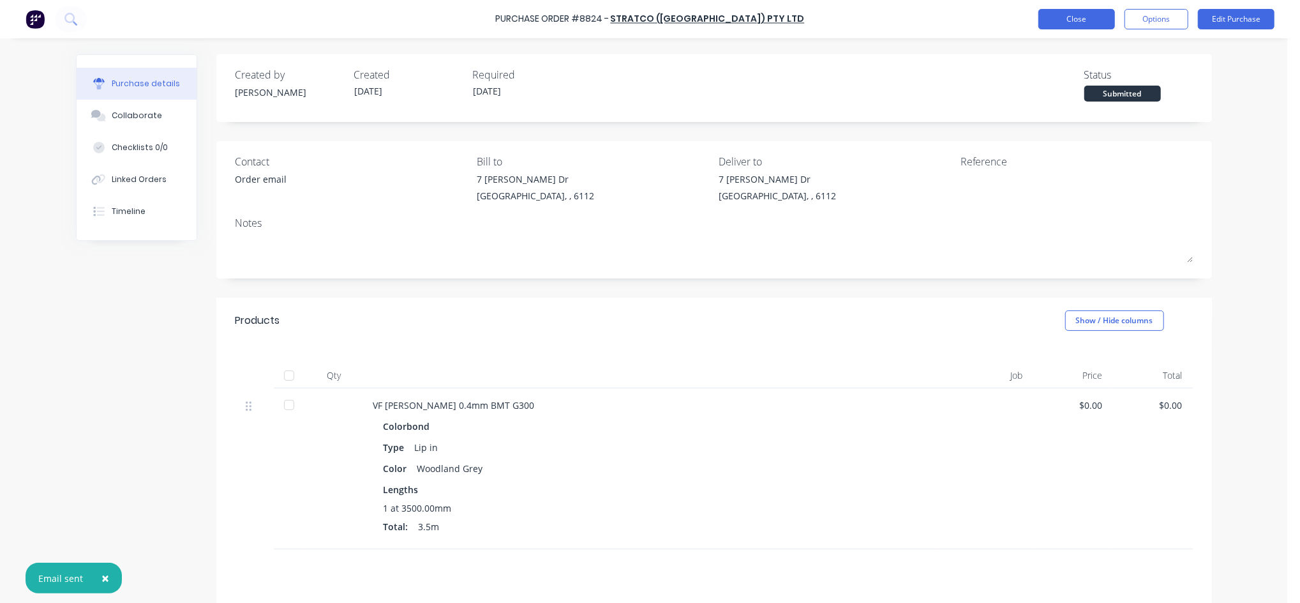
click at [1078, 20] on button "Close" at bounding box center [1077, 19] width 77 height 20
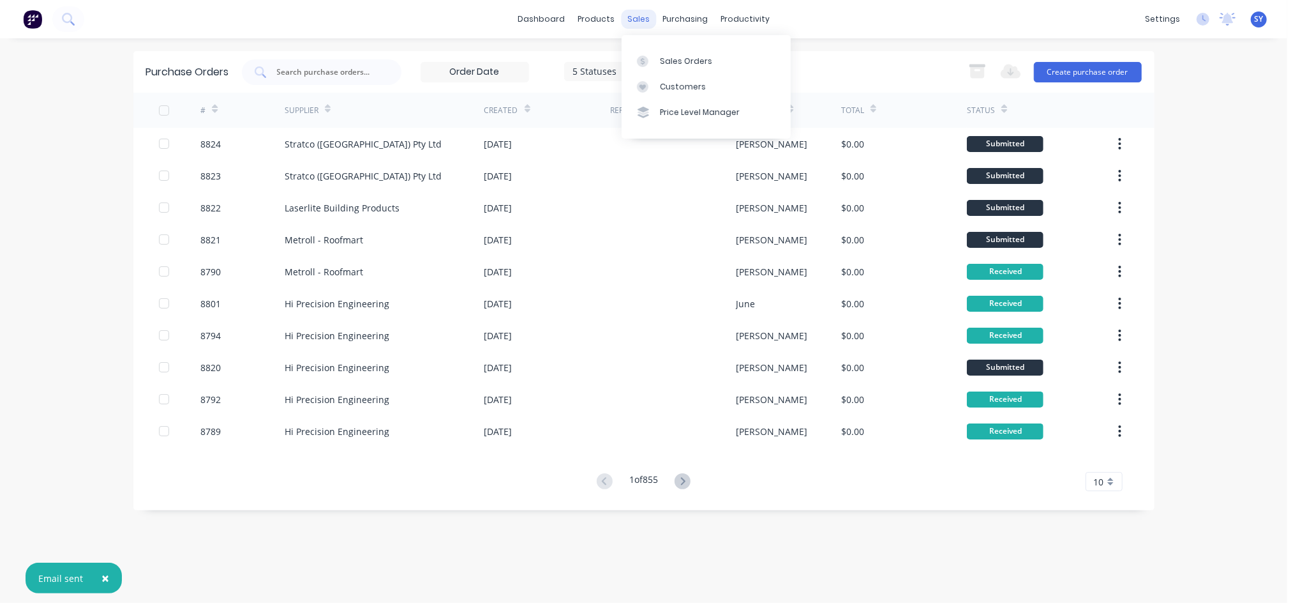
click at [638, 24] on div "sales" at bounding box center [638, 19] width 35 height 19
click at [665, 61] on div "Sales Orders" at bounding box center [686, 61] width 52 height 11
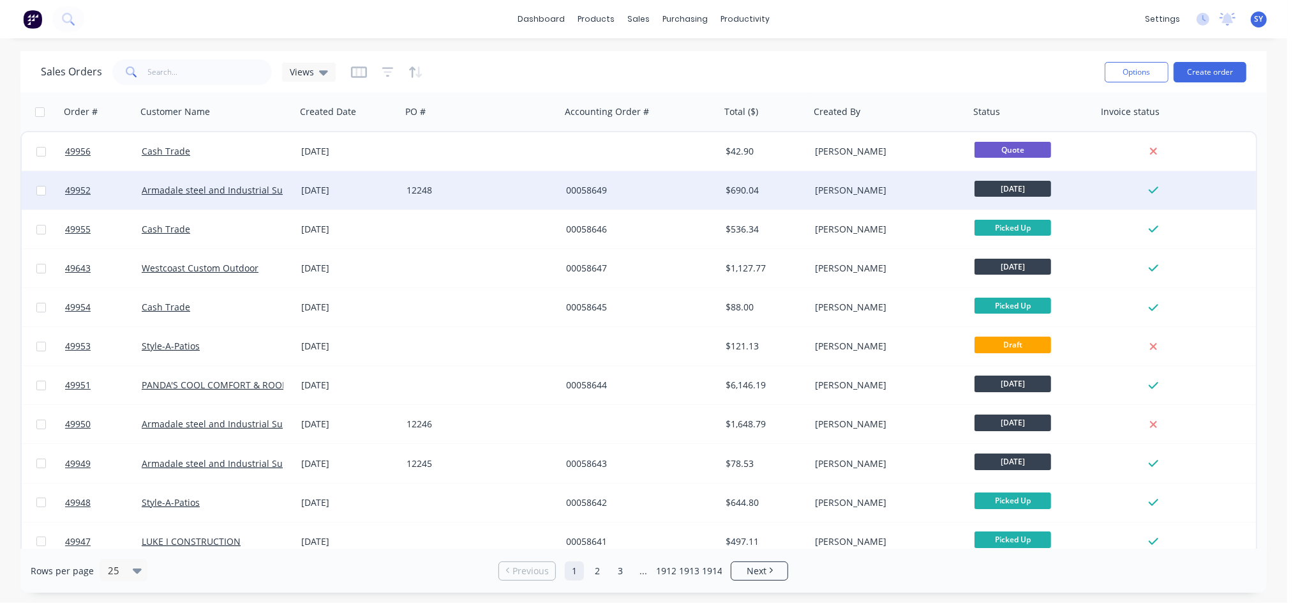
click at [603, 192] on div "00058649" at bounding box center [637, 190] width 142 height 13
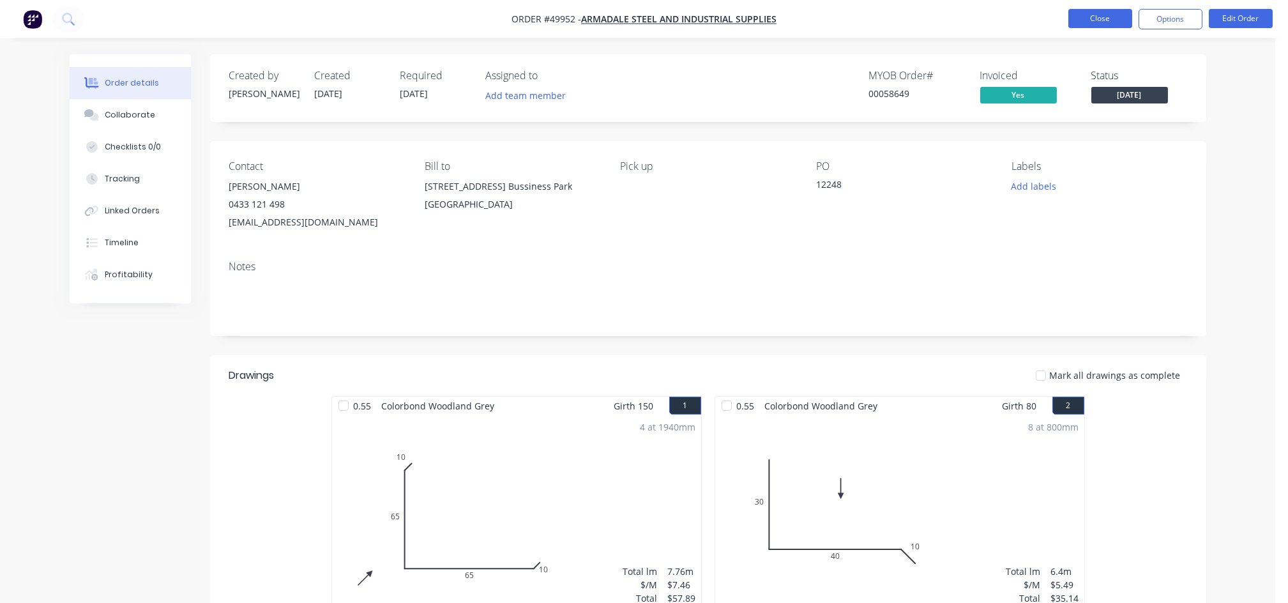
click at [1084, 24] on button "Close" at bounding box center [1100, 18] width 64 height 19
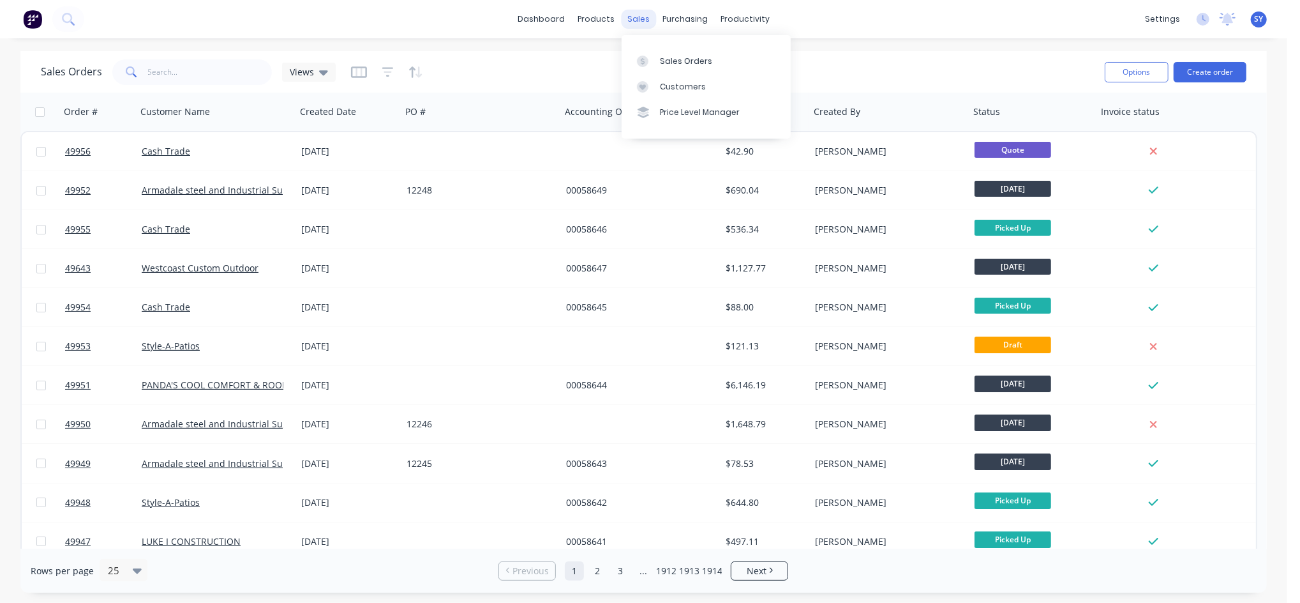
click at [645, 21] on div "sales" at bounding box center [638, 19] width 35 height 19
click at [668, 58] on div "Sales Orders" at bounding box center [686, 61] width 52 height 11
click at [177, 77] on input "text" at bounding box center [210, 72] width 124 height 26
type input "armadale steel"
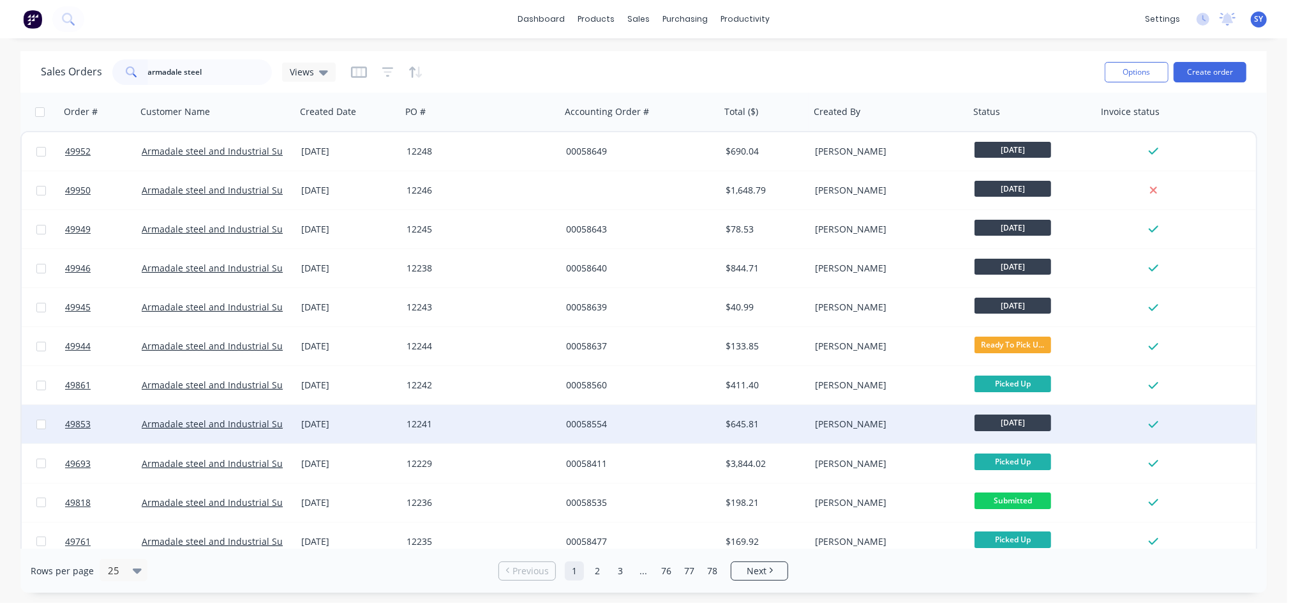
click at [677, 428] on div "00058554" at bounding box center [637, 423] width 142 height 13
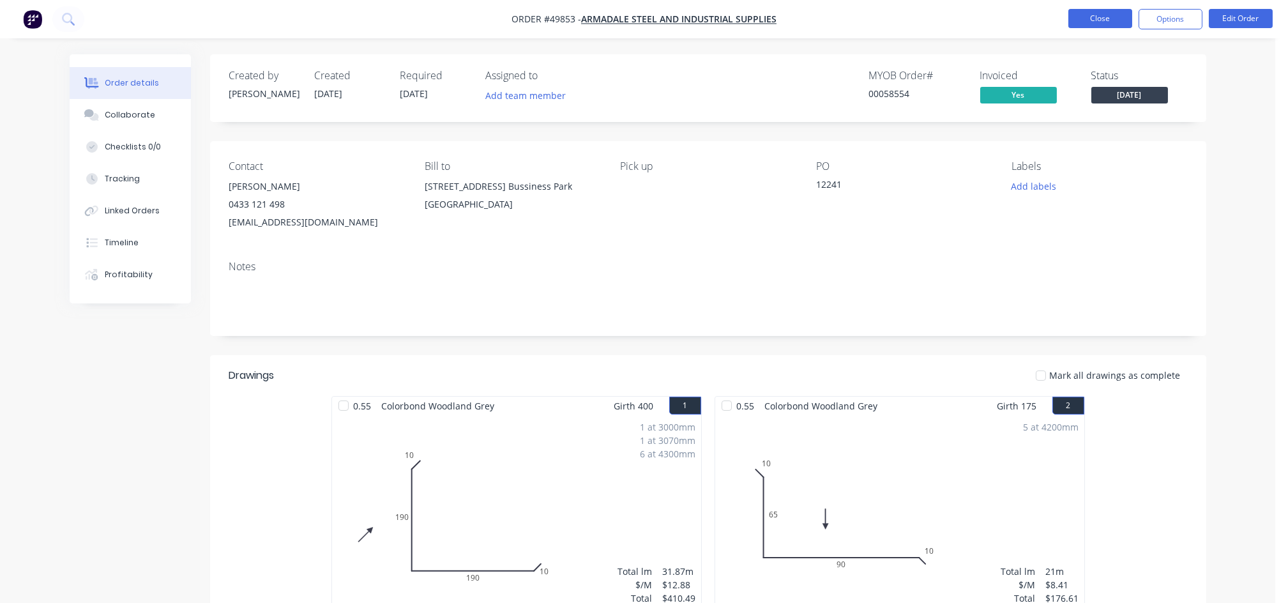
click at [1112, 24] on button "Close" at bounding box center [1100, 18] width 64 height 19
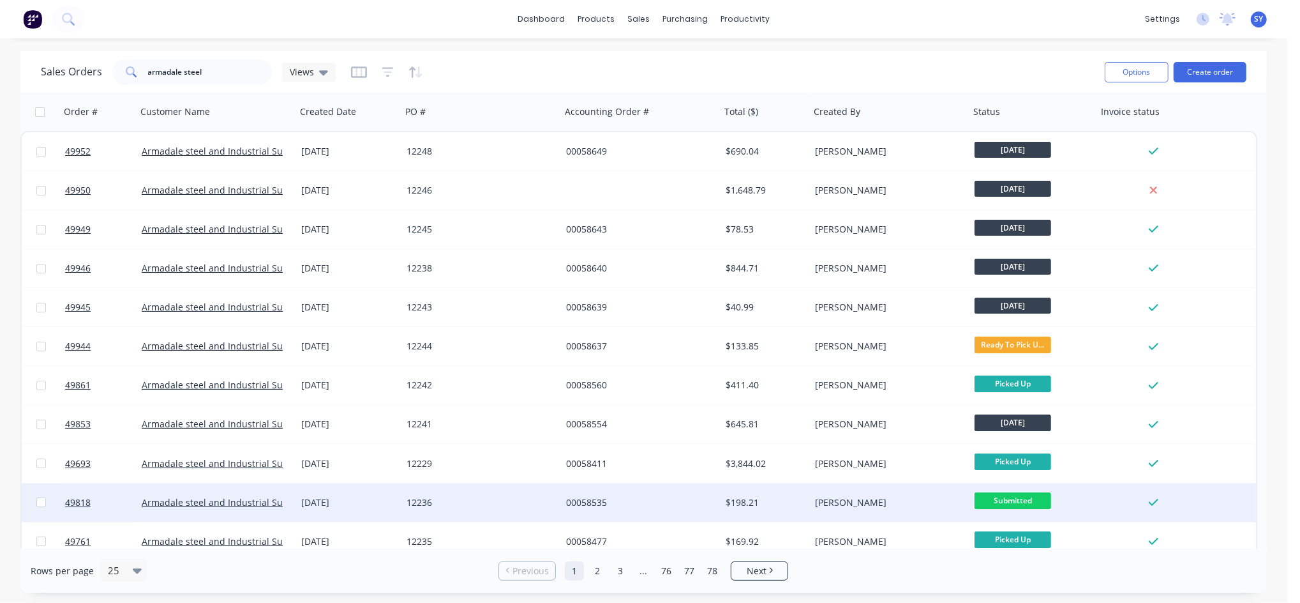
click at [674, 506] on div "00058535" at bounding box center [637, 502] width 142 height 13
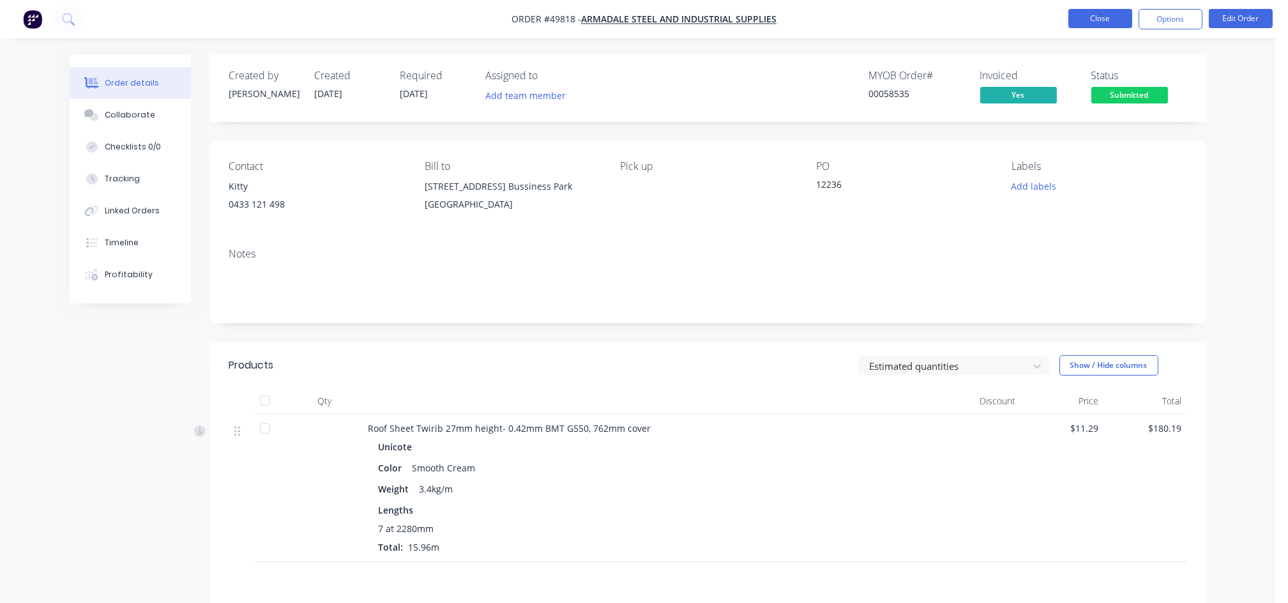
click at [1096, 21] on button "Close" at bounding box center [1100, 18] width 64 height 19
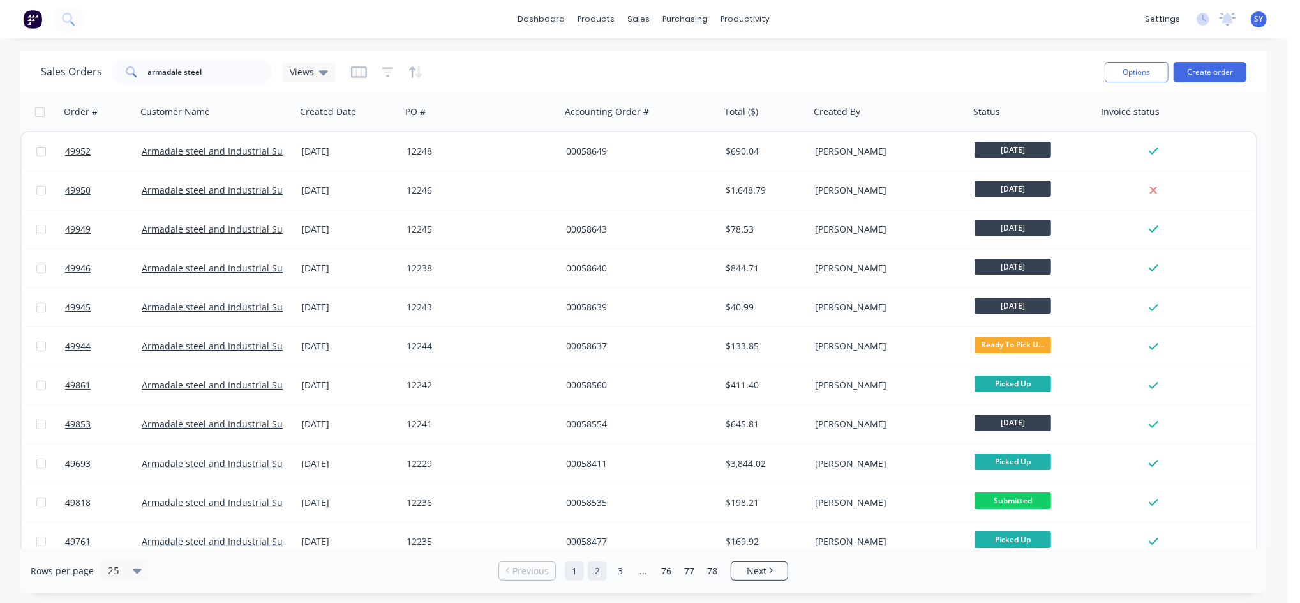
click at [595, 568] on link "2" at bounding box center [597, 570] width 19 height 19
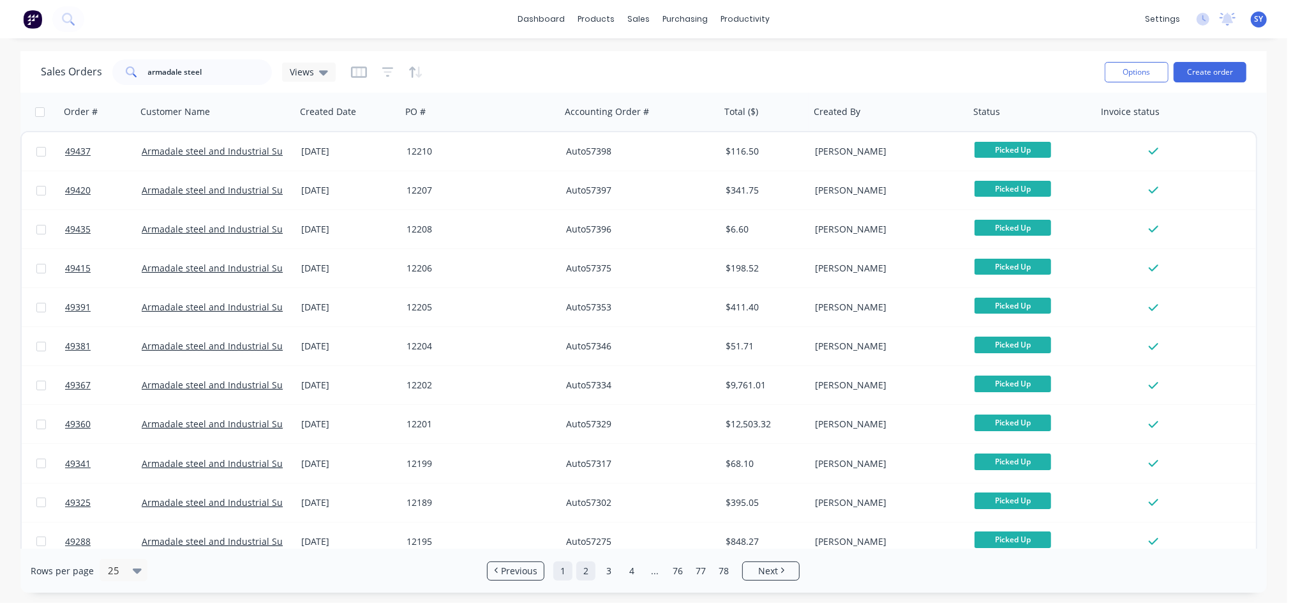
click at [565, 571] on link "1" at bounding box center [562, 570] width 19 height 19
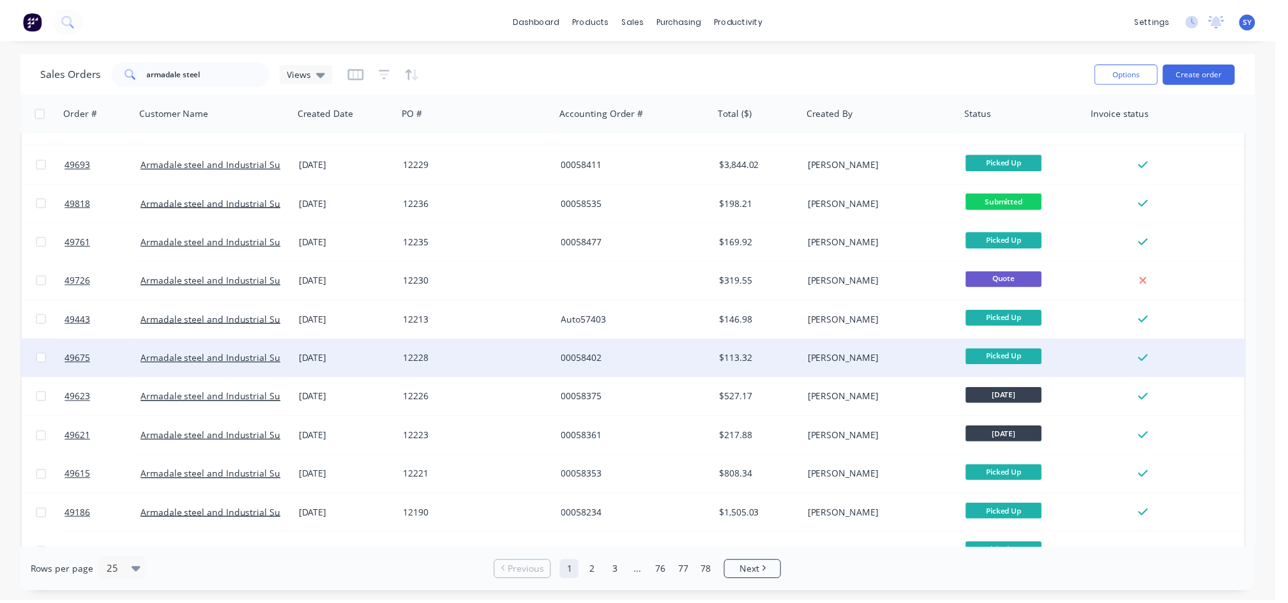
scroll to position [340, 0]
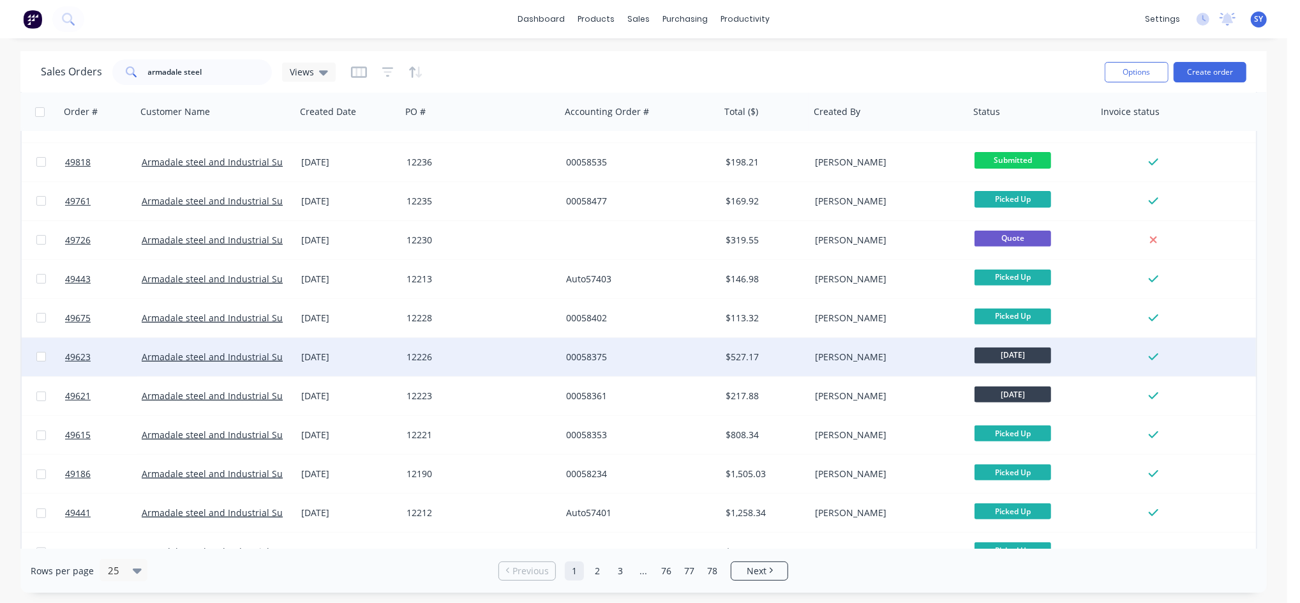
click at [859, 359] on div "[PERSON_NAME]" at bounding box center [886, 356] width 142 height 13
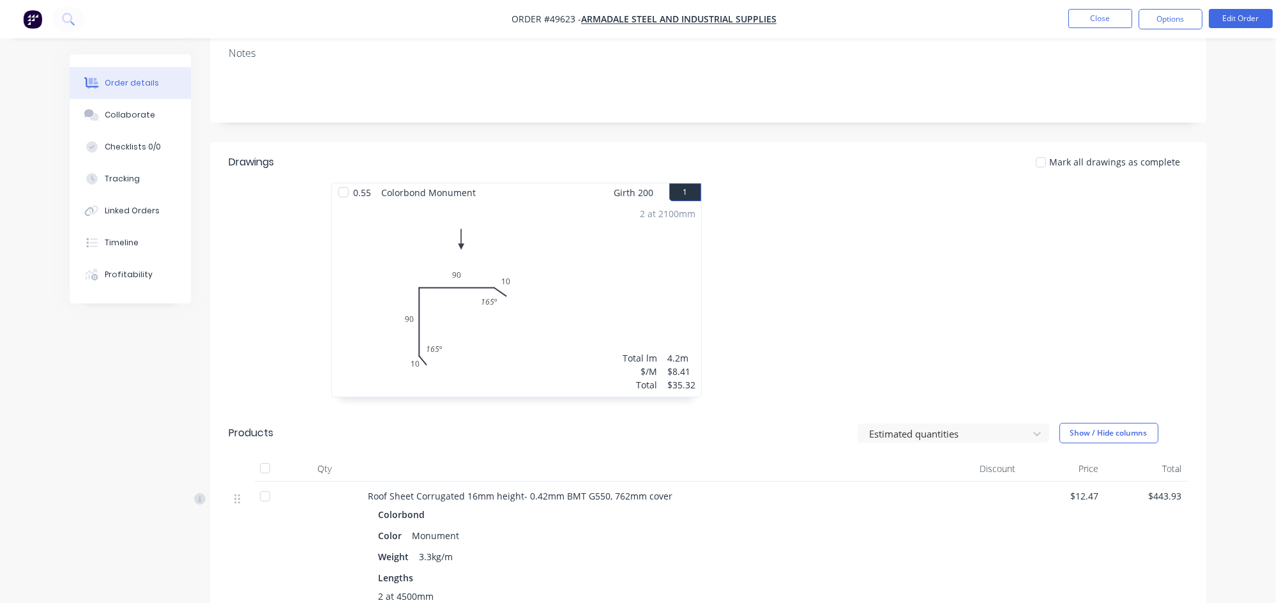
scroll to position [255, 0]
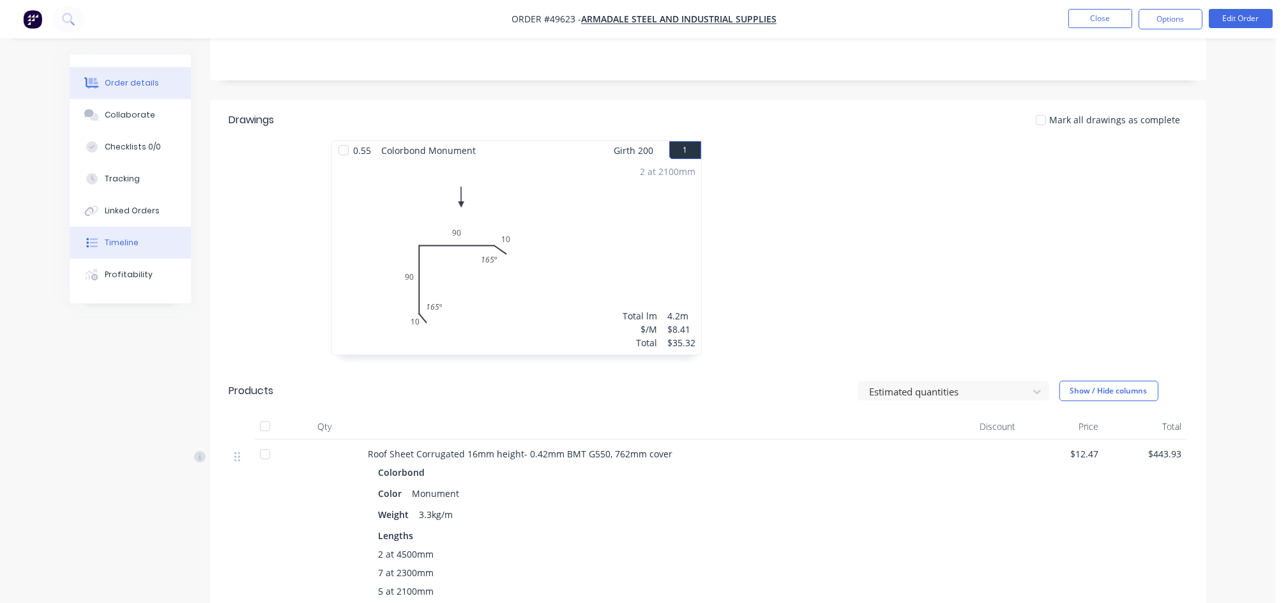
click at [127, 241] on div "Timeline" at bounding box center [122, 242] width 34 height 11
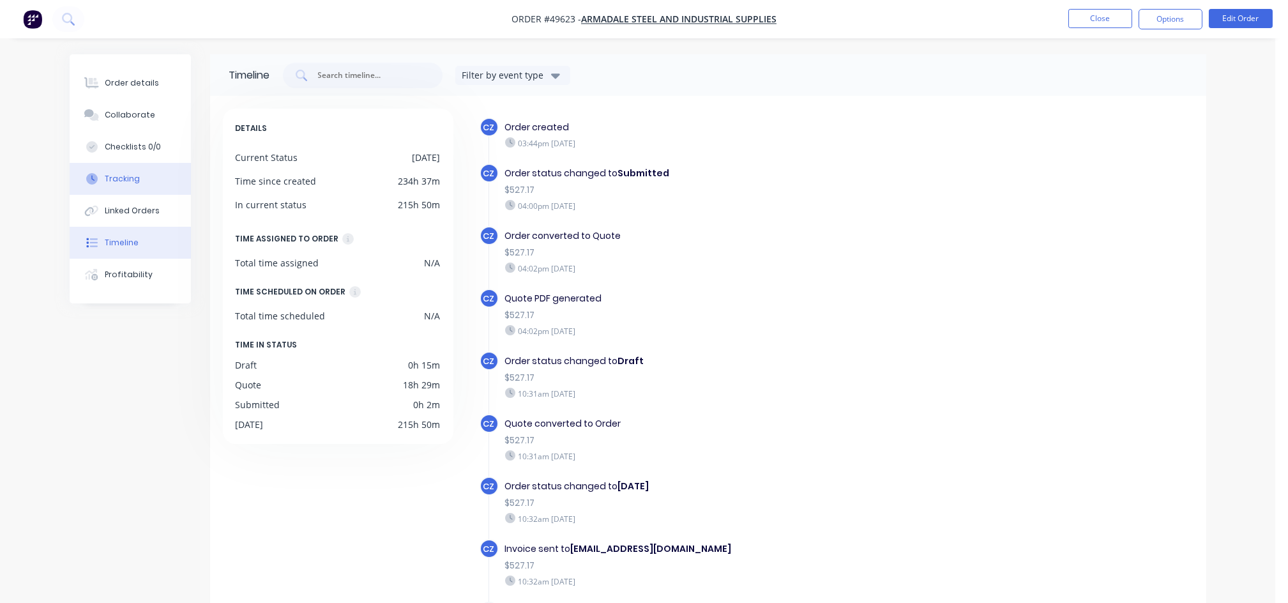
click at [128, 184] on button "Tracking" at bounding box center [130, 179] width 121 height 32
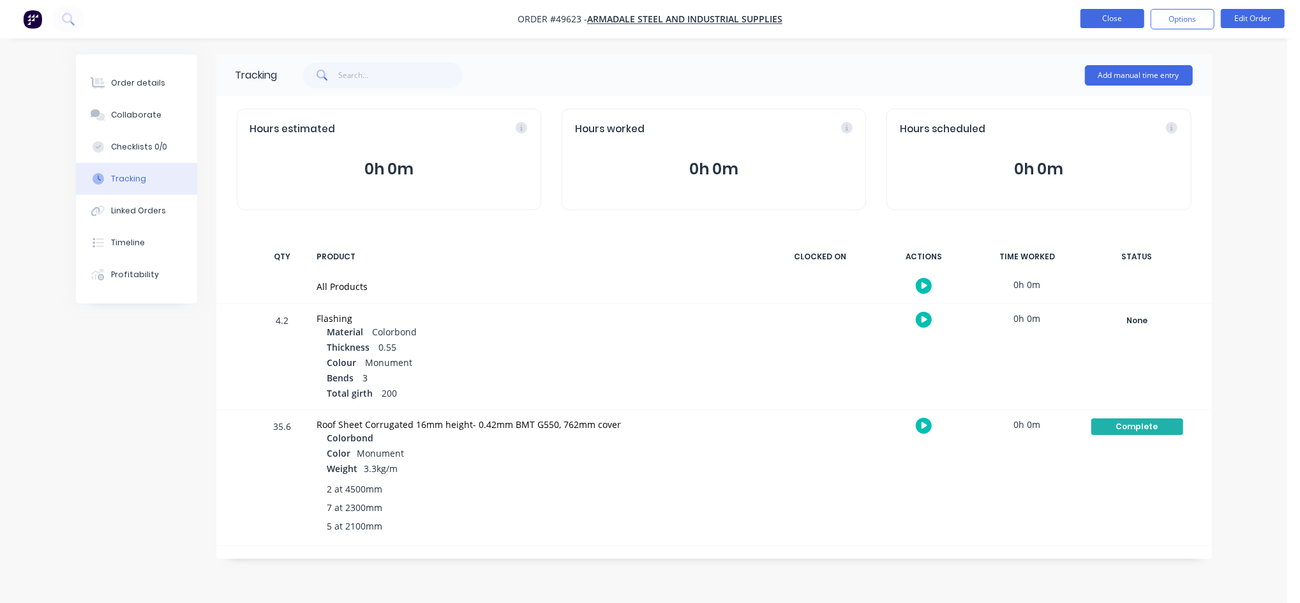
click at [1107, 19] on button "Close" at bounding box center [1113, 18] width 64 height 19
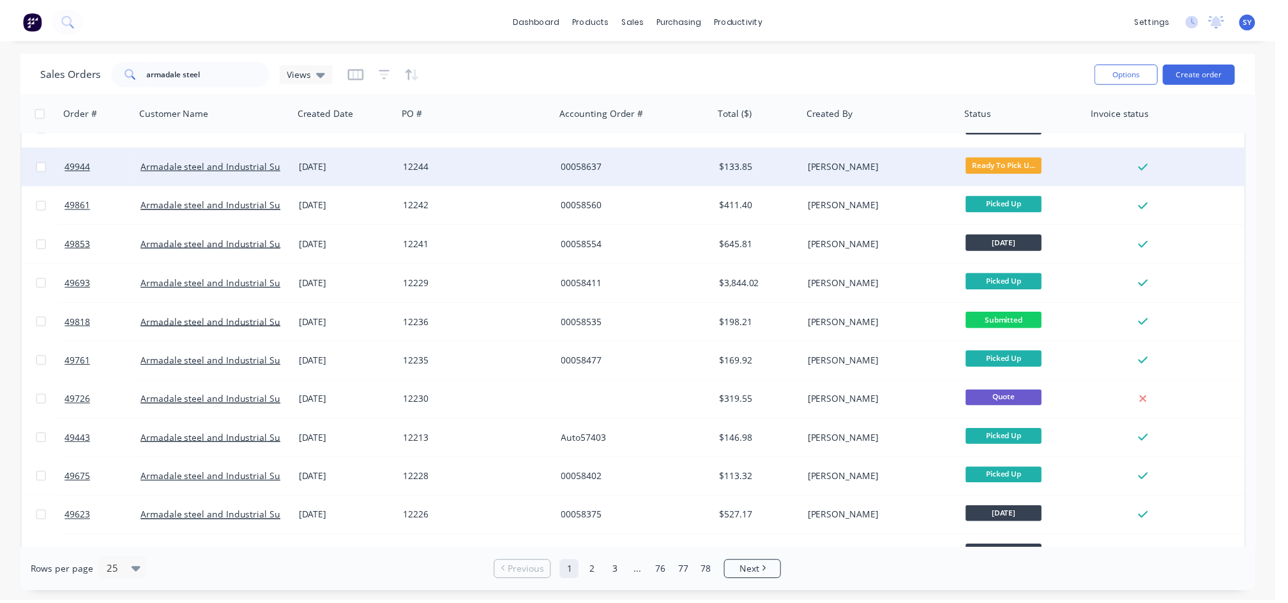
scroll to position [255, 0]
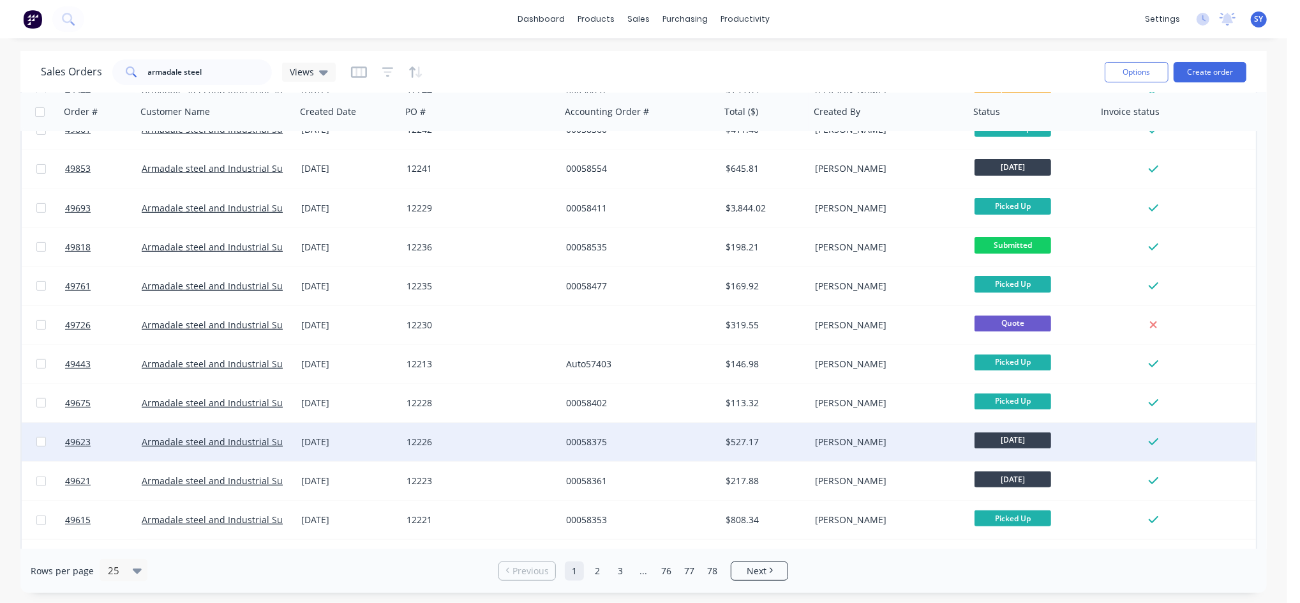
click at [732, 447] on div "$527.17" at bounding box center [765, 442] width 89 height 38
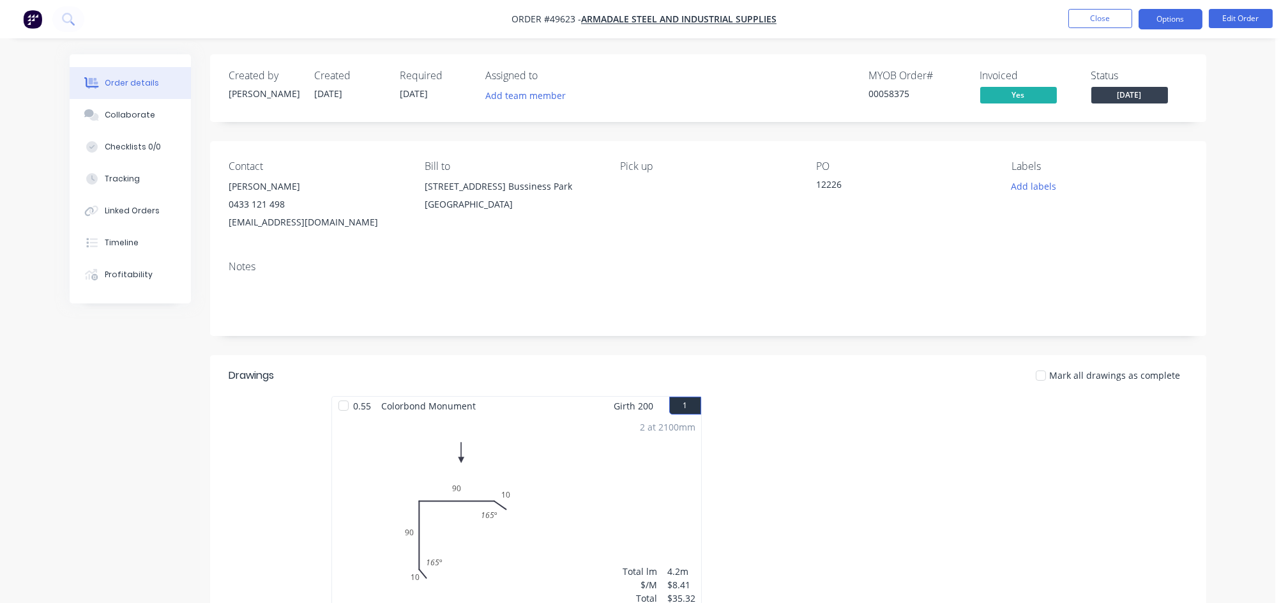
click at [1155, 17] on button "Options" at bounding box center [1170, 19] width 64 height 20
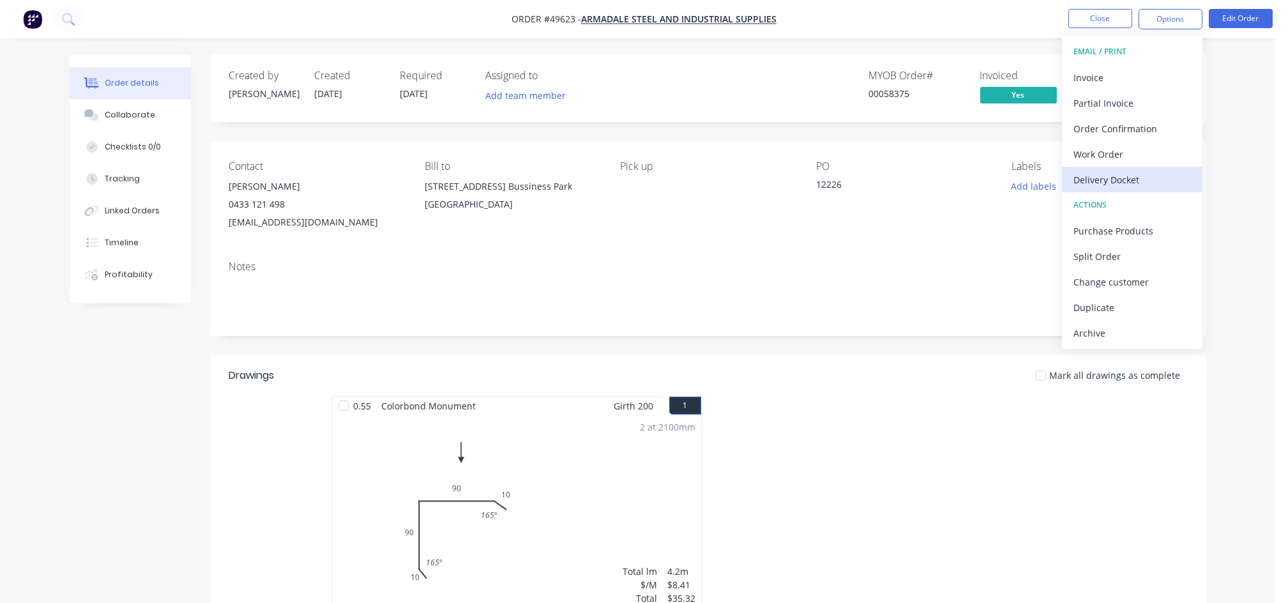
click at [1120, 181] on div "Delivery Docket" at bounding box center [1131, 179] width 117 height 19
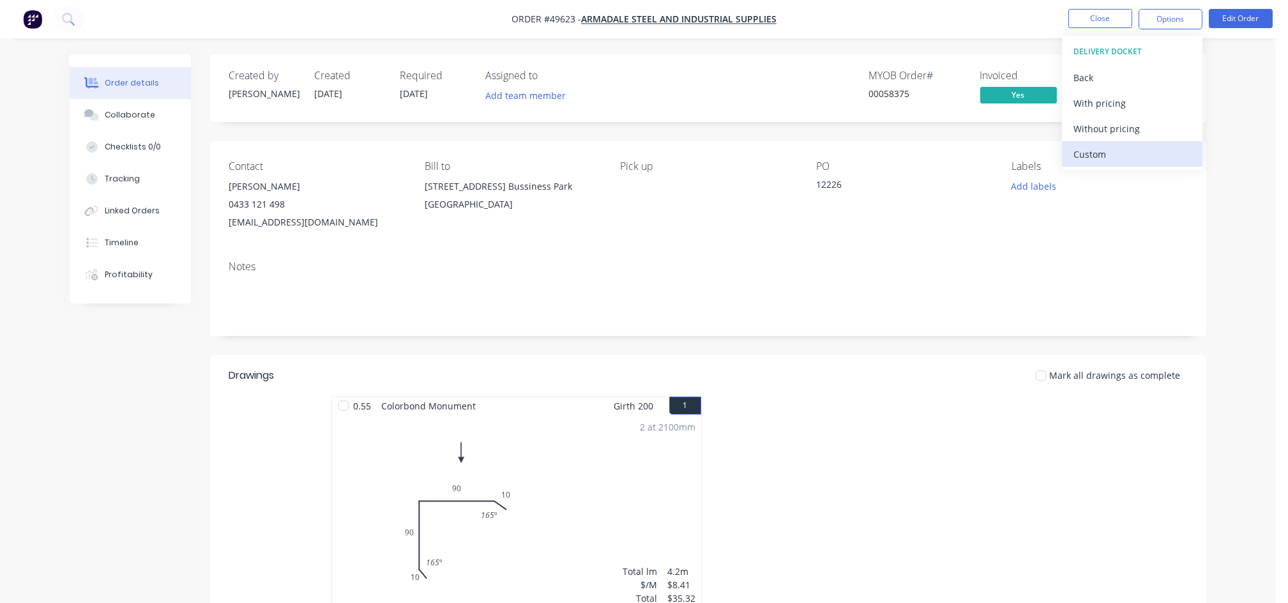
click at [1088, 154] on div "Custom" at bounding box center [1131, 154] width 117 height 19
click at [1109, 134] on div "Without pricing" at bounding box center [1131, 128] width 117 height 19
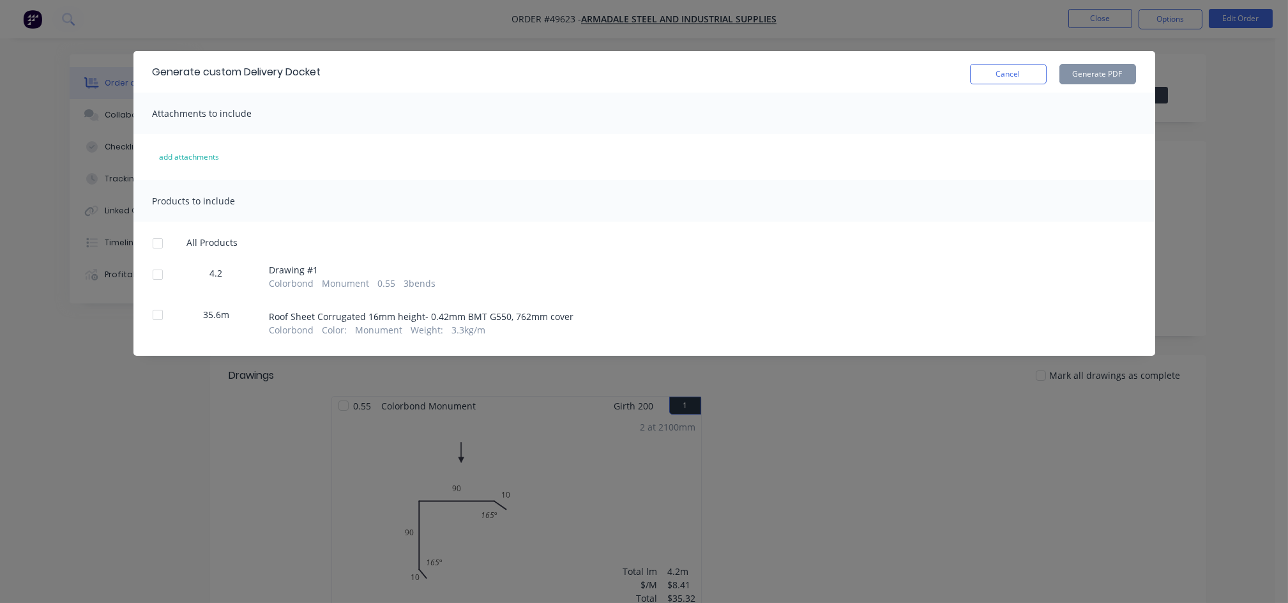
click at [157, 273] on div at bounding box center [158, 275] width 26 height 26
click at [1074, 75] on button "Generate PDF" at bounding box center [1097, 74] width 77 height 20
click at [1148, 425] on div "Generate custom Delivery Docket Cancel Generate PDF Attachments to include add …" at bounding box center [644, 301] width 1288 height 603
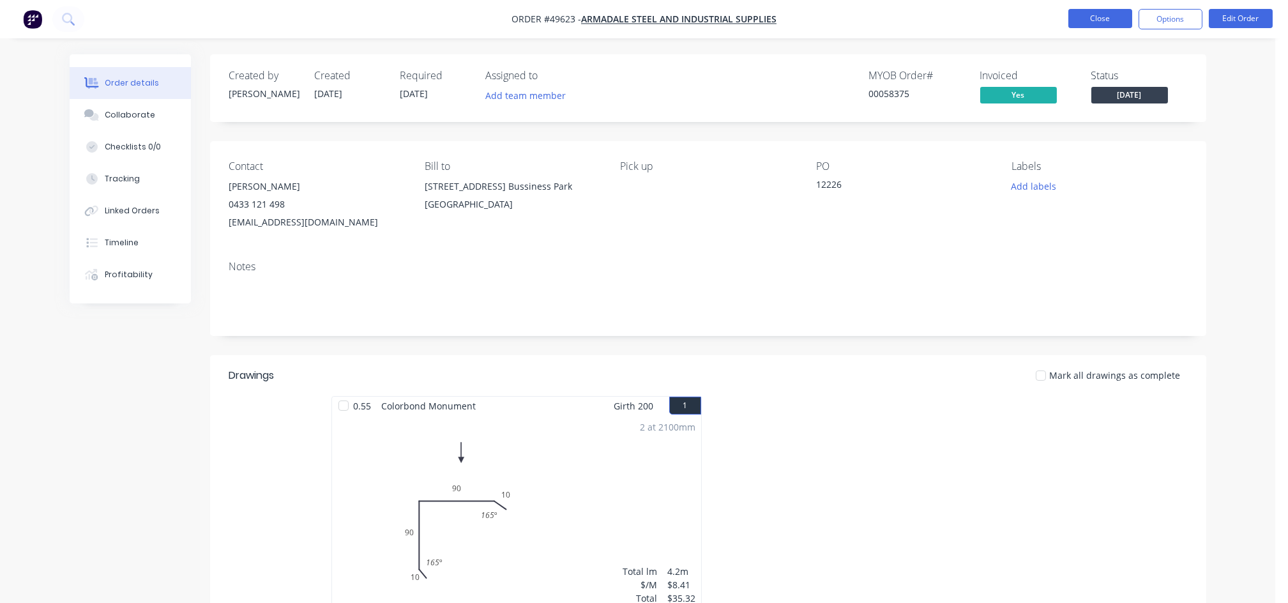
click at [1099, 11] on button "Close" at bounding box center [1100, 18] width 64 height 19
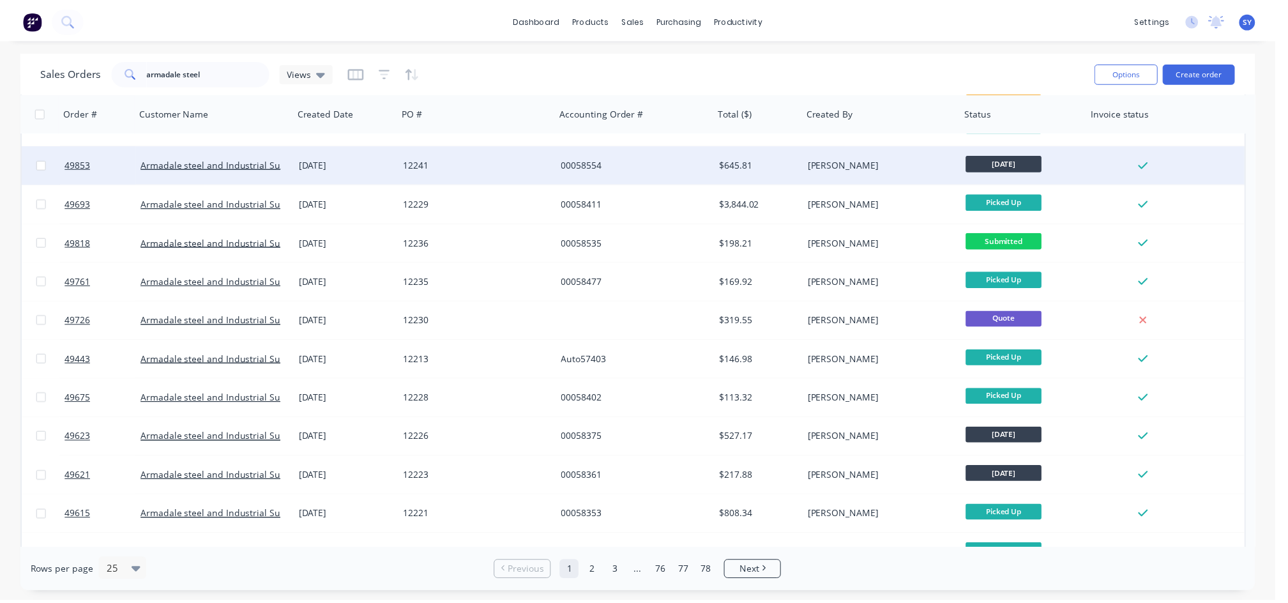
scroll to position [340, 0]
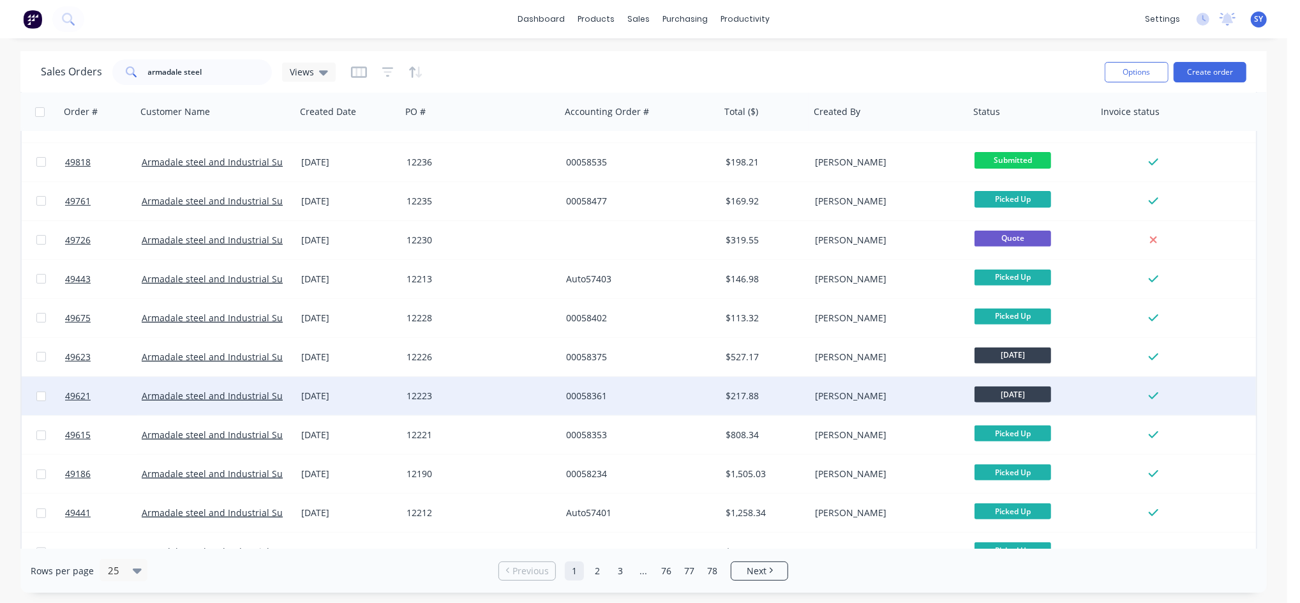
click at [887, 393] on div "[PERSON_NAME]" at bounding box center [886, 395] width 142 height 13
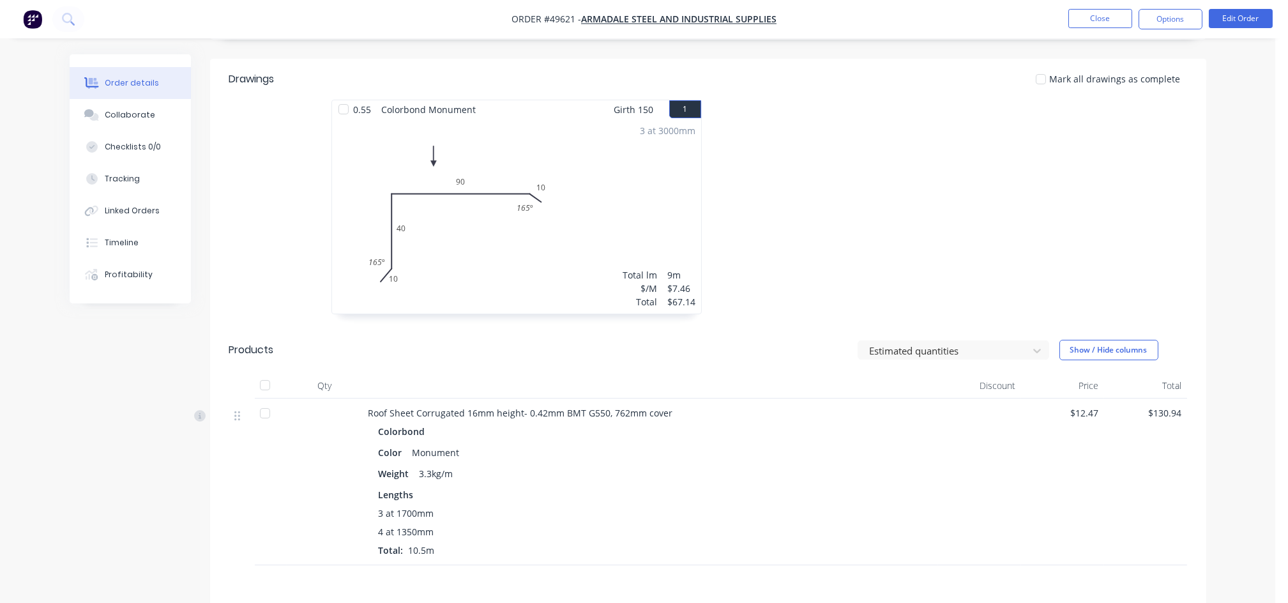
scroll to position [340, 0]
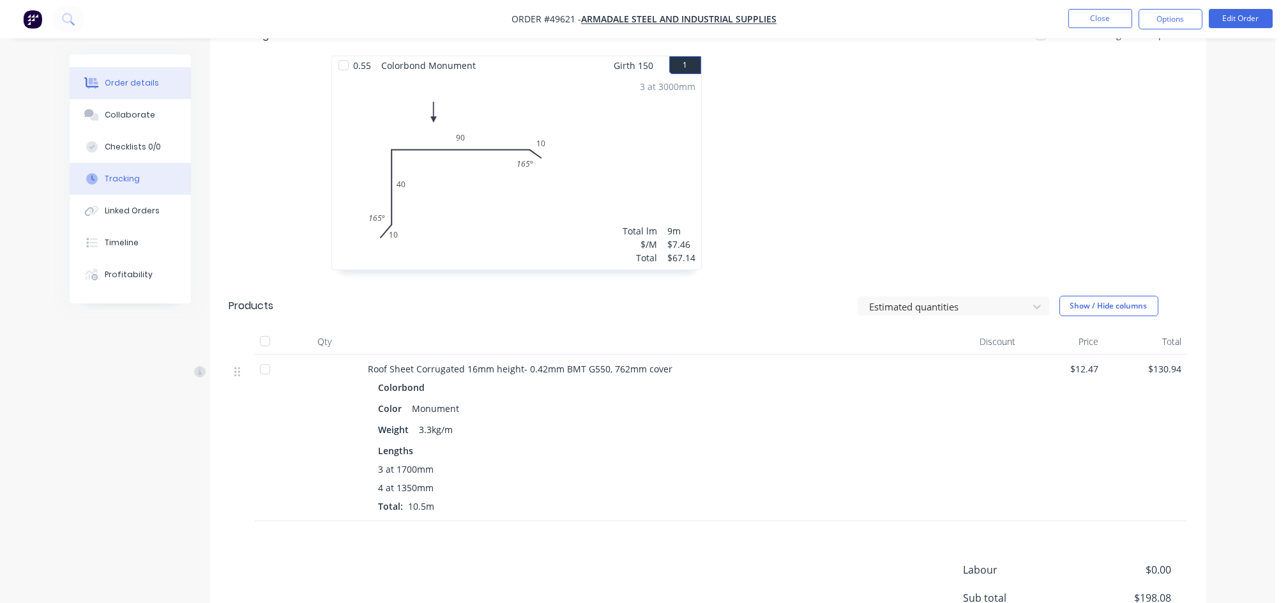
click at [141, 189] on button "Tracking" at bounding box center [130, 179] width 121 height 32
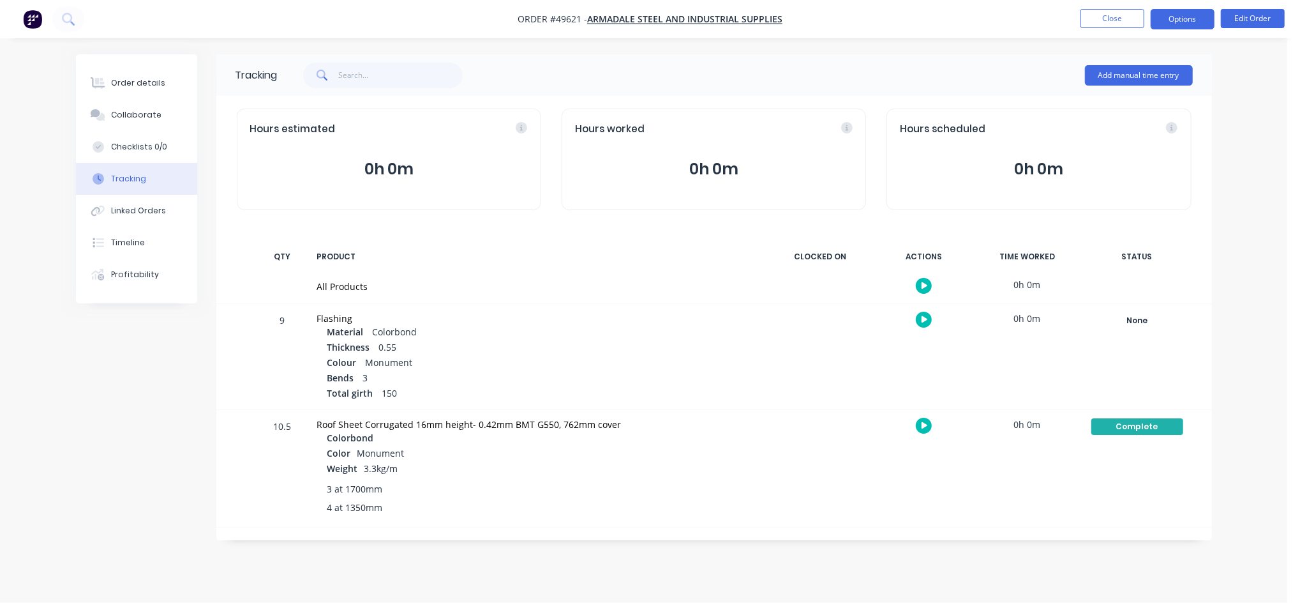
click at [1180, 28] on button "Options" at bounding box center [1183, 19] width 64 height 20
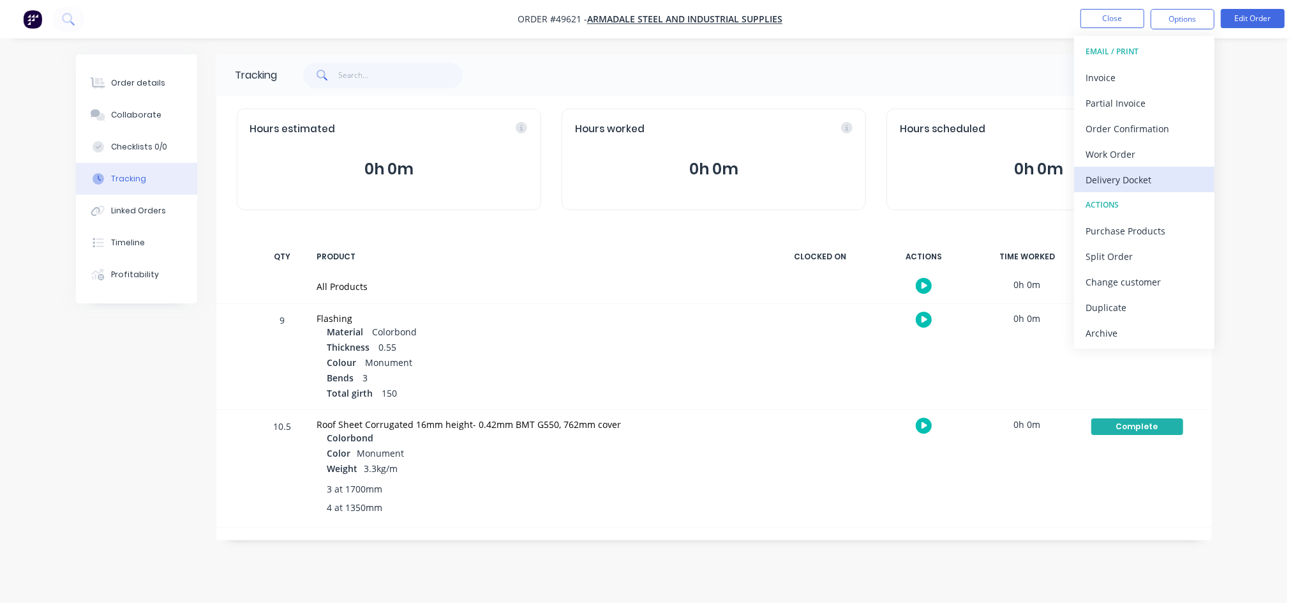
click at [1115, 176] on div "Delivery Docket" at bounding box center [1144, 179] width 117 height 19
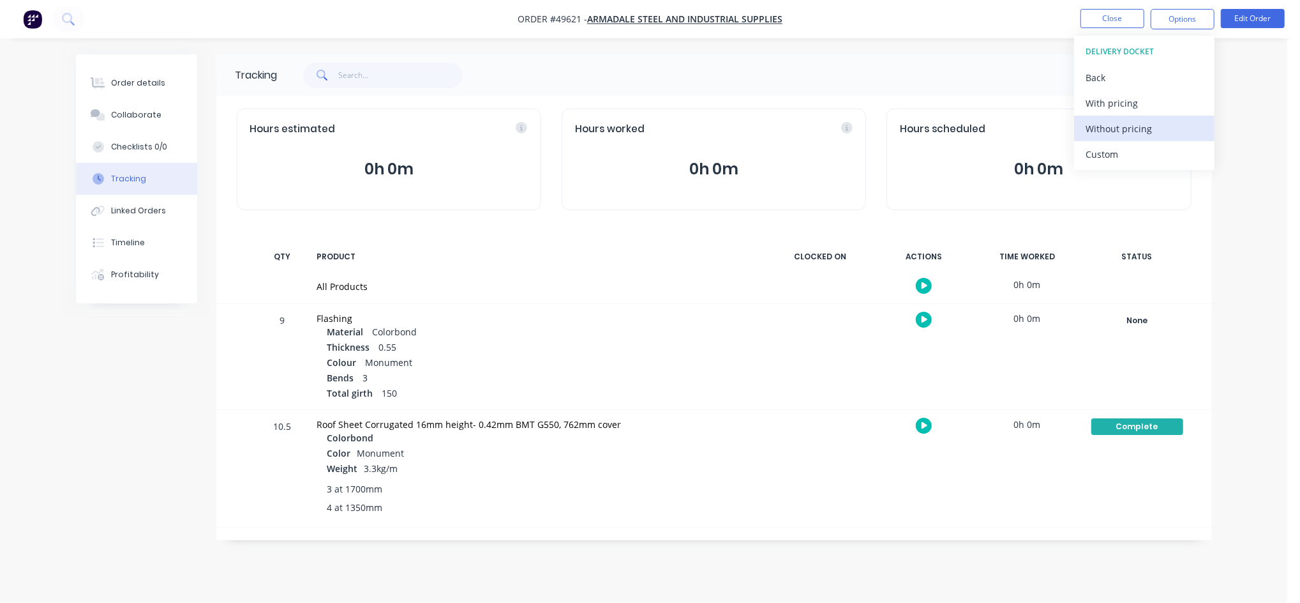
click at [1116, 129] on div "Without pricing" at bounding box center [1144, 128] width 117 height 19
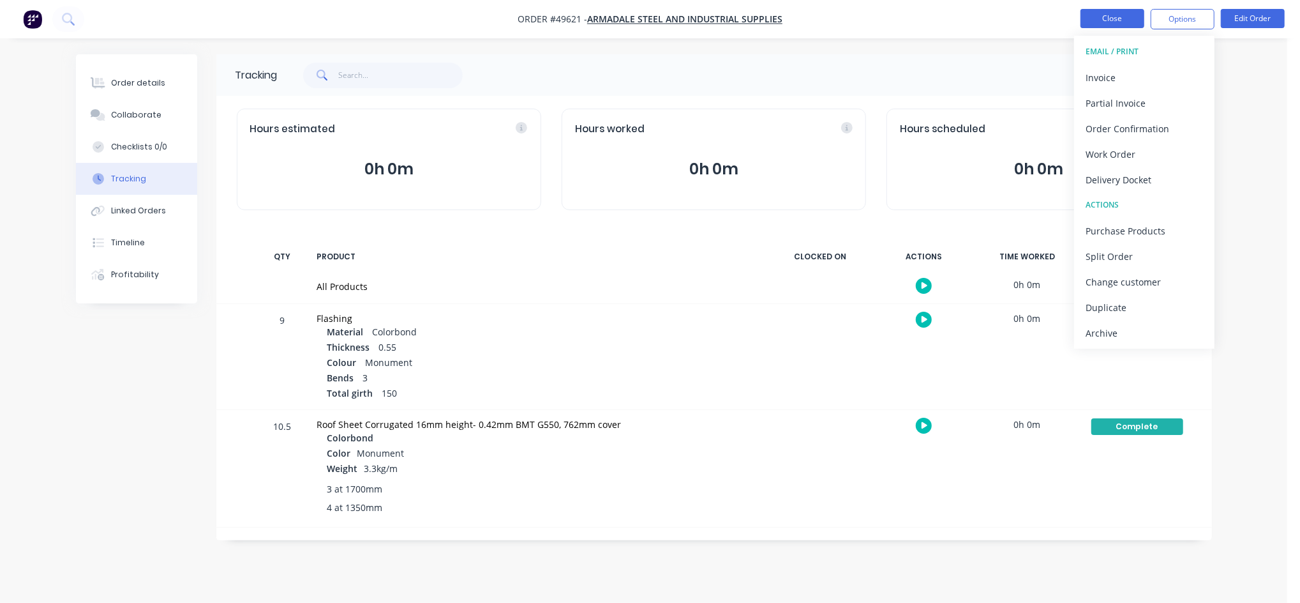
click at [1098, 19] on button "Close" at bounding box center [1113, 18] width 64 height 19
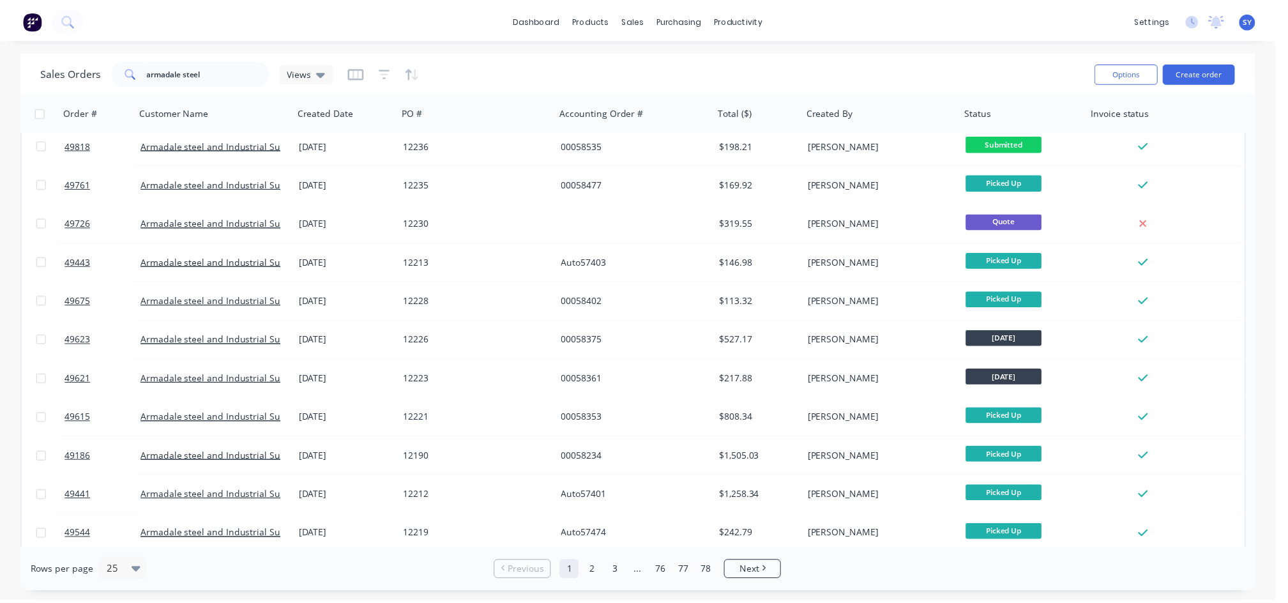
scroll to position [425, 0]
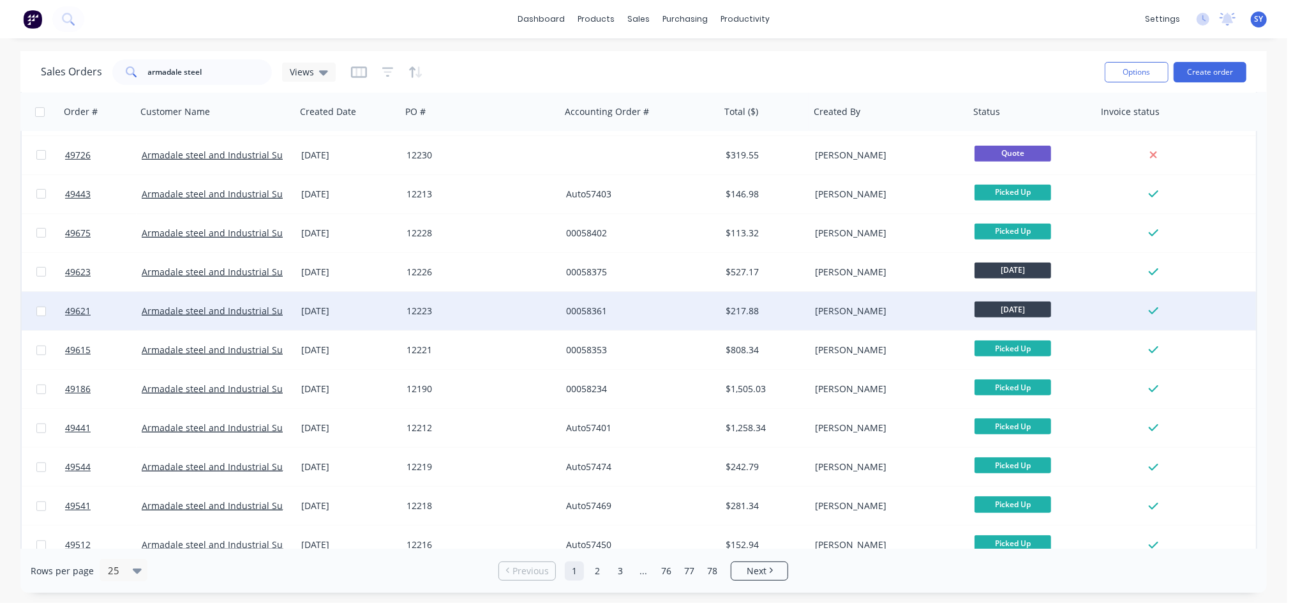
click at [816, 310] on div "[PERSON_NAME]" at bounding box center [886, 311] width 142 height 13
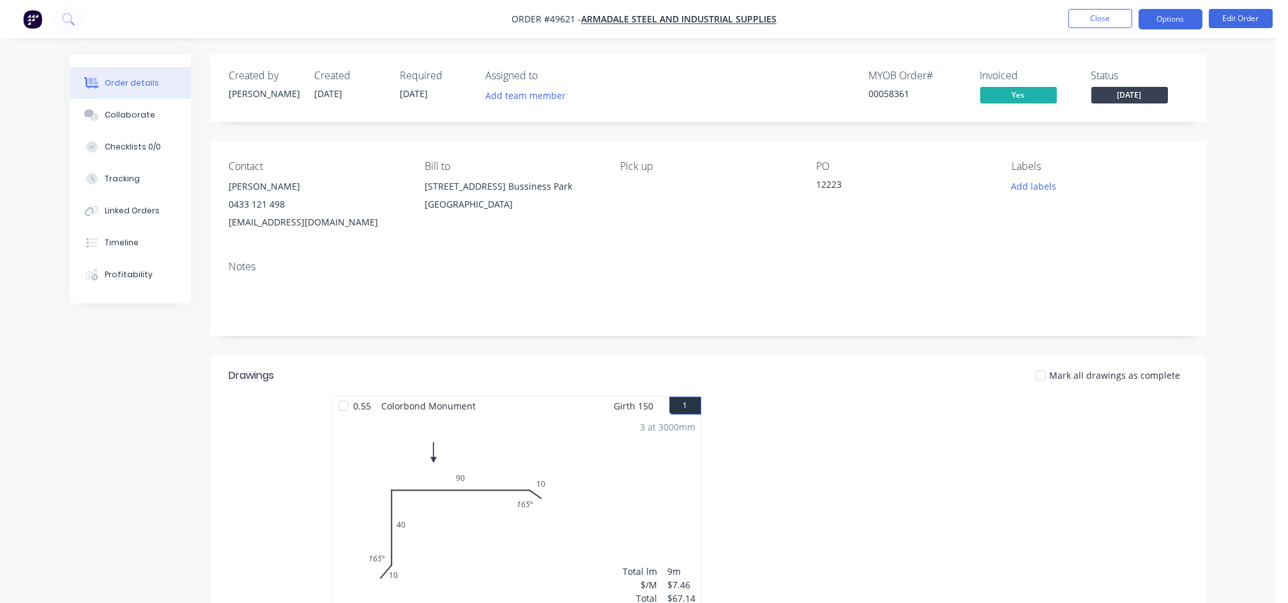
click at [1181, 24] on button "Options" at bounding box center [1170, 19] width 64 height 20
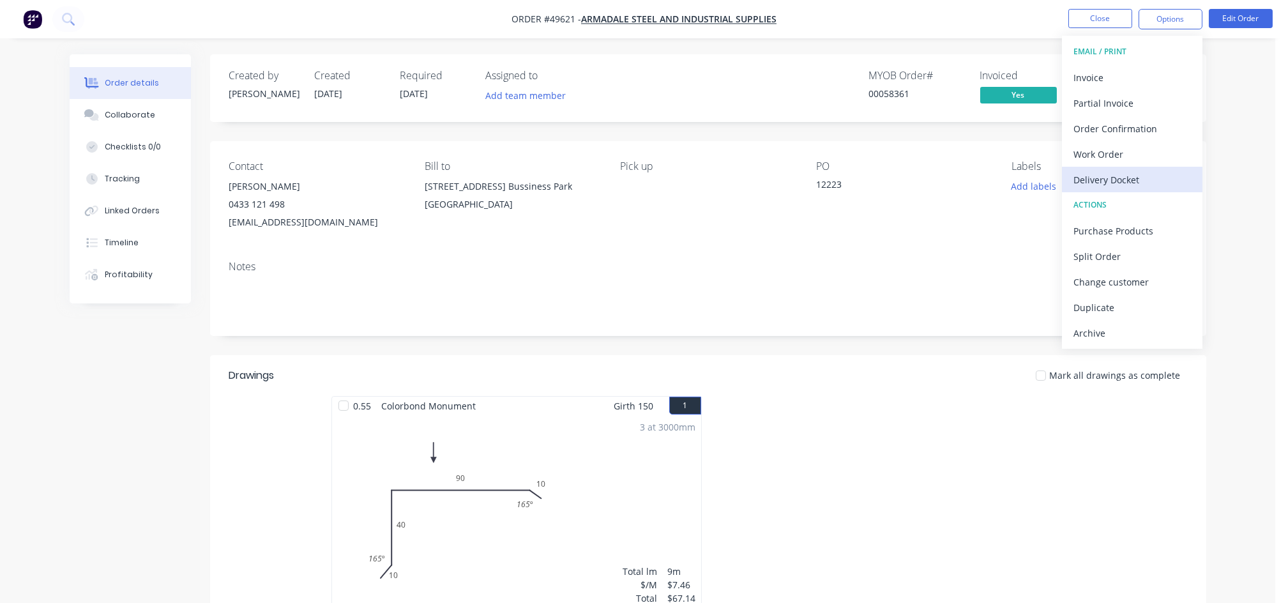
click at [1106, 177] on div "Delivery Docket" at bounding box center [1131, 179] width 117 height 19
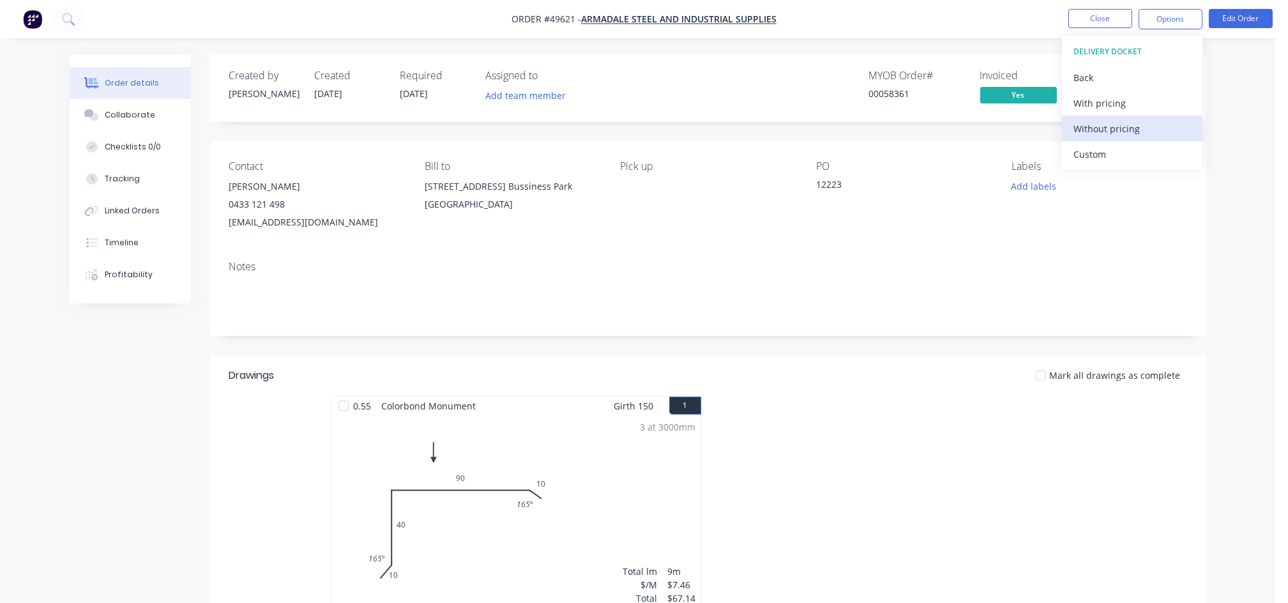
click at [1097, 133] on div "Without pricing" at bounding box center [1131, 128] width 117 height 19
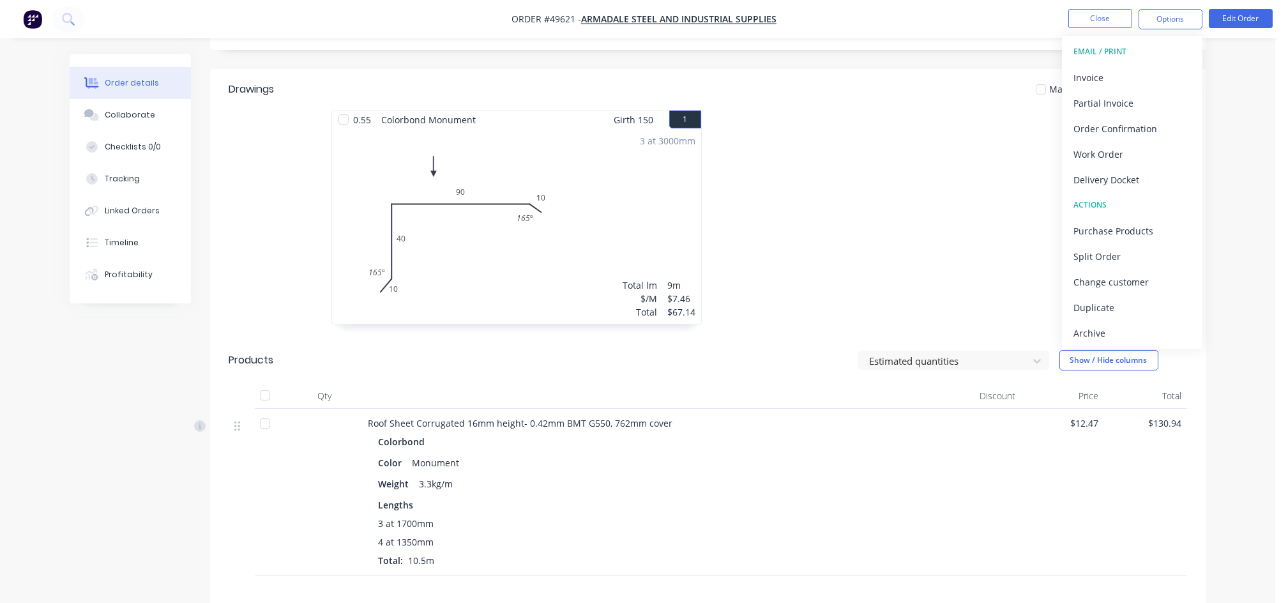
scroll to position [340, 0]
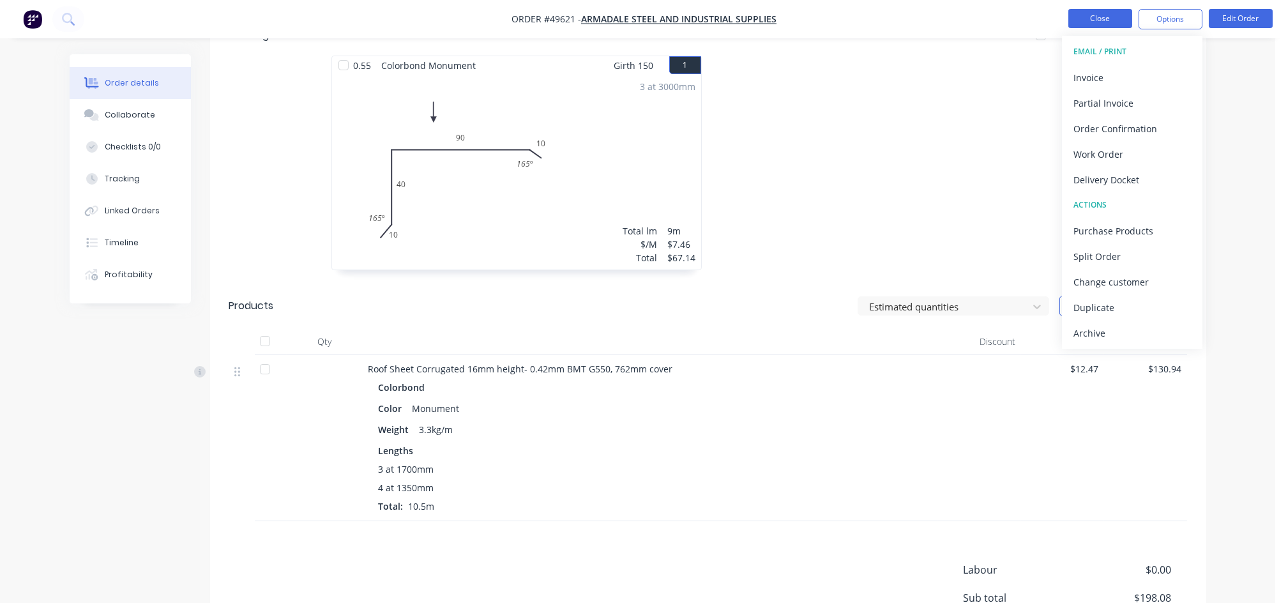
click at [1097, 25] on button "Close" at bounding box center [1100, 18] width 64 height 19
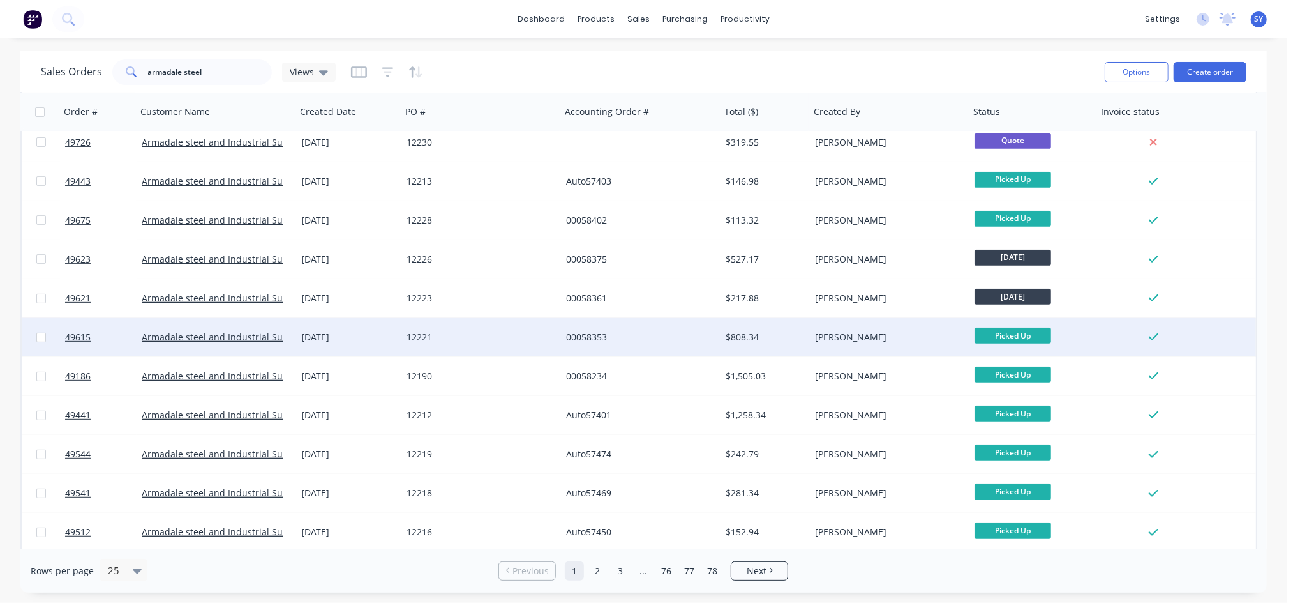
scroll to position [557, 0]
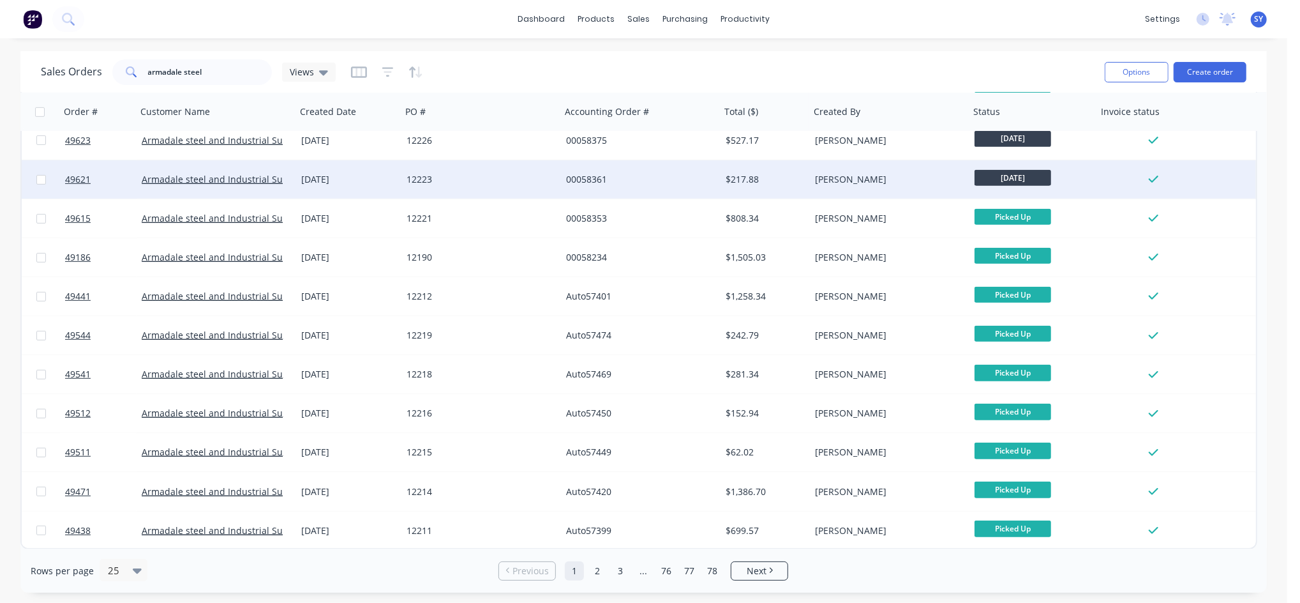
click at [824, 188] on div "[PERSON_NAME]" at bounding box center [890, 179] width 160 height 38
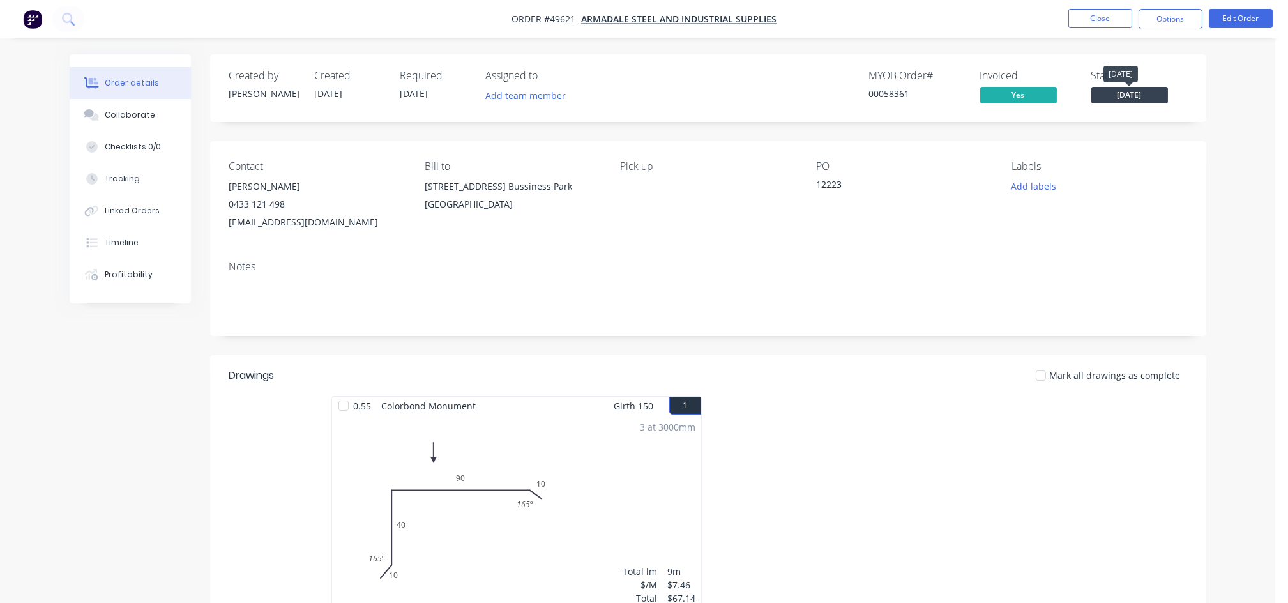
click at [1121, 98] on span "[DATE]" at bounding box center [1129, 95] width 77 height 16
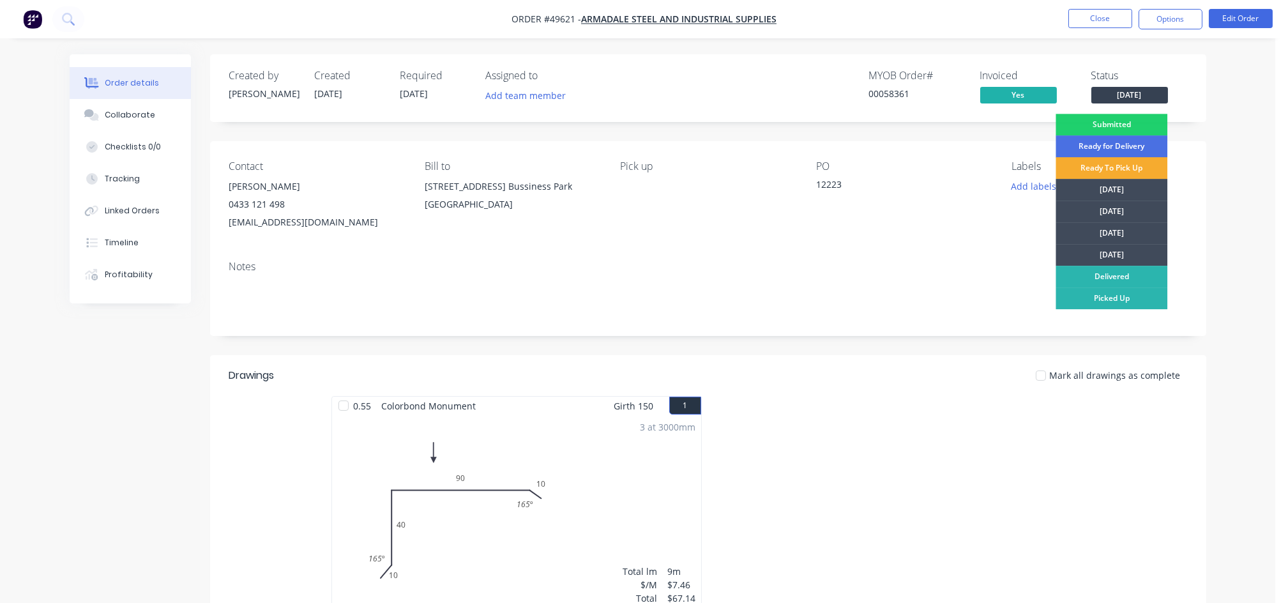
click at [1106, 175] on div "Ready To Pick Up" at bounding box center [1111, 168] width 112 height 22
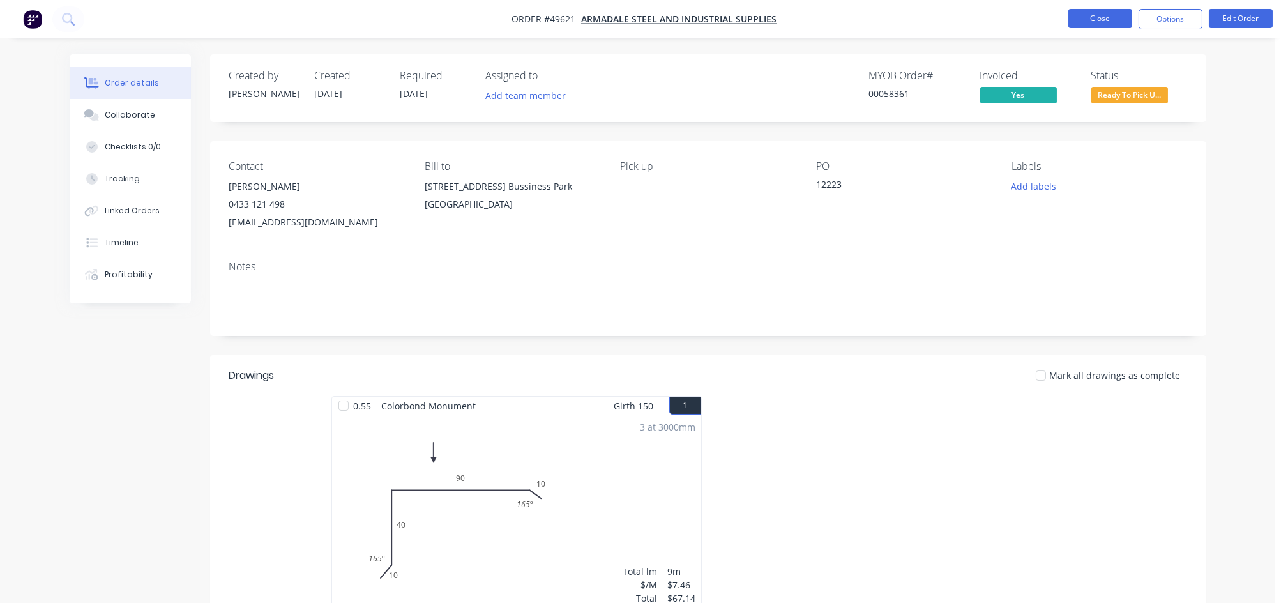
click at [1104, 21] on button "Close" at bounding box center [1100, 18] width 64 height 19
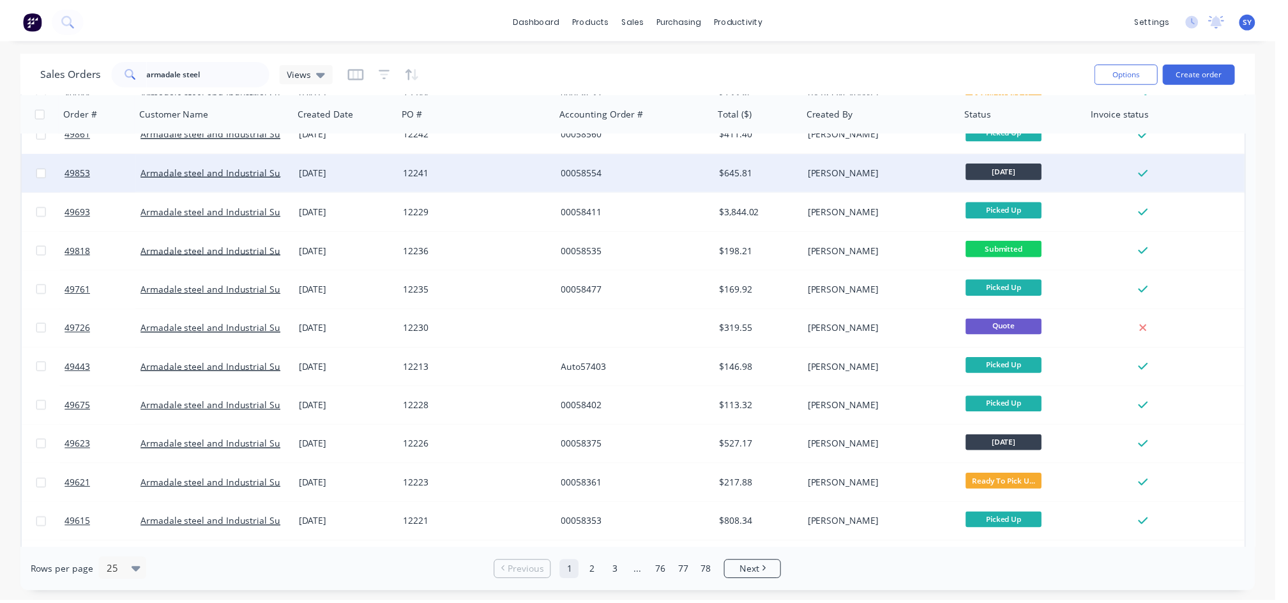
scroll to position [340, 0]
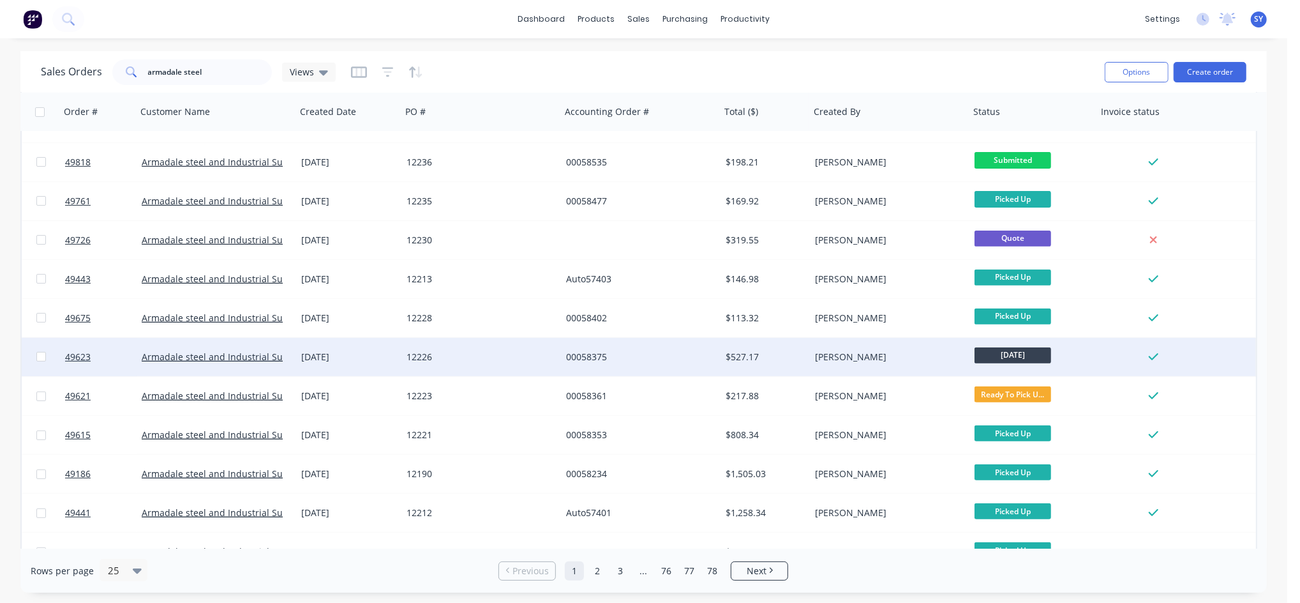
click at [870, 354] on div "[PERSON_NAME]" at bounding box center [886, 356] width 142 height 13
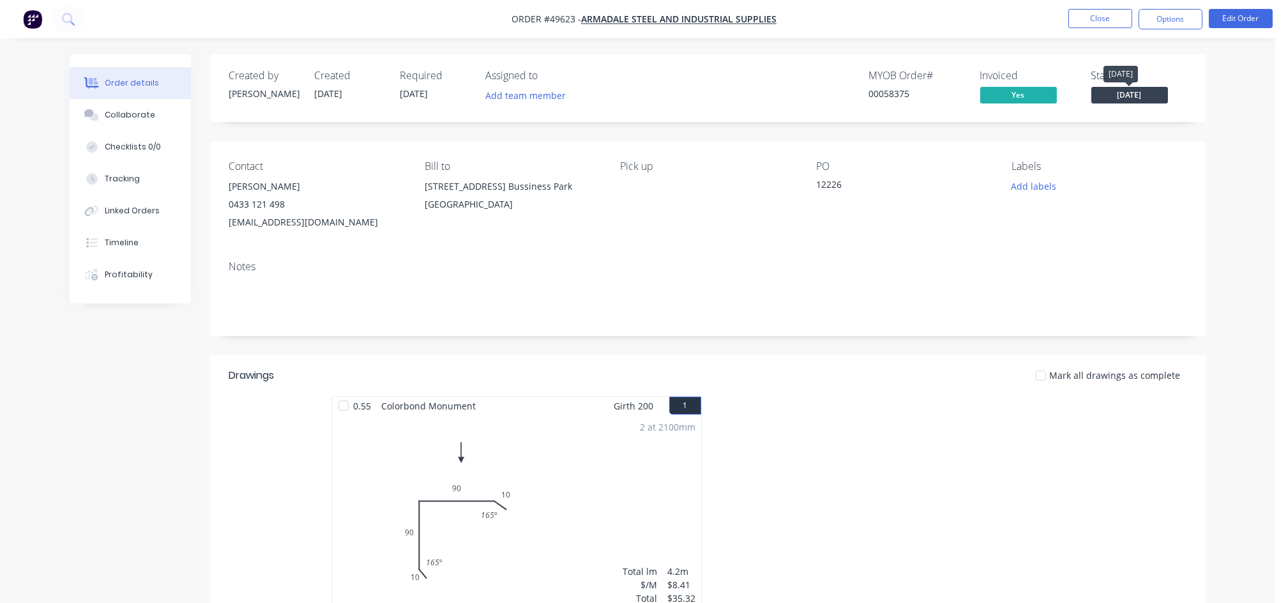
click at [1117, 98] on span "[DATE]" at bounding box center [1129, 95] width 77 height 16
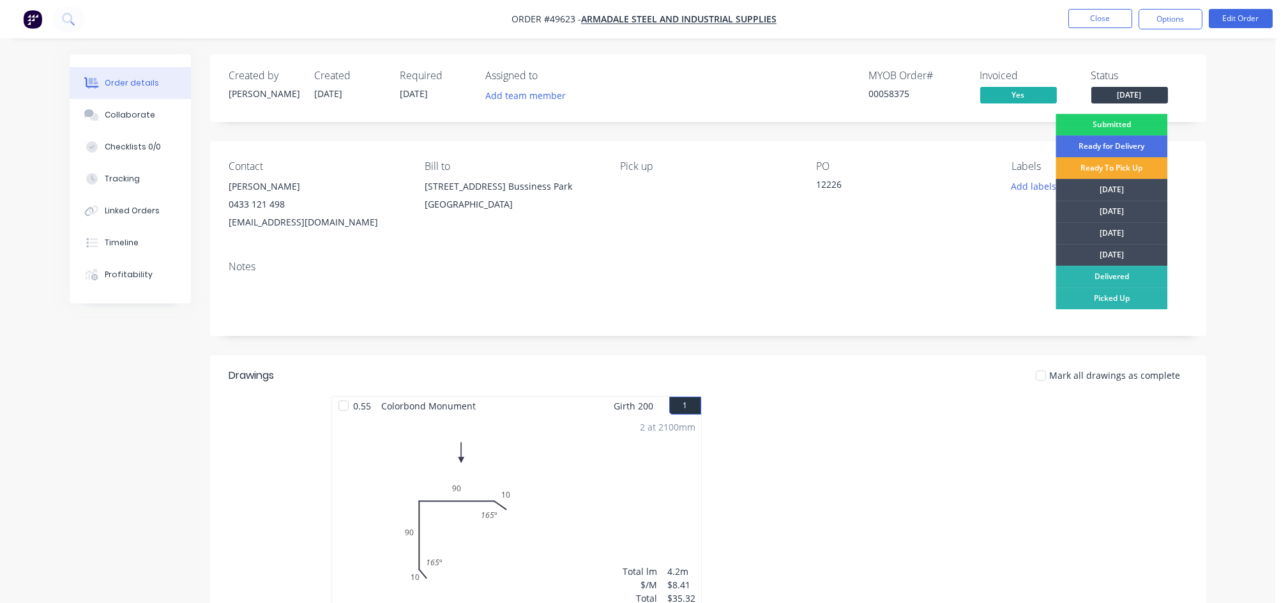
click at [1107, 165] on div "Ready To Pick Up" at bounding box center [1111, 168] width 112 height 22
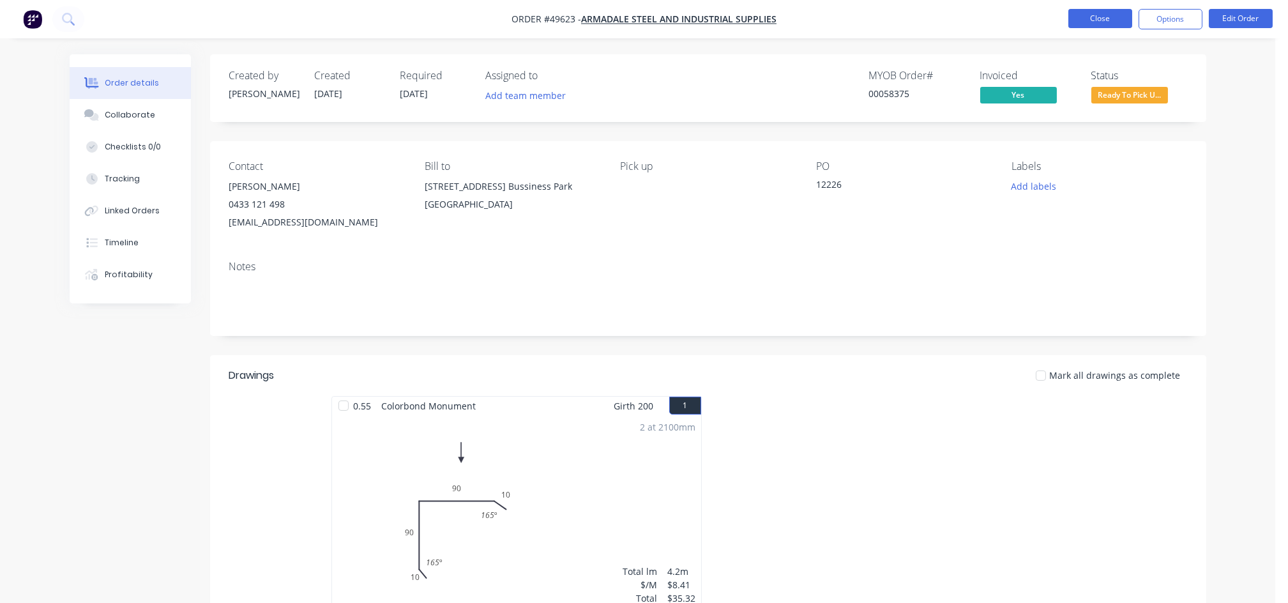
click at [1102, 16] on button "Close" at bounding box center [1100, 18] width 64 height 19
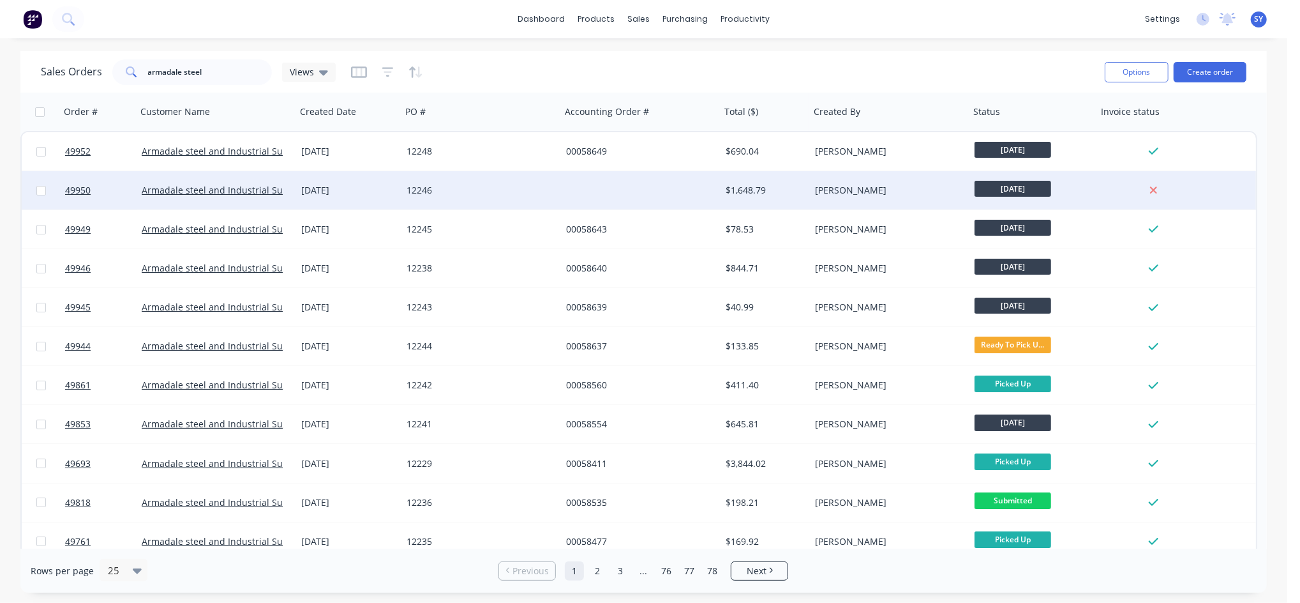
click at [723, 189] on div "$1,648.79" at bounding box center [765, 190] width 89 height 38
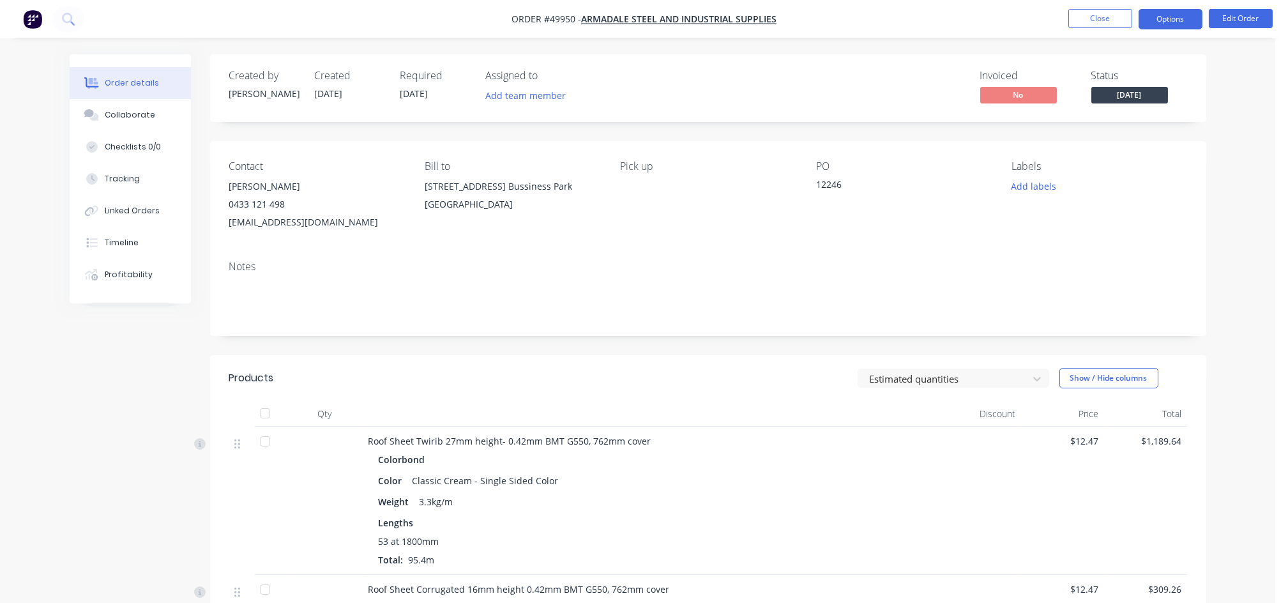
click at [1157, 19] on button "Options" at bounding box center [1170, 19] width 64 height 20
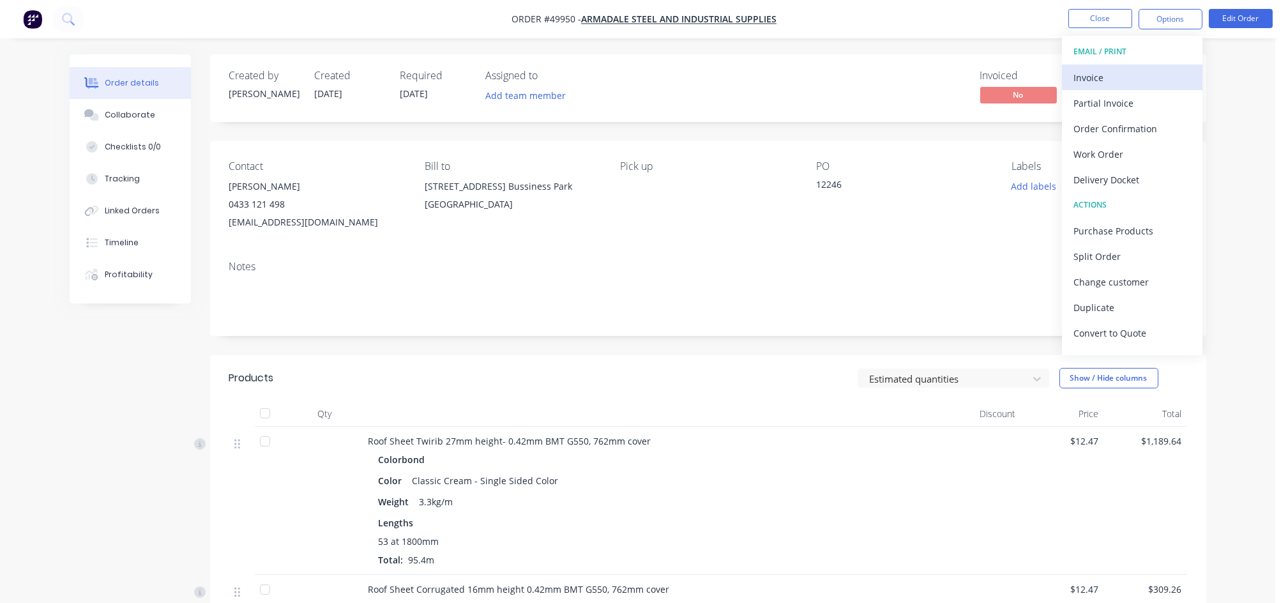
click at [1108, 76] on div "Invoice" at bounding box center [1131, 77] width 117 height 19
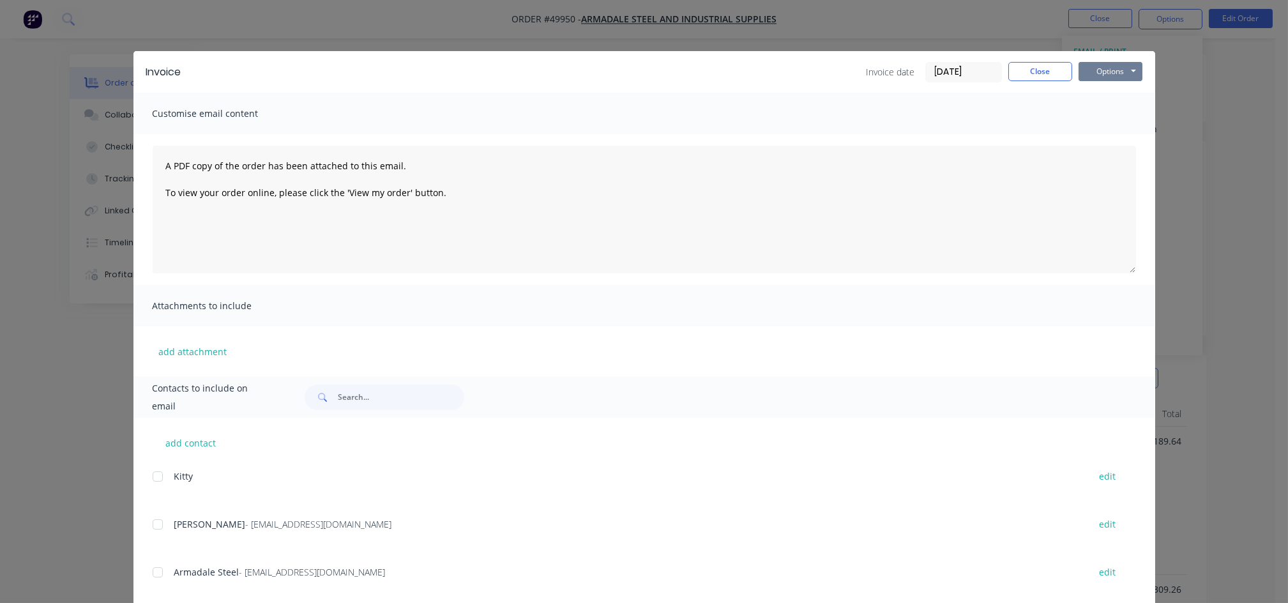
click at [1110, 69] on button "Options" at bounding box center [1110, 71] width 64 height 19
click at [1115, 92] on button "Preview" at bounding box center [1119, 94] width 82 height 21
click at [1108, 74] on button "Options" at bounding box center [1110, 71] width 64 height 19
click at [149, 526] on div at bounding box center [158, 524] width 26 height 26
click at [1115, 82] on div "Options Preview Print Email" at bounding box center [1110, 72] width 64 height 20
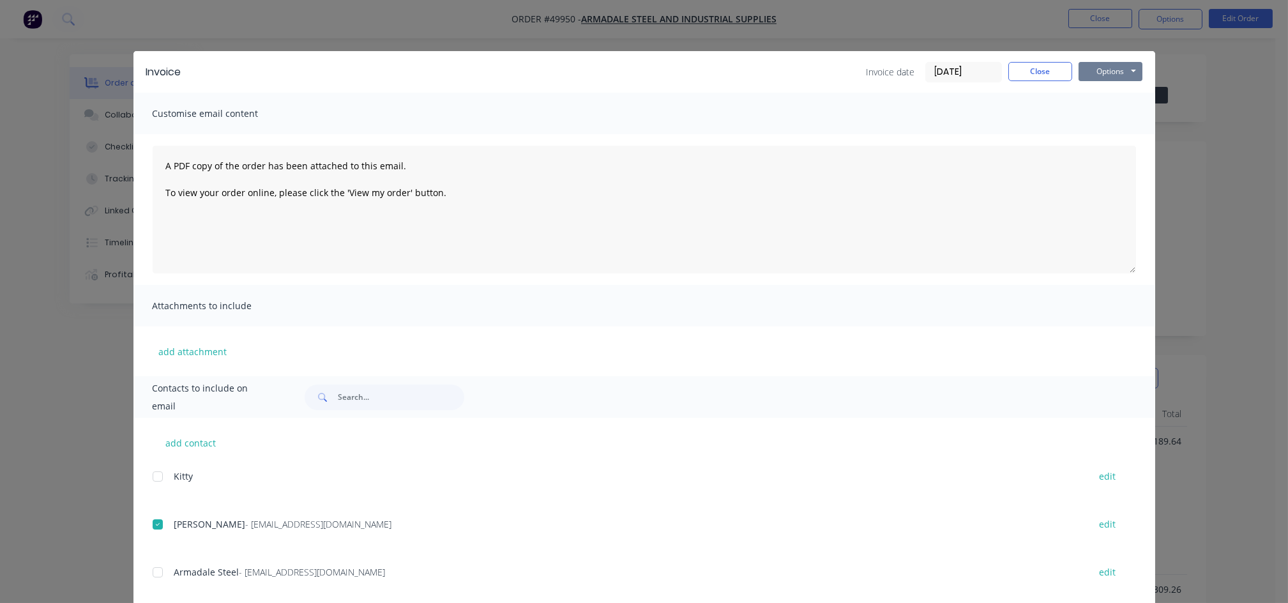
click at [1107, 68] on button "Options" at bounding box center [1110, 71] width 64 height 19
click at [1099, 135] on button "Email" at bounding box center [1119, 136] width 82 height 21
click at [1045, 75] on button "Close" at bounding box center [1040, 71] width 64 height 19
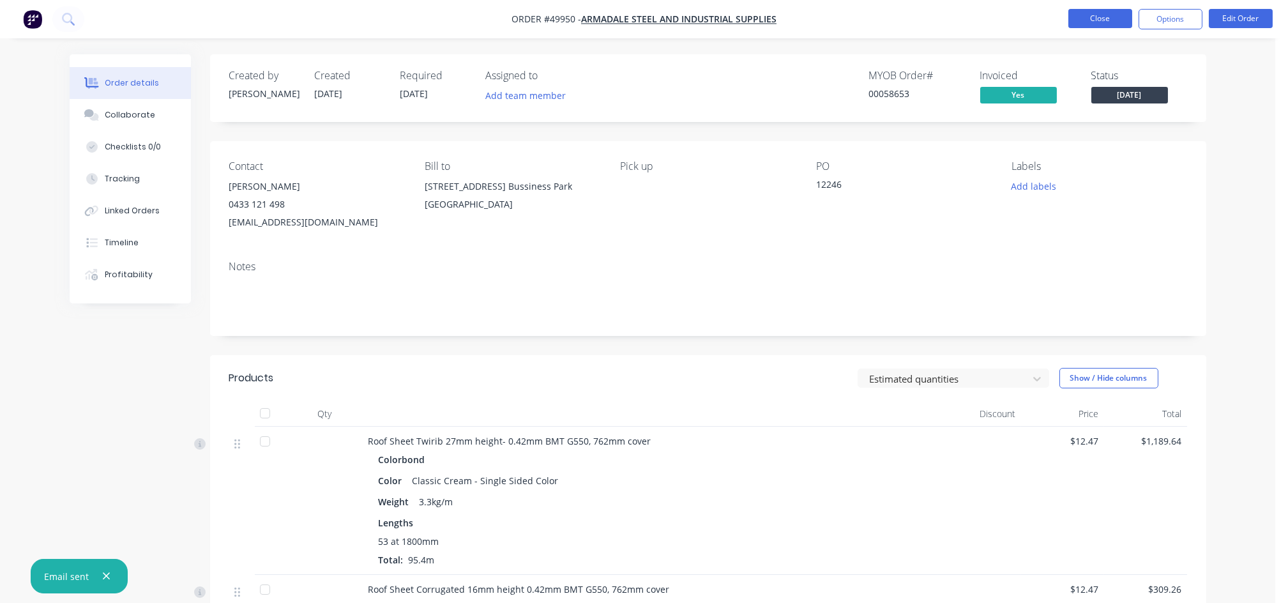
click at [1120, 13] on button "Close" at bounding box center [1100, 18] width 64 height 19
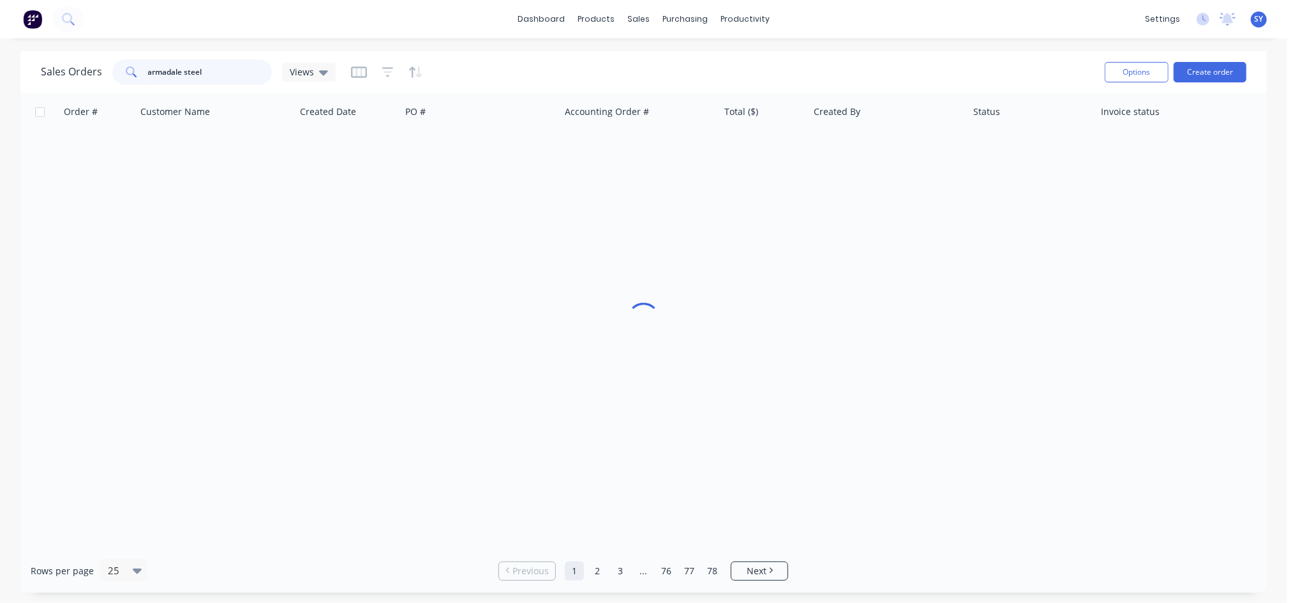
click at [239, 70] on input "armadale steel" at bounding box center [210, 72] width 124 height 26
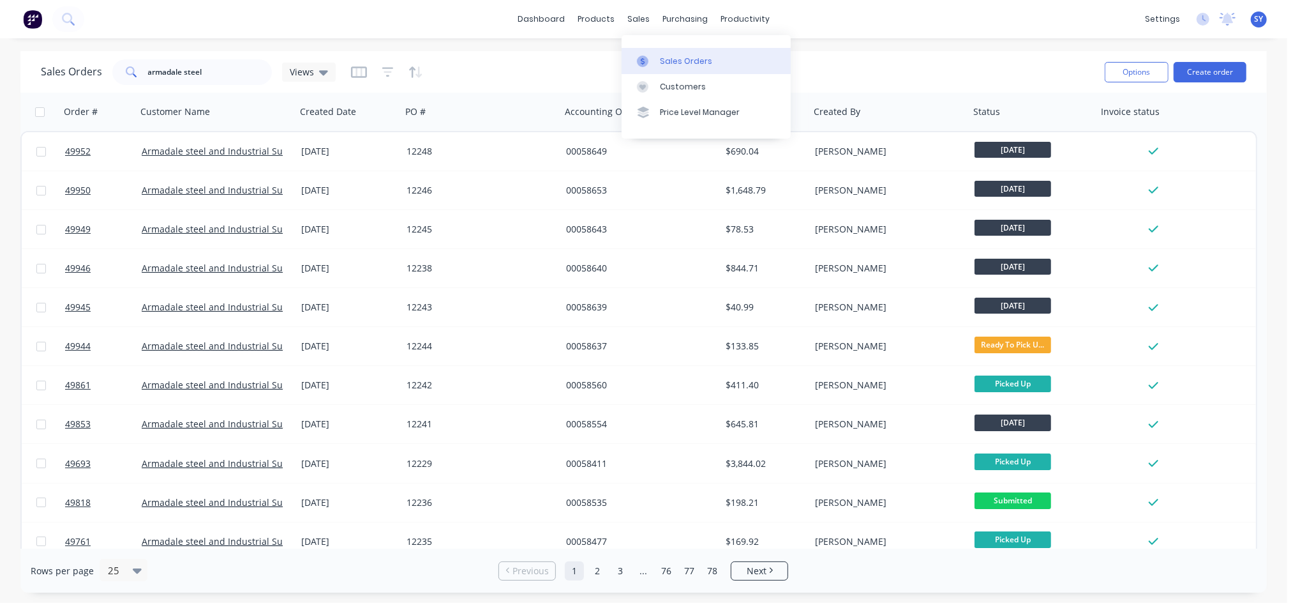
click at [673, 60] on div "Sales Orders" at bounding box center [686, 61] width 52 height 11
